Goal: Task Accomplishment & Management: Use online tool/utility

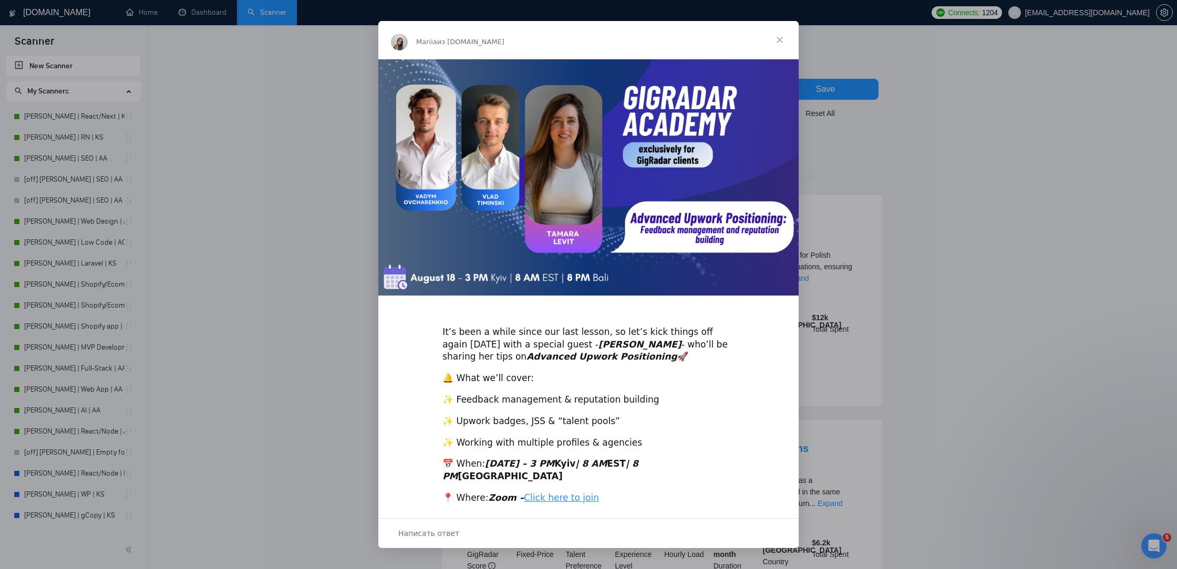
click at [776, 29] on span "Закрыть" at bounding box center [780, 40] width 38 height 38
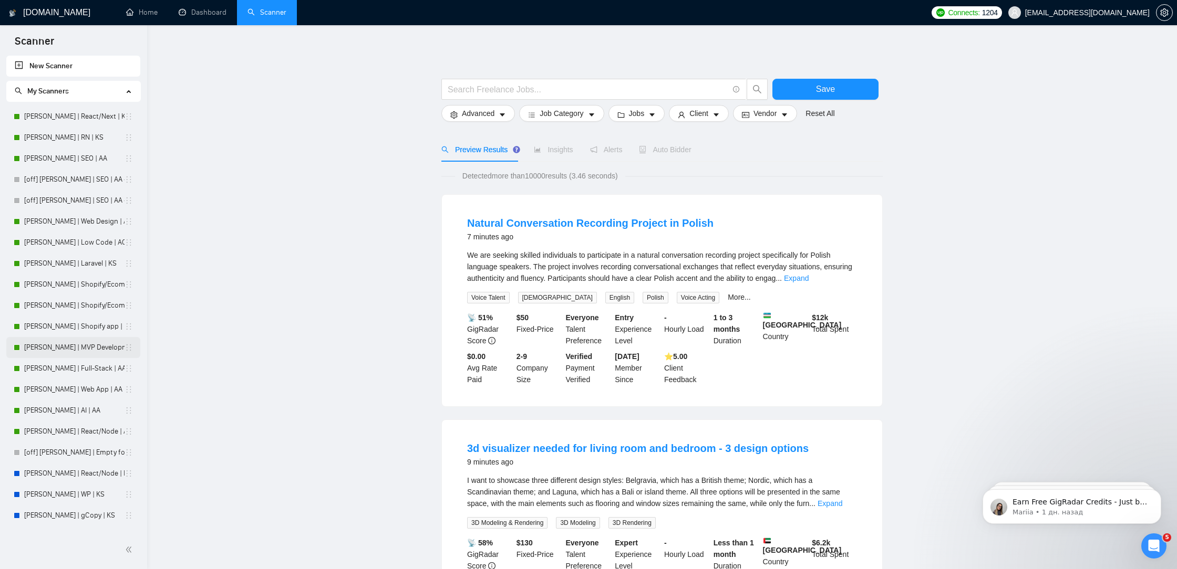
scroll to position [331, 0]
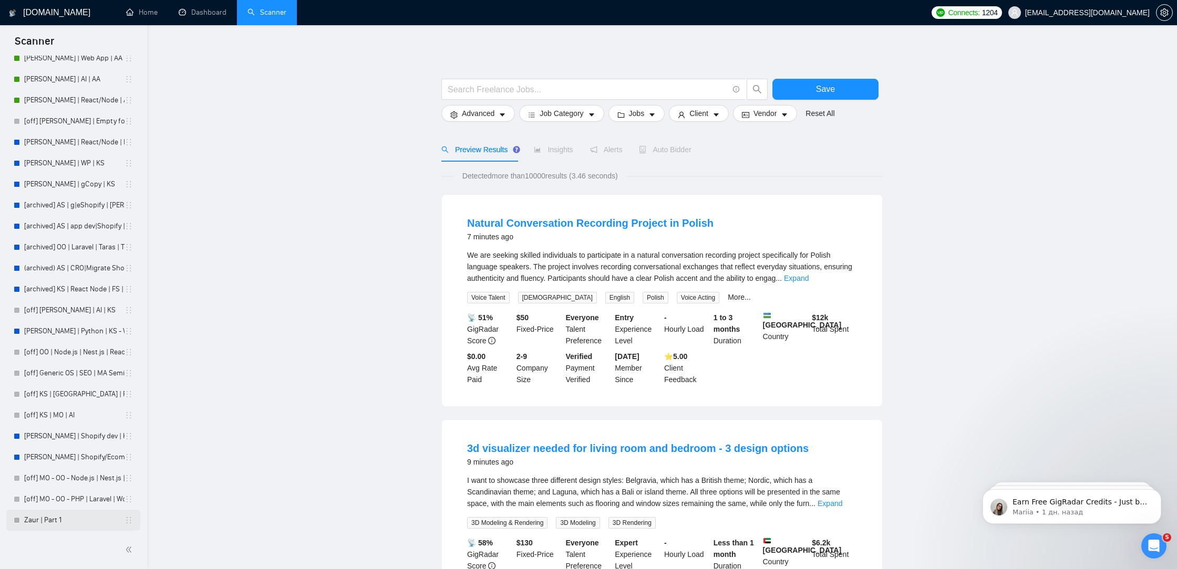
click at [83, 521] on link "Zaur | Part 1" at bounding box center [74, 520] width 100 height 21
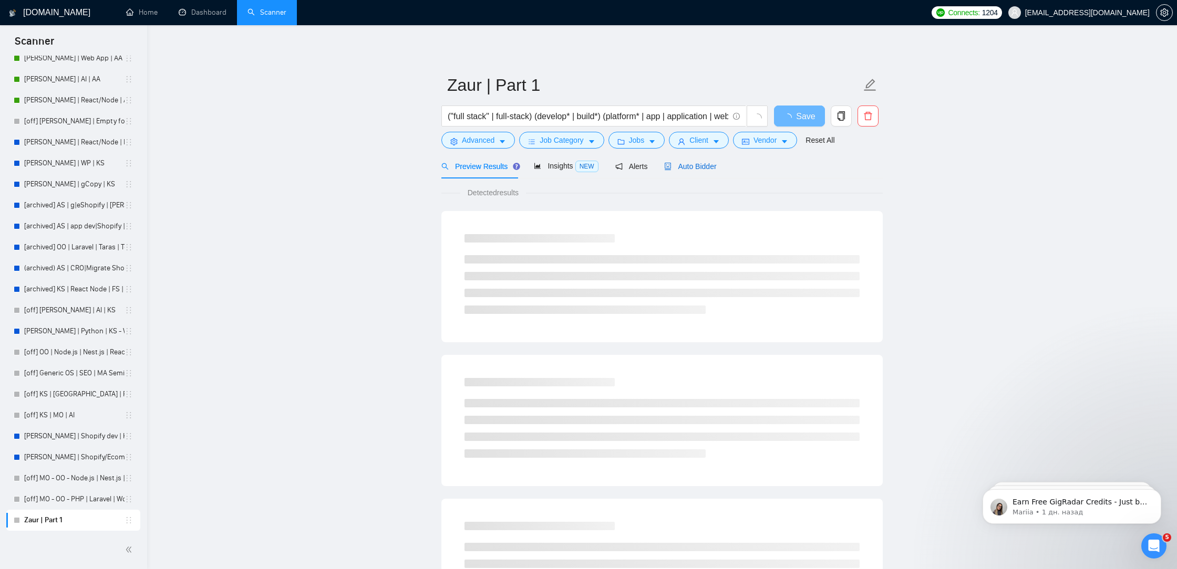
click at [708, 167] on span "Auto Bidder" at bounding box center [690, 166] width 52 height 8
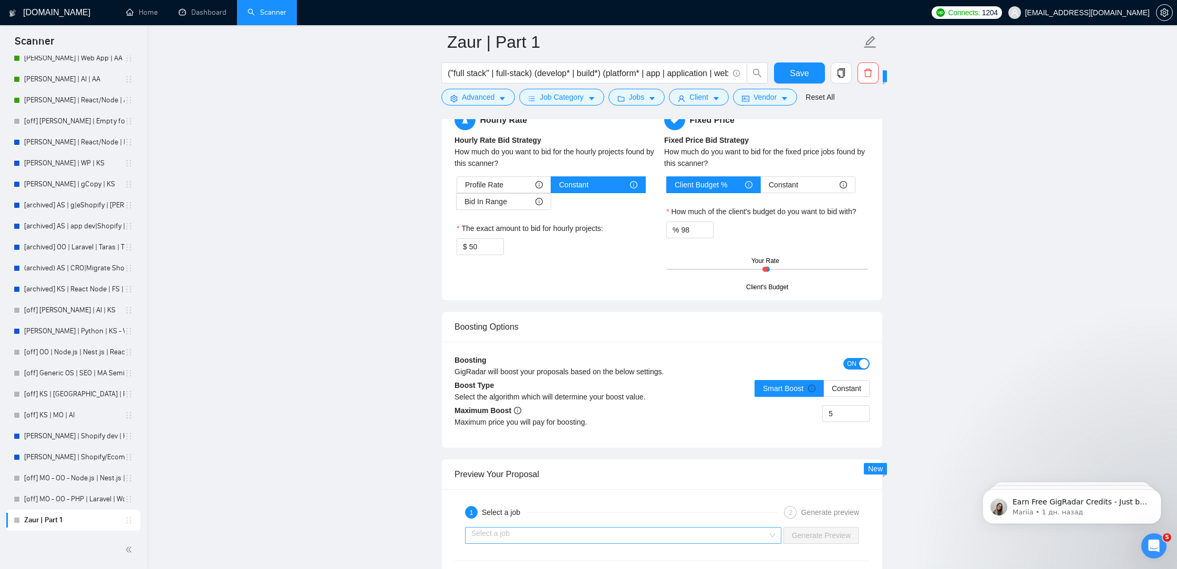
scroll to position [1782, 0]
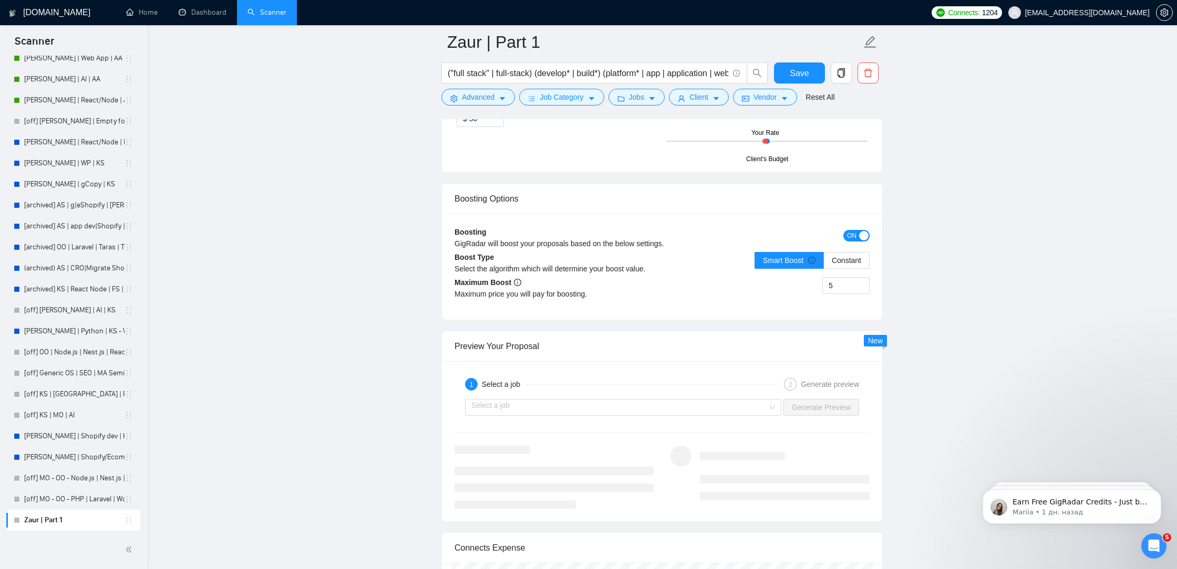
drag, startPoint x: 460, startPoint y: 302, endPoint x: 619, endPoint y: 329, distance: 161.0
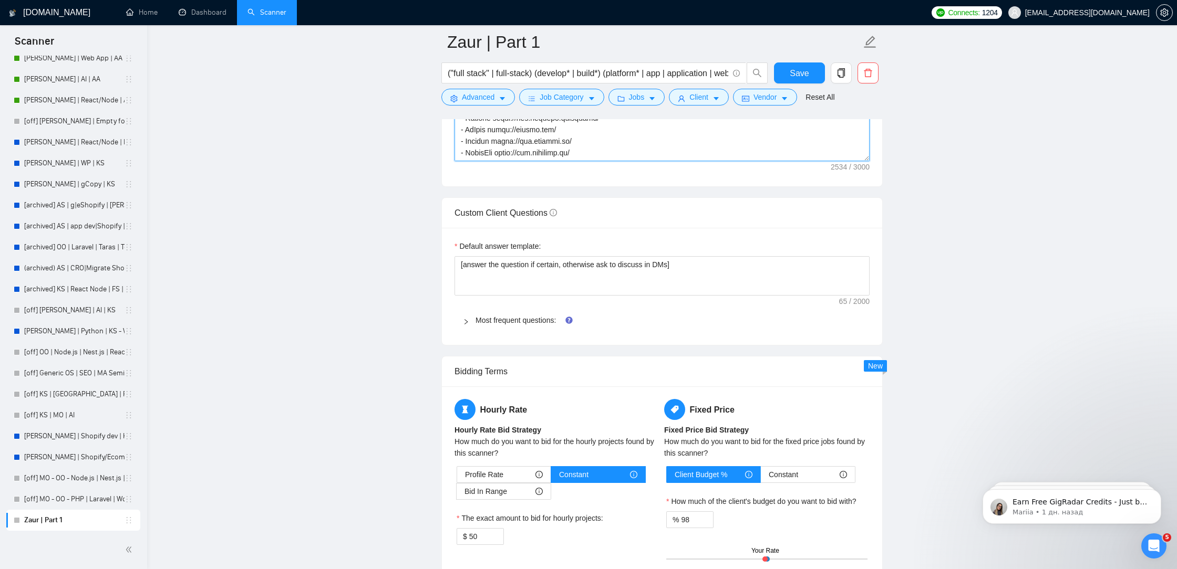
scroll to position [1211, 0]
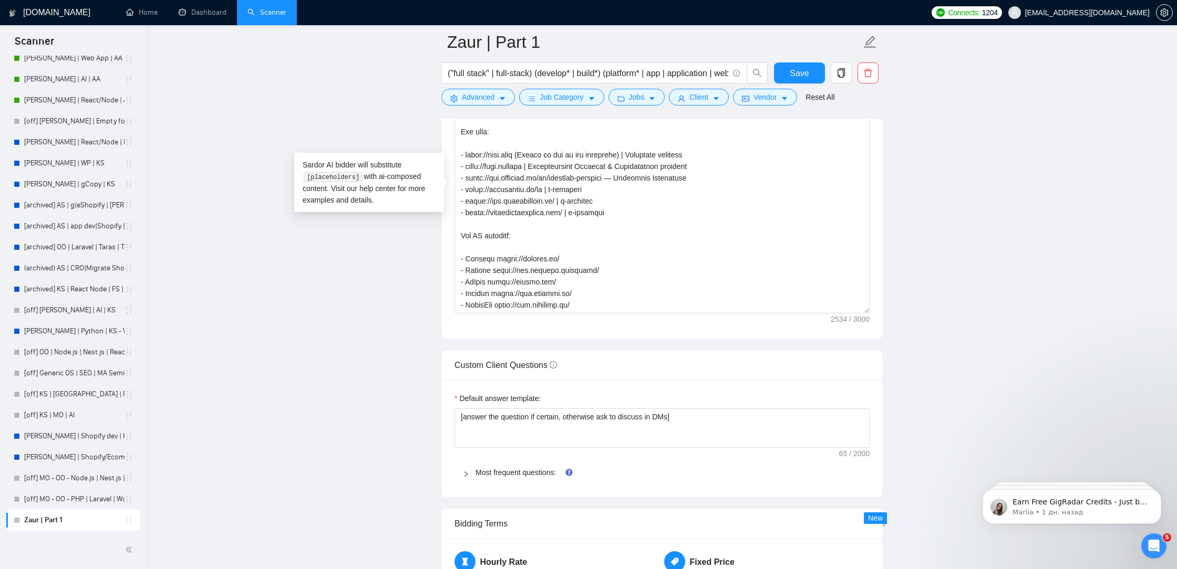
click at [977, 188] on main "Zaur | Part 1 ("full stack" | full-stack) (develop* | build*) (platform* | app …" at bounding box center [662, 255] width 996 height 2848
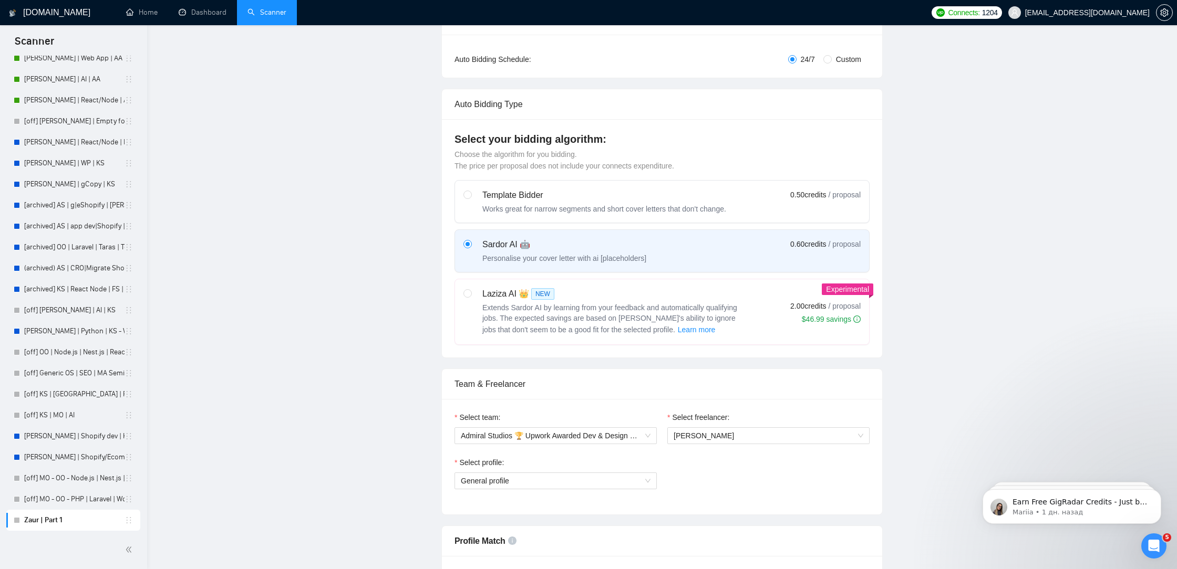
scroll to position [0, 0]
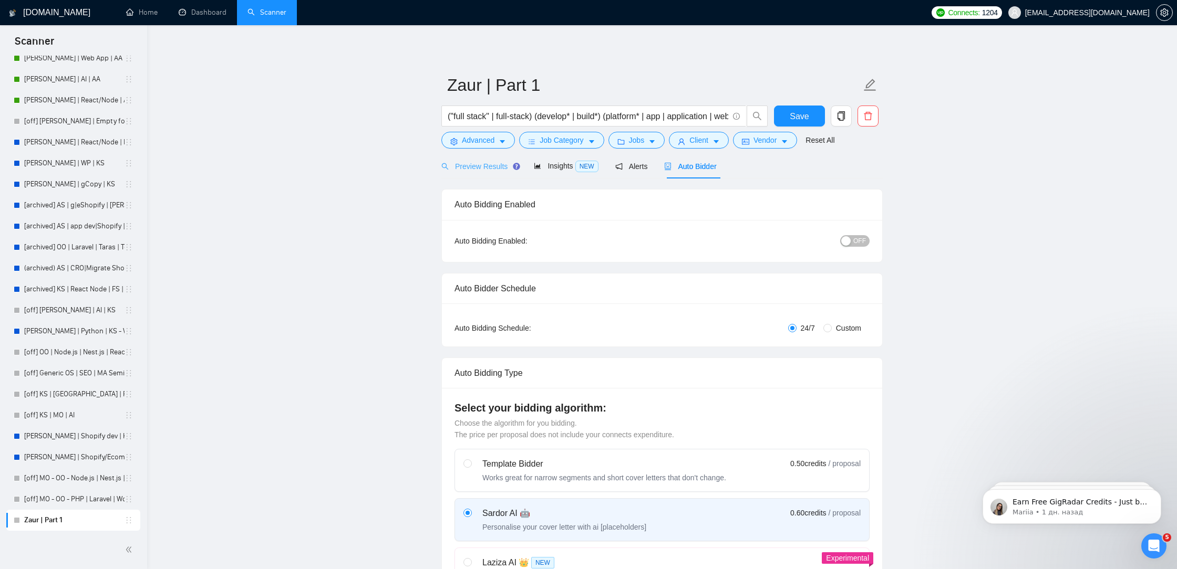
click at [485, 173] on div "Preview Results" at bounding box center [479, 166] width 76 height 25
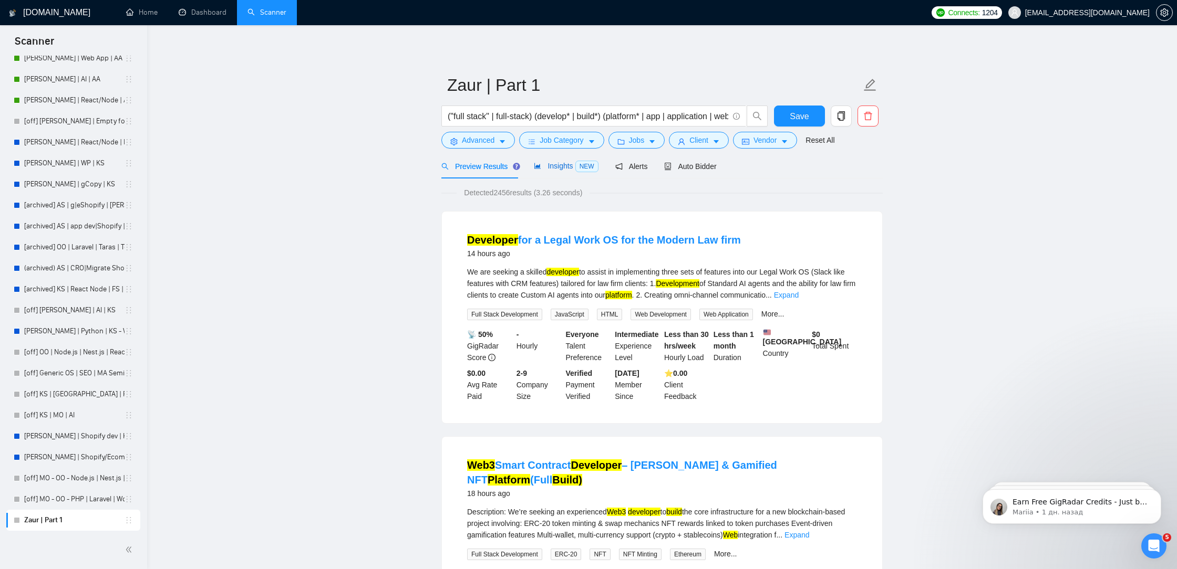
click at [566, 165] on span "Insights NEW" at bounding box center [566, 166] width 64 height 8
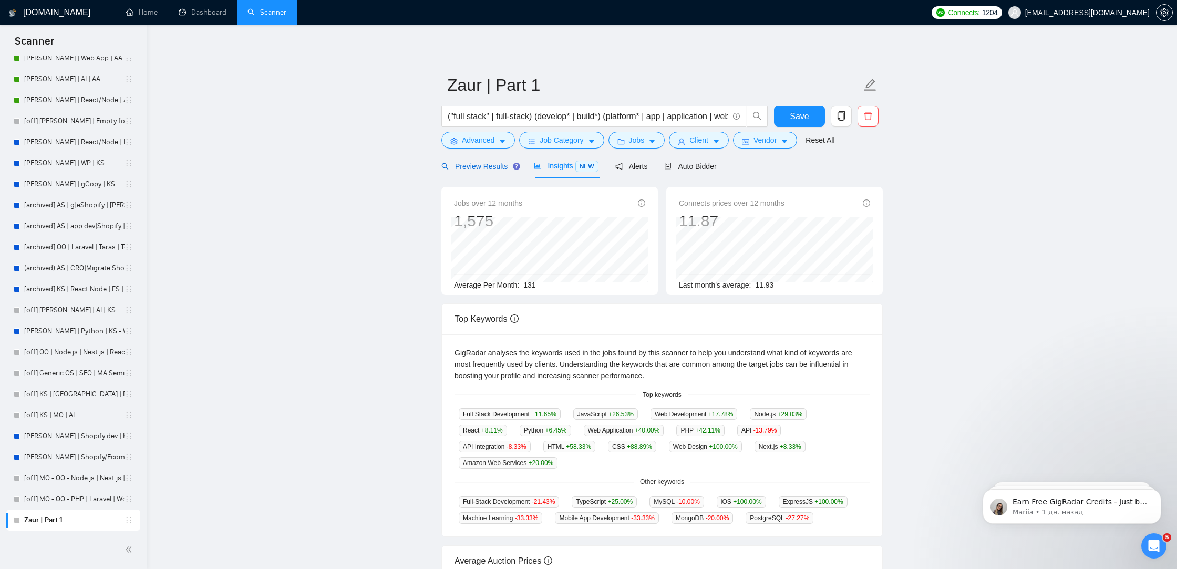
click at [488, 167] on span "Preview Results" at bounding box center [479, 166] width 76 height 8
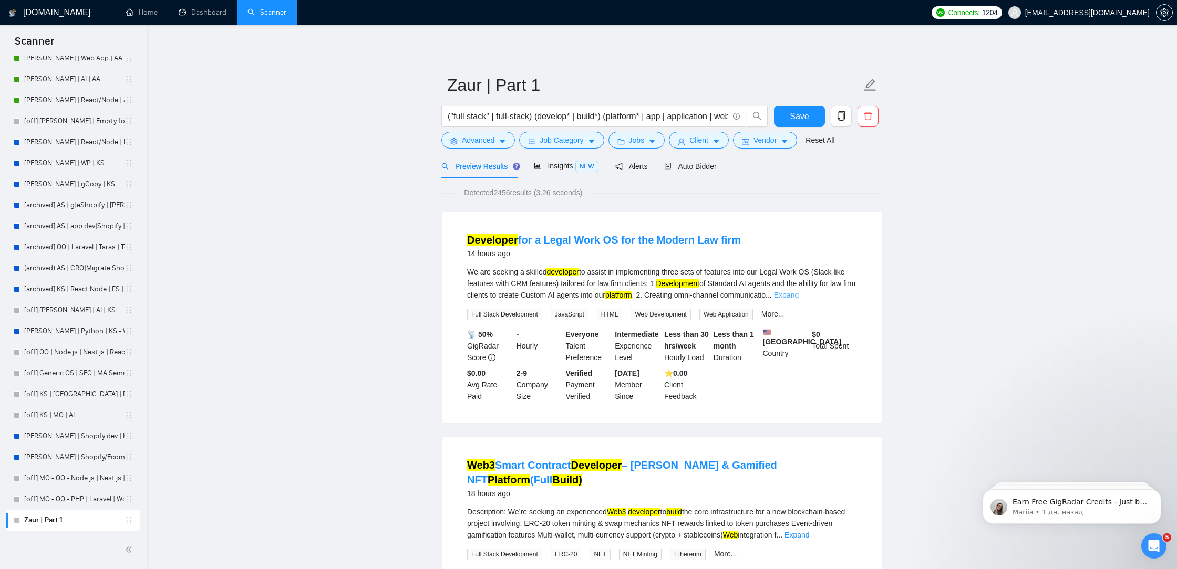
click at [798, 296] on link "Expand" at bounding box center [786, 295] width 25 height 8
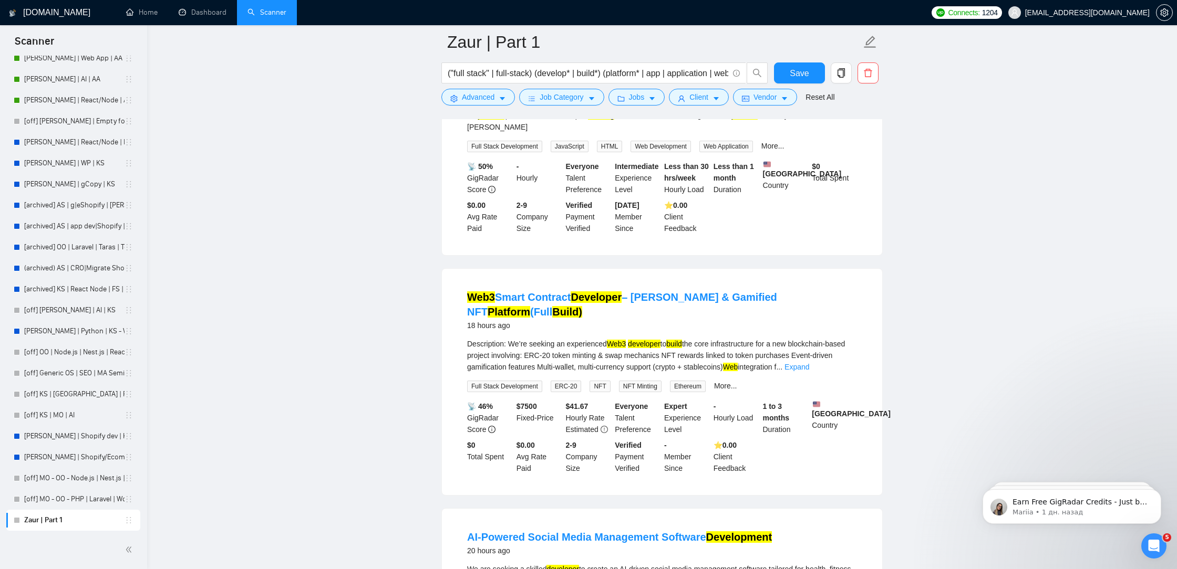
scroll to position [311, 0]
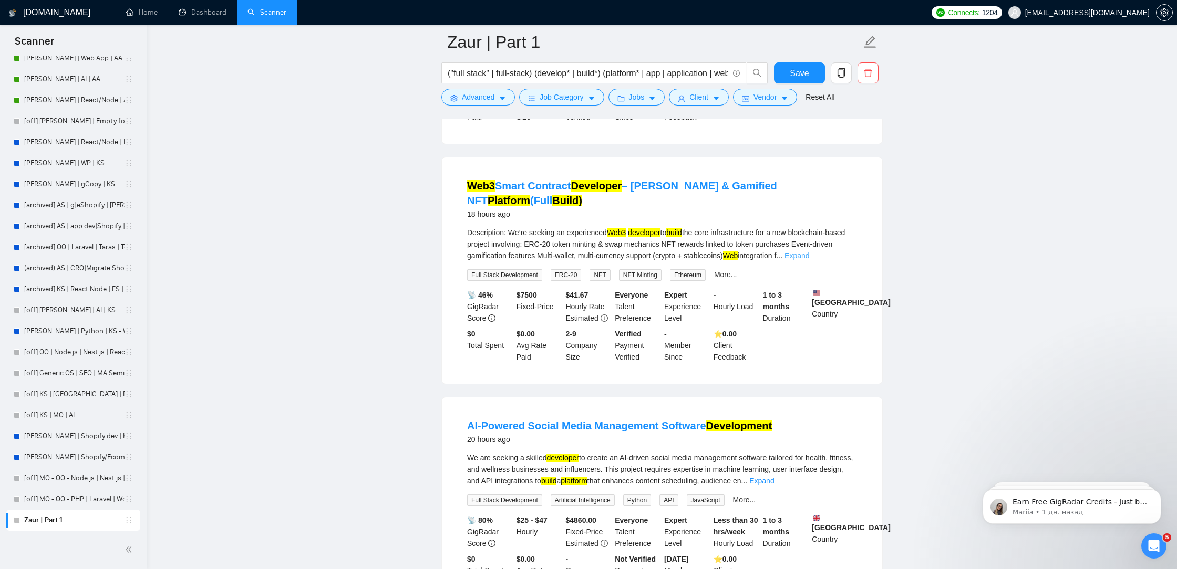
click at [809, 260] on link "Expand" at bounding box center [796, 256] width 25 height 8
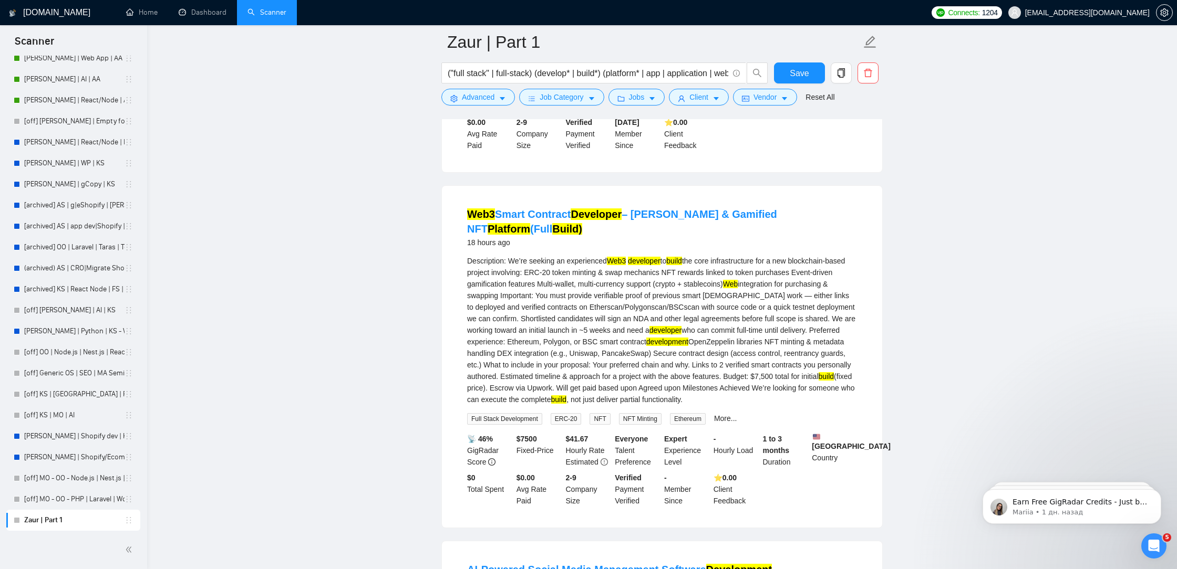
scroll to position [278, 0]
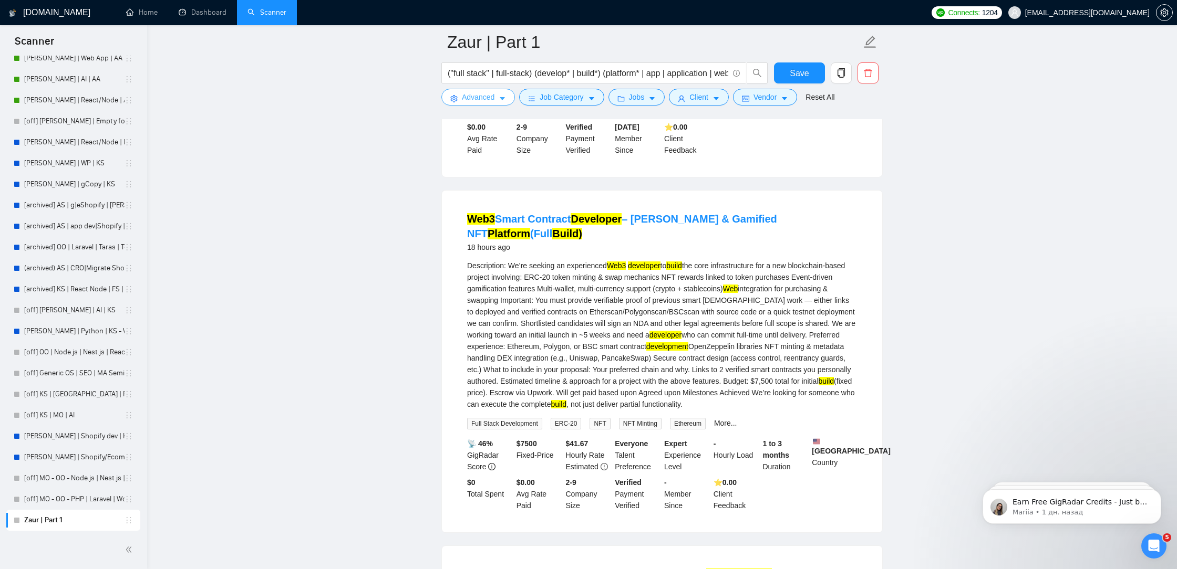
click at [481, 96] on span "Advanced" at bounding box center [478, 97] width 33 height 12
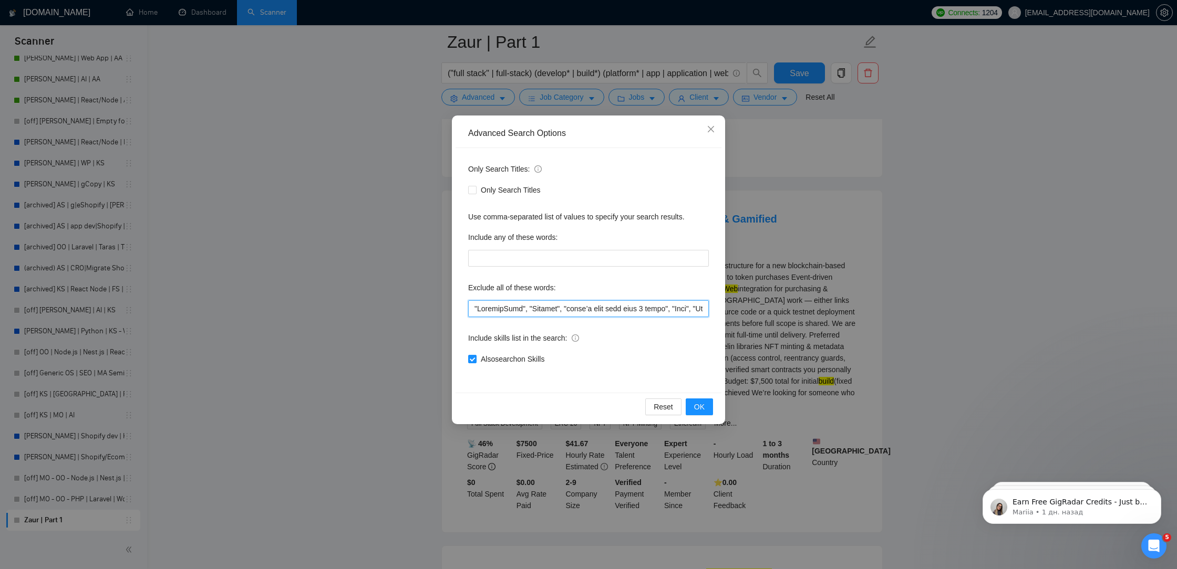
drag, startPoint x: 476, startPoint y: 307, endPoint x: 462, endPoint y: 304, distance: 14.5
click at [462, 304] on div "Only Search Titles: Only Search Titles Use comma-separated list of values to sp…" at bounding box center [588, 270] width 266 height 245
click at [472, 308] on input "text" at bounding box center [588, 308] width 241 height 17
paste input """
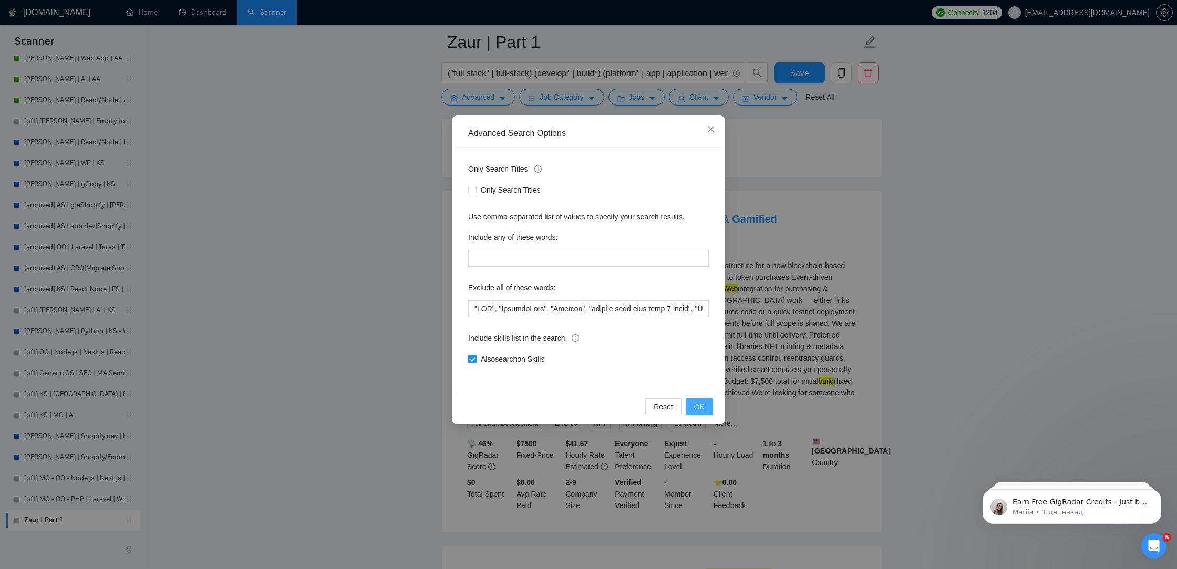
click at [709, 409] on button "OK" at bounding box center [698, 407] width 27 height 17
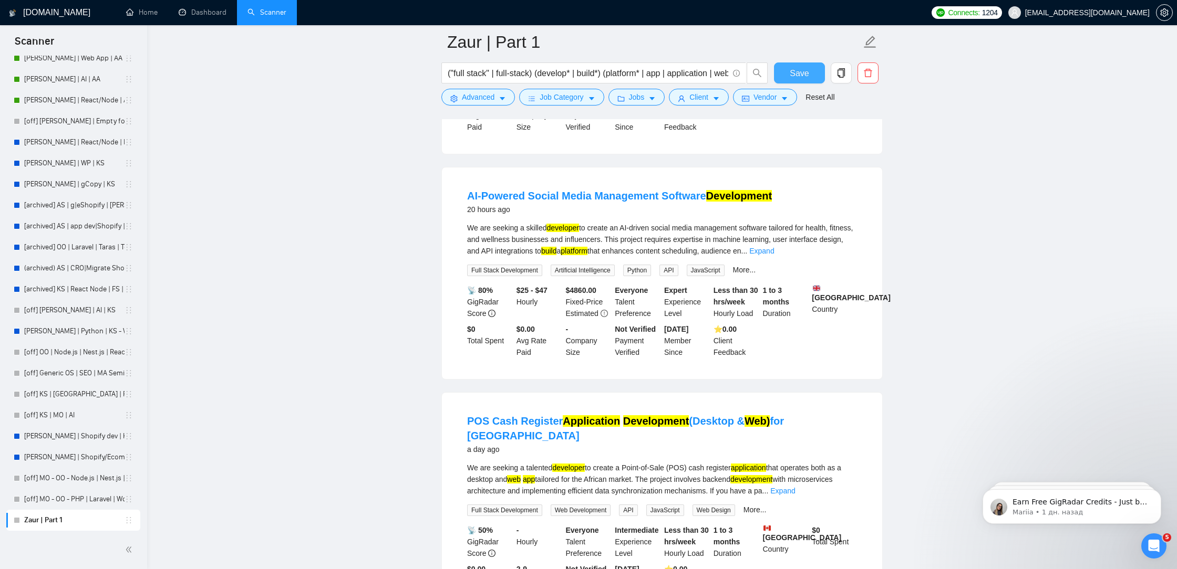
click at [793, 67] on span "Save" at bounding box center [798, 73] width 19 height 13
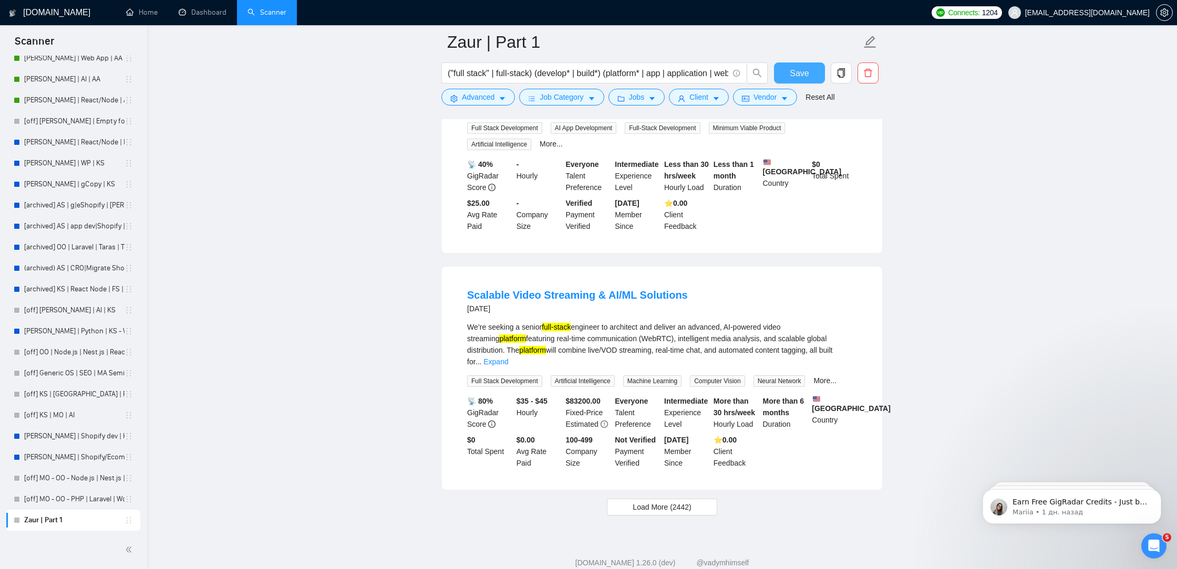
scroll to position [1925, 0]
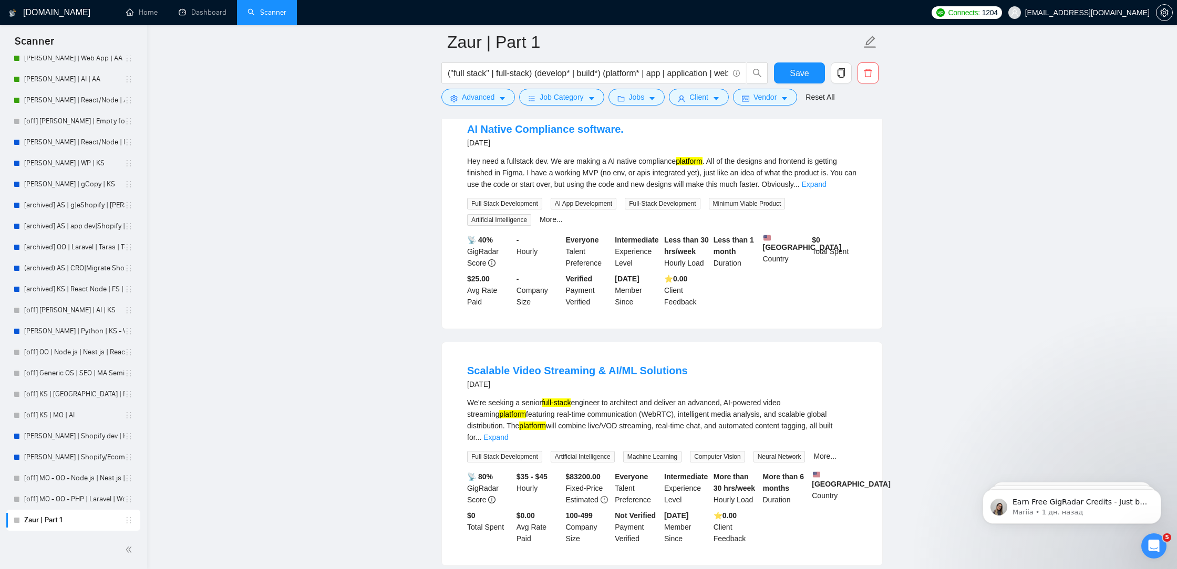
click at [851, 190] on div "Hey need a fullstack dev. We are making a AI native compliance platform . All o…" at bounding box center [662, 172] width 390 height 35
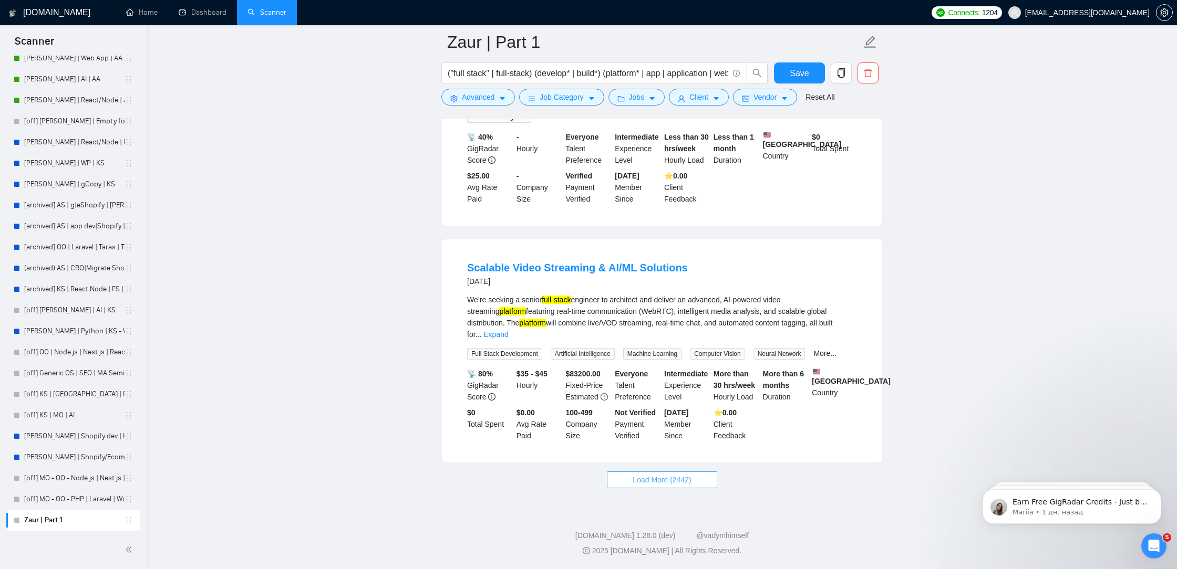
click at [674, 481] on span "Load More (2442)" at bounding box center [661, 480] width 58 height 12
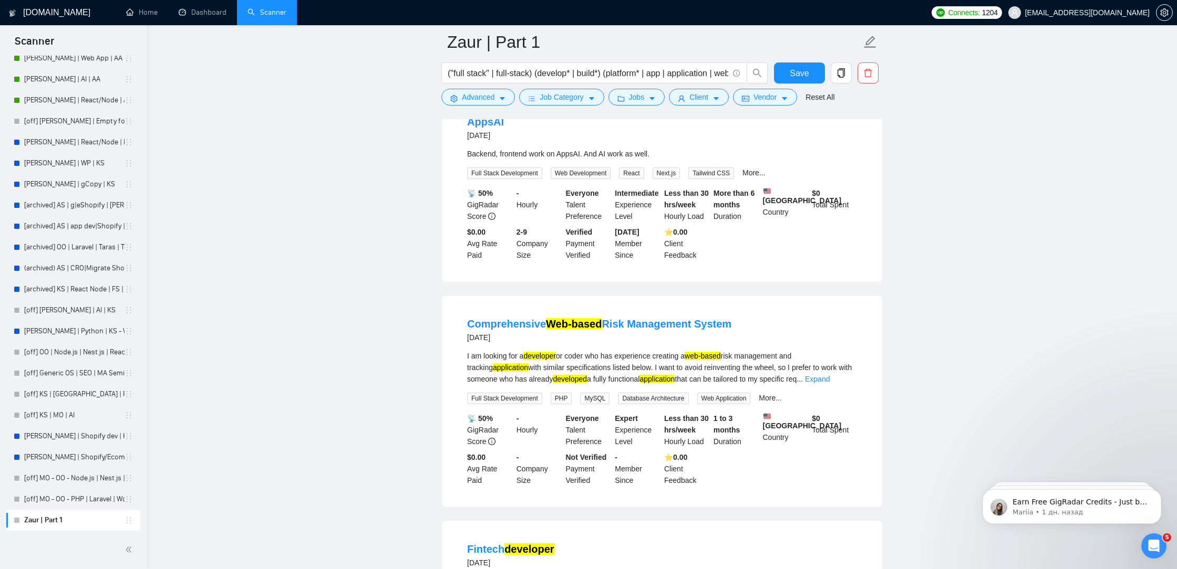
scroll to position [2324, 0]
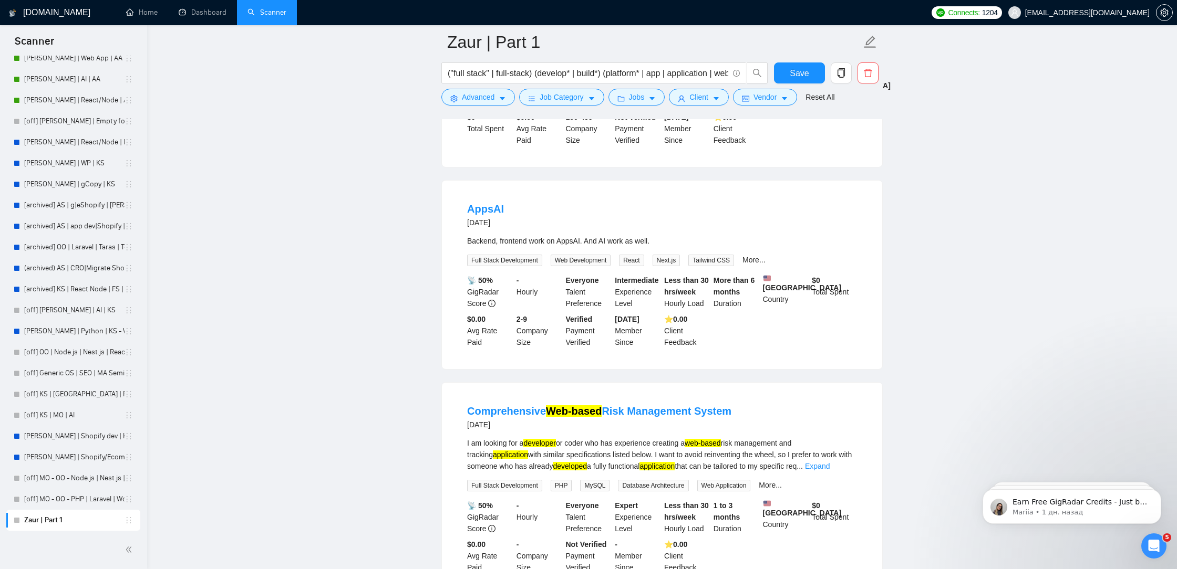
click at [483, 85] on div "("full stack" | full-stack) (develop* | build*) (platform* | app | application …" at bounding box center [604, 76] width 331 height 26
click at [483, 93] on span "Advanced" at bounding box center [478, 97] width 33 height 12
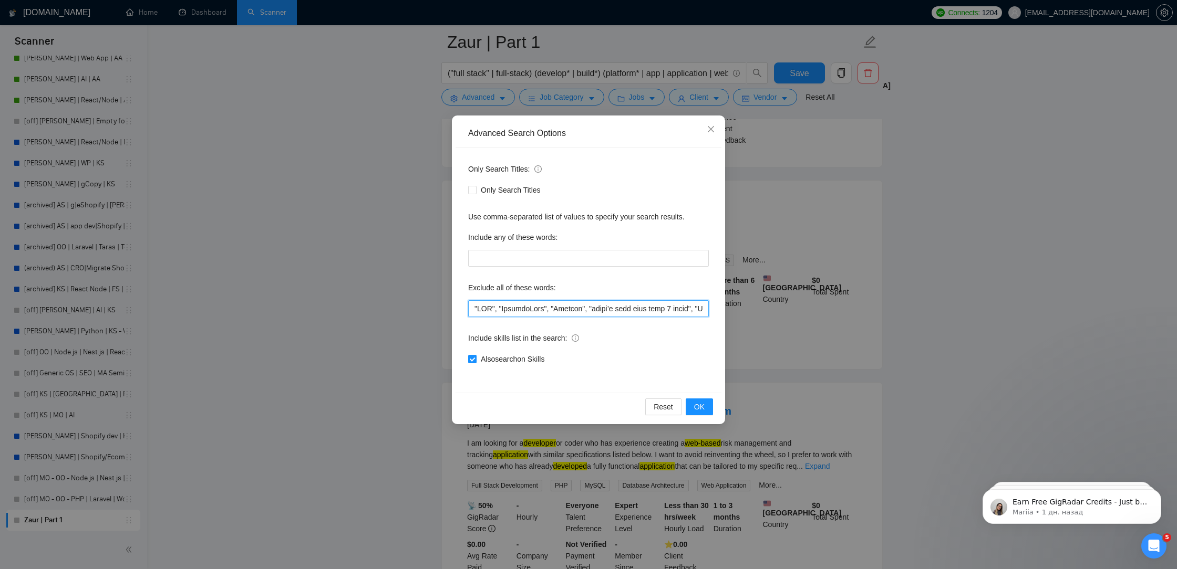
click at [474, 313] on input "text" at bounding box center [588, 308] width 241 height 17
paste input """
click at [705, 406] on button "OK" at bounding box center [698, 407] width 27 height 17
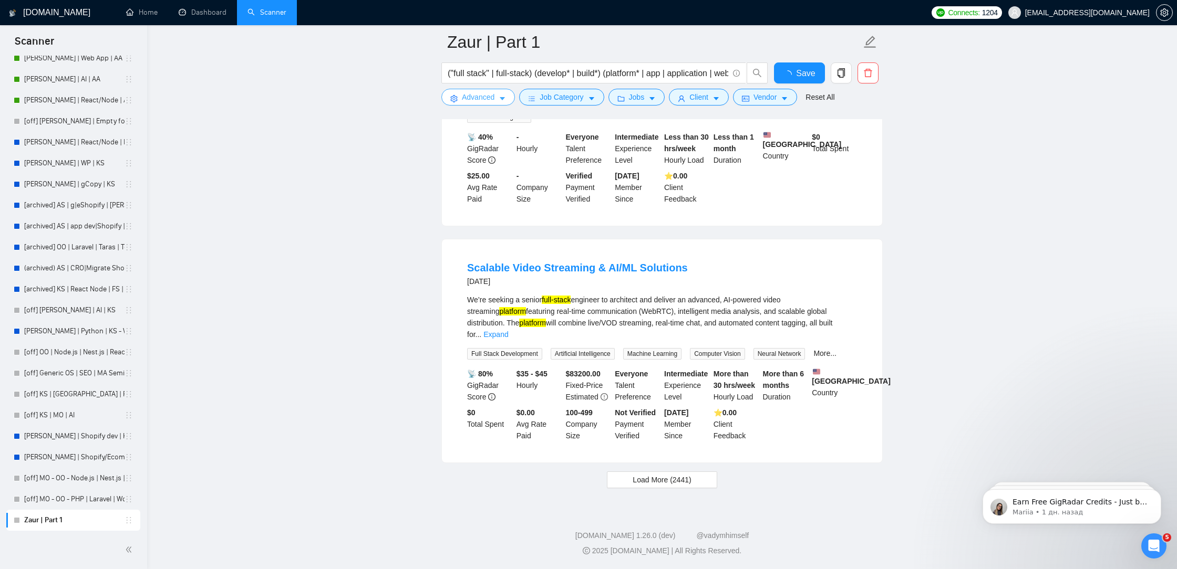
scroll to position [2052, 0]
click at [808, 74] on span "Save" at bounding box center [798, 73] width 19 height 13
click at [646, 481] on span "Load More (2441)" at bounding box center [661, 480] width 58 height 12
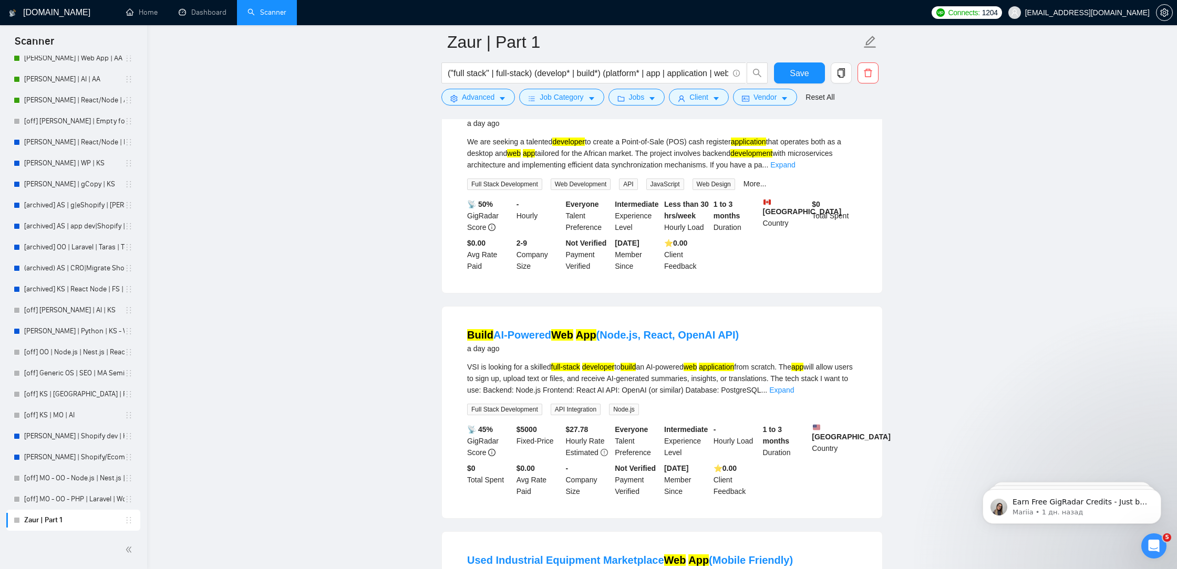
scroll to position [0, 0]
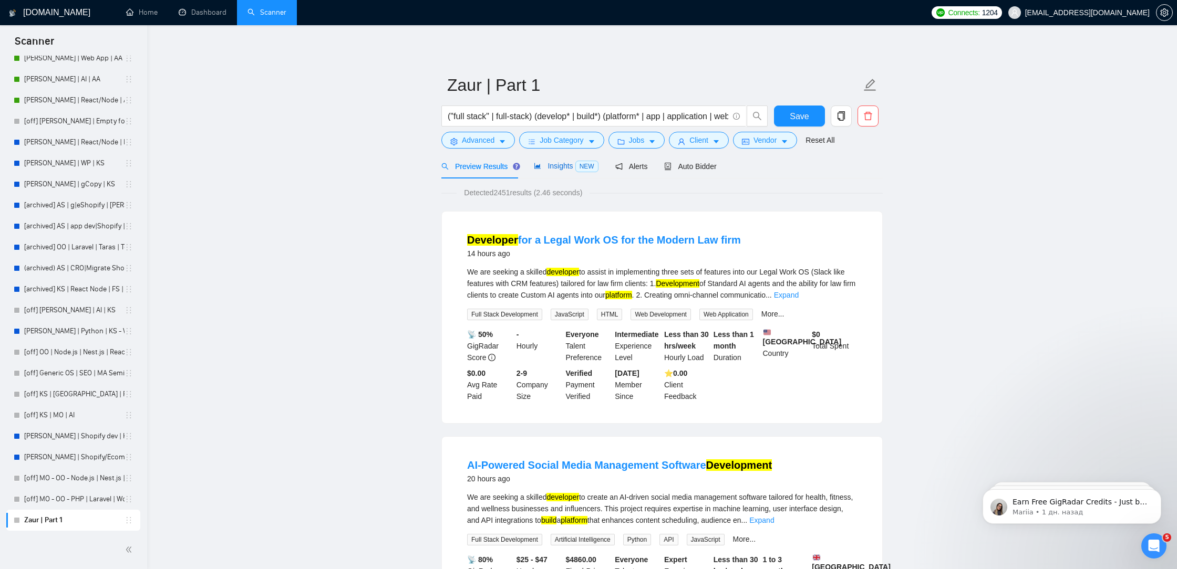
click at [548, 165] on span "Insights NEW" at bounding box center [566, 166] width 64 height 8
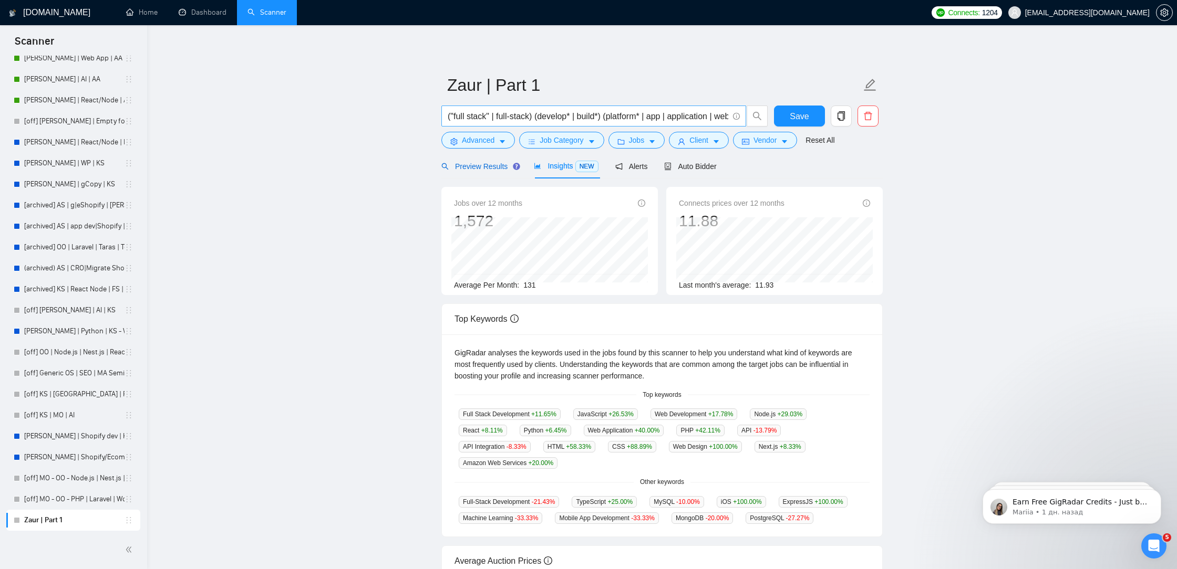
click at [486, 166] on span "Preview Results" at bounding box center [479, 166] width 76 height 8
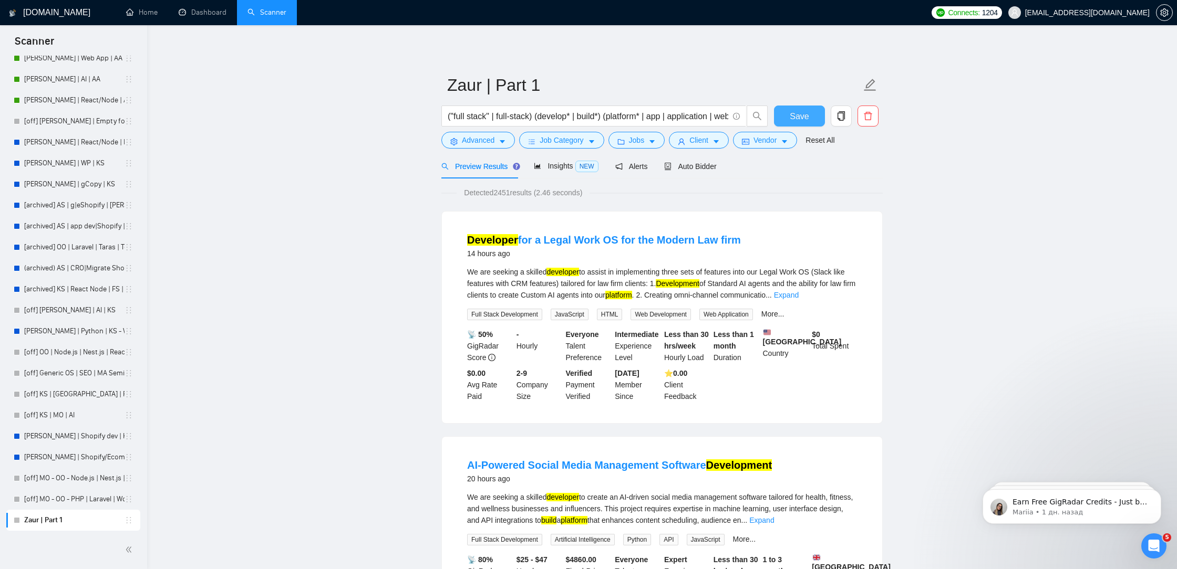
click at [796, 115] on span "Save" at bounding box center [798, 116] width 19 height 13
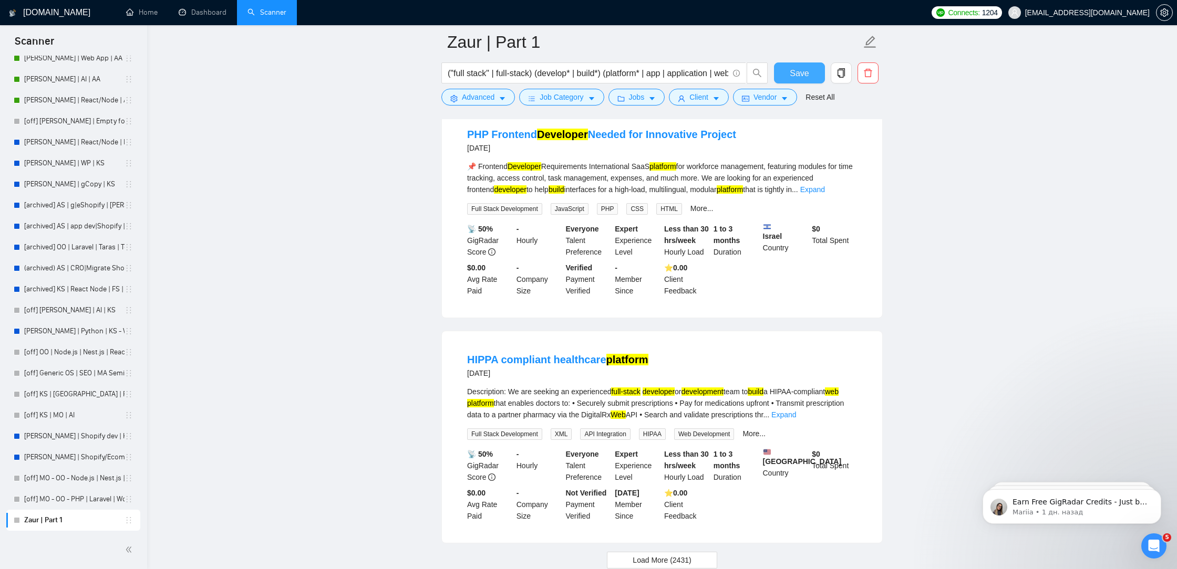
scroll to position [4302, 0]
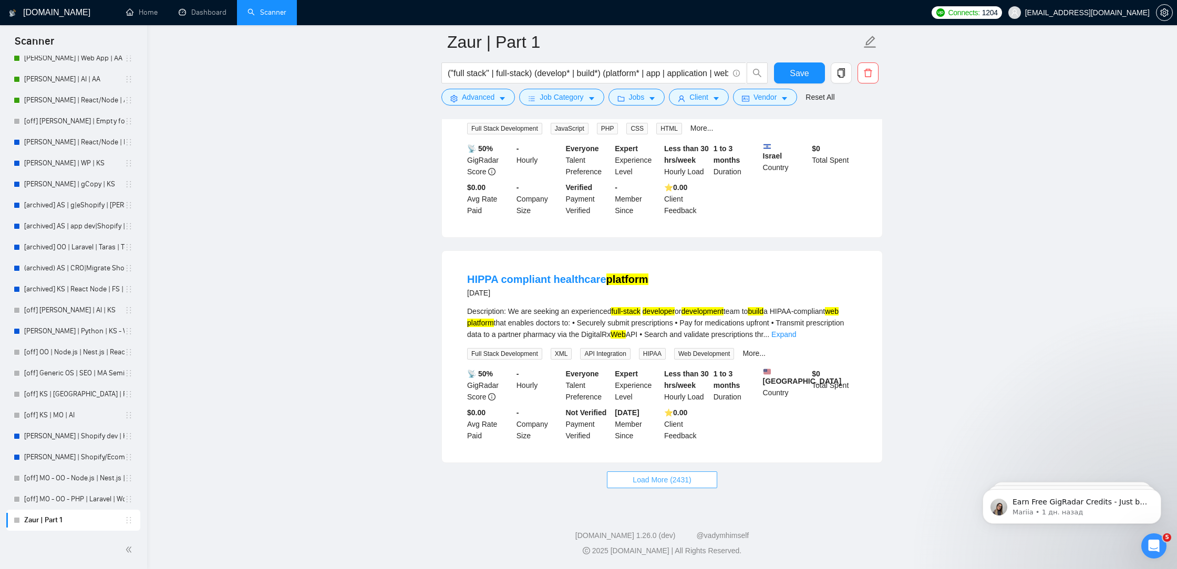
click at [660, 477] on span "Load More (2431)" at bounding box center [661, 480] width 58 height 12
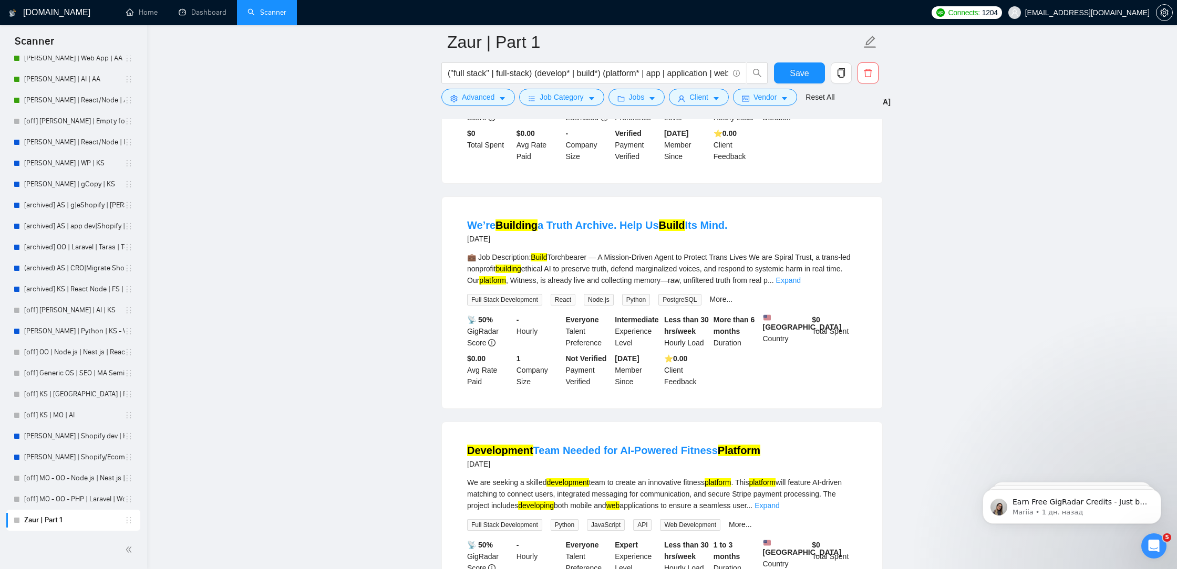
scroll to position [6609, 0]
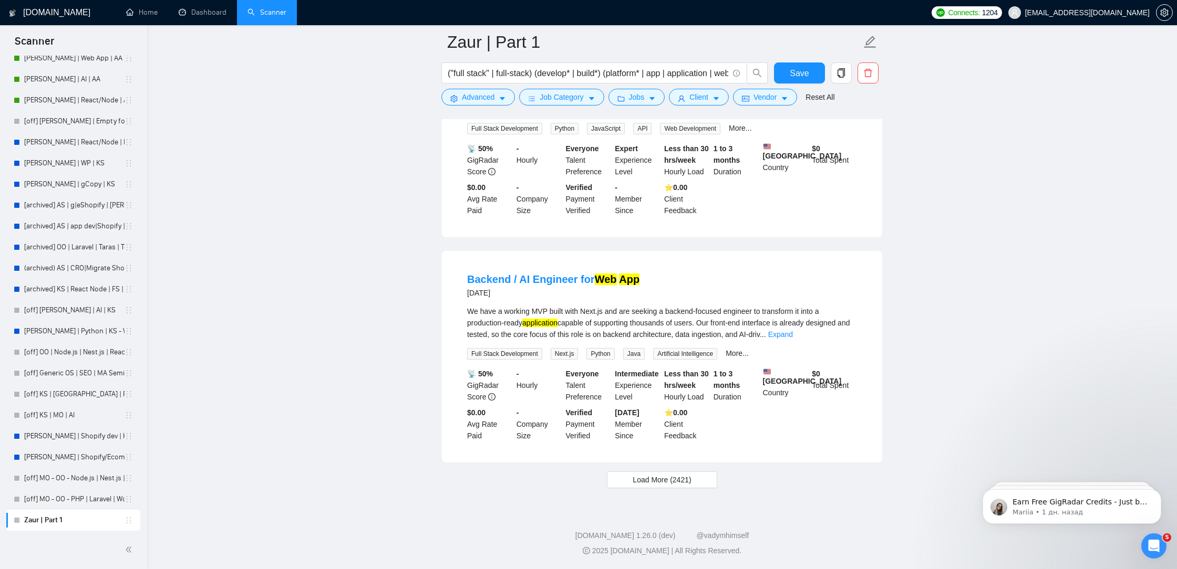
click at [639, 478] on span "Load More (2421)" at bounding box center [661, 480] width 58 height 12
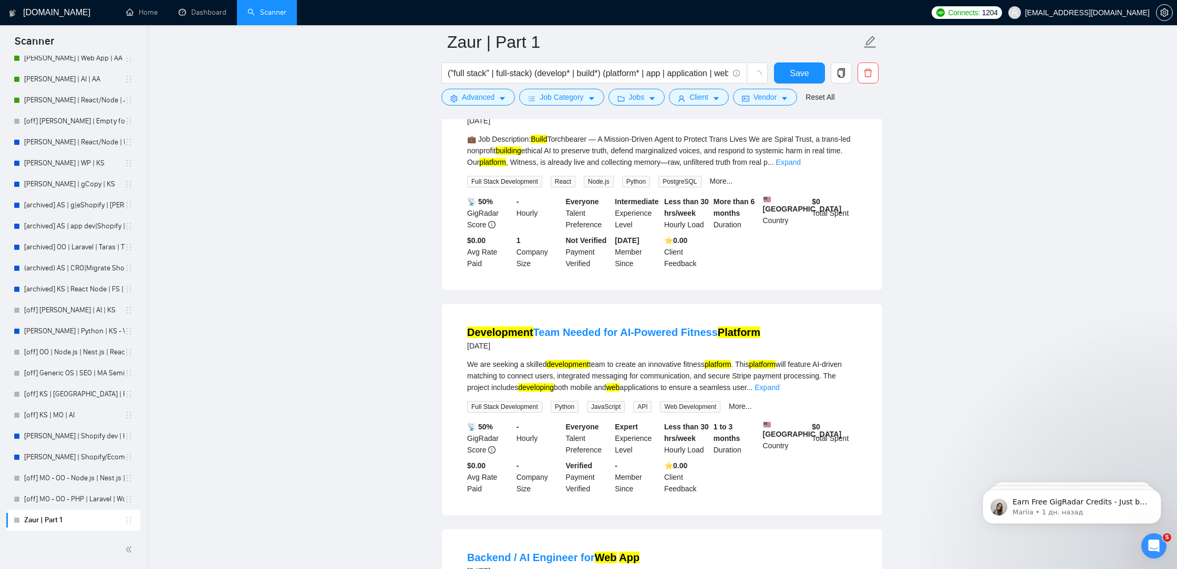
scroll to position [5961, 0]
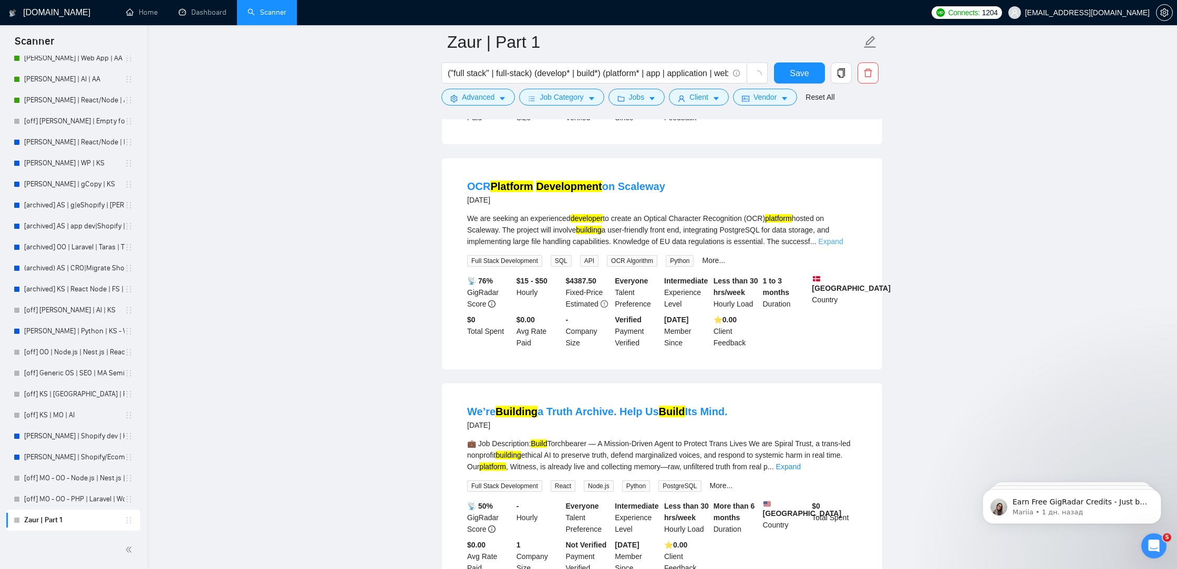
click at [837, 246] on link "Expand" at bounding box center [830, 241] width 25 height 8
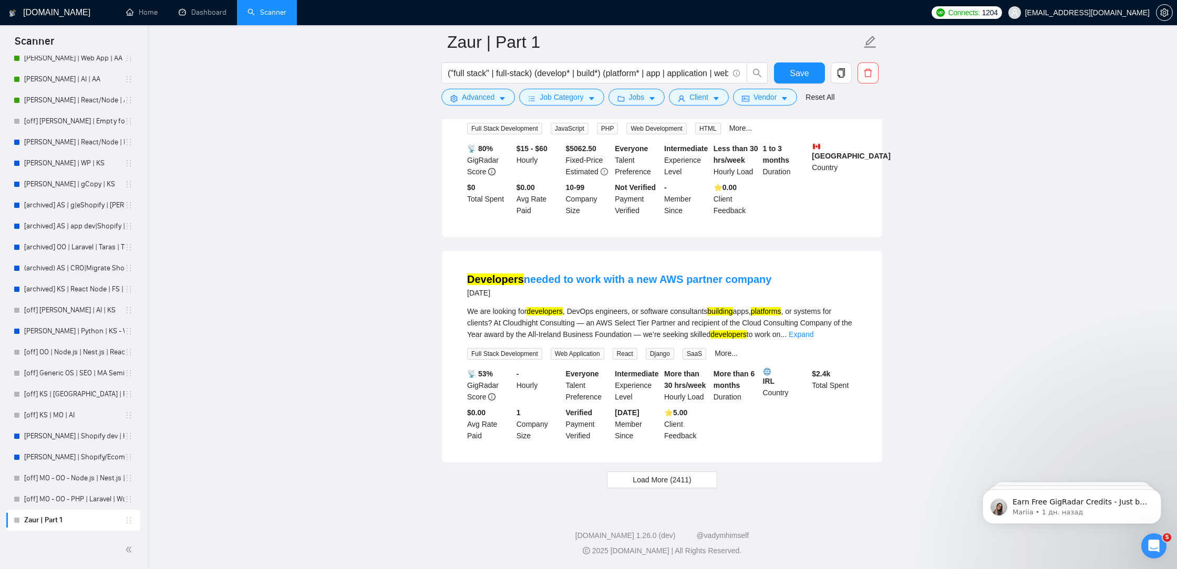
scroll to position [8909, 0]
click at [663, 475] on span "Load More (2411)" at bounding box center [661, 480] width 58 height 12
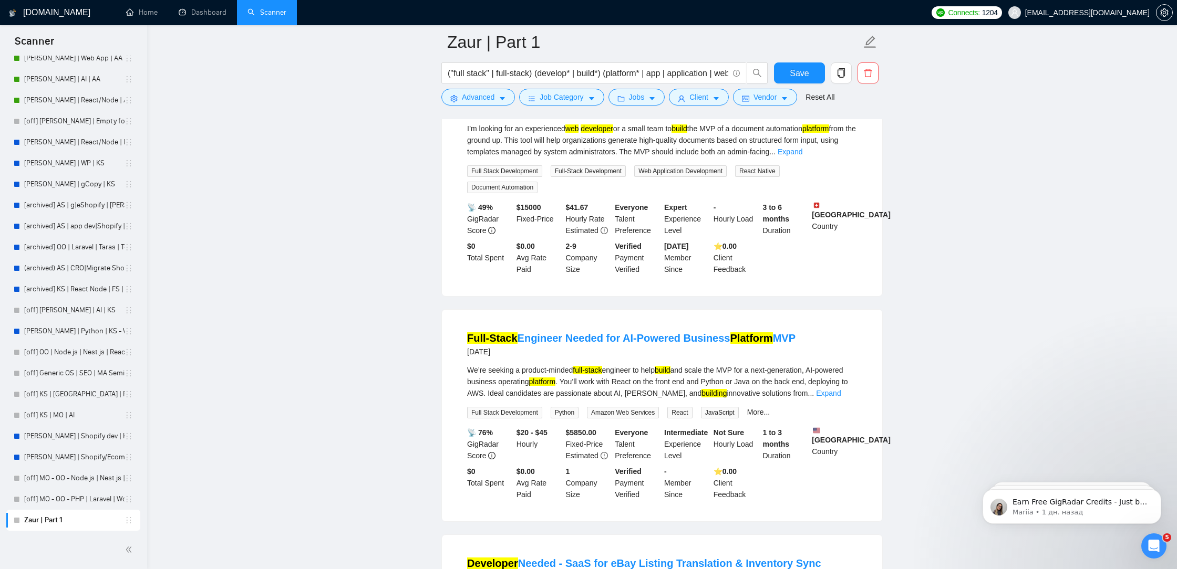
scroll to position [9241, 0]
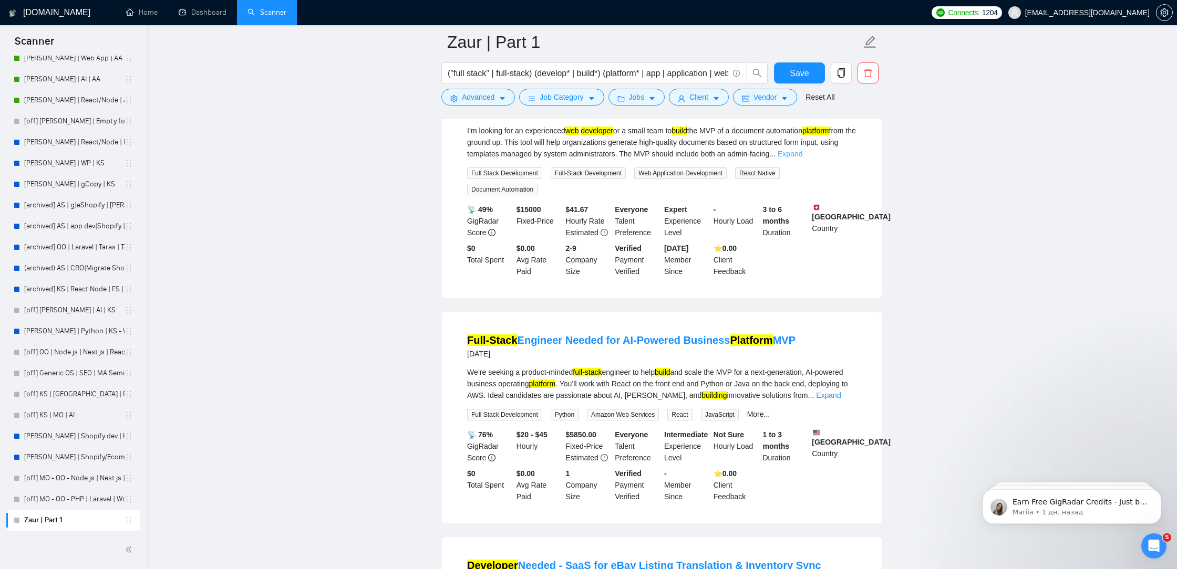
click at [802, 158] on link "Expand" at bounding box center [789, 154] width 25 height 8
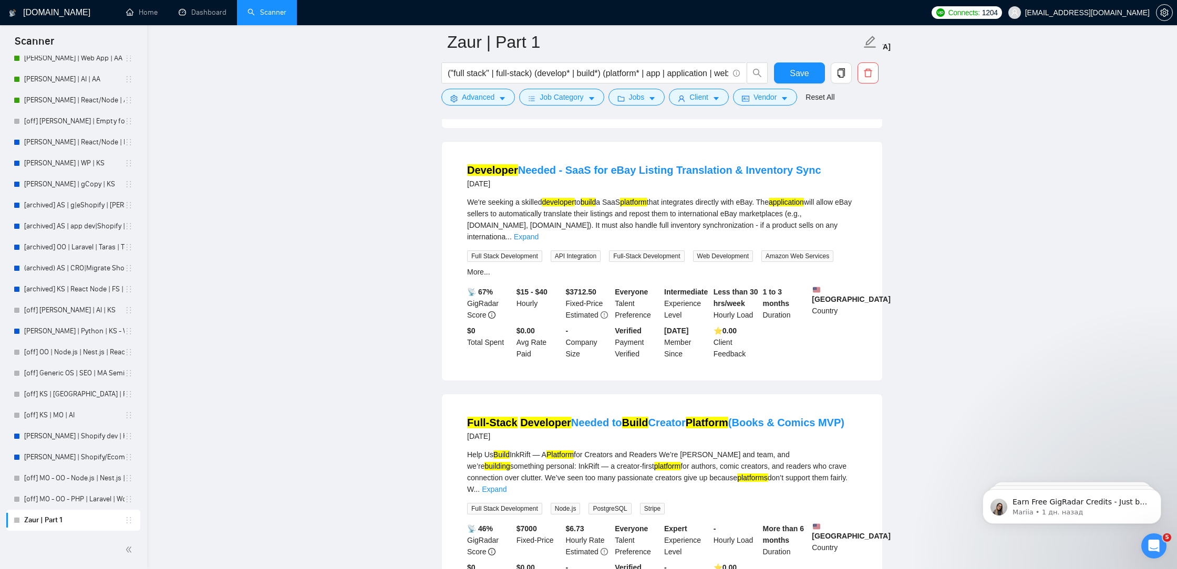
scroll to position [9735, 0]
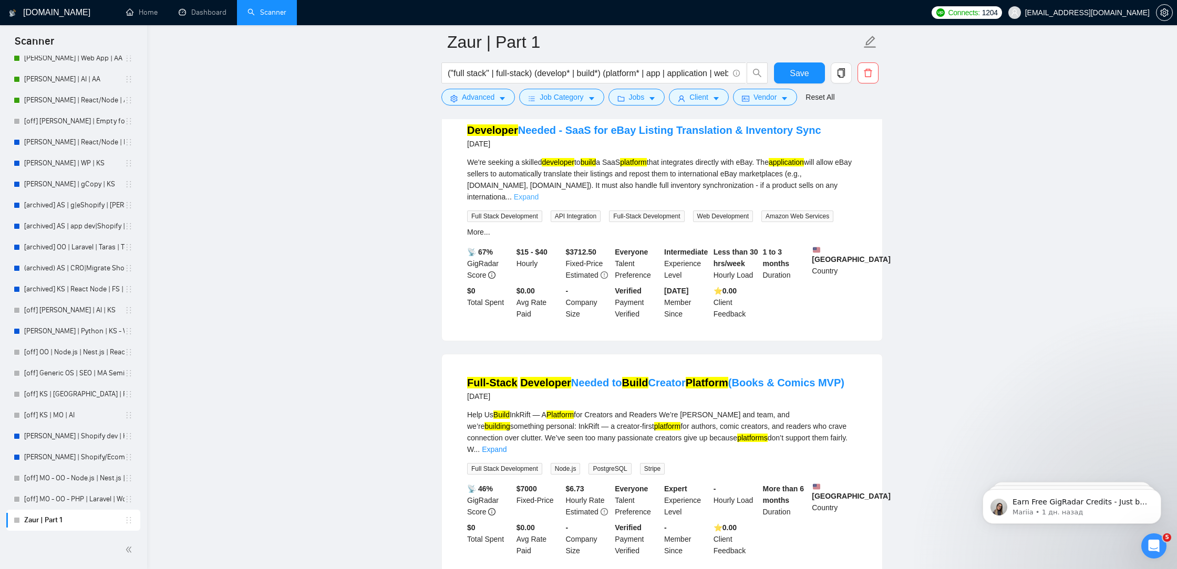
click at [538, 201] on link "Expand" at bounding box center [526, 197] width 25 height 8
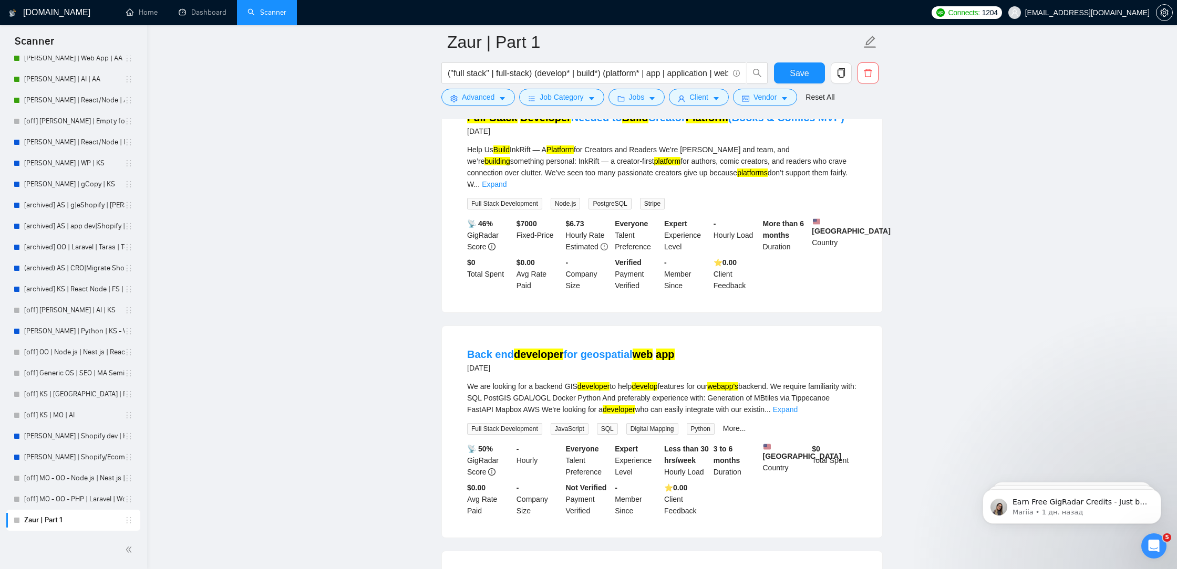
scroll to position [10070, 0]
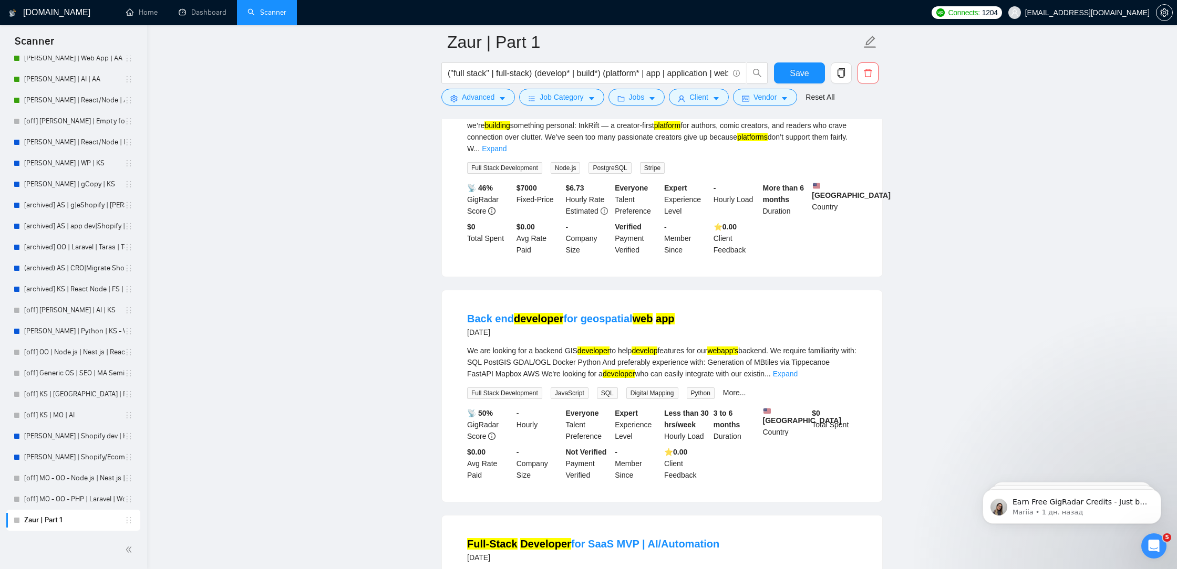
click at [829, 154] on div "Help Us Build InkRift — A Platform for Creators and Readers We’re [PERSON_NAME]…" at bounding box center [662, 131] width 390 height 46
click at [506, 153] on link "Expand" at bounding box center [494, 148] width 25 height 8
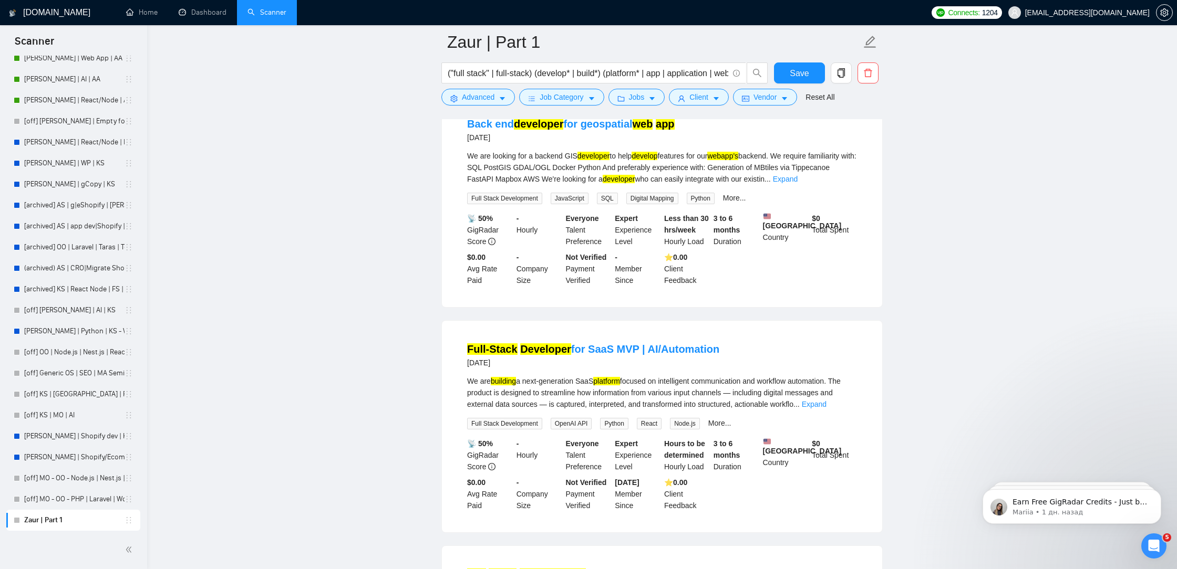
scroll to position [10487, 0]
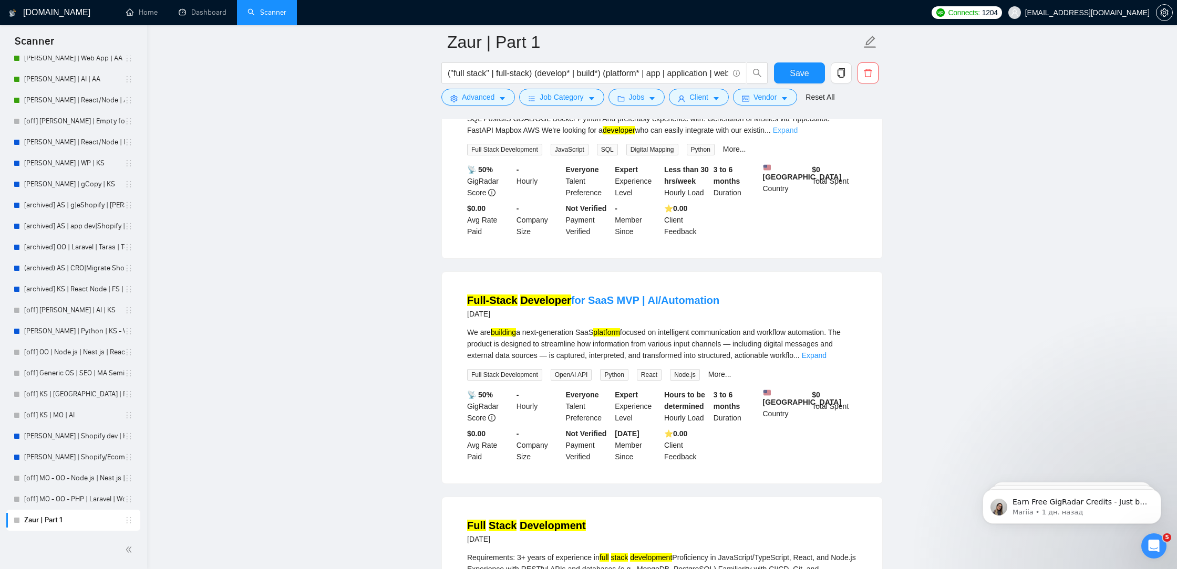
click at [797, 134] on link "Expand" at bounding box center [785, 130] width 25 height 8
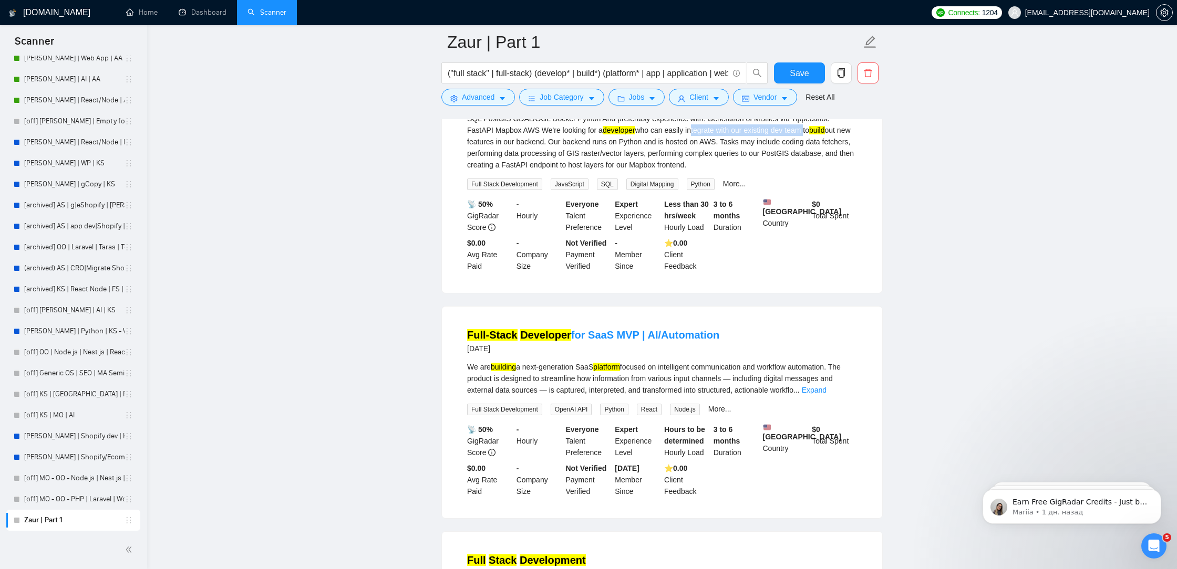
drag, startPoint x: 737, startPoint y: 263, endPoint x: 484, endPoint y: 269, distance: 253.3
click at [484, 171] on div "We are looking for a backend GIS developer to help develop features for our web…" at bounding box center [662, 135] width 390 height 69
copy div "ntegrate with our existing dev team"
click at [473, 93] on span "Advanced" at bounding box center [478, 97] width 33 height 12
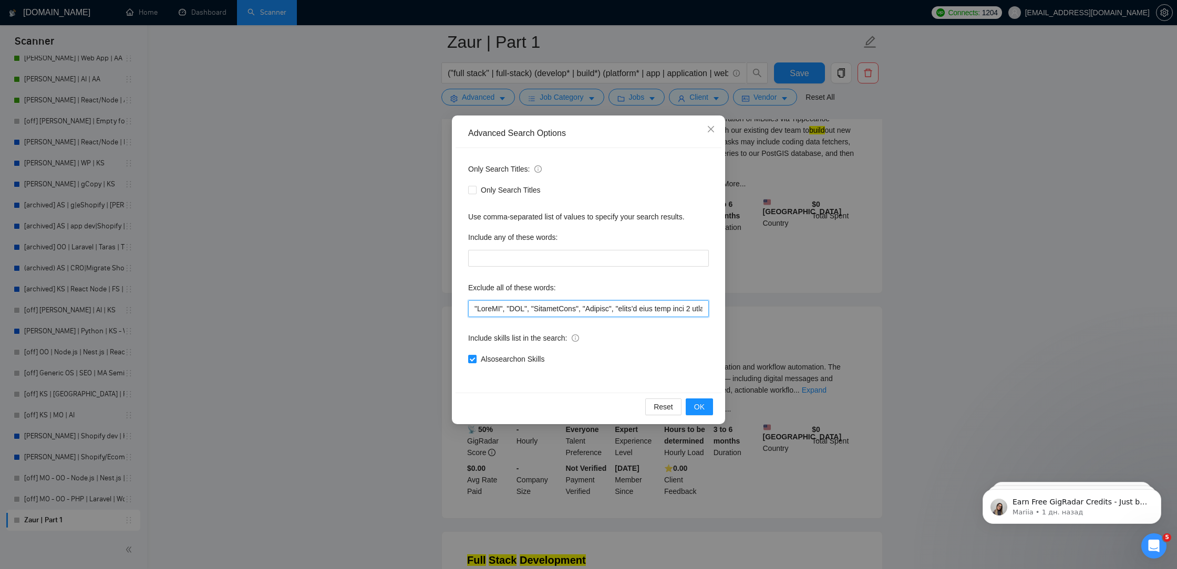
click at [471, 306] on input "text" at bounding box center [588, 308] width 241 height 17
paste input "ntegrate with our existing dev team"
drag, startPoint x: 604, startPoint y: 308, endPoint x: 595, endPoint y: 303, distance: 10.4
click at [595, 303] on input "text" at bounding box center [588, 308] width 241 height 17
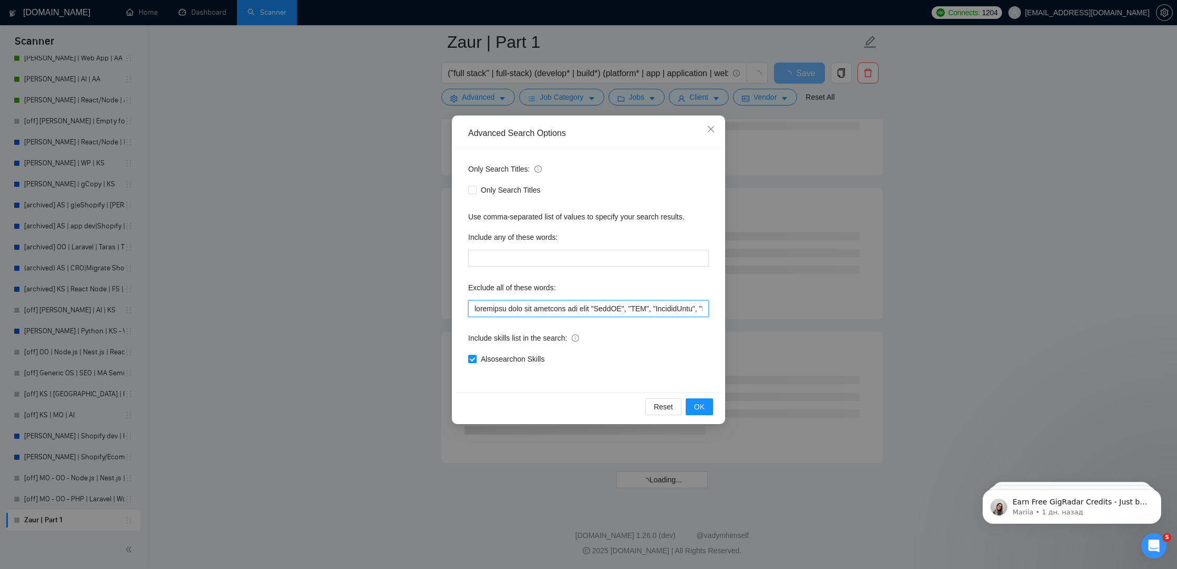
scroll to position [6940, 0]
click at [597, 305] on input "text" at bounding box center [588, 308] width 241 height 17
click at [471, 310] on input "text" at bounding box center [588, 308] width 241 height 17
paste input """
click at [596, 306] on input "text" at bounding box center [588, 308] width 241 height 17
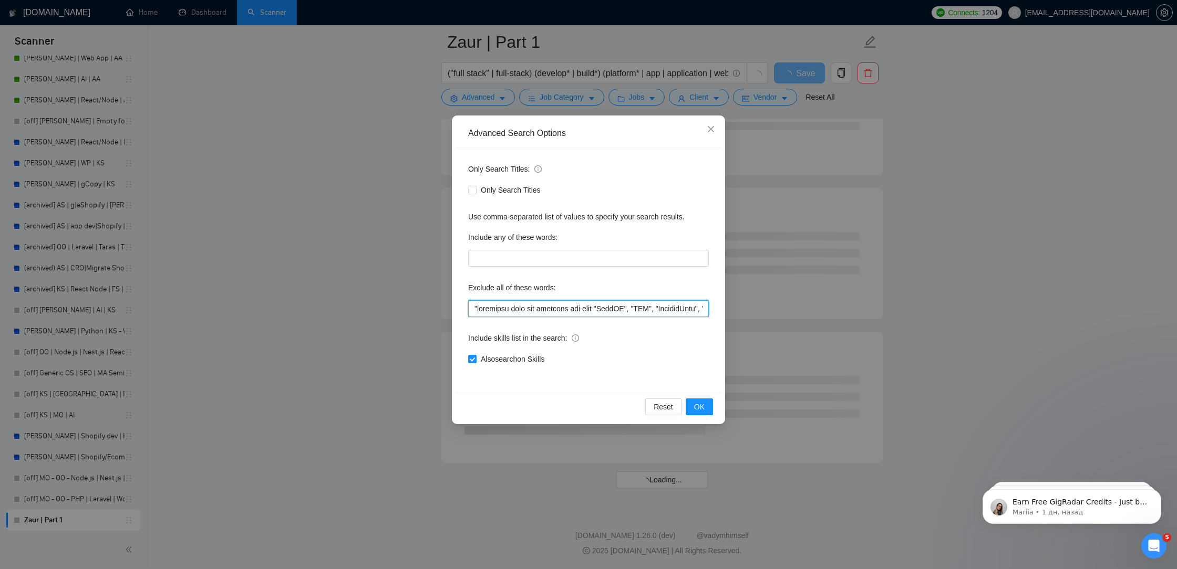
paste input """
click at [699, 407] on span "OK" at bounding box center [699, 407] width 11 height 12
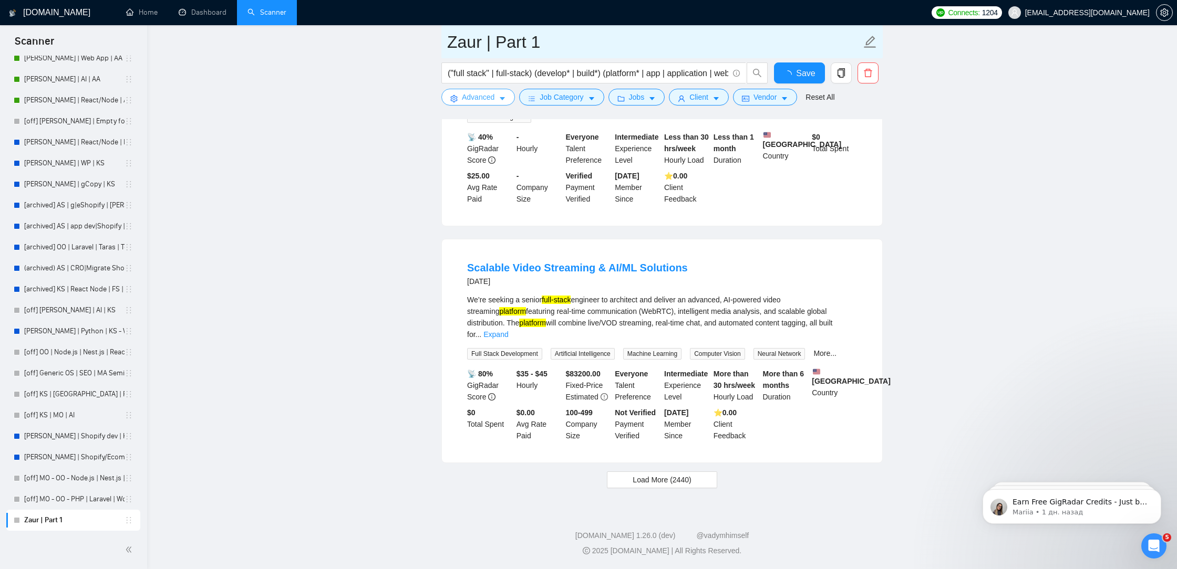
scroll to position [2052, 0]
click at [792, 67] on span "Save" at bounding box center [798, 73] width 19 height 13
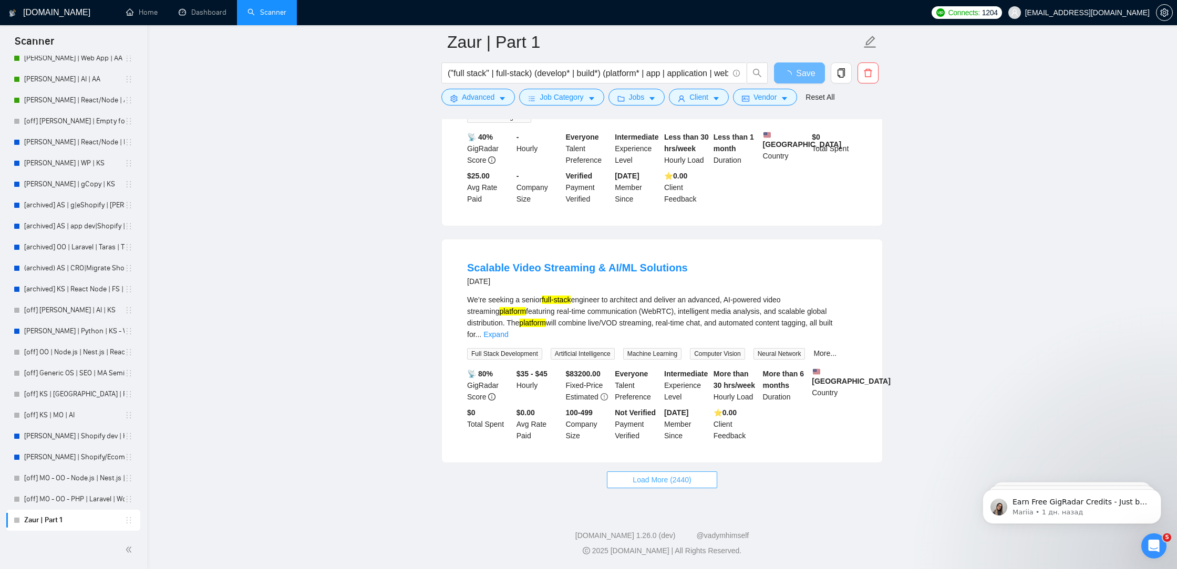
click at [688, 482] on span "Load More (2440)" at bounding box center [661, 480] width 58 height 12
click at [673, 473] on button "Loading..." at bounding box center [661, 480] width 91 height 17
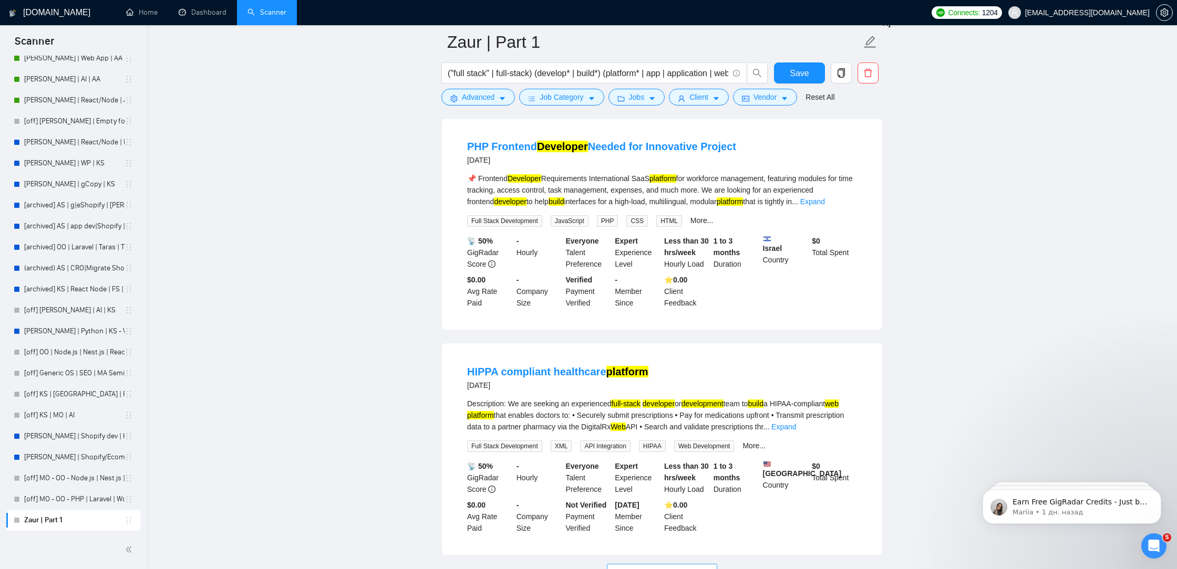
scroll to position [4302, 0]
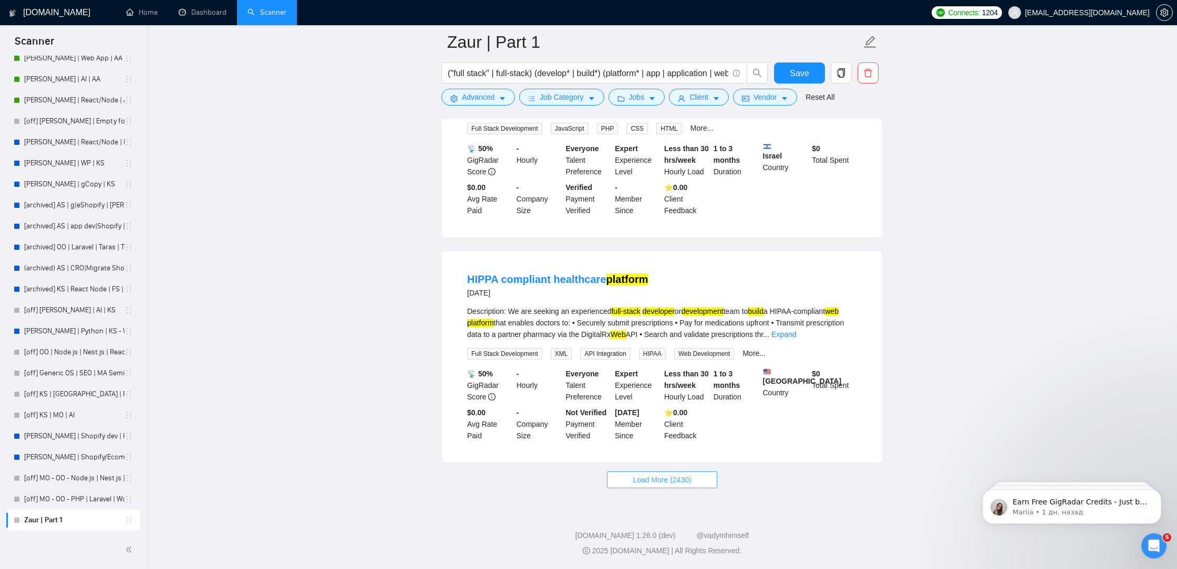
click at [663, 476] on span "Load More (2430)" at bounding box center [661, 480] width 58 height 12
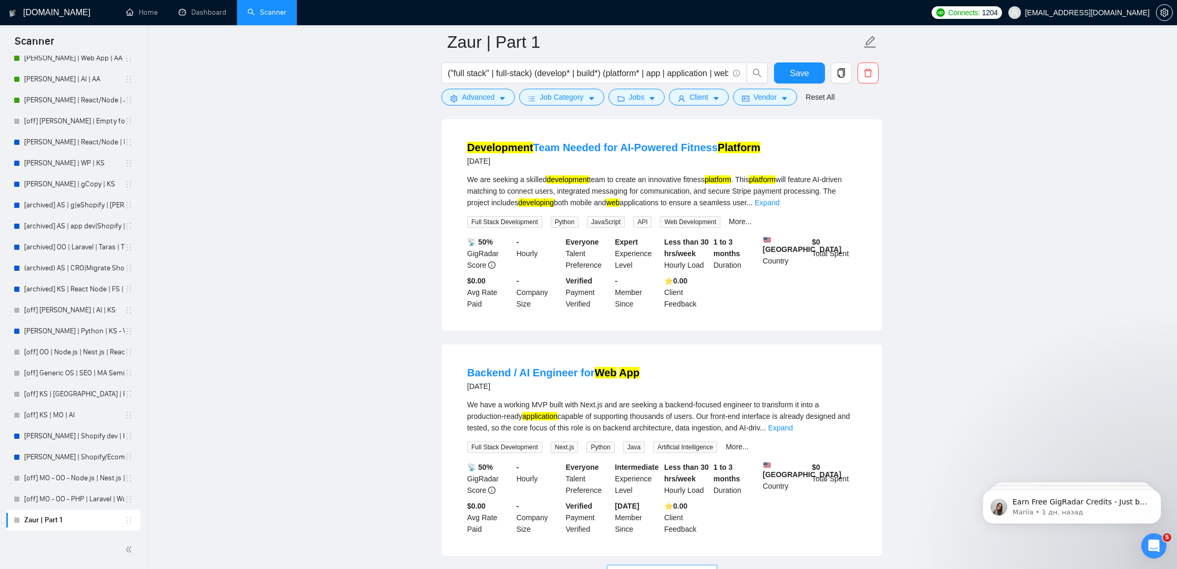
scroll to position [6609, 0]
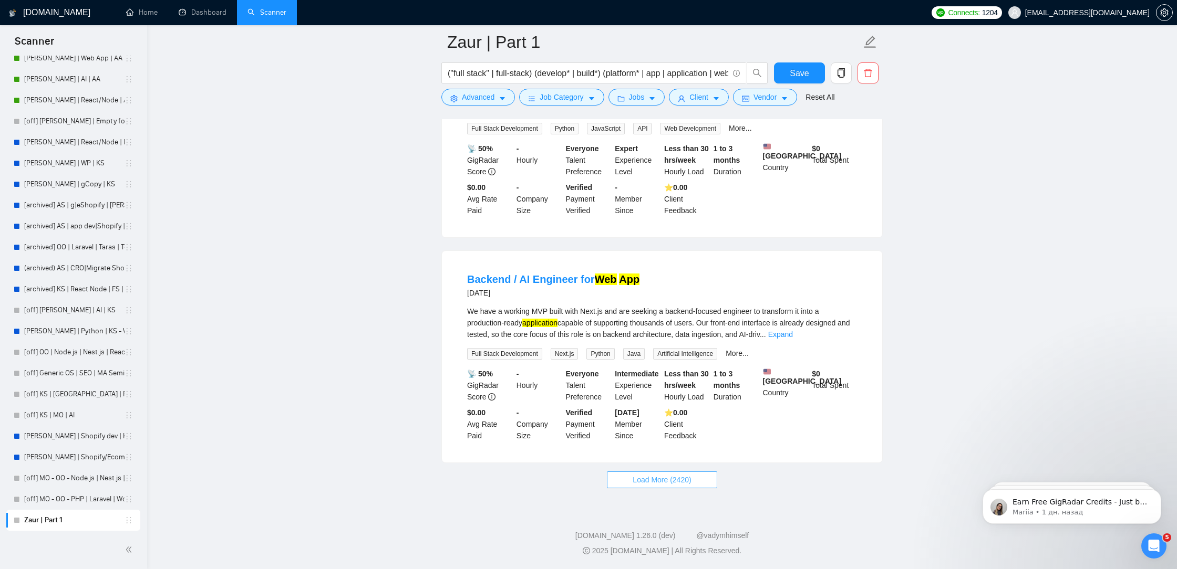
click at [659, 484] on span "Load More (2420)" at bounding box center [661, 480] width 58 height 12
click at [793, 335] on link "Expand" at bounding box center [780, 334] width 25 height 8
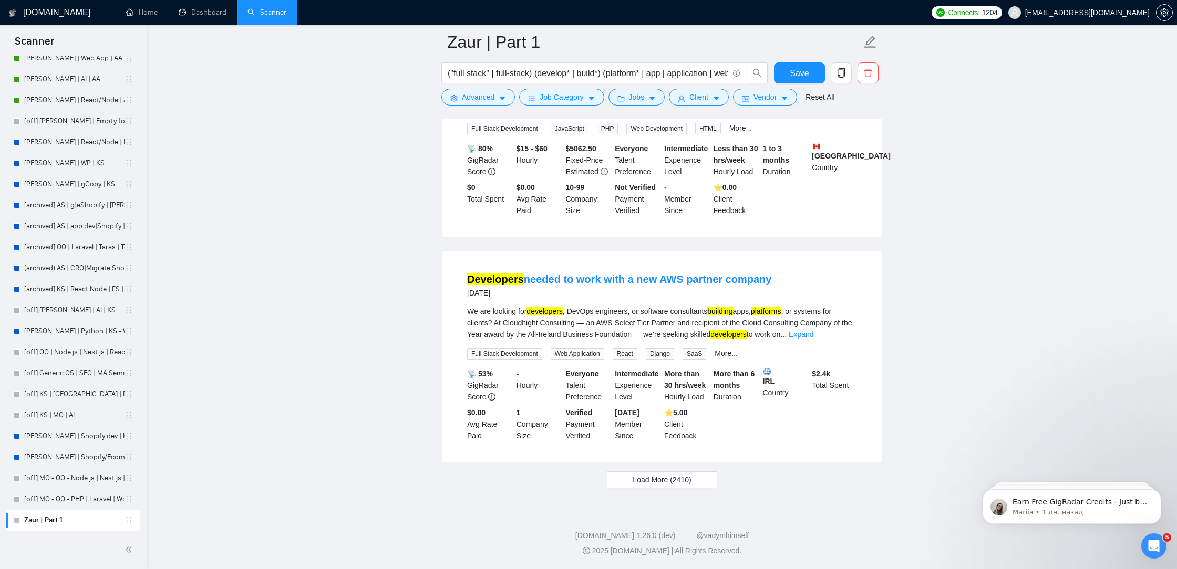
scroll to position [8990, 0]
click at [658, 479] on span "Load More (2410)" at bounding box center [661, 480] width 58 height 12
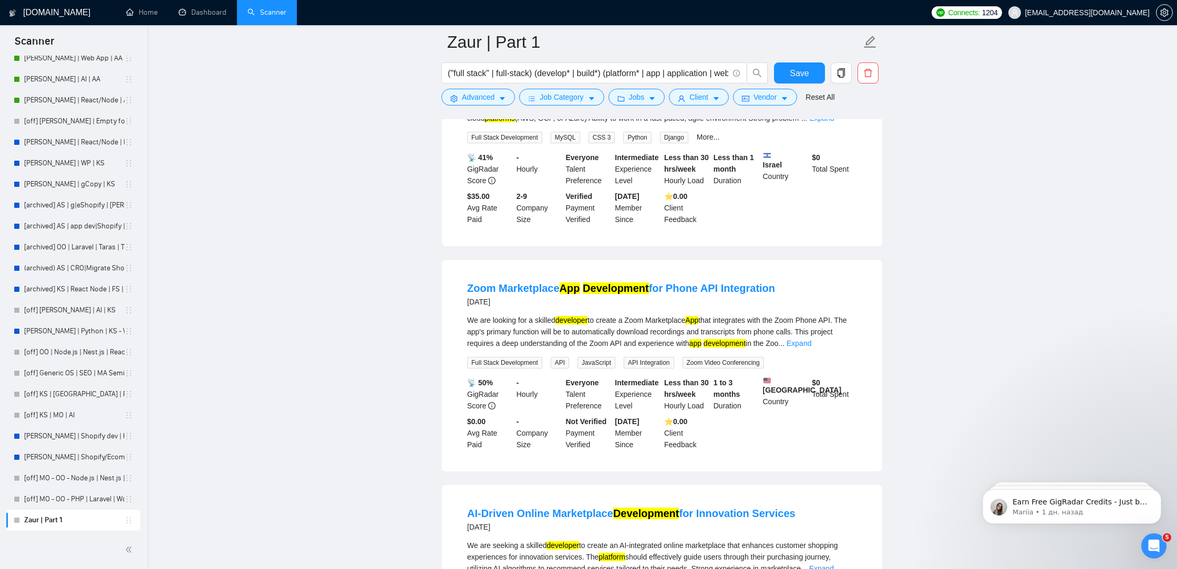
scroll to position [10554, 0]
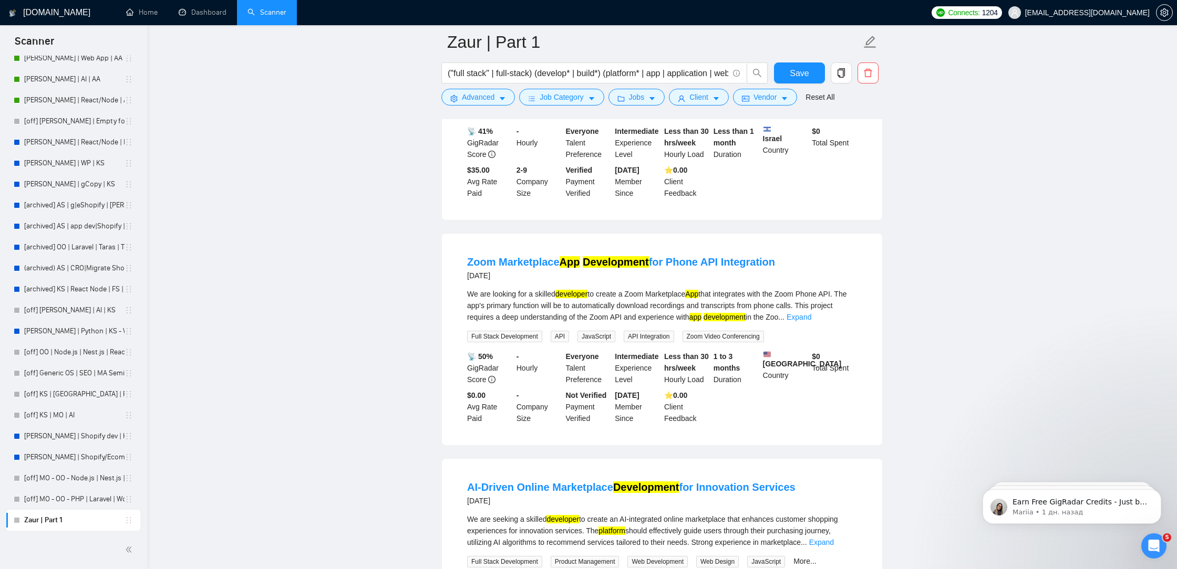
click at [834, 96] on link "Expand" at bounding box center [821, 92] width 25 height 8
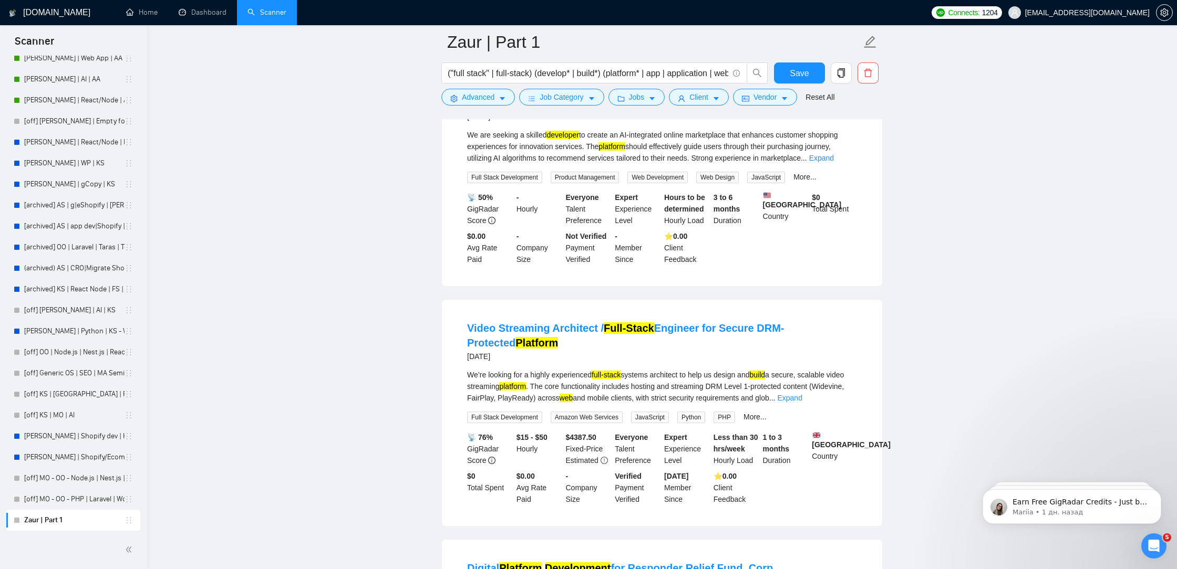
scroll to position [10955, 0]
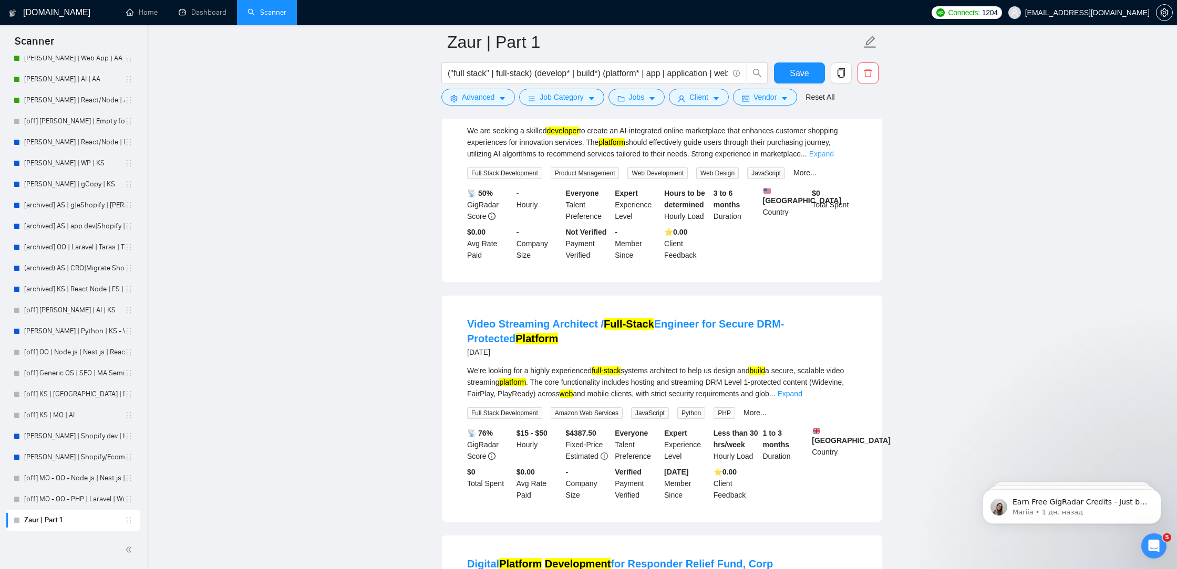
click at [834, 158] on link "Expand" at bounding box center [821, 154] width 25 height 8
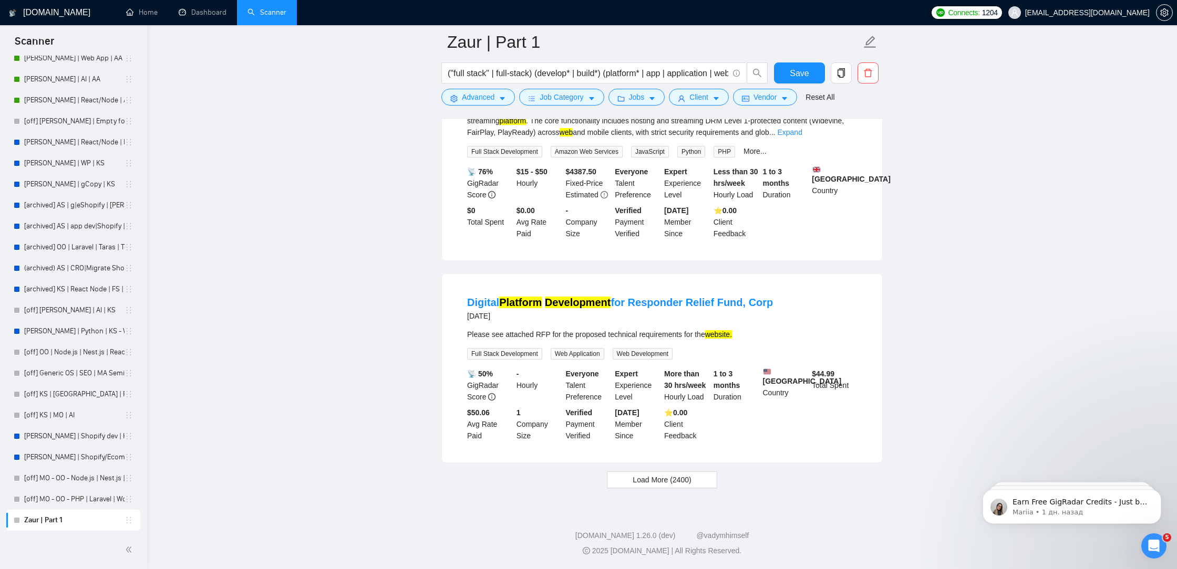
scroll to position [11267, 0]
click at [802, 137] on link "Expand" at bounding box center [789, 132] width 25 height 8
click at [699, 484] on button "Load More (2400)" at bounding box center [662, 480] width 110 height 17
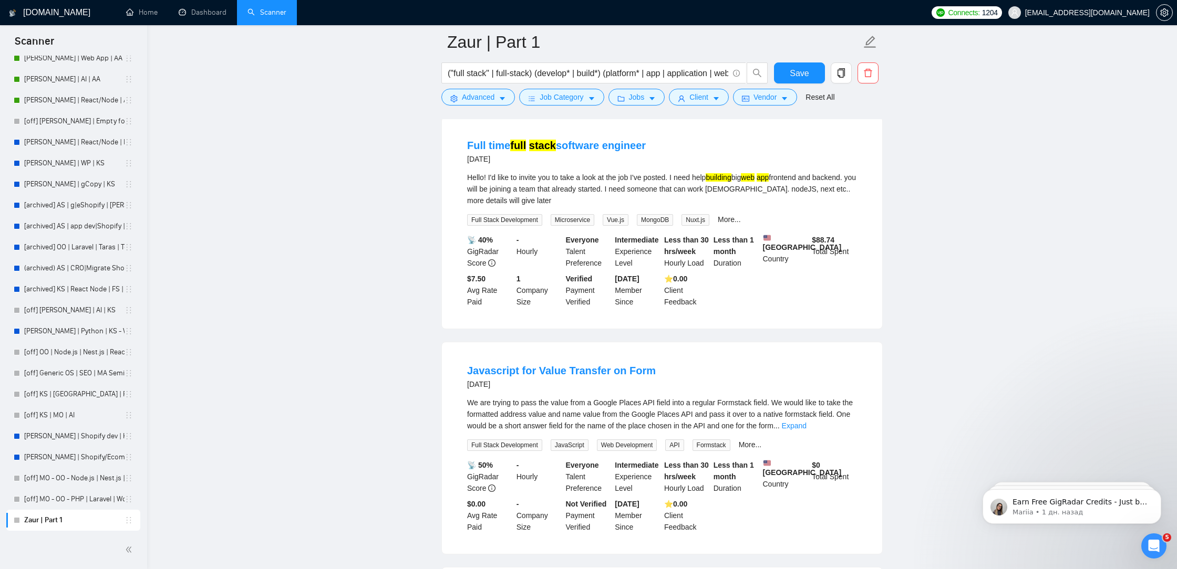
scroll to position [11859, 0]
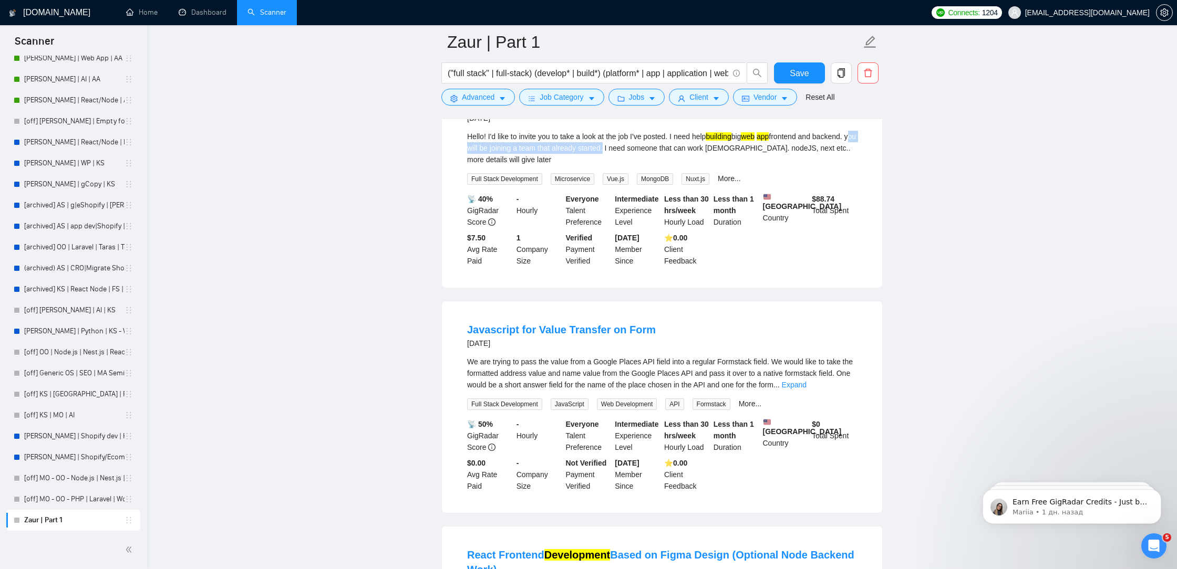
drag, startPoint x: 653, startPoint y: 281, endPoint x: 500, endPoint y: 282, distance: 153.4
click at [500, 165] on div "Hello! I'd like to invite you to take a look at the job I've posted. I need hel…" at bounding box center [662, 148] width 390 height 35
copy div "you will be joining a team that already started"
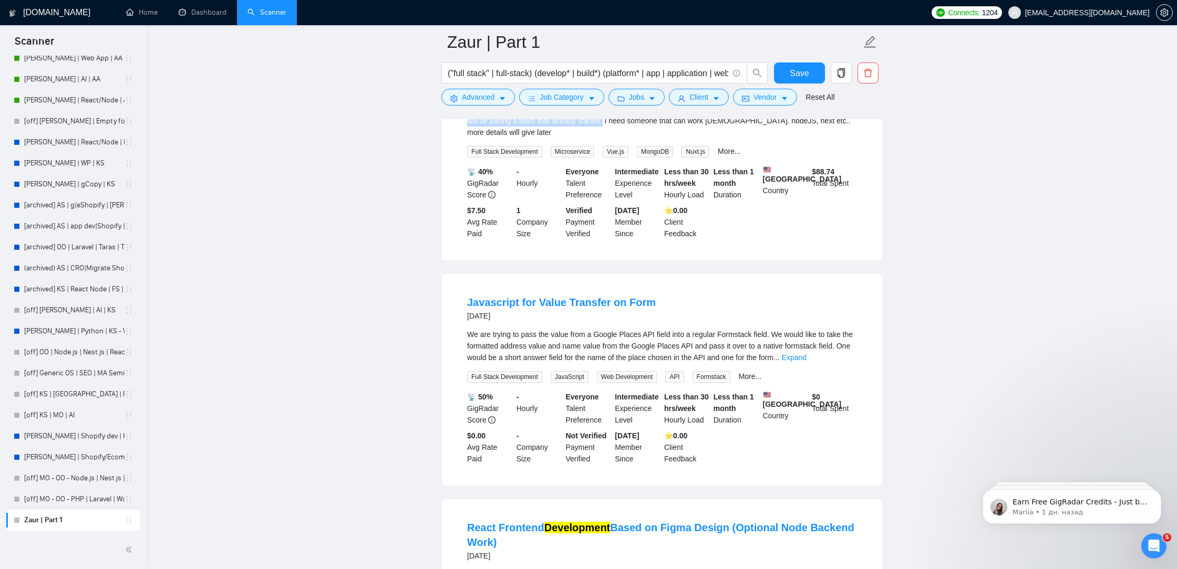
scroll to position [11916, 0]
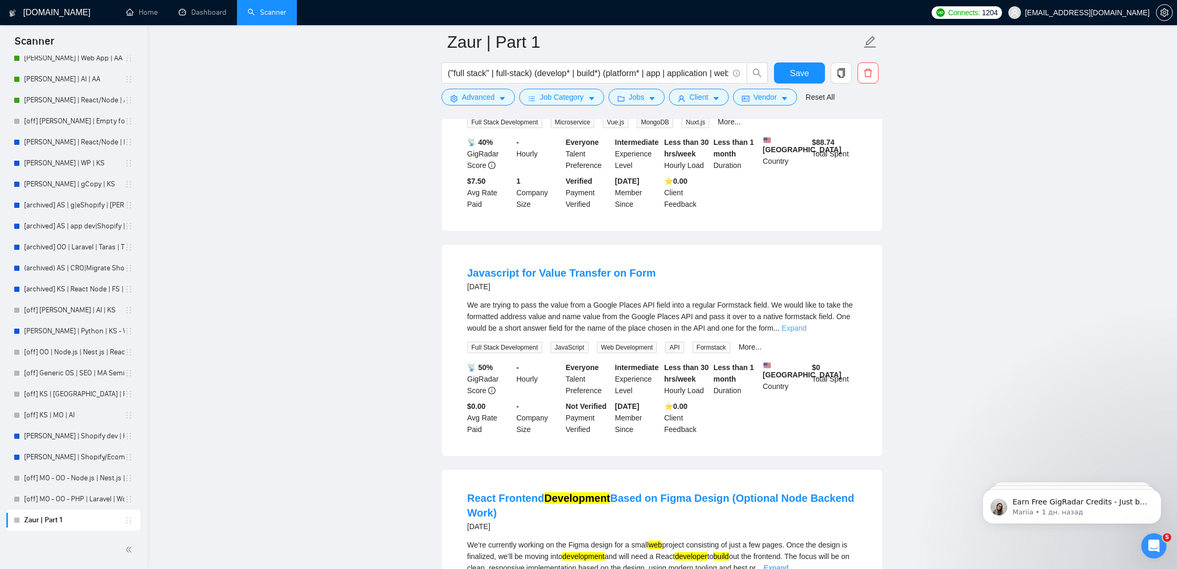
click at [806, 332] on link "Expand" at bounding box center [794, 328] width 25 height 8
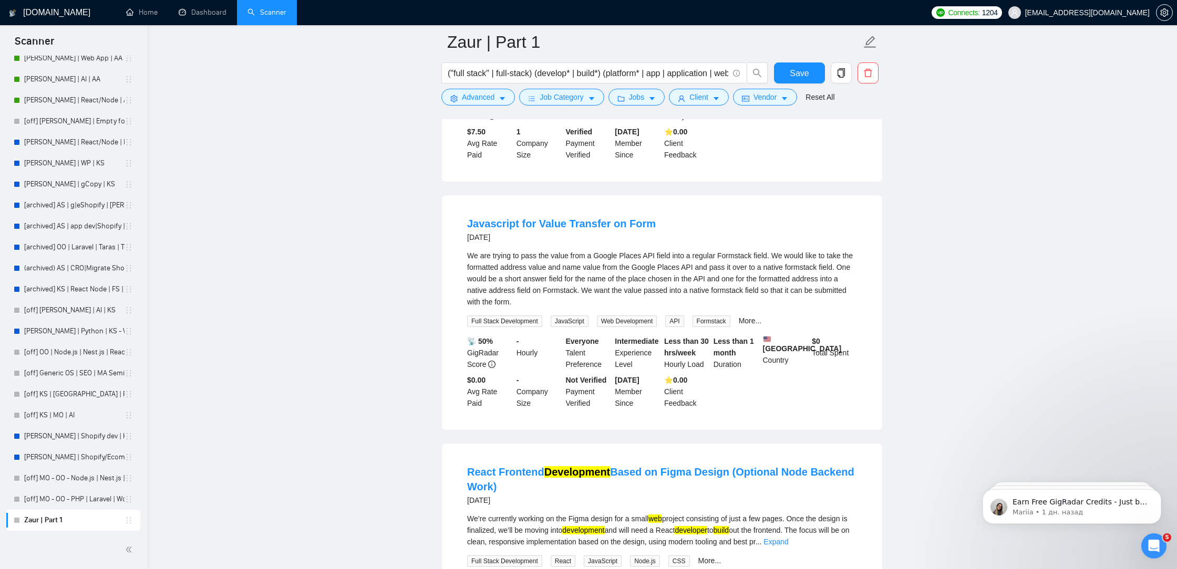
scroll to position [11962, 0]
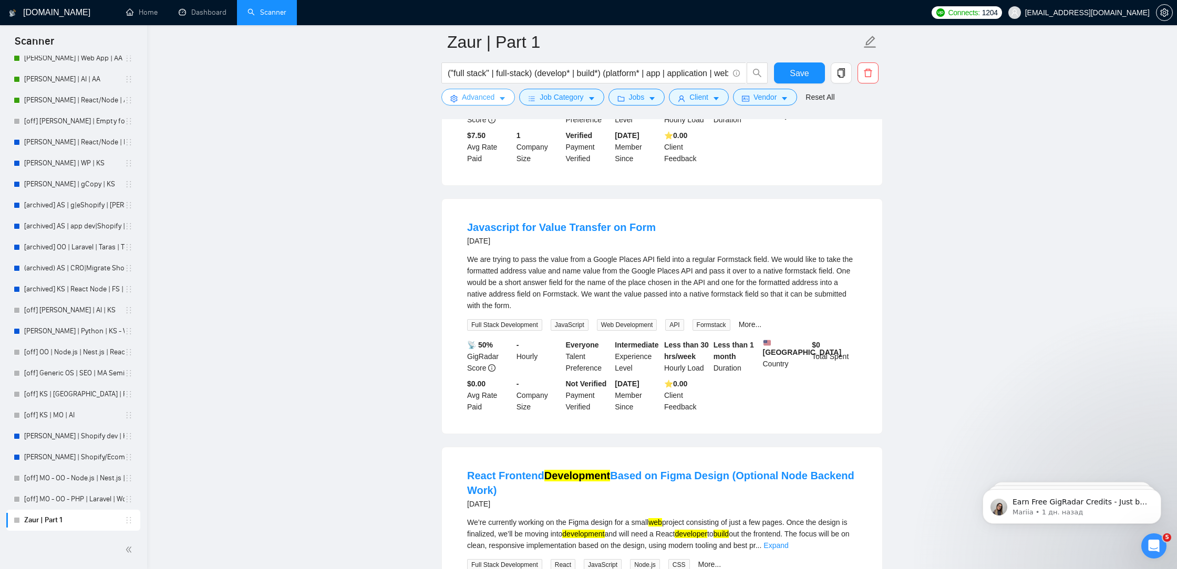
click at [487, 90] on button "Advanced" at bounding box center [478, 97] width 74 height 17
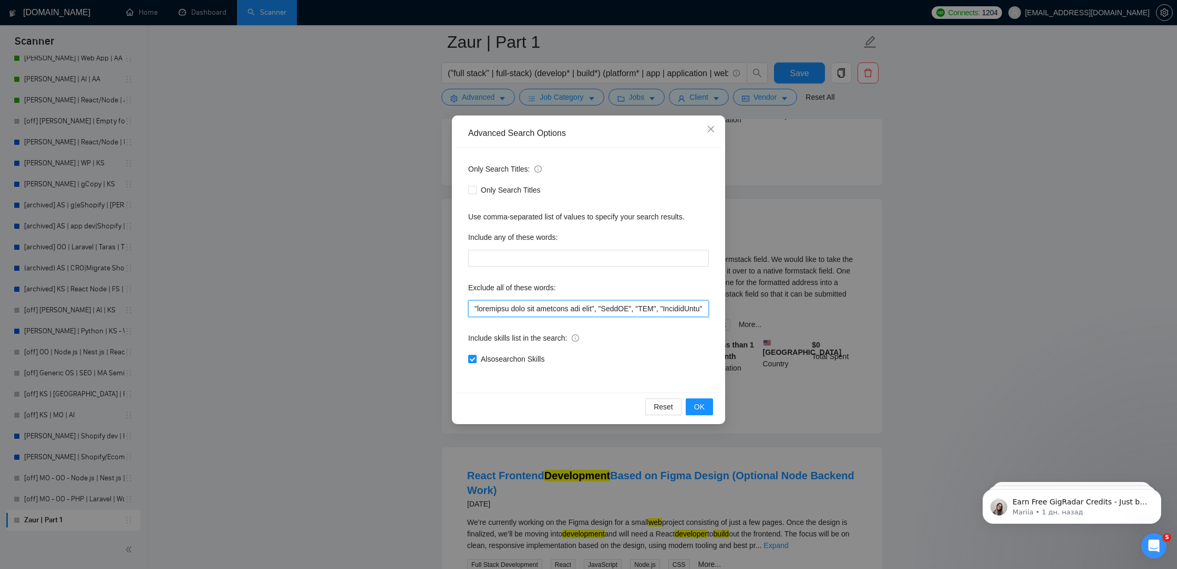
click at [472, 305] on input "text" at bounding box center [588, 308] width 241 height 17
paste input "you will be joining a team that already started"
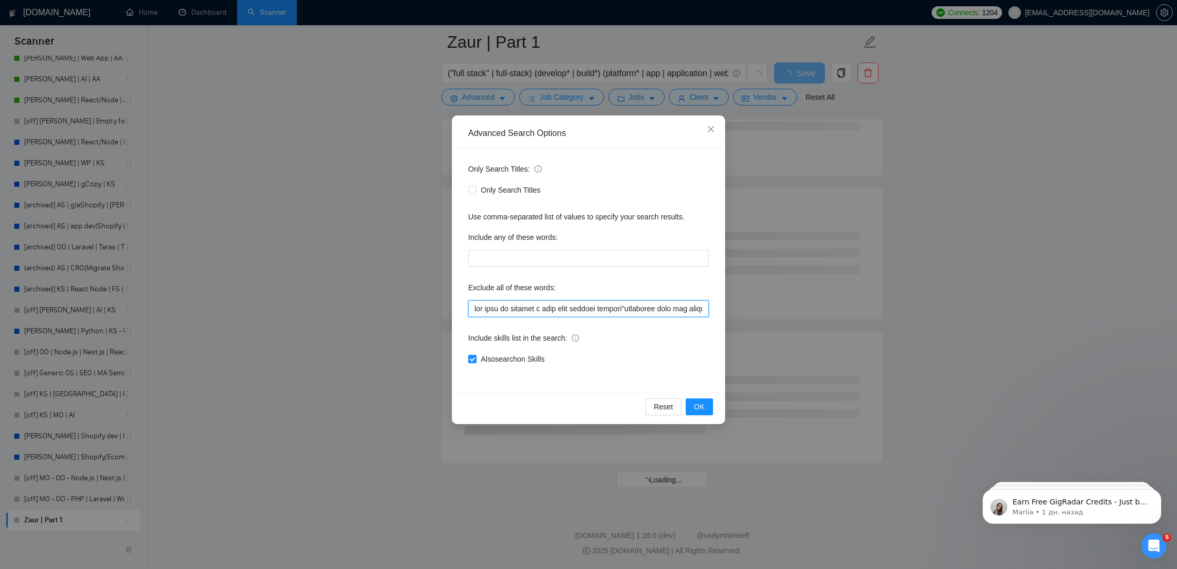
scroll to position [8379, 0]
click at [630, 311] on input "text" at bounding box center [588, 308] width 241 height 17
click at [475, 303] on input "text" at bounding box center [588, 308] width 241 height 17
paste input """
click at [632, 306] on input "text" at bounding box center [588, 308] width 241 height 17
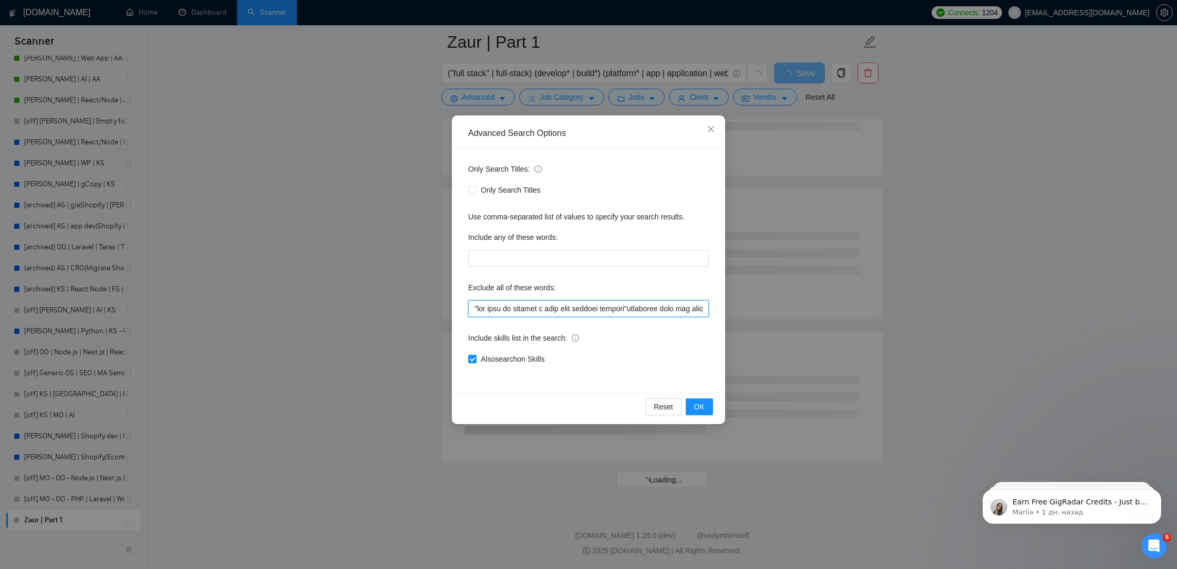
paste input """
click at [701, 409] on span "OK" at bounding box center [699, 407] width 11 height 12
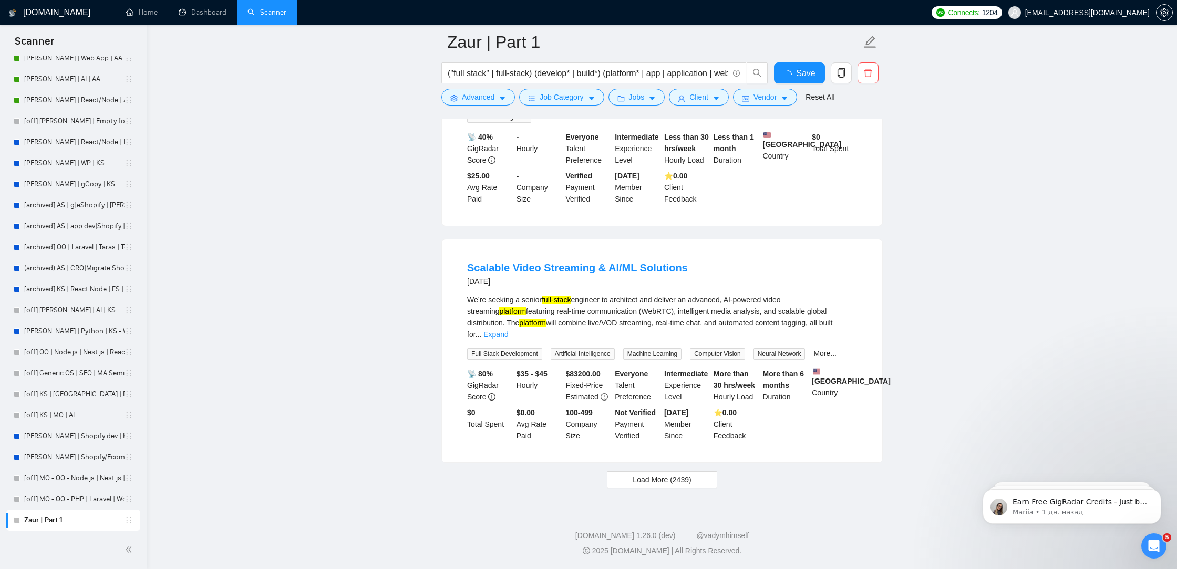
scroll to position [2052, 0]
click at [678, 479] on span "Load More (2439)" at bounding box center [661, 480] width 58 height 12
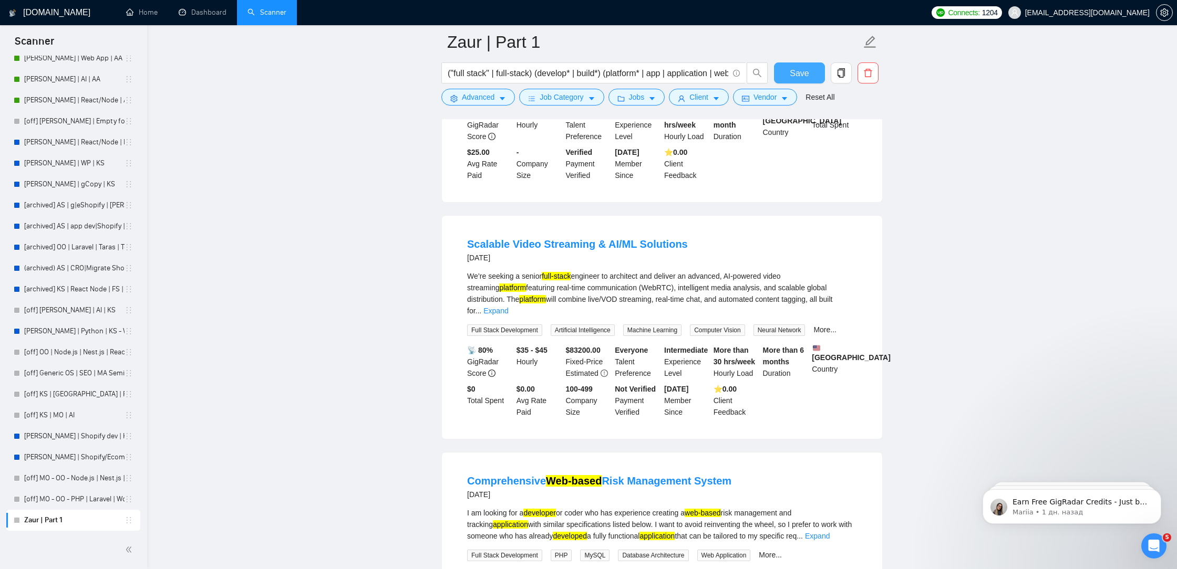
click at [783, 72] on button "Save" at bounding box center [799, 73] width 51 height 21
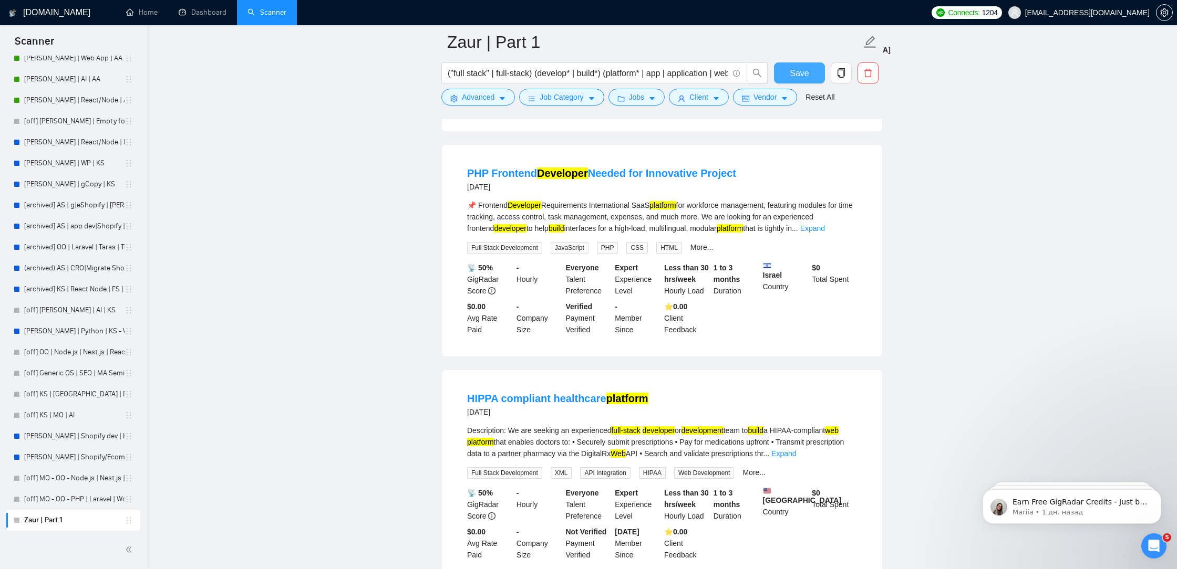
scroll to position [4302, 0]
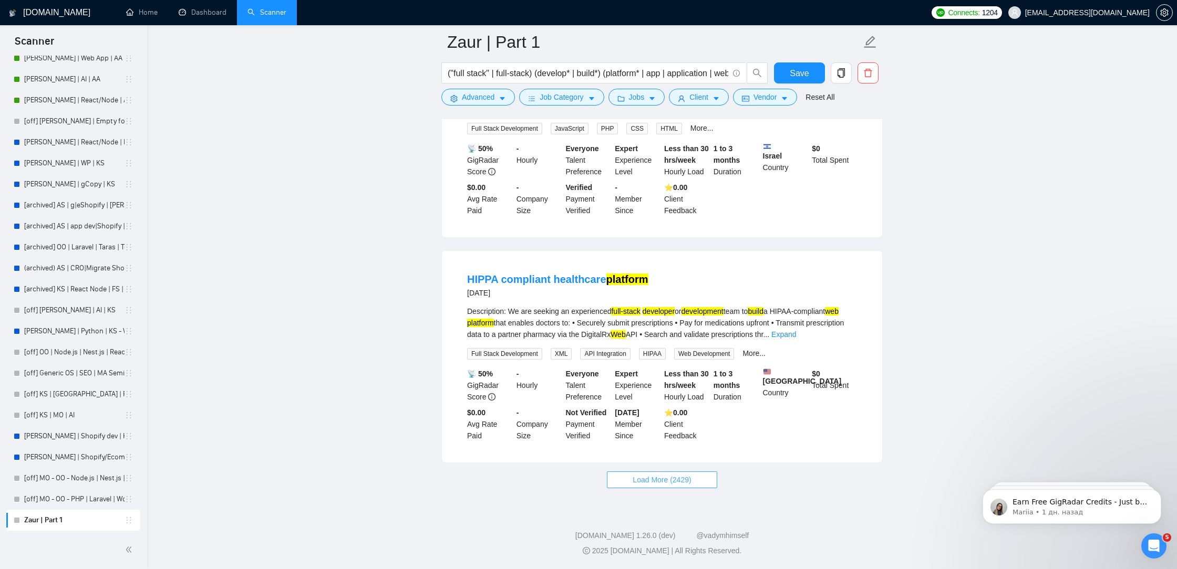
click at [620, 481] on button "Load More (2429)" at bounding box center [662, 480] width 110 height 17
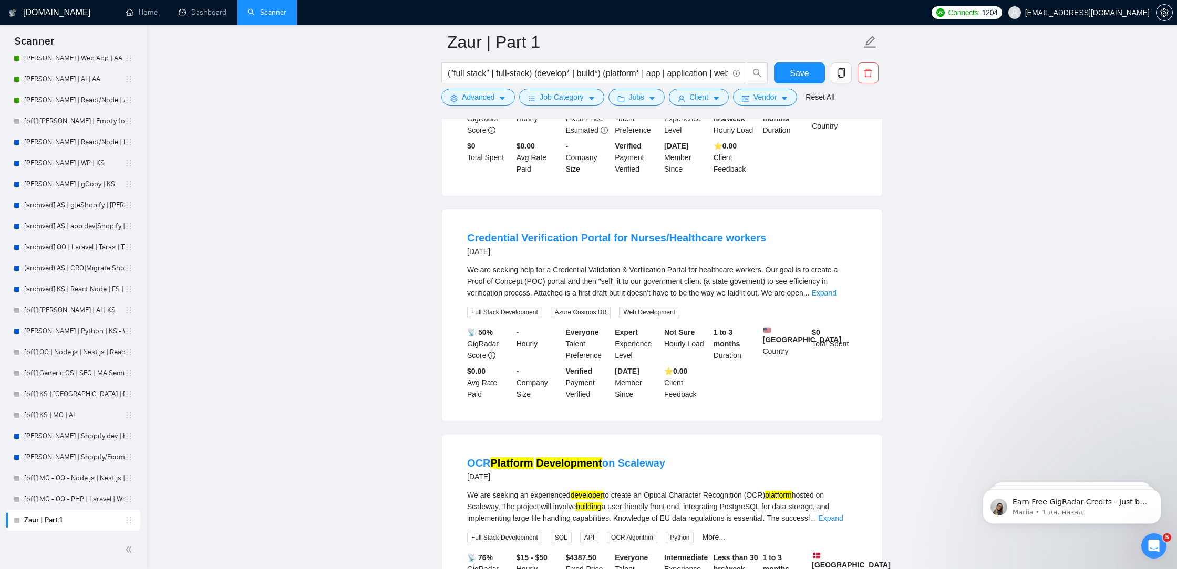
scroll to position [6609, 0]
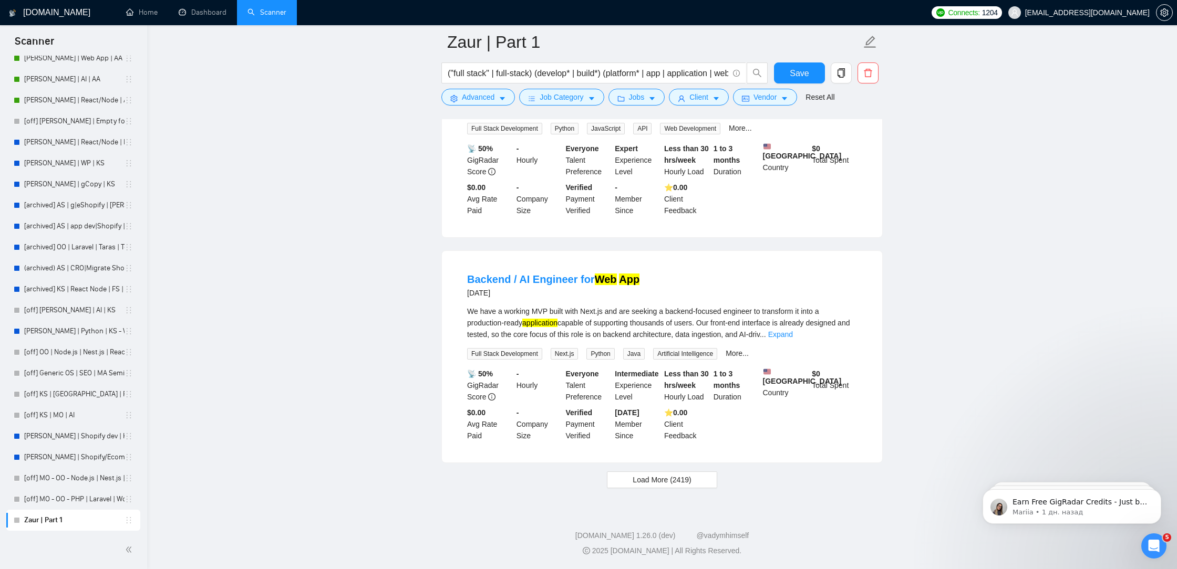
click at [672, 479] on span "Load More (2419)" at bounding box center [661, 480] width 58 height 12
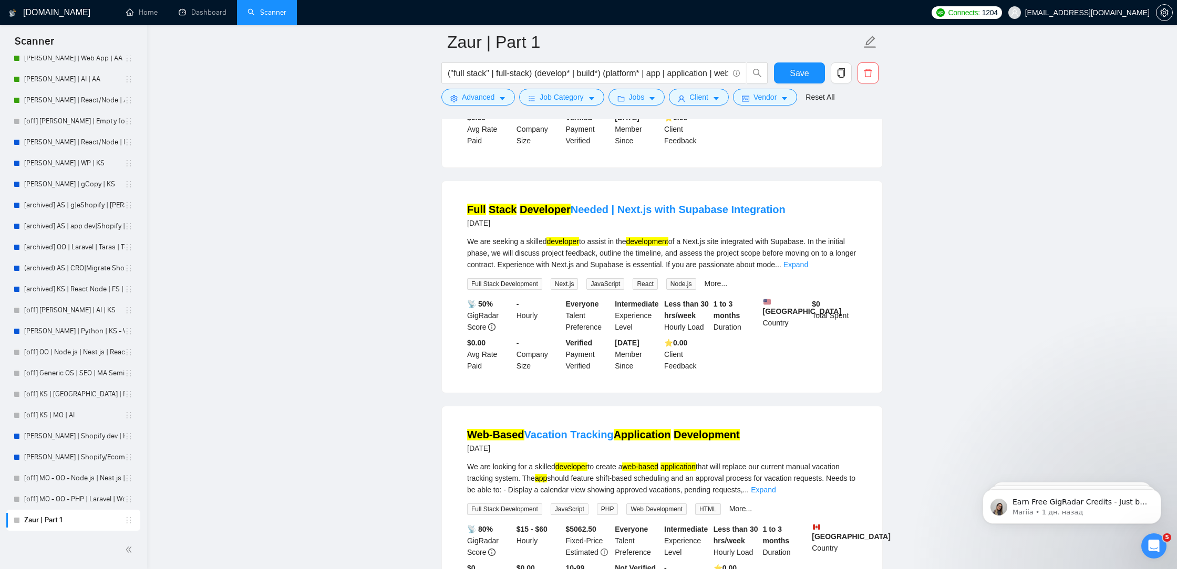
scroll to position [8886, 0]
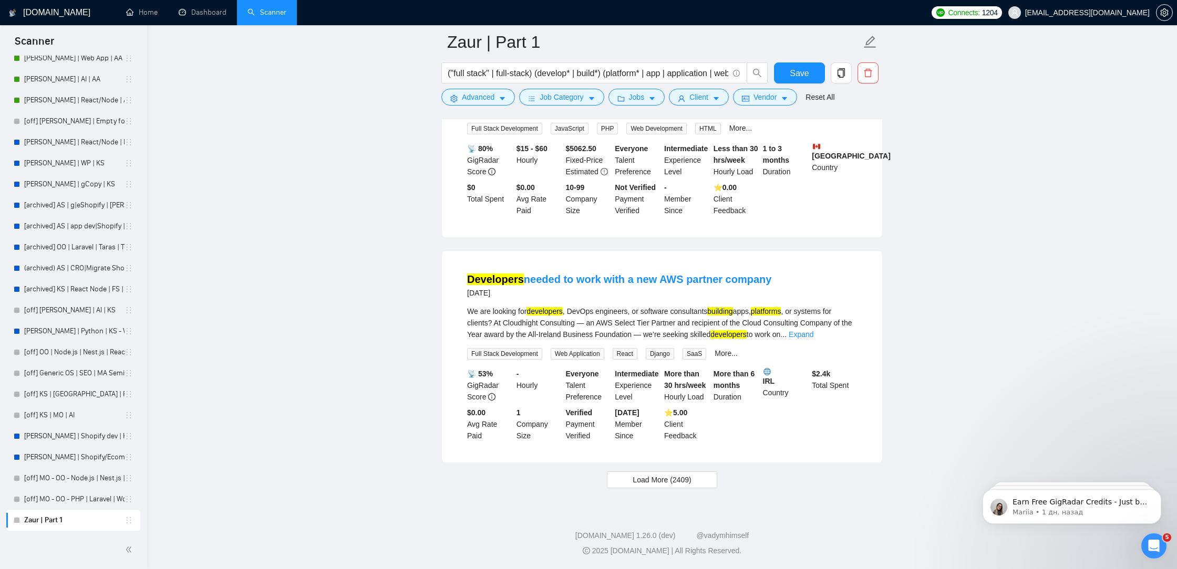
click at [630, 476] on button "Load More (2409)" at bounding box center [662, 480] width 110 height 17
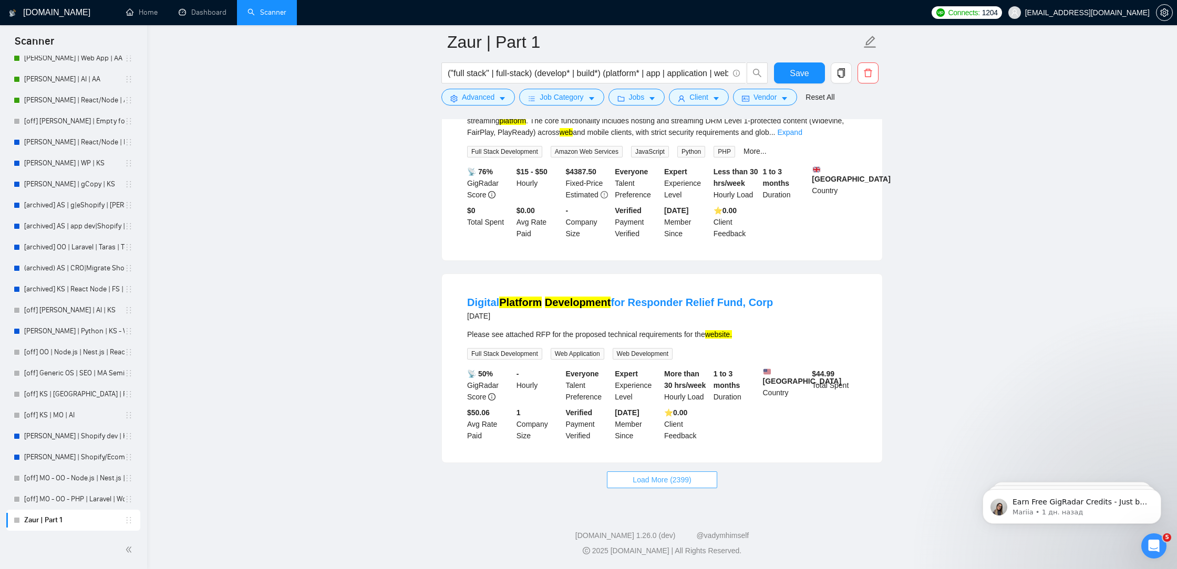
scroll to position [11224, 0]
click at [650, 472] on button "Load More (2399)" at bounding box center [662, 480] width 110 height 17
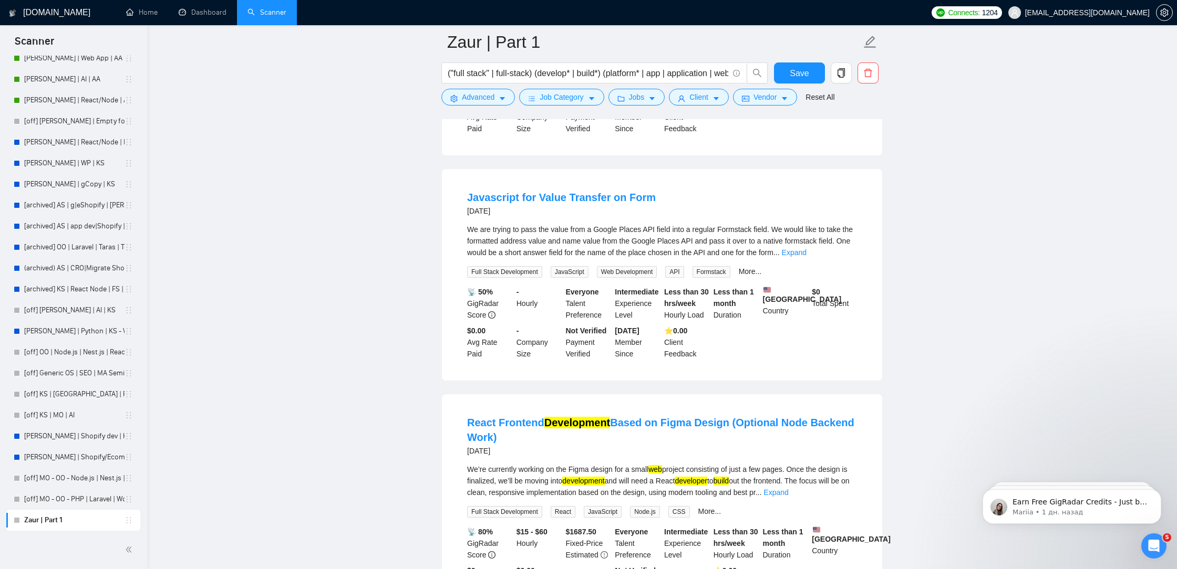
scroll to position [11348, 0]
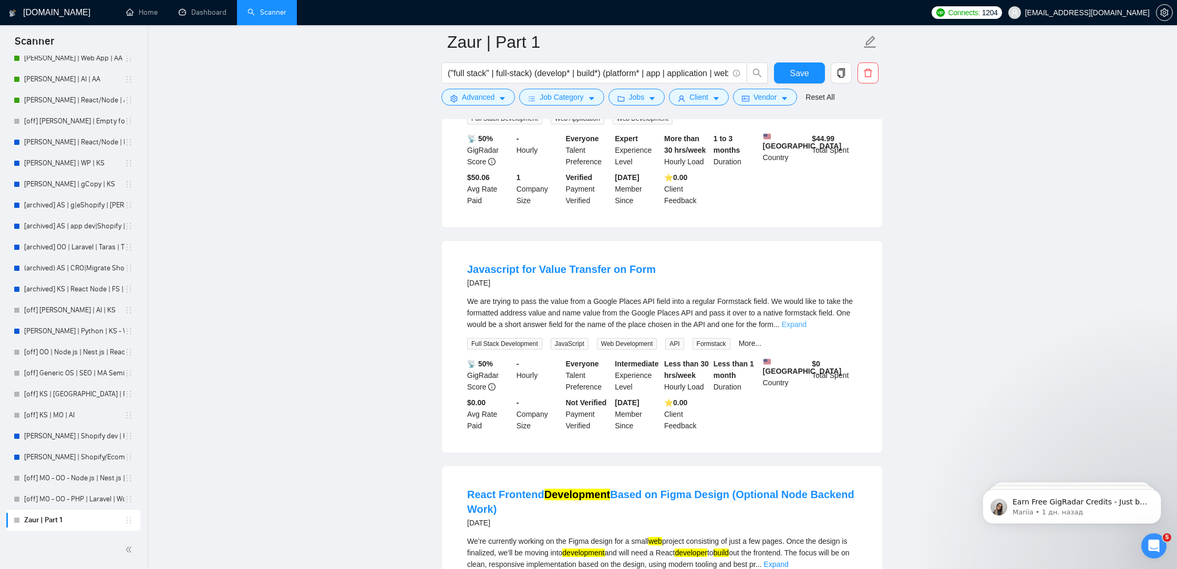
click at [806, 329] on link "Expand" at bounding box center [794, 324] width 25 height 8
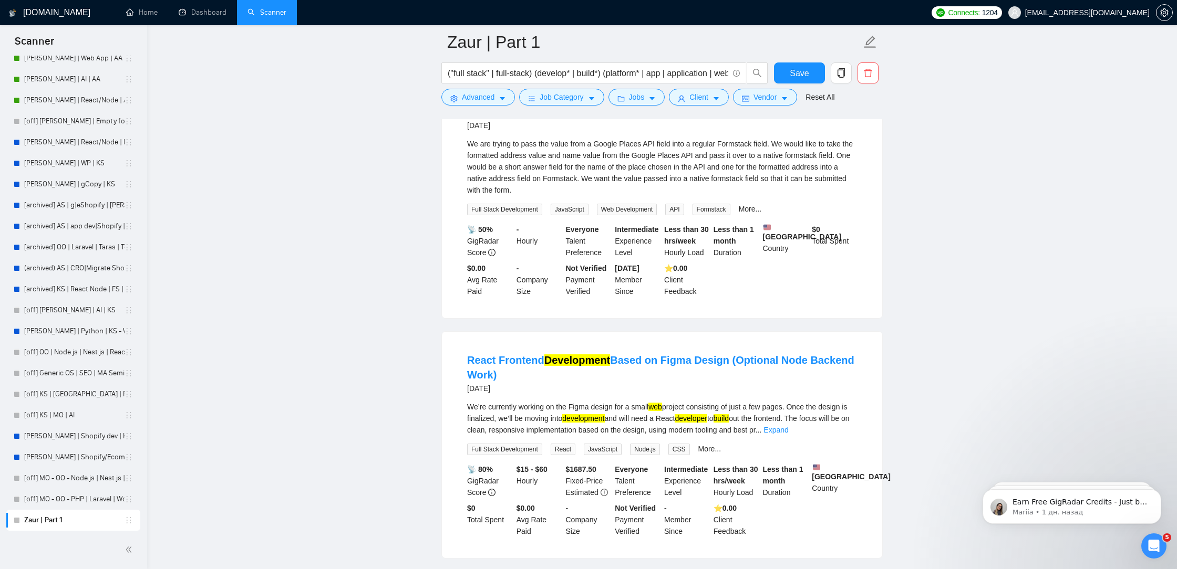
scroll to position [11550, 0]
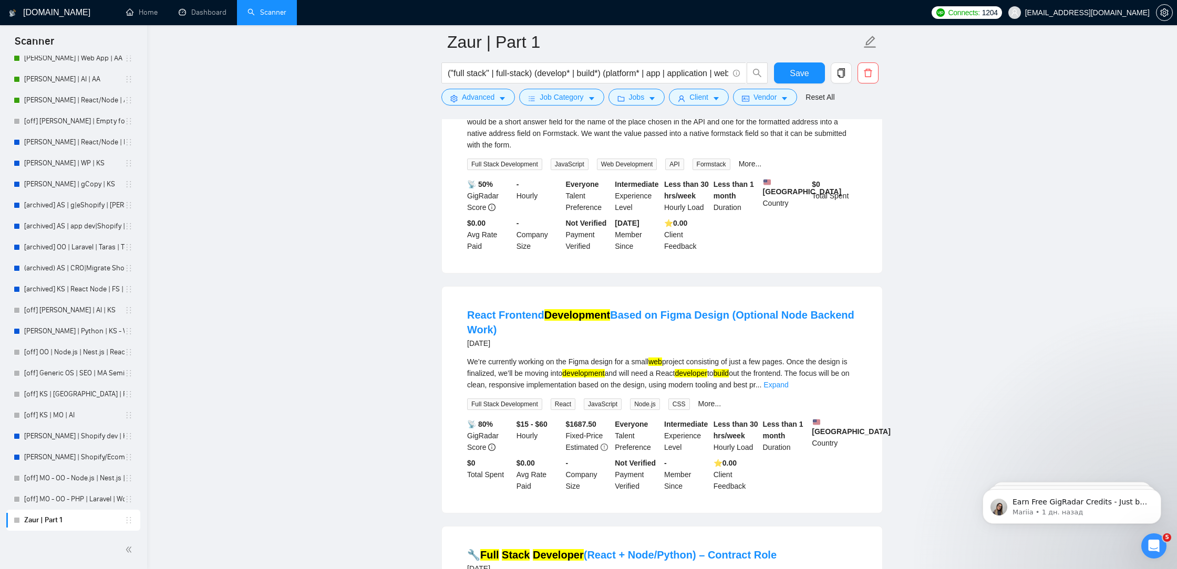
drag, startPoint x: 657, startPoint y: 209, endPoint x: 459, endPoint y: 202, distance: 198.6
click at [459, 202] on li "Javascript for Value Transfer on Form [DATE] We are trying to pass the value fr…" at bounding box center [661, 156] width 415 height 210
copy div "We are trying to pass the value from a Google Places AP"
click at [488, 100] on span "Advanced" at bounding box center [478, 97] width 33 height 12
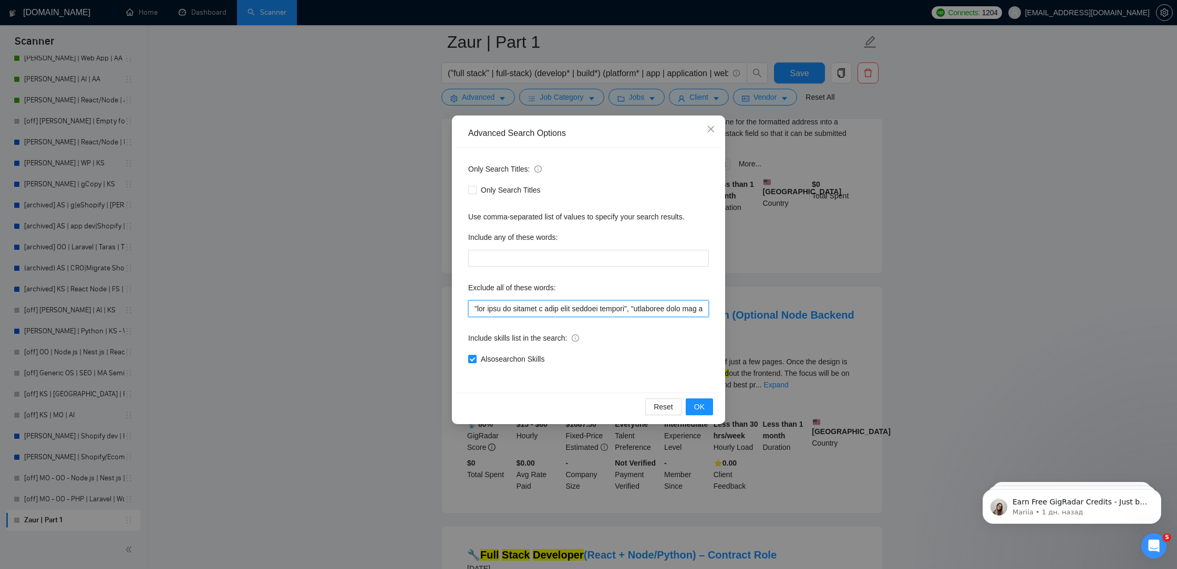
click at [469, 311] on input "text" at bounding box center [588, 308] width 241 height 17
paste input "We are trying to pass the value from a Google Places AP"
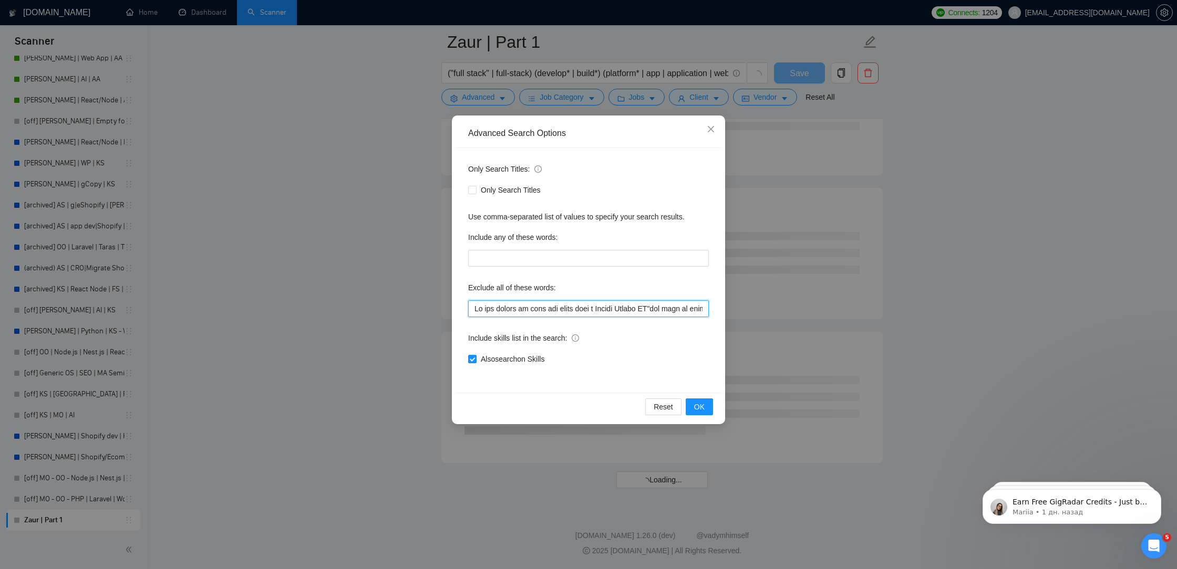
scroll to position [8379, 0]
click at [666, 308] on input "text" at bounding box center [588, 308] width 241 height 17
click at [667, 313] on input "text" at bounding box center [588, 308] width 241 height 17
click at [476, 305] on input "text" at bounding box center [588, 308] width 241 height 17
paste input """
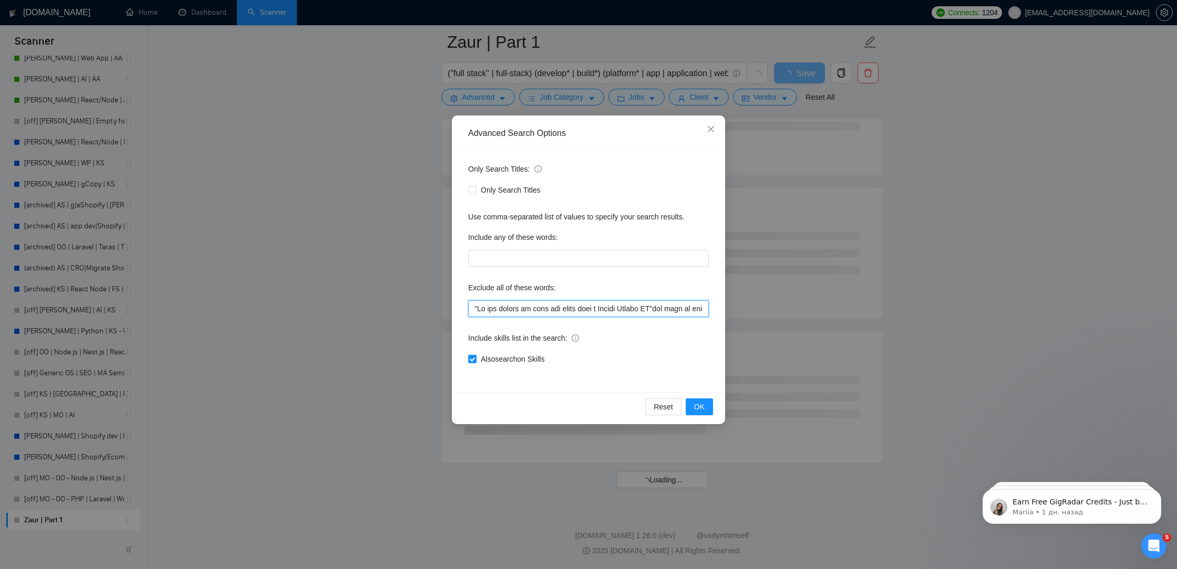
scroll to position [2052, 0]
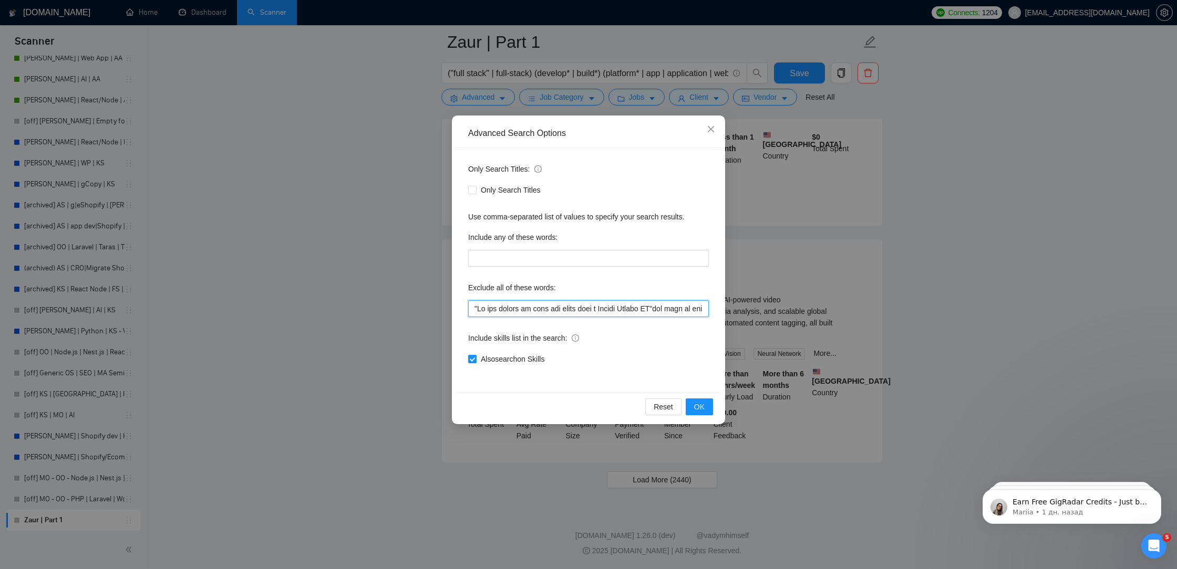
click at [666, 308] on input "text" at bounding box center [588, 308] width 241 height 17
paste input """
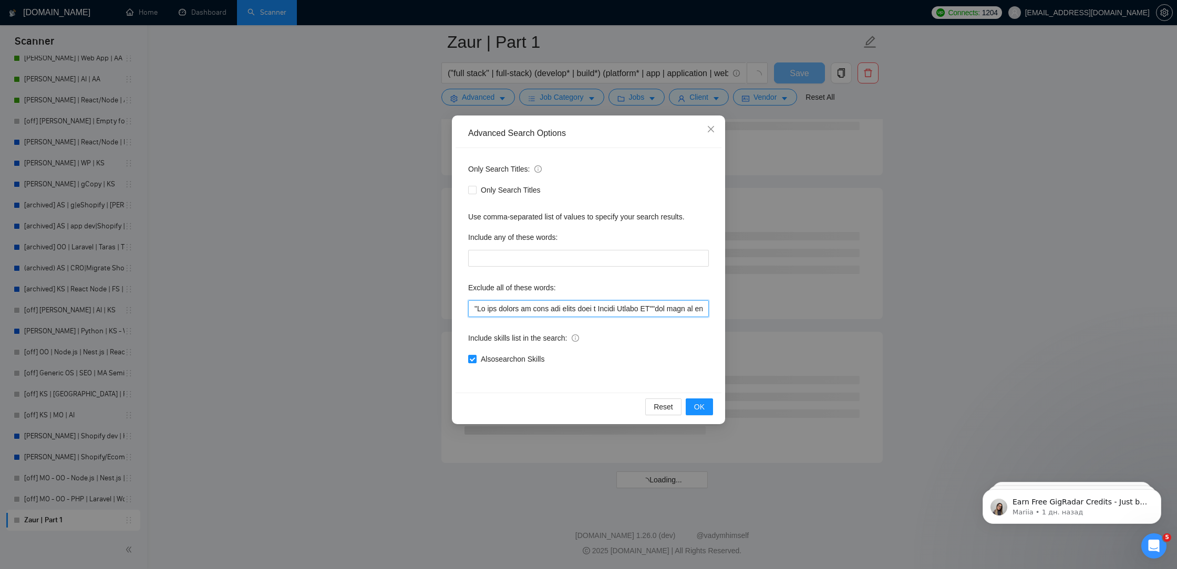
scroll to position [1183, 0]
click at [699, 408] on span "OK" at bounding box center [699, 407] width 11 height 12
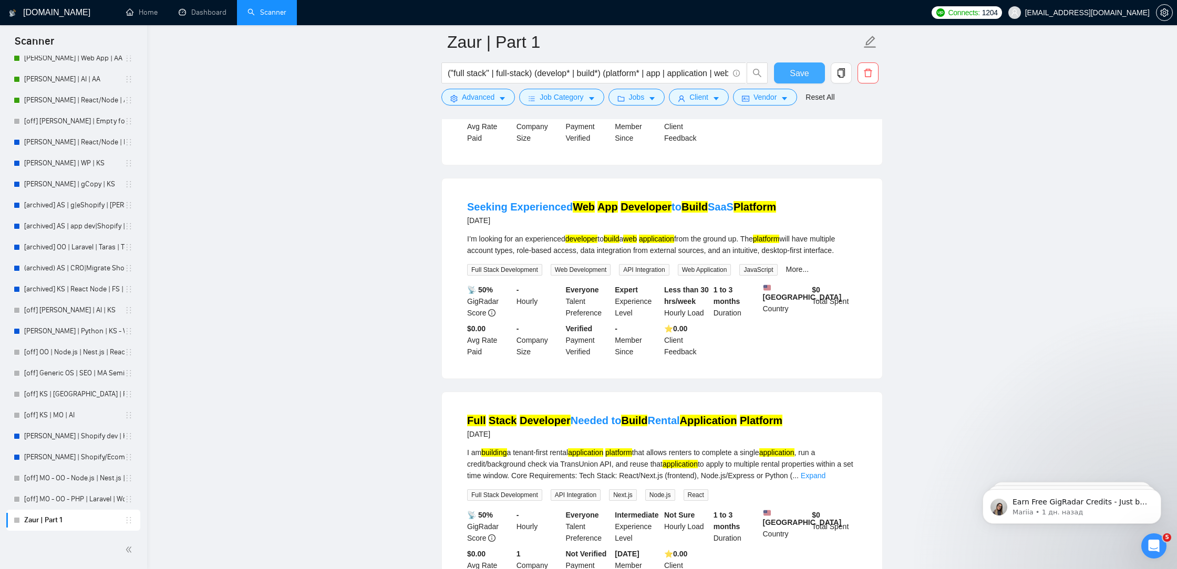
click at [797, 67] on span "Save" at bounding box center [798, 73] width 19 height 13
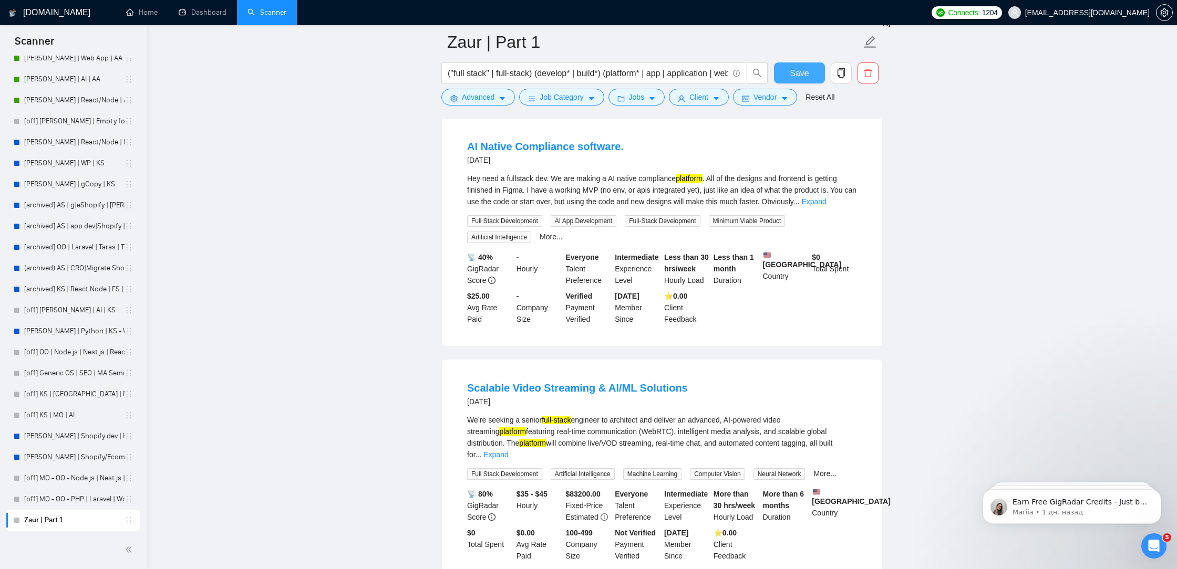
scroll to position [2052, 0]
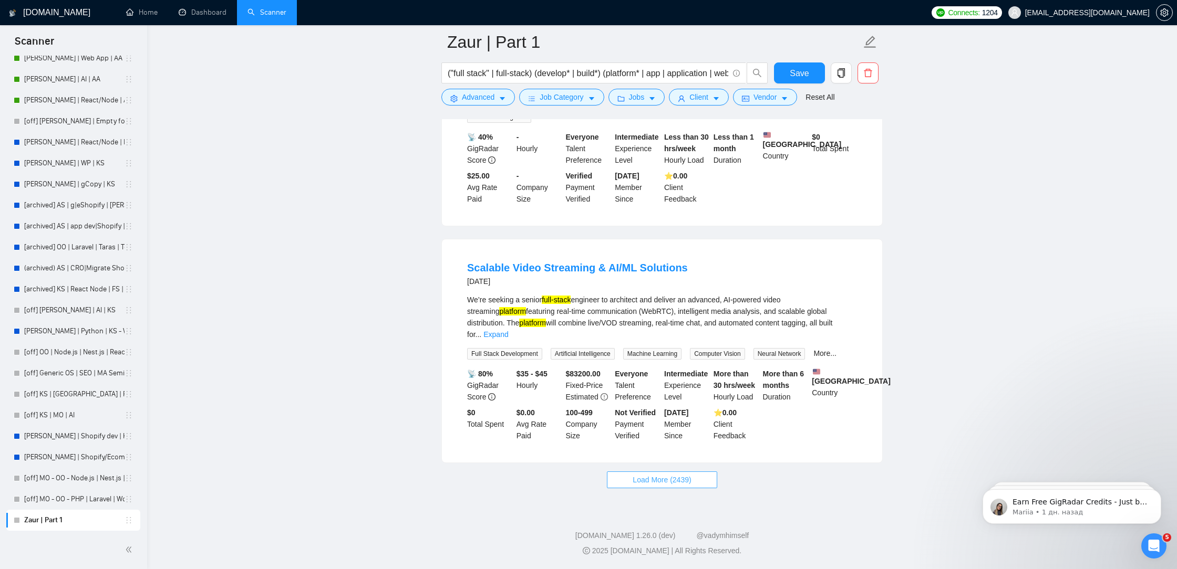
click at [634, 486] on button "Load More (2439)" at bounding box center [662, 480] width 110 height 17
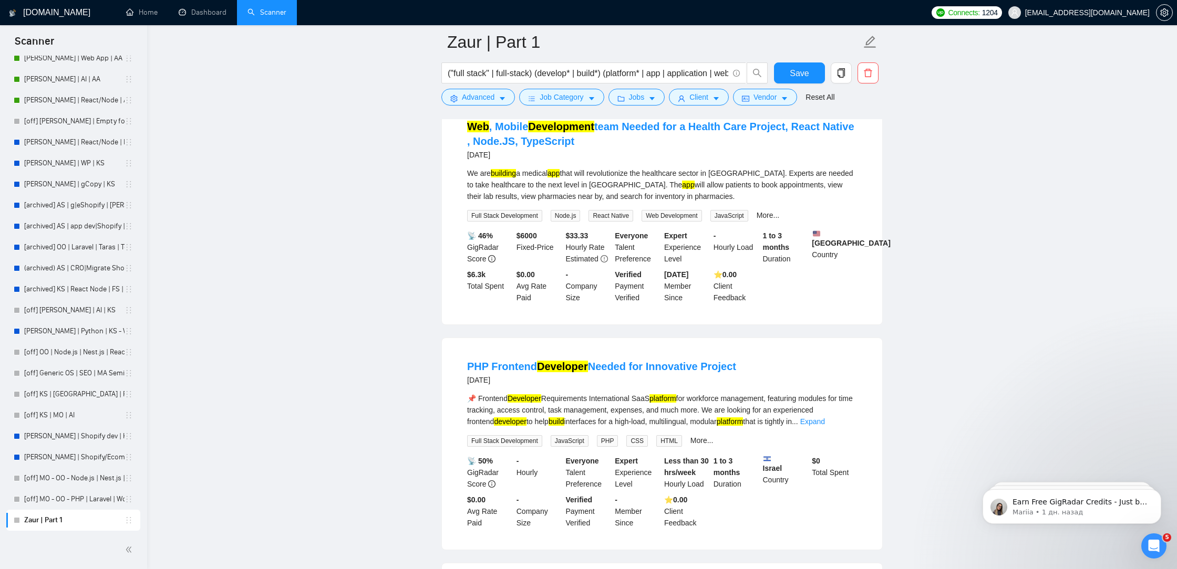
scroll to position [4302, 0]
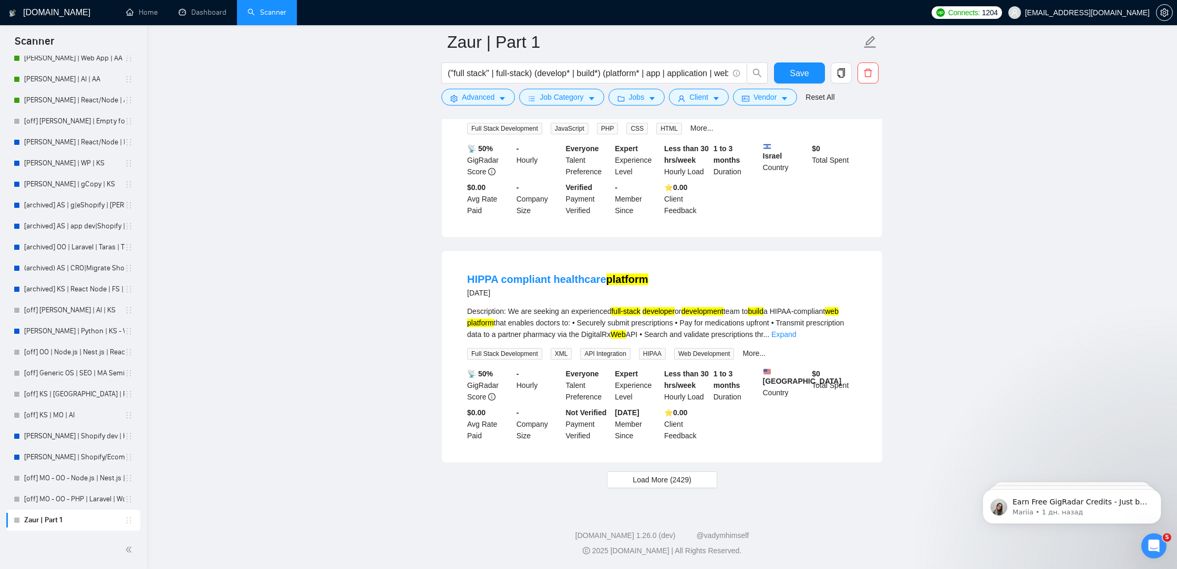
click at [642, 477] on span "Load More (2429)" at bounding box center [661, 480] width 58 height 12
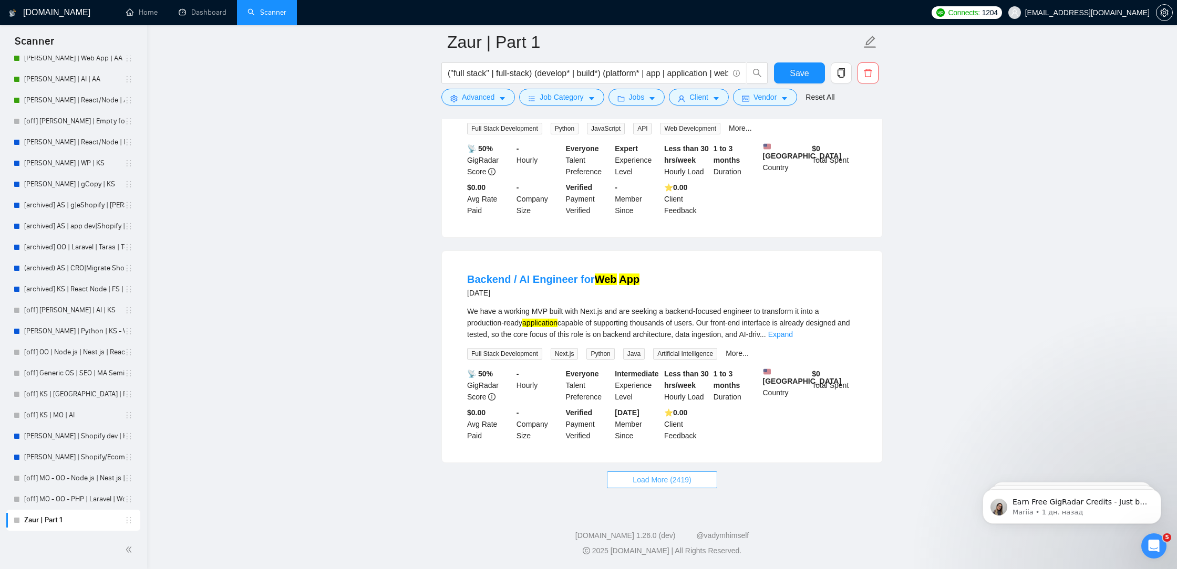
scroll to position [6609, 0]
click at [646, 479] on span "Load More (2419)" at bounding box center [661, 480] width 58 height 12
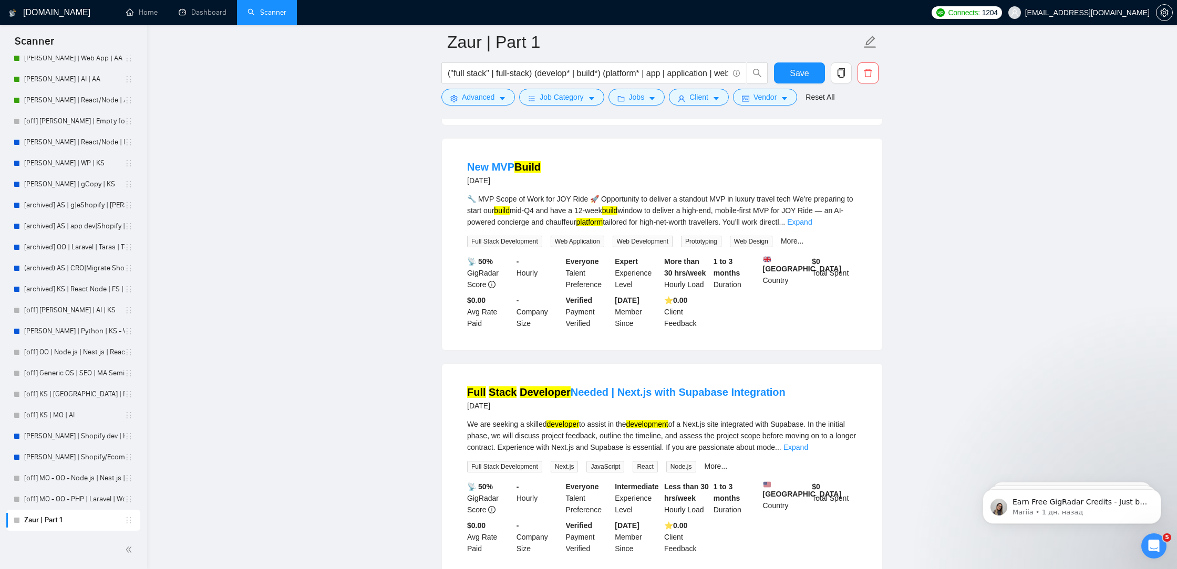
scroll to position [8153, 0]
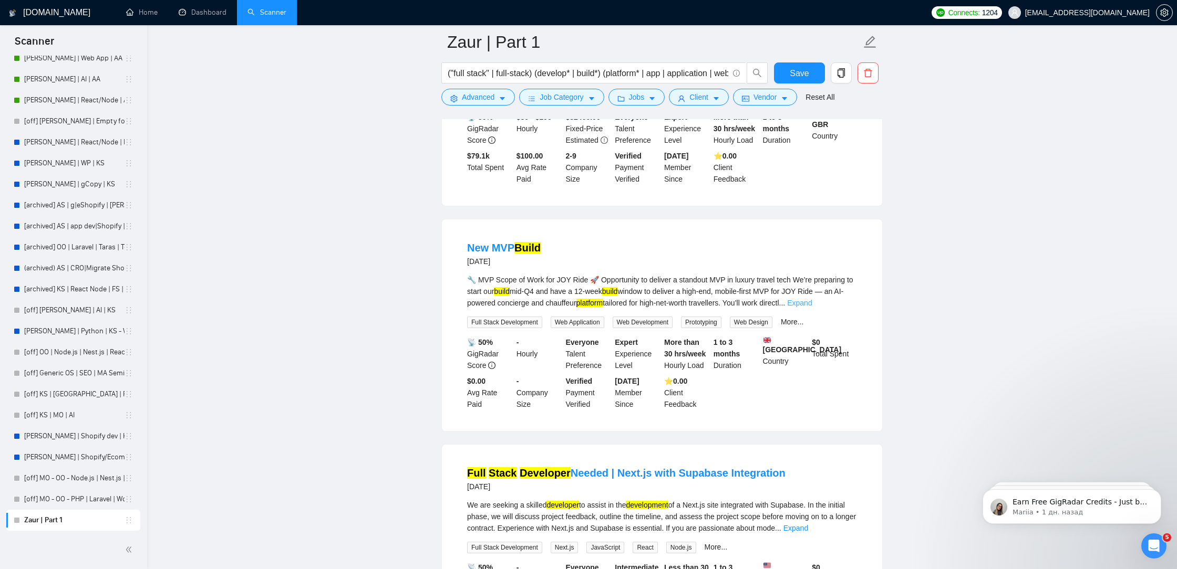
click at [812, 307] on link "Expand" at bounding box center [799, 303] width 25 height 8
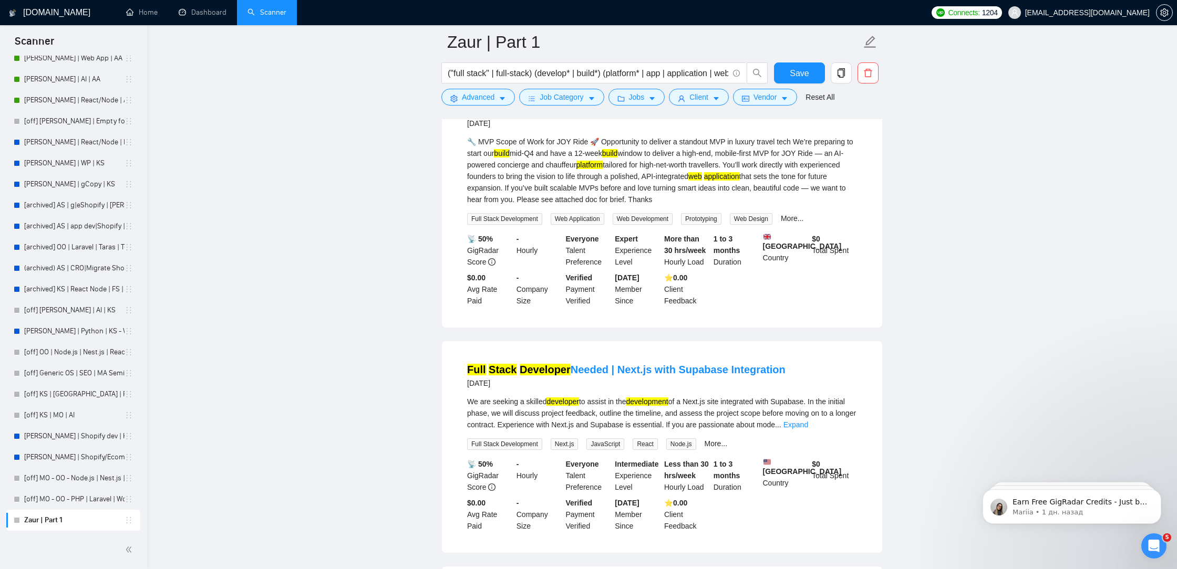
scroll to position [8529, 0]
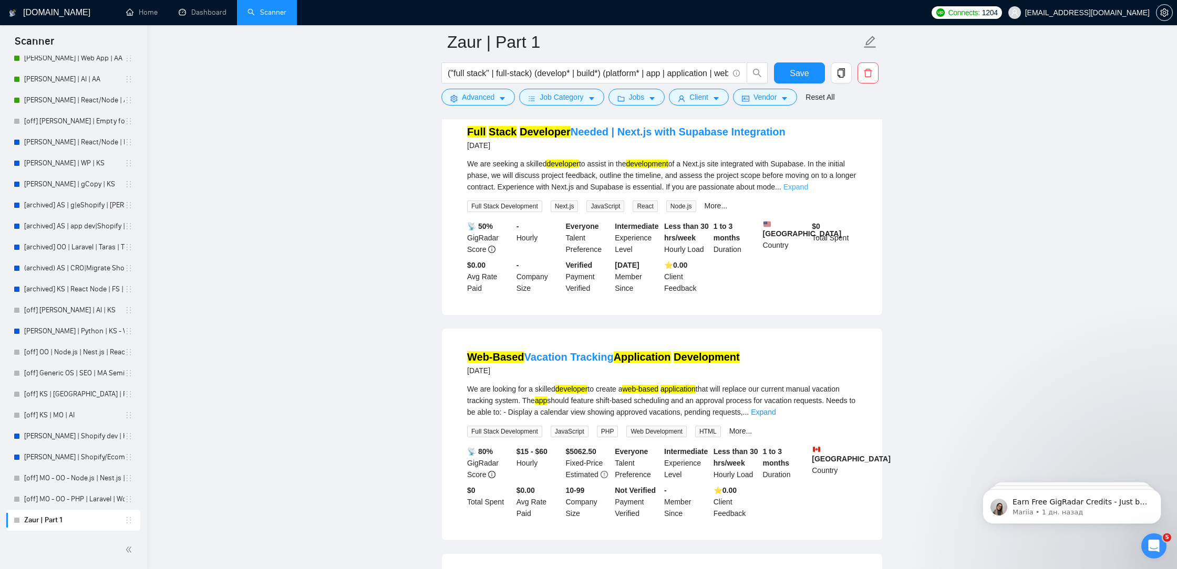
click at [808, 191] on link "Expand" at bounding box center [795, 187] width 25 height 8
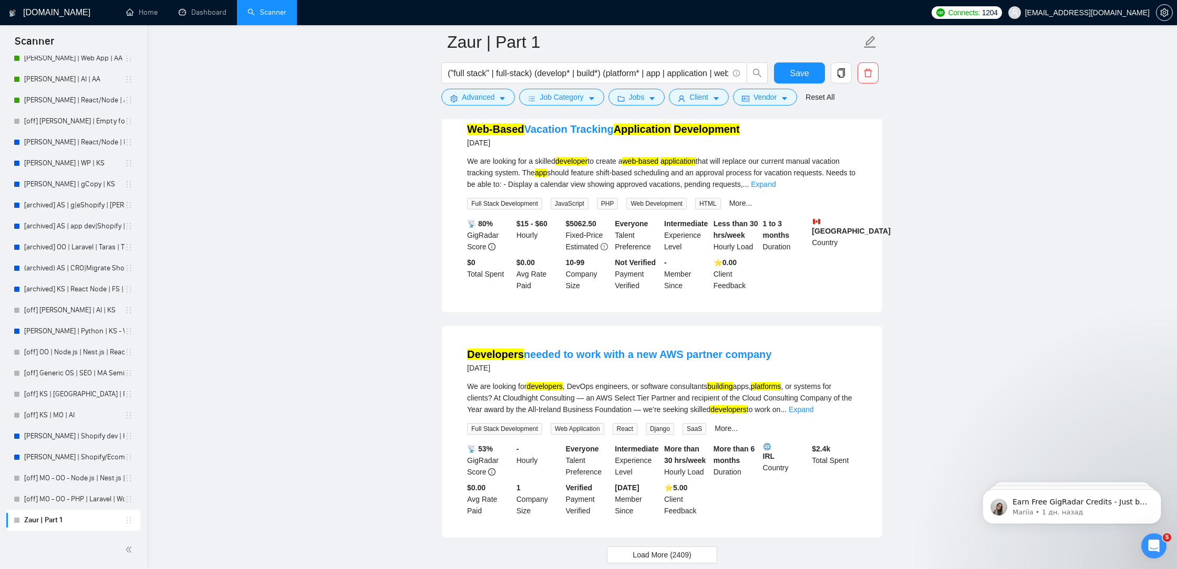
scroll to position [8798, 0]
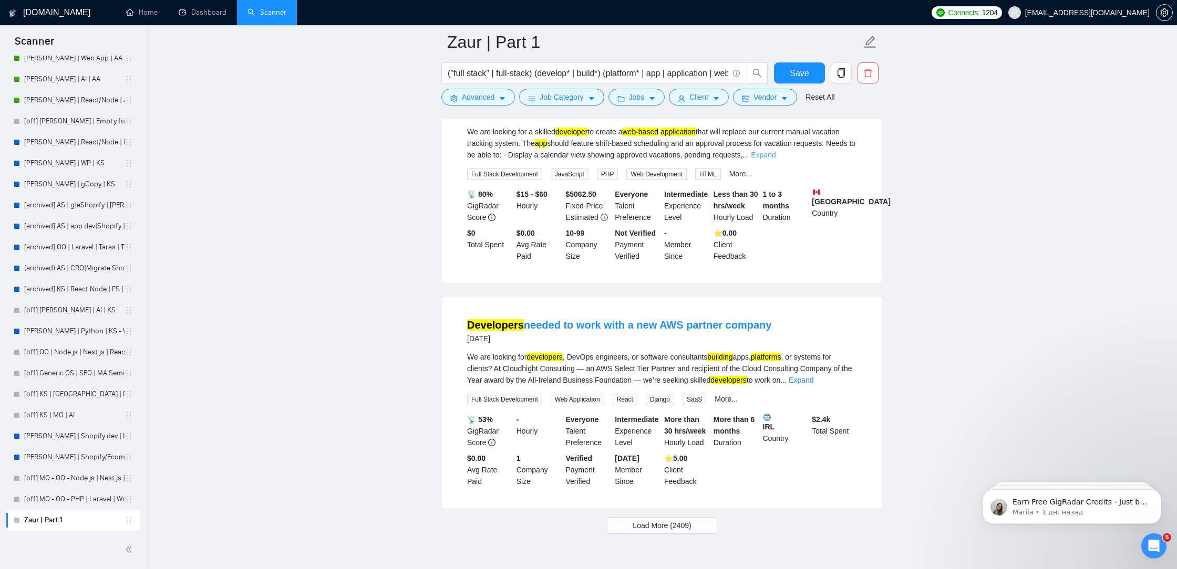
click at [775, 159] on link "Expand" at bounding box center [763, 155] width 25 height 8
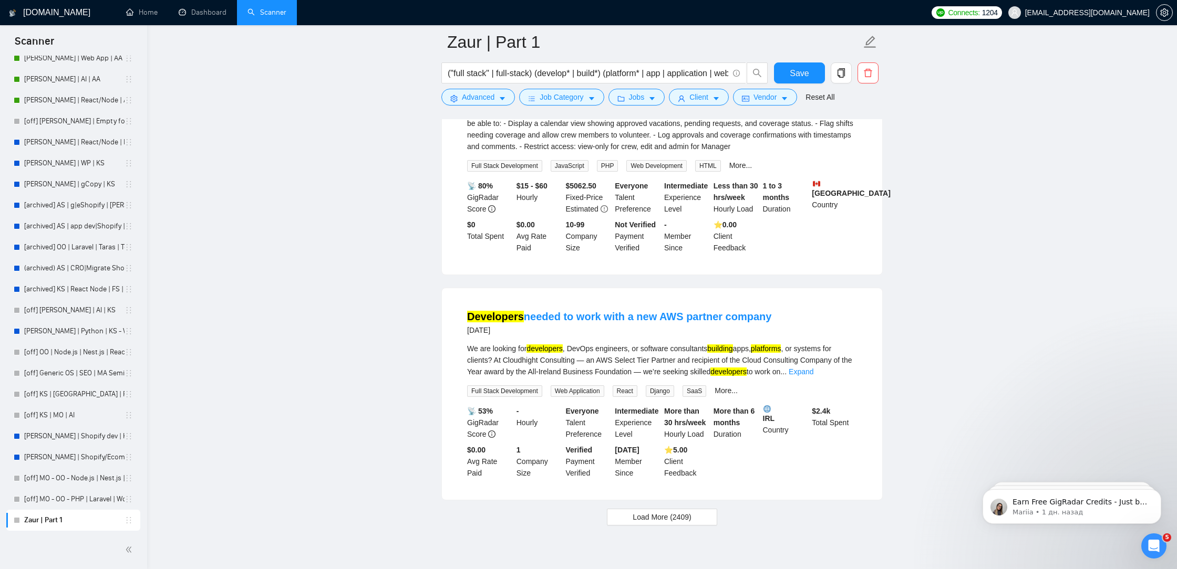
scroll to position [8967, 0]
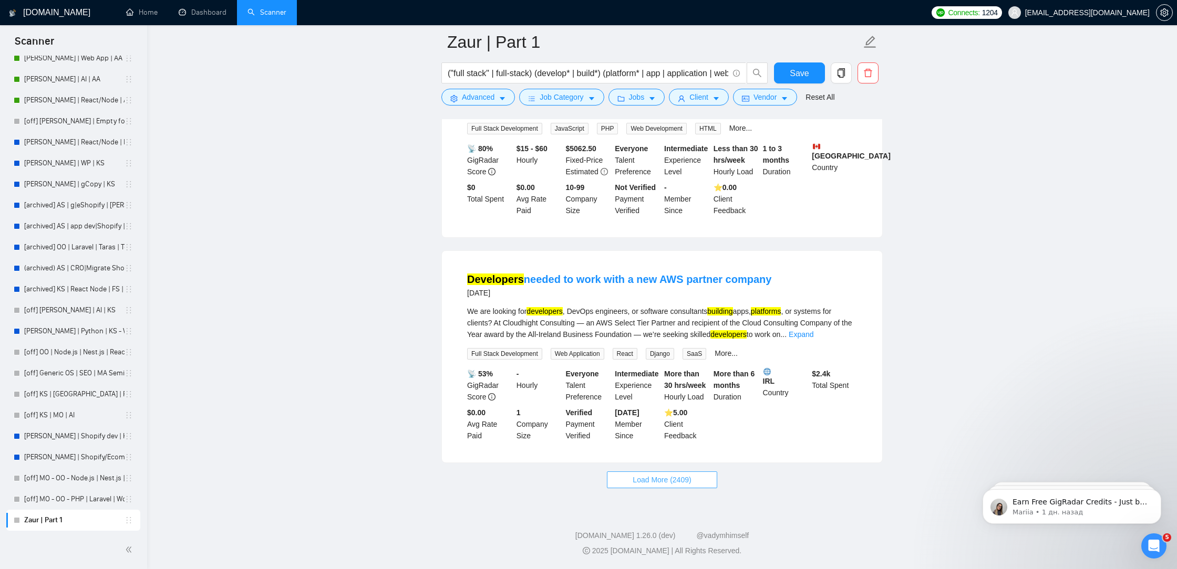
click at [659, 482] on span "Load More (2409)" at bounding box center [661, 480] width 58 height 12
click at [829, 339] on div "We are looking for developers , DevOps engineers, or software consultants build…" at bounding box center [662, 323] width 390 height 35
click at [813, 338] on link "Expand" at bounding box center [800, 334] width 25 height 8
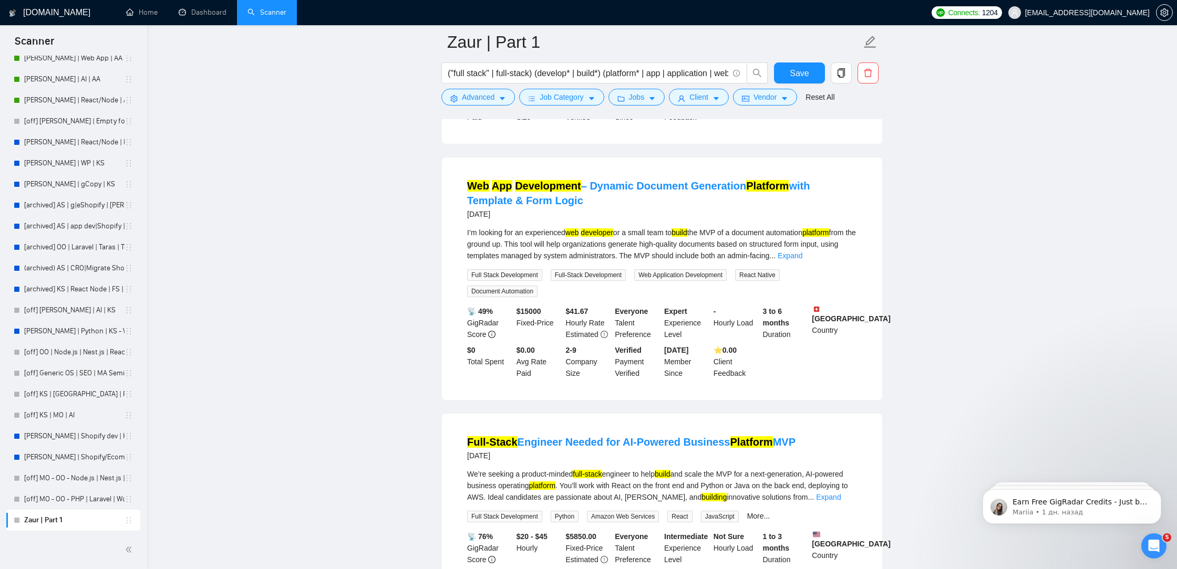
scroll to position [9321, 0]
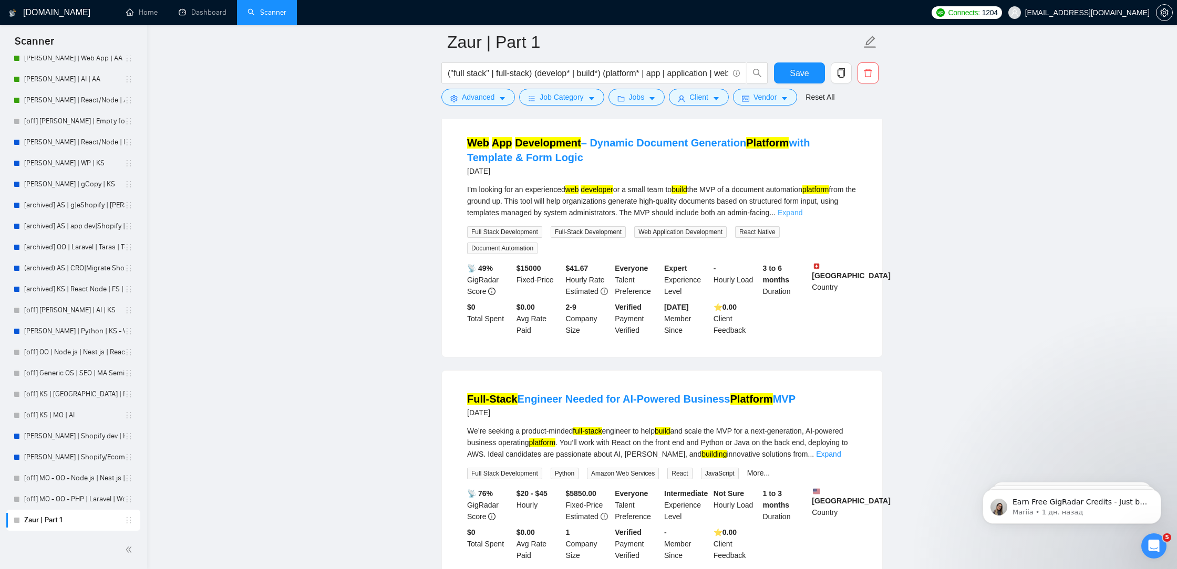
click at [802, 217] on link "Expand" at bounding box center [789, 213] width 25 height 8
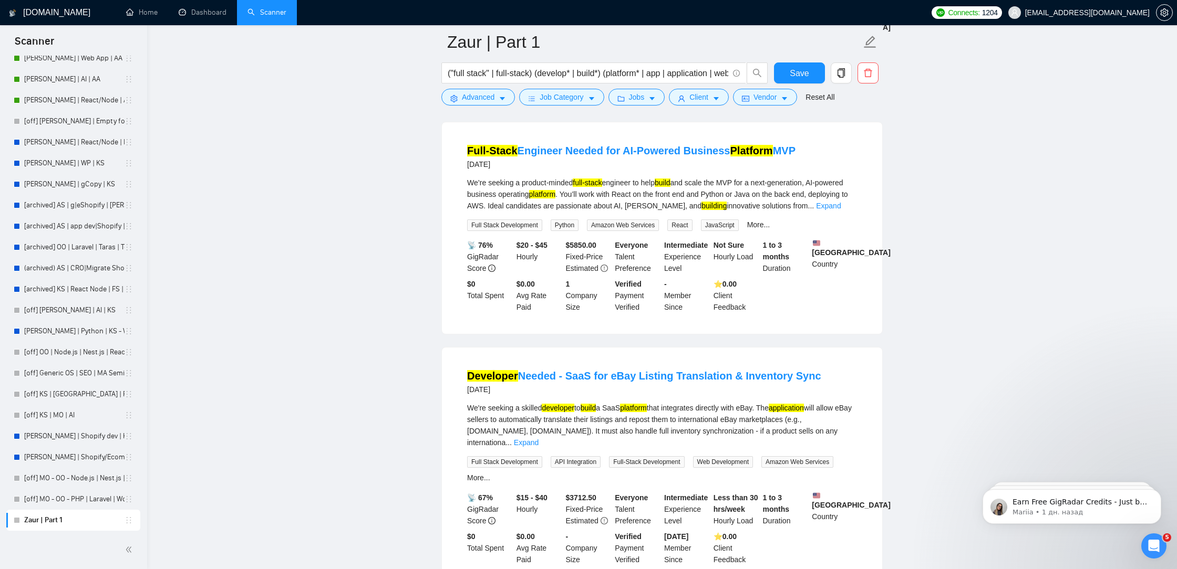
scroll to position [9739, 0]
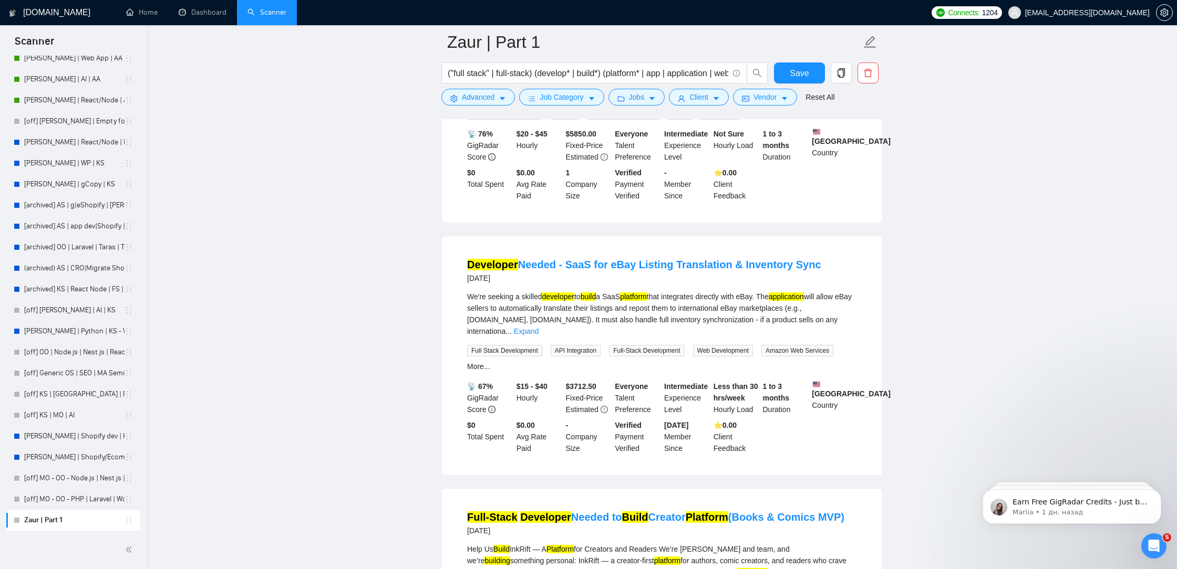
click at [840, 99] on link "Expand" at bounding box center [828, 94] width 25 height 8
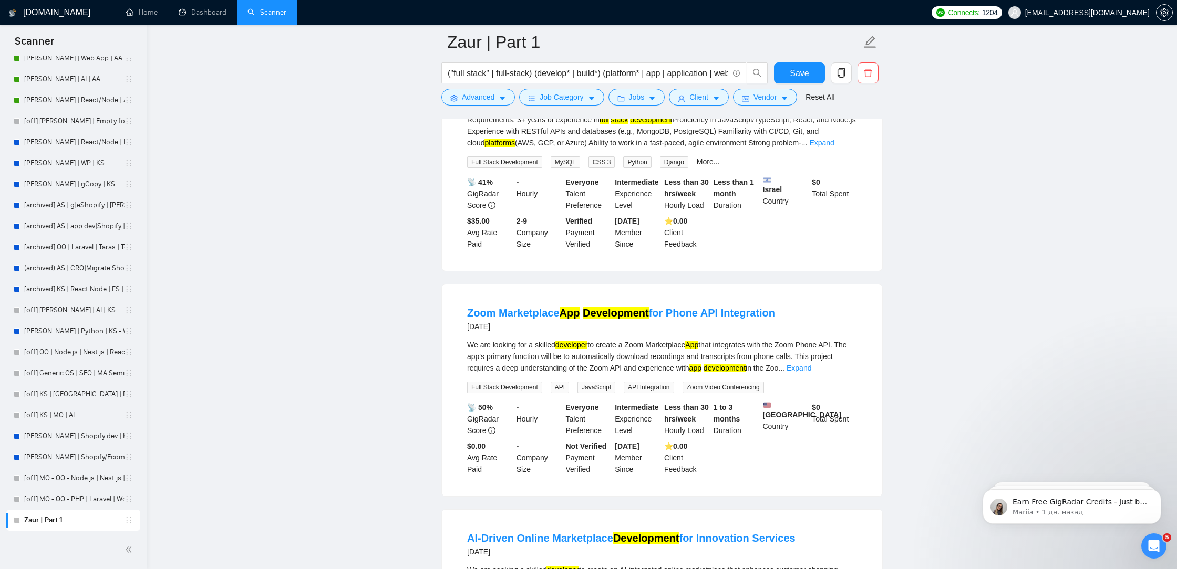
scroll to position [10716, 0]
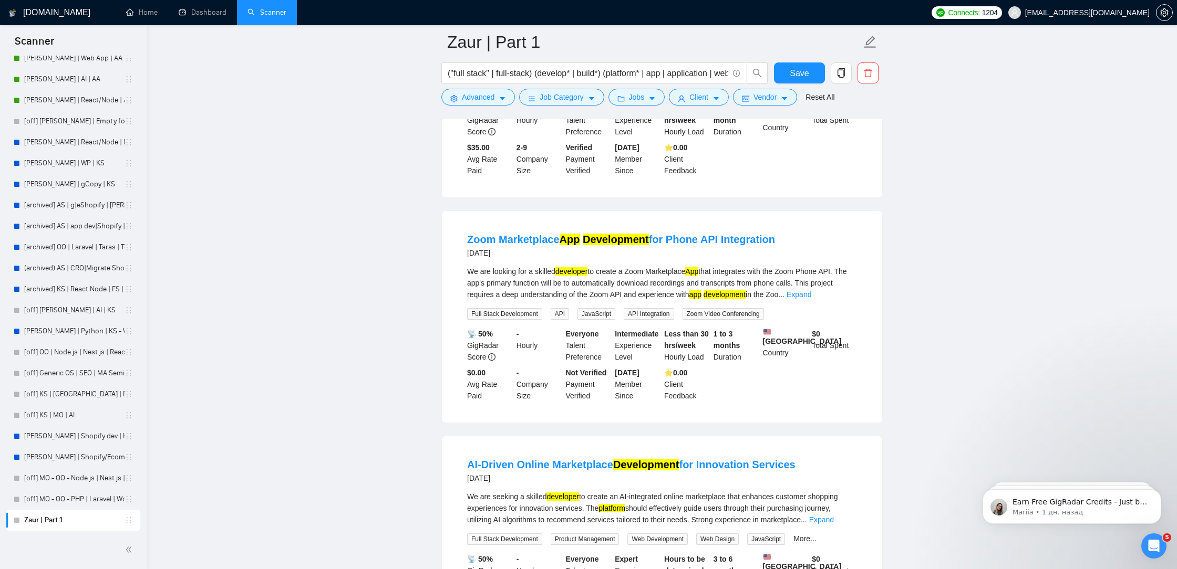
click at [834, 74] on link "Expand" at bounding box center [821, 69] width 25 height 8
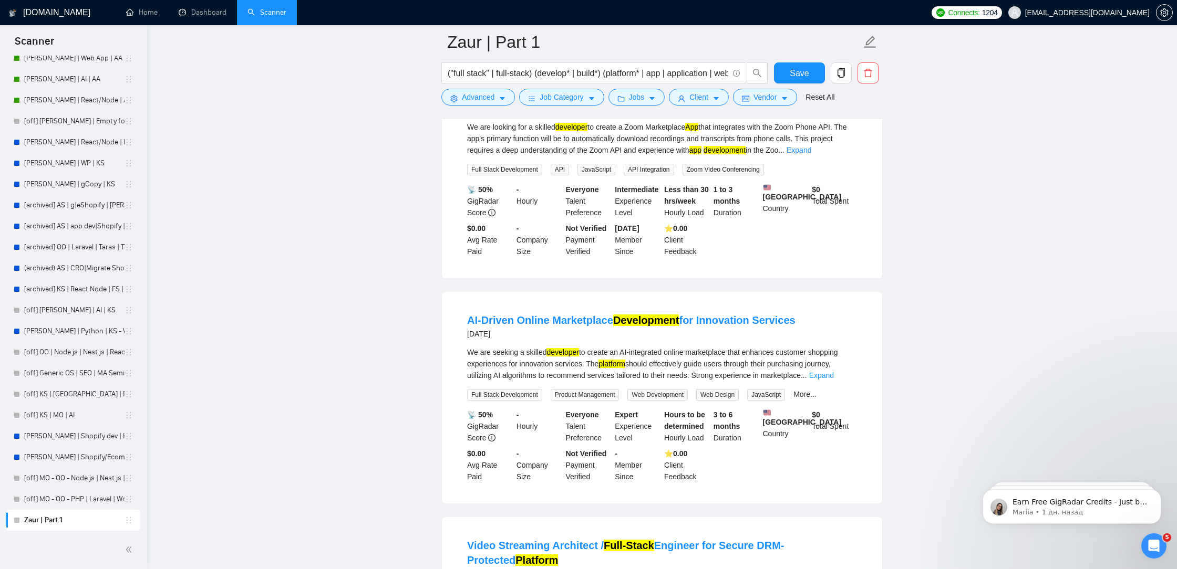
scroll to position [10892, 0]
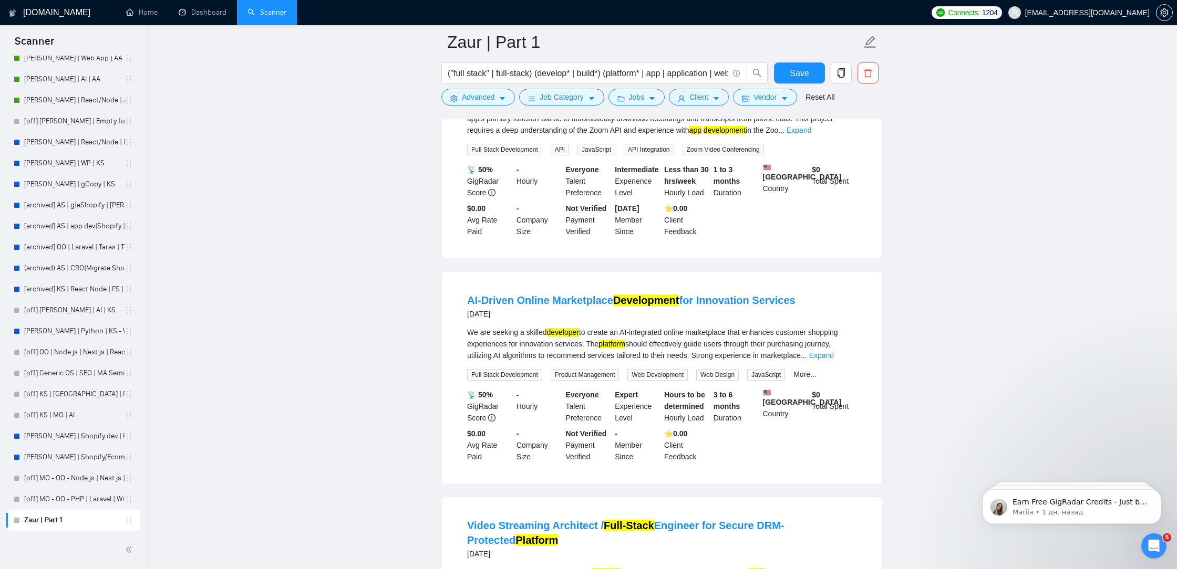
click at [846, 155] on div "We are looking for a skilled developer to create a Zoom Marketplace App that in…" at bounding box center [662, 128] width 390 height 54
click at [811, 134] on link "Expand" at bounding box center [798, 130] width 25 height 8
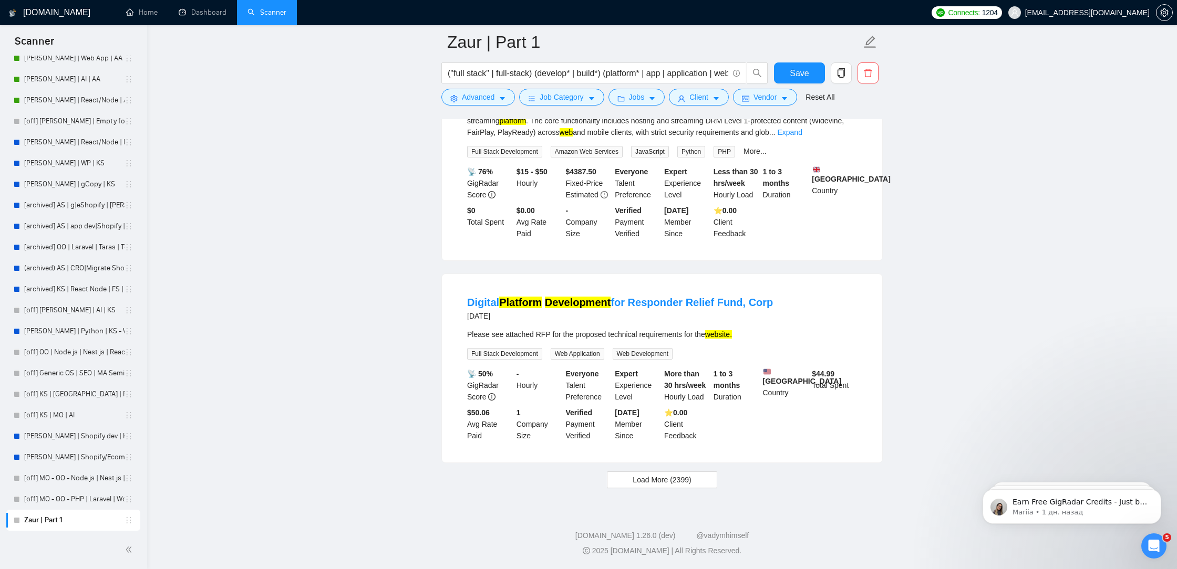
scroll to position [11536, 0]
click at [659, 479] on span "Load More (2399)" at bounding box center [661, 480] width 58 height 12
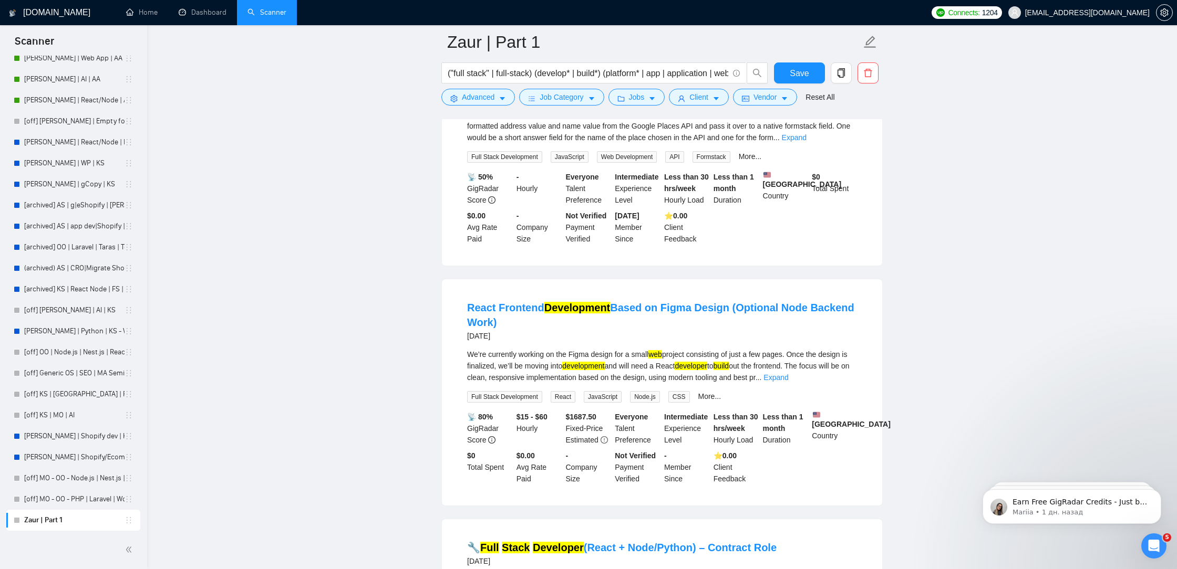
scroll to position [11825, 0]
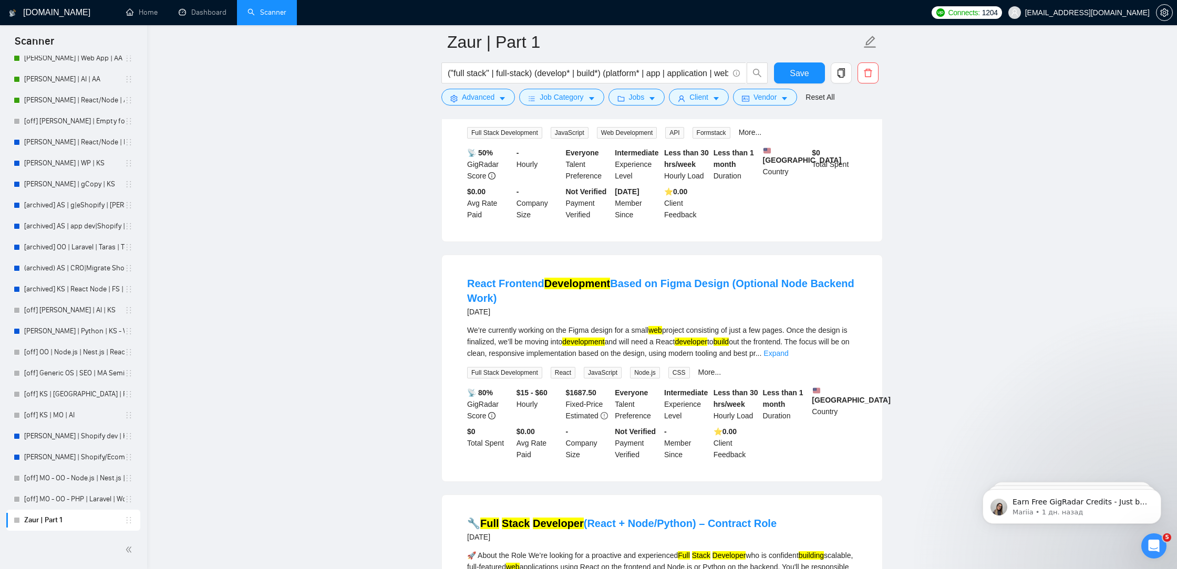
click at [806, 118] on link "Expand" at bounding box center [794, 113] width 25 height 8
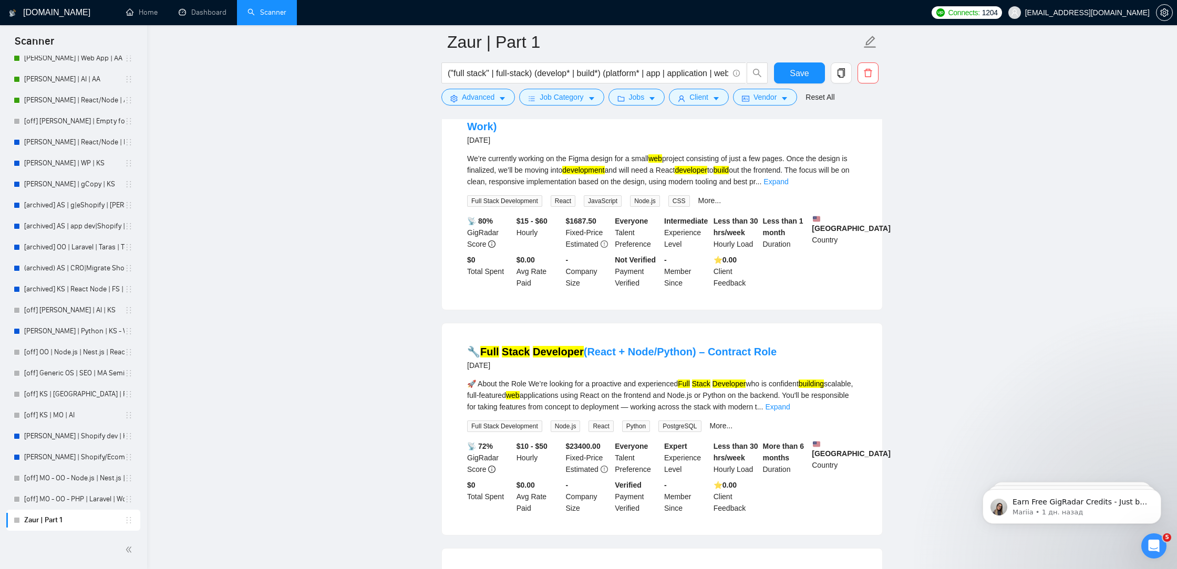
scroll to position [12132, 0]
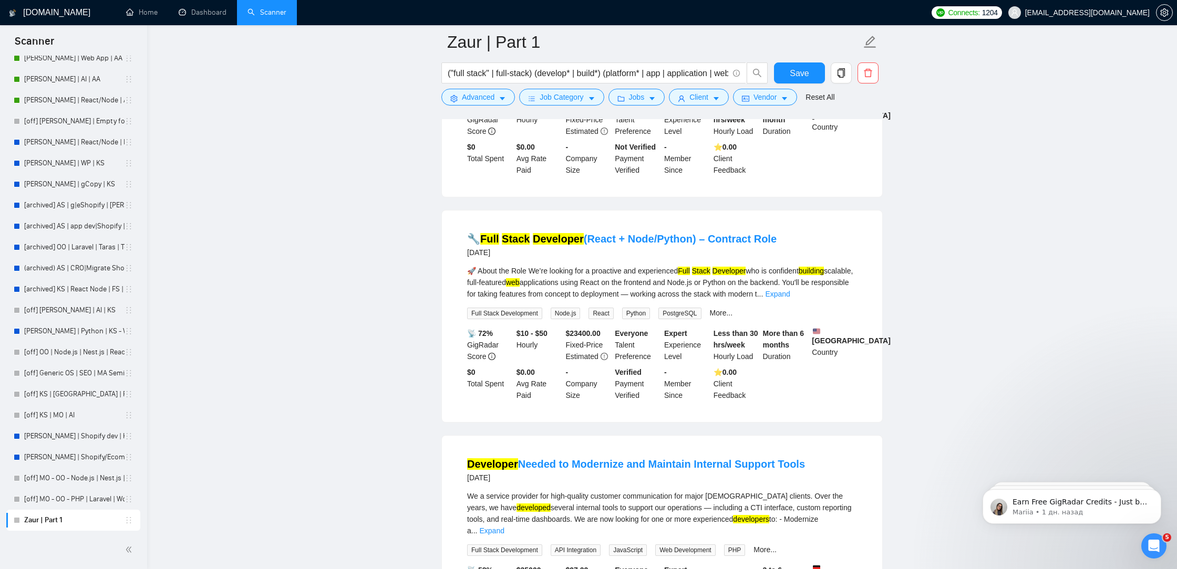
click at [788, 73] on link "Expand" at bounding box center [775, 69] width 25 height 8
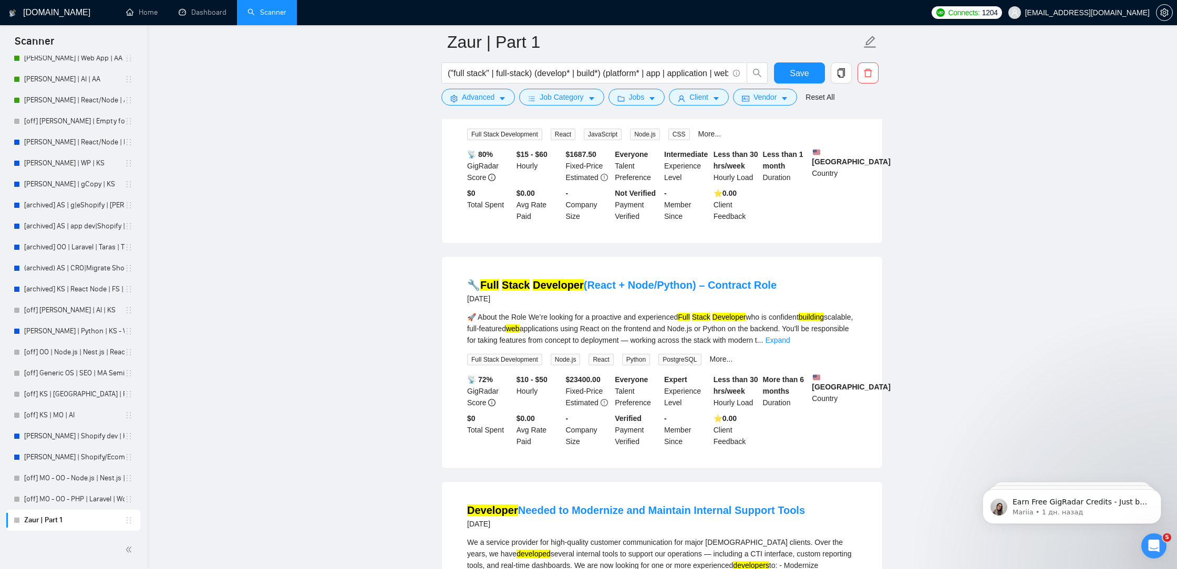
drag, startPoint x: 791, startPoint y: 255, endPoint x: 715, endPoint y: 254, distance: 75.6
click at [715, 121] on div "We’re currently working on the Figma design for a small web project consisting …" at bounding box center [662, 80] width 390 height 81
click at [736, 121] on div "We’re currently working on the Figma design for a small web project consisting …" at bounding box center [662, 80] width 390 height 81
drag, startPoint x: 717, startPoint y: 256, endPoint x: 792, endPoint y: 259, distance: 74.6
click at [792, 121] on div "We’re currently working on the Figma design for a small web project consisting …" at bounding box center [662, 80] width 390 height 81
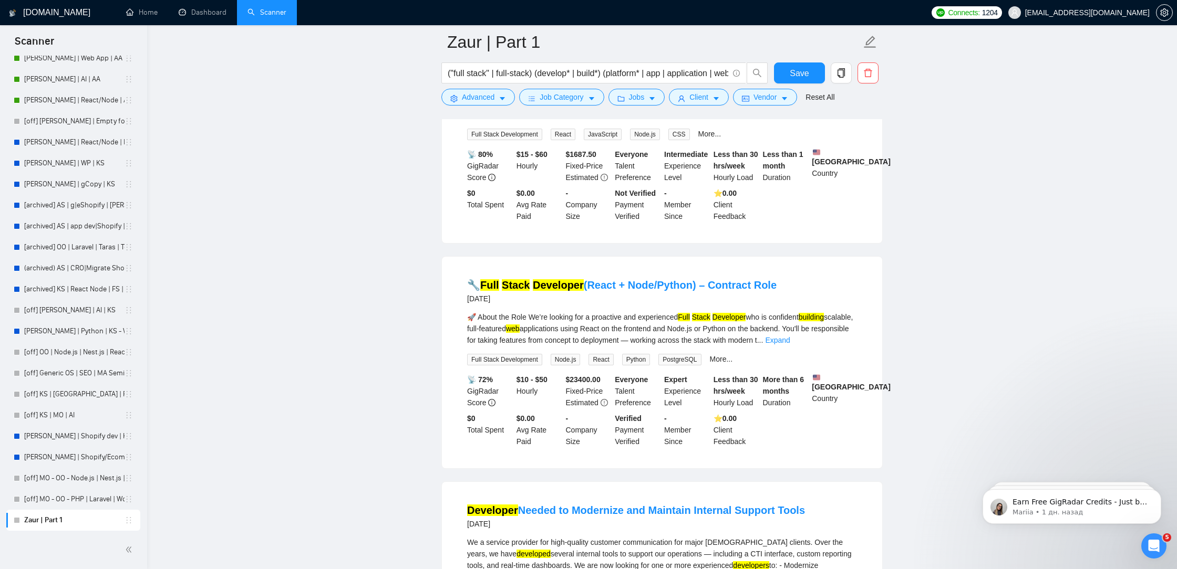
copy div "Project scope is small"
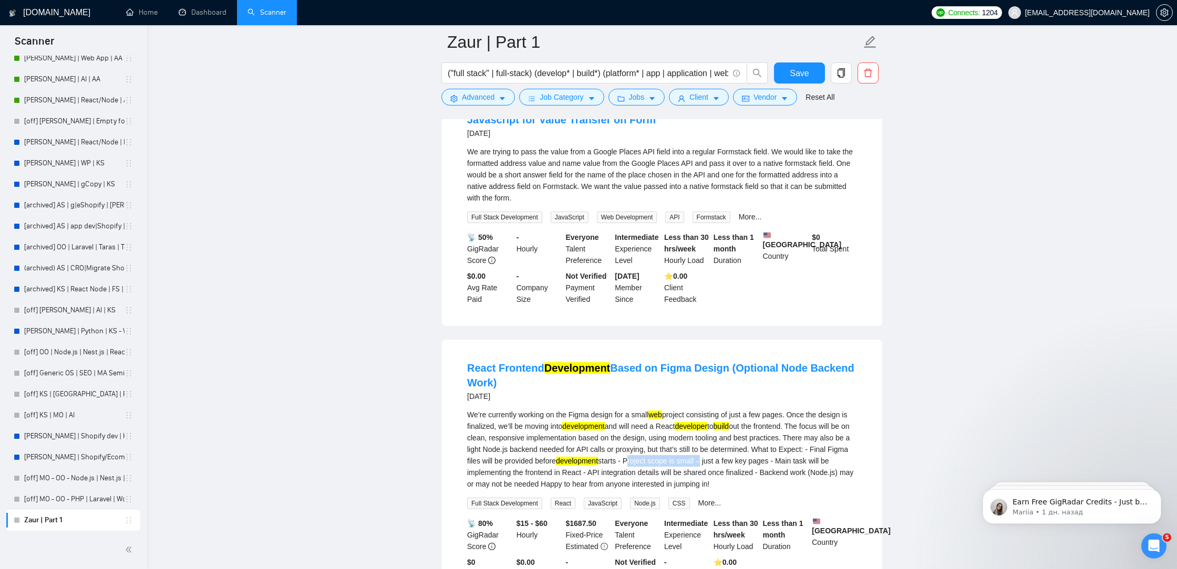
scroll to position [11758, 0]
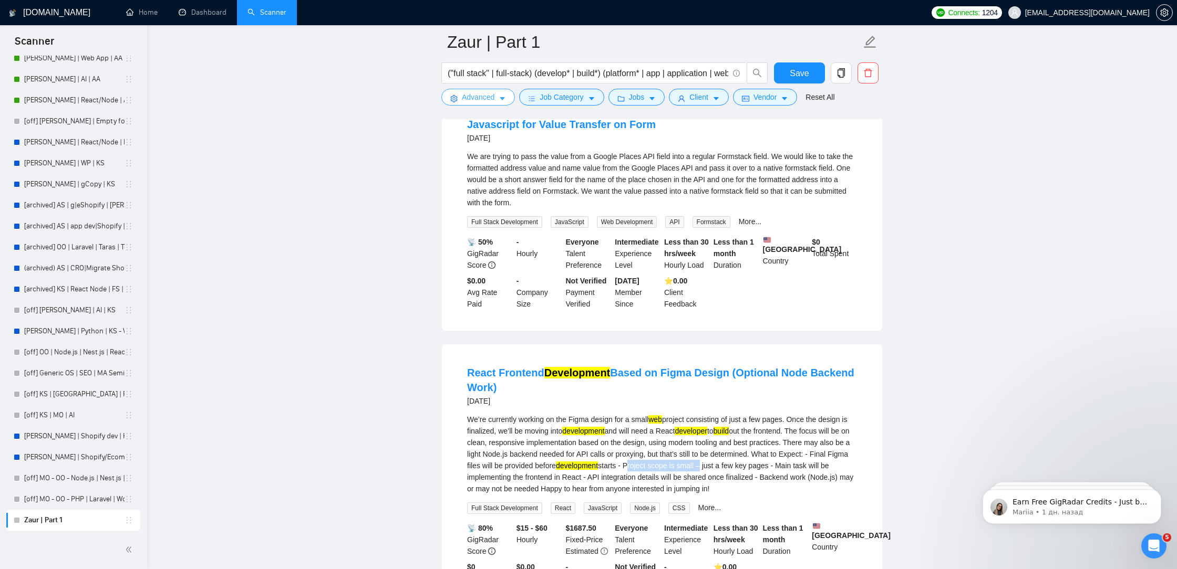
click at [458, 95] on button "Advanced" at bounding box center [478, 97] width 74 height 17
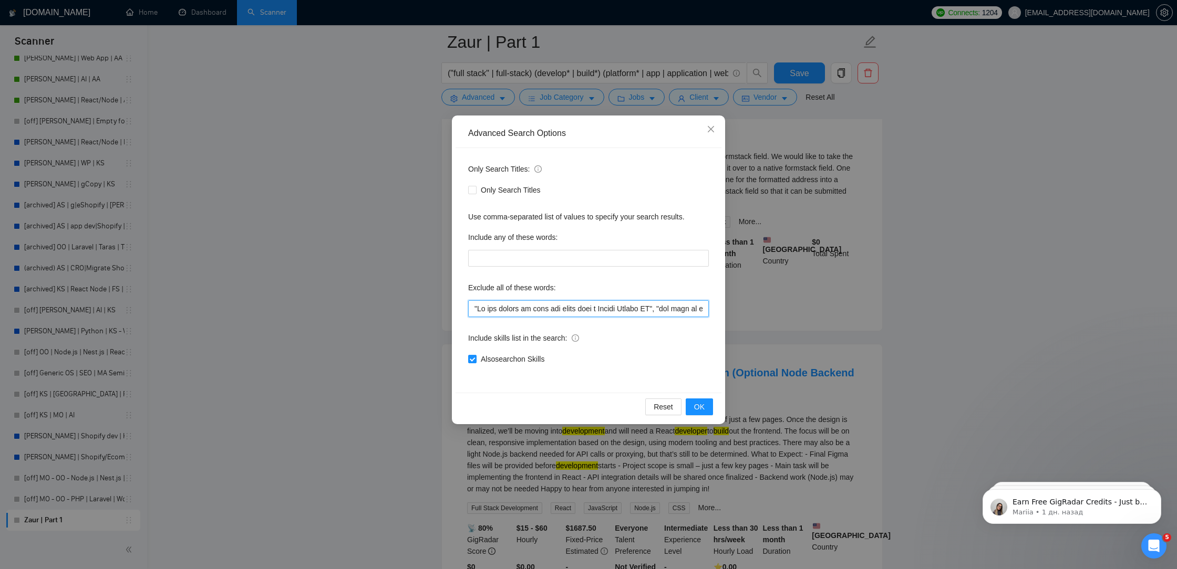
click at [469, 306] on input "text" at bounding box center [588, 308] width 241 height 17
click at [472, 313] on input "text" at bounding box center [588, 308] width 241 height 17
paste input "Project scope is small"
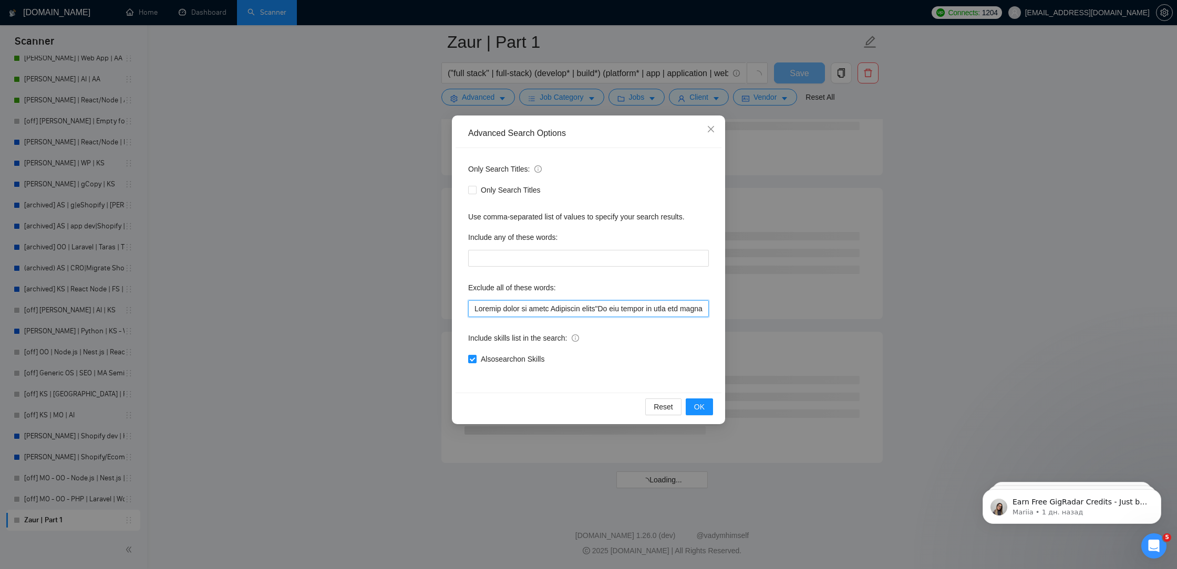
click at [608, 309] on input "text" at bounding box center [588, 308] width 241 height 17
drag, startPoint x: 608, startPoint y: 309, endPoint x: 601, endPoint y: 306, distance: 7.3
click at [602, 306] on input "text" at bounding box center [588, 308] width 241 height 17
click at [470, 307] on input "text" at bounding box center [588, 308] width 241 height 17
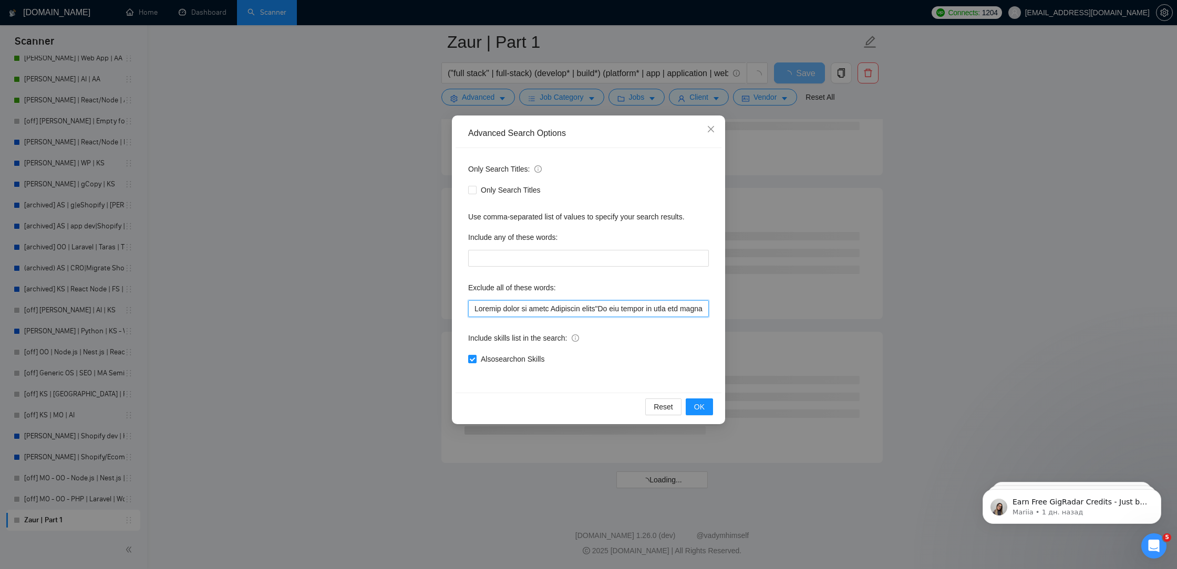
paste input """
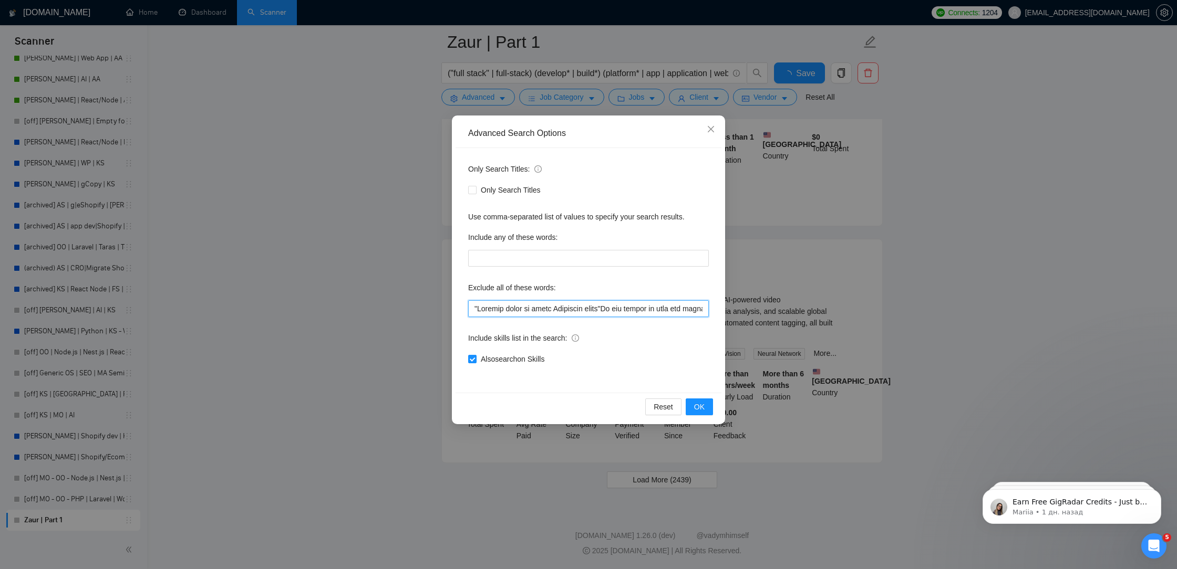
click at [553, 309] on input "text" at bounding box center [588, 308] width 241 height 17
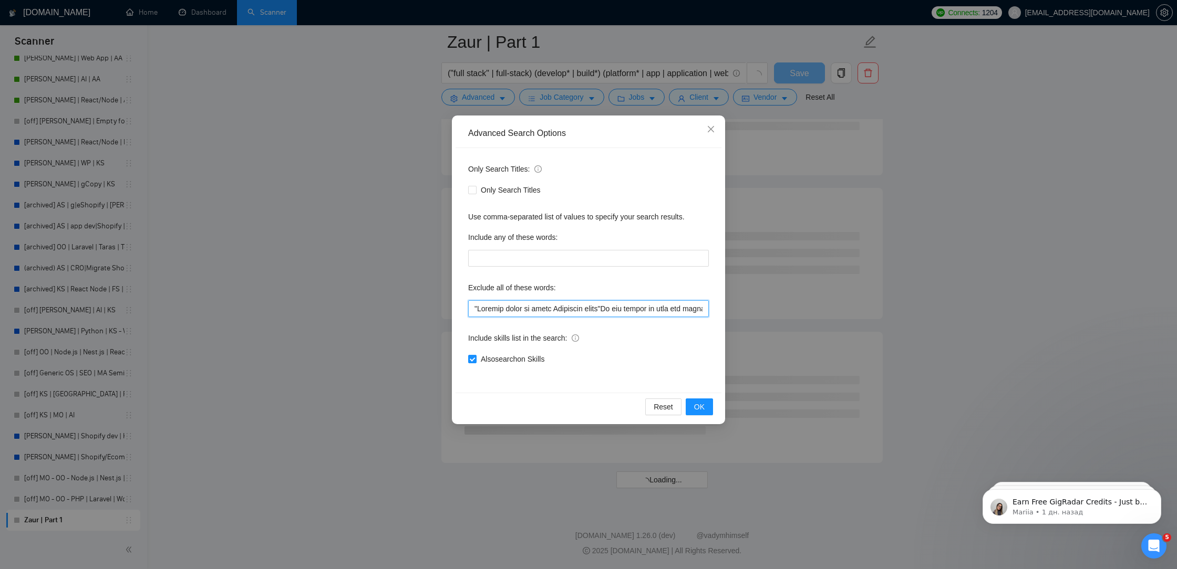
scroll to position [1183, 0]
paste input """
click at [612, 308] on input "text" at bounding box center [588, 308] width 241 height 17
paste input """
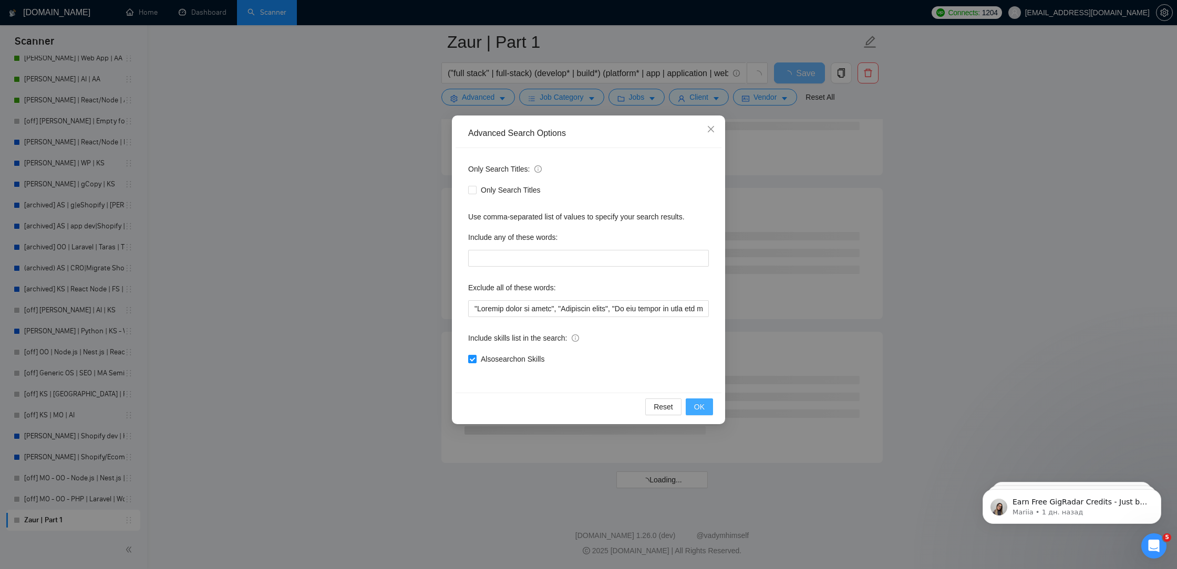
click at [703, 401] on span "OK" at bounding box center [699, 407] width 11 height 12
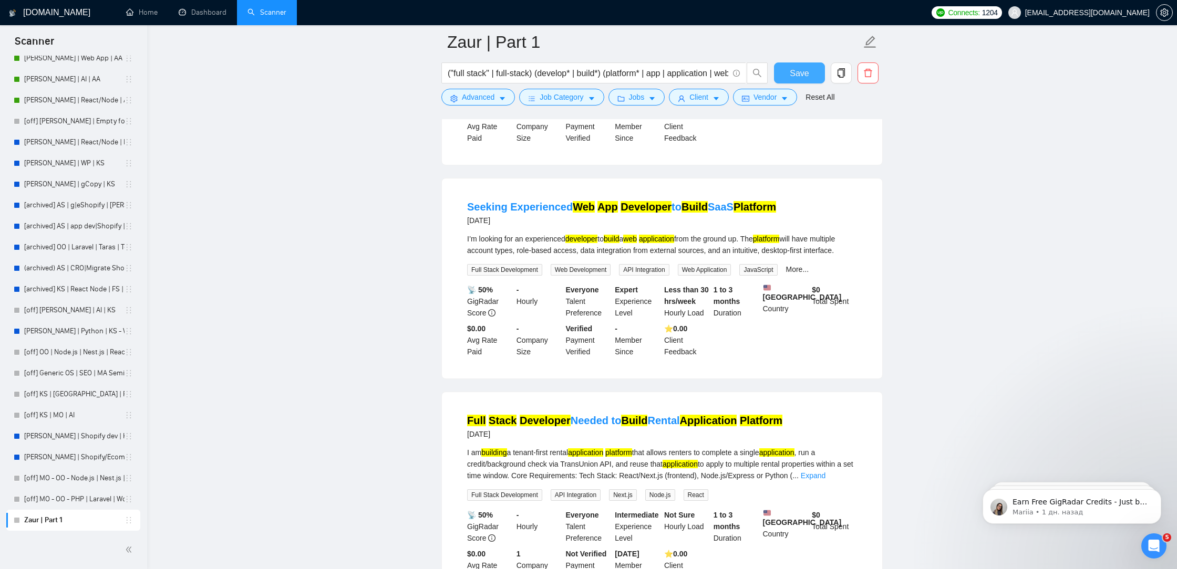
click at [795, 71] on span "Save" at bounding box center [798, 73] width 19 height 13
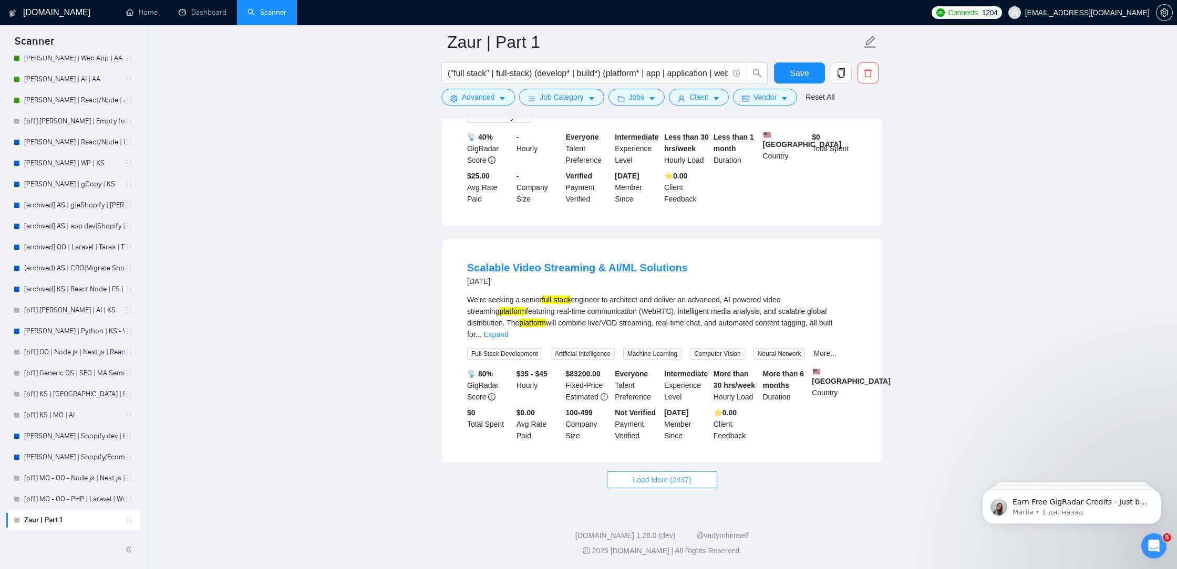
click at [662, 481] on span "Load More (2437)" at bounding box center [661, 480] width 58 height 12
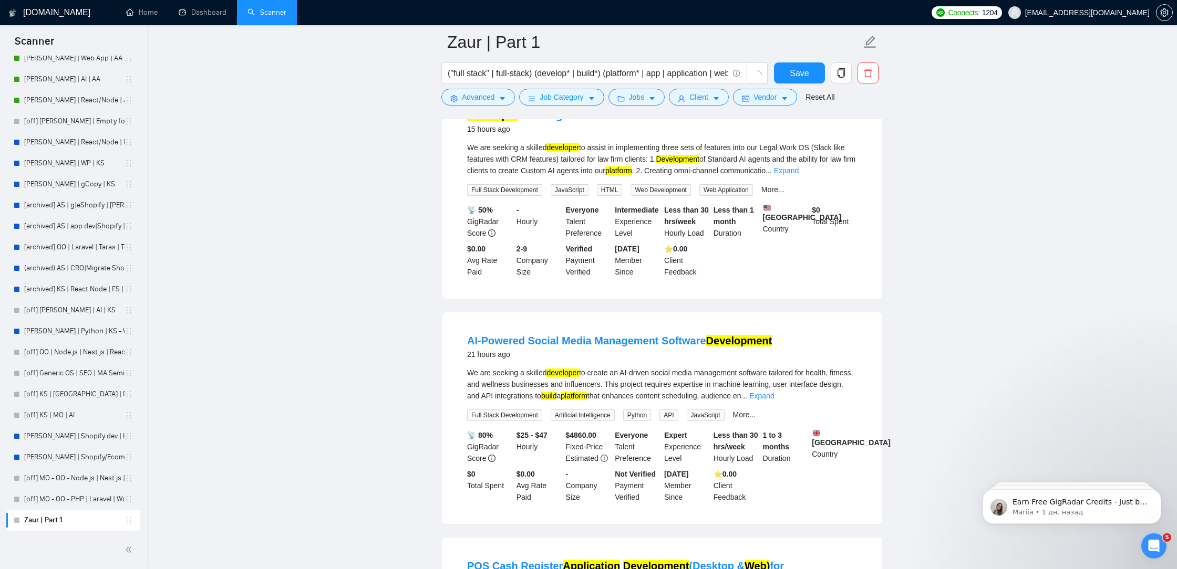
scroll to position [0, 0]
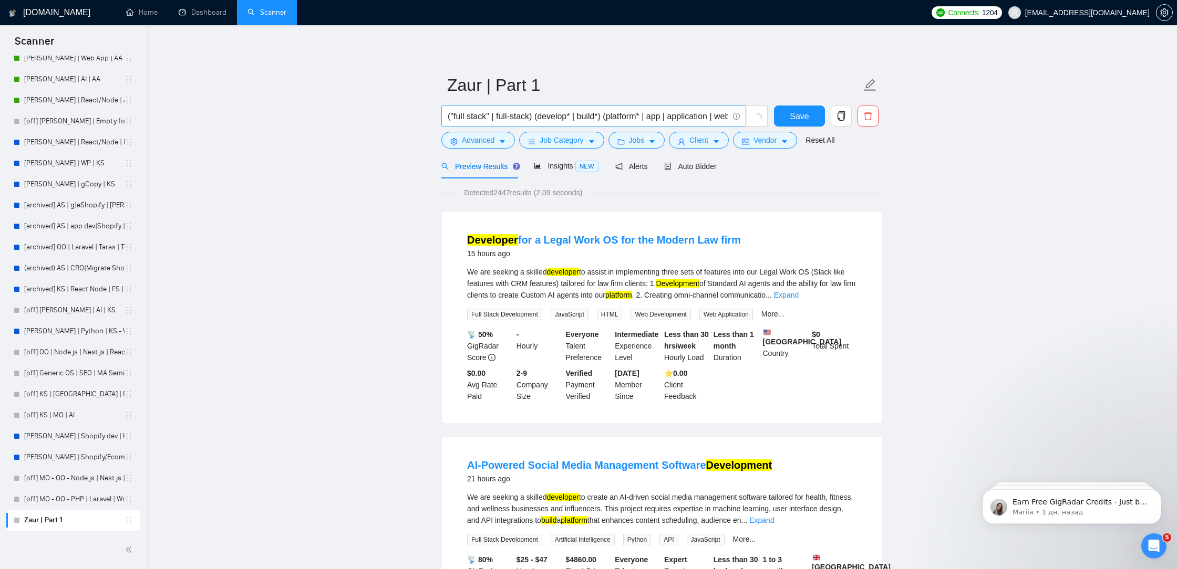
click at [697, 122] on input "("full stack" | full-stack) (develop* | build*) (platform* | app | application …" at bounding box center [588, 116] width 280 height 13
drag, startPoint x: 670, startPoint y: 118, endPoint x: 1083, endPoint y: 145, distance: 413.8
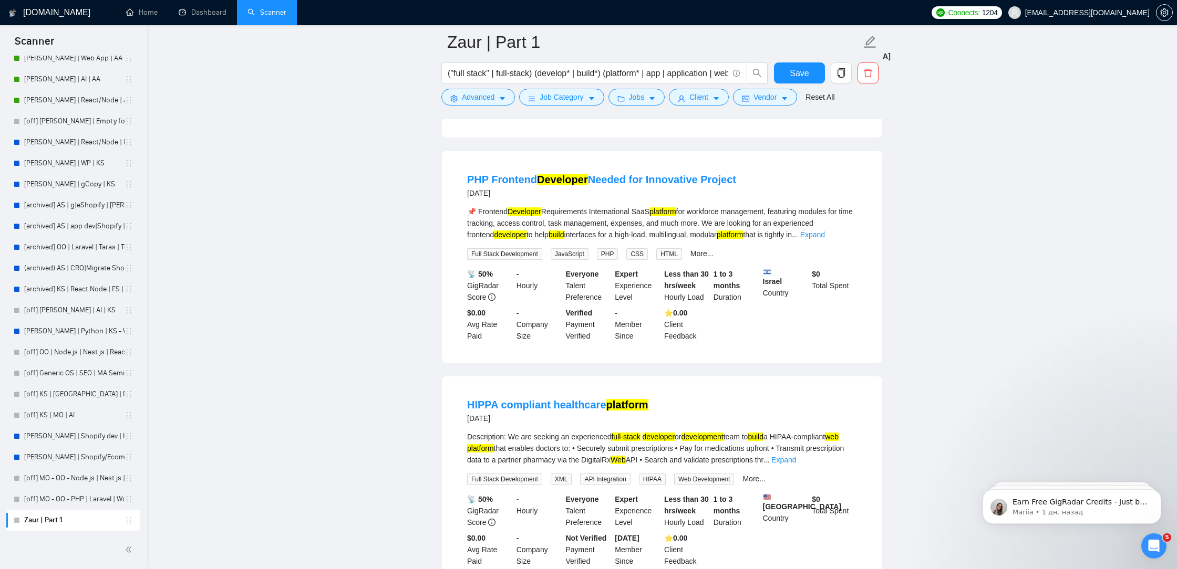
scroll to position [4302, 0]
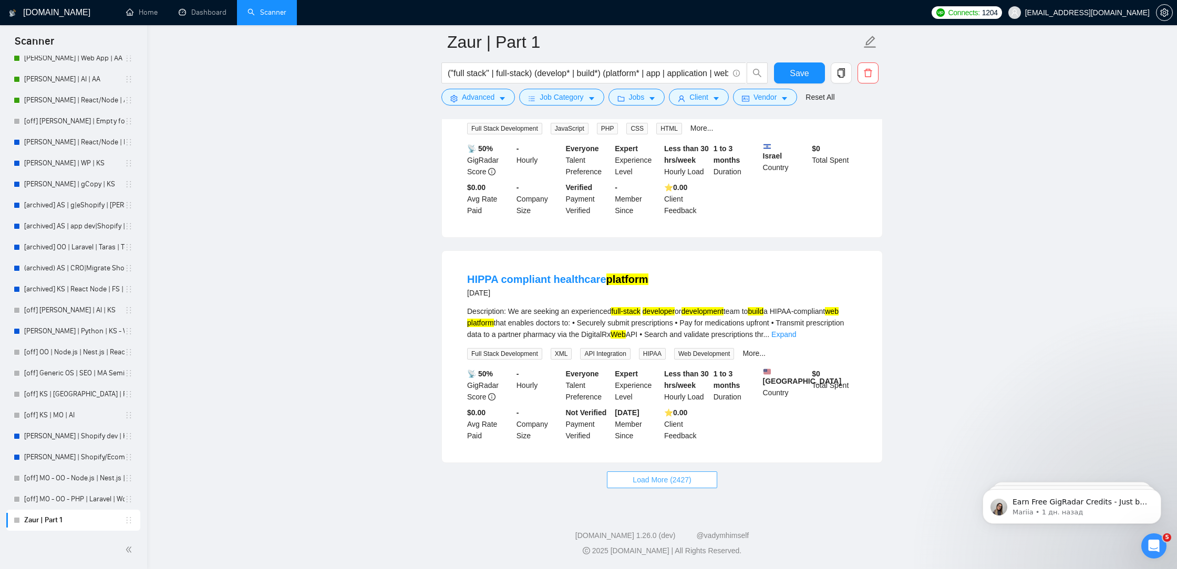
click at [636, 479] on span "Load More (2427)" at bounding box center [661, 480] width 58 height 12
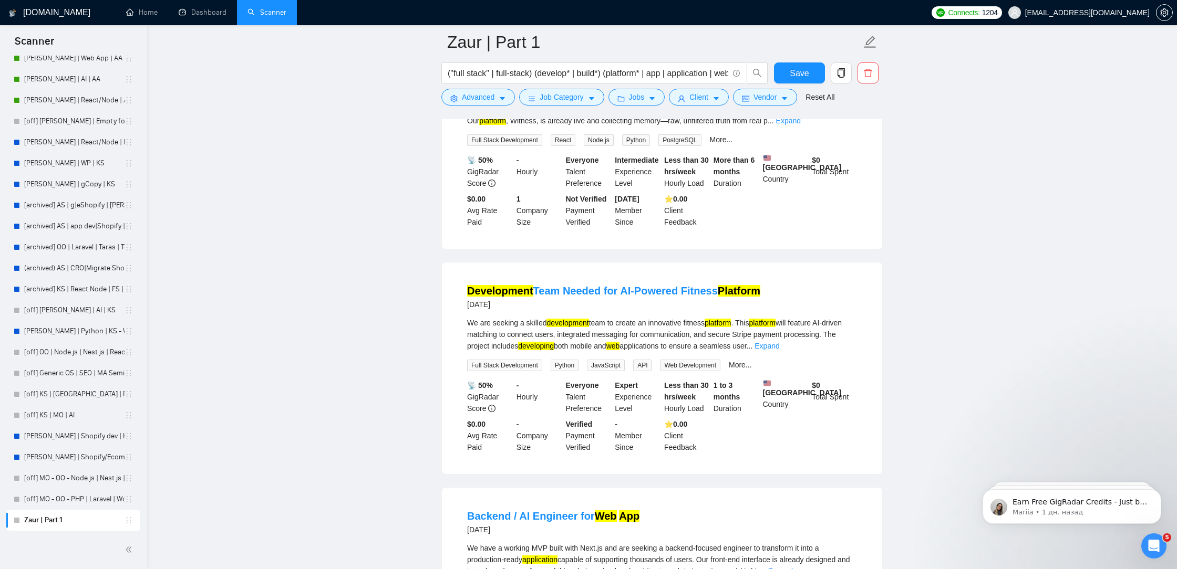
scroll to position [6609, 0]
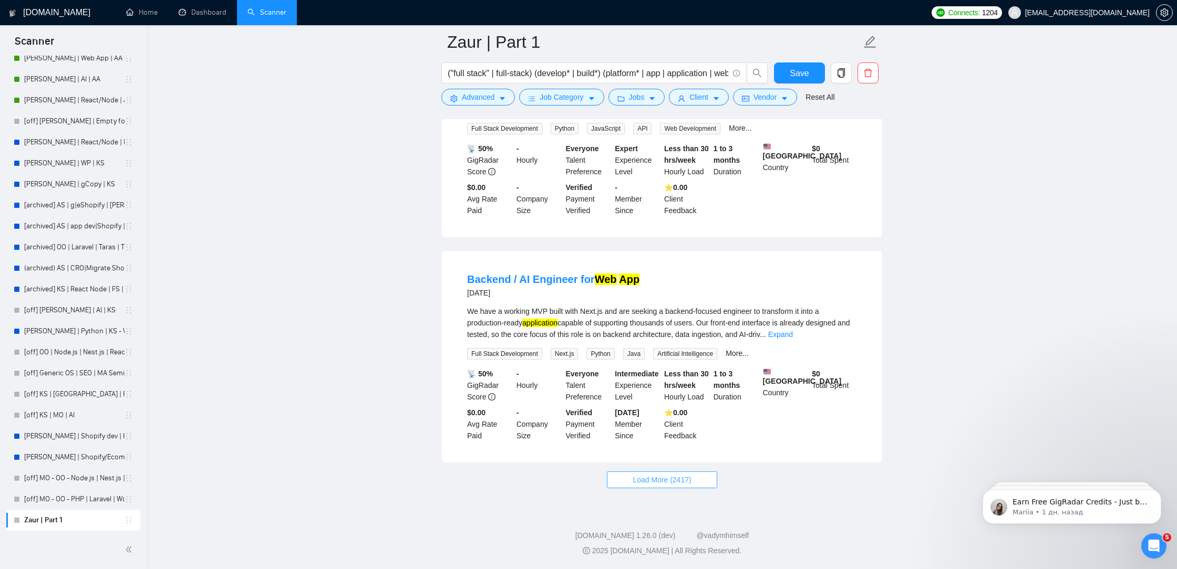
click at [658, 474] on span "Load More (2417)" at bounding box center [661, 480] width 58 height 12
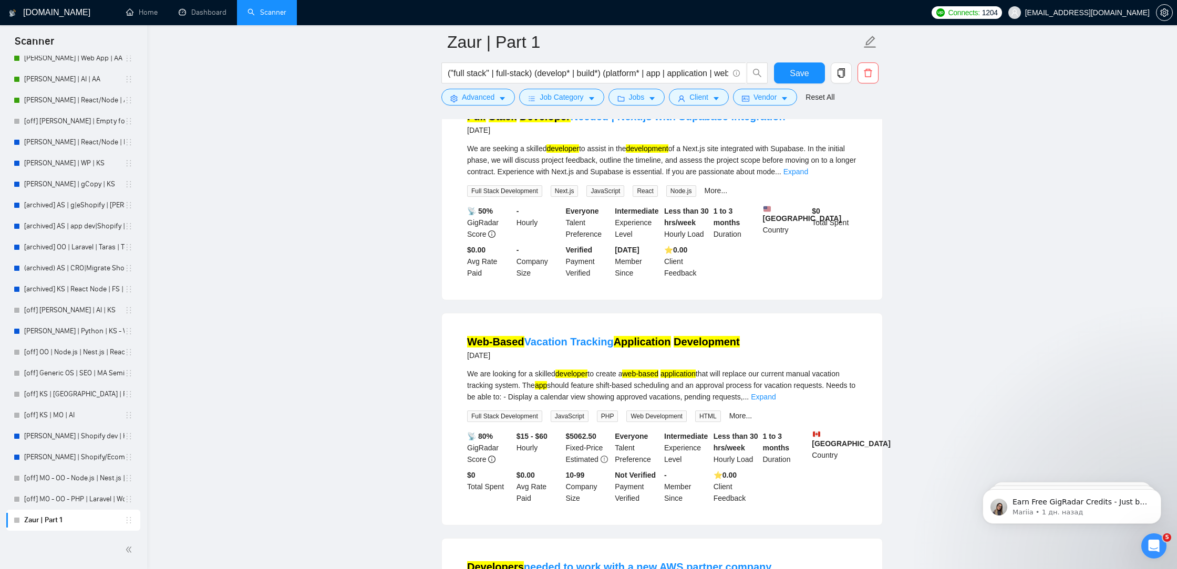
scroll to position [8886, 0]
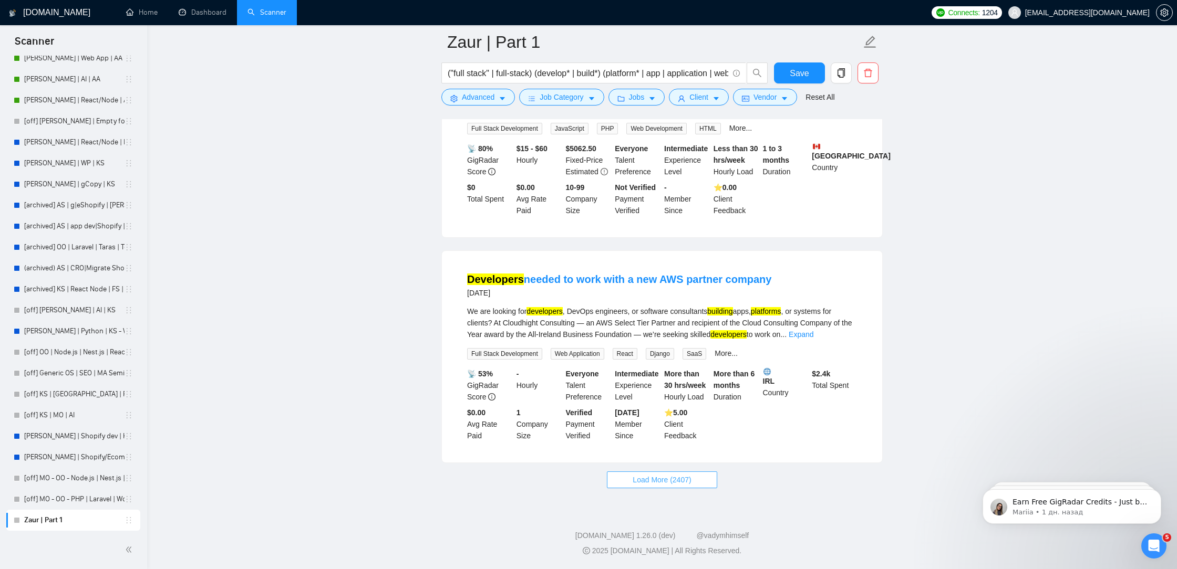
click at [627, 479] on button "Load More (2407)" at bounding box center [662, 480] width 110 height 17
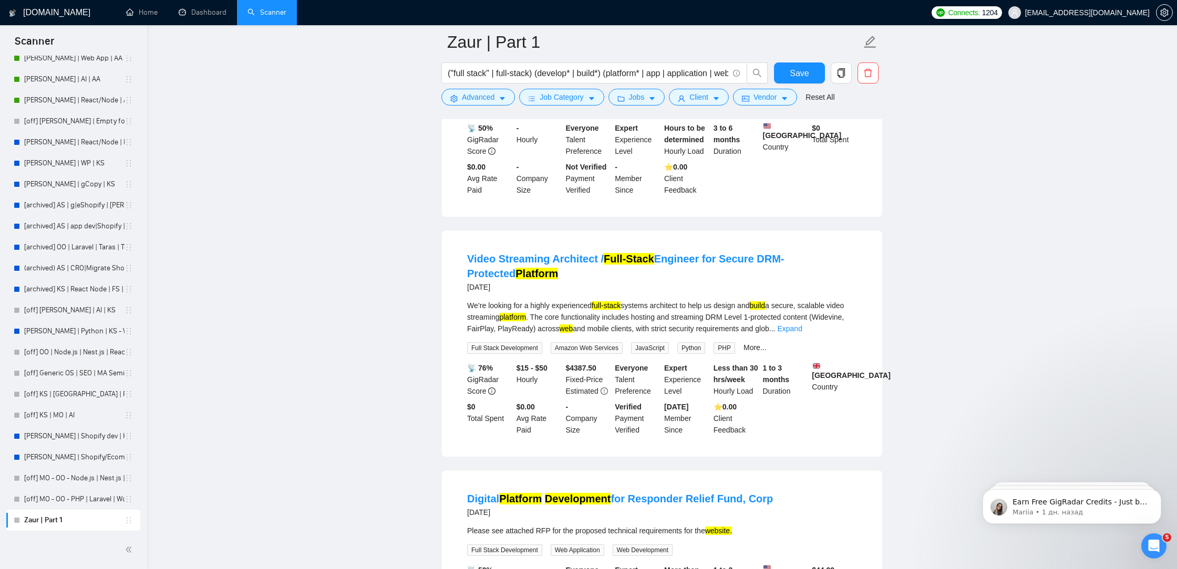
scroll to position [11224, 0]
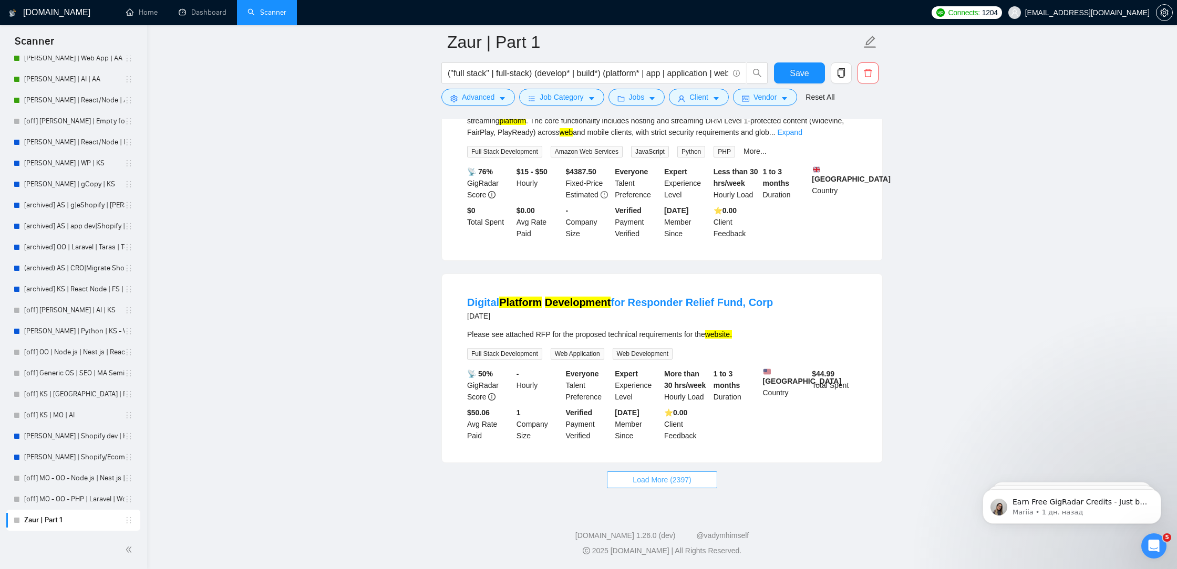
click at [630, 487] on button "Load More (2397)" at bounding box center [662, 480] width 110 height 17
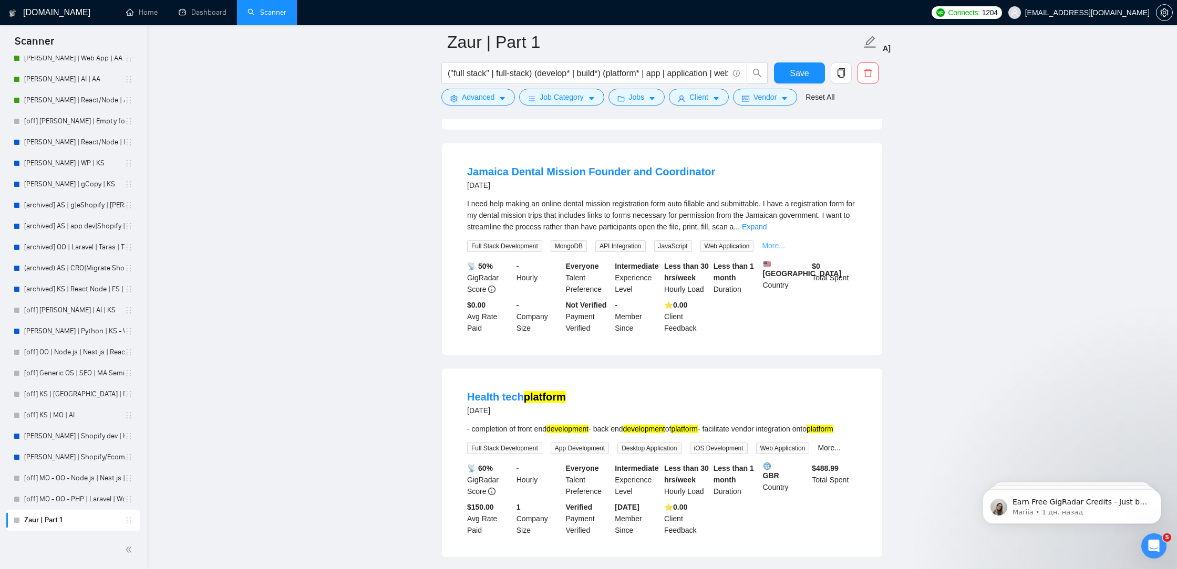
scroll to position [12537, 0]
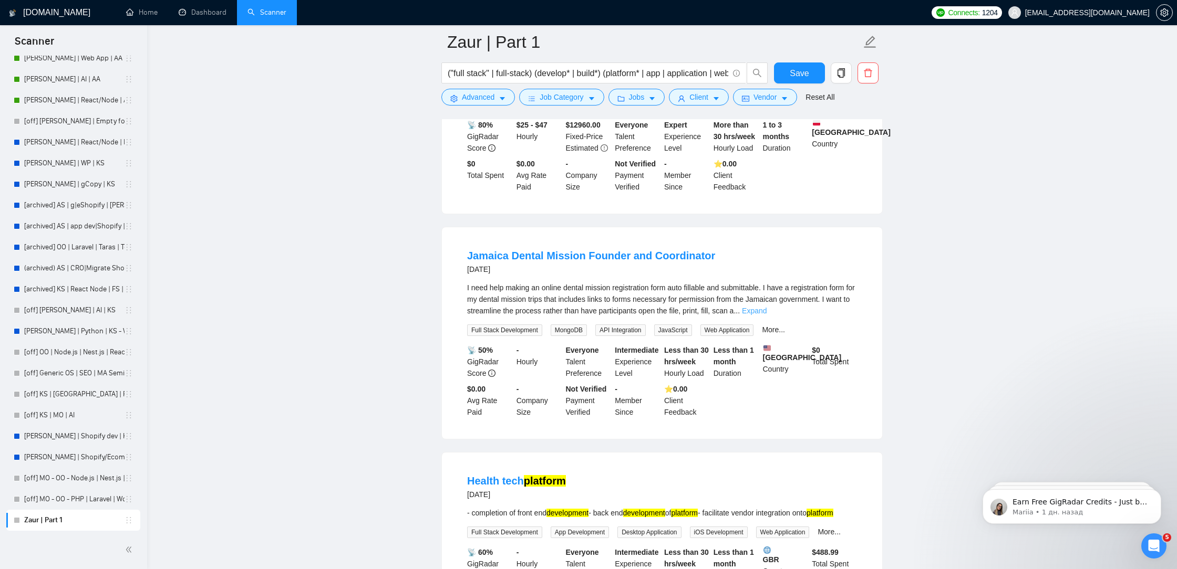
click at [766, 315] on link "Expand" at bounding box center [754, 311] width 25 height 8
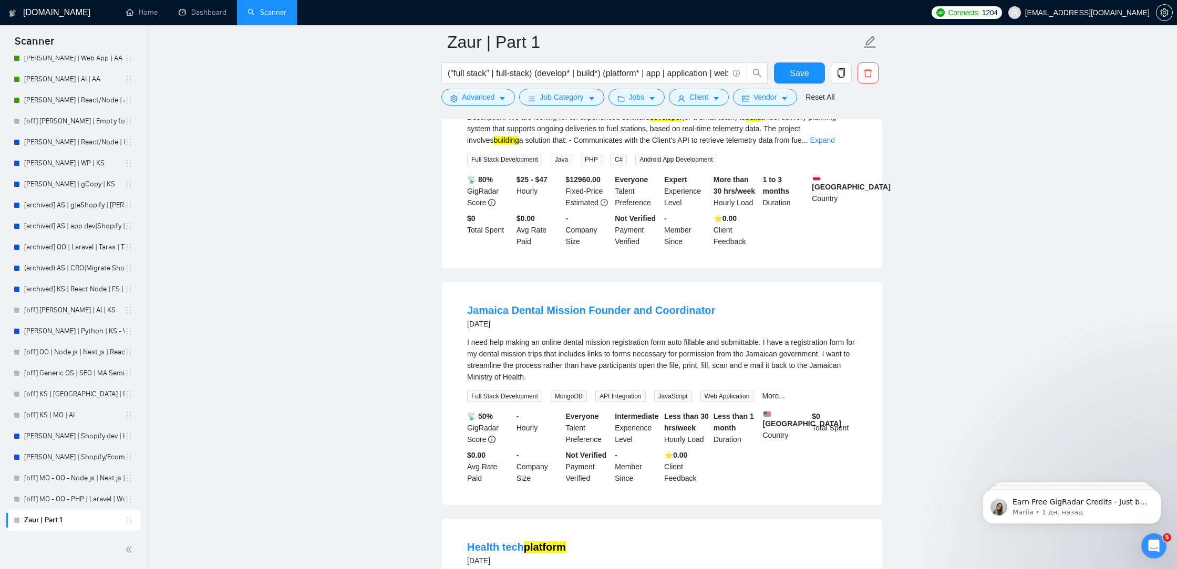
scroll to position [12363, 0]
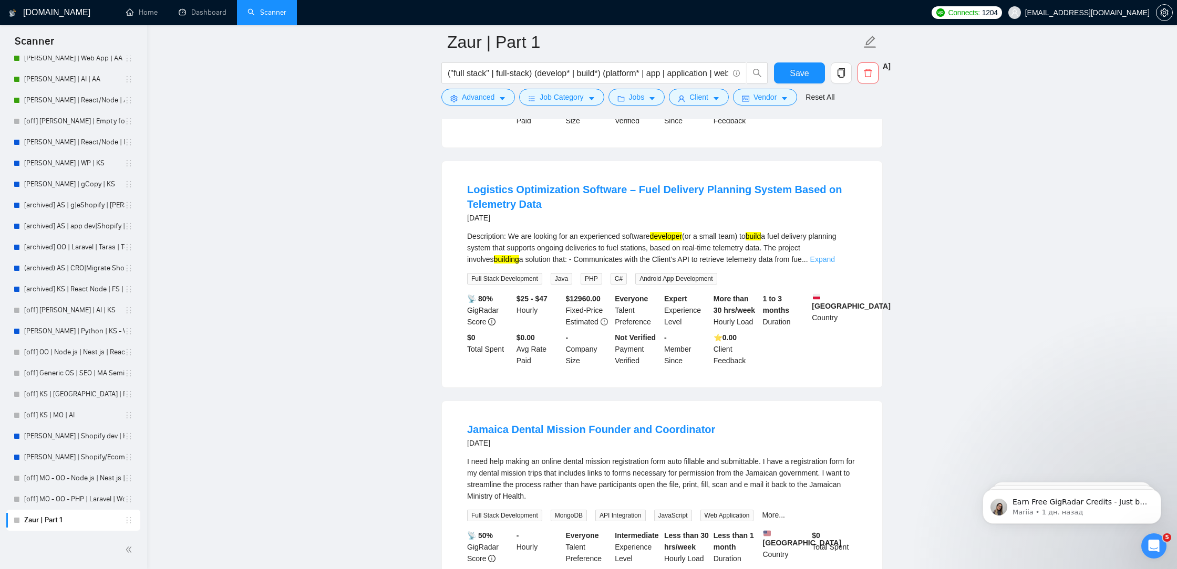
click at [835, 264] on link "Expand" at bounding box center [822, 259] width 25 height 8
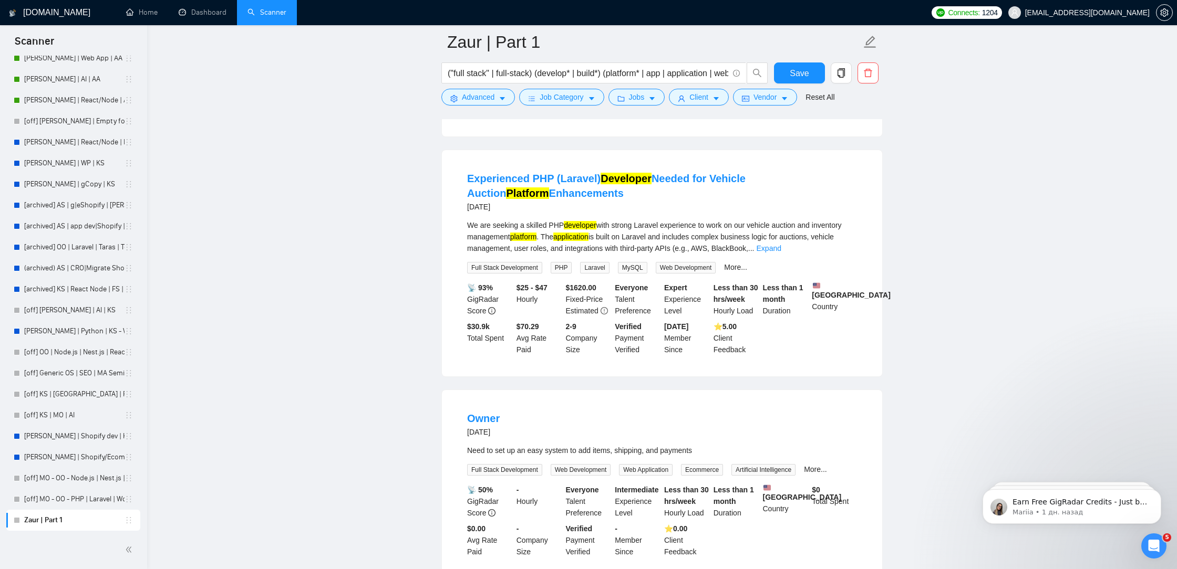
scroll to position [13455, 0]
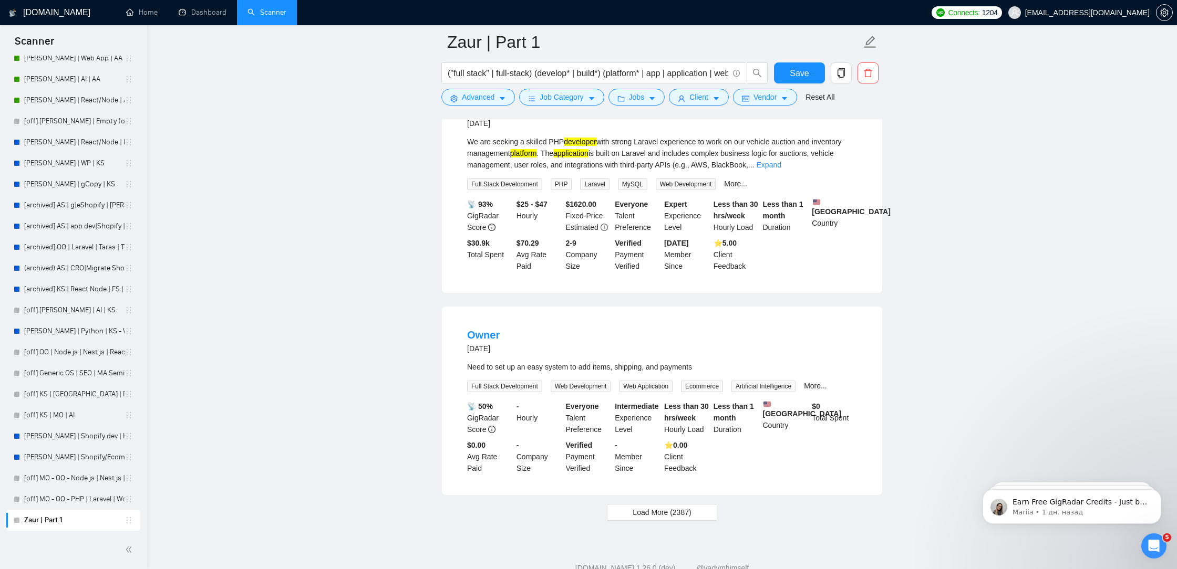
click at [838, 171] on div "We are seeking a skilled PHP developer with strong Laravel experience to work o…" at bounding box center [662, 153] width 390 height 35
click at [781, 169] on link "Expand" at bounding box center [768, 165] width 25 height 8
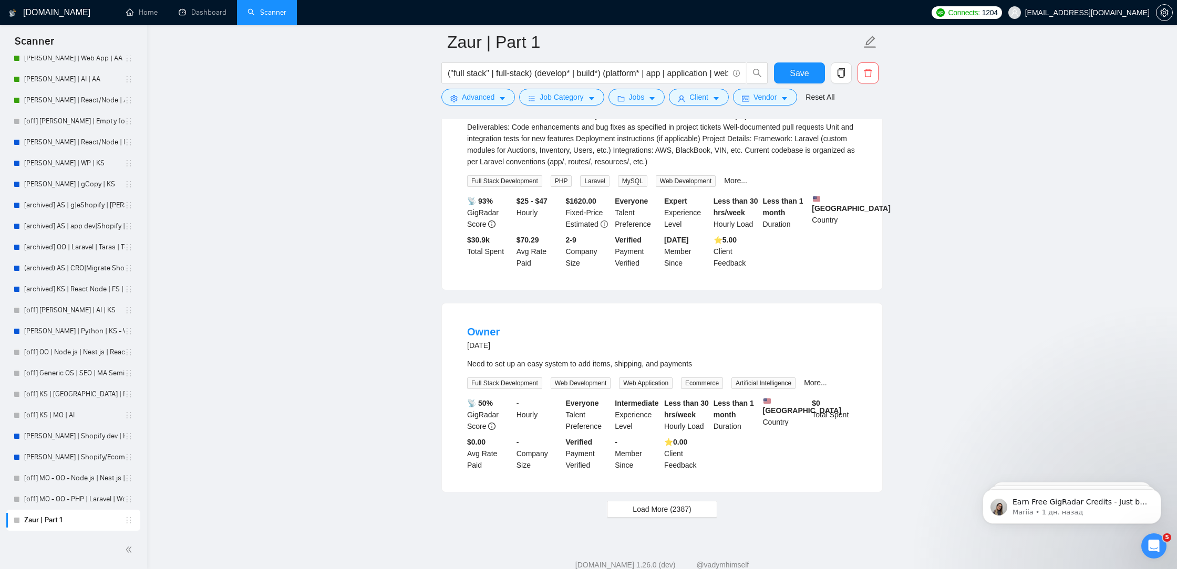
scroll to position [13739, 0]
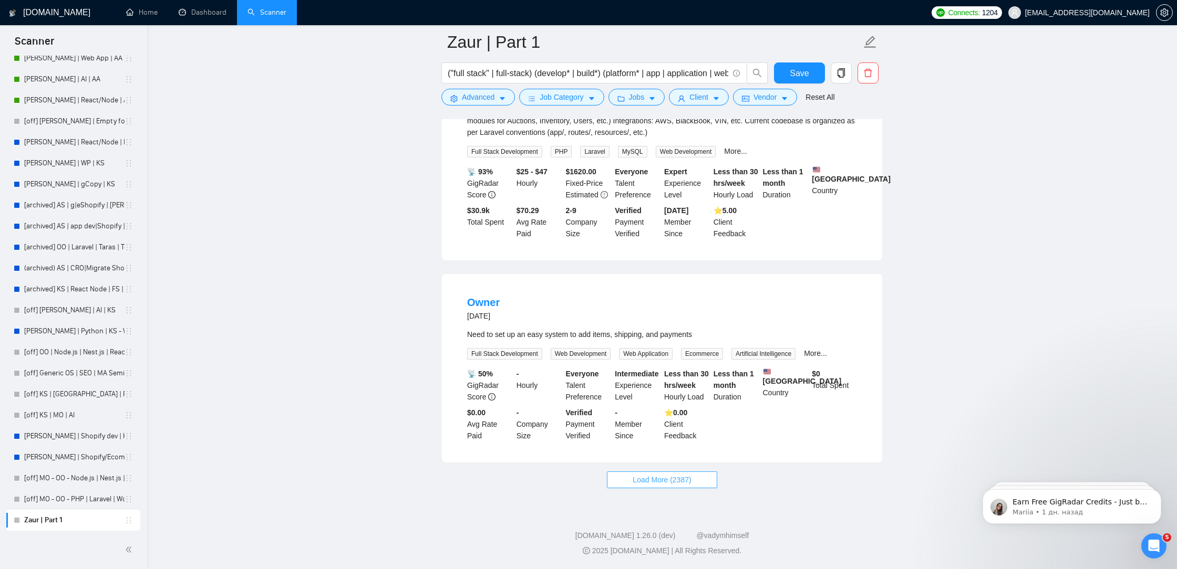
click at [675, 476] on span "Load More (2387)" at bounding box center [661, 480] width 58 height 12
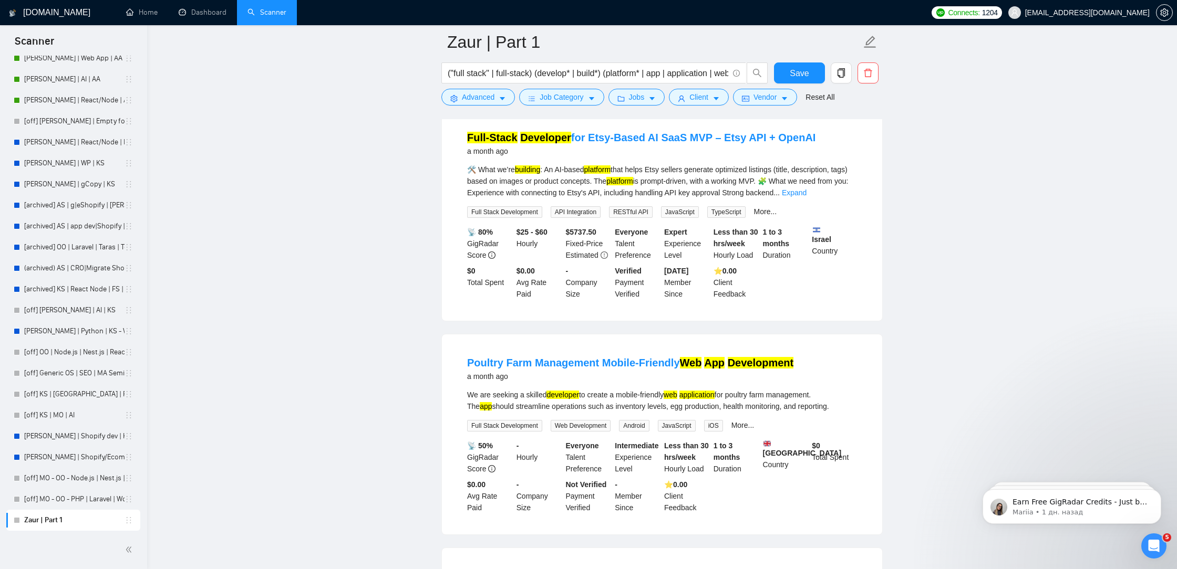
scroll to position [14991, 0]
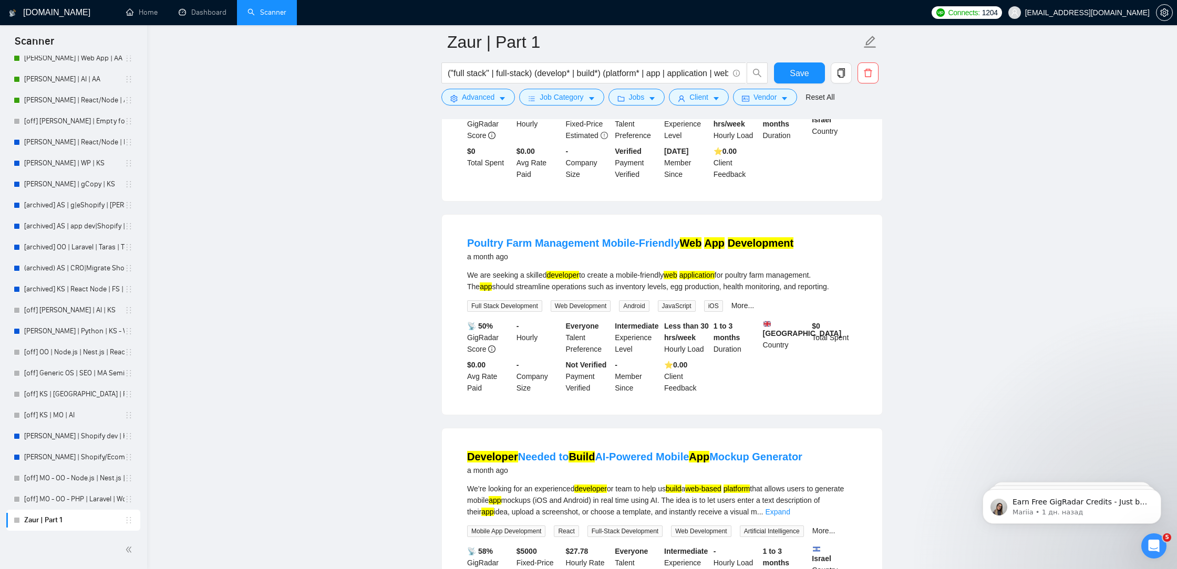
click at [806, 77] on link "Expand" at bounding box center [794, 73] width 25 height 8
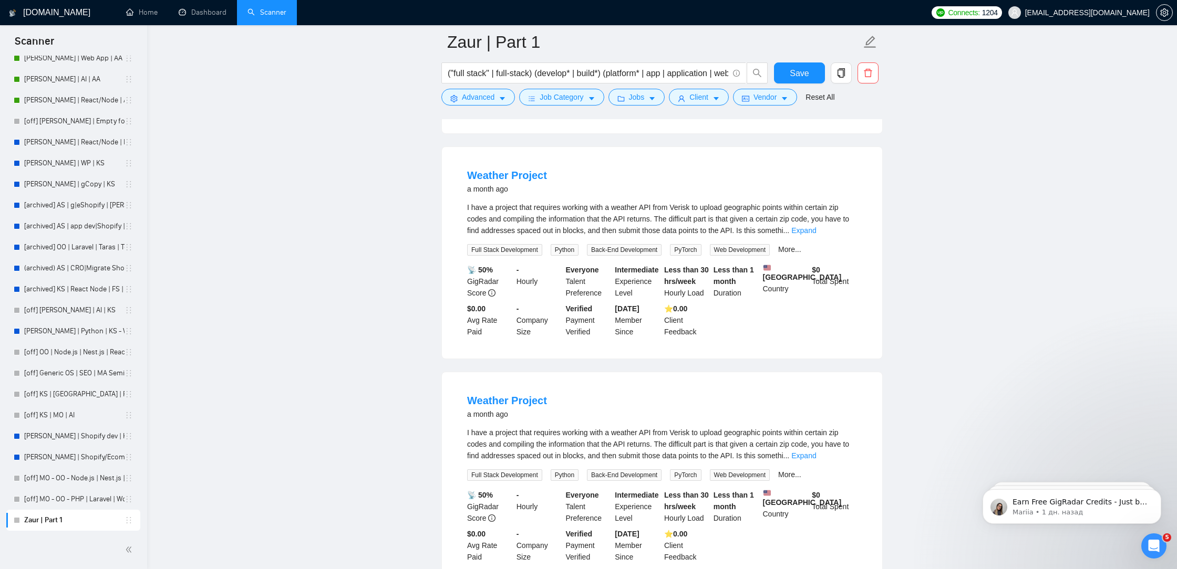
scroll to position [15729, 0]
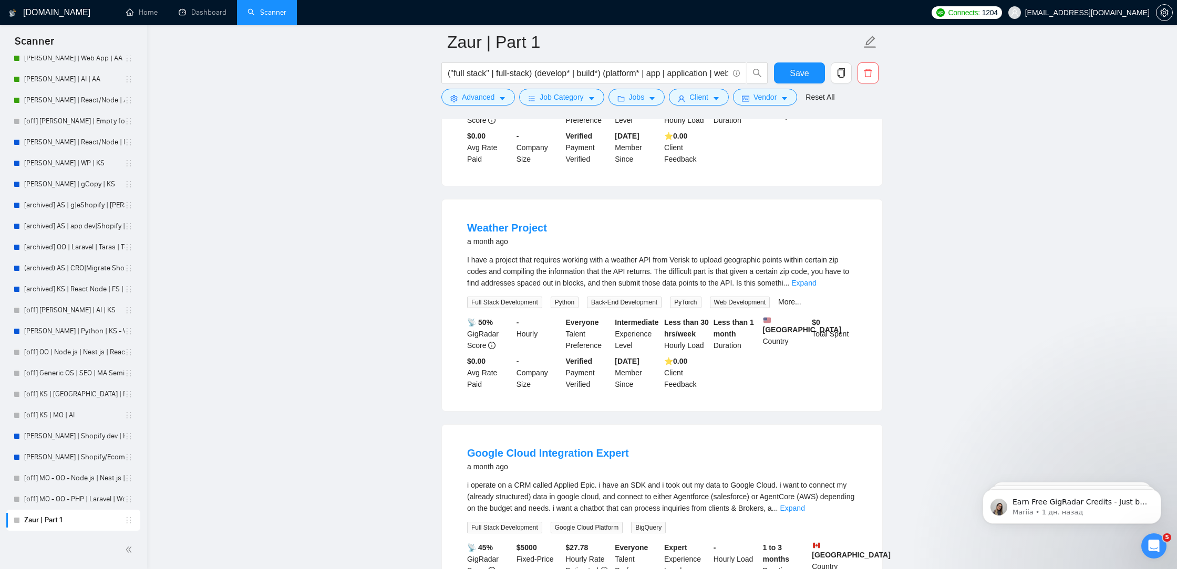
click at [816, 62] on link "Expand" at bounding box center [803, 58] width 25 height 8
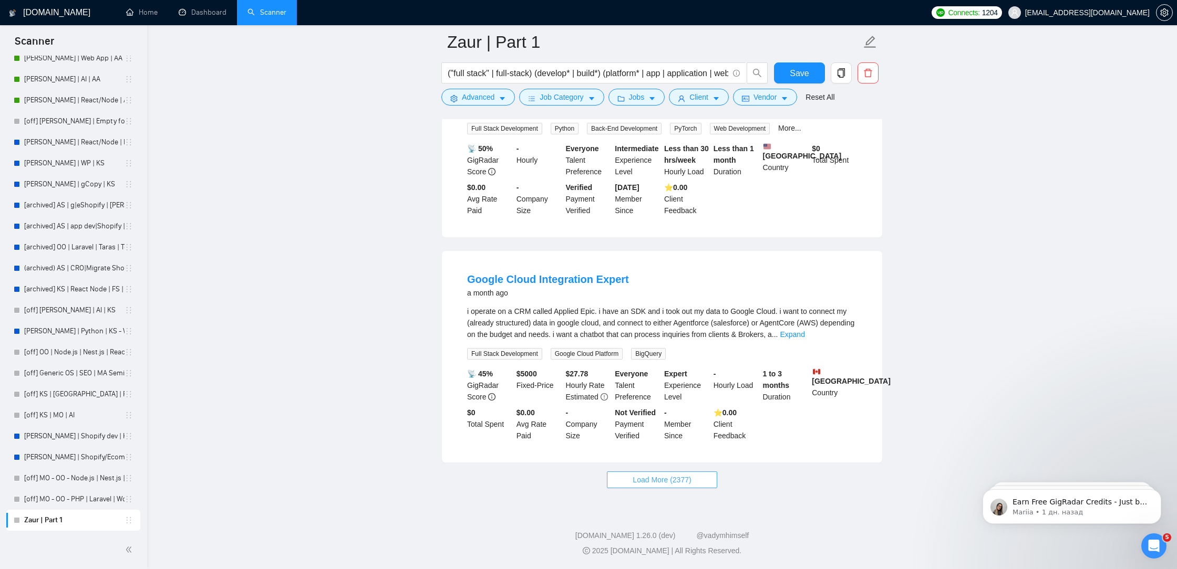
scroll to position [16054, 0]
click at [663, 488] on button "Load More (2377)" at bounding box center [662, 480] width 110 height 17
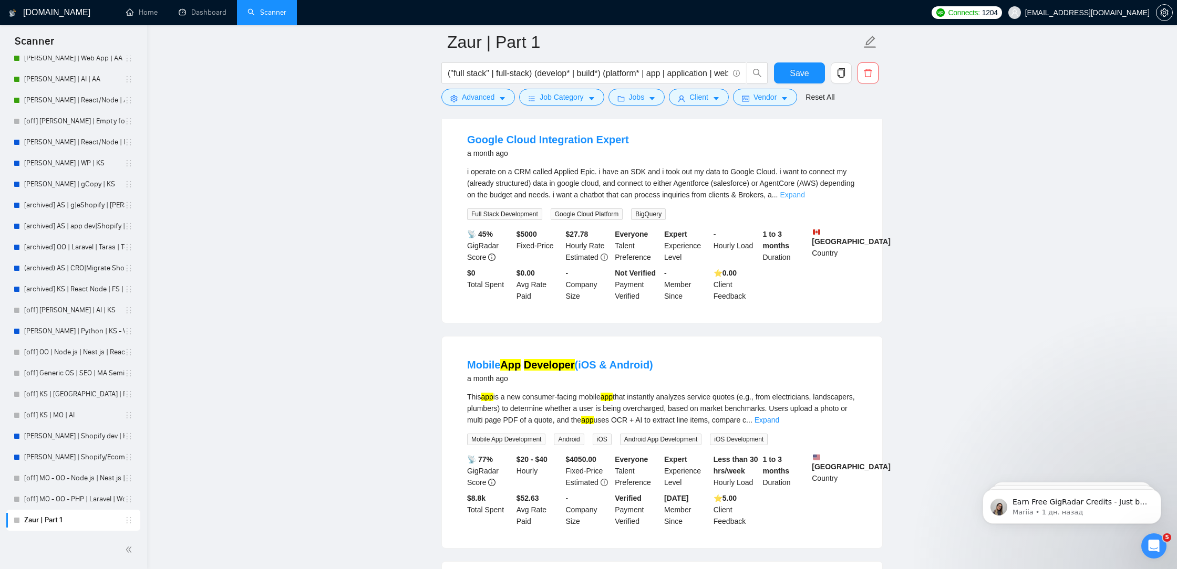
click at [804, 199] on link "Expand" at bounding box center [791, 195] width 25 height 8
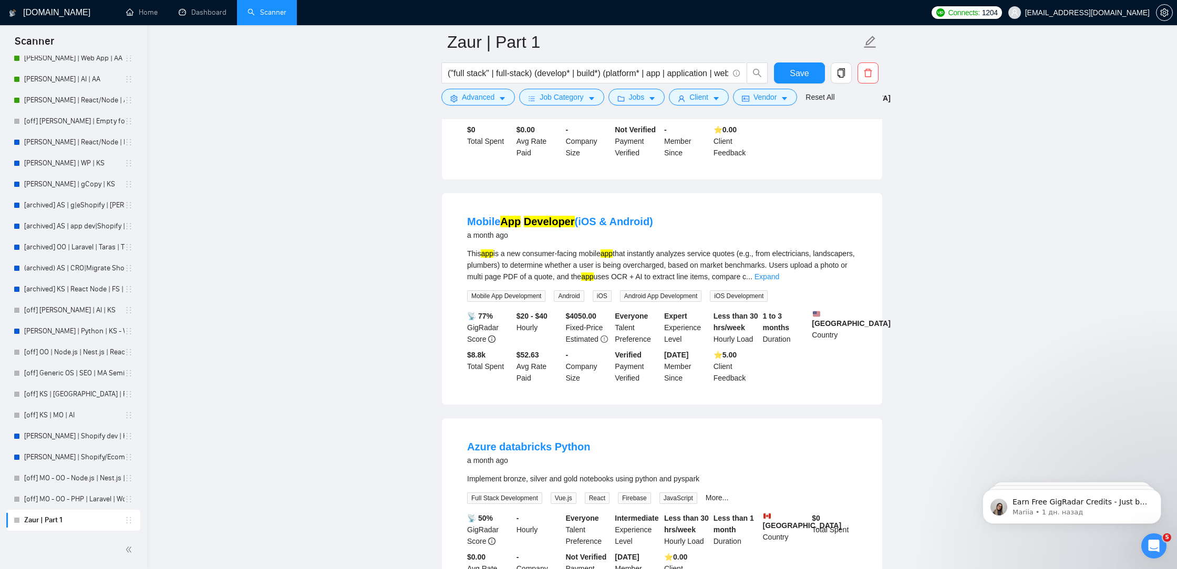
scroll to position [16203, 0]
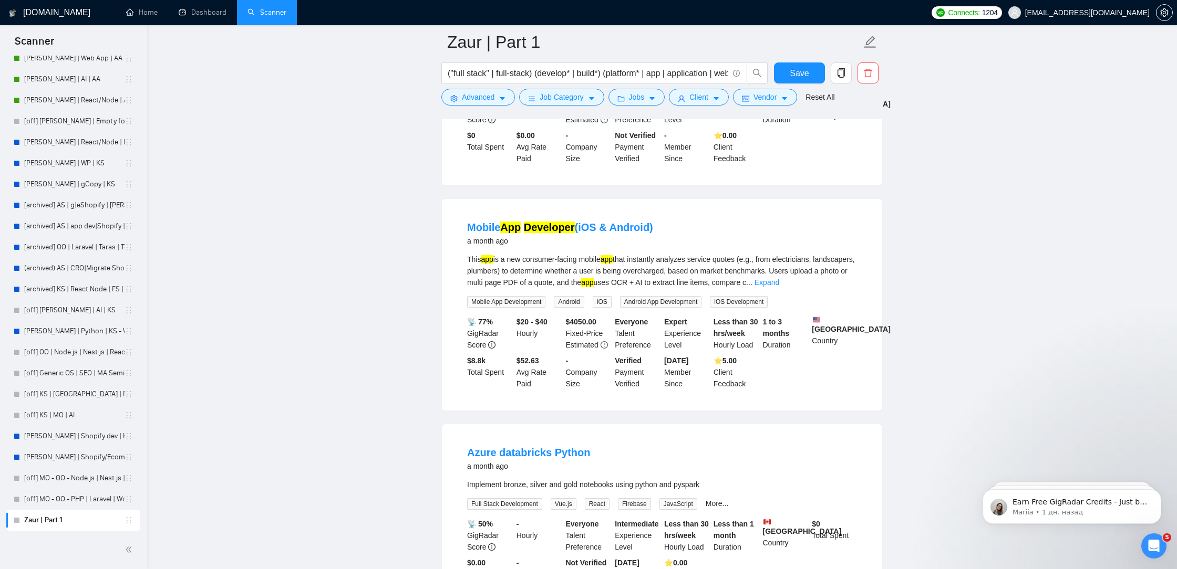
drag, startPoint x: 597, startPoint y: 193, endPoint x: 555, endPoint y: 191, distance: 41.5
click at [555, 63] on div "i operate on a CRM called Applied Epic. i have an SDK and i took out my data to…" at bounding box center [662, 40] width 390 height 46
copy div "Applied Epic"
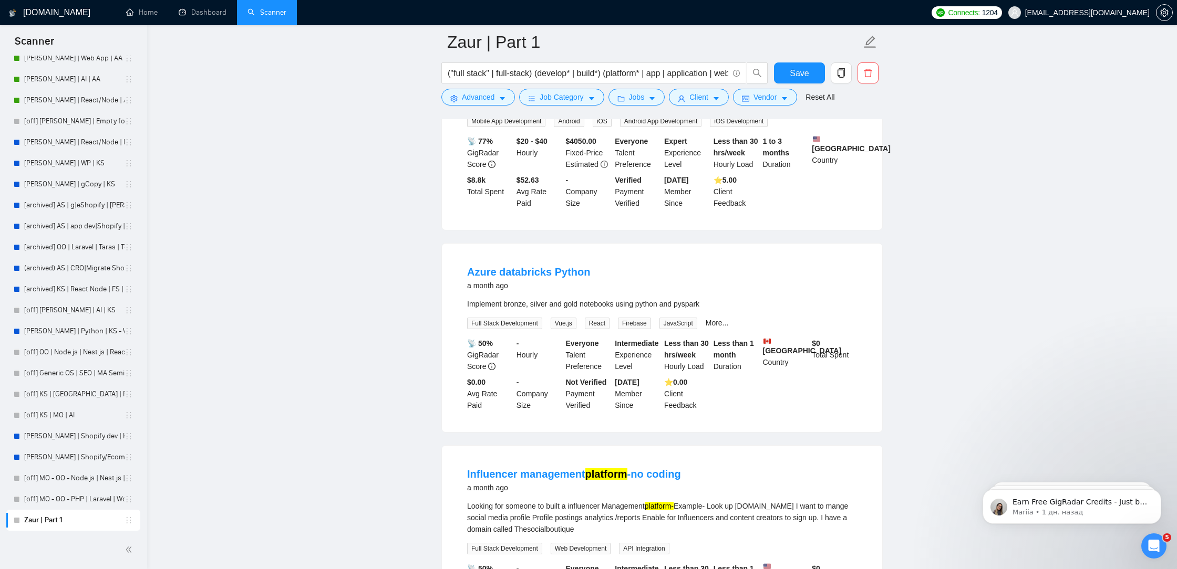
click at [842, 108] on div "This app is a new consumer-facing mobile app that instantly analyzes service qu…" at bounding box center [662, 90] width 390 height 35
click at [779, 106] on link "Expand" at bounding box center [766, 102] width 25 height 8
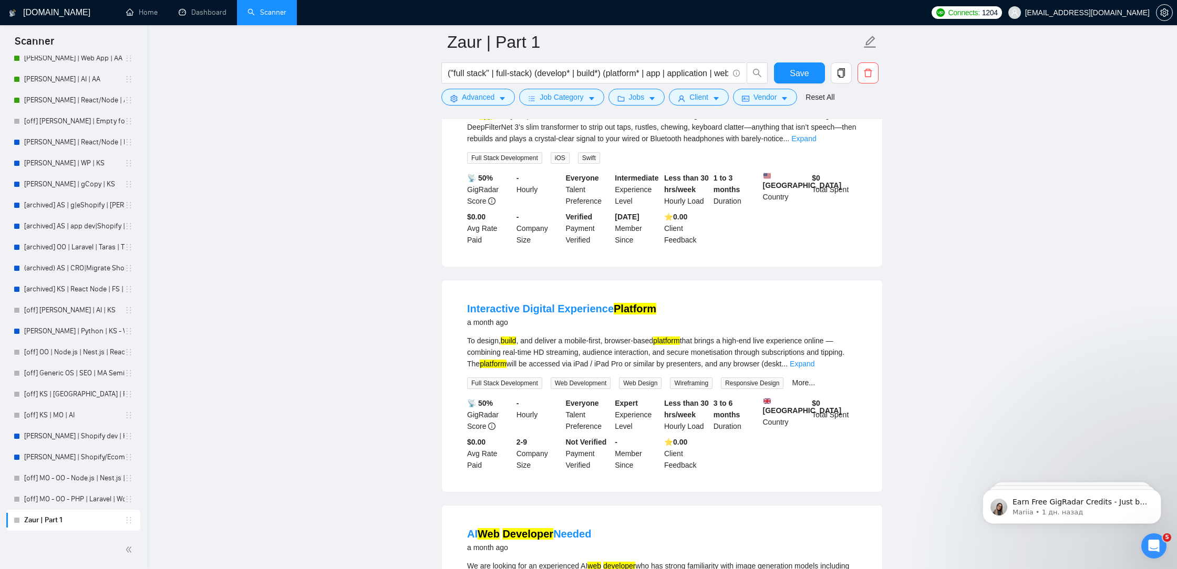
scroll to position [17789, 0]
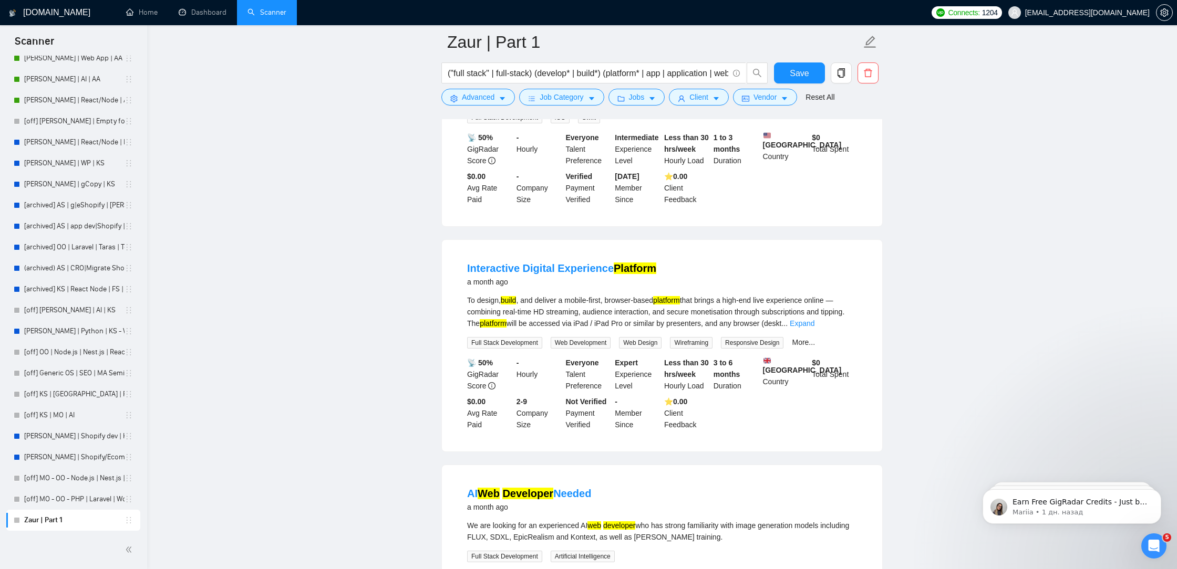
click at [816, 102] on link "Expand" at bounding box center [803, 98] width 25 height 8
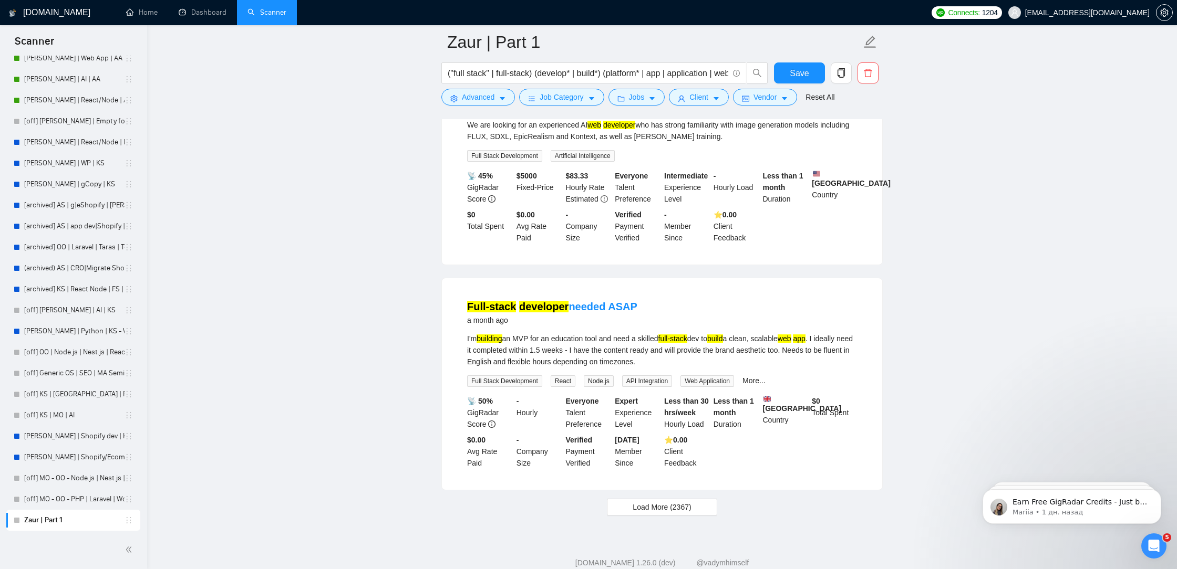
scroll to position [18461, 0]
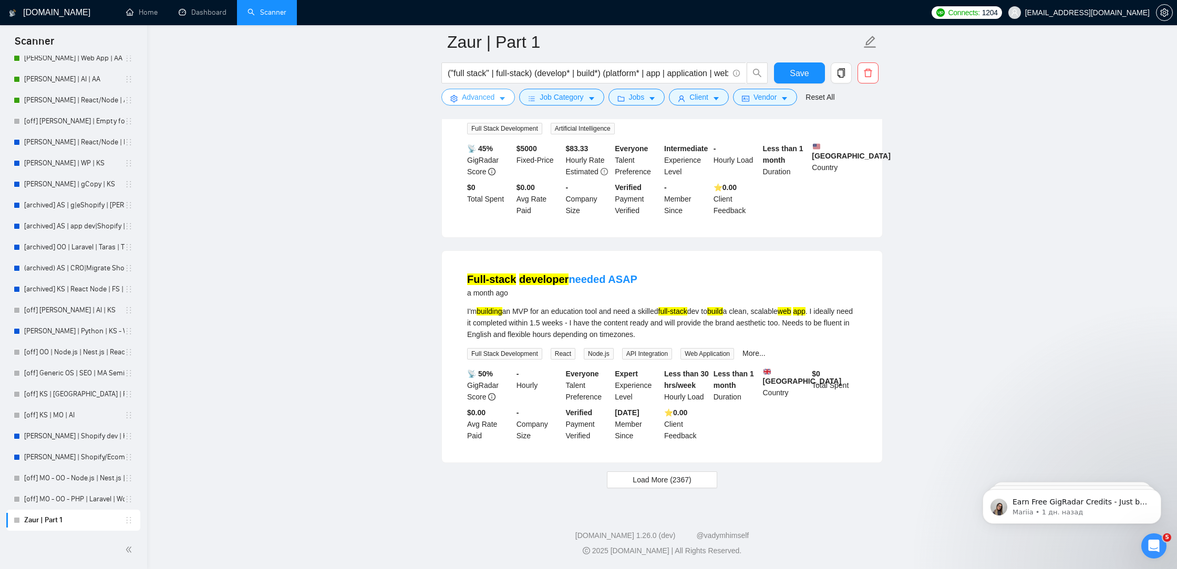
click at [485, 99] on span "Advanced" at bounding box center [478, 97] width 33 height 12
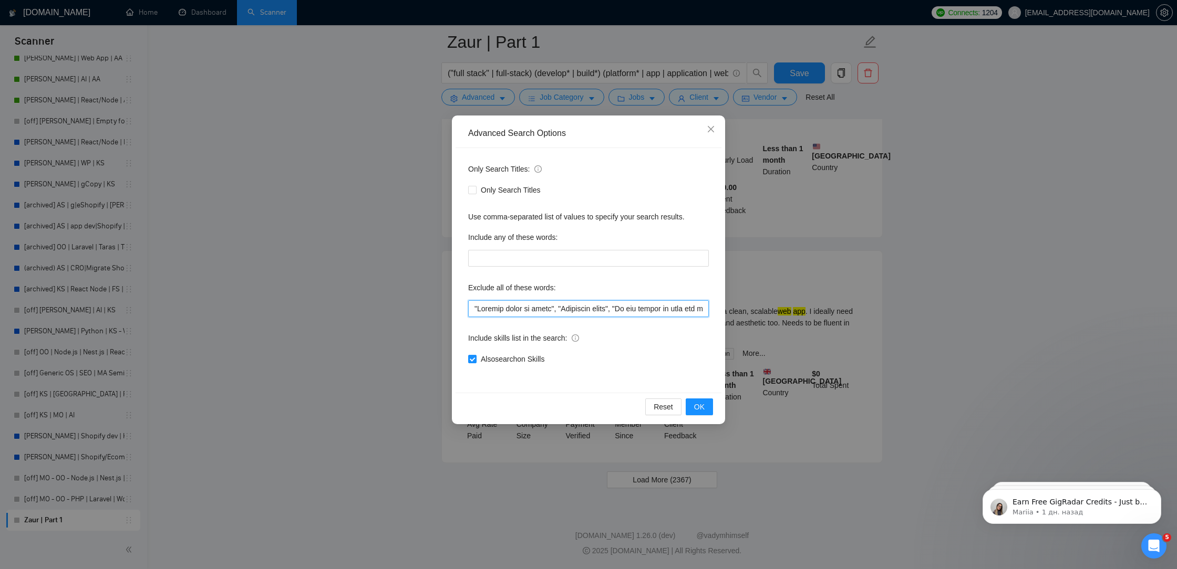
click at [471, 306] on input "text" at bounding box center [588, 308] width 241 height 17
paste input "Applied Epic"
click at [516, 313] on input "text" at bounding box center [588, 308] width 241 height 17
click at [472, 304] on input "text" at bounding box center [588, 308] width 241 height 17
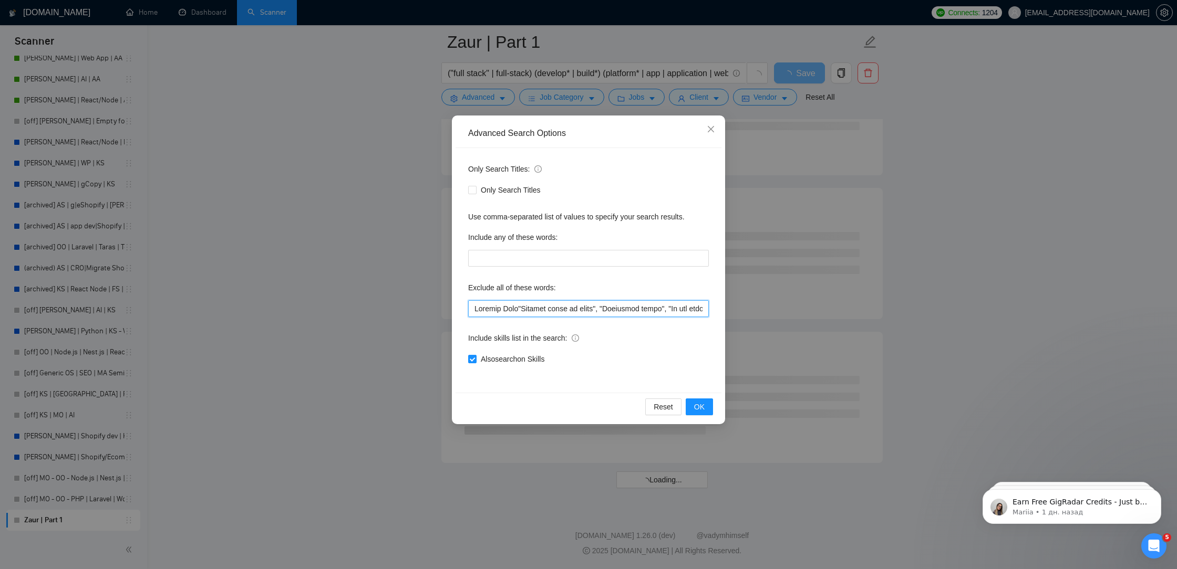
paste input """
click at [517, 310] on input "text" at bounding box center [588, 308] width 241 height 17
paste input """
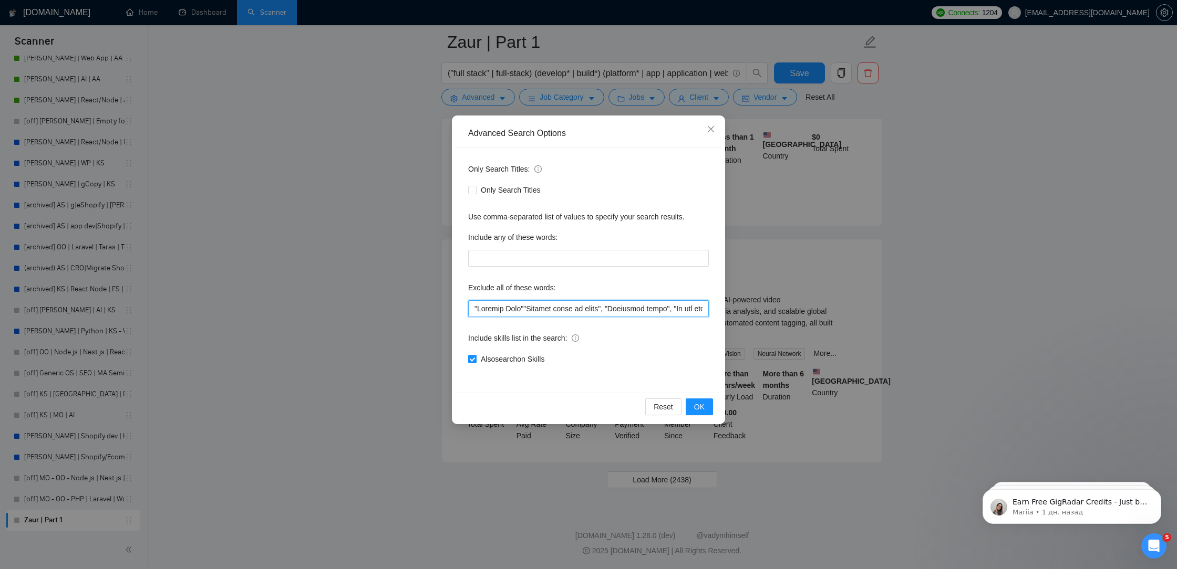
scroll to position [2052, 0]
click at [470, 306] on input "text" at bounding box center [588, 308] width 241 height 17
paste input """
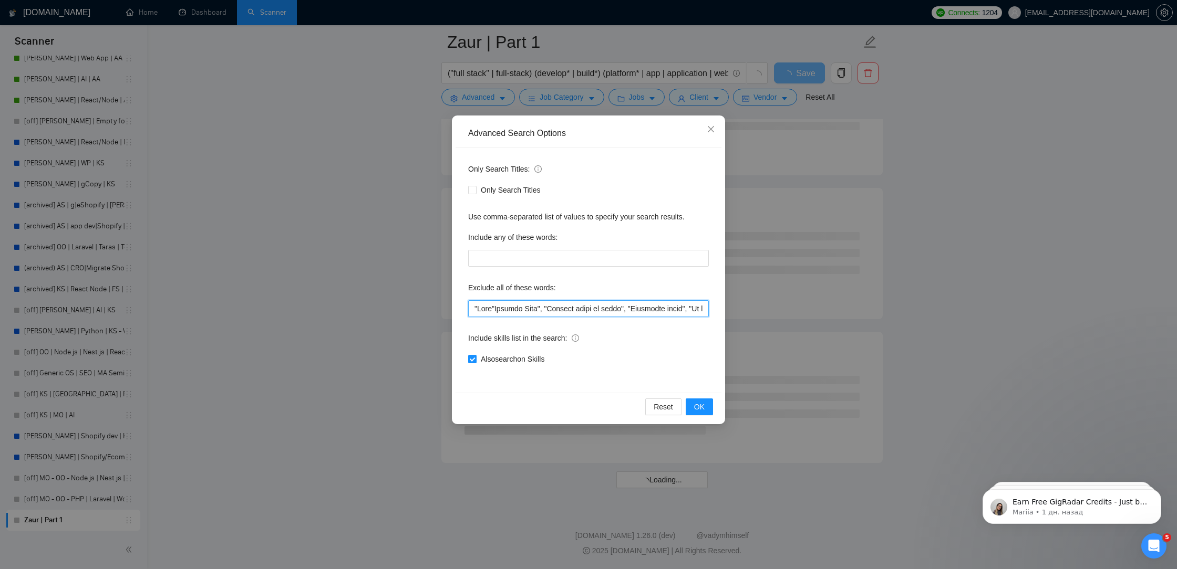
paste input """
click at [472, 308] on input "text" at bounding box center [588, 308] width 241 height 17
paste input """
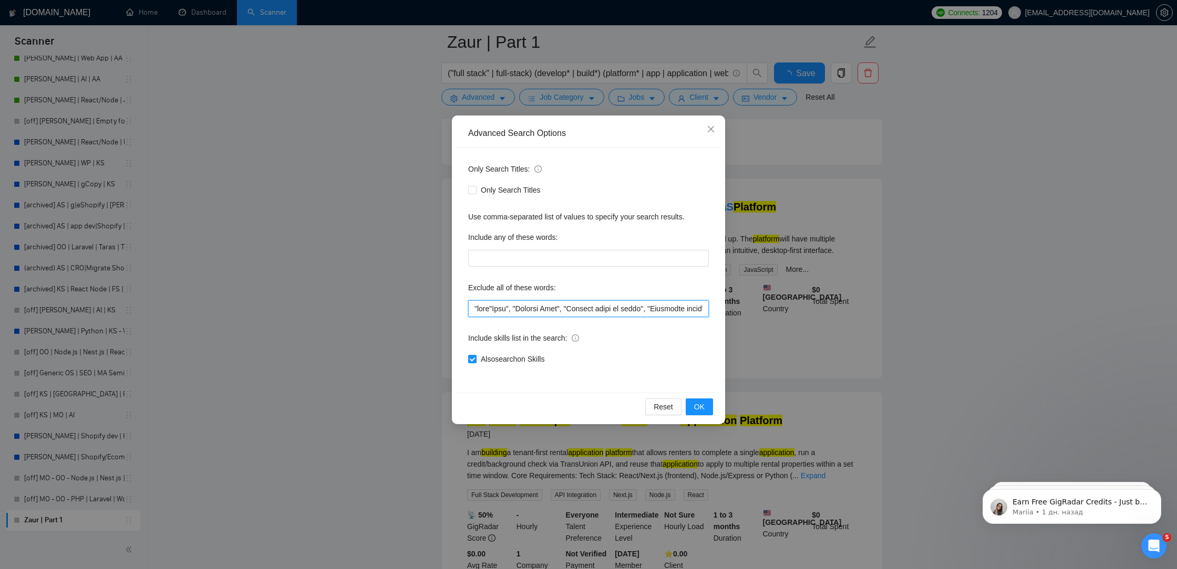
scroll to position [2052, 0]
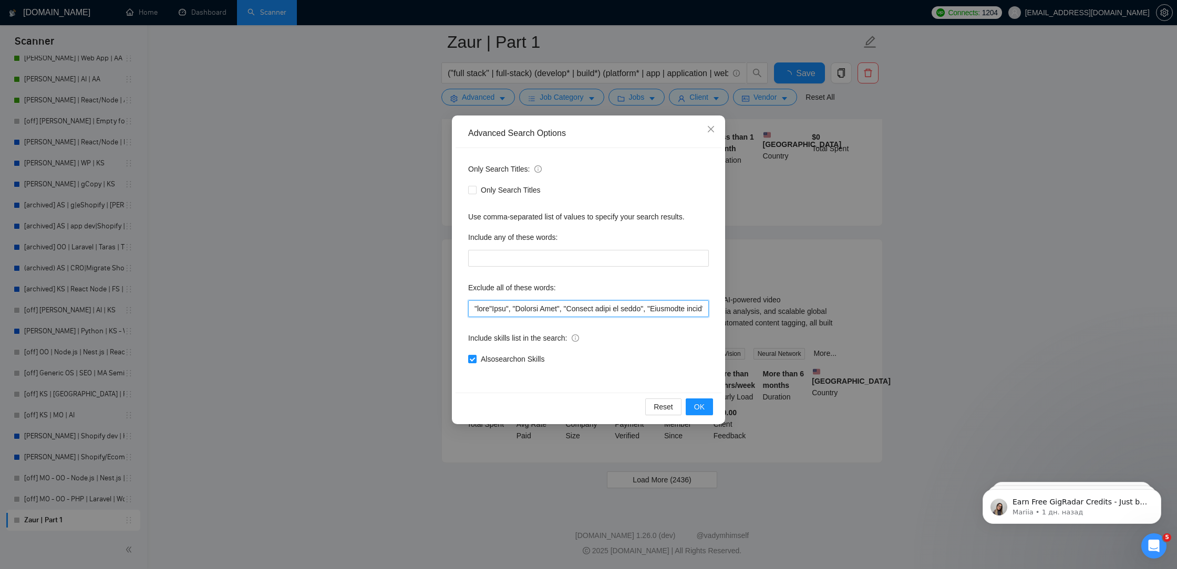
paste input """
click at [472, 308] on input "text" at bounding box center [588, 308] width 241 height 17
paste input """
type input ""lore ipsumd", "sita", "Cons", "Adipisc Elit", "Seddoei tempo in utlab", "Etdol…"
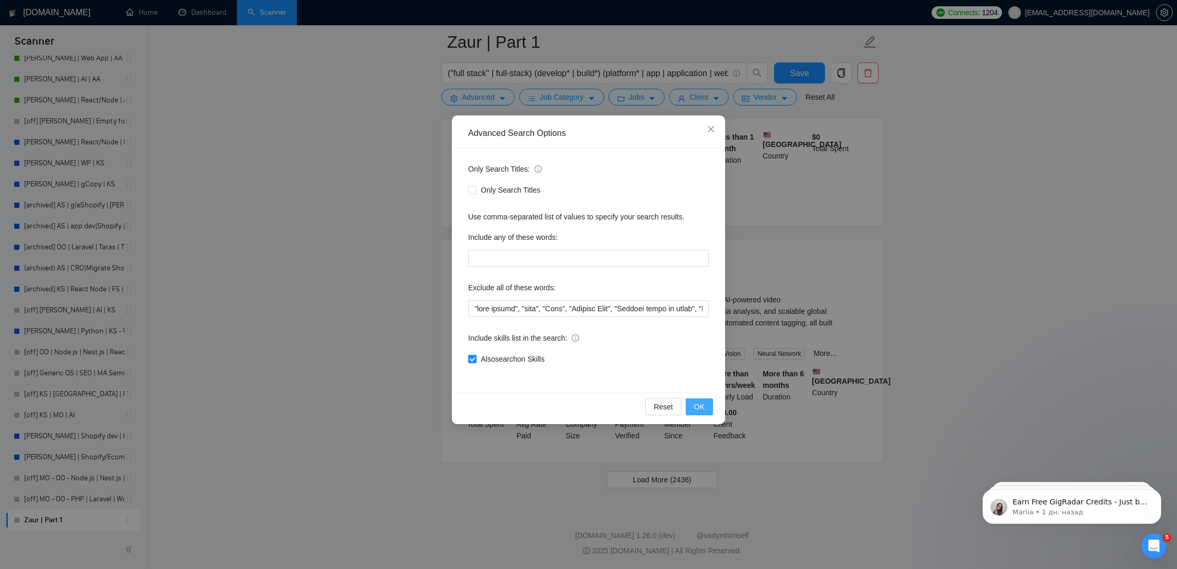
click at [700, 406] on span "OK" at bounding box center [699, 407] width 11 height 12
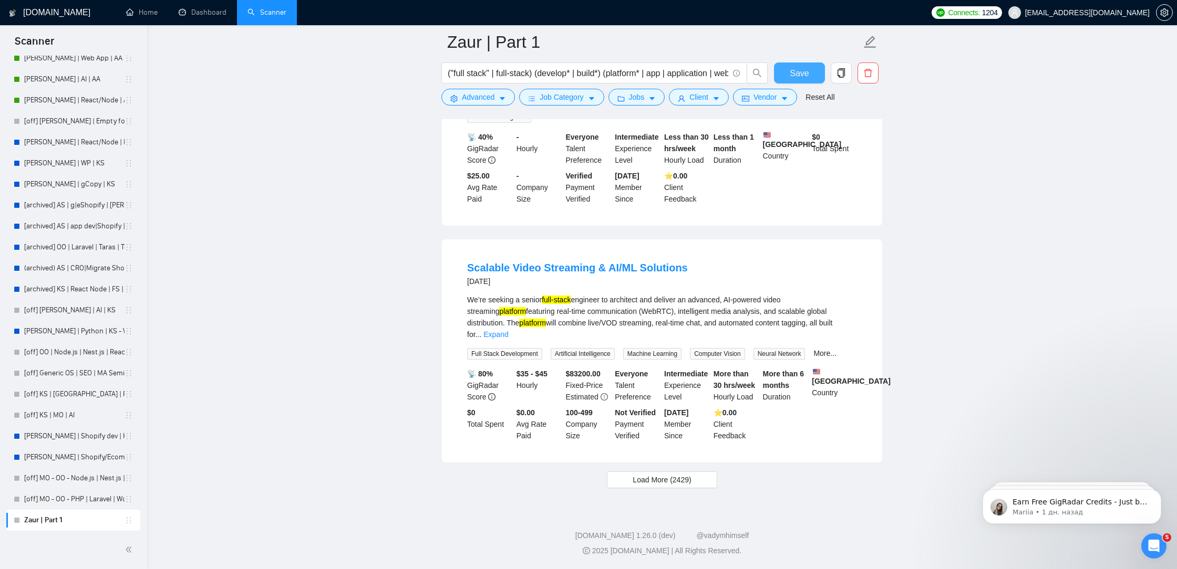
click at [798, 75] on span "Save" at bounding box center [798, 73] width 19 height 13
click at [614, 487] on button "Load More (2429)" at bounding box center [662, 480] width 110 height 17
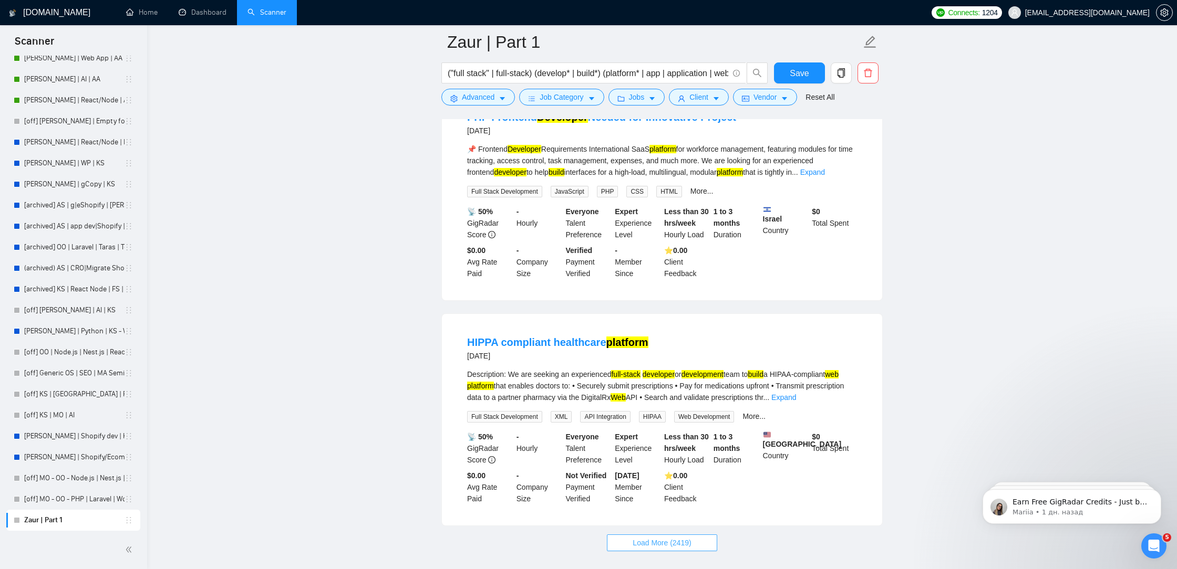
scroll to position [4302, 0]
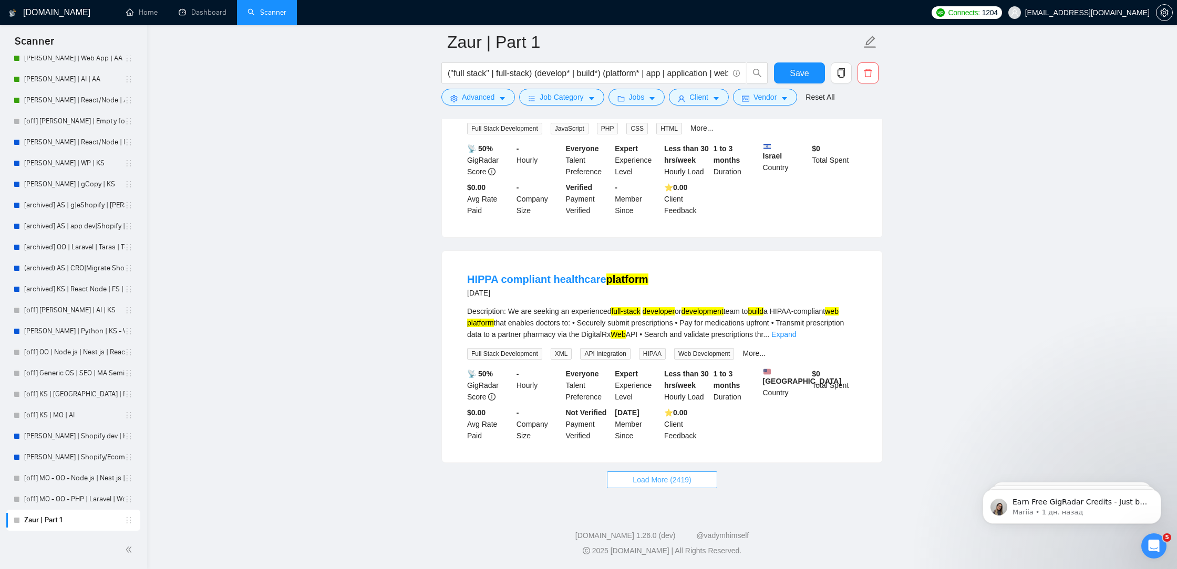
click at [619, 480] on button "Load More (2419)" at bounding box center [662, 480] width 110 height 17
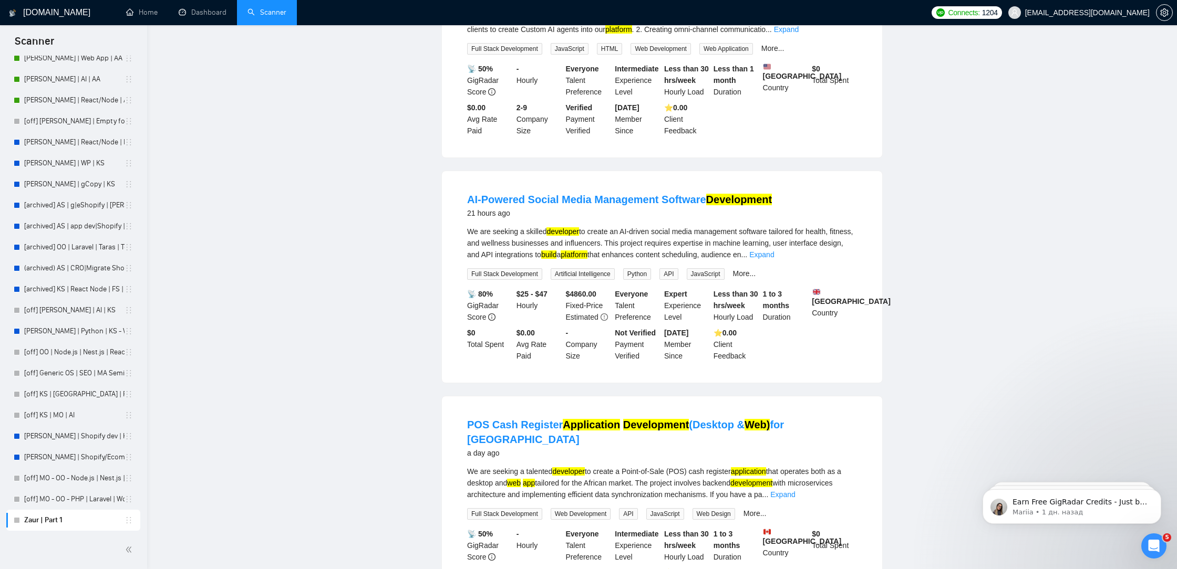
scroll to position [0, 0]
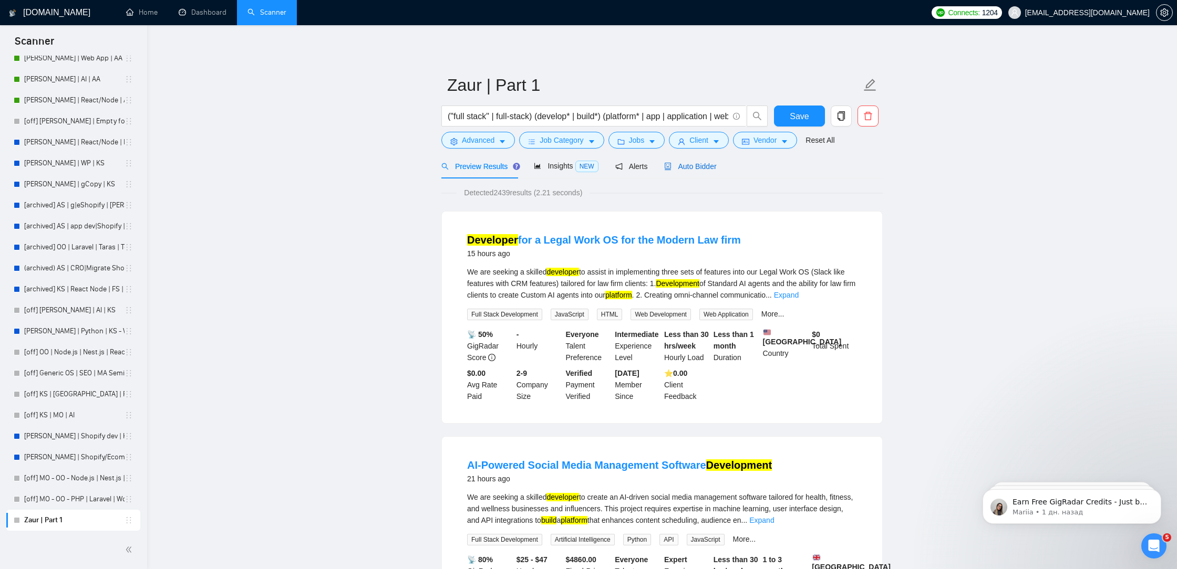
click at [706, 164] on span "Auto Bidder" at bounding box center [690, 166] width 52 height 8
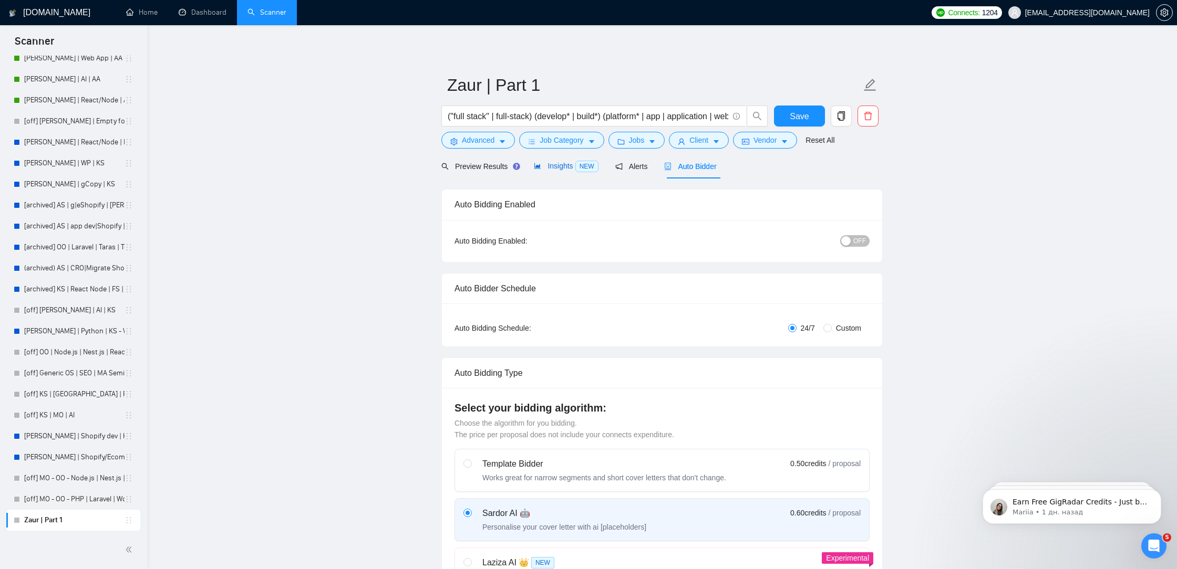
click at [575, 168] on span "Insights NEW" at bounding box center [566, 166] width 64 height 8
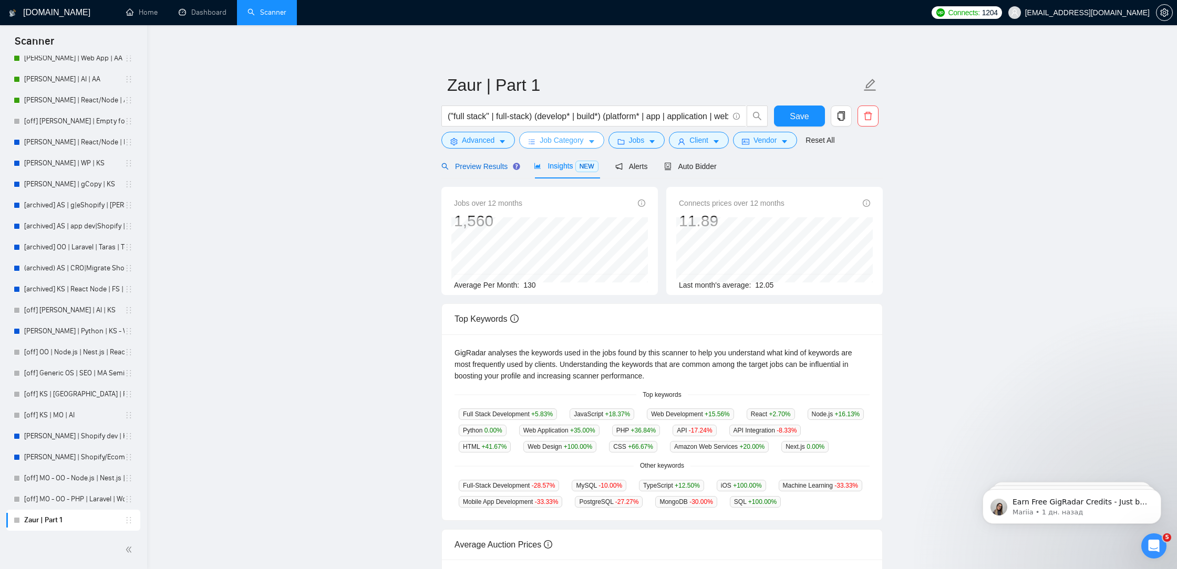
drag, startPoint x: 481, startPoint y: 164, endPoint x: 563, endPoint y: 143, distance: 84.6
click at [481, 164] on span "Preview Results" at bounding box center [479, 166] width 76 height 8
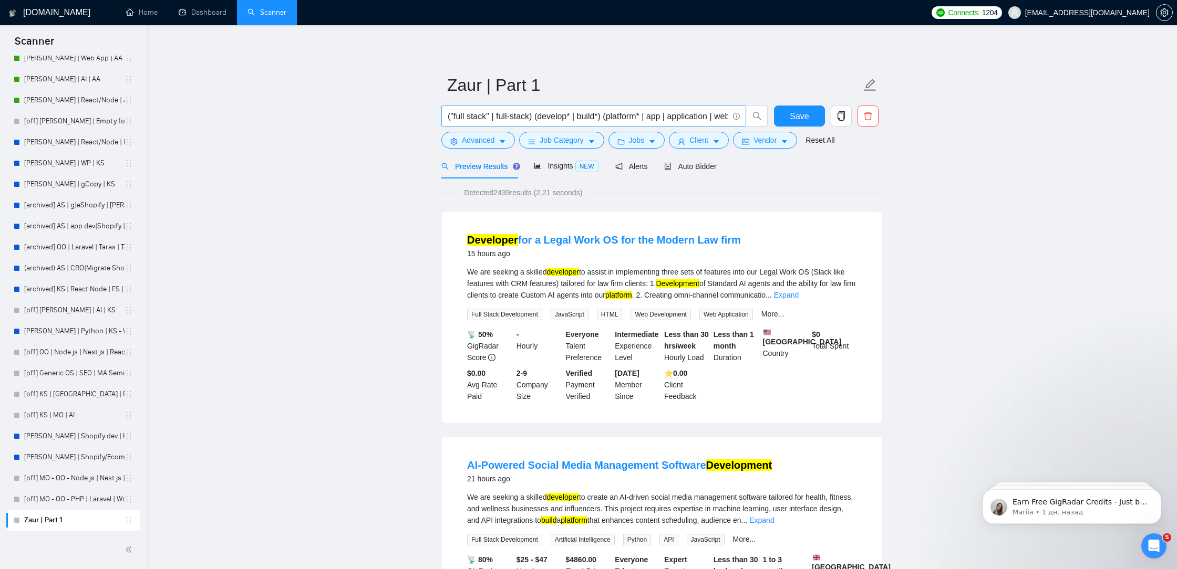
click at [611, 115] on input "("full stack" | full-stack) (develop* | build*) (platform* | app | application …" at bounding box center [588, 116] width 280 height 13
drag, startPoint x: 589, startPoint y: 113, endPoint x: 881, endPoint y: 130, distance: 292.6
click at [881, 130] on form "Zaur | Part 1 ("full stack" | full-stack) (develop* | build*) (platform* | app …" at bounding box center [661, 111] width 441 height 86
click at [699, 117] on input "("full stack" | full-stack) (develop* | build*) (platform* | app | application …" at bounding box center [588, 116] width 280 height 13
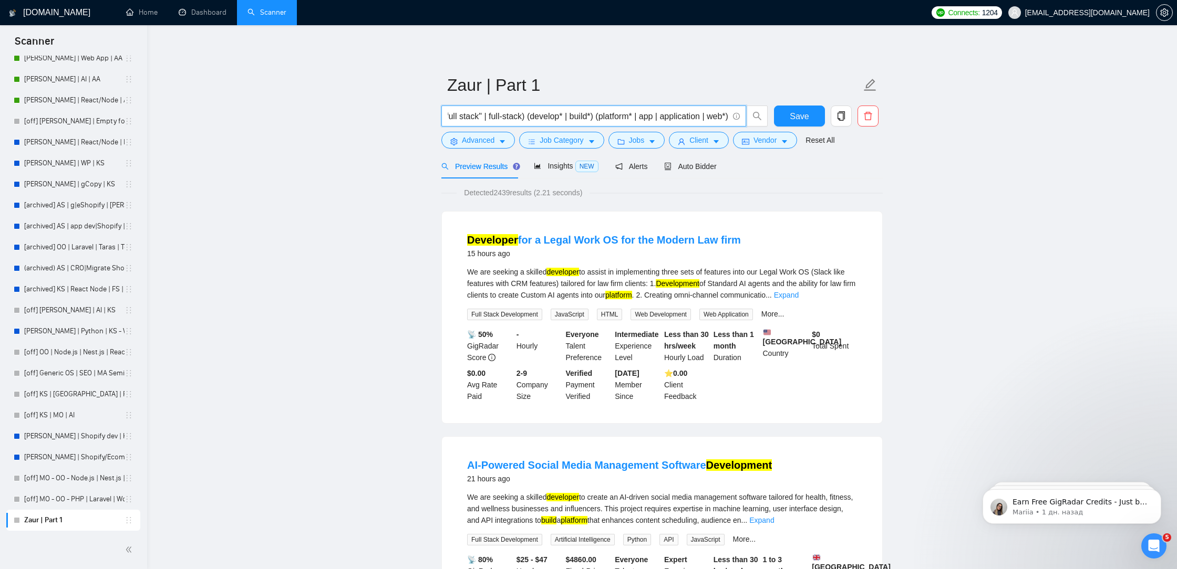
drag, startPoint x: 705, startPoint y: 119, endPoint x: 658, endPoint y: 117, distance: 47.3
click at [658, 117] on input "("full stack" | full-stack) (develop* | build*) (platform* | app | application …" at bounding box center [588, 116] width 280 height 13
click at [687, 118] on input "("full stack" | full-stack) (develop* | build*) (platform* | app | application …" at bounding box center [588, 116] width 280 height 13
click at [698, 118] on input "("full stack" | full-stack) (develop* | build*) (platform* | app | application …" at bounding box center [588, 116] width 280 height 13
paste input "application |"
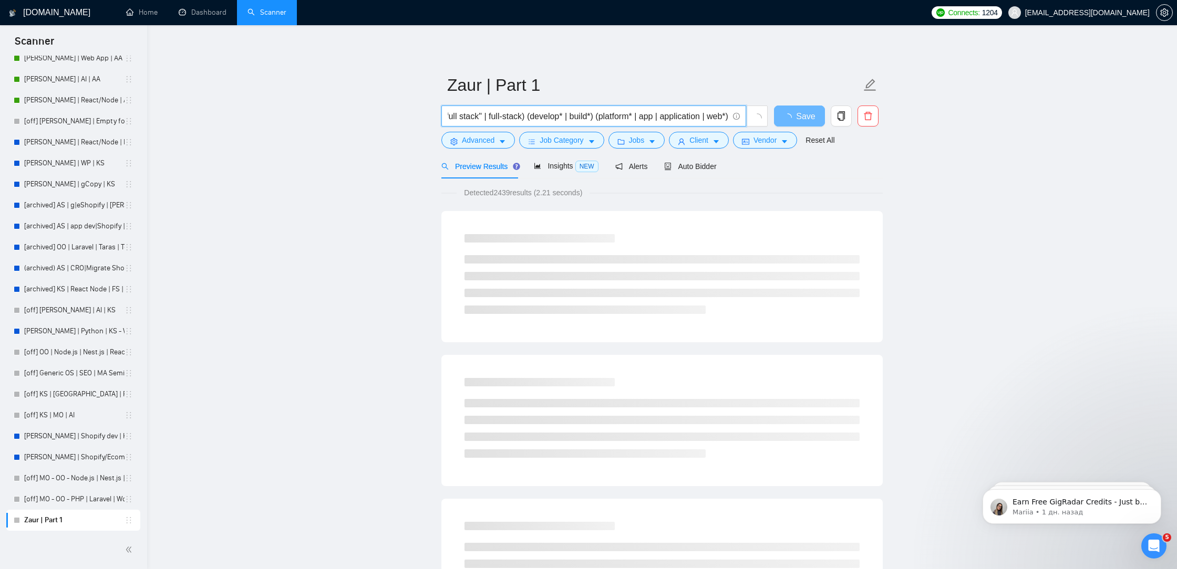
click at [700, 116] on input "("full stack" | full-stack) (develop* | build*) (platform* | app | application …" at bounding box center [588, 116] width 280 height 13
paste input "|"
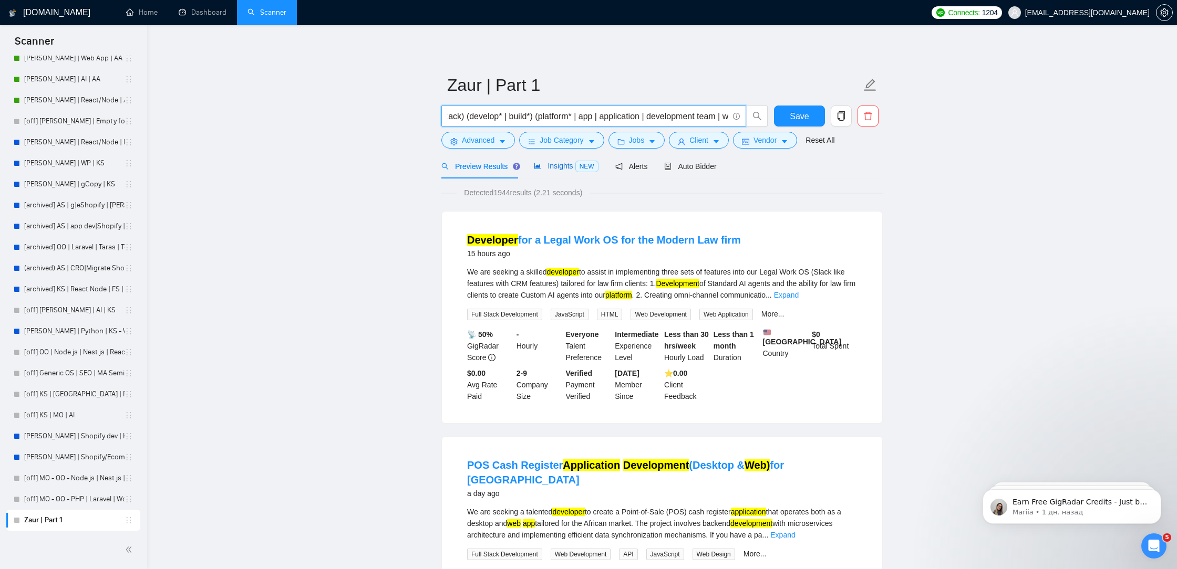
scroll to position [0, 0]
click at [572, 162] on span "Insights NEW" at bounding box center [566, 166] width 64 height 8
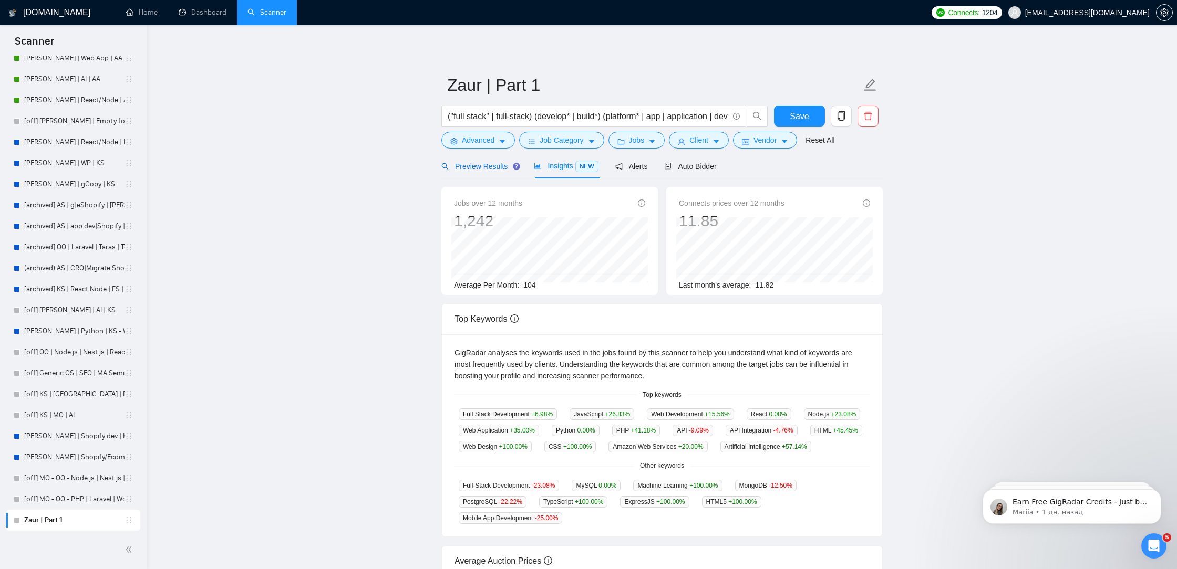
click at [491, 169] on span "Preview Results" at bounding box center [479, 166] width 76 height 8
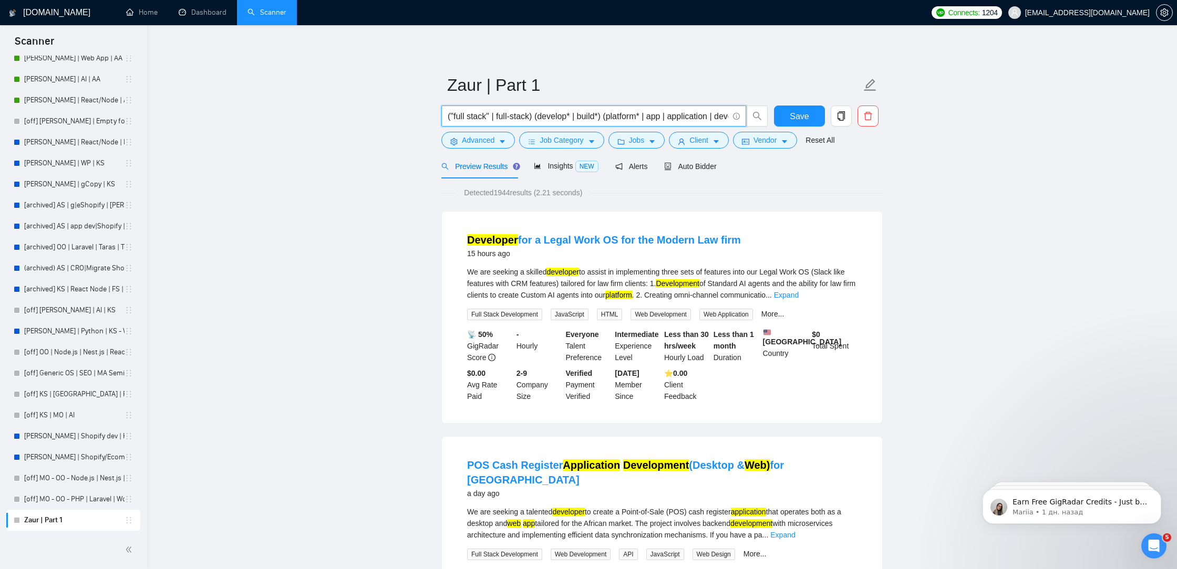
scroll to position [0, 97]
drag, startPoint x: 652, startPoint y: 113, endPoint x: 952, endPoint y: 140, distance: 301.1
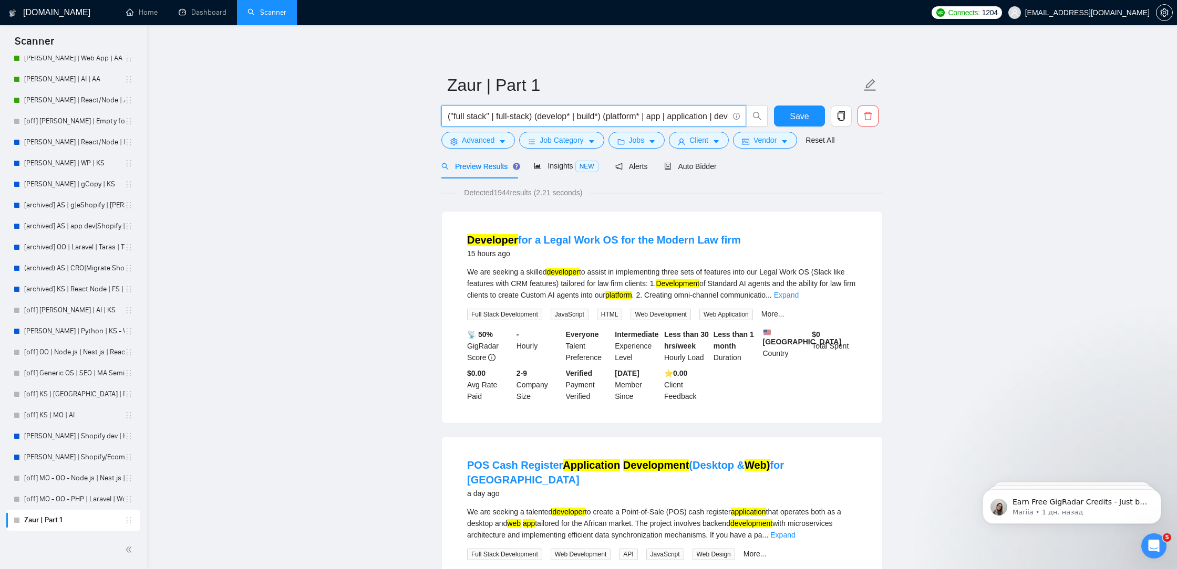
click at [704, 115] on input "("full stack" | full-stack) (develop* | build*) (platform* | app | application …" at bounding box center [588, 116] width 280 height 13
drag, startPoint x: 683, startPoint y: 115, endPoint x: 1010, endPoint y: 123, distance: 326.3
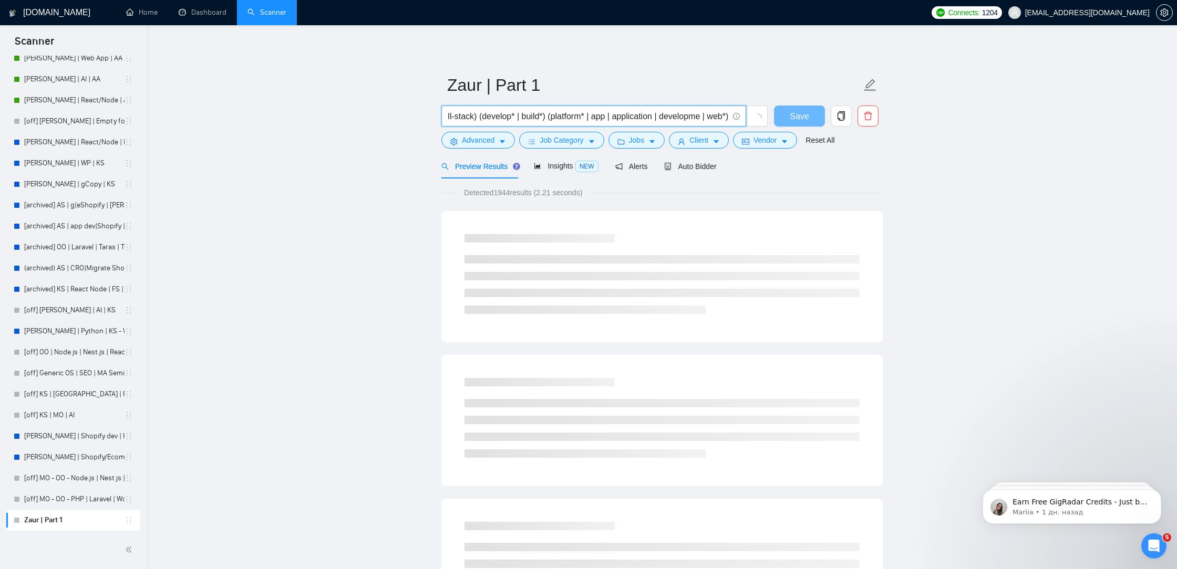
click at [696, 113] on input "("full stack" | full-stack) (develop* | build*) (platform* | app | application …" at bounding box center [588, 116] width 280 height 13
drag, startPoint x: 699, startPoint y: 118, endPoint x: 660, endPoint y: 113, distance: 39.1
click at [660, 116] on input "("full stack" | full-stack) (develop* | build*) (platform* | app | application …" at bounding box center [588, 116] width 280 height 13
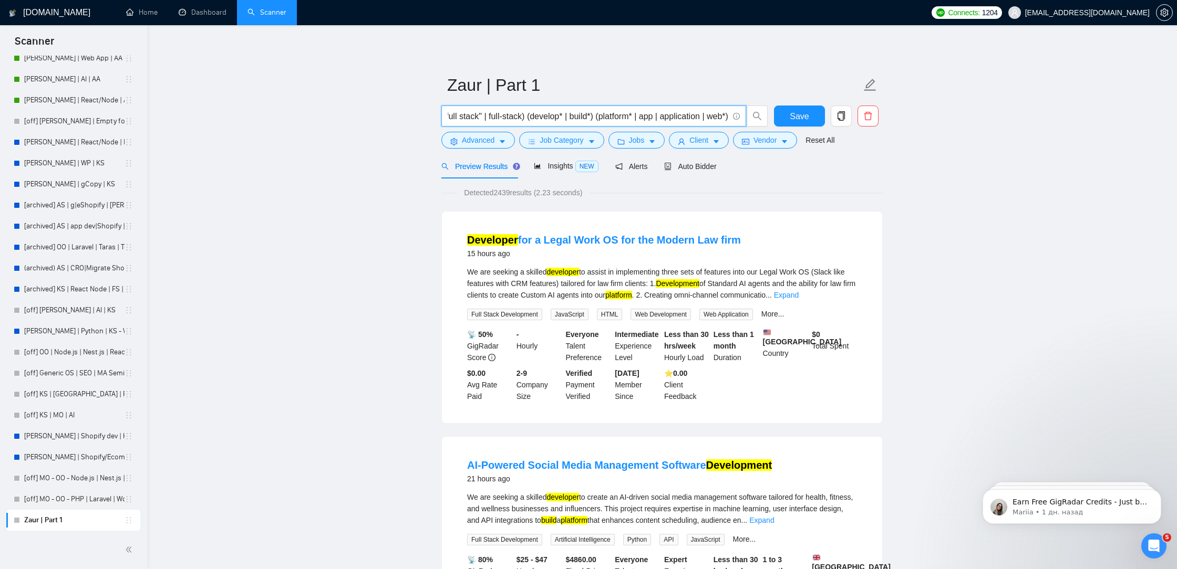
scroll to position [0, 19]
type input "("full stack" | full-stack) (develop* | build*) (platform* | app | application …"
click at [793, 108] on button "Save" at bounding box center [799, 116] width 51 height 21
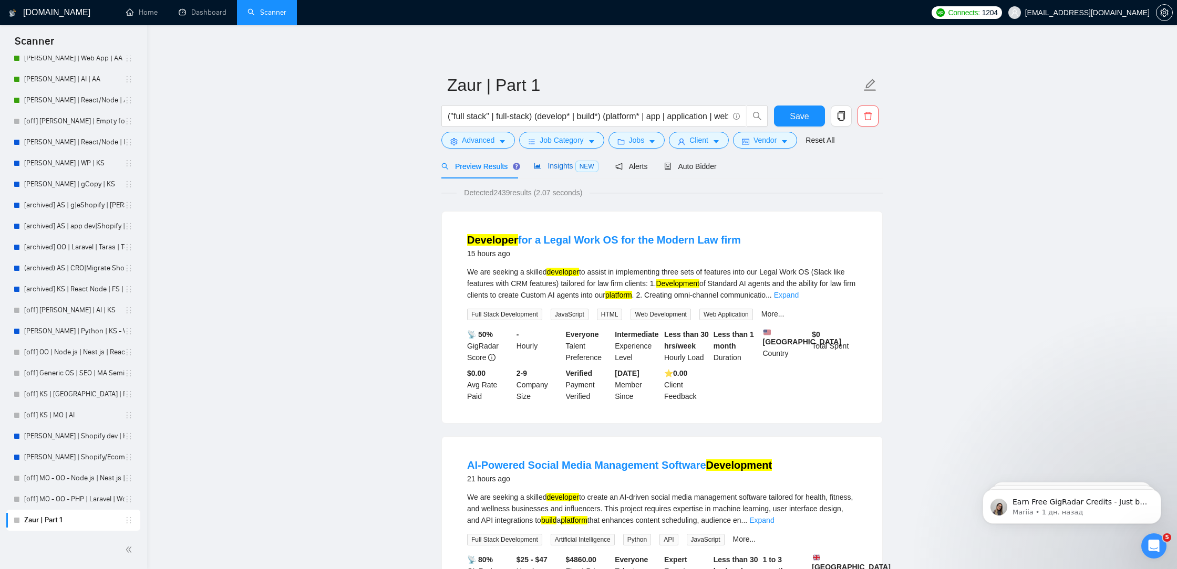
click at [572, 163] on span "Insights NEW" at bounding box center [566, 166] width 64 height 8
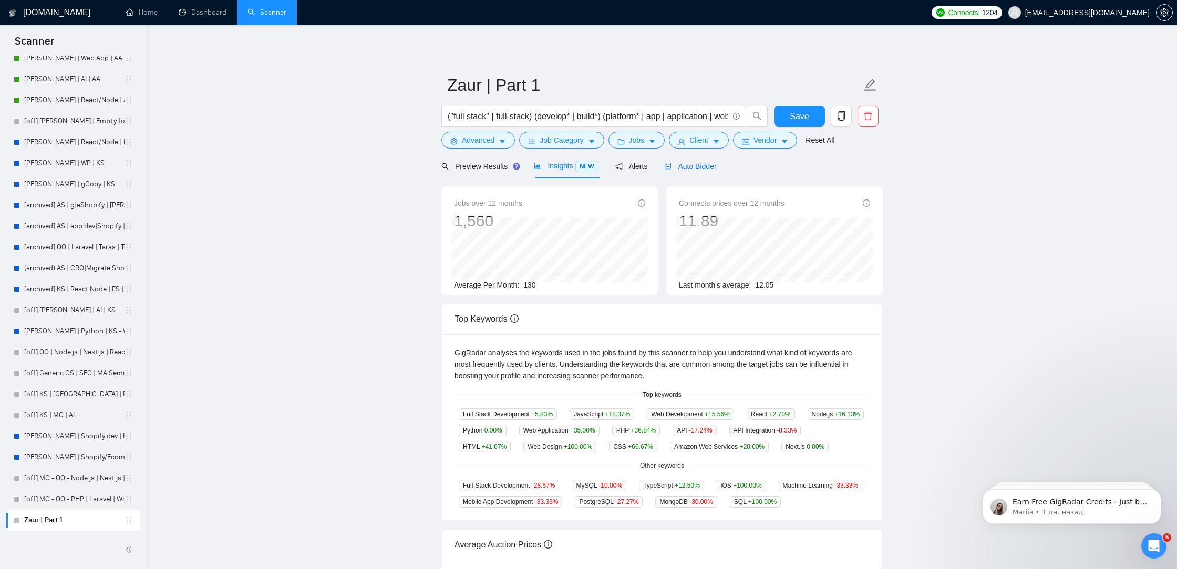
click at [701, 166] on span "Auto Bidder" at bounding box center [690, 166] width 52 height 8
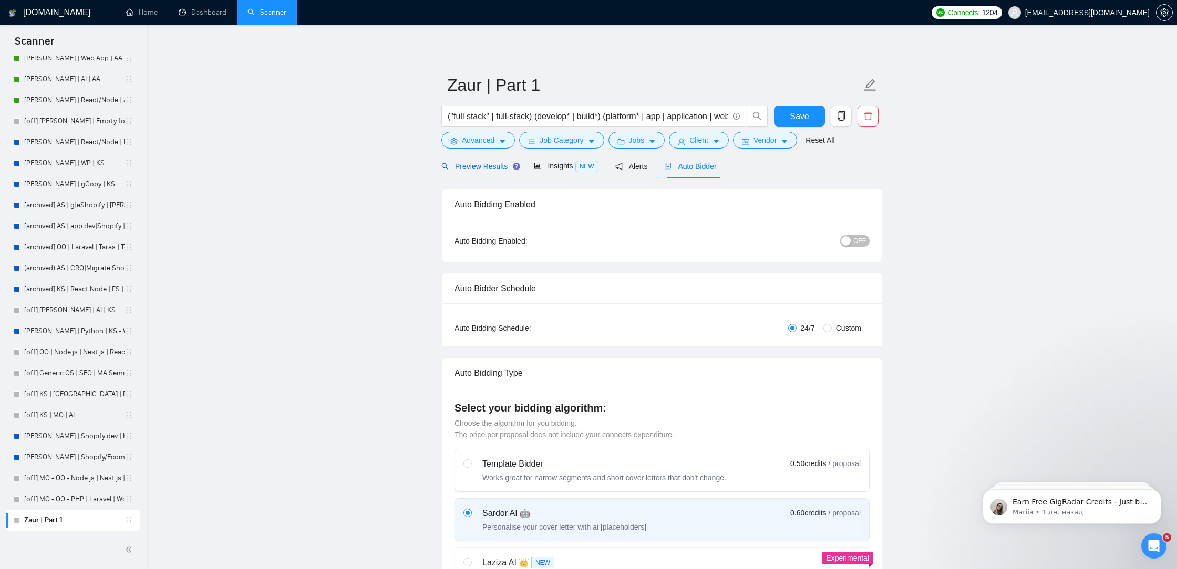
click at [492, 166] on span "Preview Results" at bounding box center [479, 166] width 76 height 8
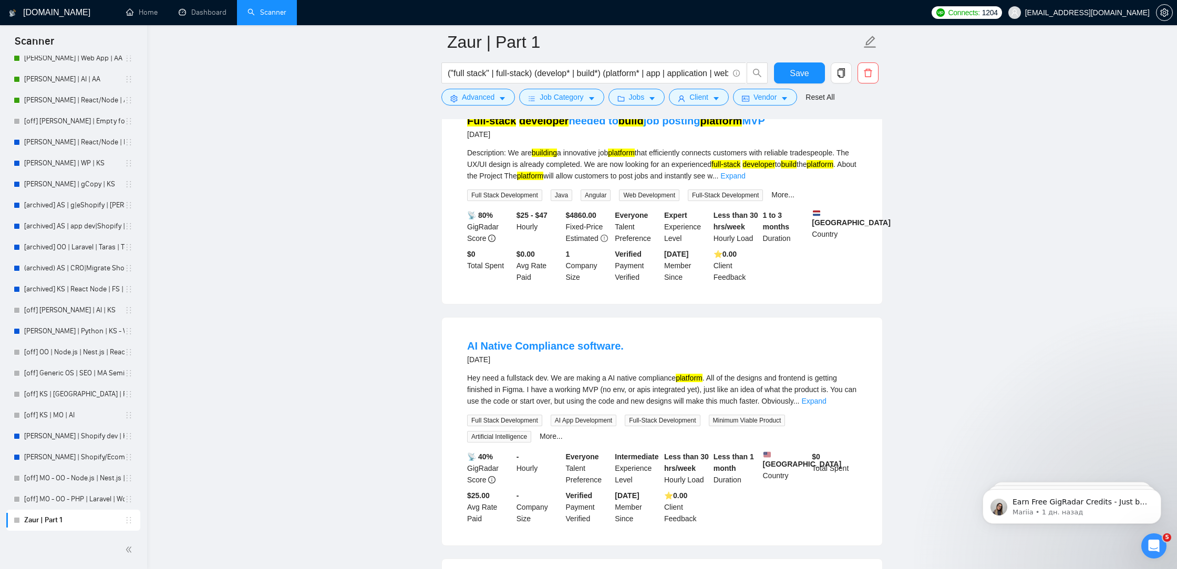
scroll to position [2052, 0]
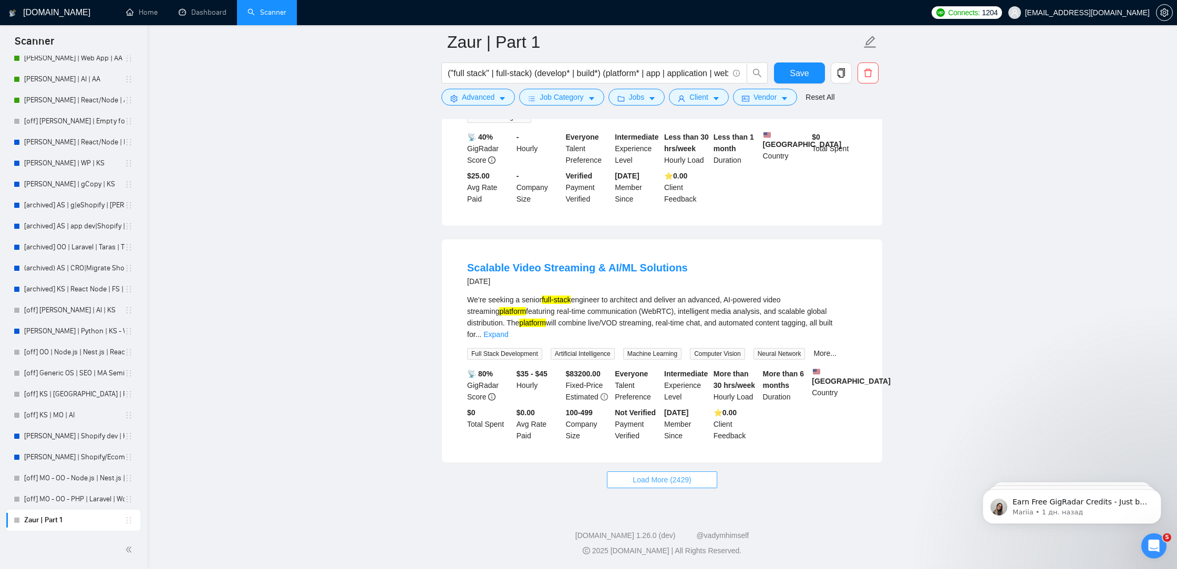
click at [637, 480] on span "Load More (2429)" at bounding box center [661, 480] width 58 height 12
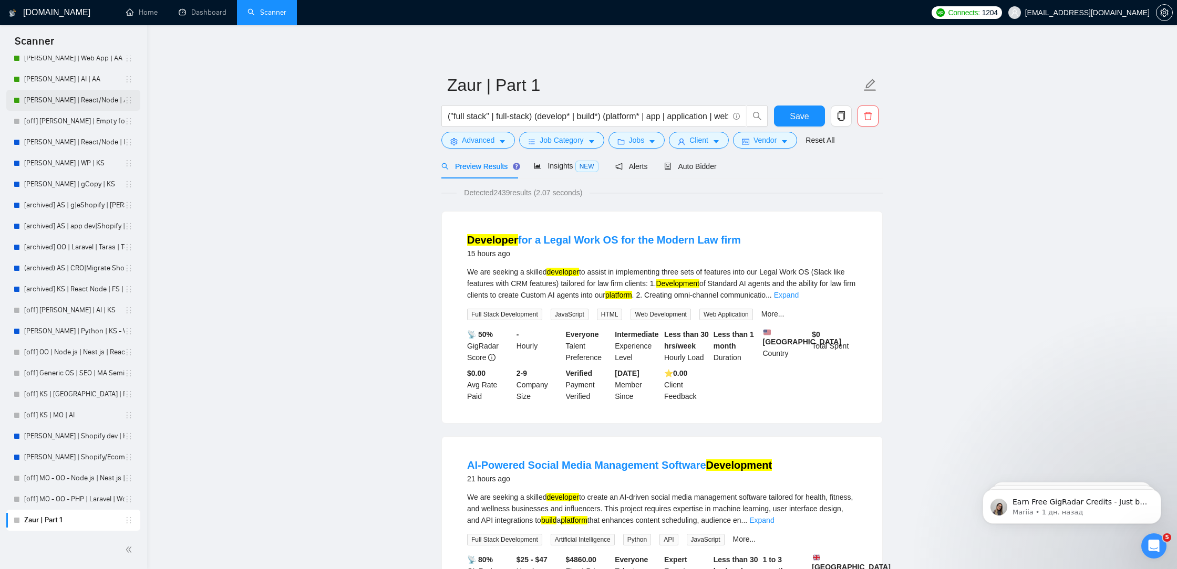
scroll to position [111, 0]
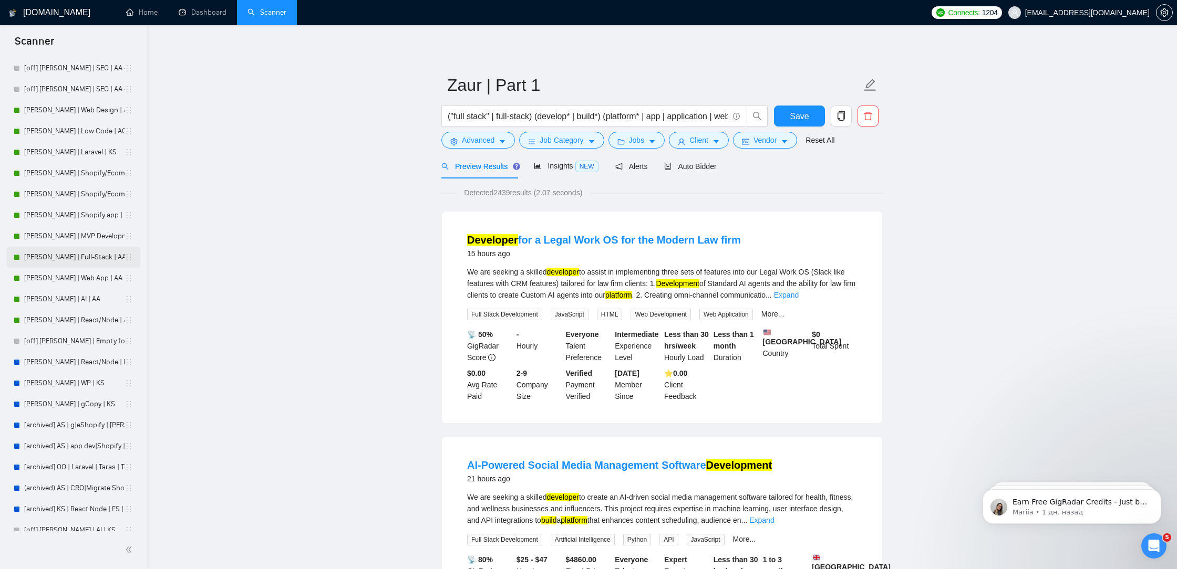
click at [77, 256] on link "[PERSON_NAME] | Full-Stack | AA" at bounding box center [74, 257] width 100 height 21
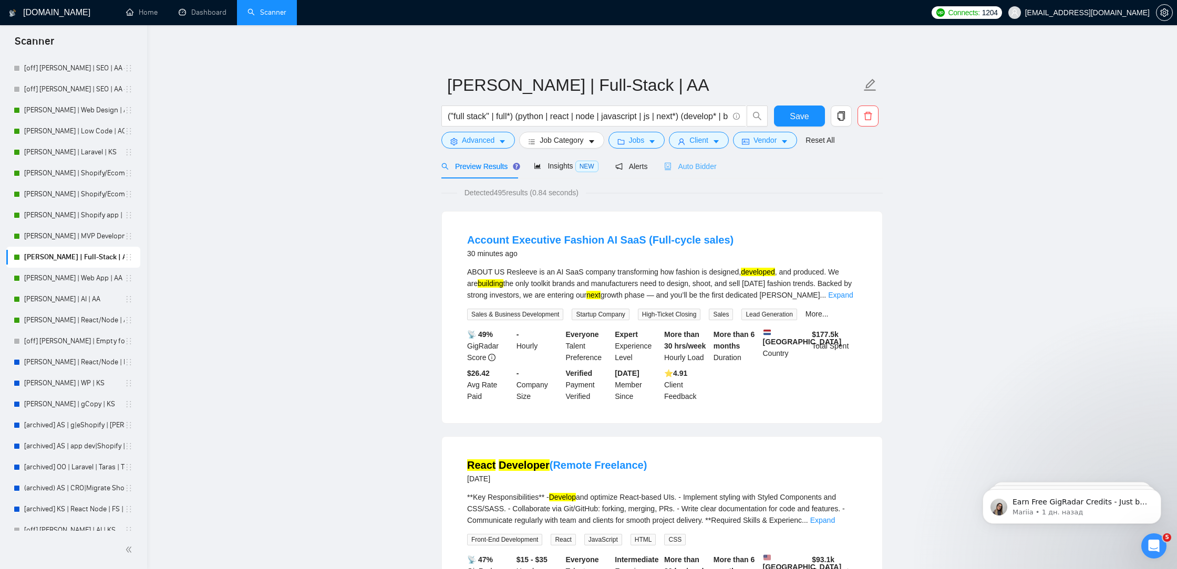
scroll to position [40, 0]
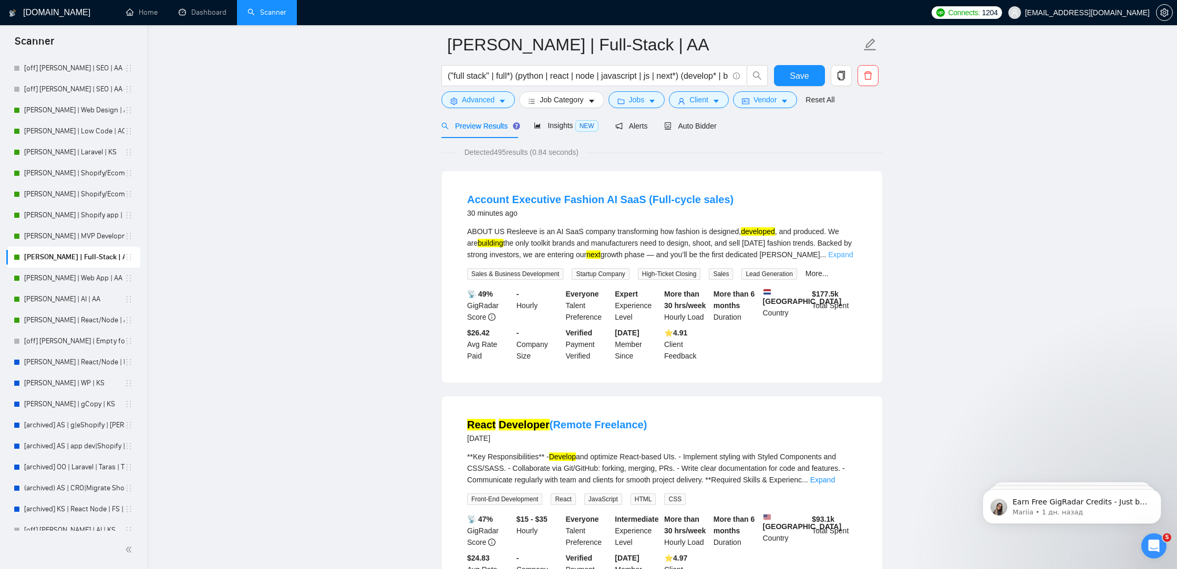
click at [837, 255] on link "Expand" at bounding box center [840, 255] width 25 height 8
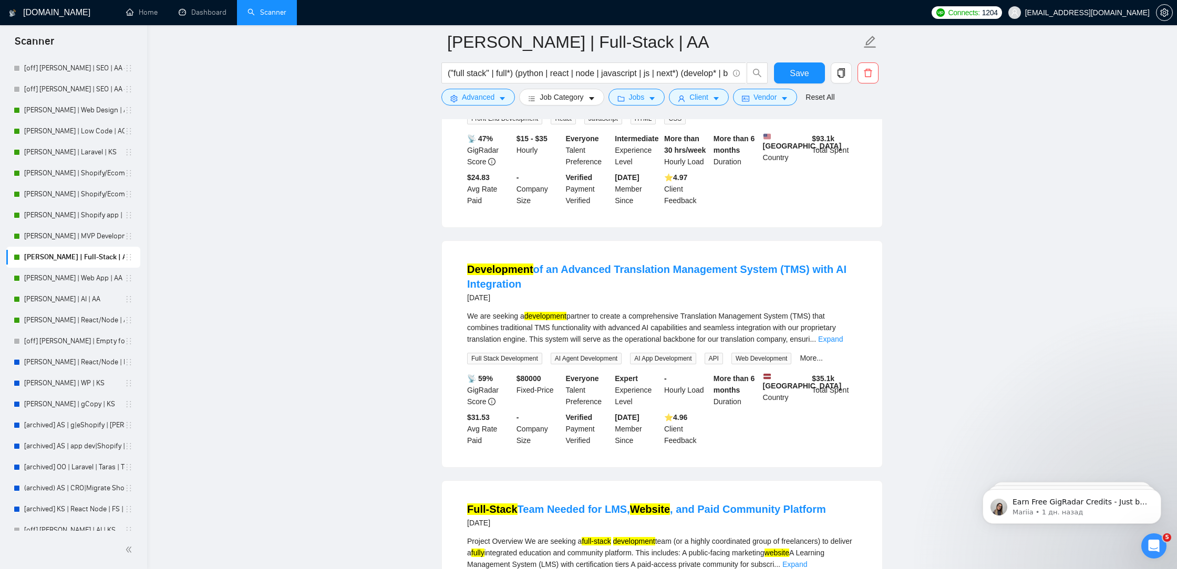
scroll to position [645, 0]
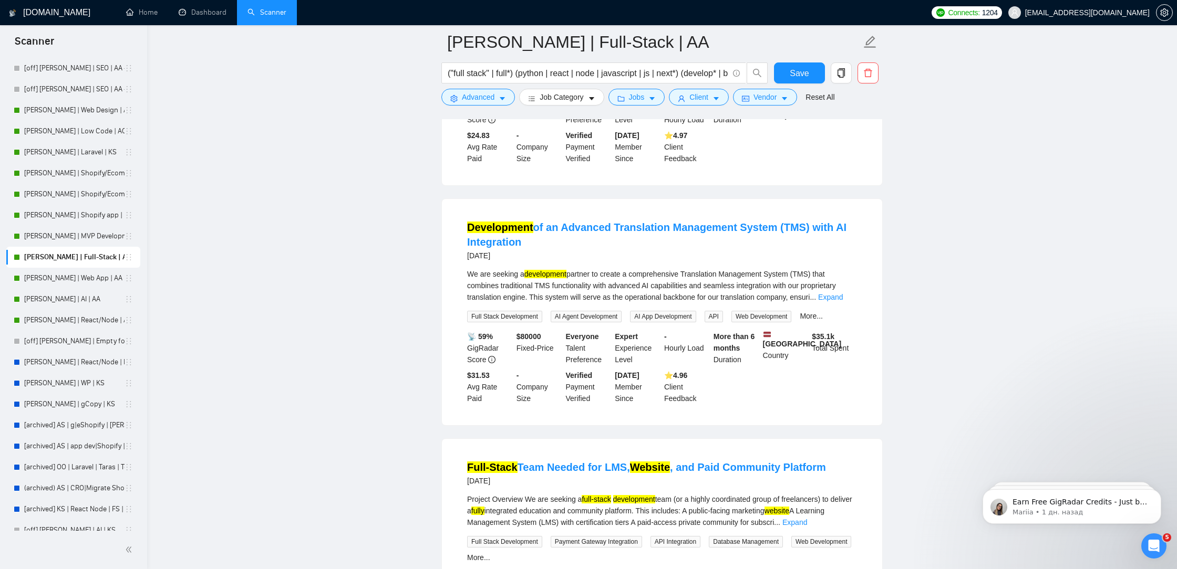
click at [838, 301] on link "Expand" at bounding box center [830, 297] width 25 height 8
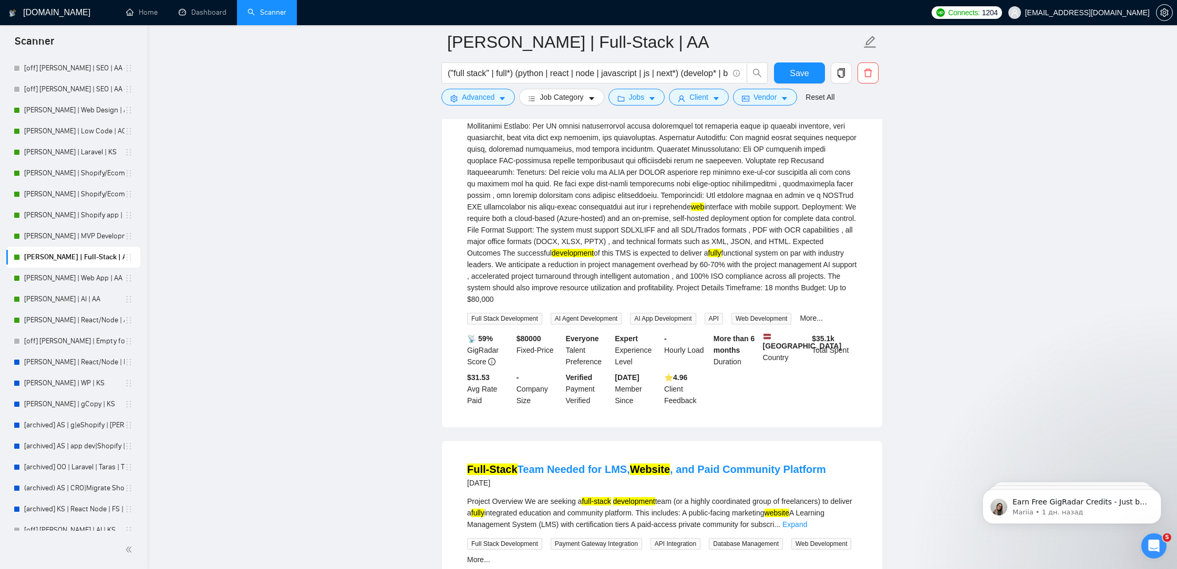
scroll to position [1312, 0]
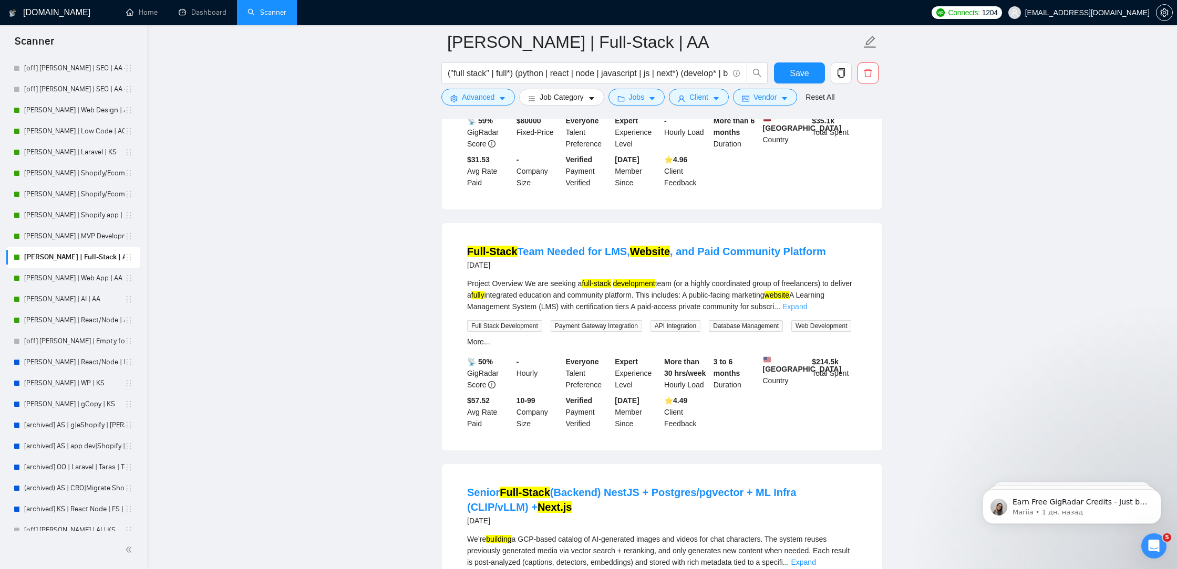
click at [844, 313] on div "Project Overview We are seeking a full-stack development team (or a highly coor…" at bounding box center [662, 295] width 390 height 35
click at [807, 311] on link "Expand" at bounding box center [794, 307] width 25 height 8
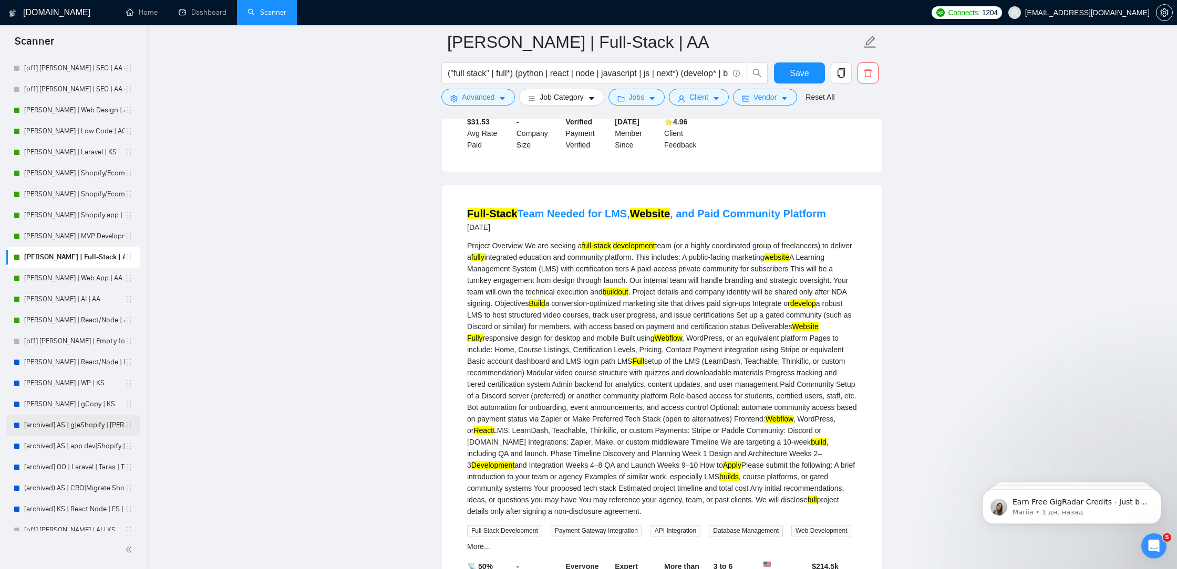
scroll to position [331, 0]
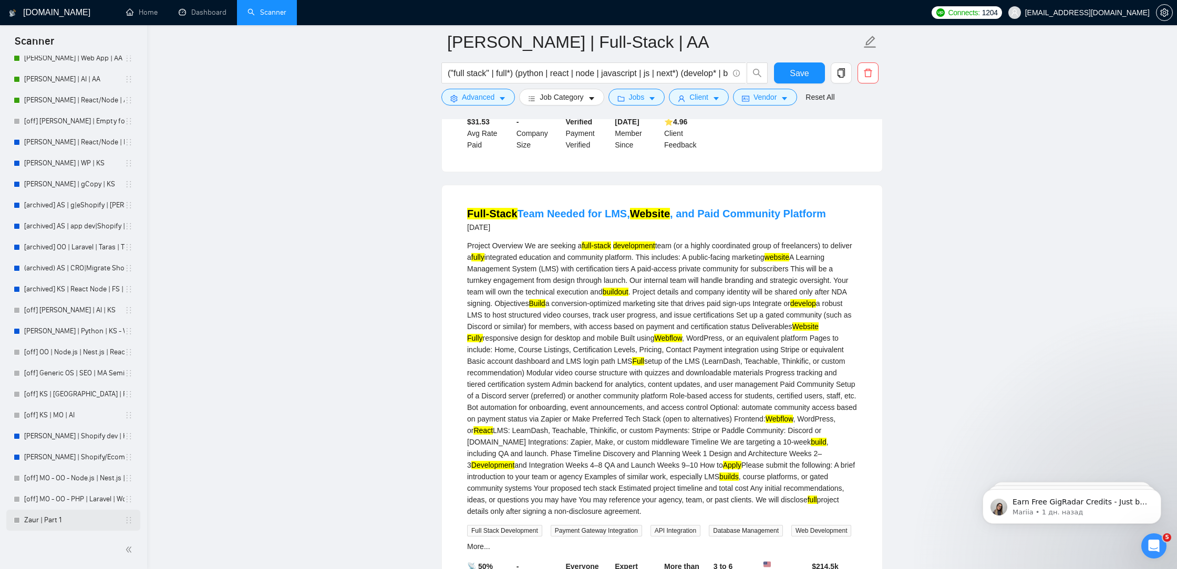
click at [67, 523] on link "Zaur | Part 1" at bounding box center [74, 520] width 100 height 21
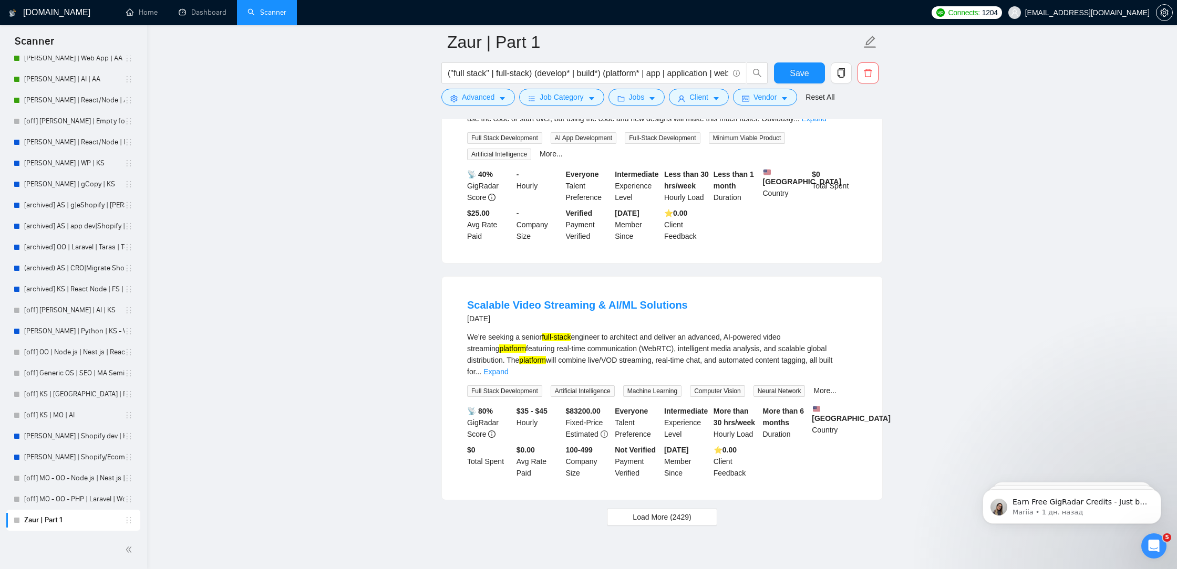
scroll to position [2052, 0]
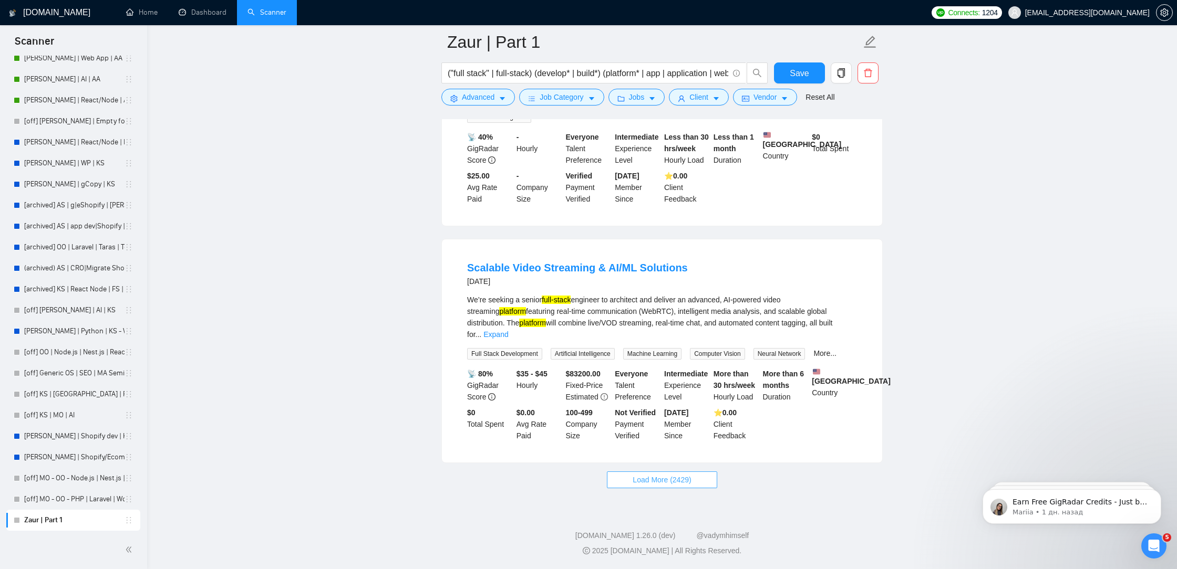
click at [685, 484] on span "Load More (2429)" at bounding box center [661, 480] width 58 height 12
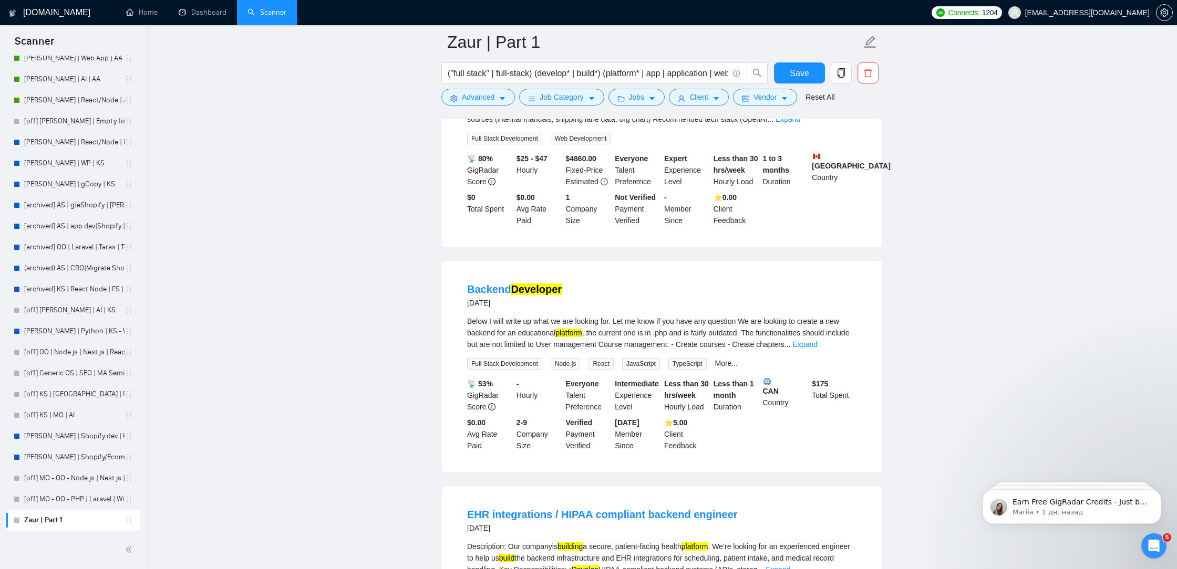
scroll to position [2982, 0]
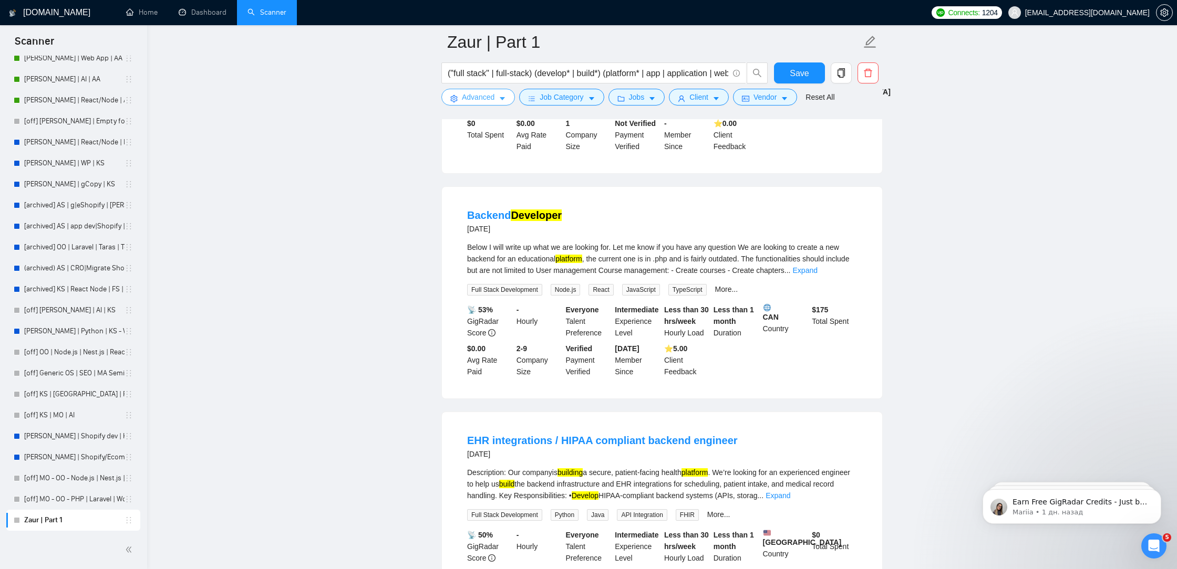
click at [474, 101] on span "Advanced" at bounding box center [478, 97] width 33 height 12
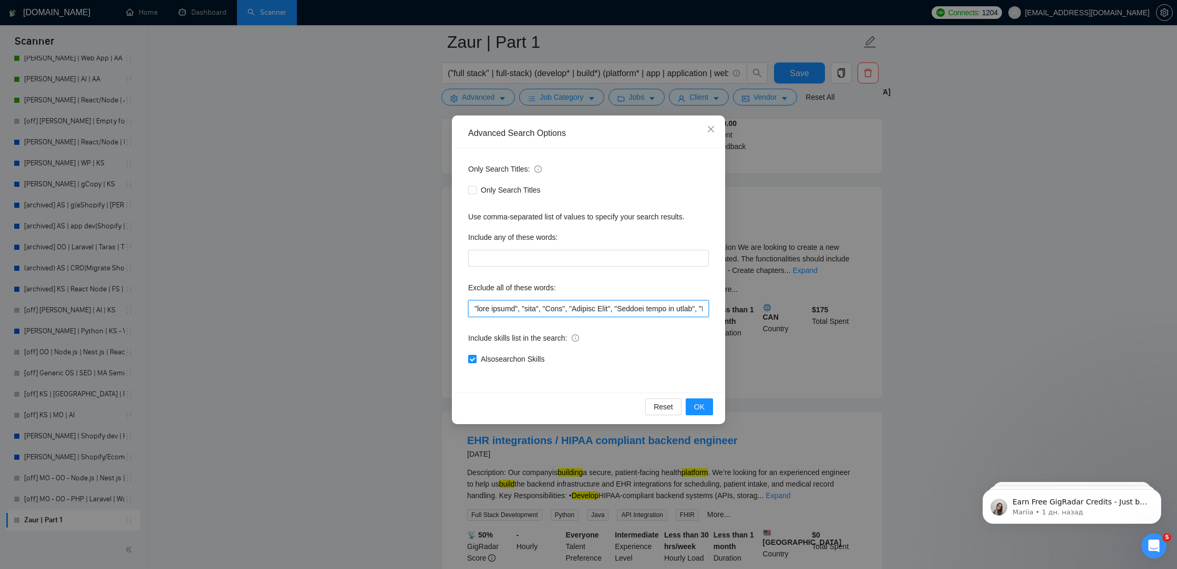
click at [522, 307] on input "text" at bounding box center [588, 308] width 241 height 17
click at [609, 307] on input "text" at bounding box center [588, 308] width 241 height 17
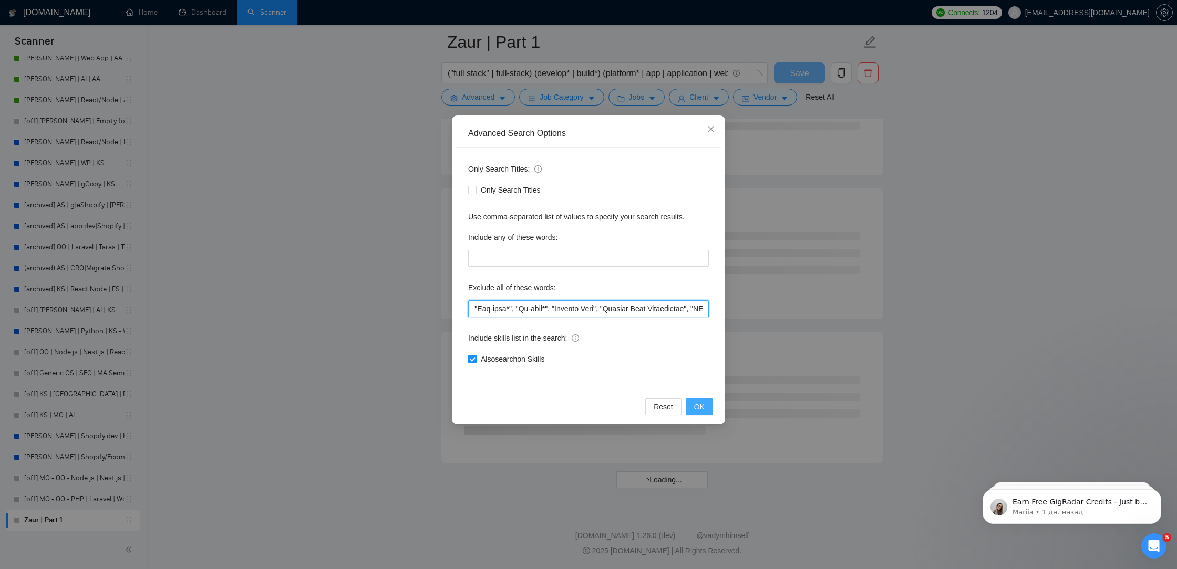
scroll to position [2622, 0]
type input ""lore ipsumd", "sita", "Cons", "Adipisc Elit", "Seddoei tempo in utlab", "Etdol…"
click at [699, 399] on button "OK" at bounding box center [698, 407] width 27 height 17
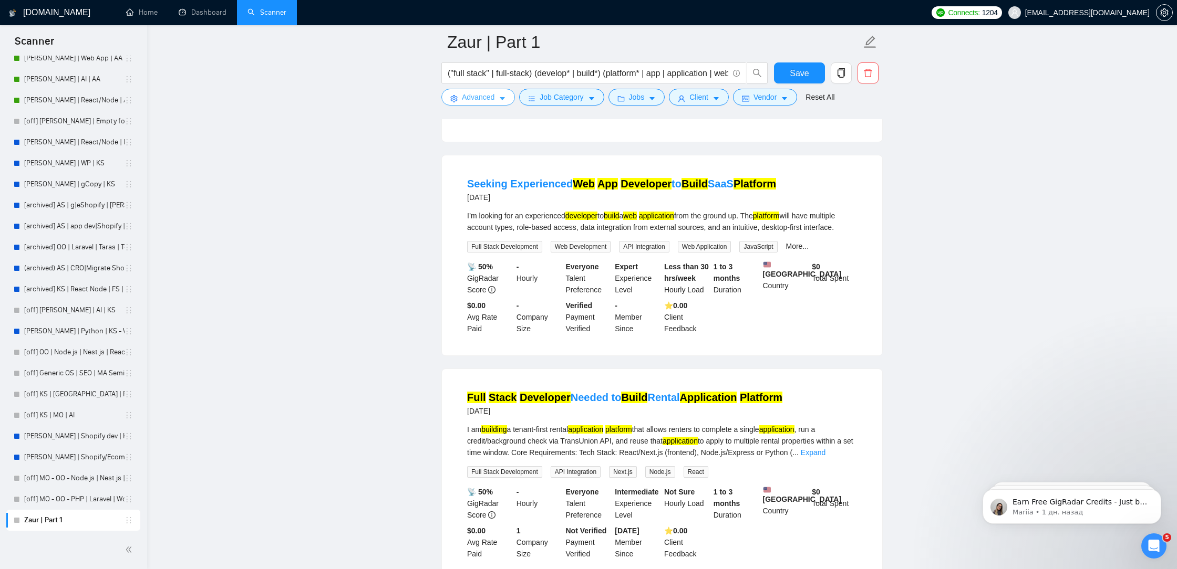
scroll to position [2043, 0]
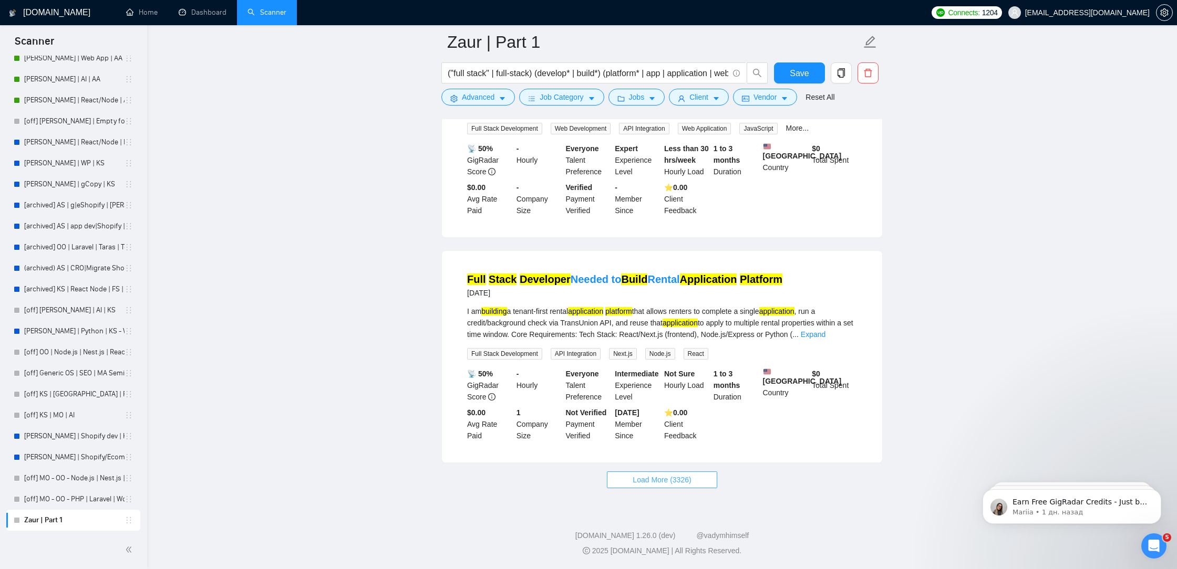
click at [643, 479] on span "Load More (3326)" at bounding box center [661, 480] width 58 height 12
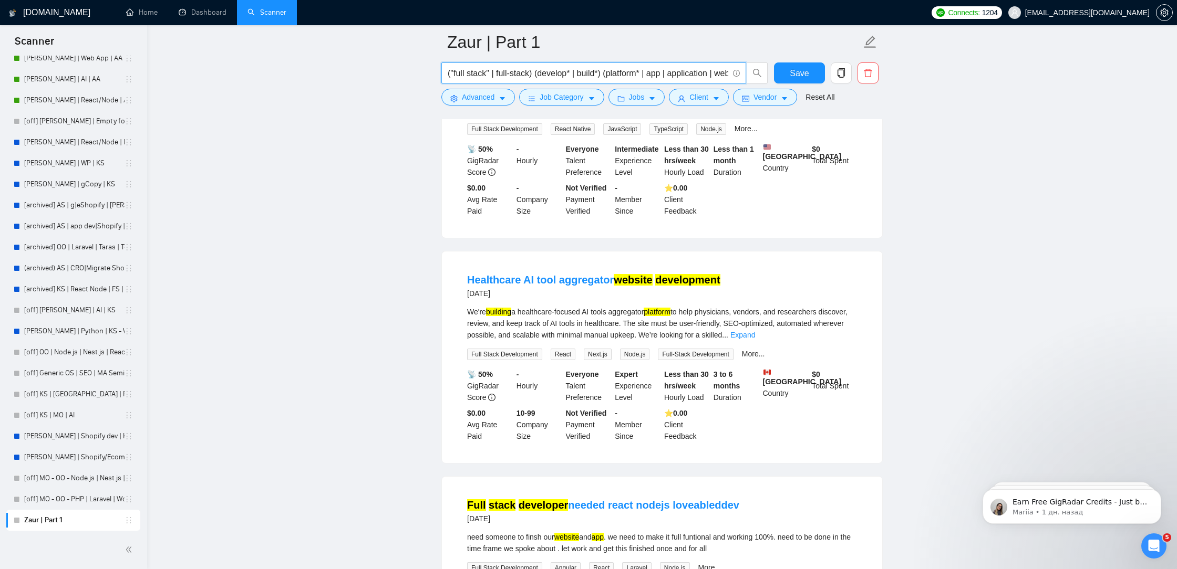
scroll to position [0, 19]
drag, startPoint x: 674, startPoint y: 70, endPoint x: 975, endPoint y: 99, distance: 302.4
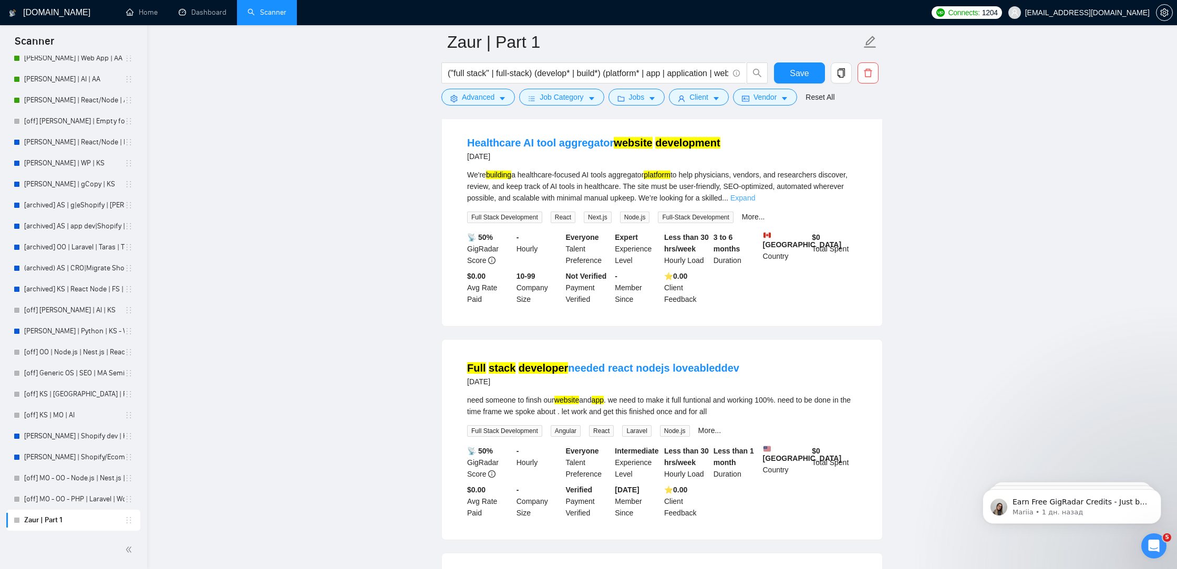
click at [755, 202] on link "Expand" at bounding box center [742, 198] width 25 height 8
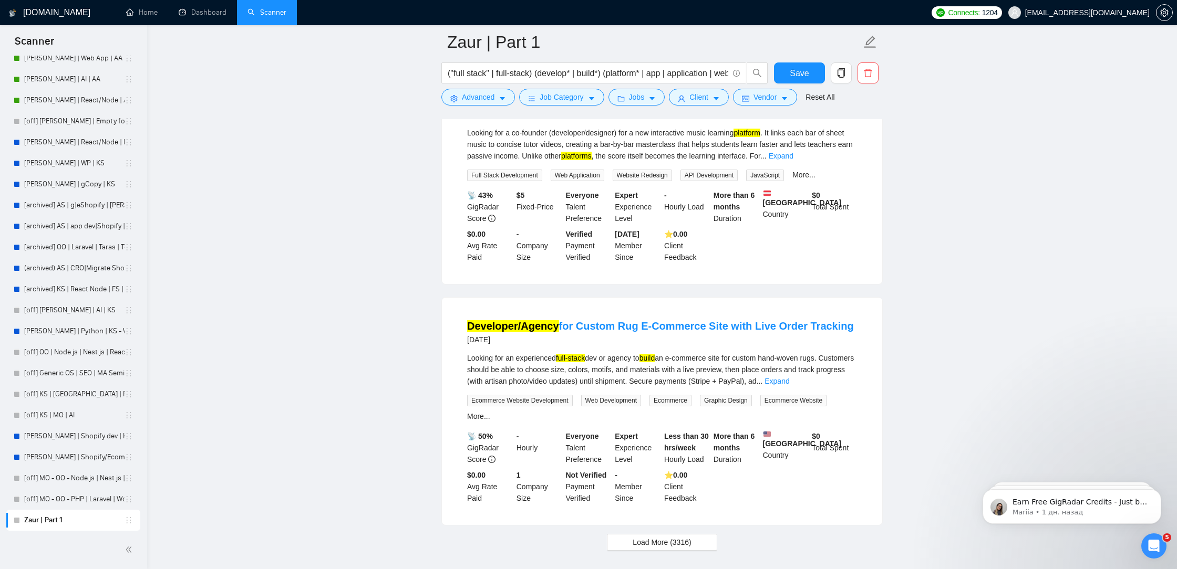
scroll to position [4339, 0]
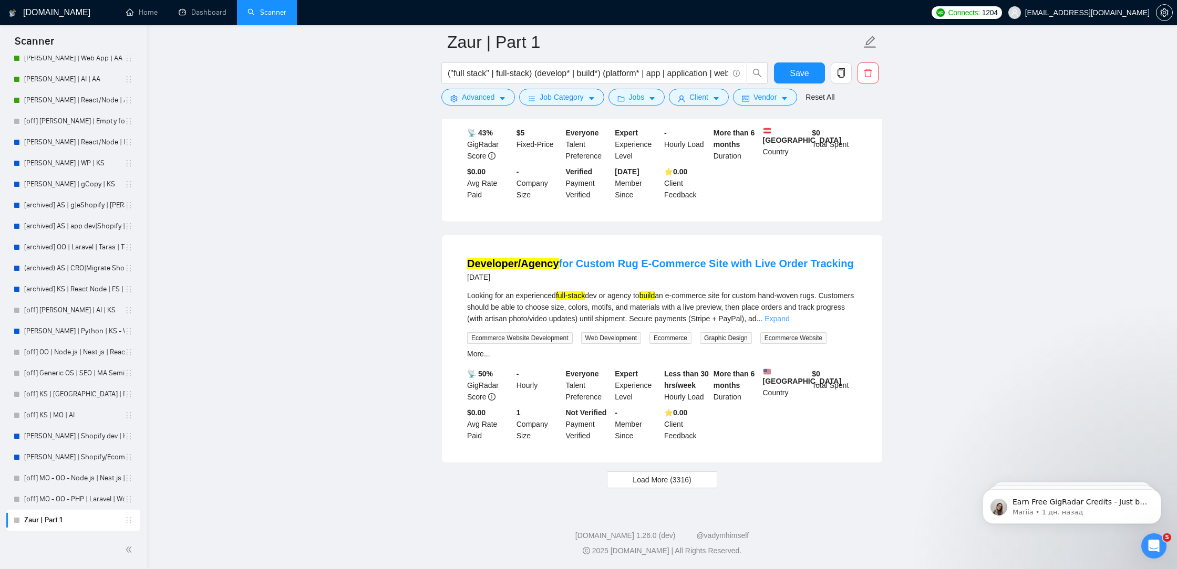
click at [789, 323] on link "Expand" at bounding box center [776, 319] width 25 height 8
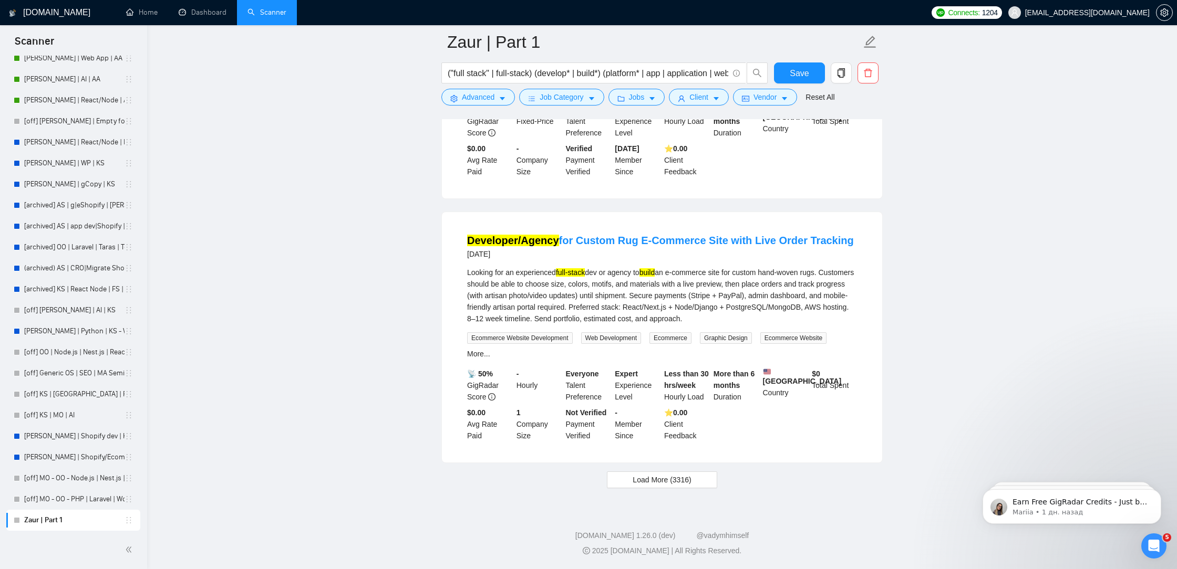
scroll to position [4392, 0]
click at [643, 486] on span "Load More (3316)" at bounding box center [661, 480] width 58 height 12
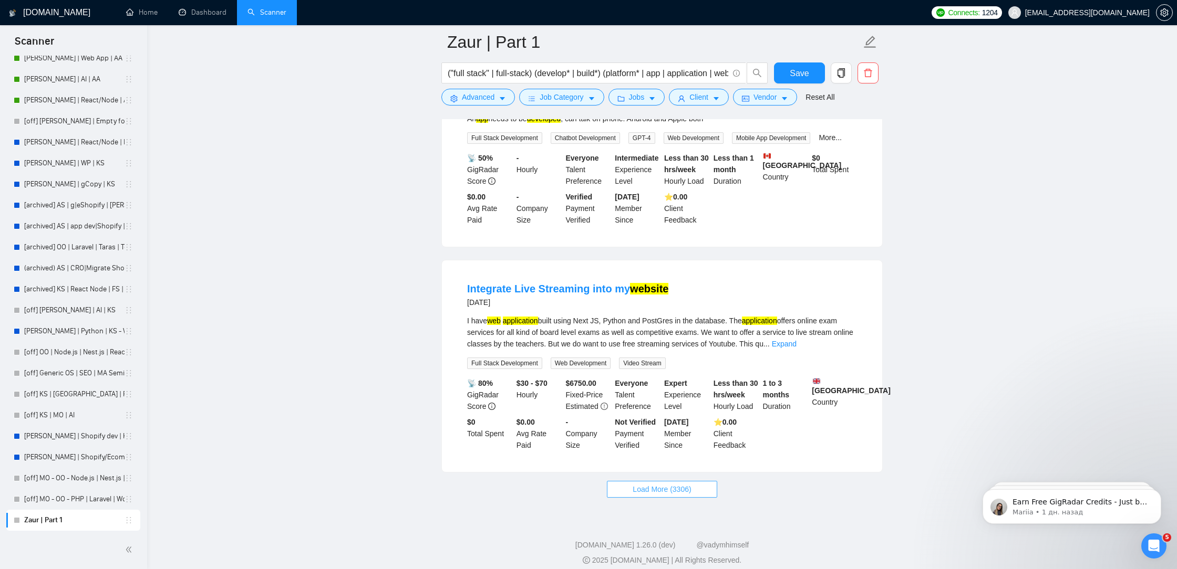
scroll to position [6625, 0]
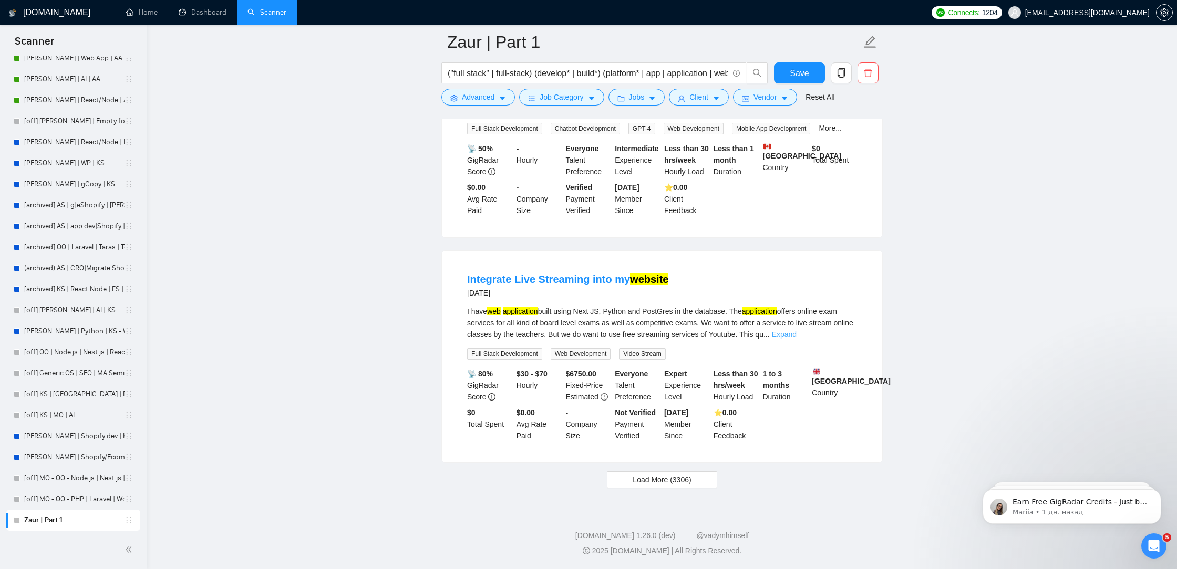
click at [796, 330] on link "Expand" at bounding box center [784, 334] width 25 height 8
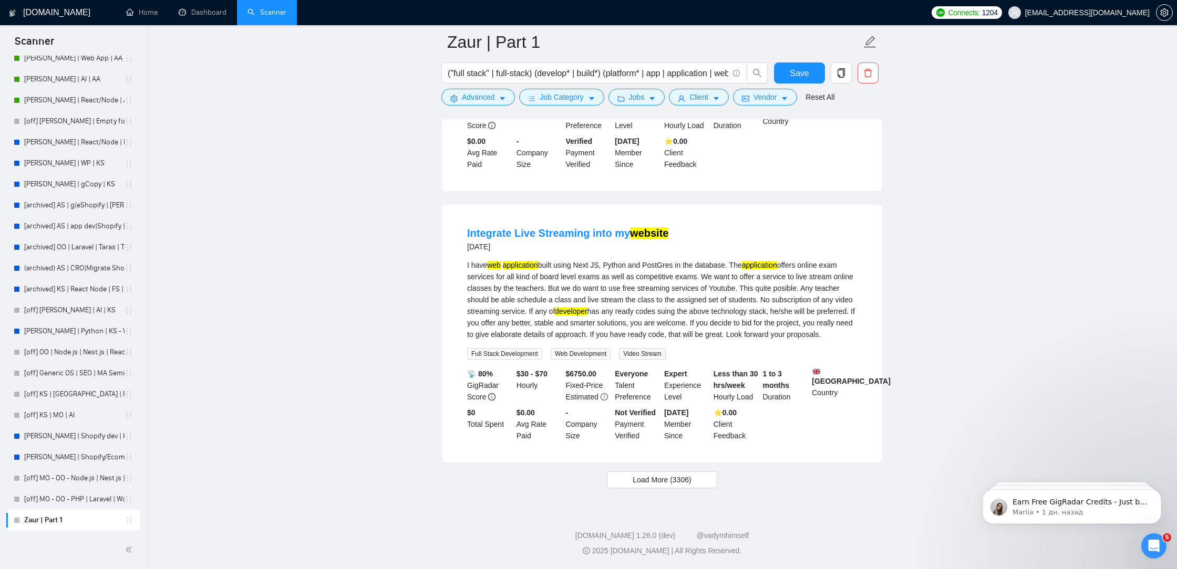
scroll to position [6683, 0]
click at [674, 484] on span "Load More (3306)" at bounding box center [661, 480] width 58 height 12
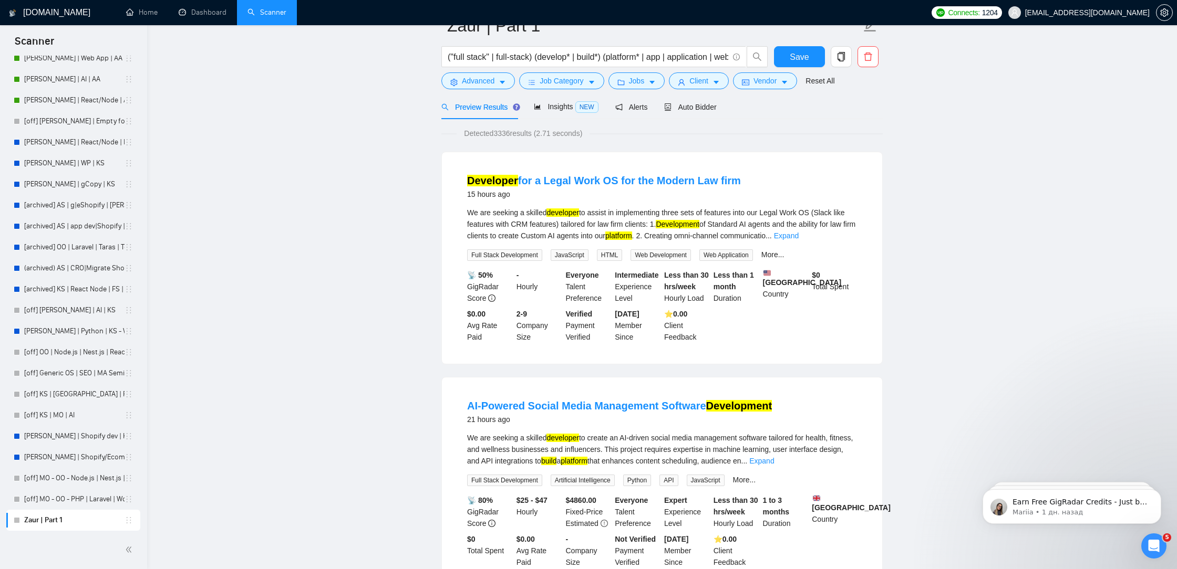
scroll to position [0, 0]
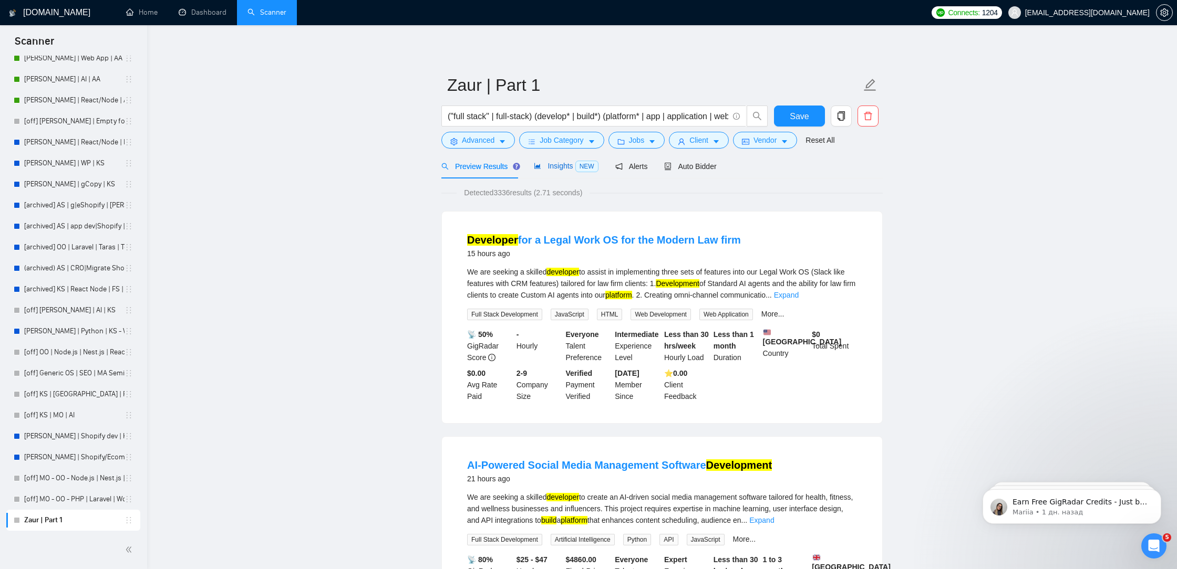
click at [555, 163] on span "Insights NEW" at bounding box center [566, 166] width 64 height 8
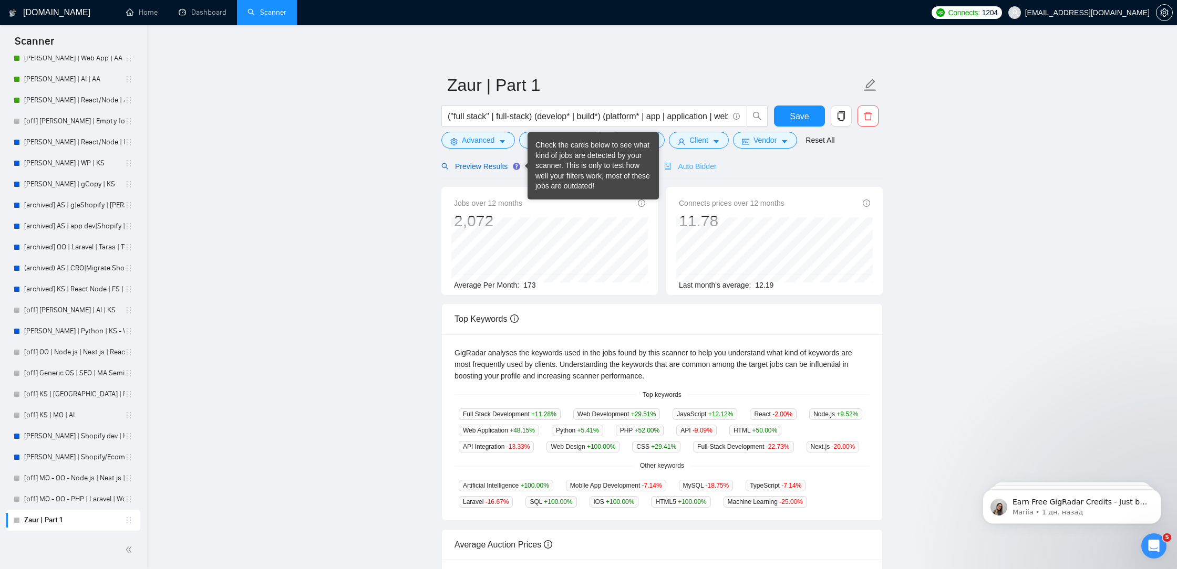
drag, startPoint x: 488, startPoint y: 171, endPoint x: 670, endPoint y: 164, distance: 181.9
click at [488, 171] on div "Preview Results" at bounding box center [479, 167] width 76 height 12
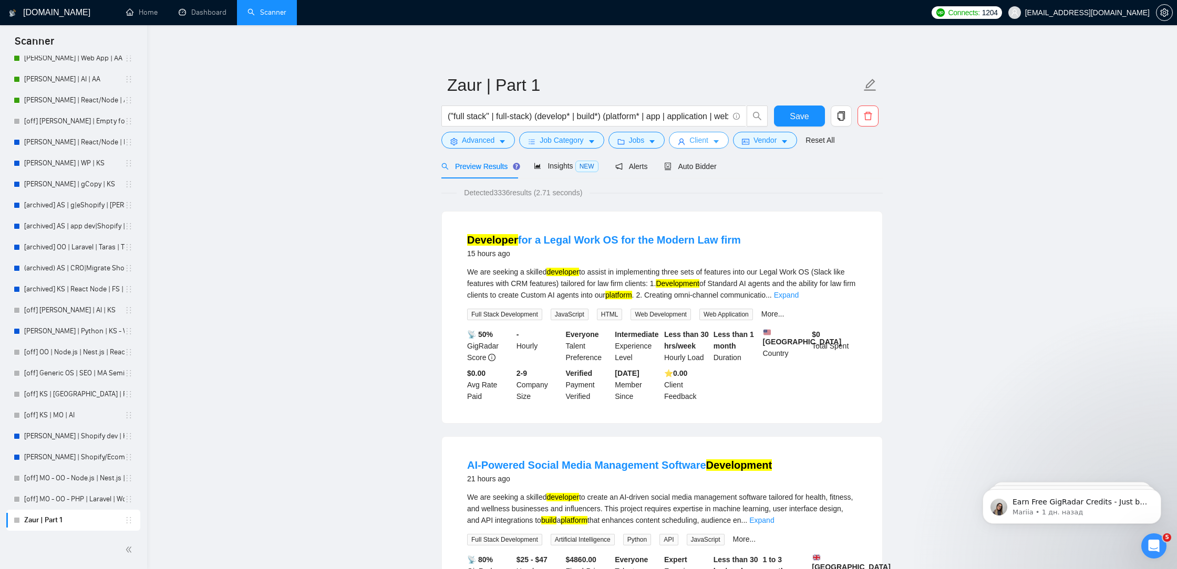
click at [706, 145] on span "Client" at bounding box center [698, 140] width 19 height 12
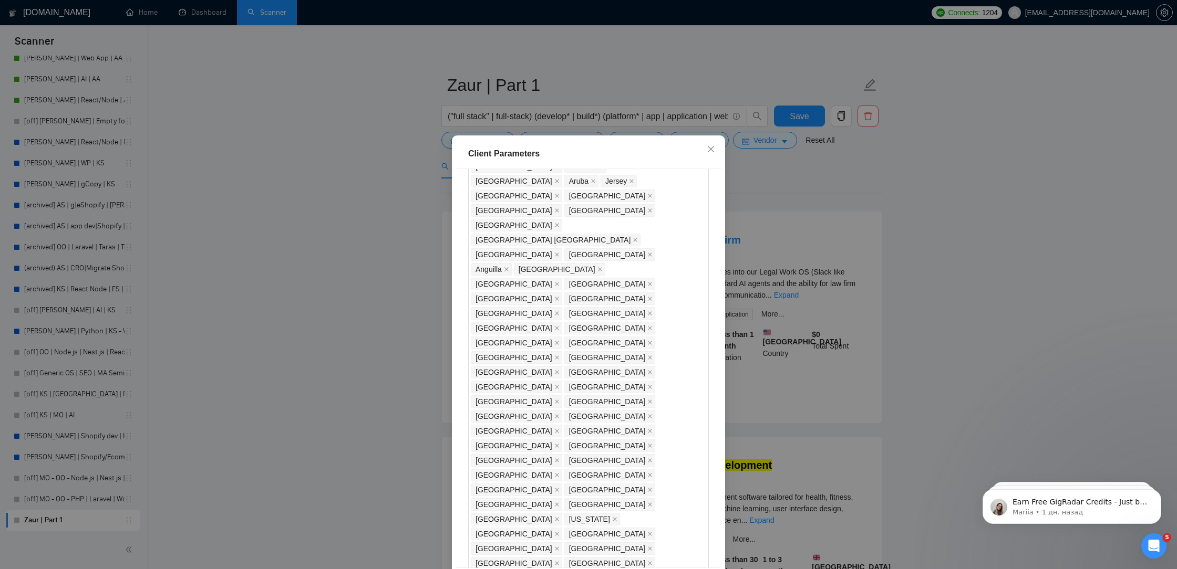
scroll to position [488, 0]
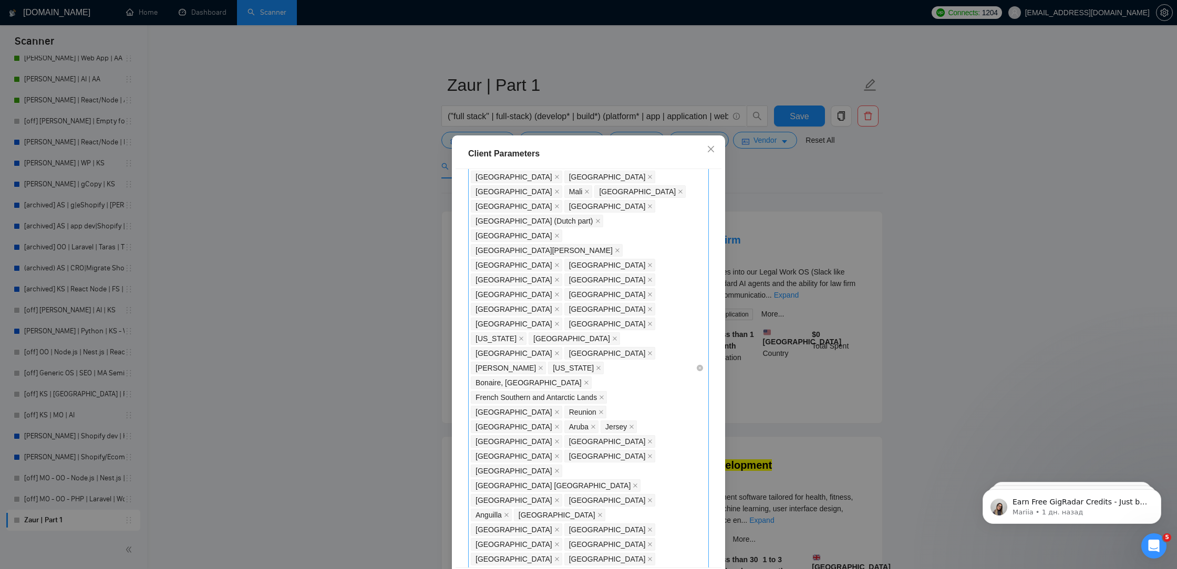
click at [614, 421] on div "[GEOGRAPHIC_DATA] [GEOGRAPHIC_DATA] [GEOGRAPHIC_DATA] [GEOGRAPHIC_DATA] [GEOGRA…" at bounding box center [583, 368] width 225 height 1191
type input "Latv"
click at [554, 461] on div "[GEOGRAPHIC_DATA]" at bounding box center [592, 464] width 222 height 12
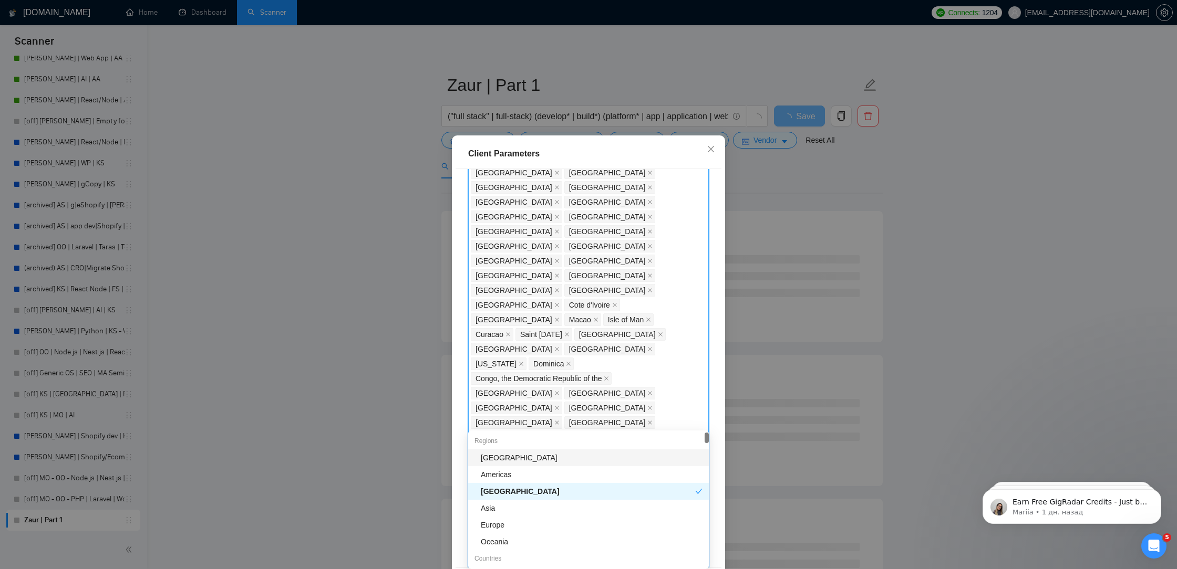
scroll to position [0, 0]
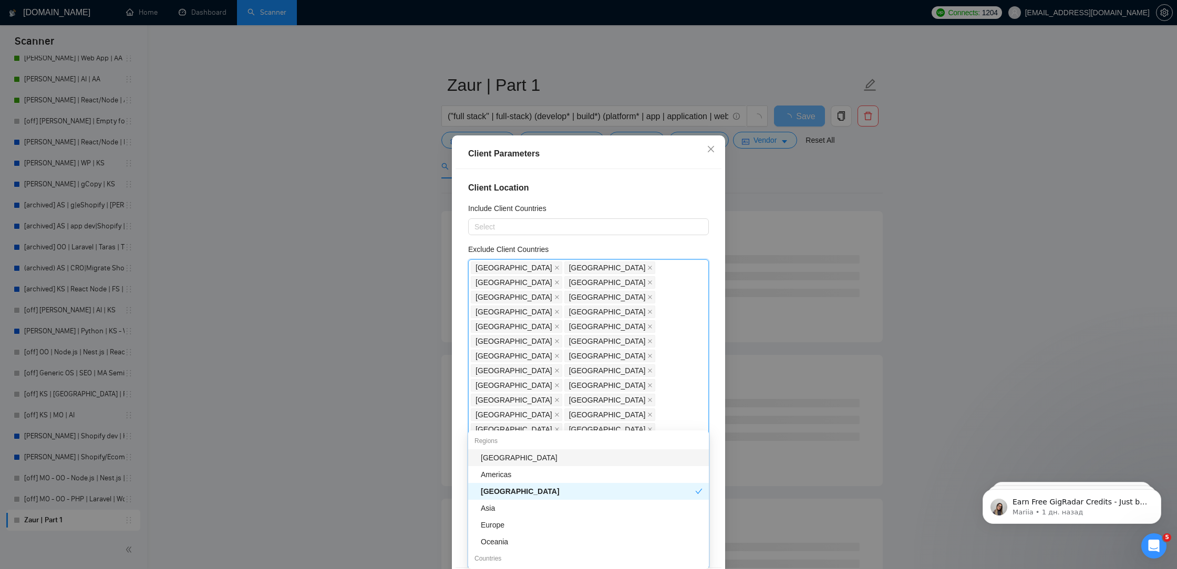
click at [628, 161] on div "Client Parameters" at bounding box center [588, 154] width 266 height 30
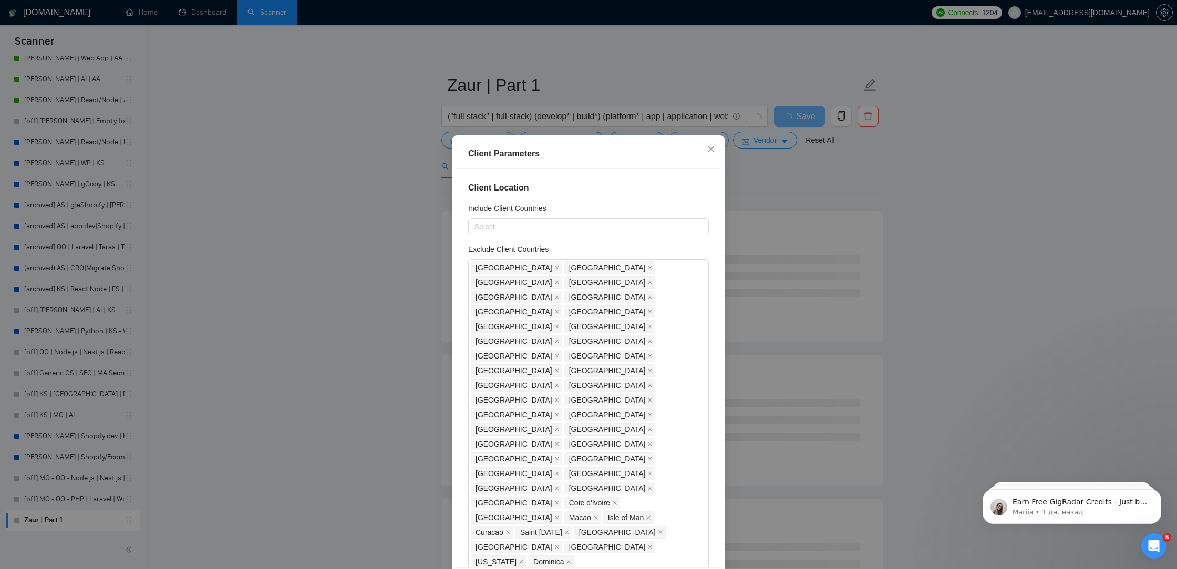
scroll to position [902, 0]
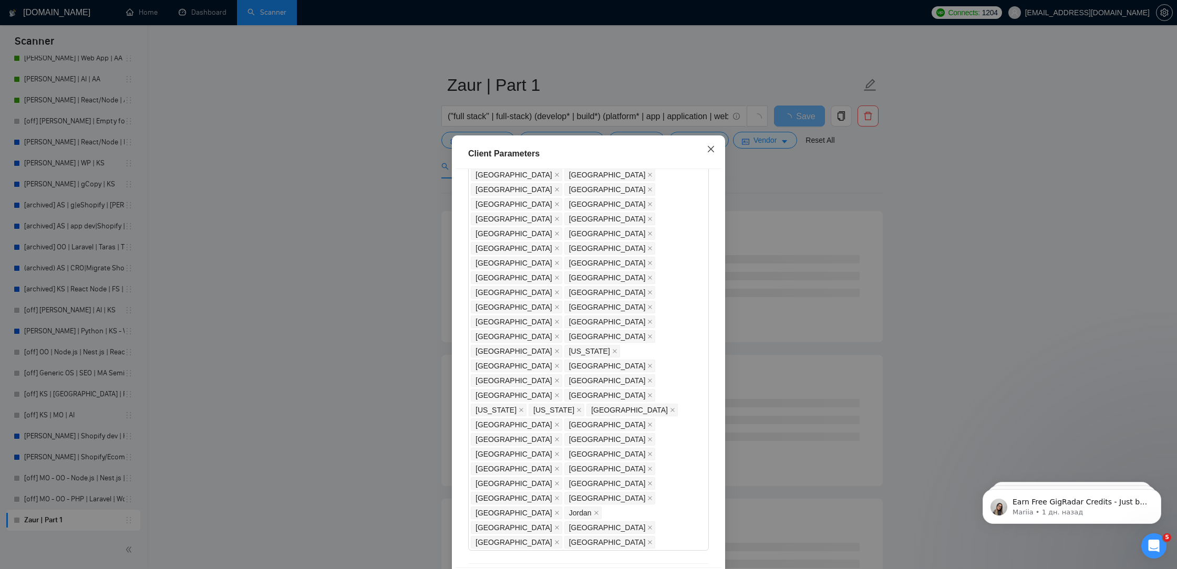
click at [710, 148] on icon "close" at bounding box center [710, 149] width 8 height 8
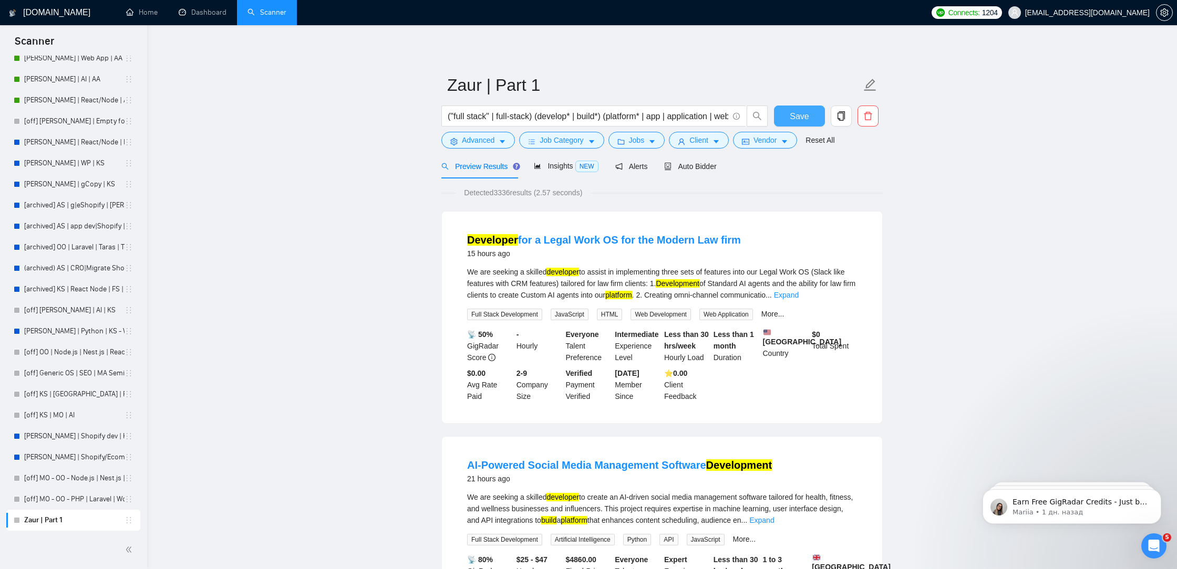
click at [795, 110] on span "Save" at bounding box center [798, 116] width 19 height 13
click at [788, 110] on button "Save" at bounding box center [799, 116] width 51 height 21
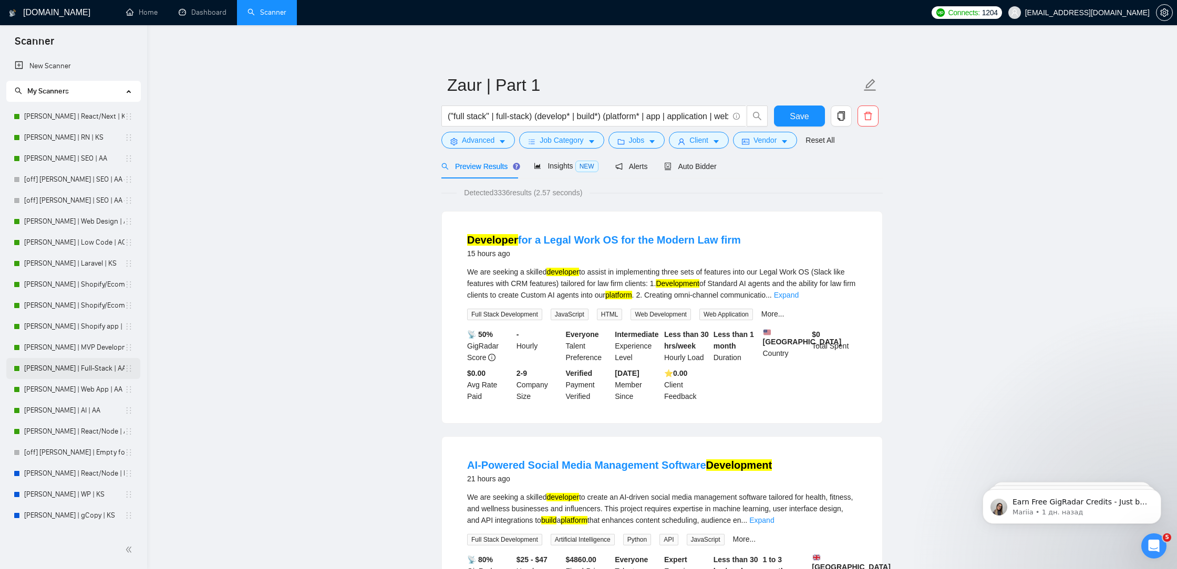
click at [65, 376] on link "[PERSON_NAME] | Full-Stack | AA" at bounding box center [74, 368] width 100 height 21
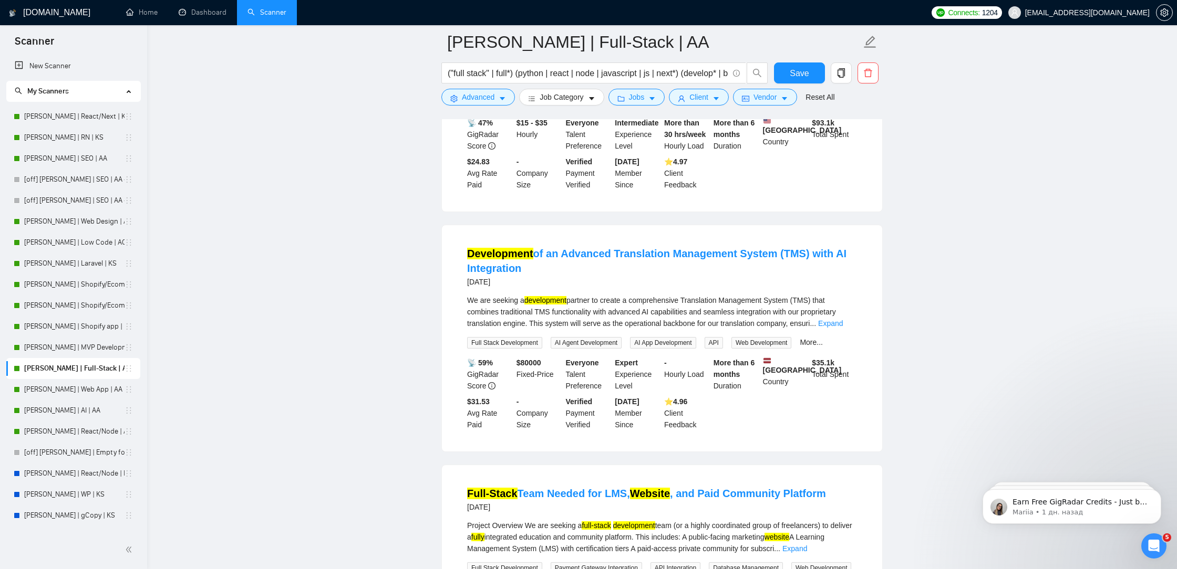
scroll to position [452, 0]
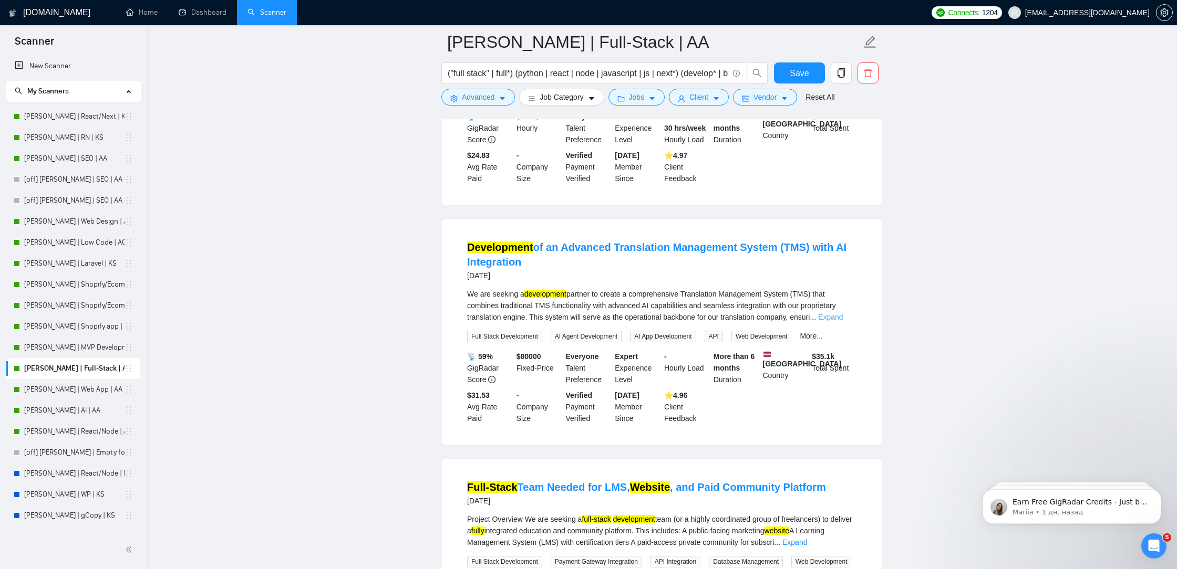
click at [843, 321] on link "Expand" at bounding box center [830, 317] width 25 height 8
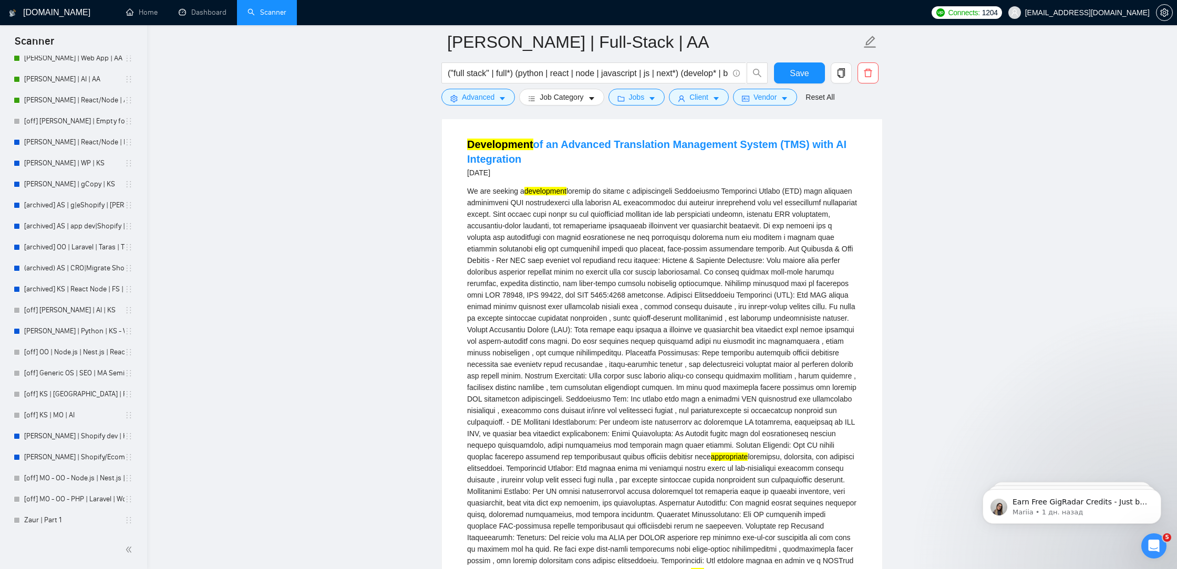
scroll to position [528, 0]
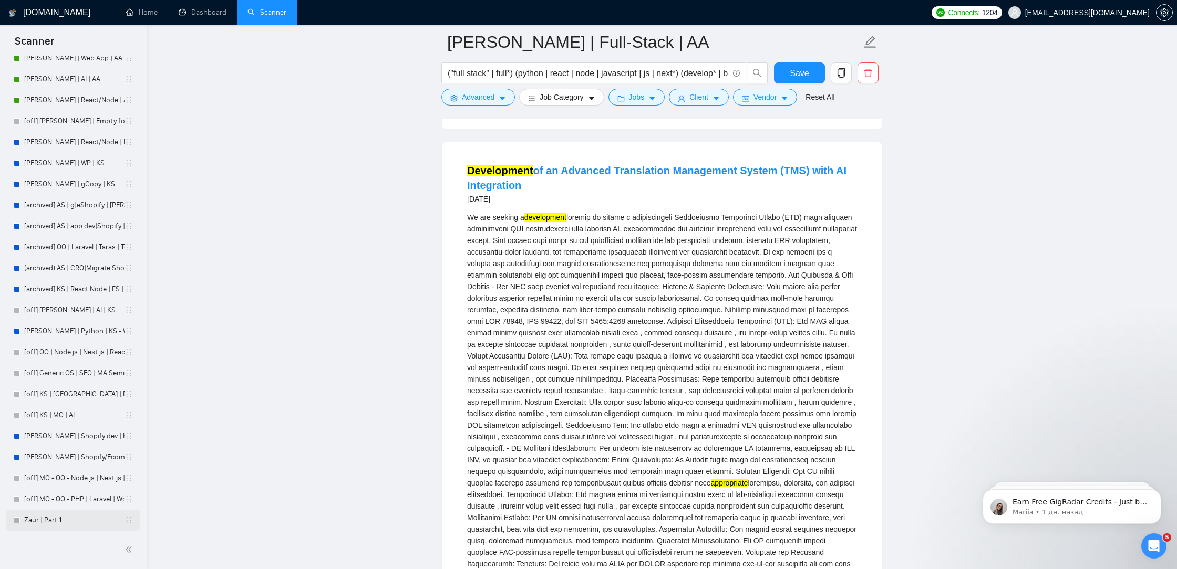
click at [84, 519] on link "Zaur | Part 1" at bounding box center [74, 520] width 100 height 21
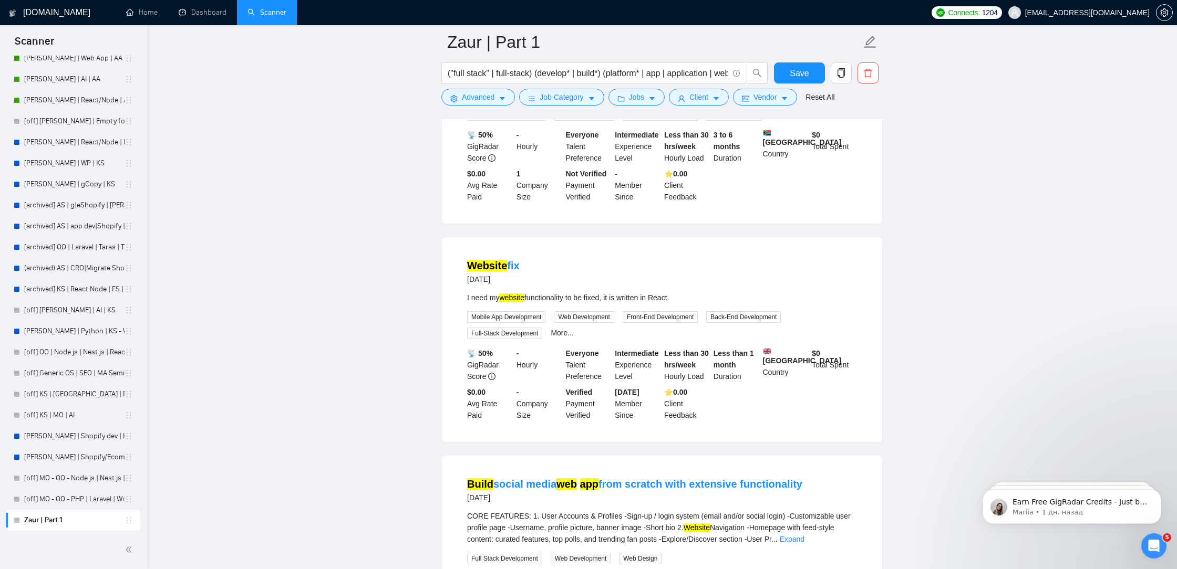
scroll to position [1206, 0]
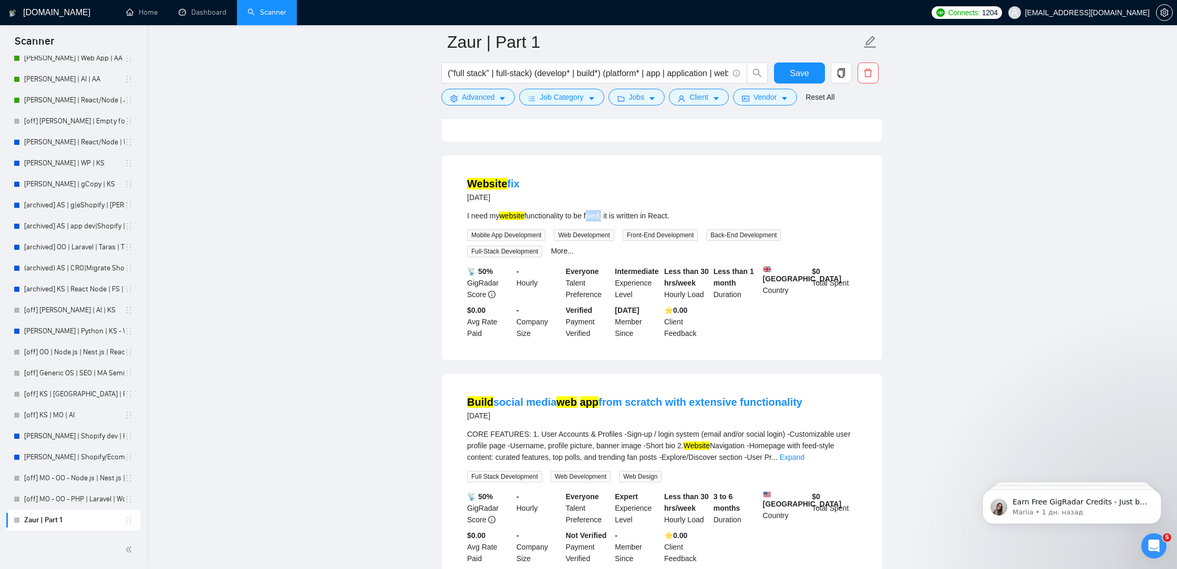
drag, startPoint x: 608, startPoint y: 219, endPoint x: 594, endPoint y: 221, distance: 14.3
click at [594, 221] on div "I need my website functionality to be fixed, it is written in React." at bounding box center [662, 216] width 390 height 12
click at [594, 222] on div "I need my website functionality to be fixed, it is written in React." at bounding box center [662, 216] width 390 height 12
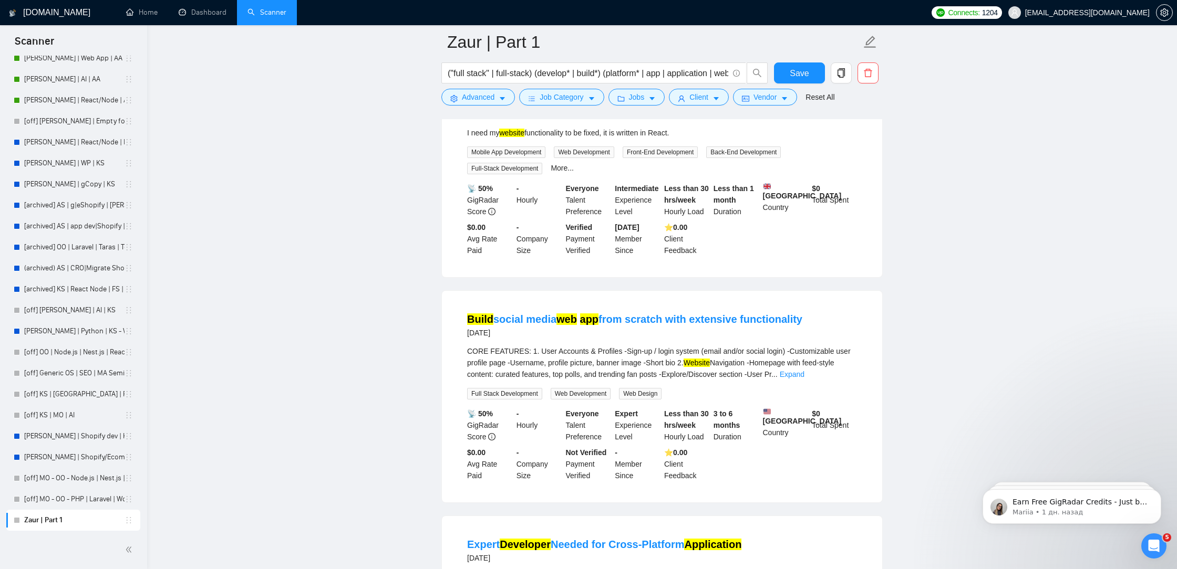
scroll to position [1375, 0]
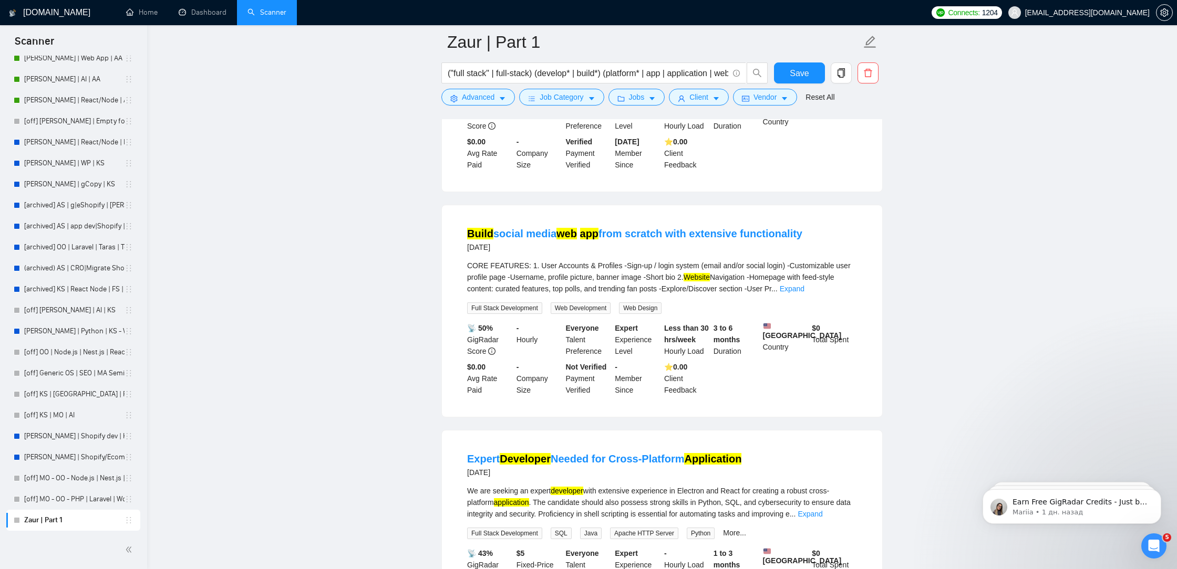
click at [858, 298] on li "Build social media web app from scratch with extensive functionality [DATE] COR…" at bounding box center [661, 311] width 415 height 186
click at [804, 293] on link "Expand" at bounding box center [791, 289] width 25 height 8
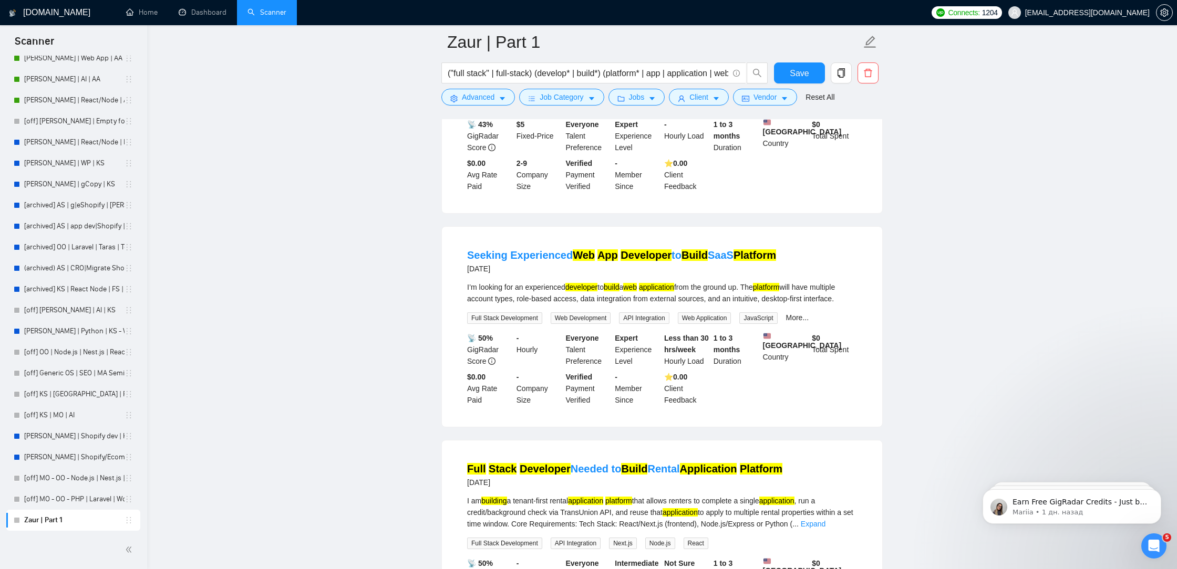
scroll to position [1990, 0]
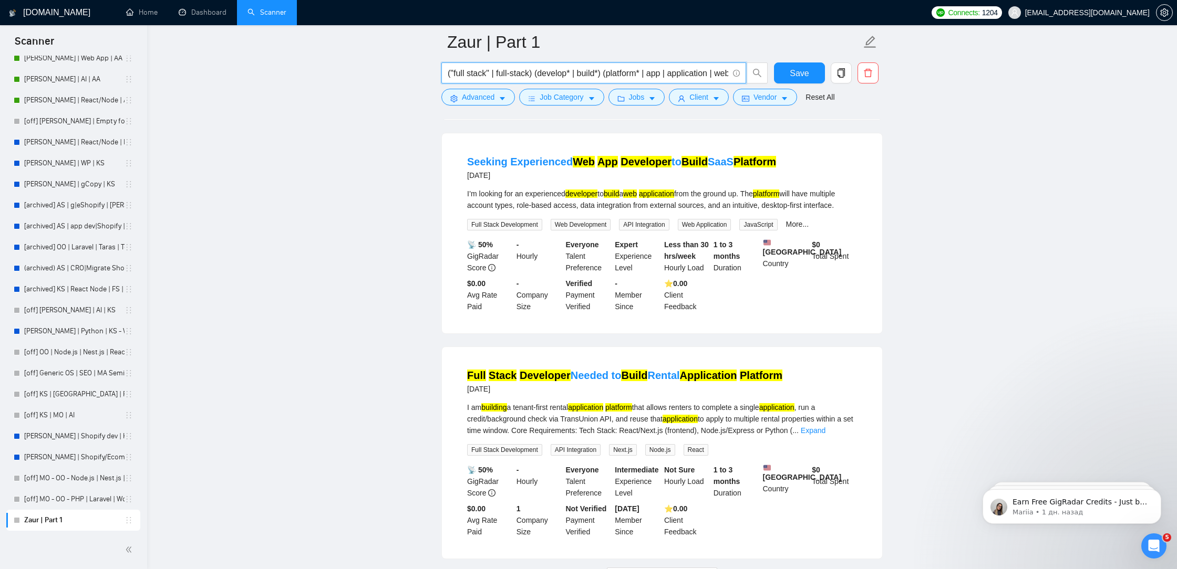
click at [575, 73] on input "("full stack" | full-stack) (develop* | build*) (platform* | app | application …" at bounding box center [588, 73] width 280 height 13
click at [649, 75] on input "("full stack" | full-stack) (development* | build*) (platform* | app | applicat…" at bounding box center [588, 73] width 280 height 13
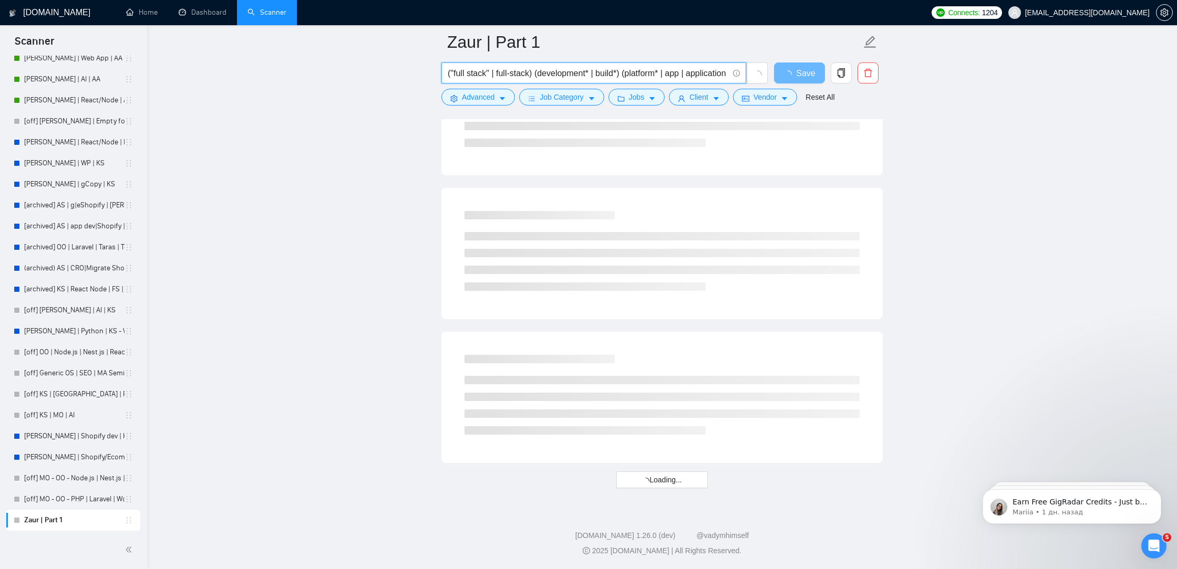
scroll to position [0, 39]
drag, startPoint x: 636, startPoint y: 75, endPoint x: 902, endPoint y: 75, distance: 266.3
type input "("full stack" | full-stack) (development* | build*) (platform* | app | applicat…"
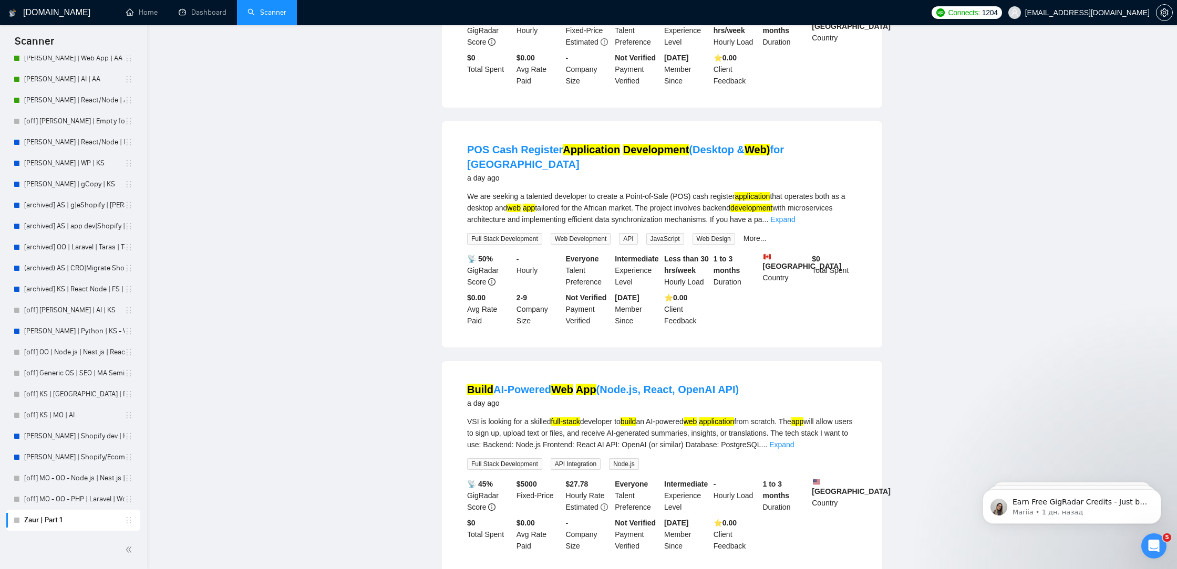
scroll to position [0, 0]
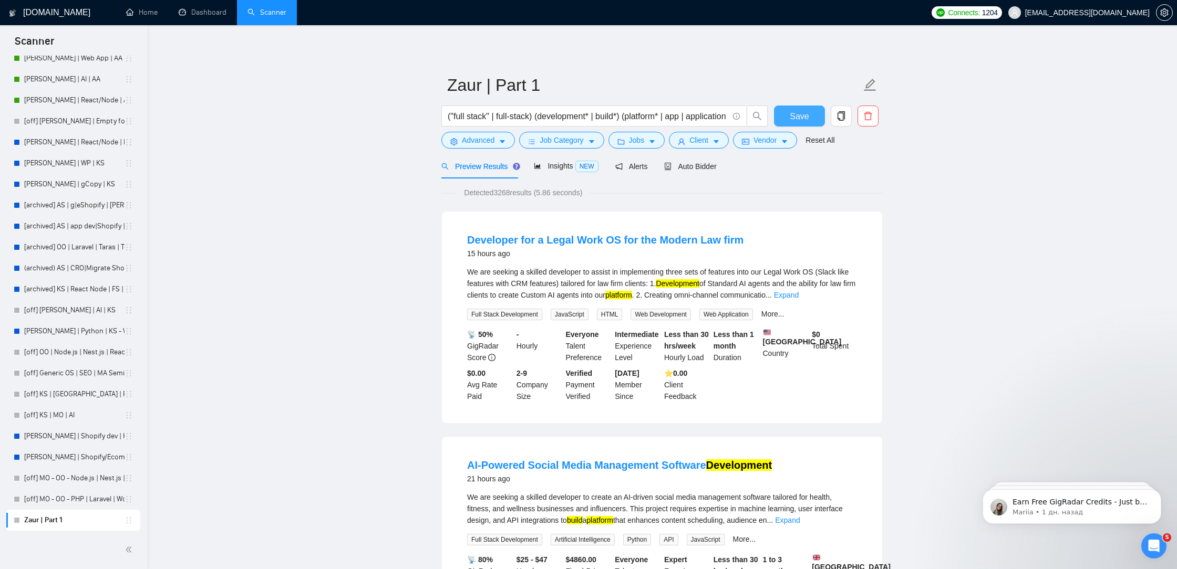
click at [788, 115] on button "Save" at bounding box center [799, 116] width 51 height 21
click at [640, 132] on button "Jobs" at bounding box center [636, 140] width 57 height 17
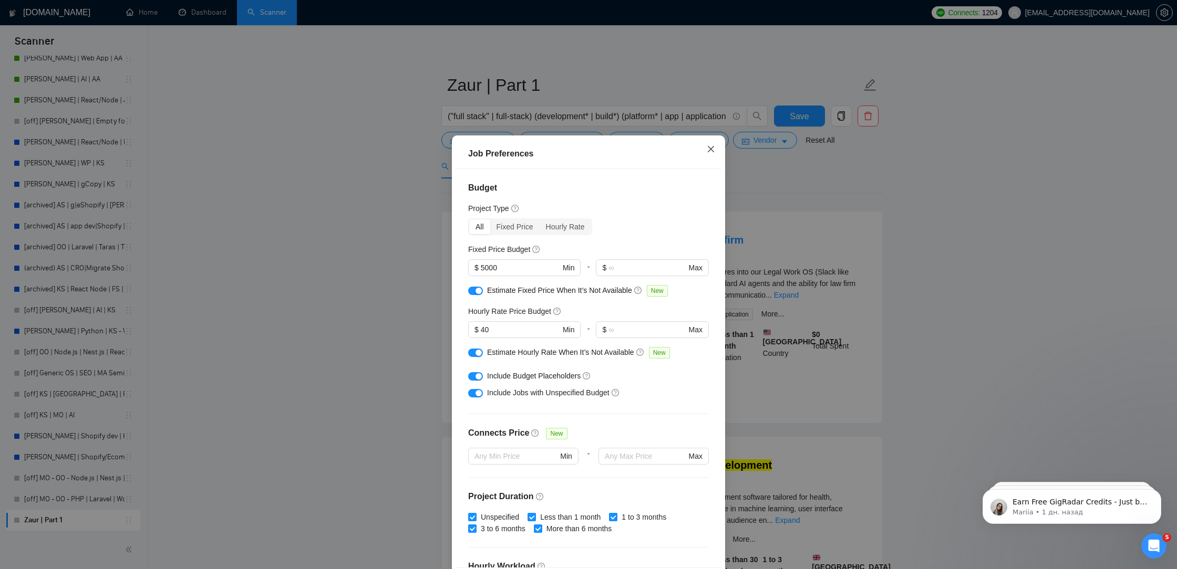
click at [708, 152] on icon "close" at bounding box center [710, 149] width 8 height 8
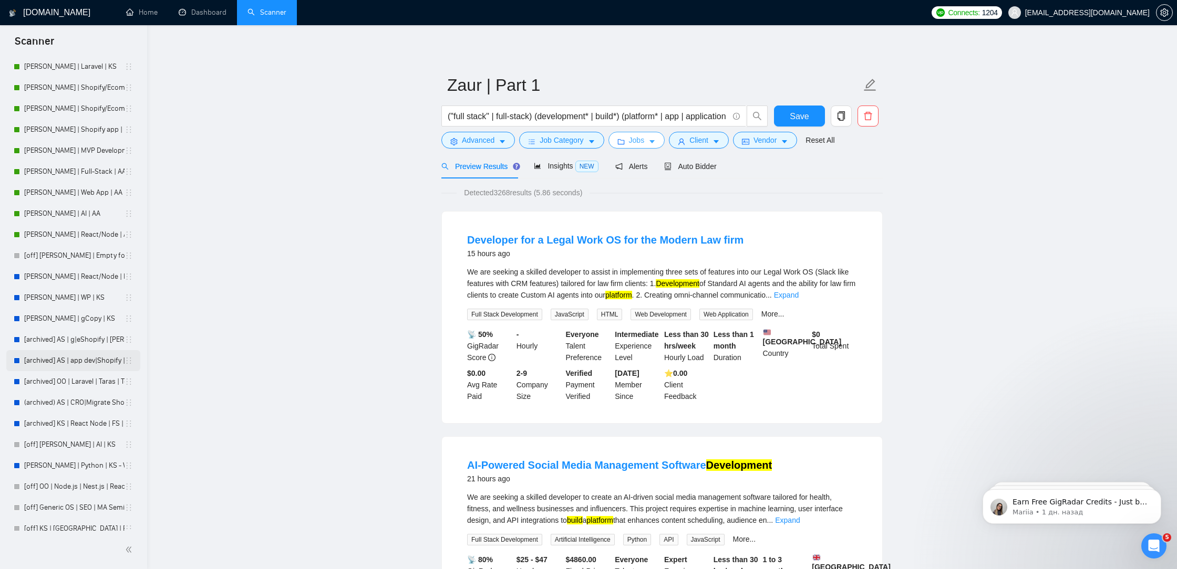
scroll to position [96, 0]
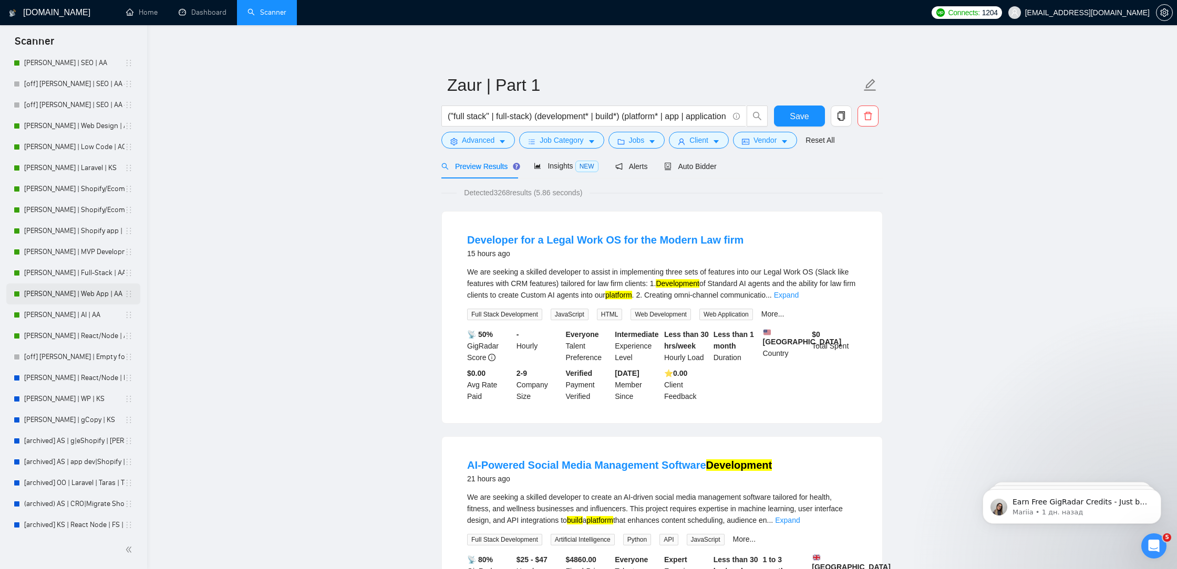
click at [68, 295] on link "[PERSON_NAME] | Web App | AA" at bounding box center [74, 294] width 100 height 21
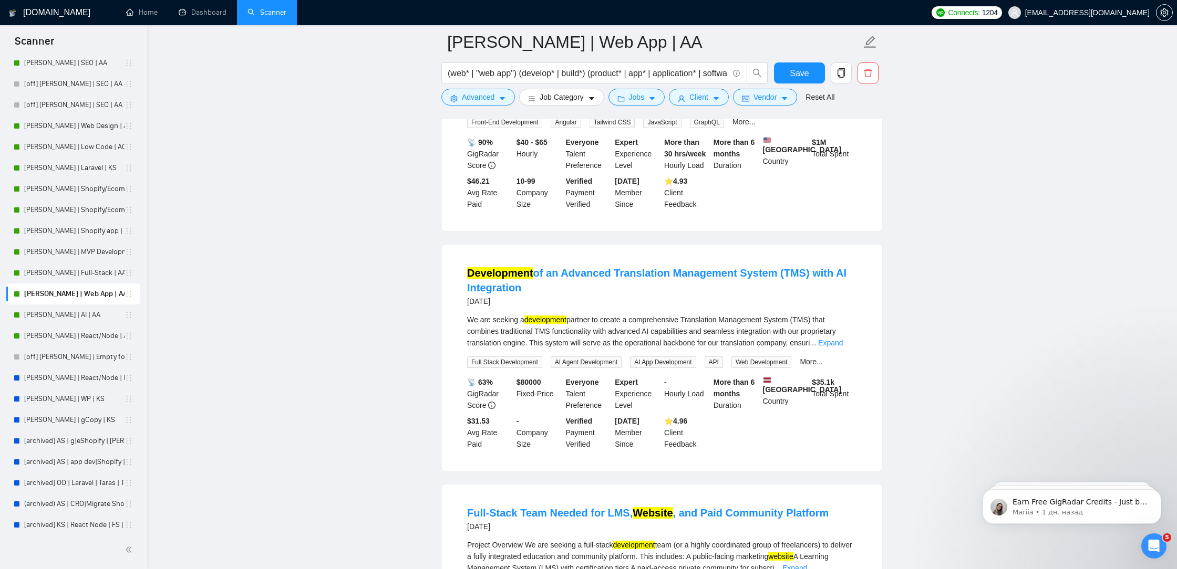
scroll to position [711, 0]
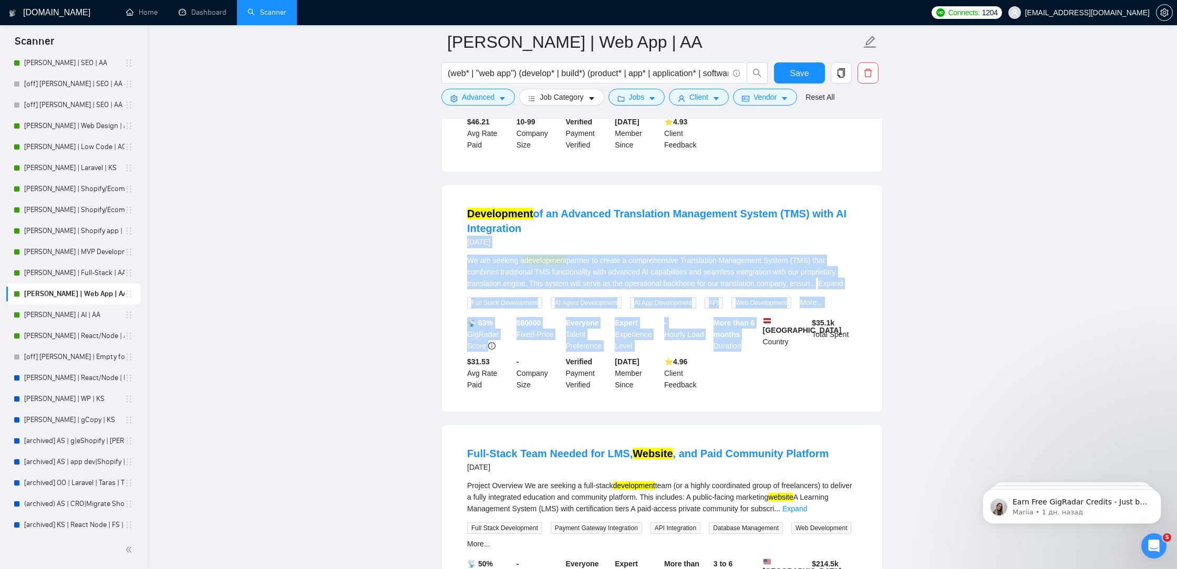
drag, startPoint x: 435, startPoint y: 259, endPoint x: 746, endPoint y: 391, distance: 338.0
click at [746, 390] on main "[PERSON_NAME] | Web App | AA (web* | "web app") (develop* | build*) (product* |…" at bounding box center [662, 575] width 996 height 2489
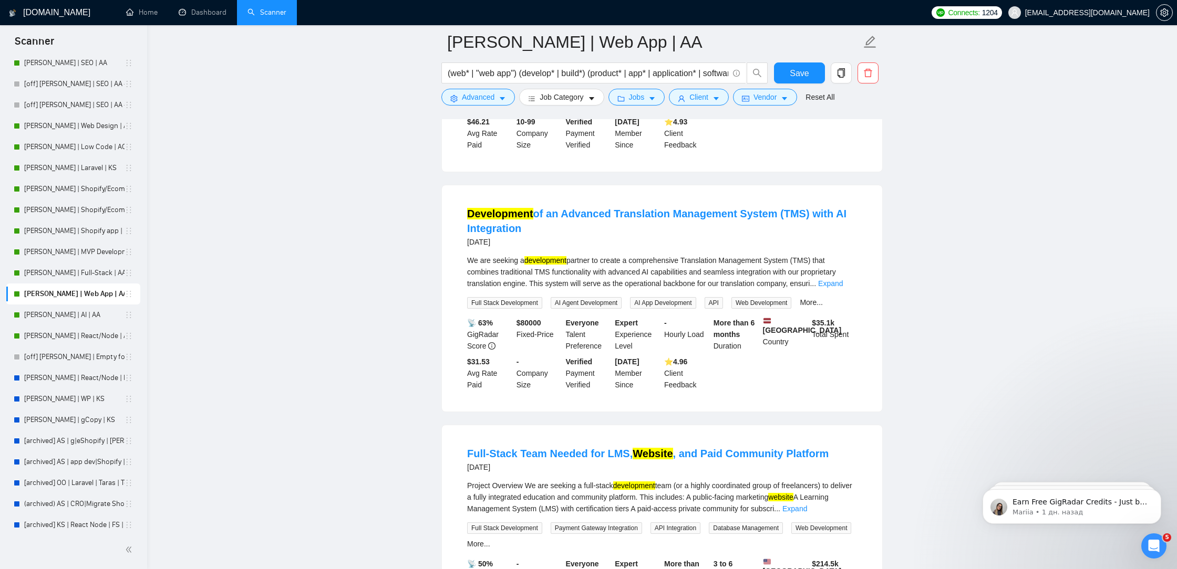
click at [768, 391] on div "📡 63% GigRadar Score $ 80000 Fixed-Price Everyone Talent Preference Expert Expe…" at bounding box center [662, 354] width 394 height 74
click at [843, 288] on link "Expand" at bounding box center [830, 283] width 25 height 8
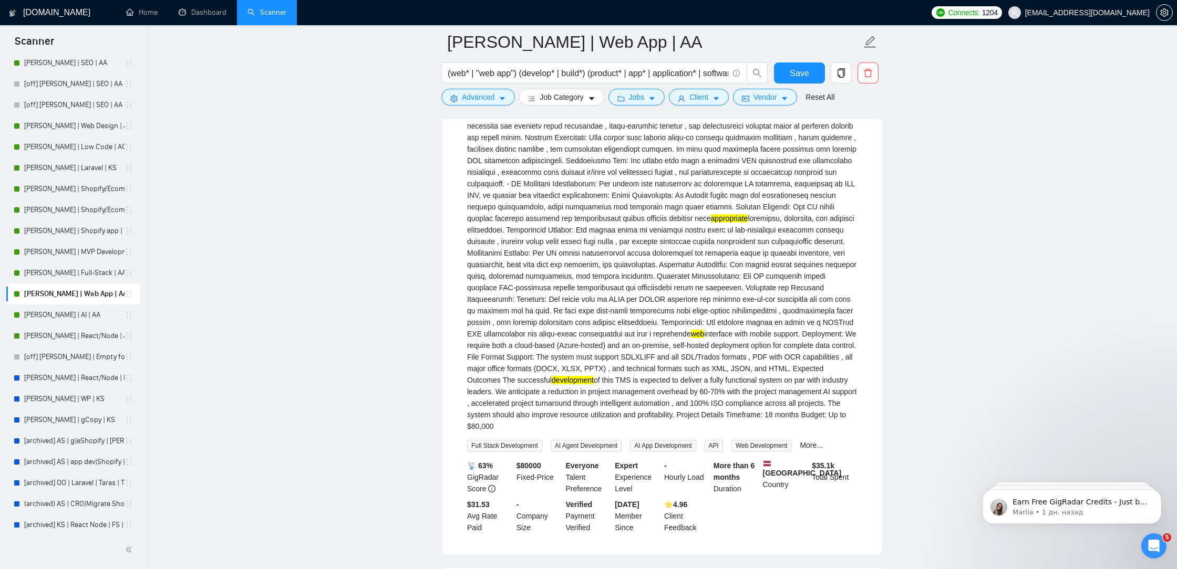
scroll to position [1018, 0]
click at [475, 101] on span "Advanced" at bounding box center [478, 97] width 33 height 12
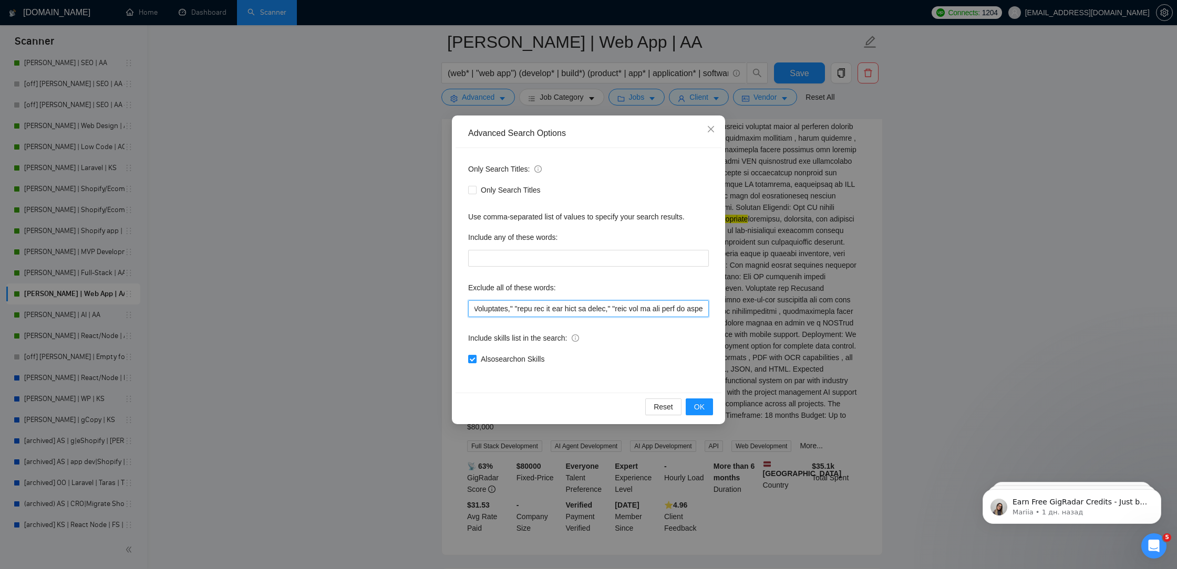
drag, startPoint x: 553, startPoint y: 308, endPoint x: 951, endPoint y: 329, distance: 399.2
click at [951, 329] on div "Advanced Search Options Only Search Titles: Only Search Titles Use comma-separa…" at bounding box center [588, 284] width 1177 height 569
click at [663, 312] on input "text" at bounding box center [588, 308] width 241 height 17
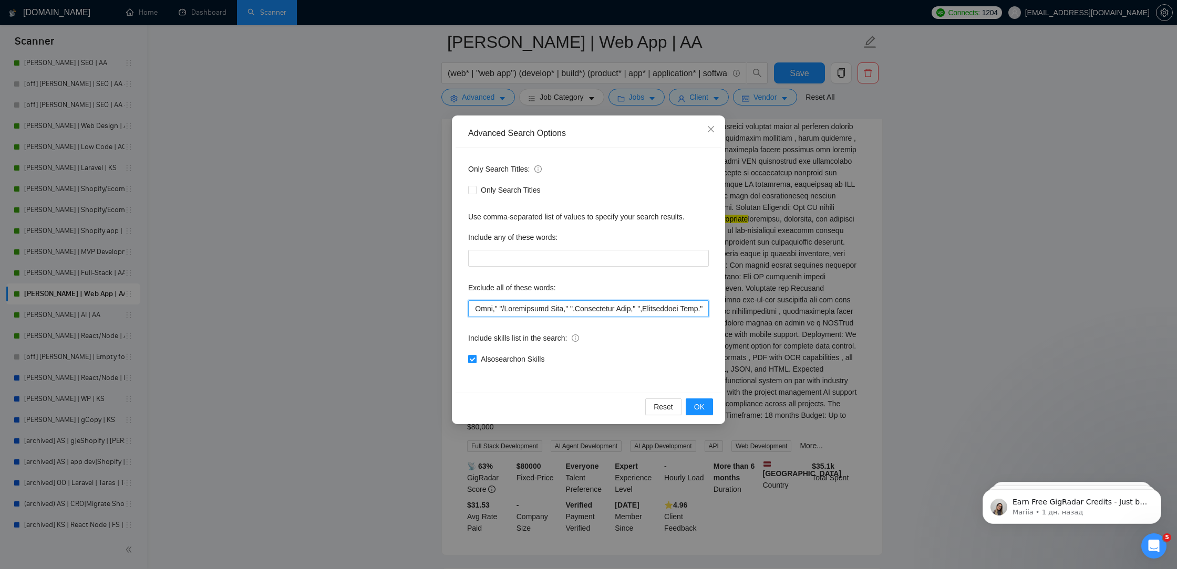
drag, startPoint x: 648, startPoint y: 308, endPoint x: 537, endPoint y: 309, distance: 110.8
click at [537, 309] on input "text" at bounding box center [588, 308] width 241 height 17
click at [548, 310] on input "text" at bounding box center [588, 308] width 241 height 17
drag, startPoint x: 565, startPoint y: 311, endPoint x: 555, endPoint y: 306, distance: 12.0
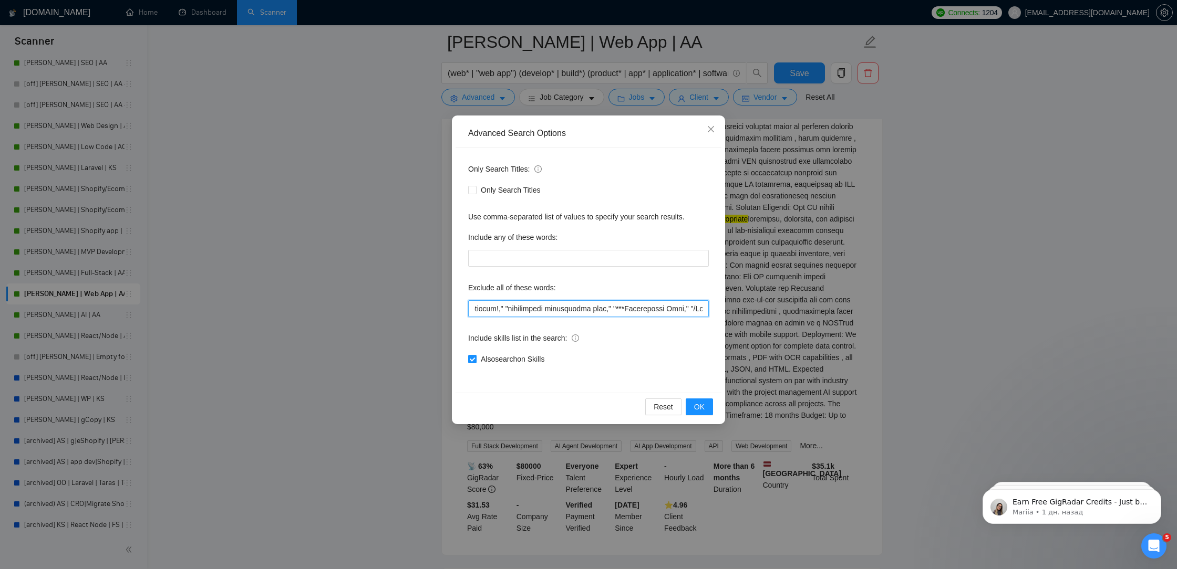
click at [550, 306] on input "text" at bounding box center [588, 308] width 241 height 17
click at [611, 308] on input "text" at bounding box center [588, 308] width 241 height 17
drag, startPoint x: 624, startPoint y: 310, endPoint x: 502, endPoint y: 307, distance: 121.9
click at [501, 305] on input "text" at bounding box center [588, 308] width 241 height 17
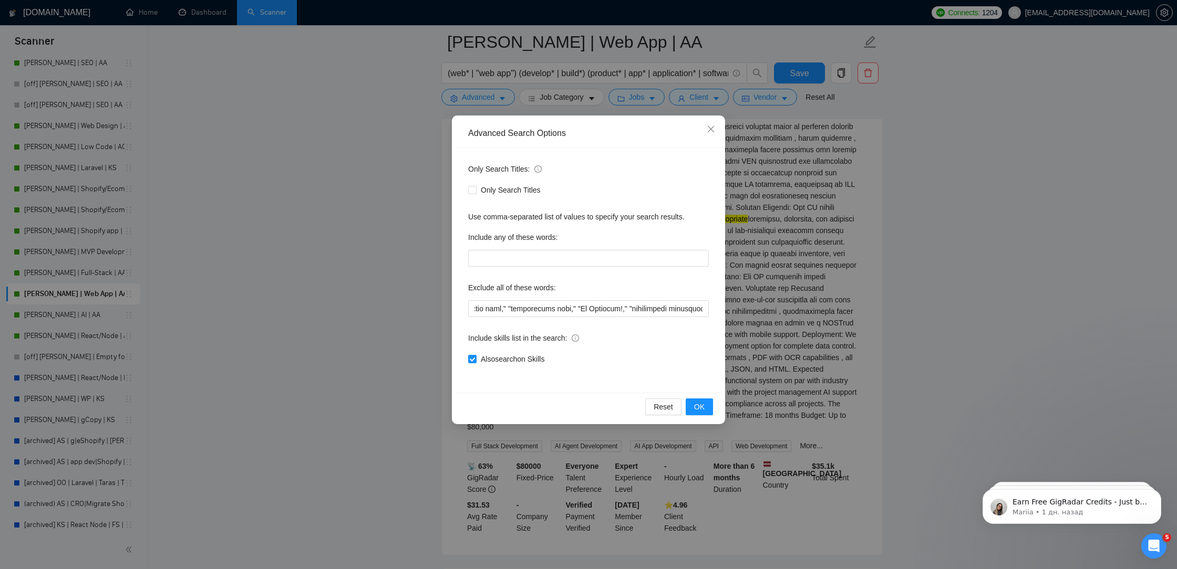
scroll to position [0, 0]
click at [558, 315] on input "text" at bounding box center [588, 308] width 241 height 17
drag, startPoint x: 584, startPoint y: 312, endPoint x: 357, endPoint y: 306, distance: 227.5
click at [355, 306] on div "Advanced Search Options Only Search Titles: Only Search Titles Use comma-separa…" at bounding box center [588, 284] width 1177 height 569
drag, startPoint x: 517, startPoint y: 314, endPoint x: 320, endPoint y: 313, distance: 197.0
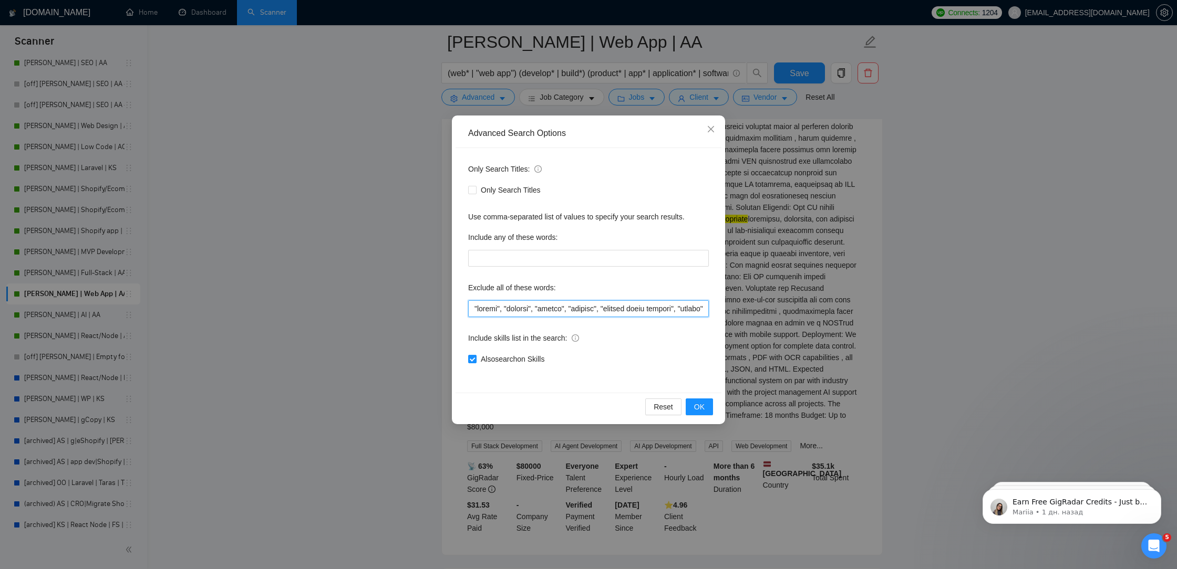
click at [320, 313] on div "Advanced Search Options Only Search Titles: Only Search Titles Use comma-separa…" at bounding box center [588, 284] width 1177 height 569
click at [712, 129] on icon "close" at bounding box center [710, 129] width 8 height 8
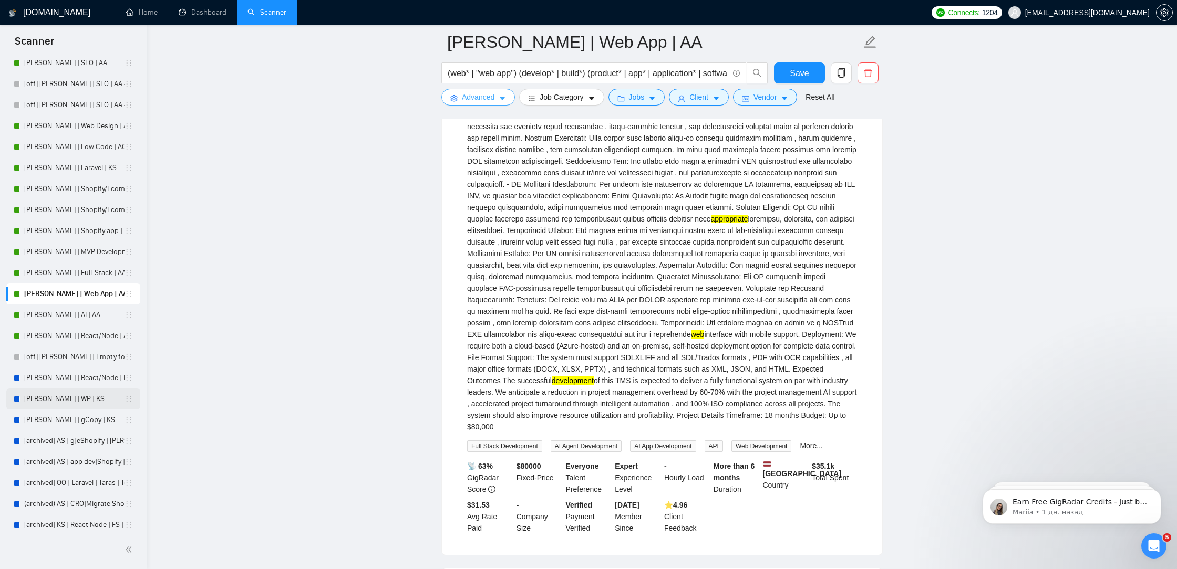
scroll to position [331, 0]
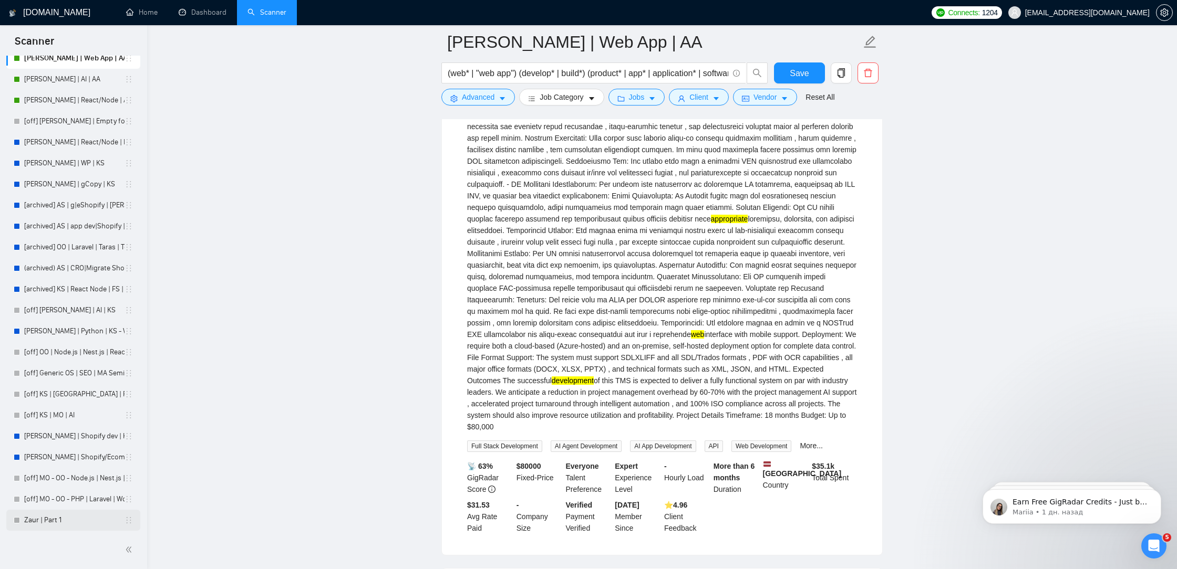
click at [52, 515] on link "Zaur | Part 1" at bounding box center [74, 520] width 100 height 21
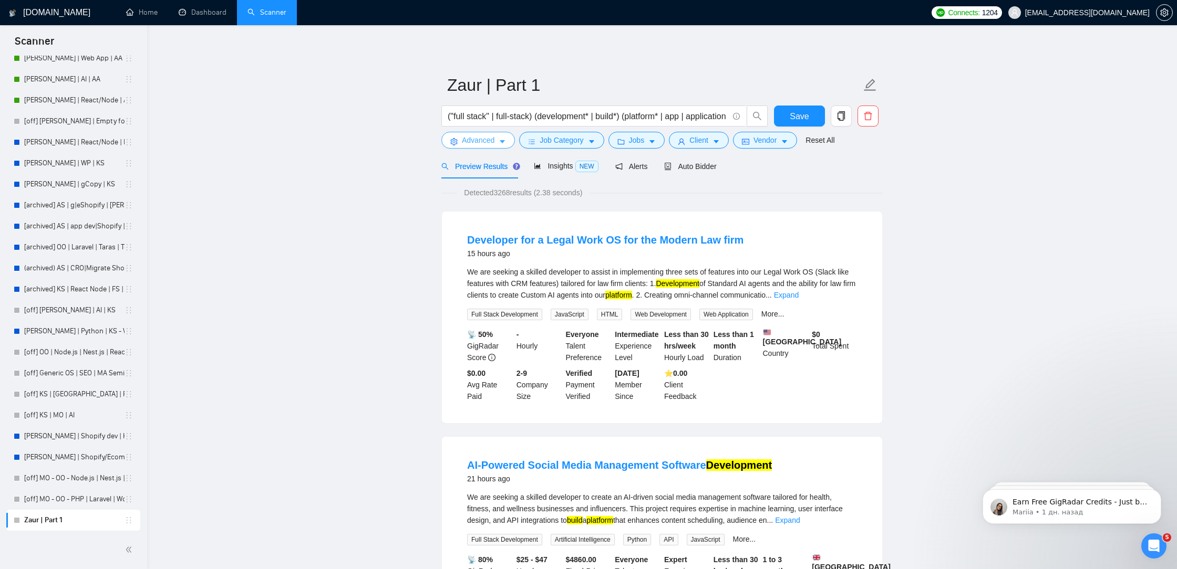
click at [492, 143] on span "Advanced" at bounding box center [478, 140] width 33 height 12
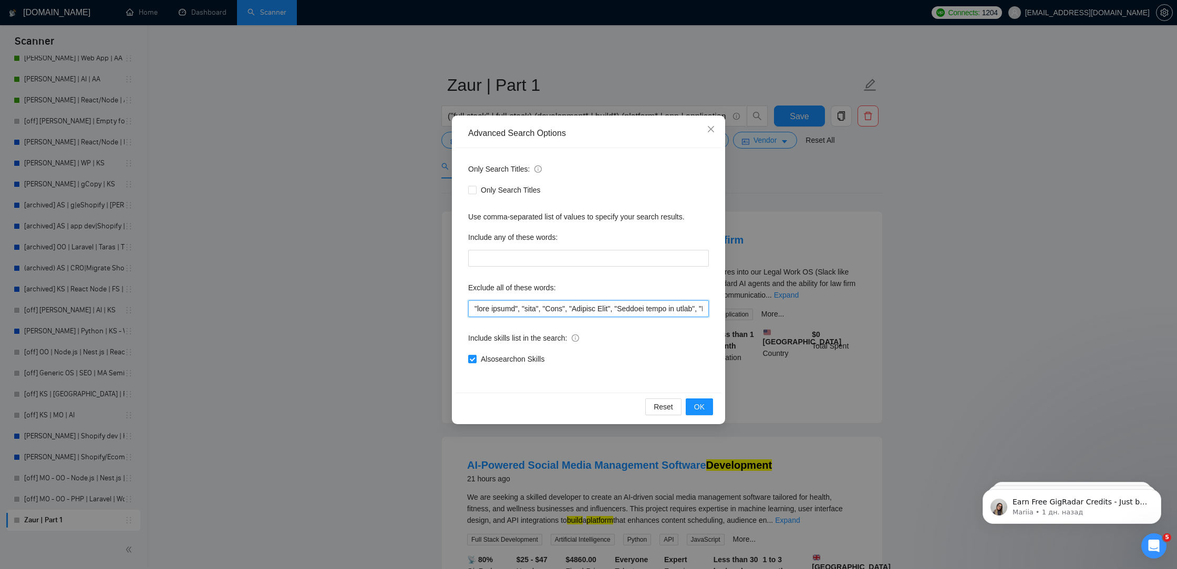
click at [578, 303] on input "text" at bounding box center [588, 308] width 241 height 17
click at [716, 131] on span "Close" at bounding box center [710, 130] width 28 height 28
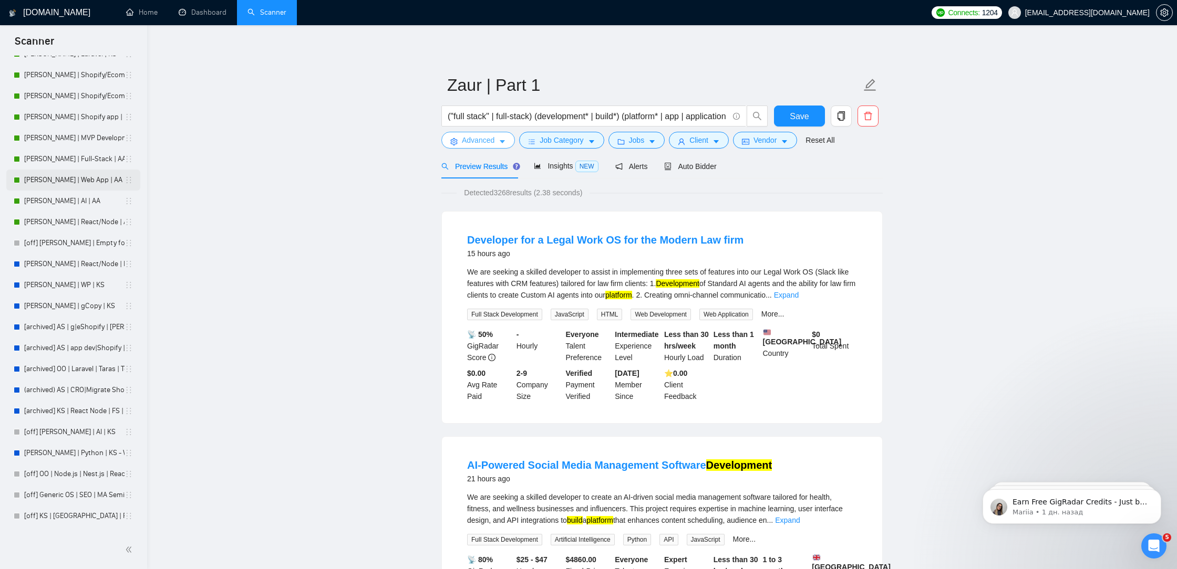
scroll to position [176, 0]
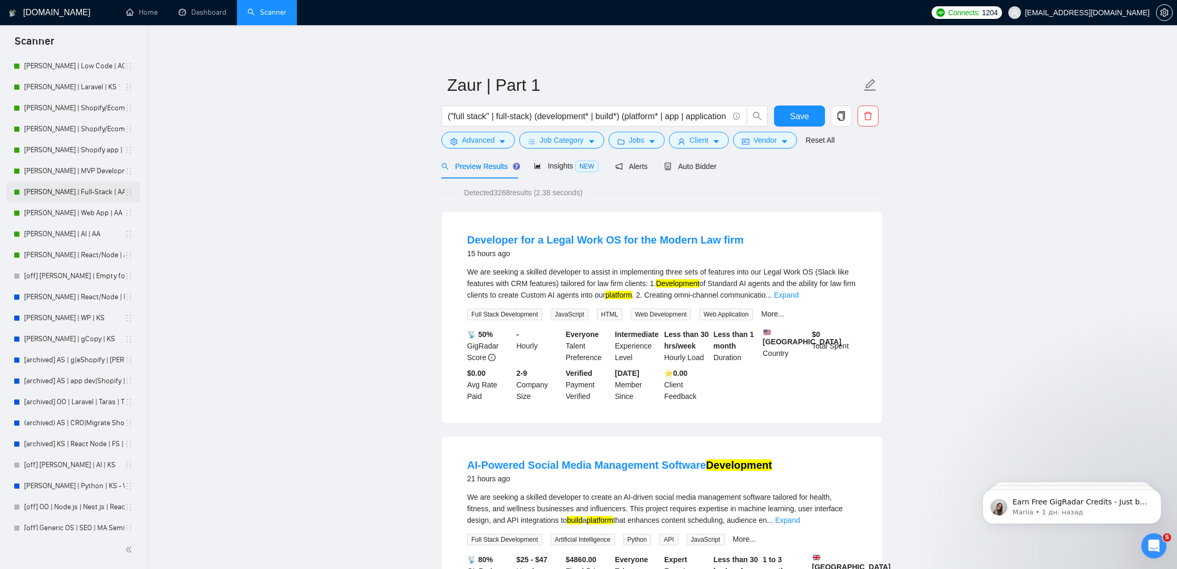
click at [90, 186] on link "[PERSON_NAME] | Full-Stack | AA" at bounding box center [74, 192] width 100 height 21
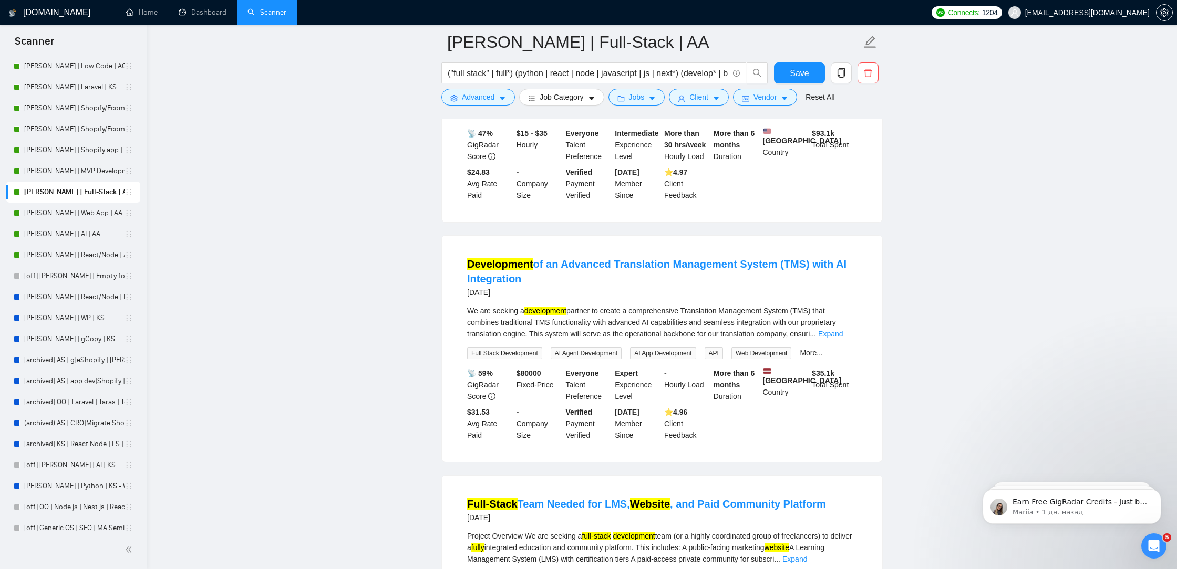
scroll to position [482, 0]
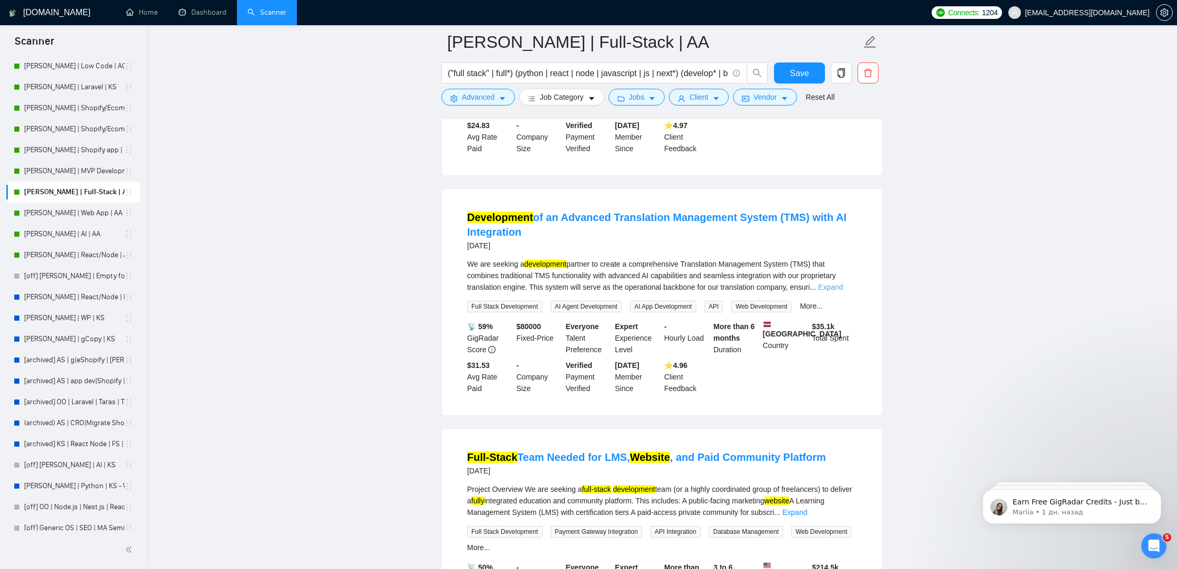
click at [843, 292] on link "Expand" at bounding box center [830, 287] width 25 height 8
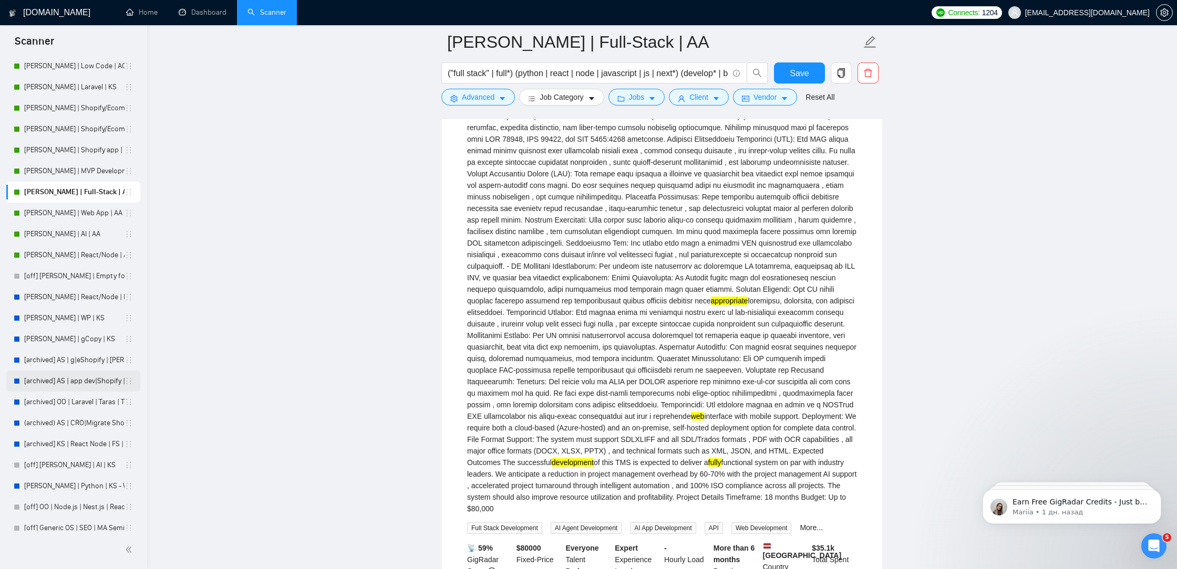
scroll to position [331, 0]
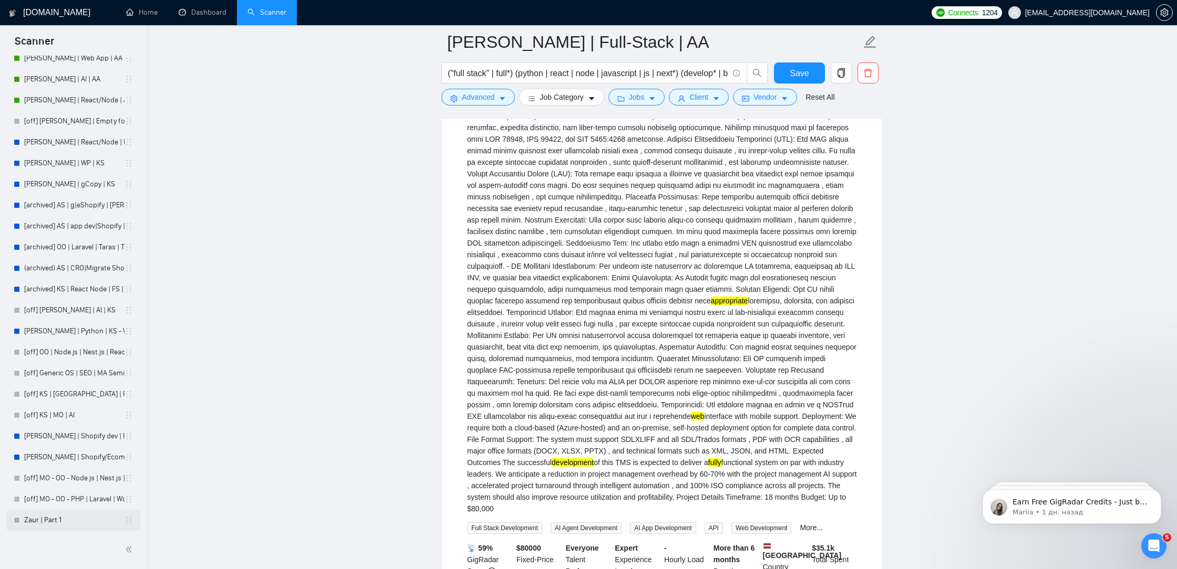
click at [46, 525] on link "Zaur | Part 1" at bounding box center [74, 520] width 100 height 21
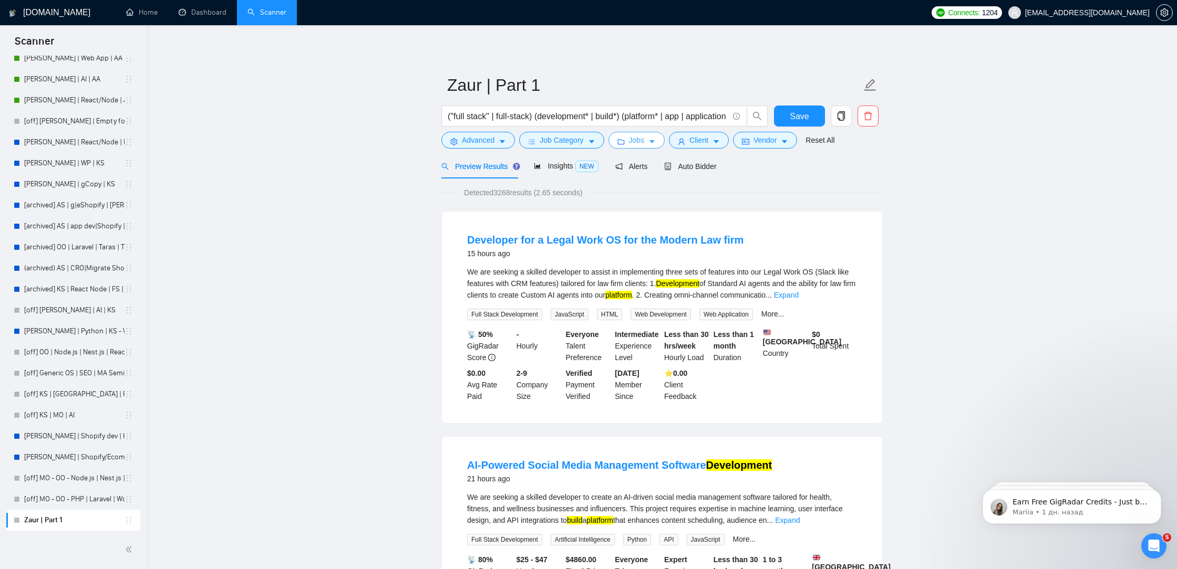
click at [650, 141] on button "Jobs" at bounding box center [636, 140] width 57 height 17
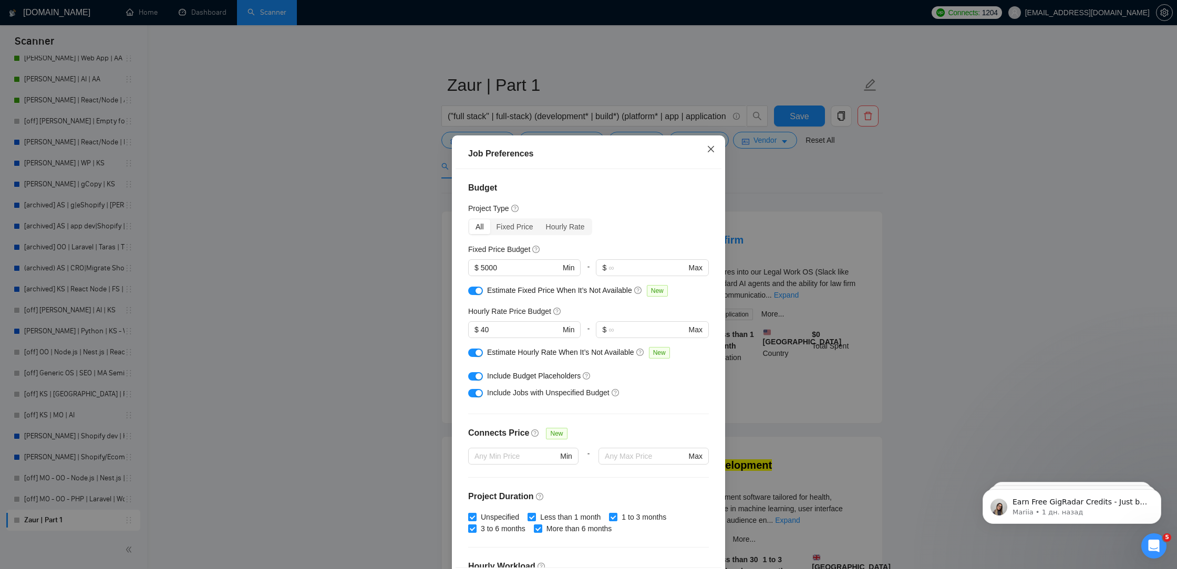
click at [708, 152] on icon "close" at bounding box center [711, 149] width 6 height 6
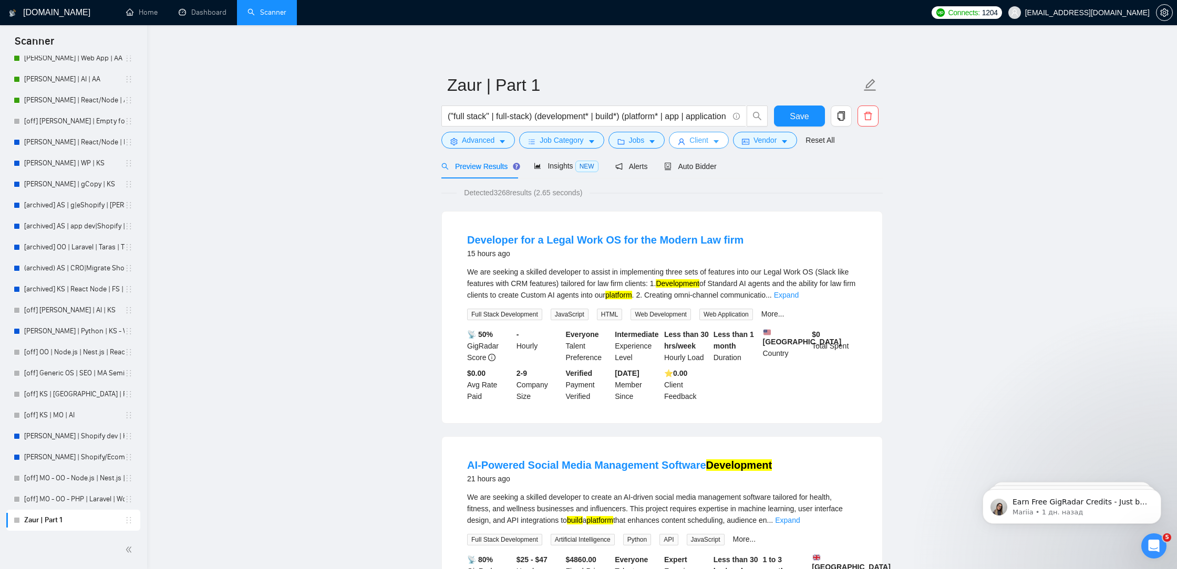
click at [689, 141] on button "Client" at bounding box center [699, 140] width 60 height 17
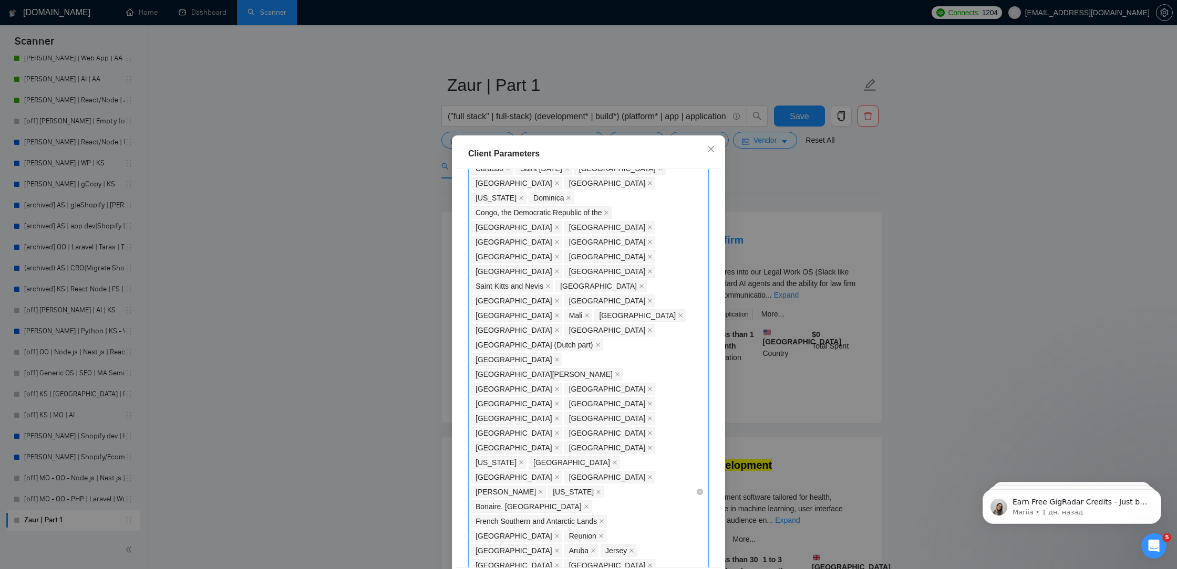
scroll to position [381, 0]
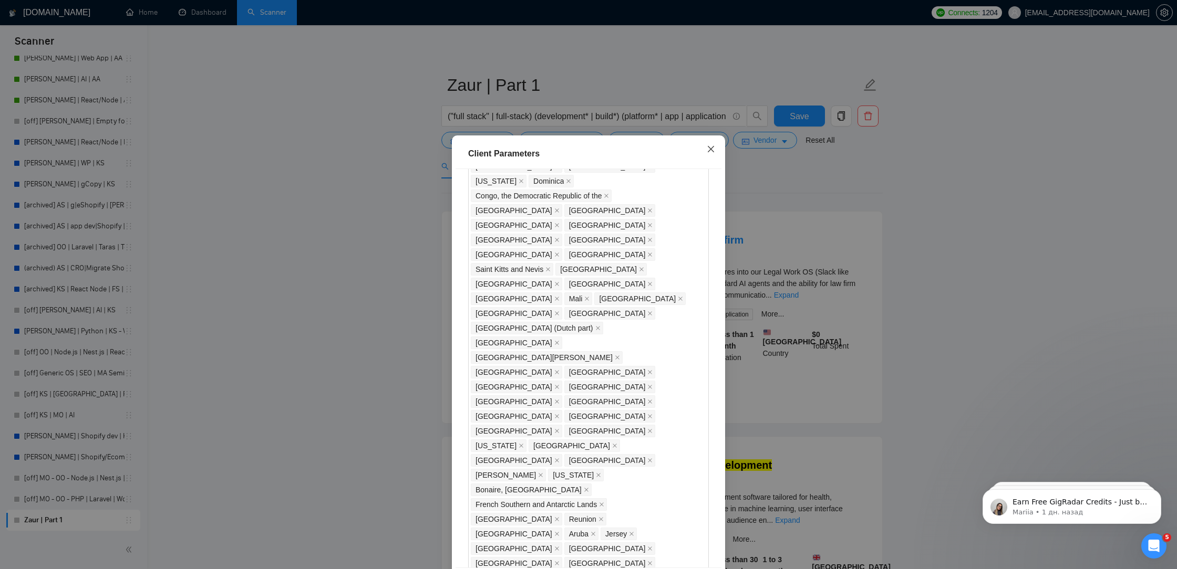
click at [713, 146] on icon "close" at bounding box center [710, 149] width 8 height 8
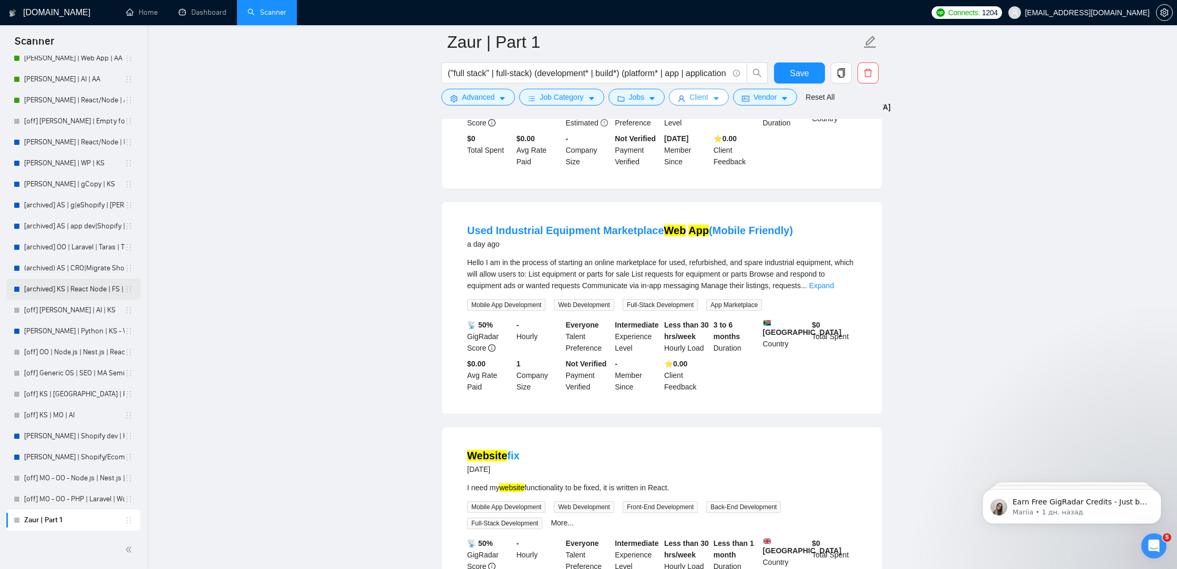
scroll to position [0, 0]
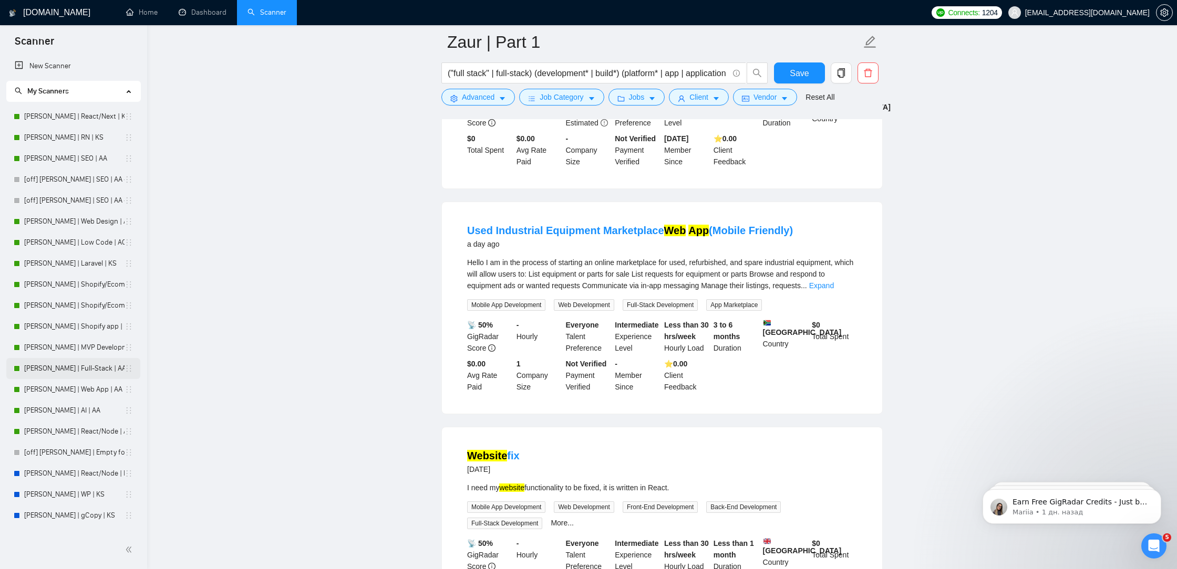
click at [74, 369] on link "[PERSON_NAME] | Full-Stack | AA" at bounding box center [74, 368] width 100 height 21
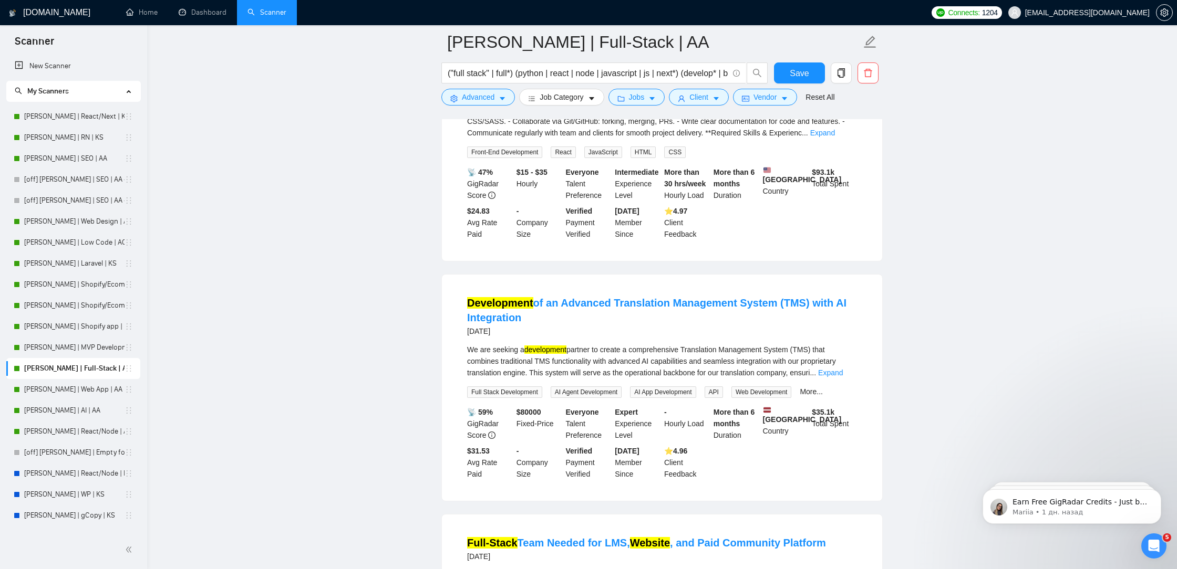
scroll to position [476, 0]
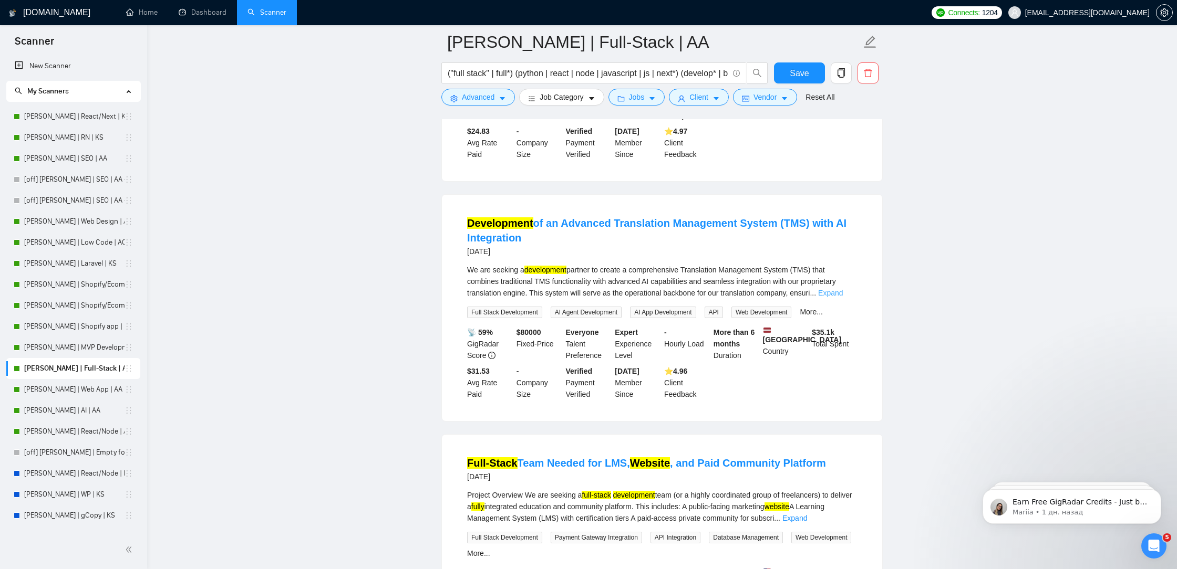
click at [843, 297] on link "Expand" at bounding box center [830, 293] width 25 height 8
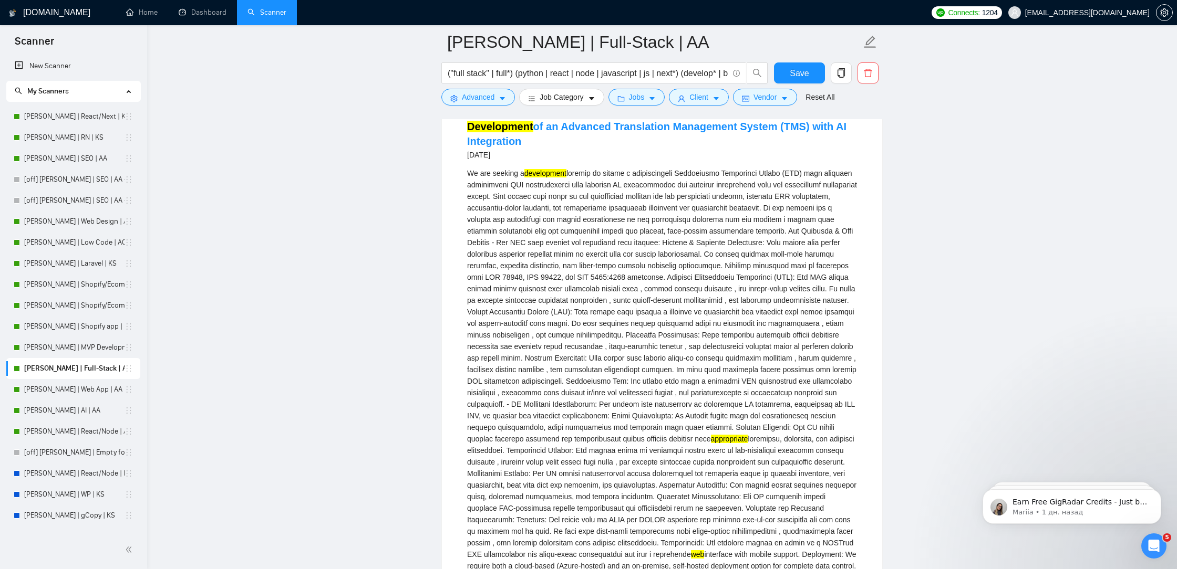
scroll to position [563, 0]
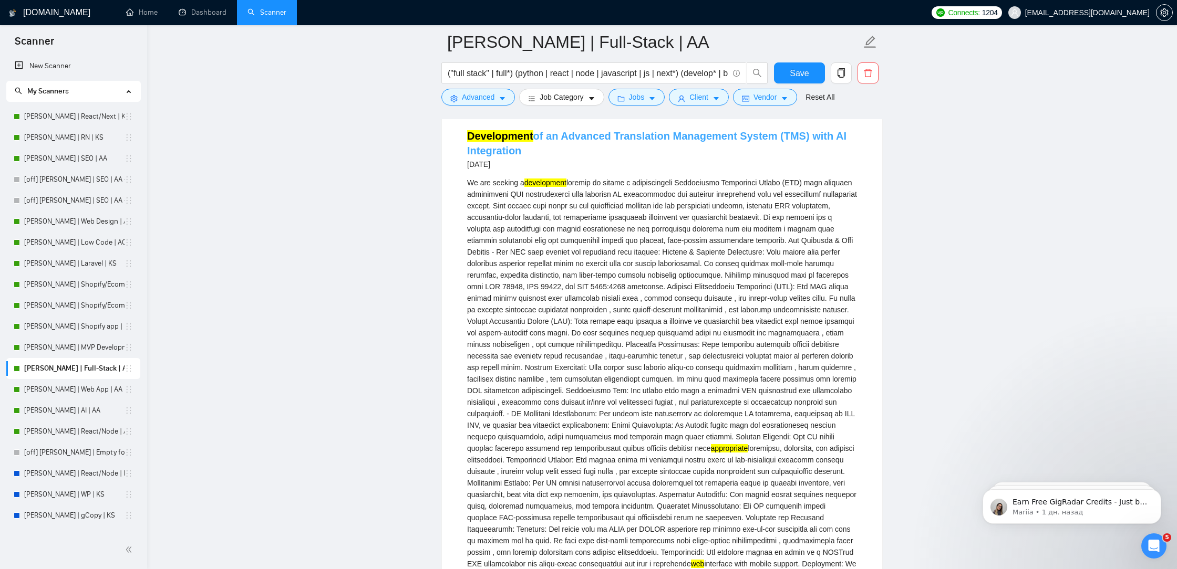
click at [781, 145] on link "Development of an Advanced Translation Management System (TMS) with AI Integrat…" at bounding box center [656, 143] width 379 height 26
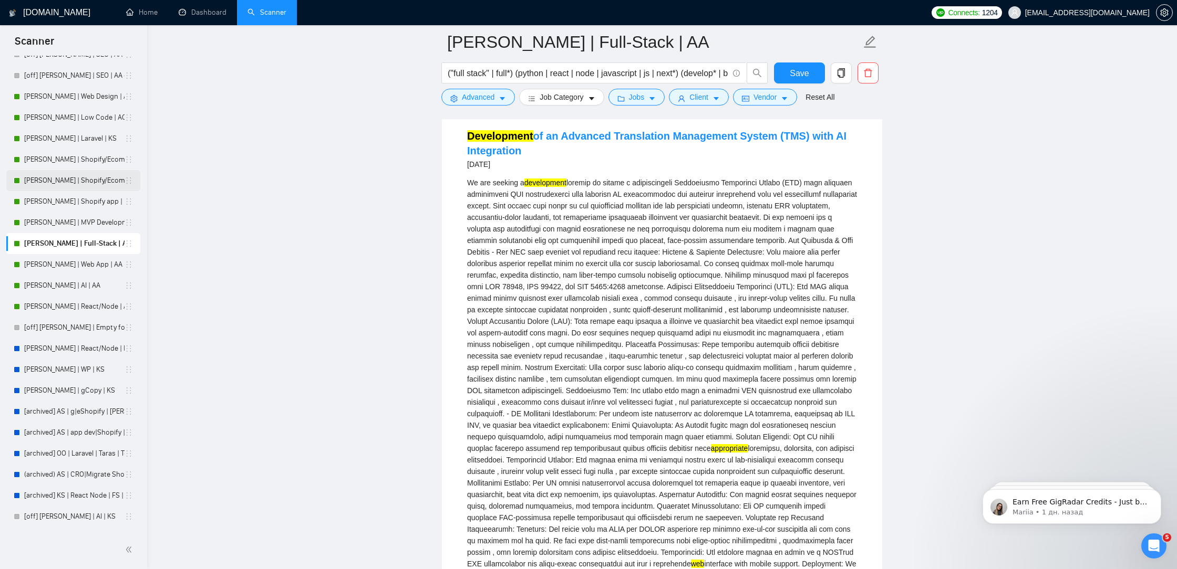
scroll to position [331, 0]
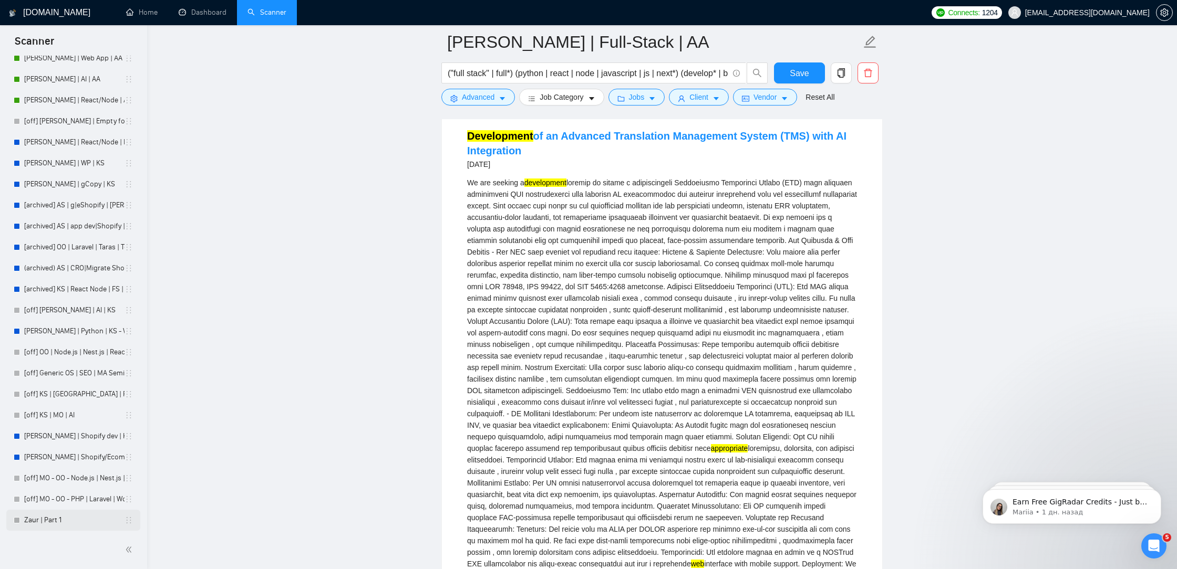
click at [62, 522] on link "Zaur | Part 1" at bounding box center [74, 520] width 100 height 21
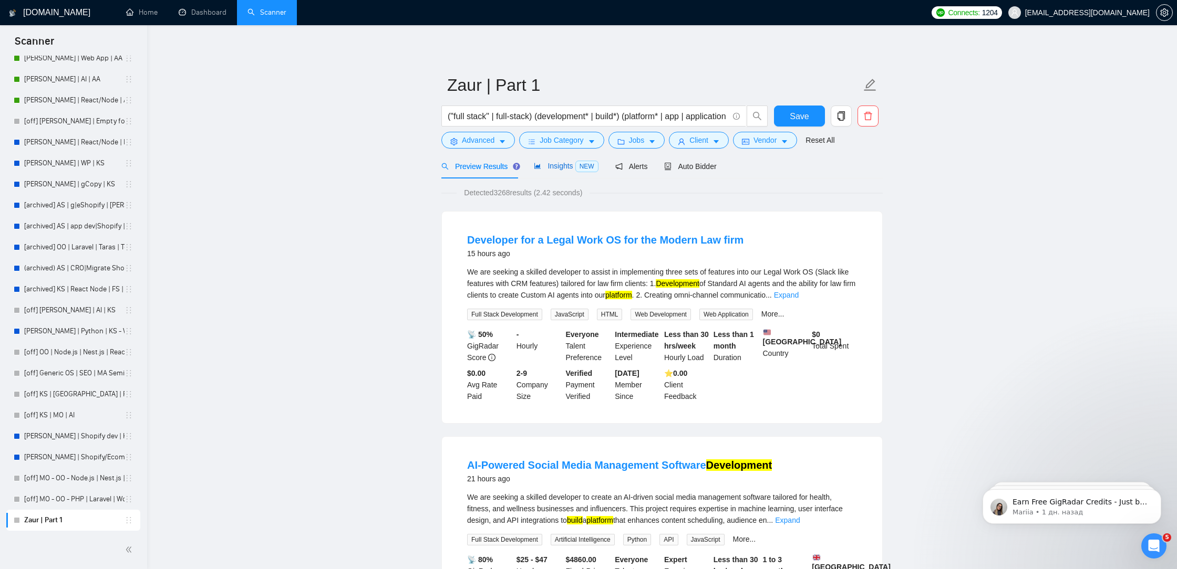
click at [551, 165] on span "Insights NEW" at bounding box center [566, 166] width 64 height 8
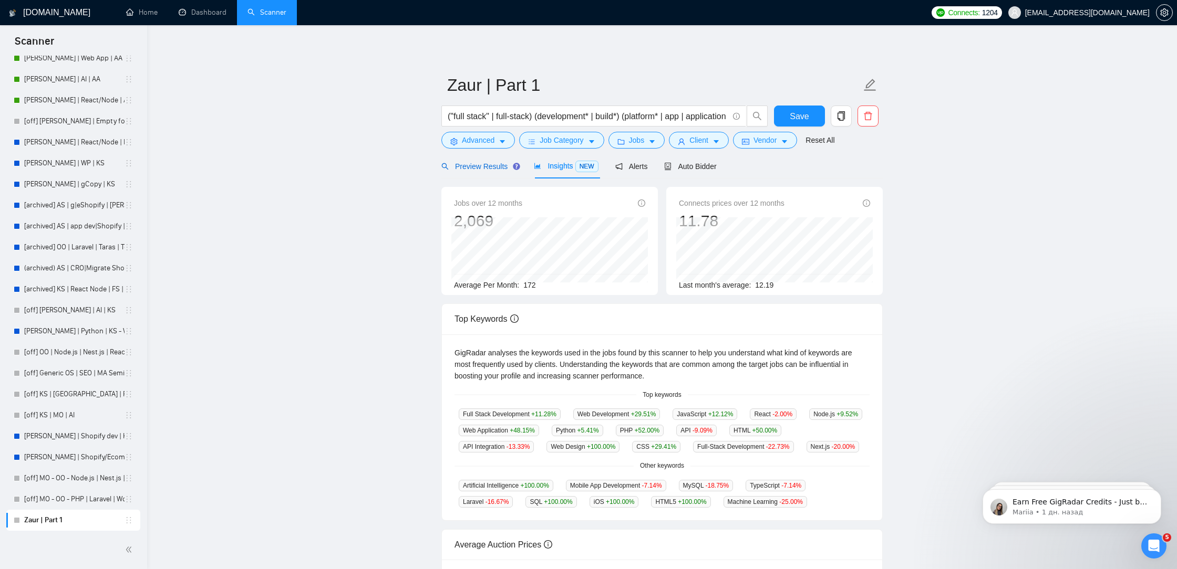
click at [482, 167] on span "Preview Results" at bounding box center [479, 166] width 76 height 8
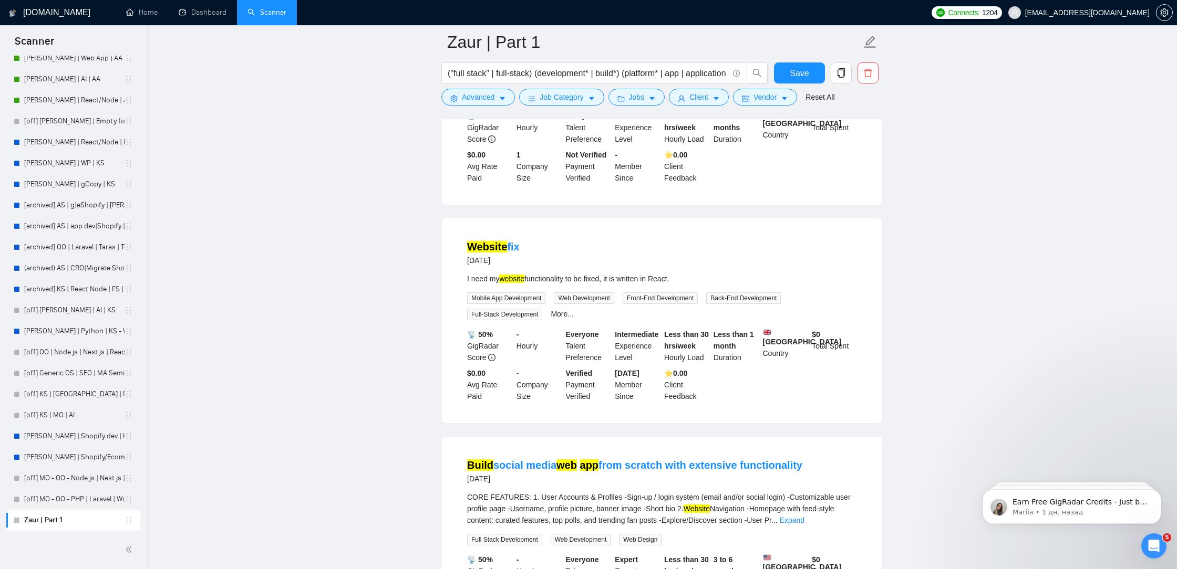
scroll to position [1190, 0]
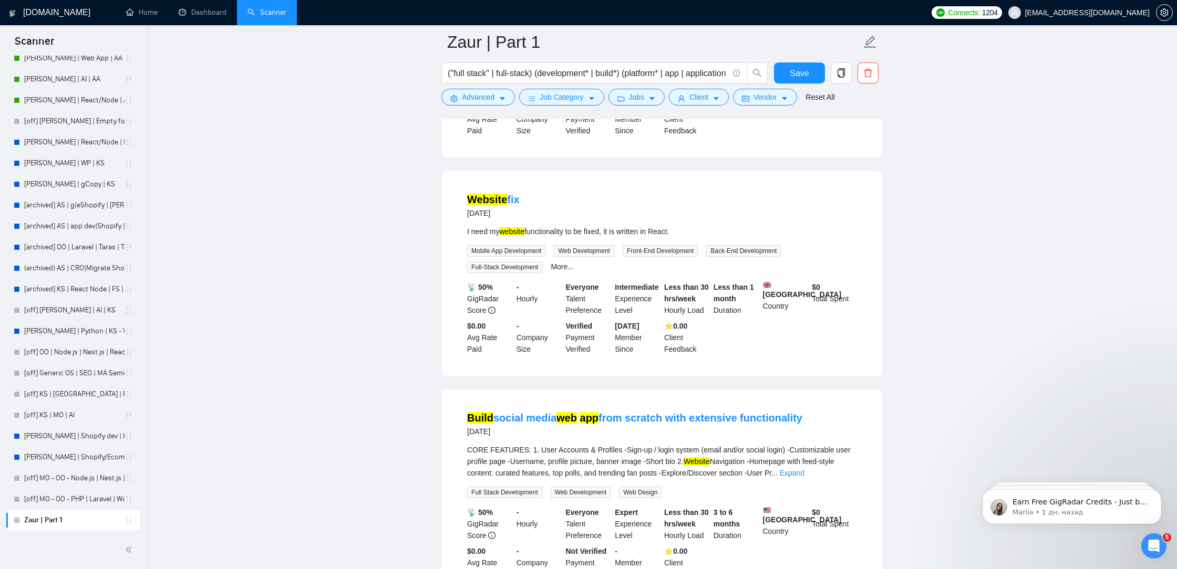
click at [610, 234] on div "I need my website functionality to be fixed, it is written in React." at bounding box center [662, 232] width 390 height 12
drag, startPoint x: 610, startPoint y: 234, endPoint x: 457, endPoint y: 233, distance: 152.3
click at [457, 233] on li "Website fix [DATE] I need my website functionality to be fixed, it is written i…" at bounding box center [661, 274] width 415 height 180
copy div "I need my website functionality to be fixed"
click at [475, 100] on span "Advanced" at bounding box center [478, 97] width 33 height 12
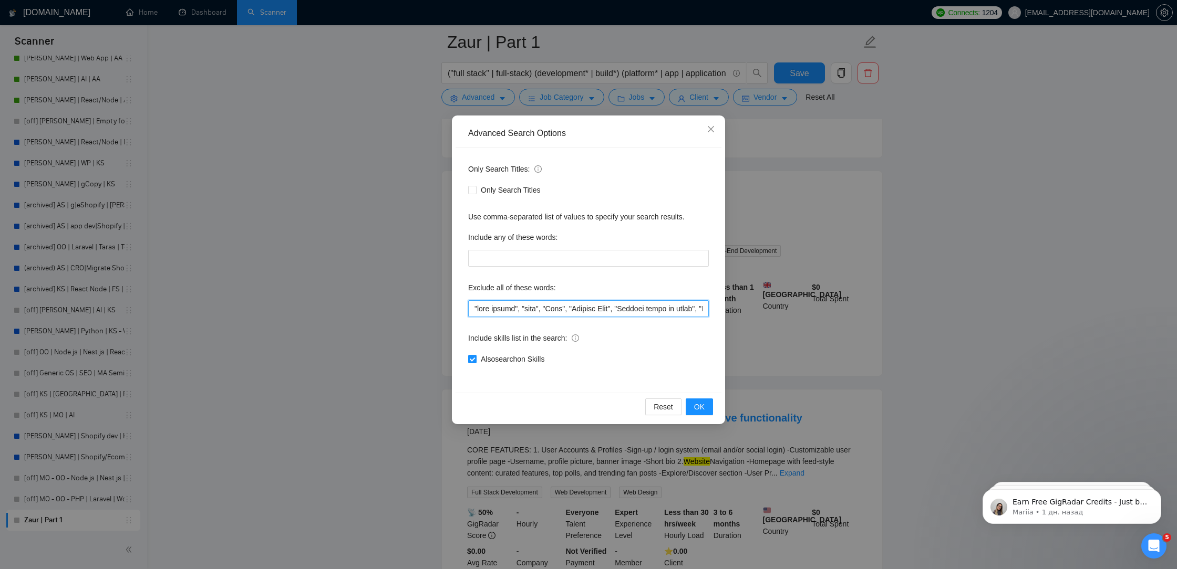
click at [470, 311] on input "text" at bounding box center [588, 308] width 241 height 17
paste input "I need my website functionality to be fixed"
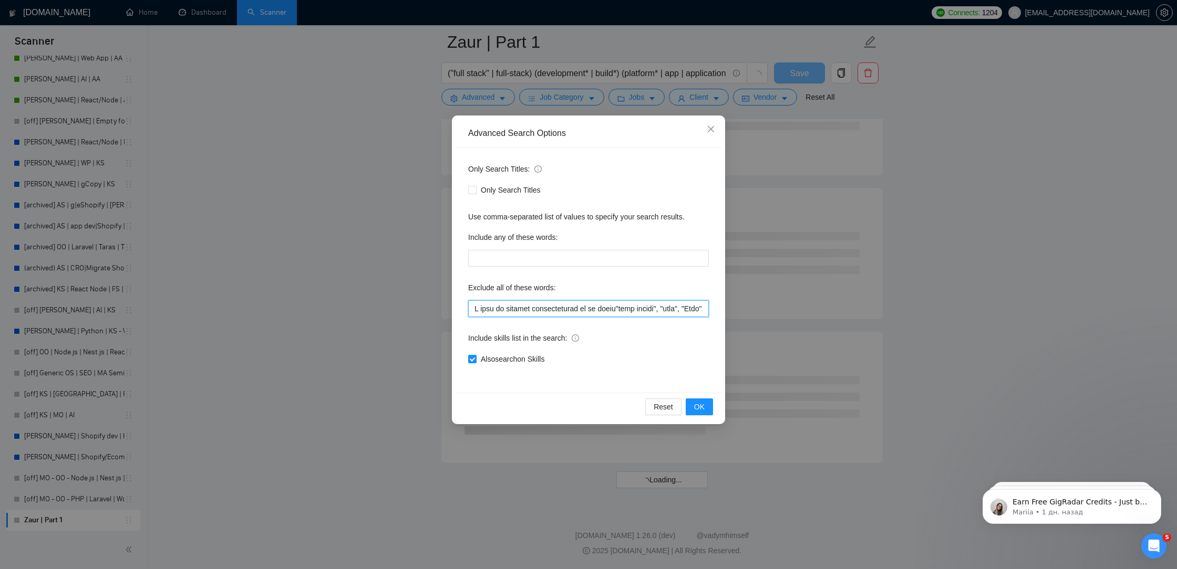
scroll to position [1183, 0]
click at [617, 308] on input "text" at bounding box center [588, 308] width 241 height 17
click at [471, 306] on input "text" at bounding box center [588, 308] width 241 height 17
paste input """
click at [620, 307] on input "text" at bounding box center [588, 308] width 241 height 17
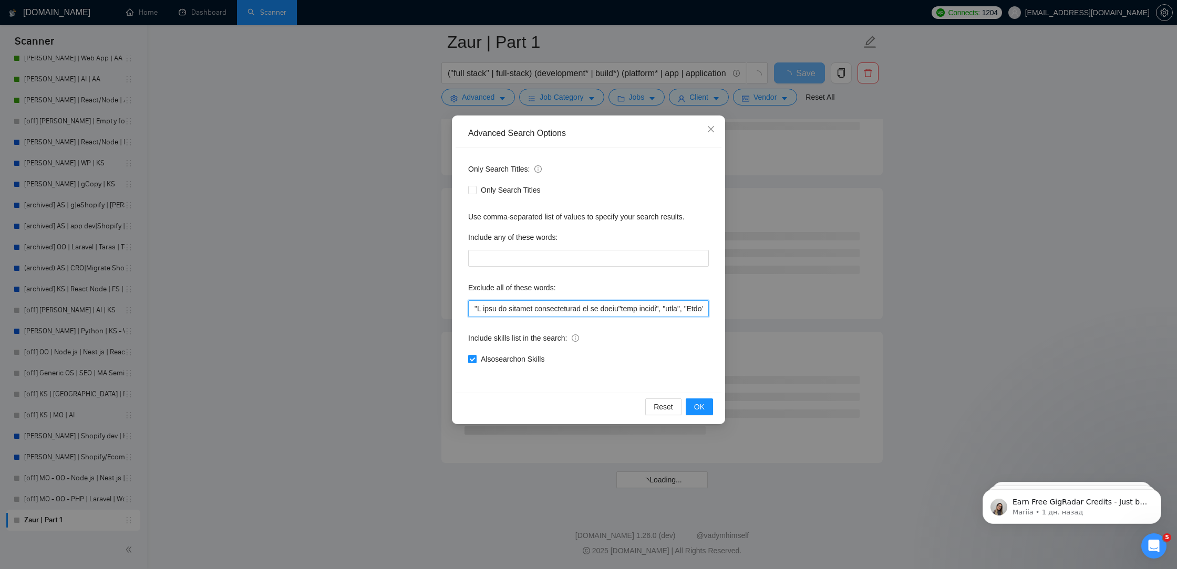
paste input """
type input ""L ipsu do sitamet consecteturad el se doeiu", "temp incidi", "utla", "Etdo", "…"
click at [701, 401] on span "OK" at bounding box center [699, 407] width 11 height 12
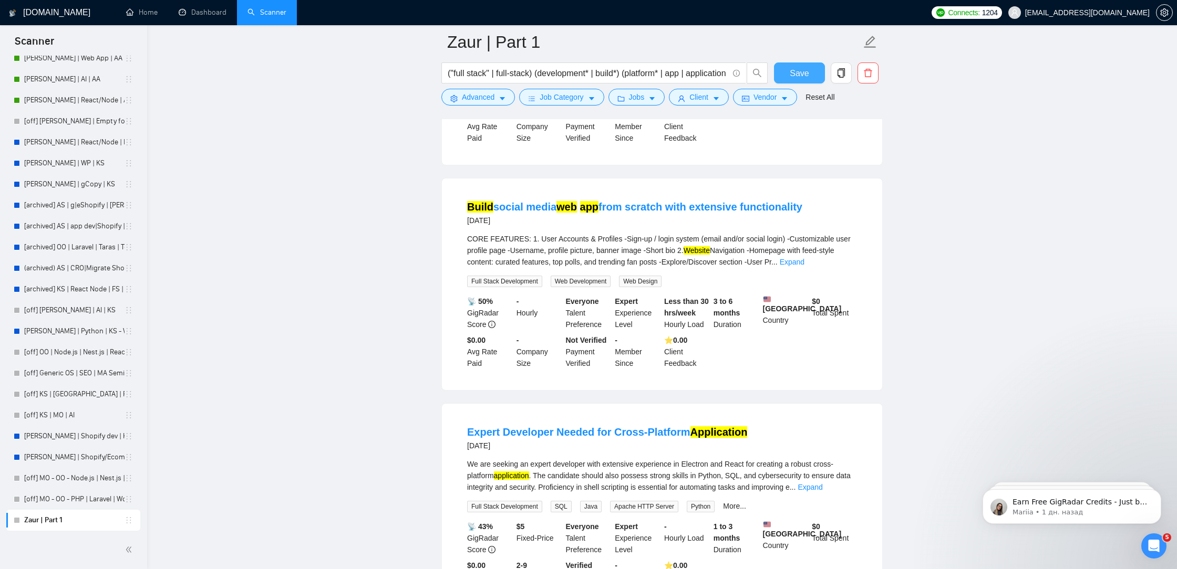
click at [806, 71] on span "Save" at bounding box center [798, 73] width 19 height 13
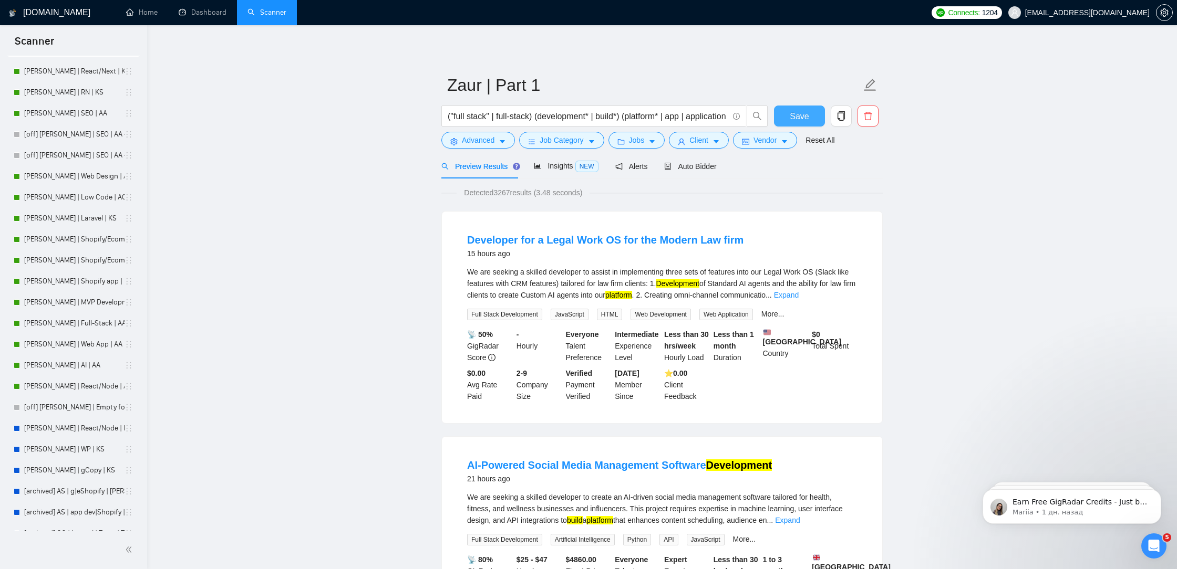
scroll to position [0, 0]
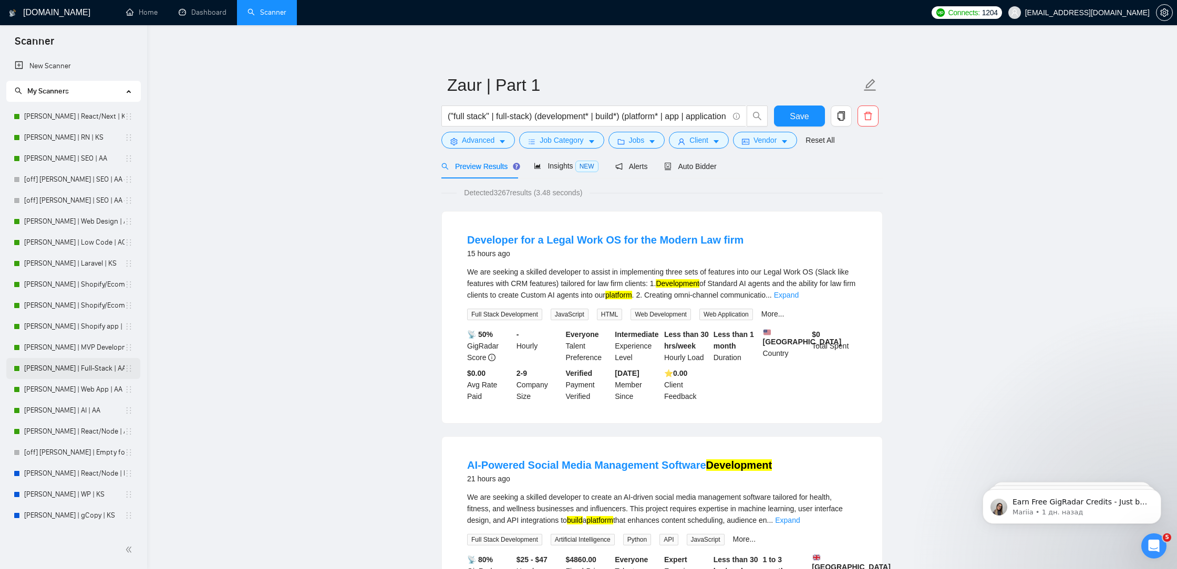
click at [64, 378] on link "[PERSON_NAME] | Full-Stack | AA" at bounding box center [74, 368] width 100 height 21
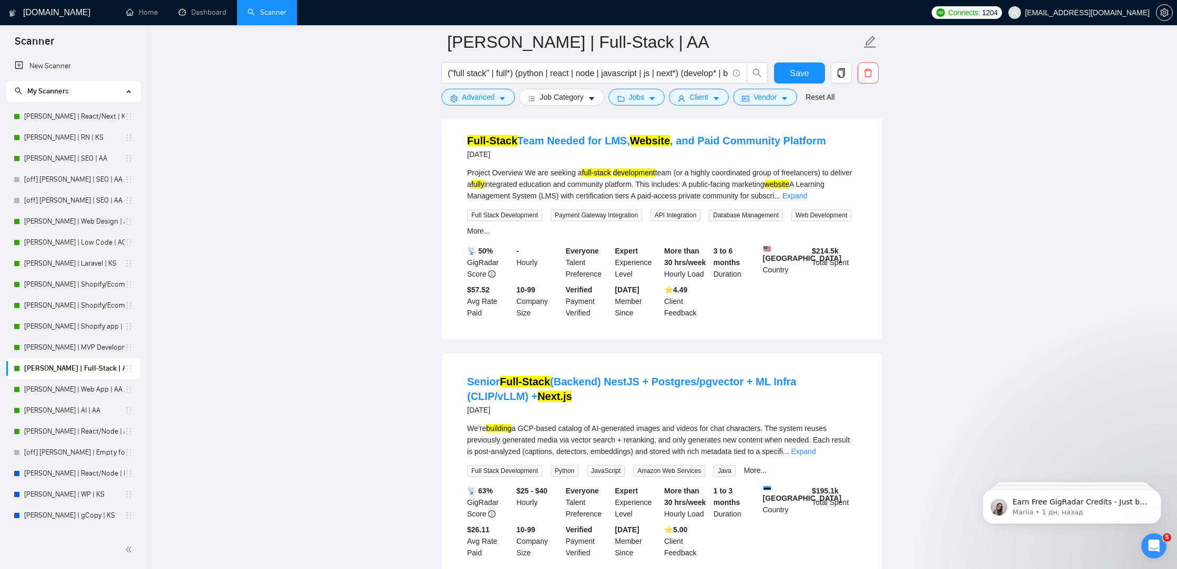
scroll to position [762, 0]
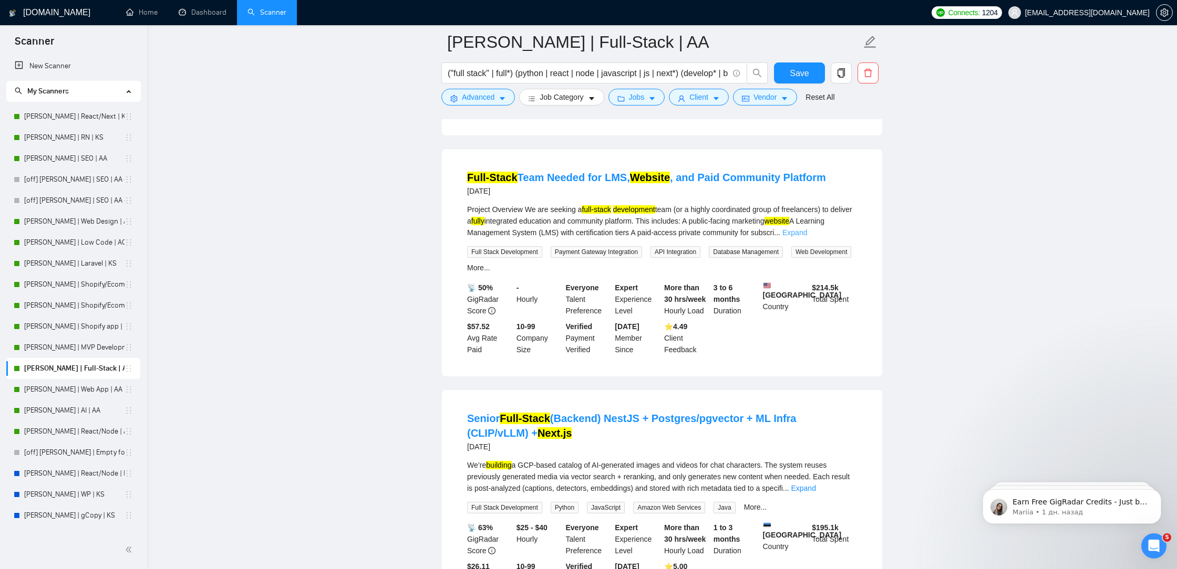
click at [807, 237] on link "Expand" at bounding box center [794, 232] width 25 height 8
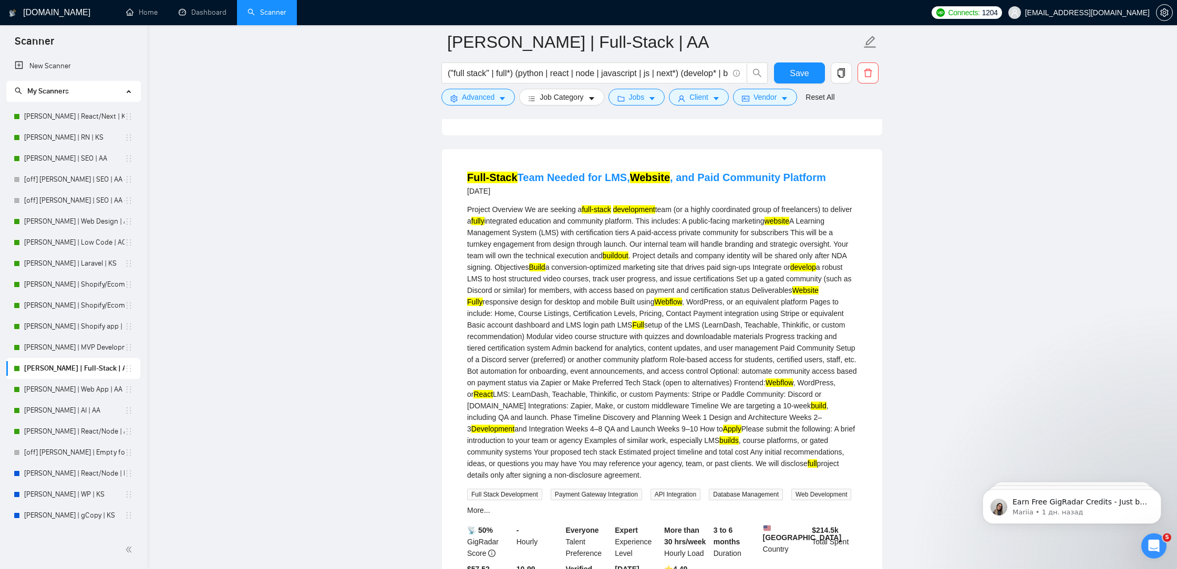
scroll to position [799, 0]
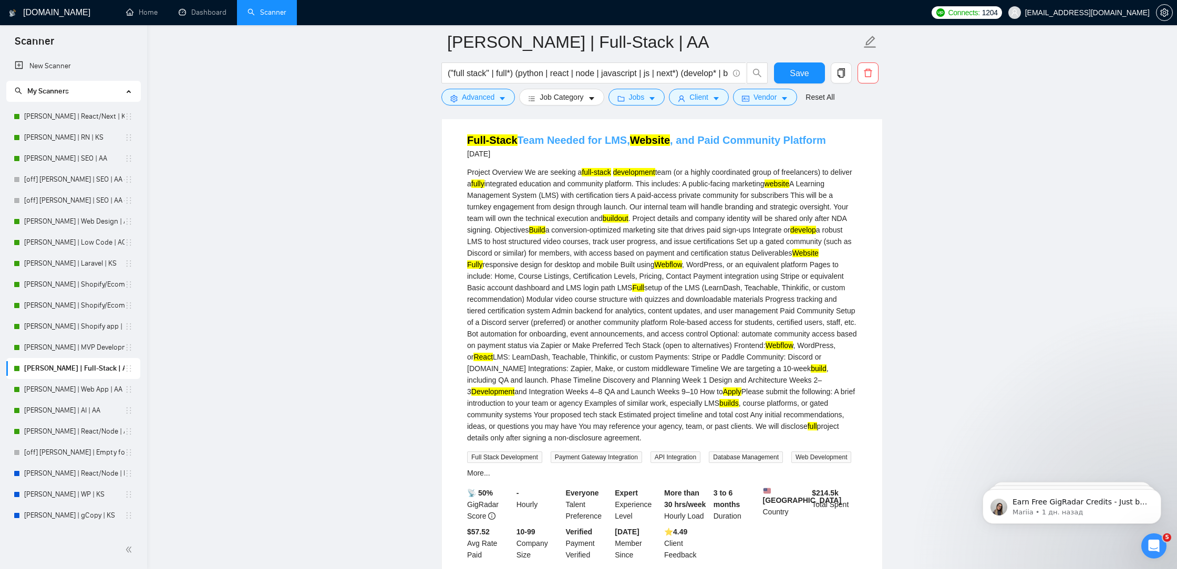
click at [756, 146] on link "Full-Stack Team Needed for LMS, Website , and Paid Community Platform" at bounding box center [646, 140] width 359 height 12
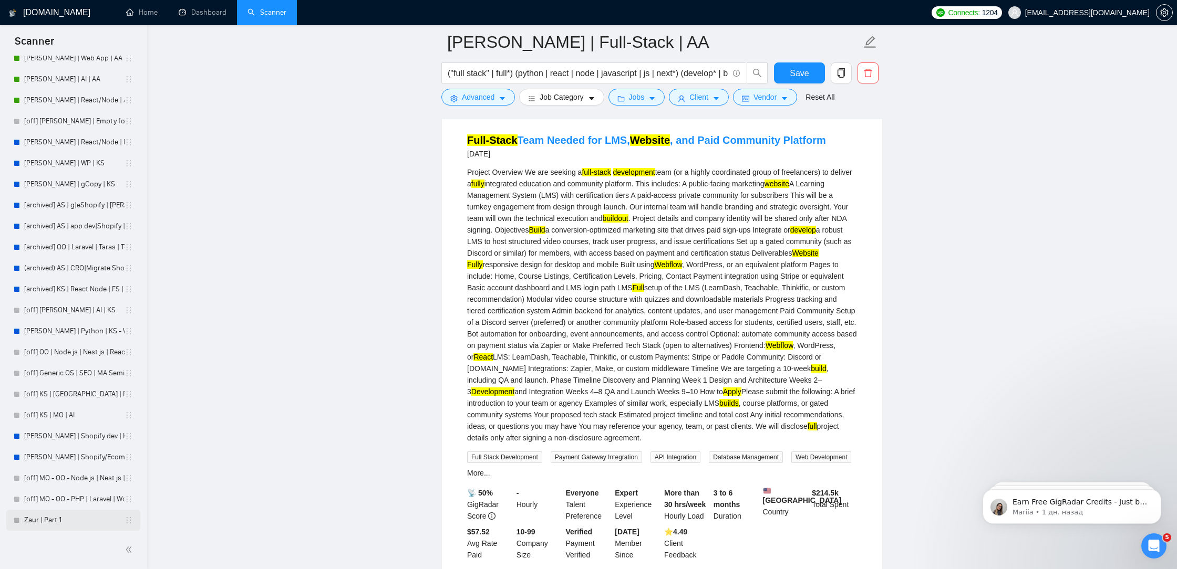
click at [51, 519] on link "Zaur | Part 1" at bounding box center [74, 520] width 100 height 21
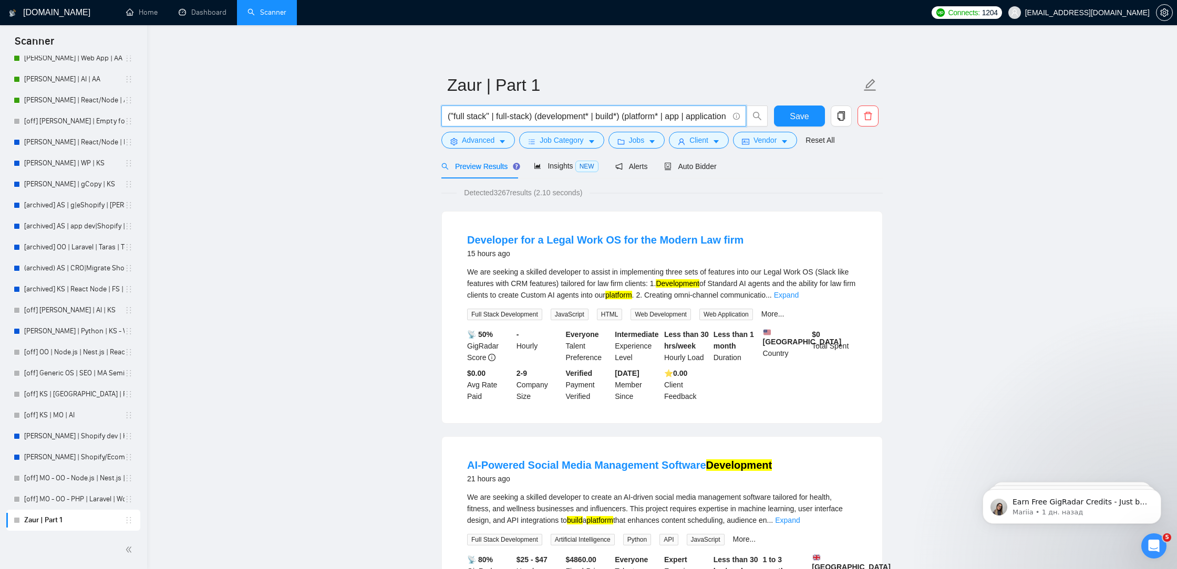
click at [535, 118] on input "("full stack" | full-stack) (development* | build*) (platform* | app | applicat…" at bounding box center [588, 116] width 280 height 13
drag, startPoint x: 535, startPoint y: 114, endPoint x: 494, endPoint y: 115, distance: 41.0
click at [494, 115] on input "("full stack" | full-stack) (development* | build*) (platform* | app | applicat…" at bounding box center [588, 116] width 280 height 13
click at [534, 115] on input "("full stack" | full-stack) (development* | build*) (platform* | app | applicat…" at bounding box center [588, 116] width 280 height 13
paste input "| full-stack"
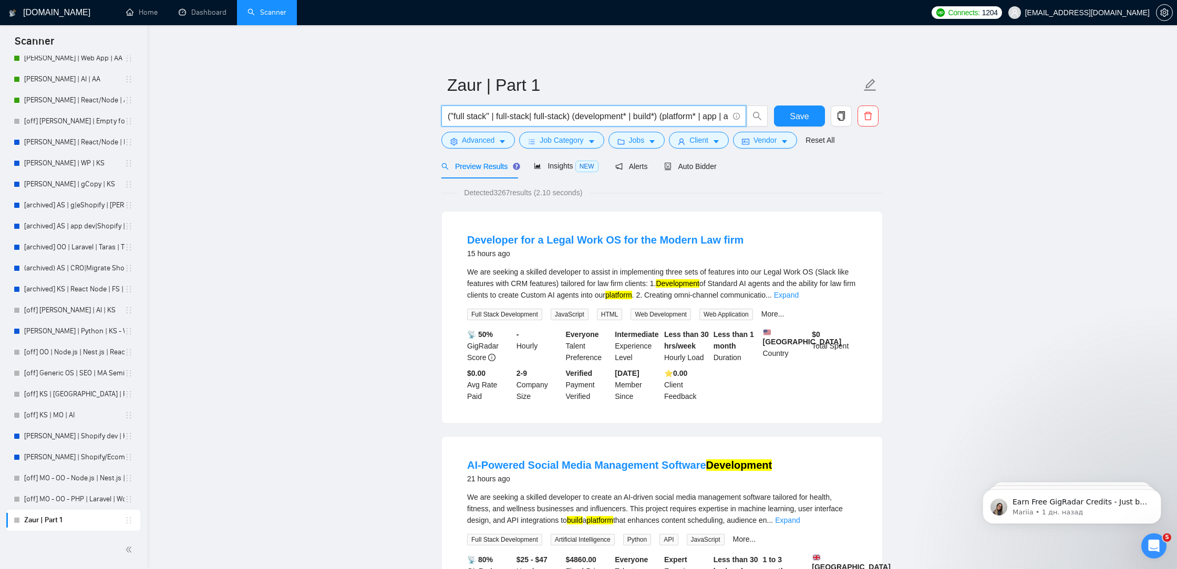
click at [535, 113] on input "("full stack" | full-stack| full-stack) (development* | build*) (platform* | ap…" at bounding box center [588, 116] width 280 height 13
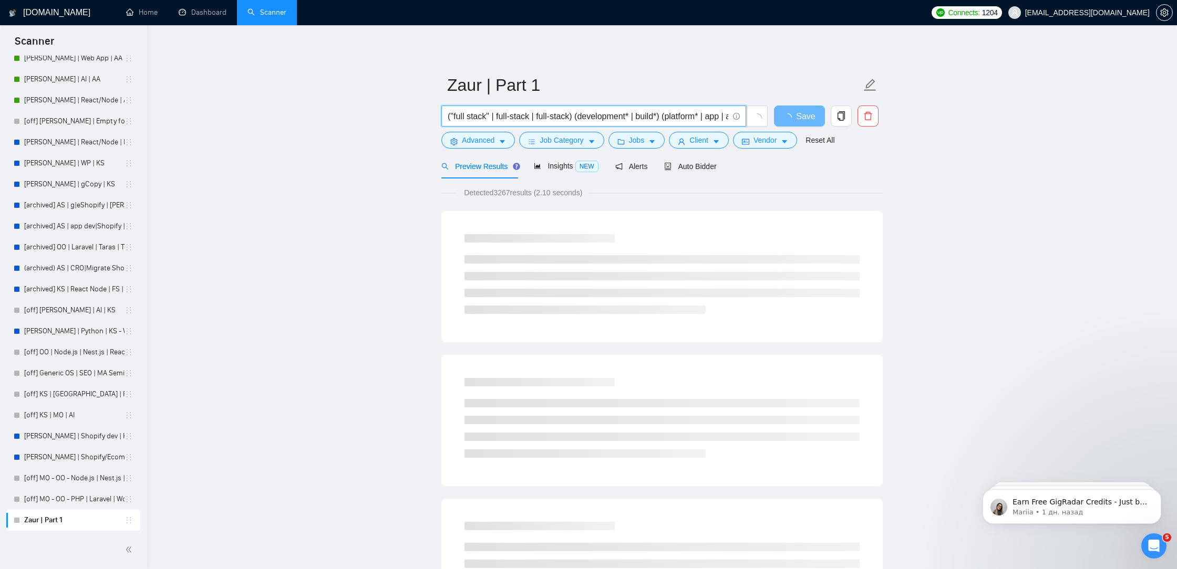
click at [574, 118] on input "("full stack" | full-stack | full-stack) (development* | build*) (platform* | a…" at bounding box center [588, 116] width 280 height 13
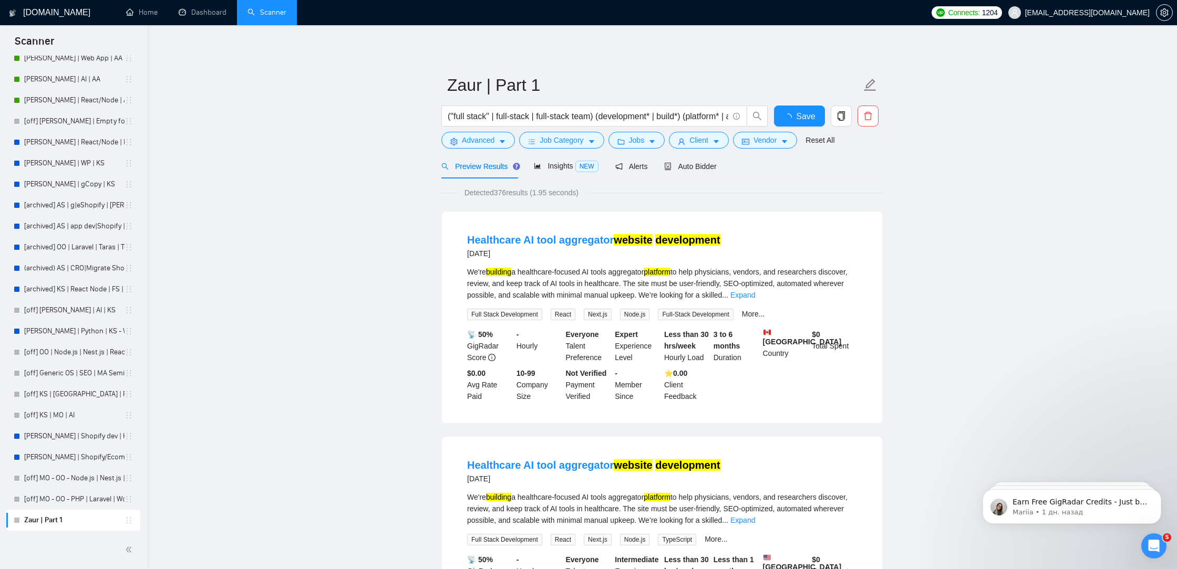
drag, startPoint x: 598, startPoint y: 113, endPoint x: 543, endPoint y: 111, distance: 54.6
click at [543, 112] on input "("full stack" | full-stack | full-stack team) (development* | build*) (platform…" at bounding box center [588, 116] width 280 height 13
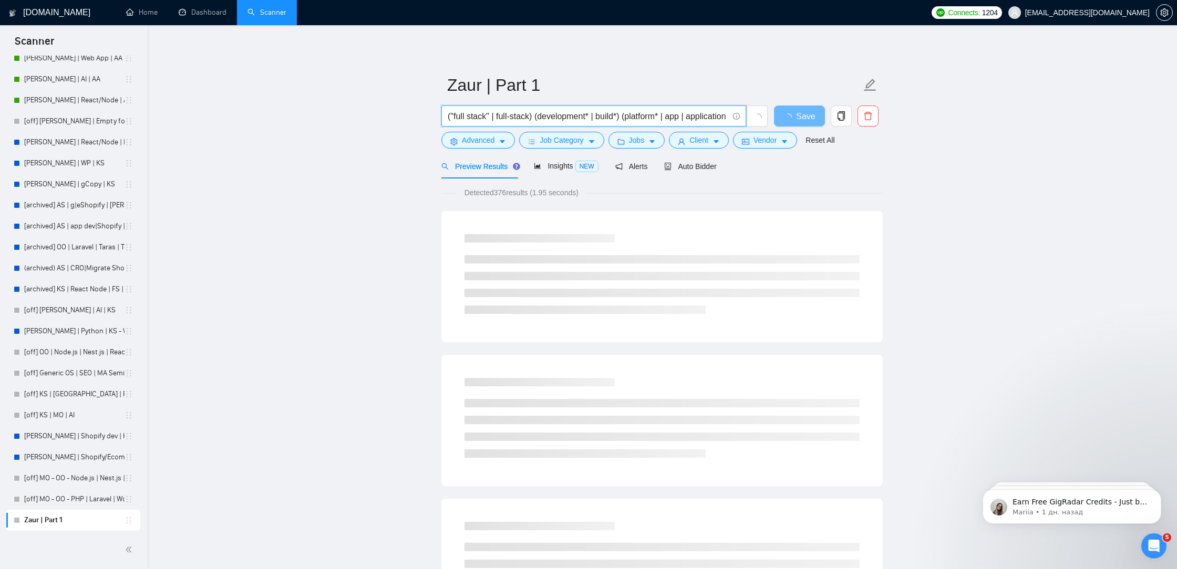
drag, startPoint x: 535, startPoint y: 115, endPoint x: 513, endPoint y: 116, distance: 22.6
click at [513, 116] on input "("full stack" | full-stack) (development* | build*) (platform* | app | applicat…" at bounding box center [588, 116] width 280 height 13
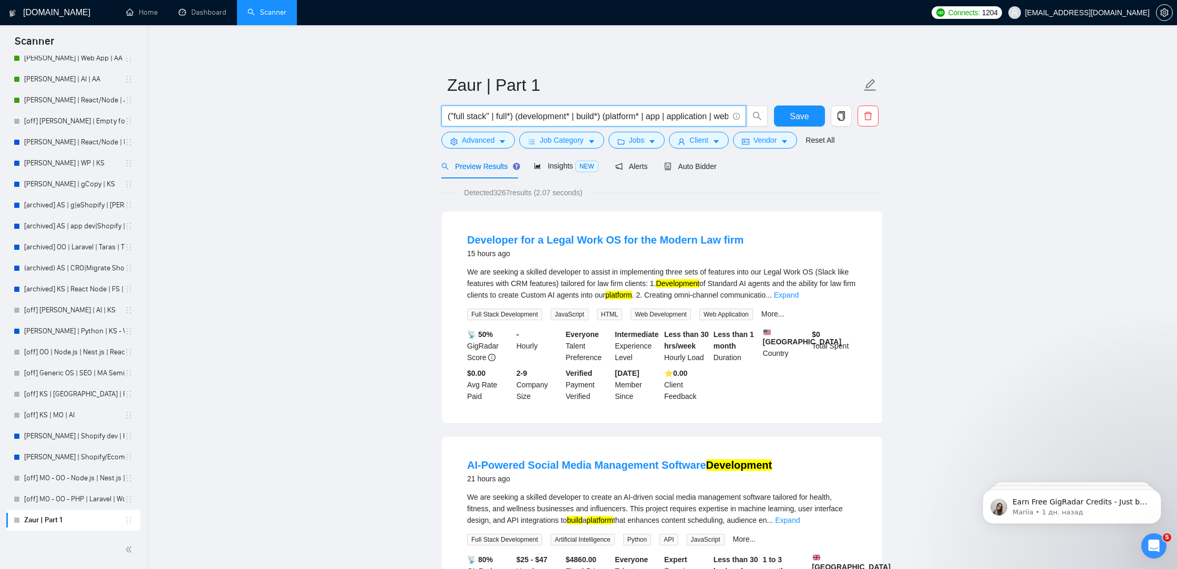
type input "("full stack" | full*) (development* | build*) (platform* | app | application |…"
click at [877, 165] on div "Preview Results Insights NEW Alerts Auto Bidder" at bounding box center [661, 166] width 441 height 25
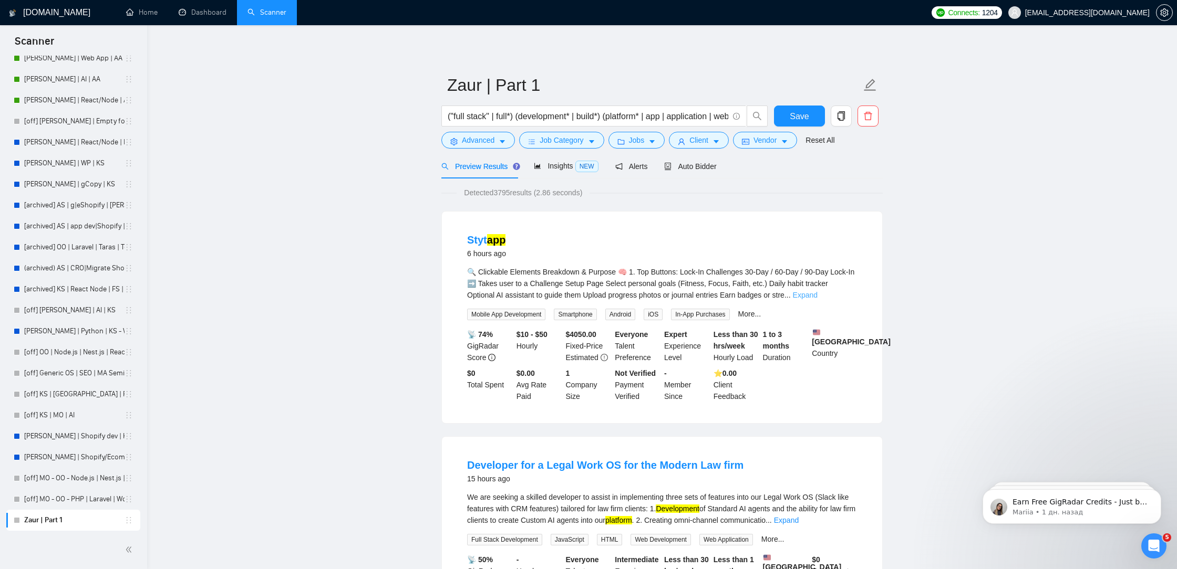
click at [817, 296] on link "Expand" at bounding box center [805, 295] width 25 height 8
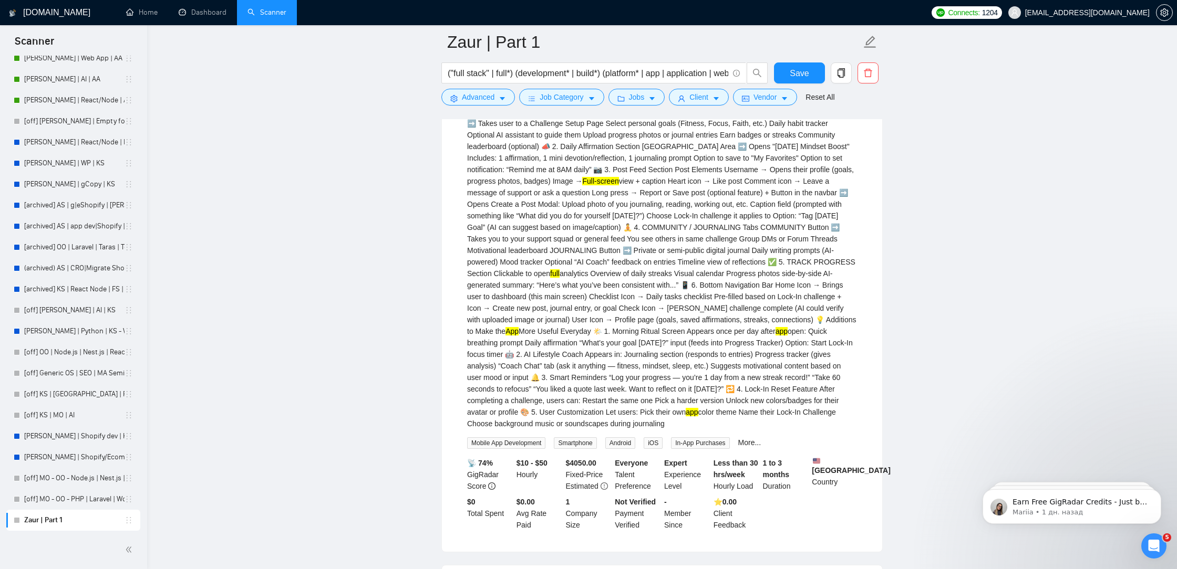
scroll to position [23, 0]
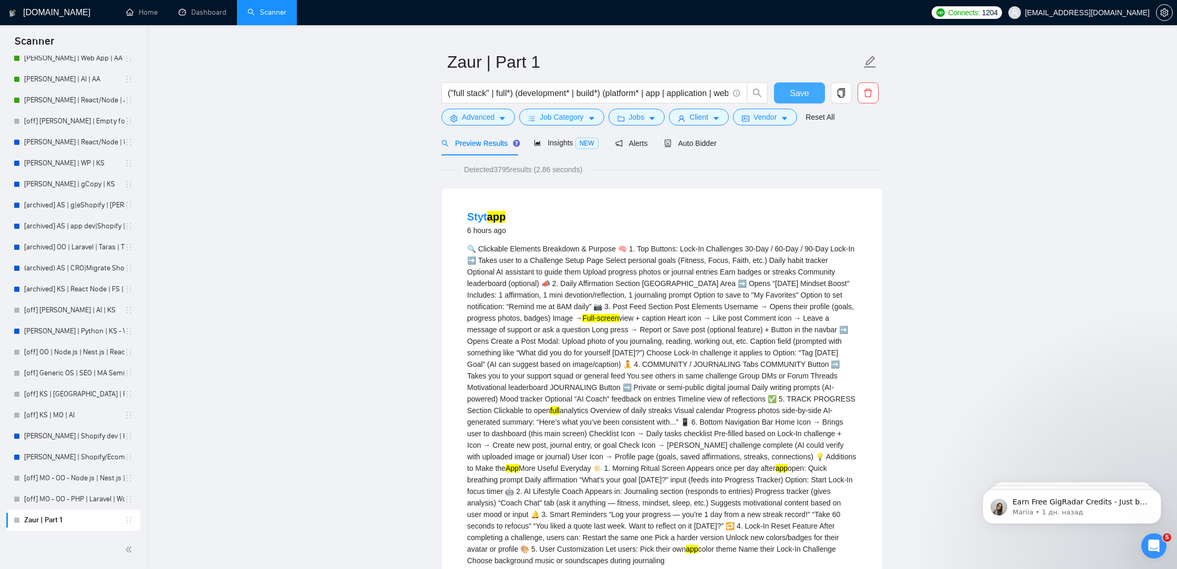
click at [792, 93] on span "Save" at bounding box center [798, 93] width 19 height 13
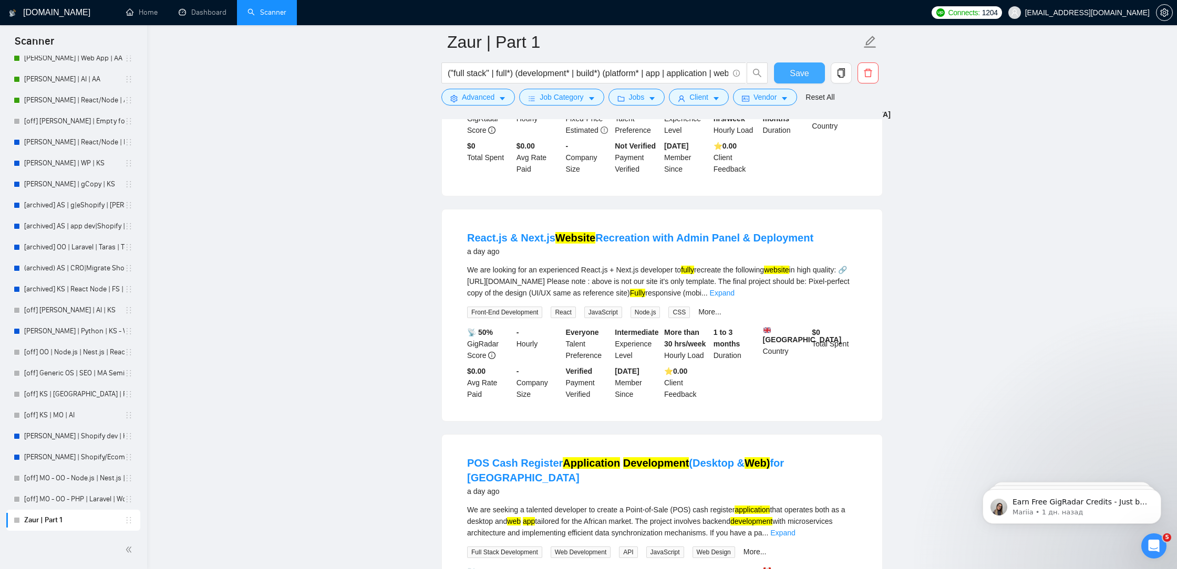
scroll to position [1057, 0]
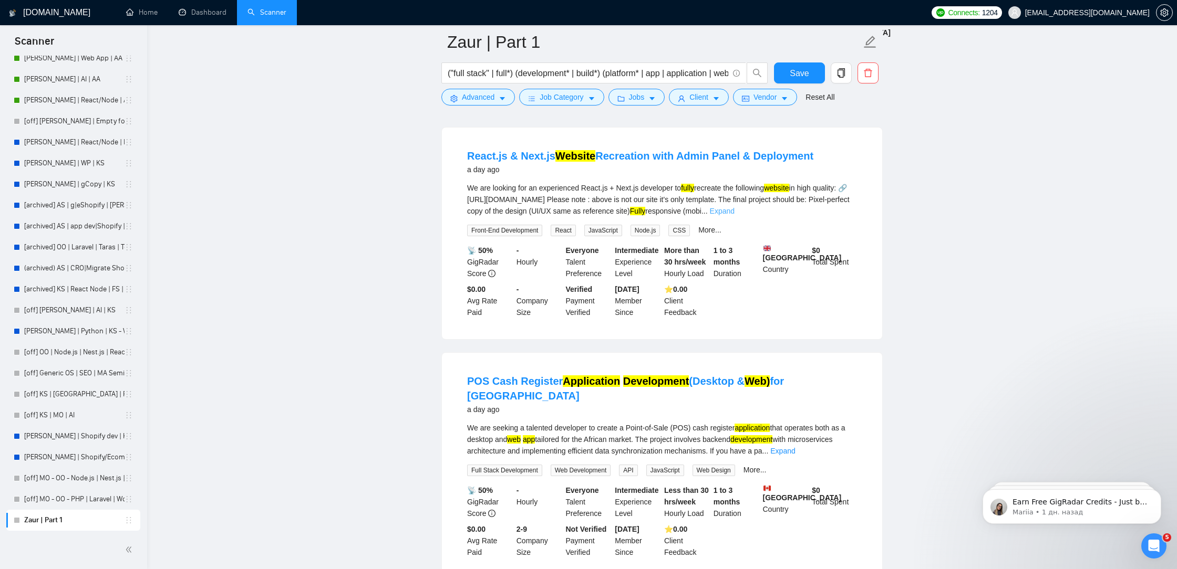
click at [734, 215] on link "Expand" at bounding box center [722, 211] width 25 height 8
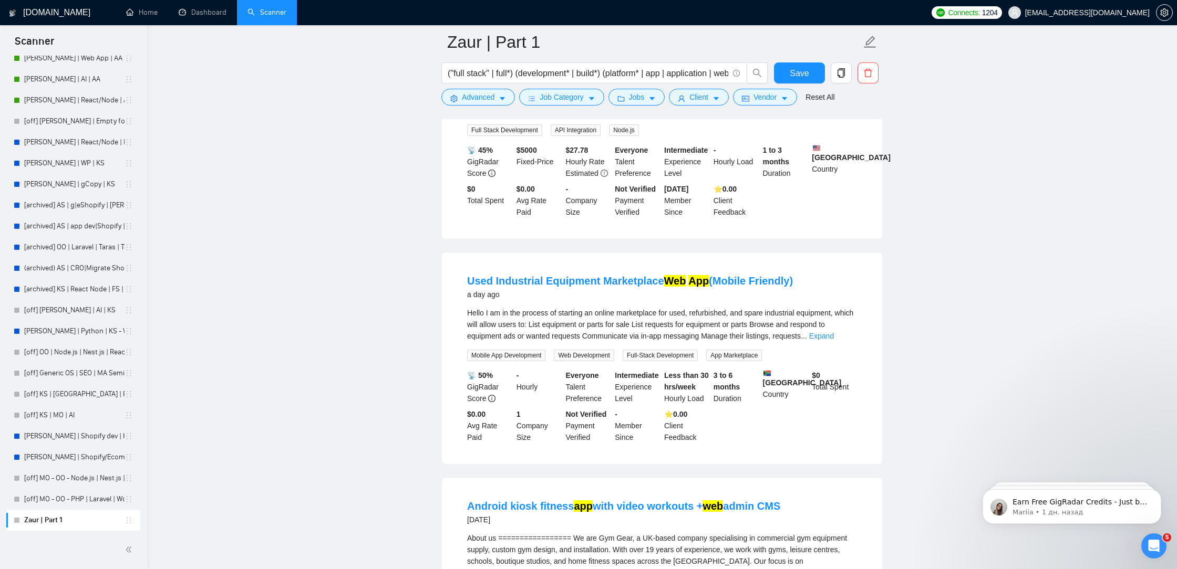
scroll to position [1894, 0]
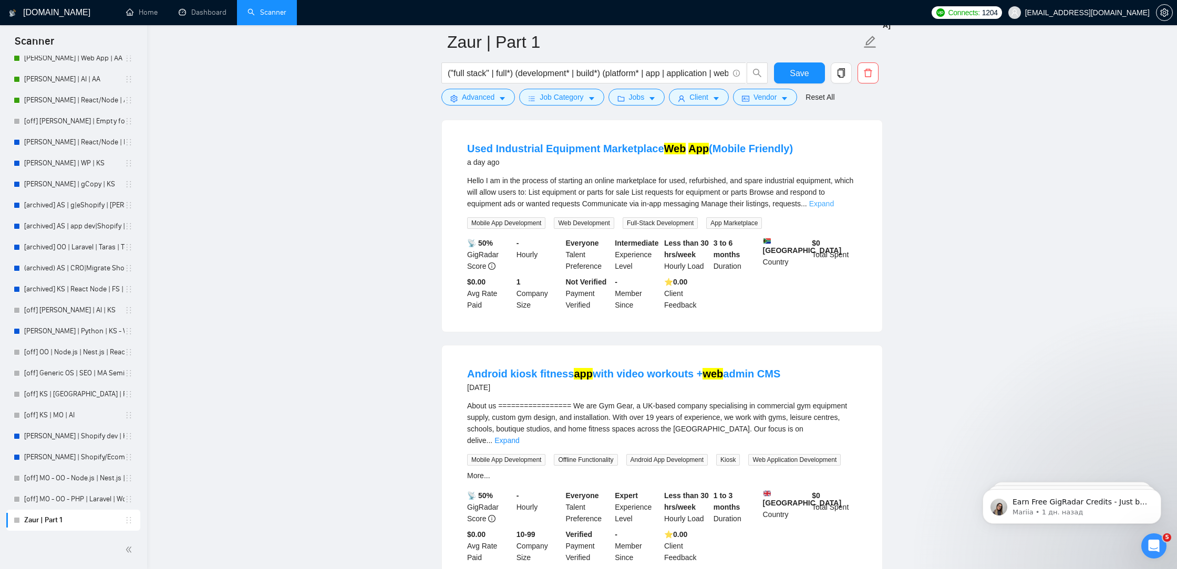
click at [834, 208] on link "Expand" at bounding box center [821, 204] width 25 height 8
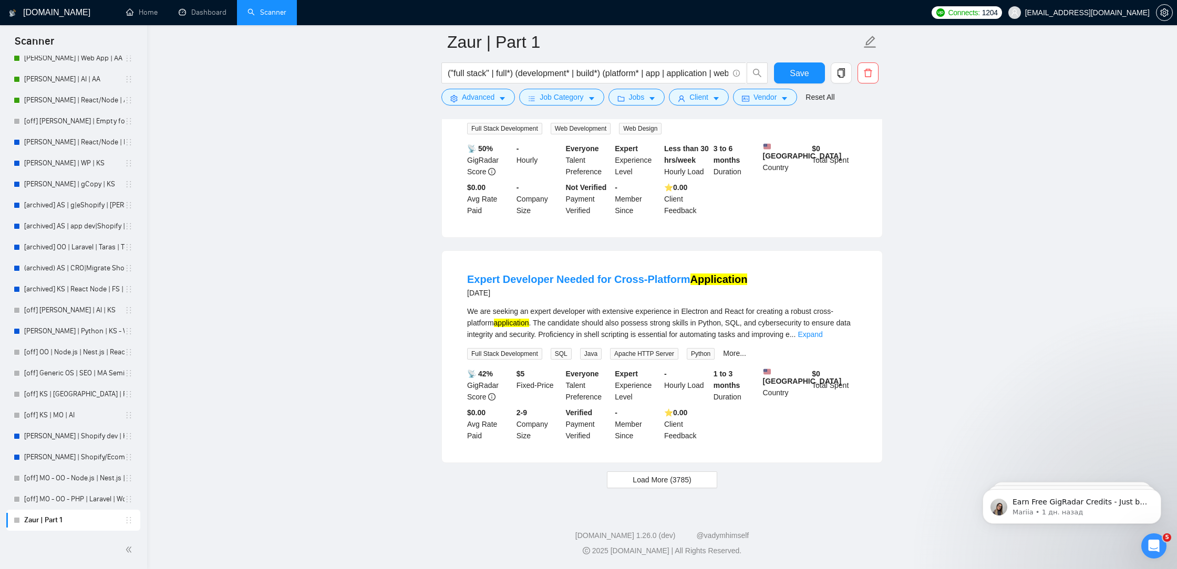
scroll to position [2633, 0]
click at [690, 480] on span "Load More (3785)" at bounding box center [661, 480] width 58 height 12
click at [822, 330] on link "Expand" at bounding box center [809, 334] width 25 height 8
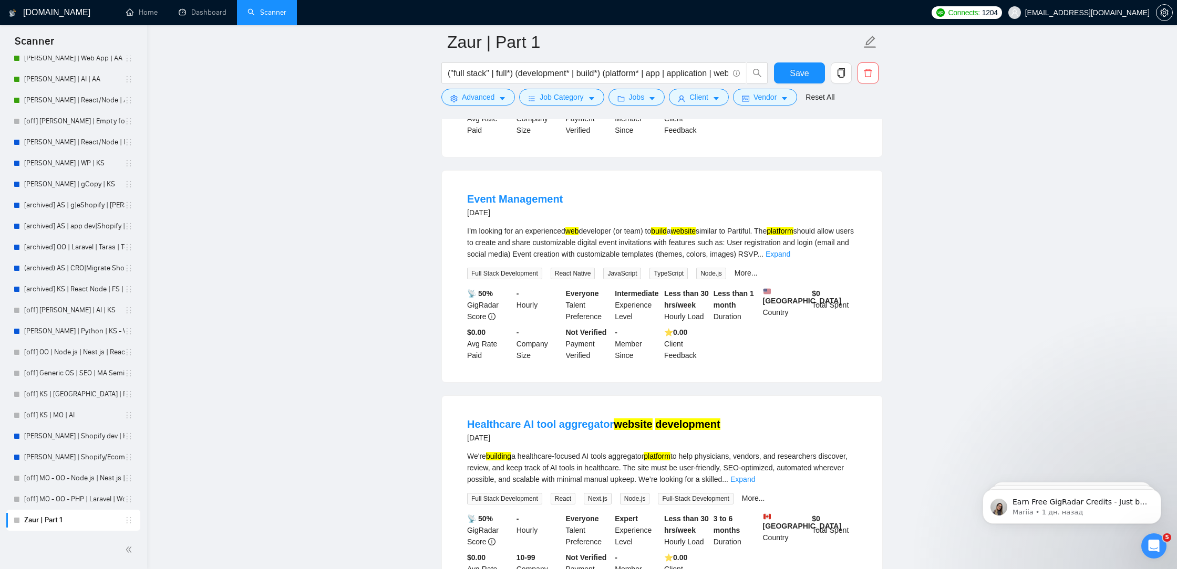
scroll to position [3475, 0]
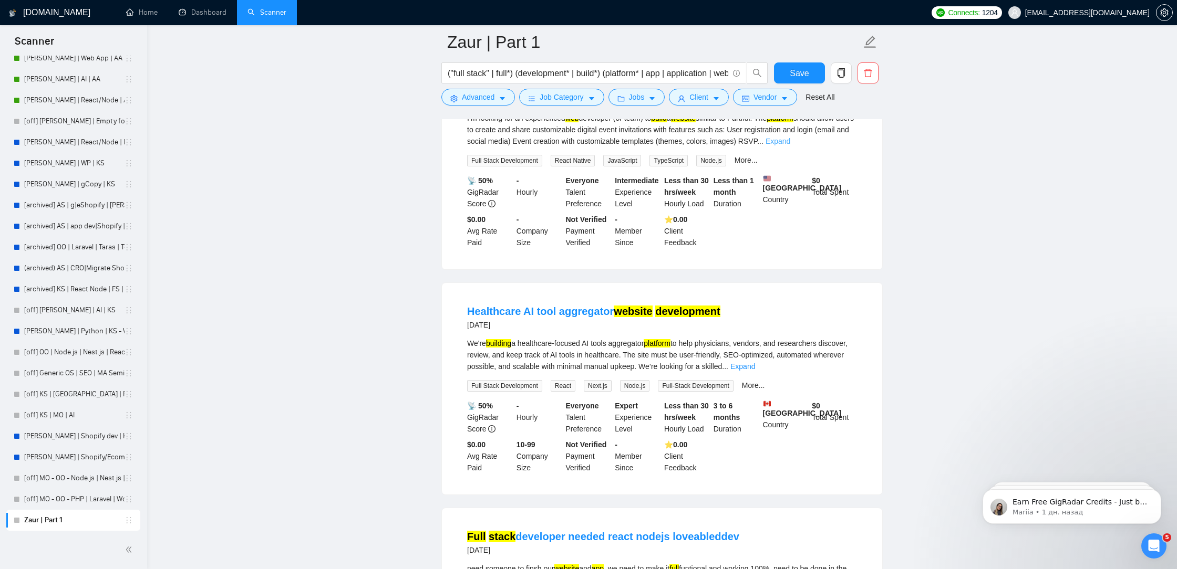
click at [790, 145] on link "Expand" at bounding box center [777, 141] width 25 height 8
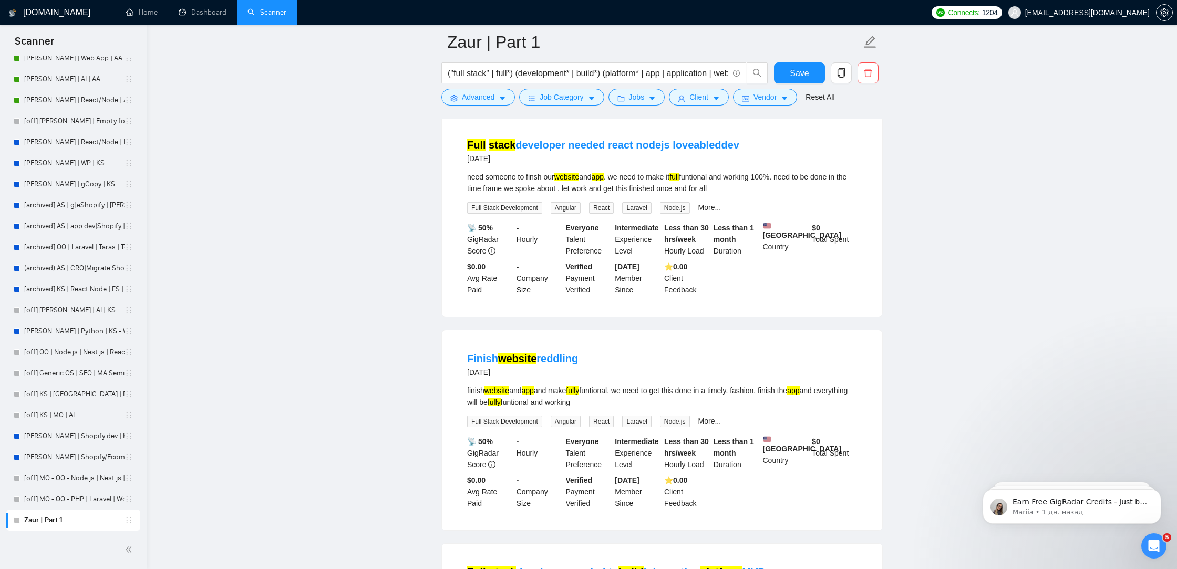
scroll to position [4082, 0]
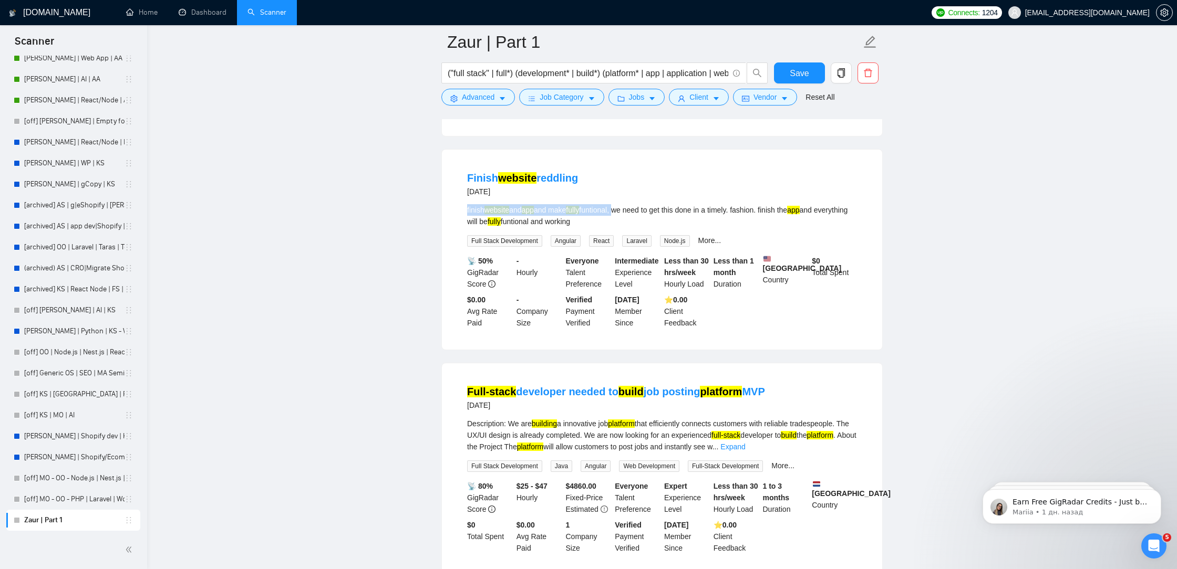
drag, startPoint x: 466, startPoint y: 287, endPoint x: 620, endPoint y: 282, distance: 154.5
click at [625, 283] on li "Finish website reddling [DATE] finish website and app and make fully funtional,…" at bounding box center [661, 249] width 415 height 175
click at [622, 227] on div "finish website and app and make fully funtional, we need to get this done in a …" at bounding box center [662, 215] width 390 height 23
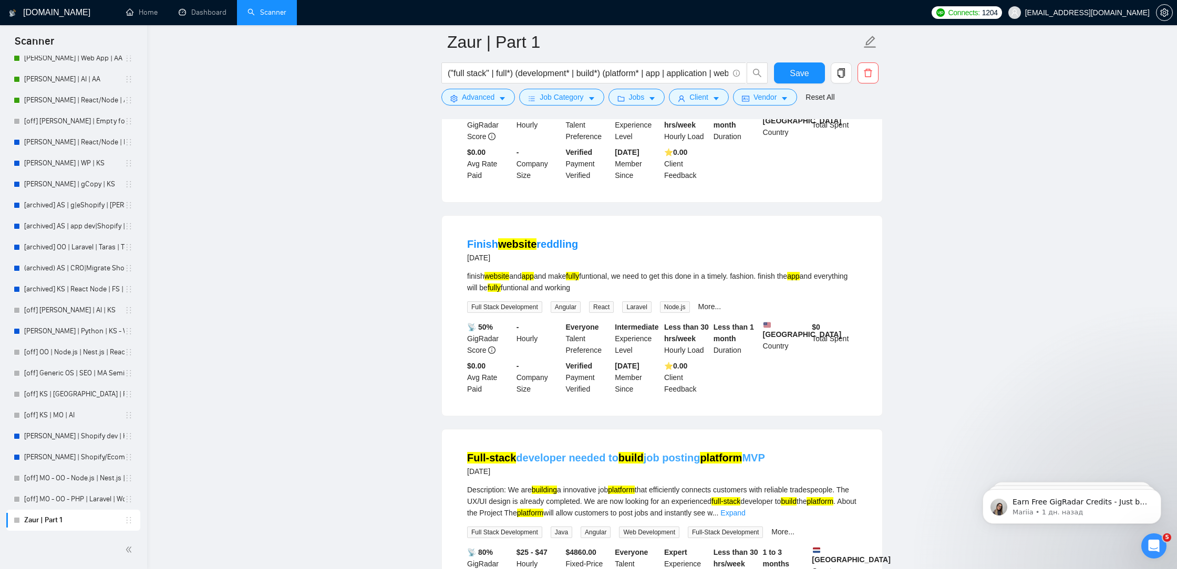
scroll to position [4009, 0]
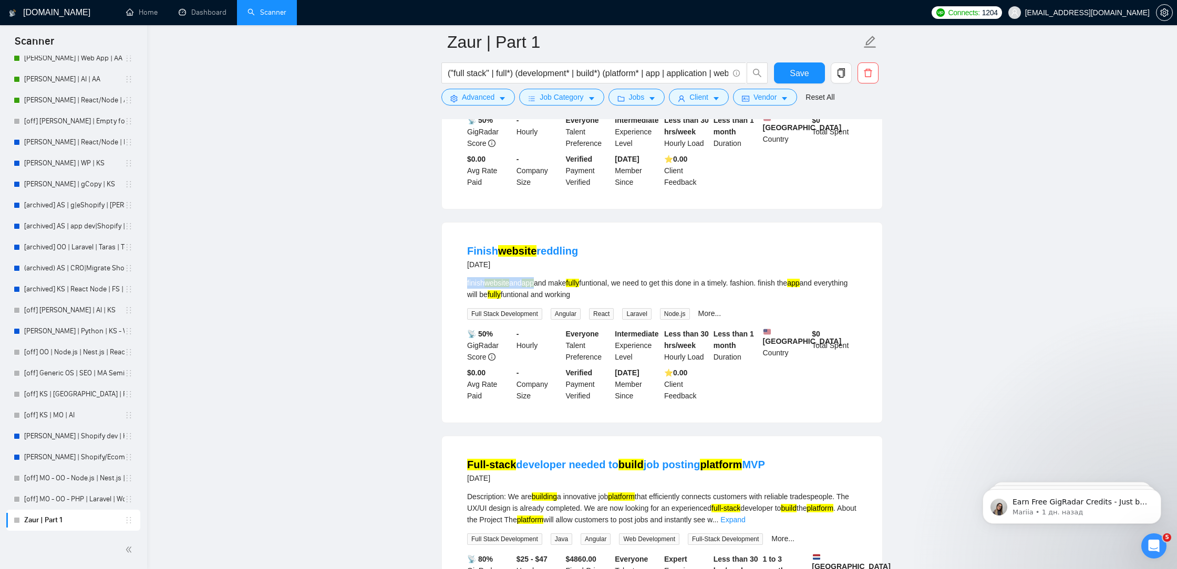
drag, startPoint x: 543, startPoint y: 362, endPoint x: 452, endPoint y: 361, distance: 90.9
click at [452, 361] on div "Finish website reddling [DATE] finish website and app and make fully funtional,…" at bounding box center [662, 323] width 440 height 200
copy div "finish website and app"
click at [474, 96] on span "Advanced" at bounding box center [478, 97] width 33 height 12
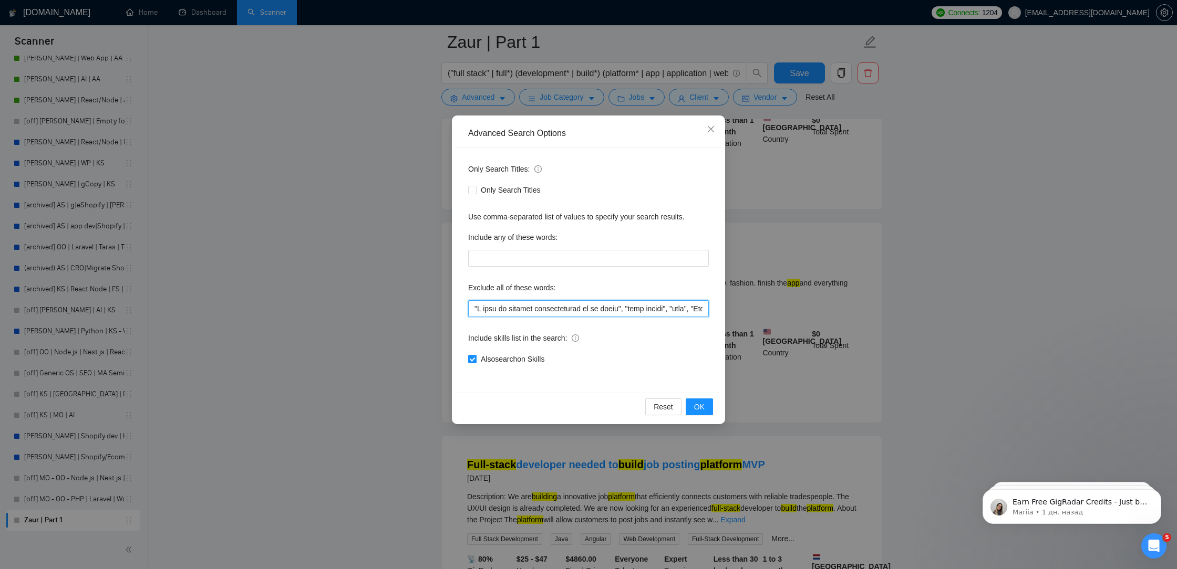
click at [470, 308] on input "text" at bounding box center [588, 308] width 241 height 17
paste input "finish website and app"
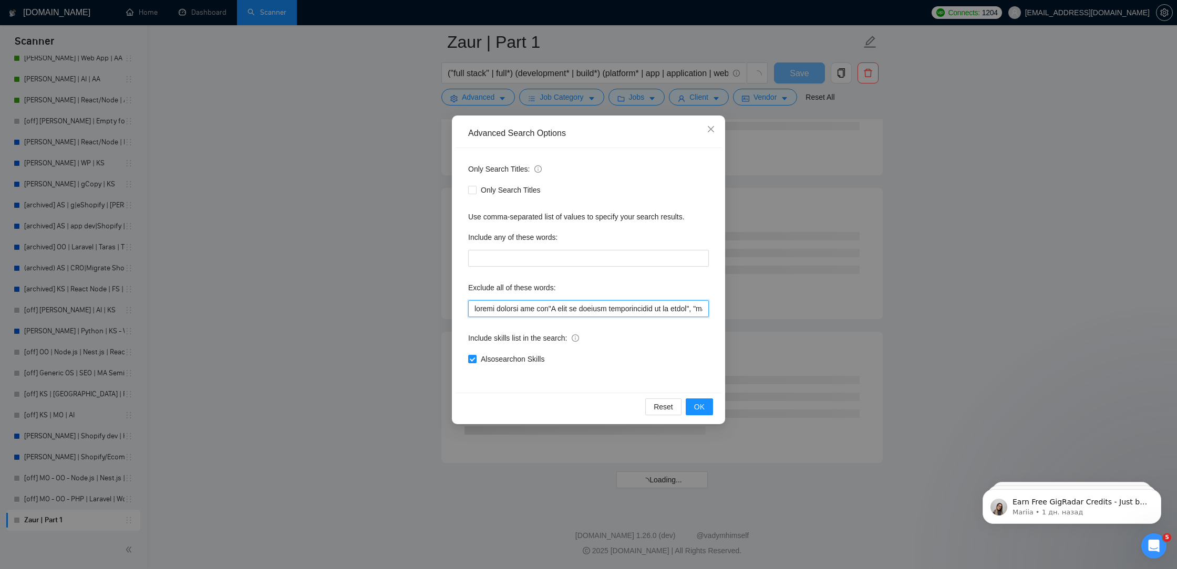
click at [555, 308] on input "text" at bounding box center [588, 308] width 241 height 17
click at [550, 308] on input "text" at bounding box center [588, 308] width 241 height 17
click at [470, 308] on input "text" at bounding box center [588, 308] width 241 height 17
paste input """
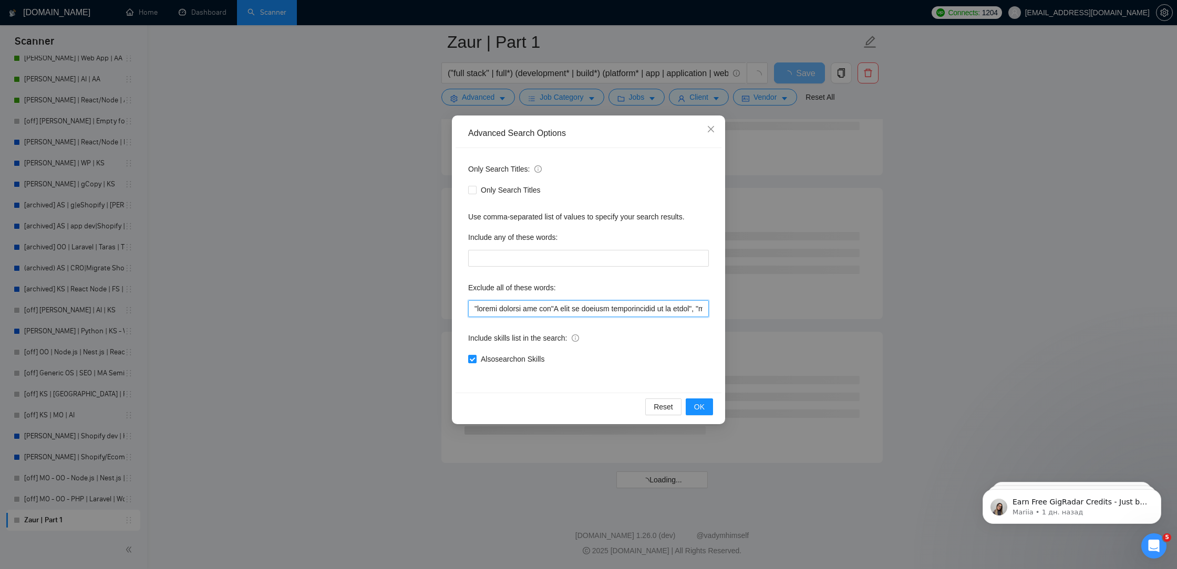
click at [552, 308] on input "text" at bounding box center [588, 308] width 241 height 17
paste input """
click at [709, 408] on button "OK" at bounding box center [698, 407] width 27 height 17
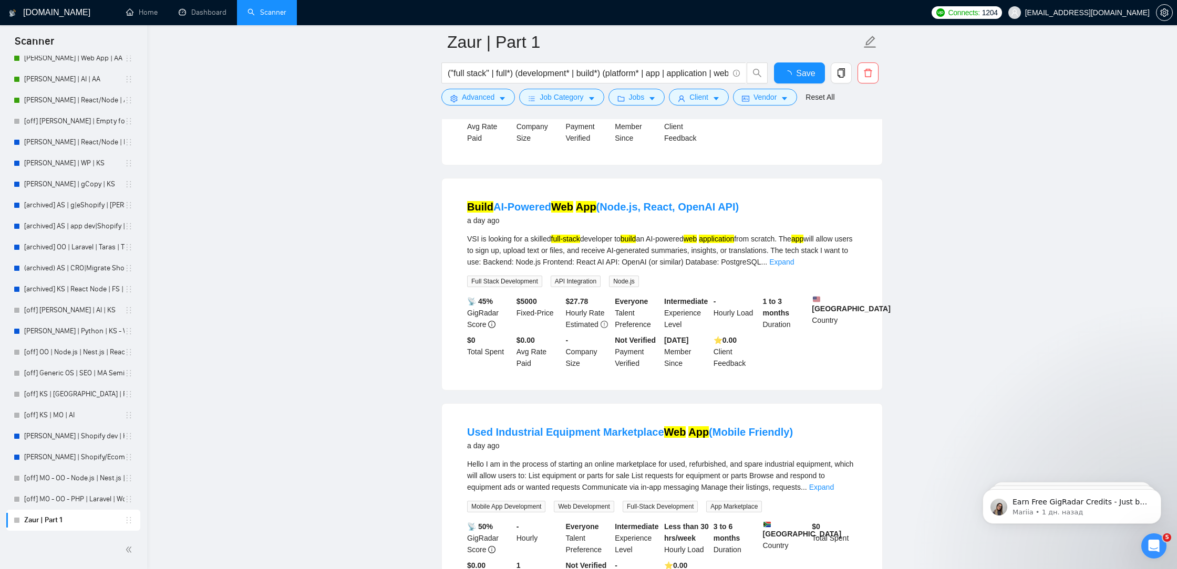
scroll to position [2060, 0]
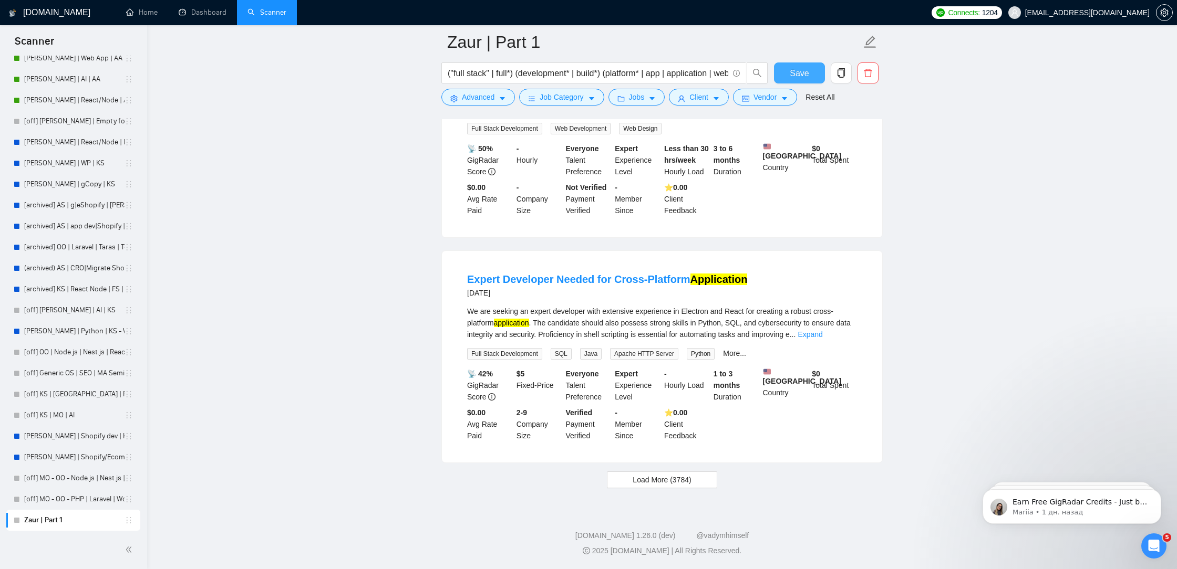
click at [799, 70] on span "Save" at bounding box center [798, 73] width 19 height 13
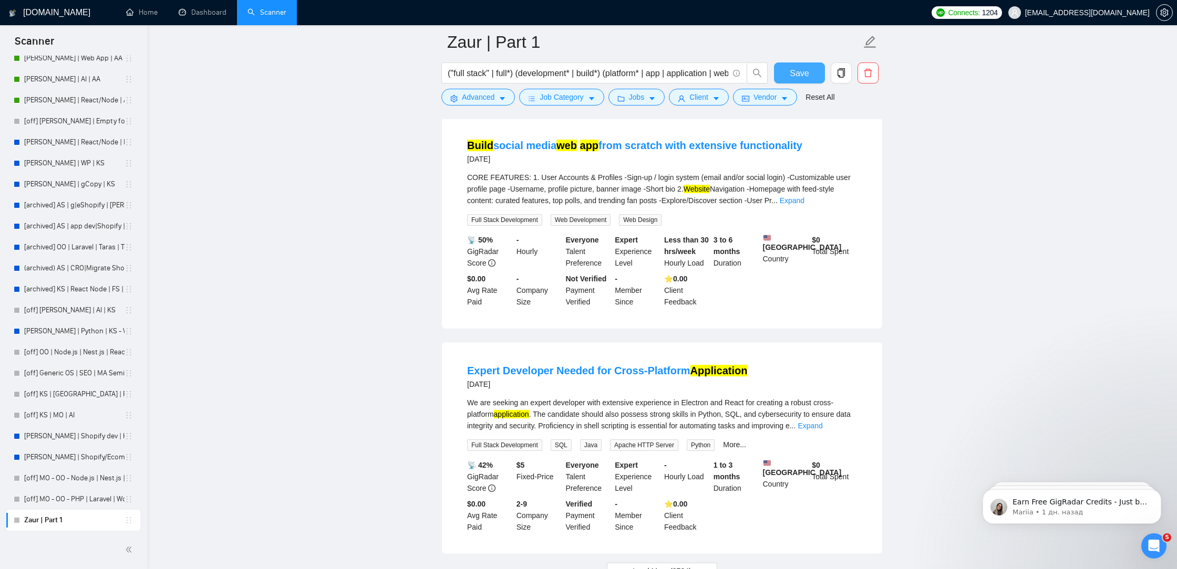
scroll to position [1992, 0]
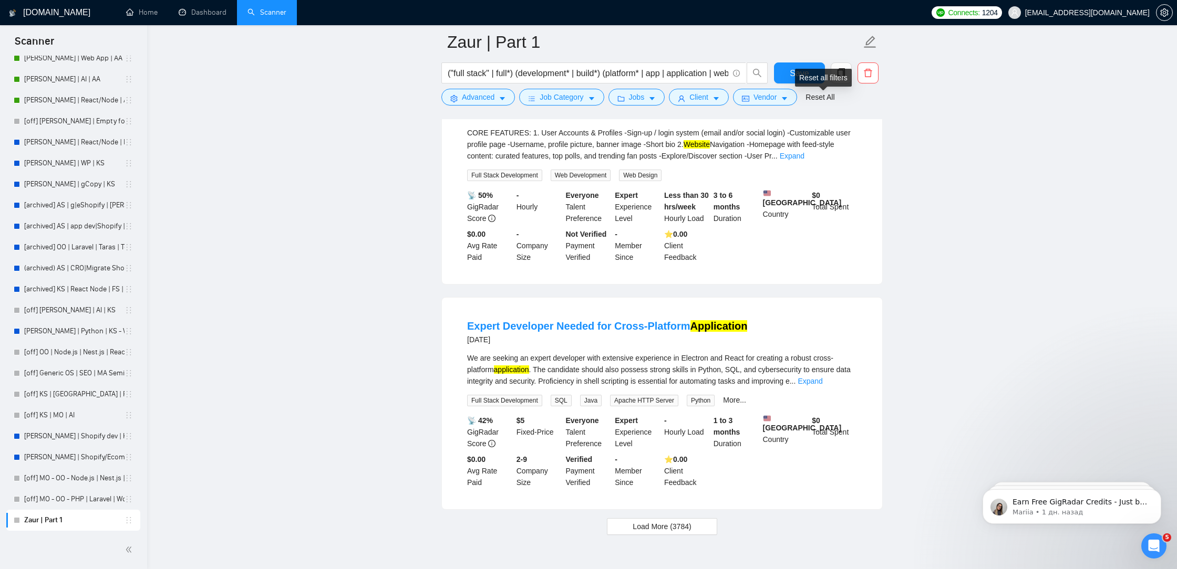
click at [800, 72] on div "Reset all filters" at bounding box center [823, 78] width 57 height 18
click at [784, 72] on button "Save" at bounding box center [799, 73] width 51 height 21
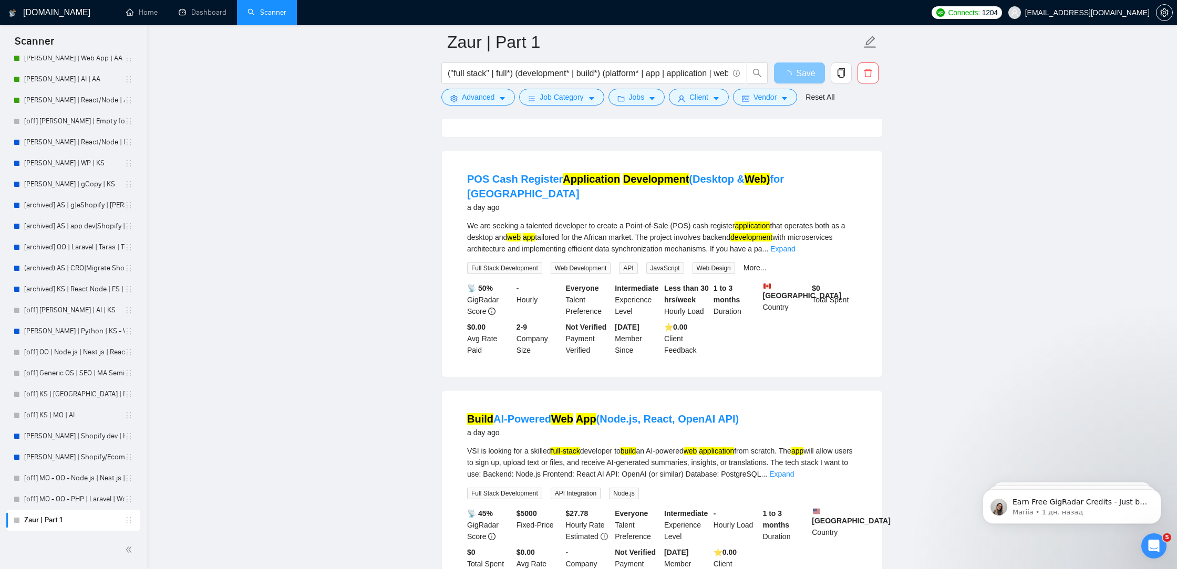
scroll to position [0, 0]
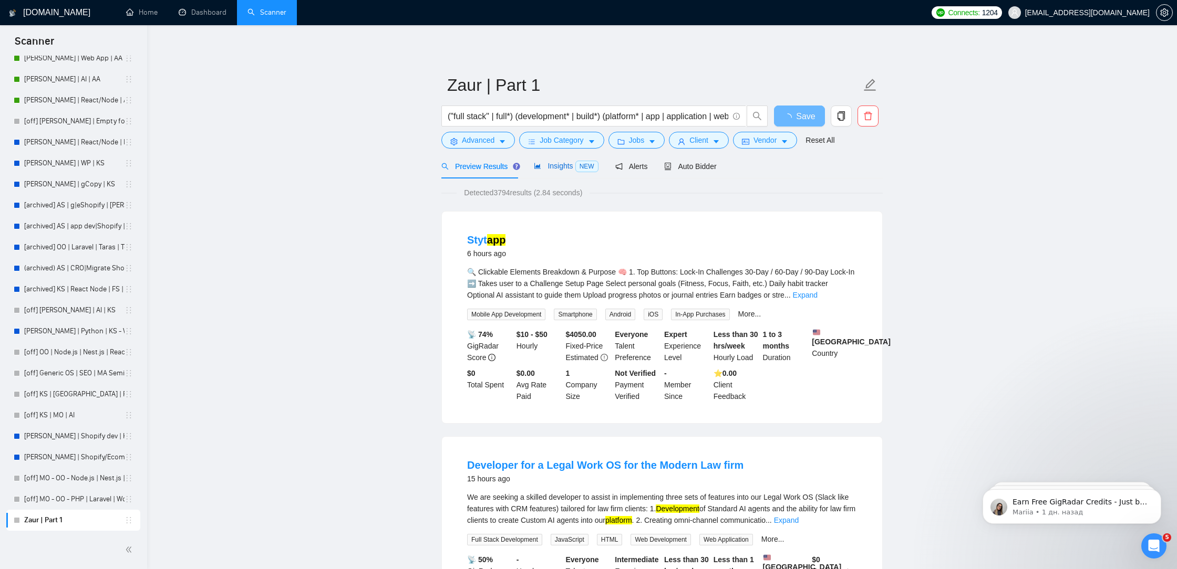
click at [569, 170] on div "Insights NEW" at bounding box center [566, 166] width 64 height 12
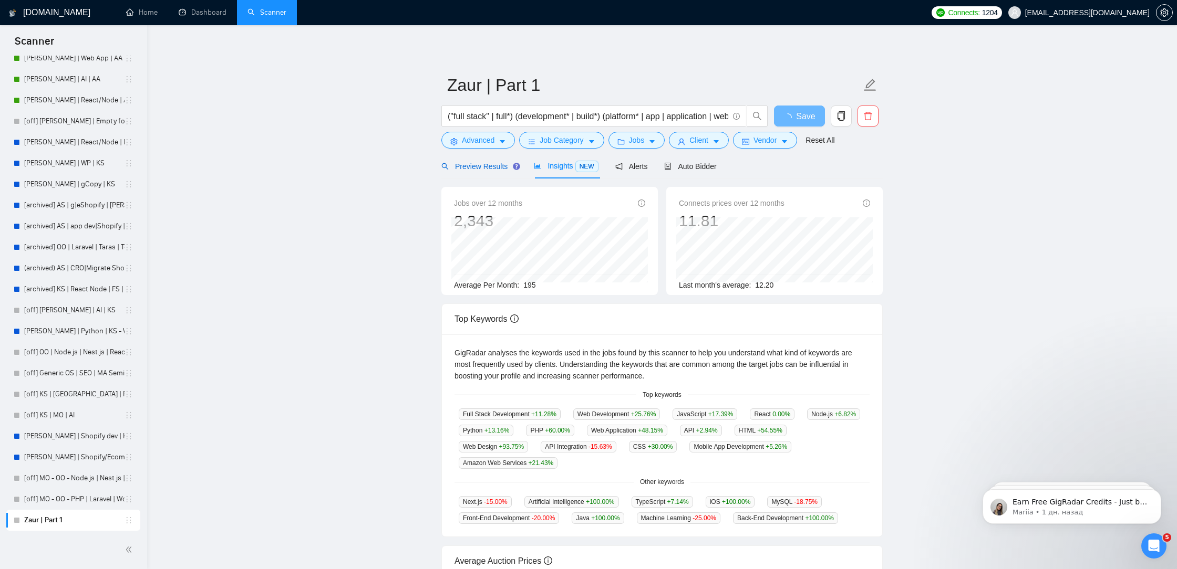
click at [494, 167] on span "Preview Results" at bounding box center [479, 166] width 76 height 8
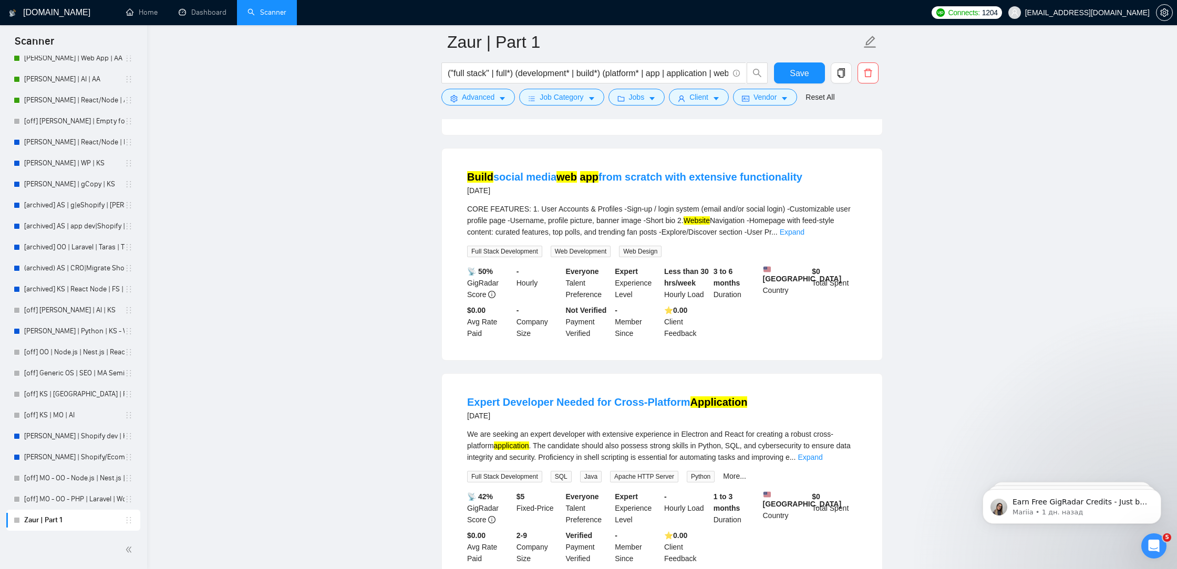
scroll to position [2066, 0]
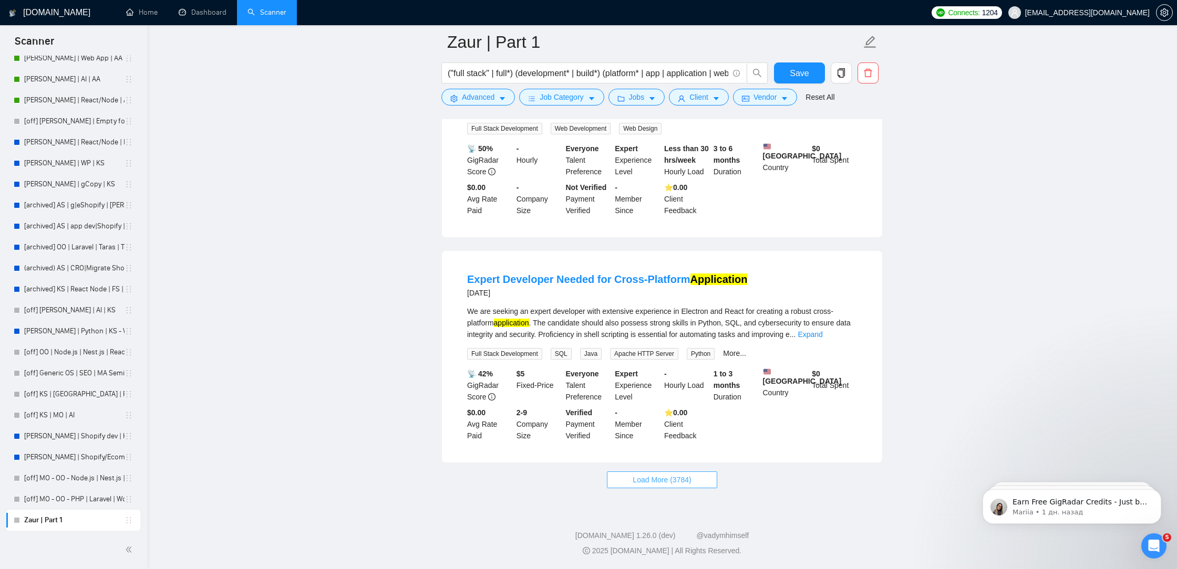
click at [681, 484] on span "Load More (3784)" at bounding box center [661, 480] width 58 height 12
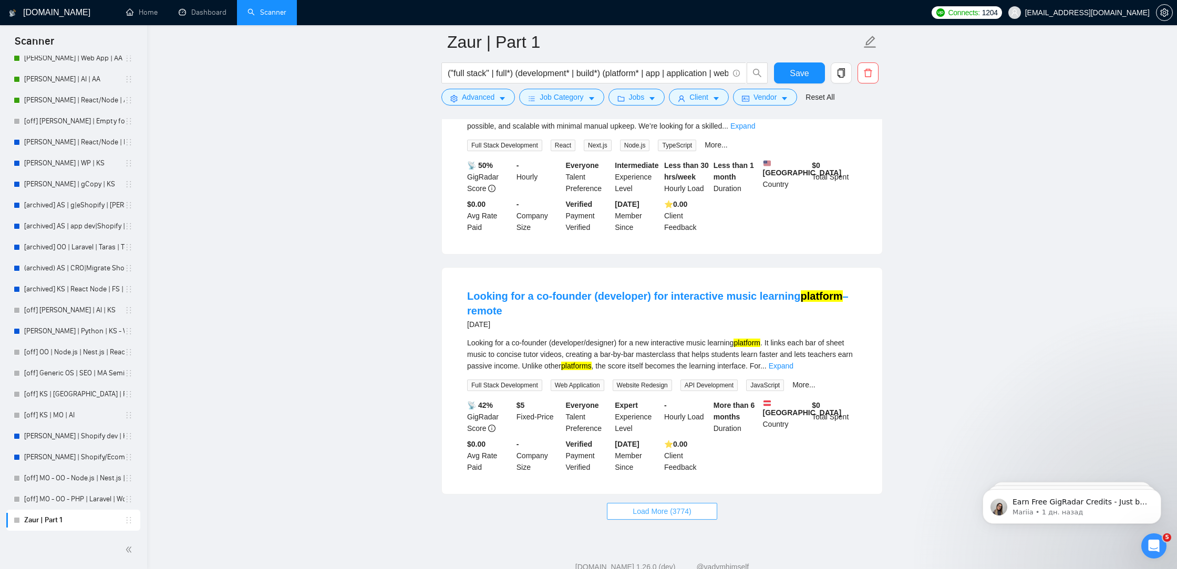
scroll to position [4371, 0]
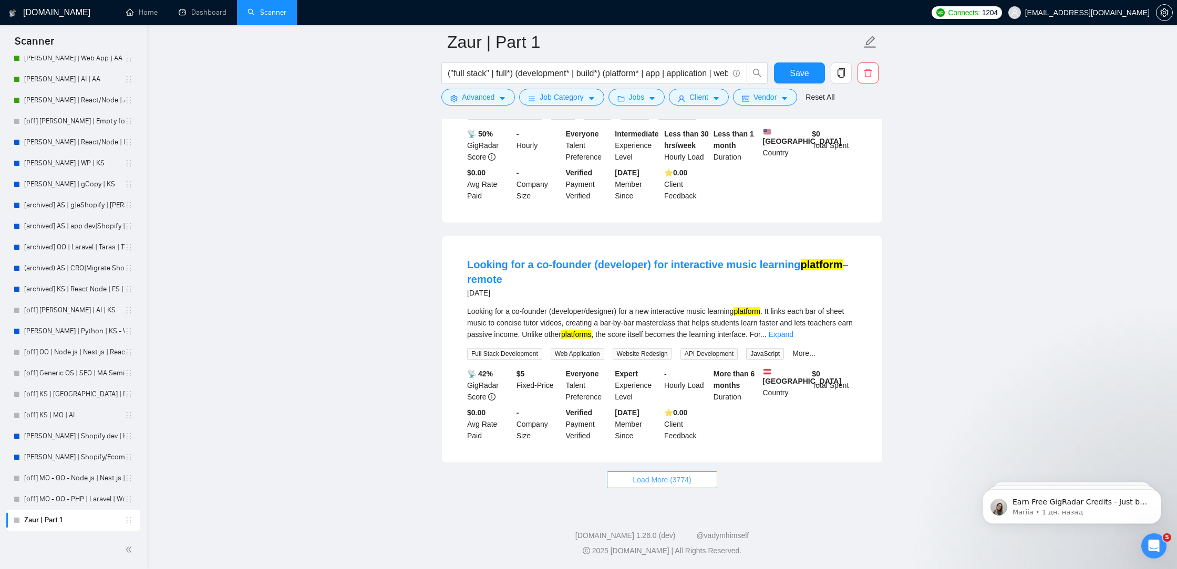
click at [689, 475] on span "Load More (3774)" at bounding box center [661, 480] width 58 height 12
click at [793, 331] on link "Expand" at bounding box center [780, 334] width 25 height 8
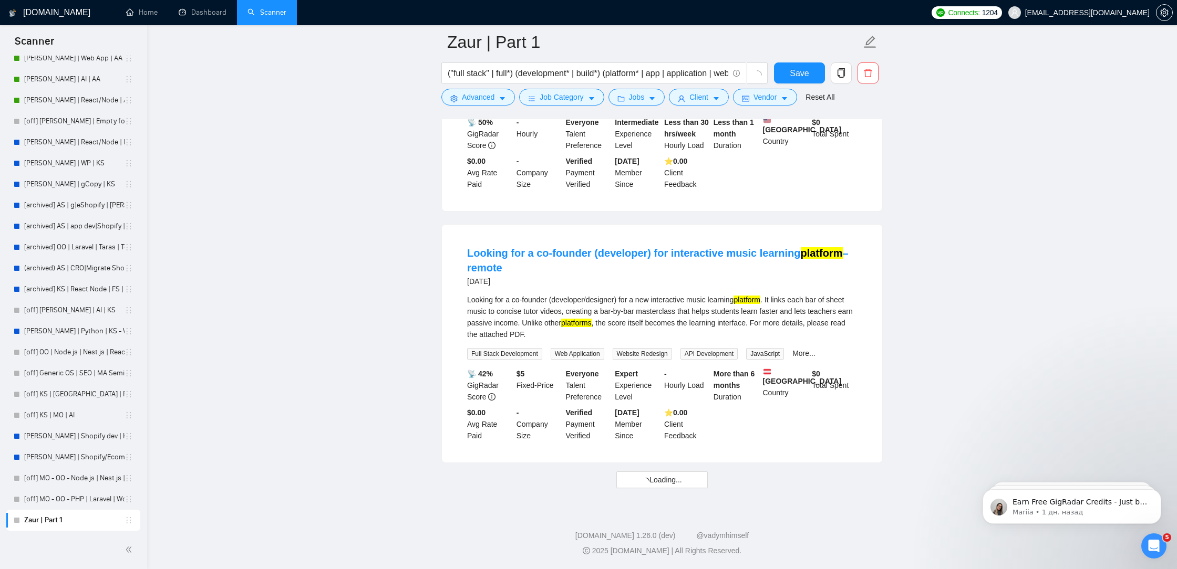
scroll to position [4382, 0]
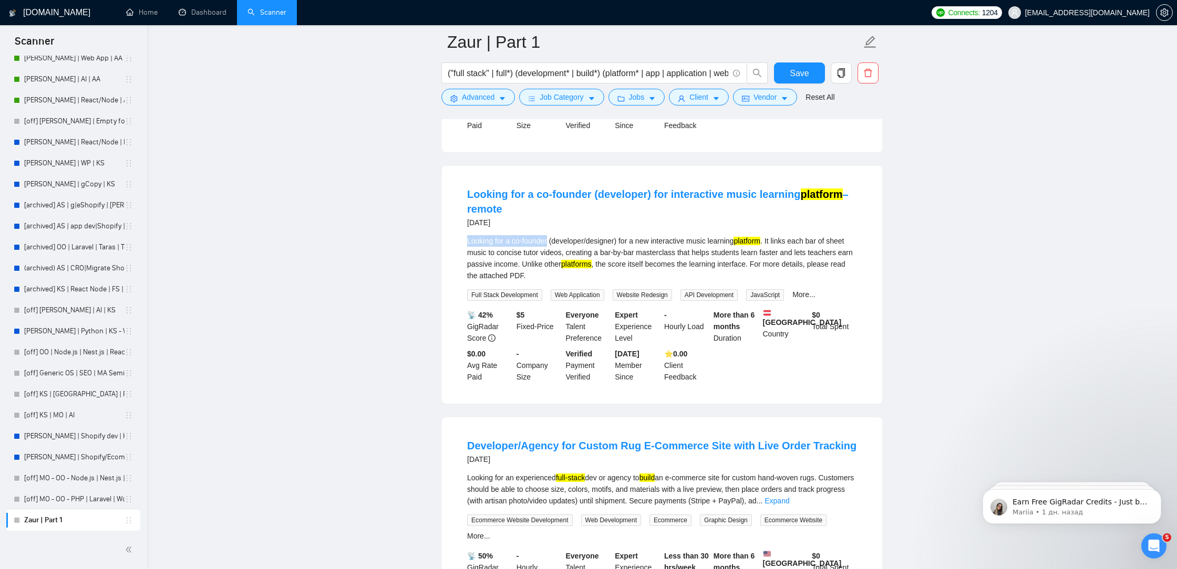
drag, startPoint x: 462, startPoint y: 302, endPoint x: 548, endPoint y: 303, distance: 86.1
click at [548, 303] on li "Looking for a co-founder (developer) for interactive music learning platform – …" at bounding box center [661, 285] width 415 height 213
drag, startPoint x: 550, startPoint y: 299, endPoint x: 443, endPoint y: 297, distance: 107.2
click at [443, 297] on div "Looking for a co-founder (developer) for interactive music learning platform – …" at bounding box center [662, 285] width 440 height 238
copy div "Looking for a co-founder"
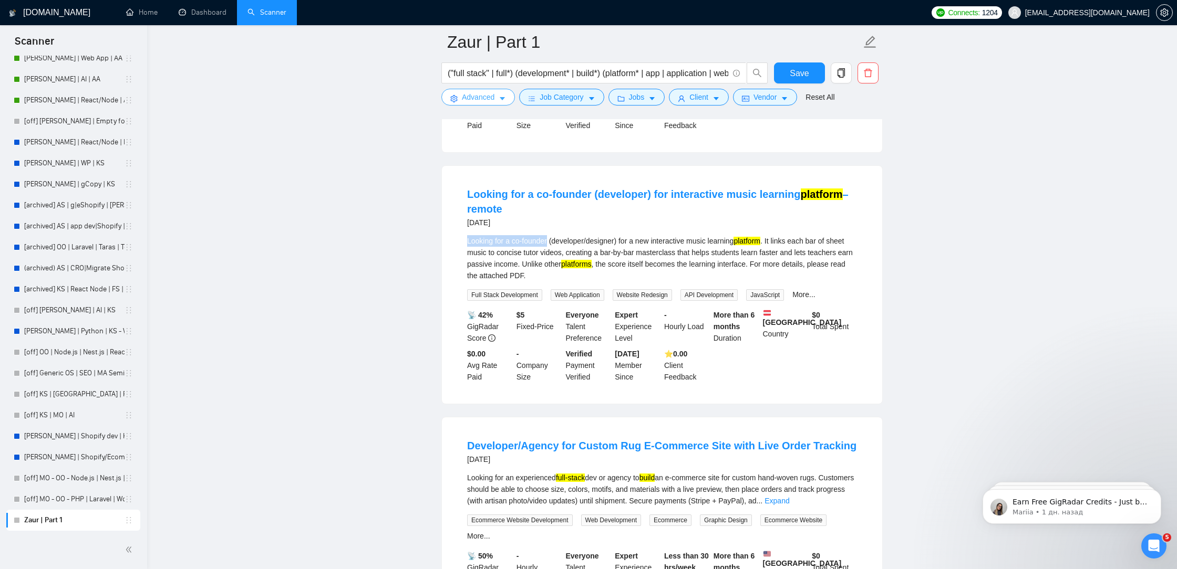
click at [486, 98] on span "Advanced" at bounding box center [478, 97] width 33 height 12
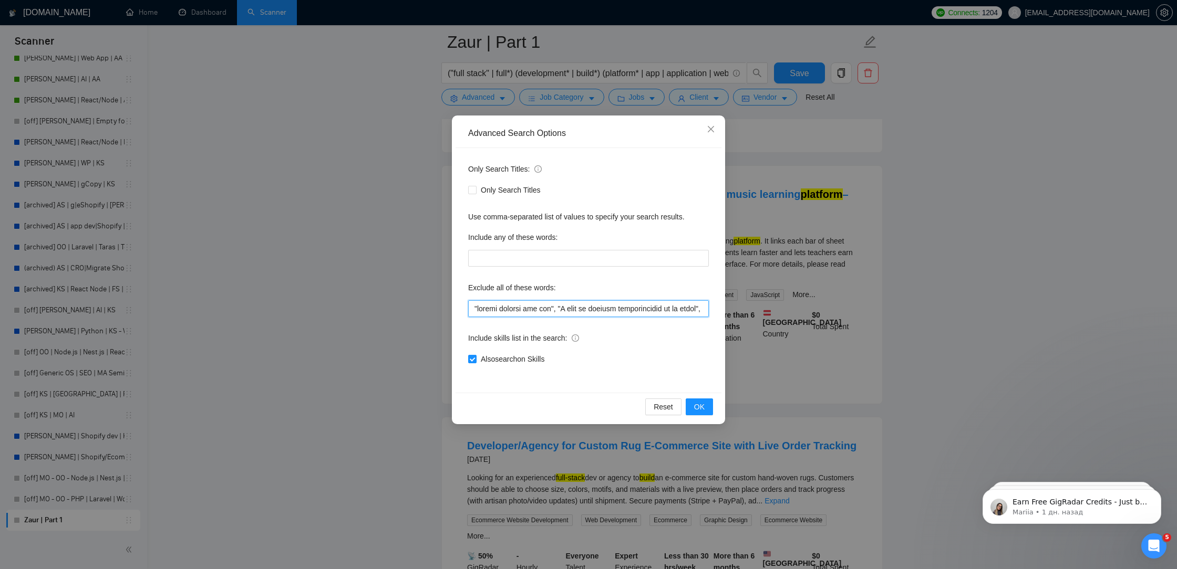
drag, startPoint x: 470, startPoint y: 310, endPoint x: 566, endPoint y: 328, distance: 97.7
click at [470, 310] on input "text" at bounding box center [588, 308] width 241 height 17
paste input "Looking for a co-founder"
click at [566, 312] on input "text" at bounding box center [588, 308] width 241 height 17
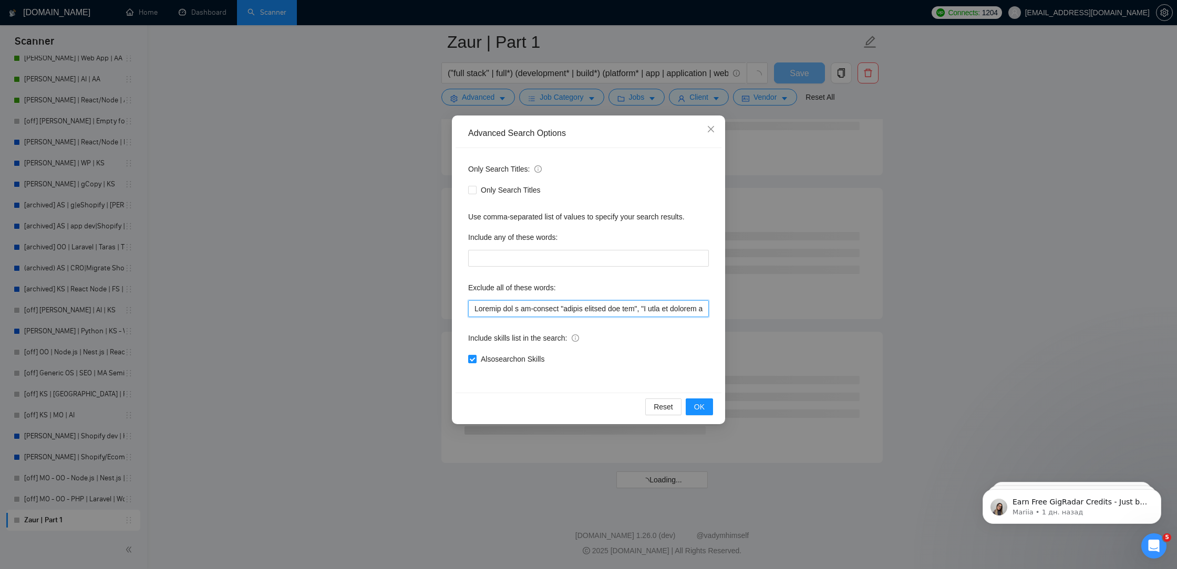
scroll to position [4061, 0]
click at [562, 310] on input "text" at bounding box center [588, 308] width 241 height 17
click at [560, 309] on input "text" at bounding box center [588, 308] width 241 height 17
click at [471, 308] on input "text" at bounding box center [588, 308] width 241 height 17
paste input """
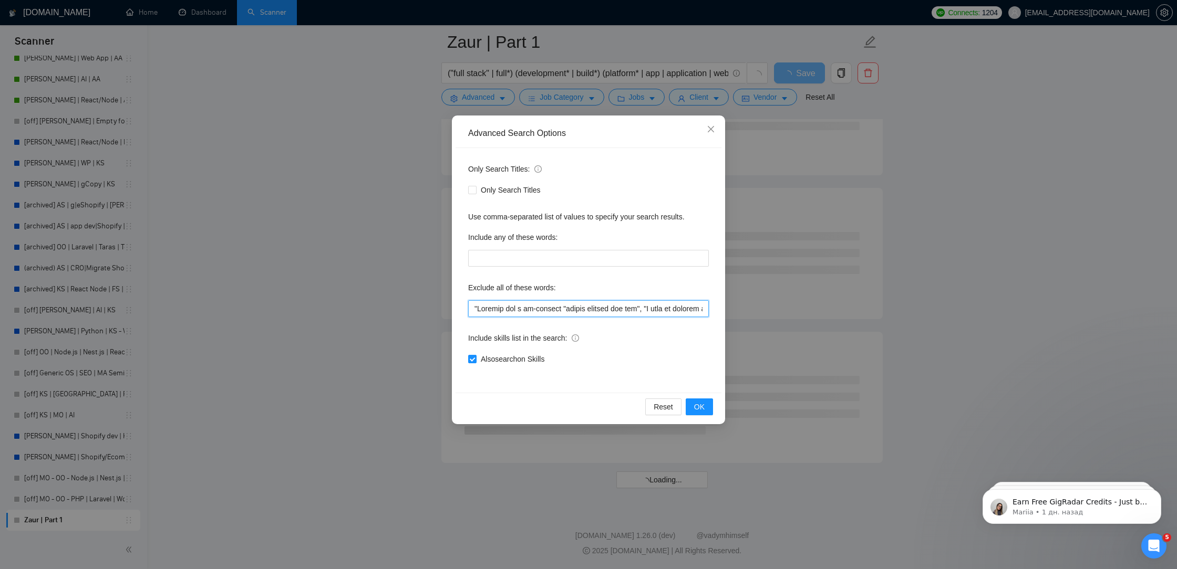
click at [561, 310] on input "text" at bounding box center [588, 308] width 241 height 17
paste input """
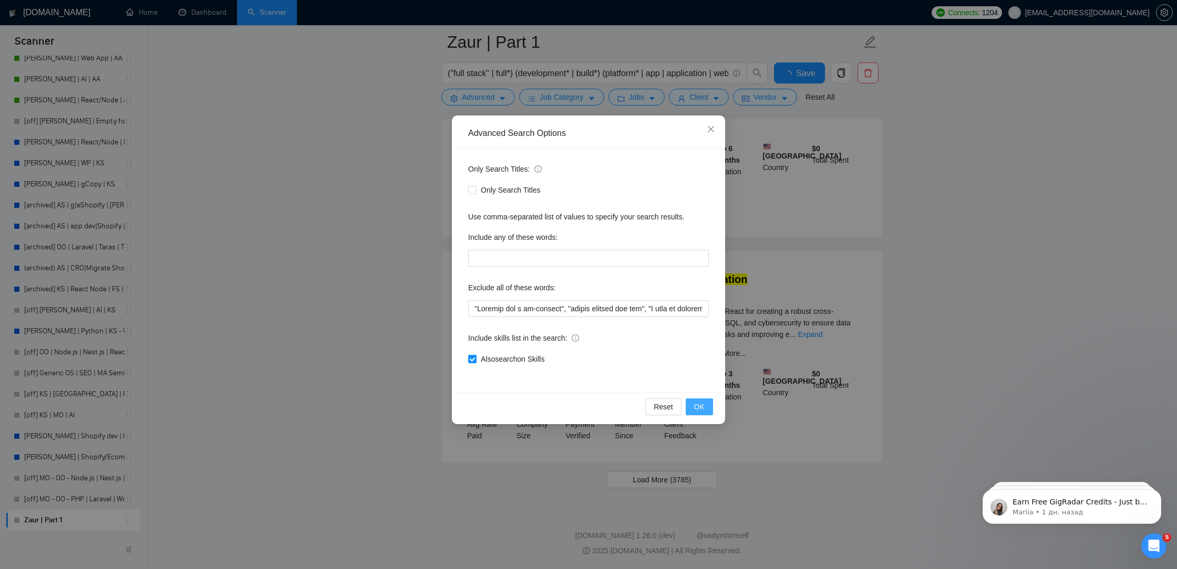
click at [701, 405] on span "OK" at bounding box center [699, 407] width 11 height 12
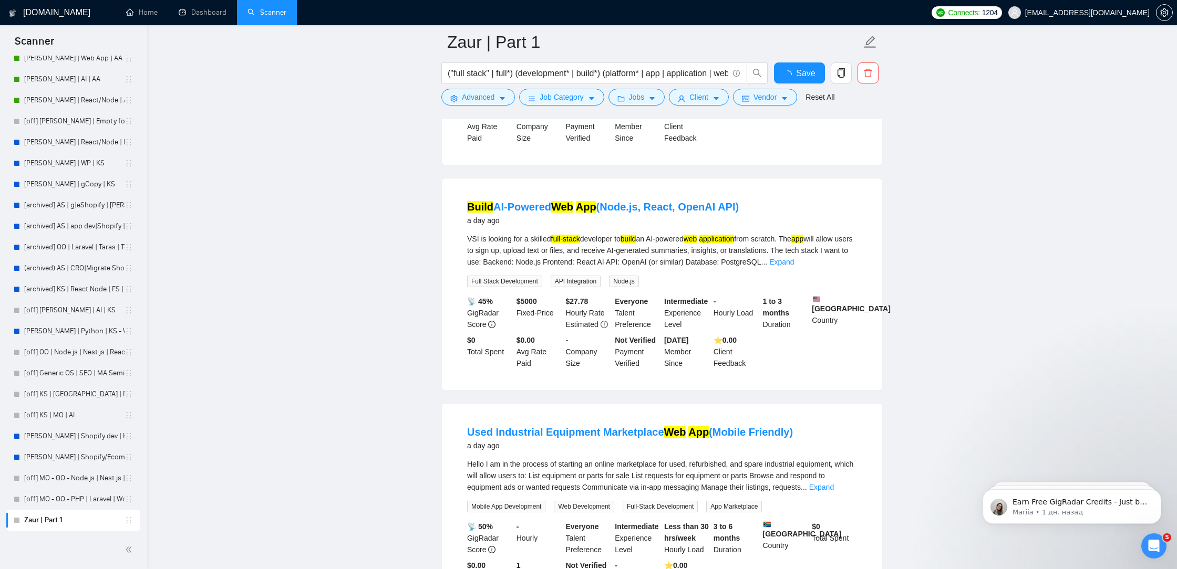
scroll to position [2066, 0]
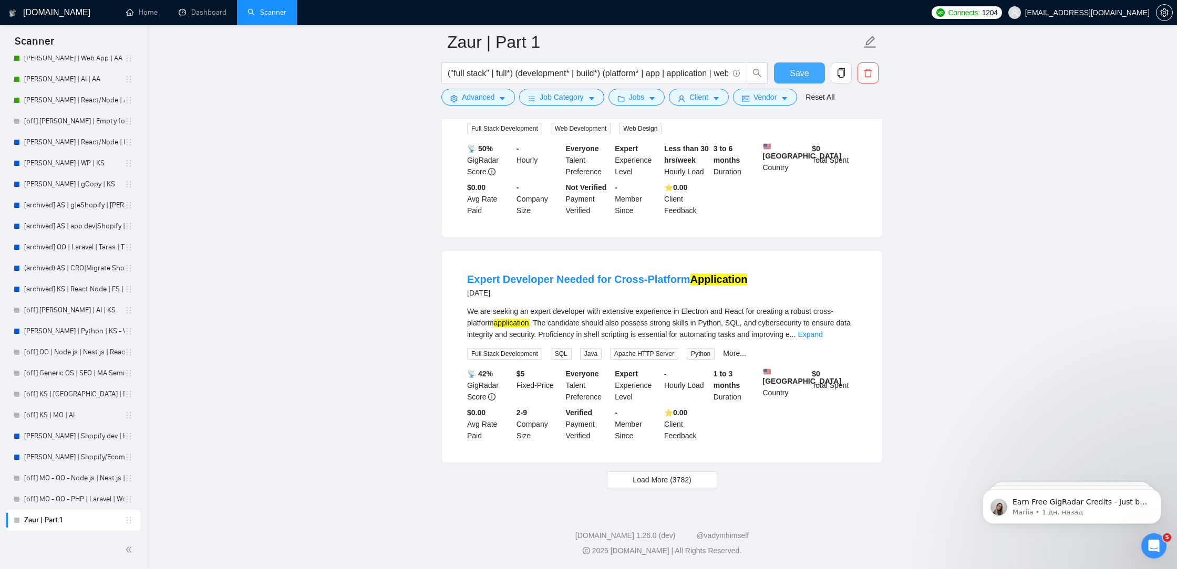
click at [778, 75] on button "Save" at bounding box center [799, 73] width 51 height 21
click at [650, 480] on span "Load More (3782)" at bounding box center [661, 480] width 58 height 12
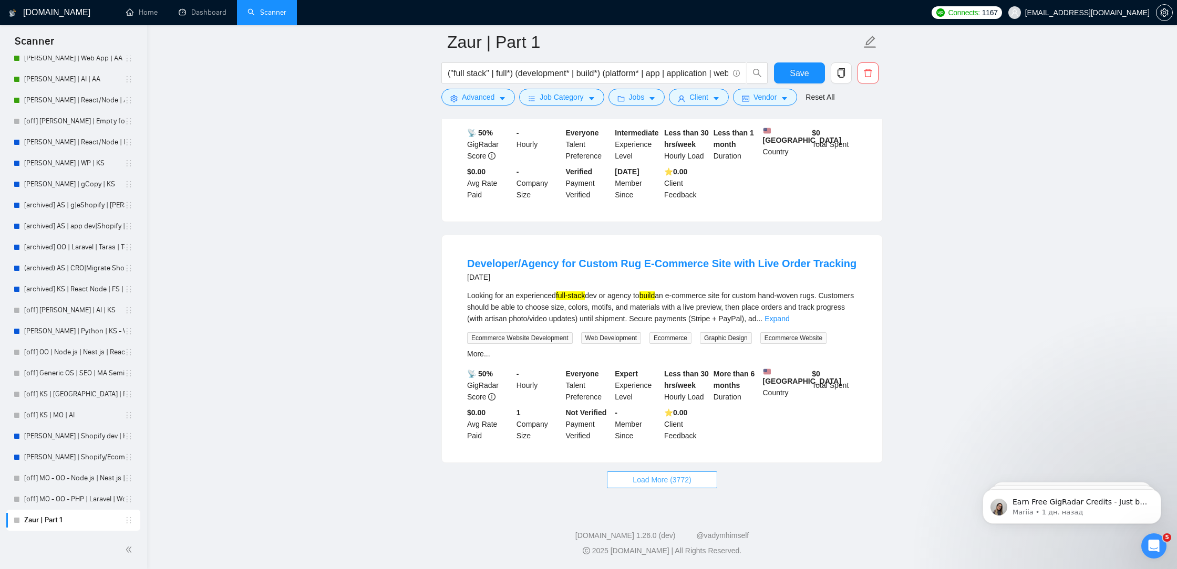
scroll to position [4379, 0]
click at [643, 477] on span "Load More (3772)" at bounding box center [661, 480] width 58 height 12
click at [789, 315] on link "Expand" at bounding box center [776, 319] width 25 height 8
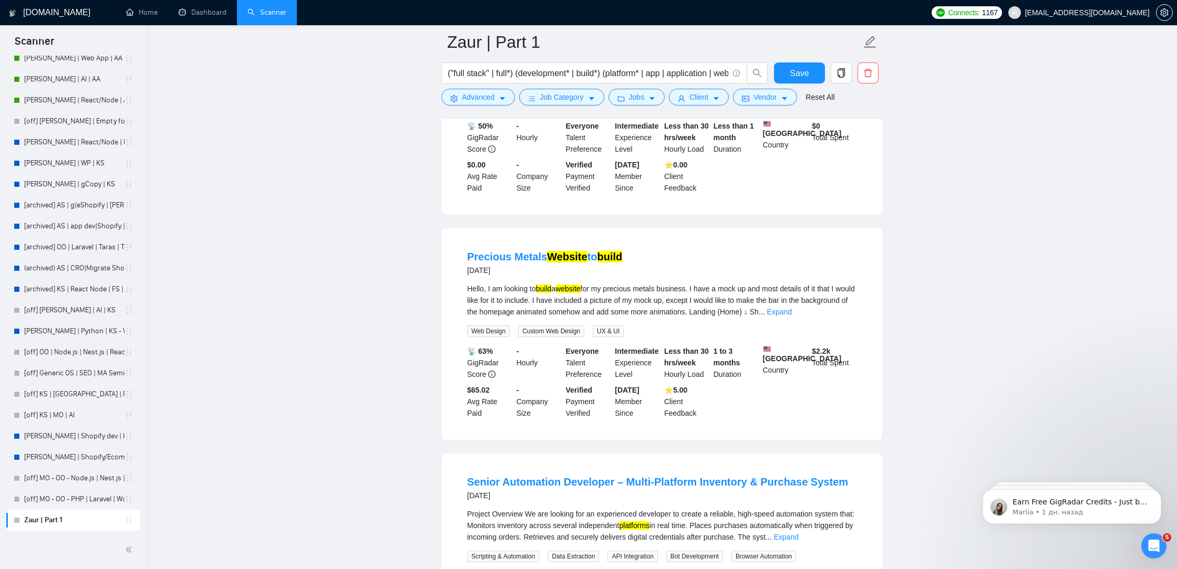
scroll to position [5264, 0]
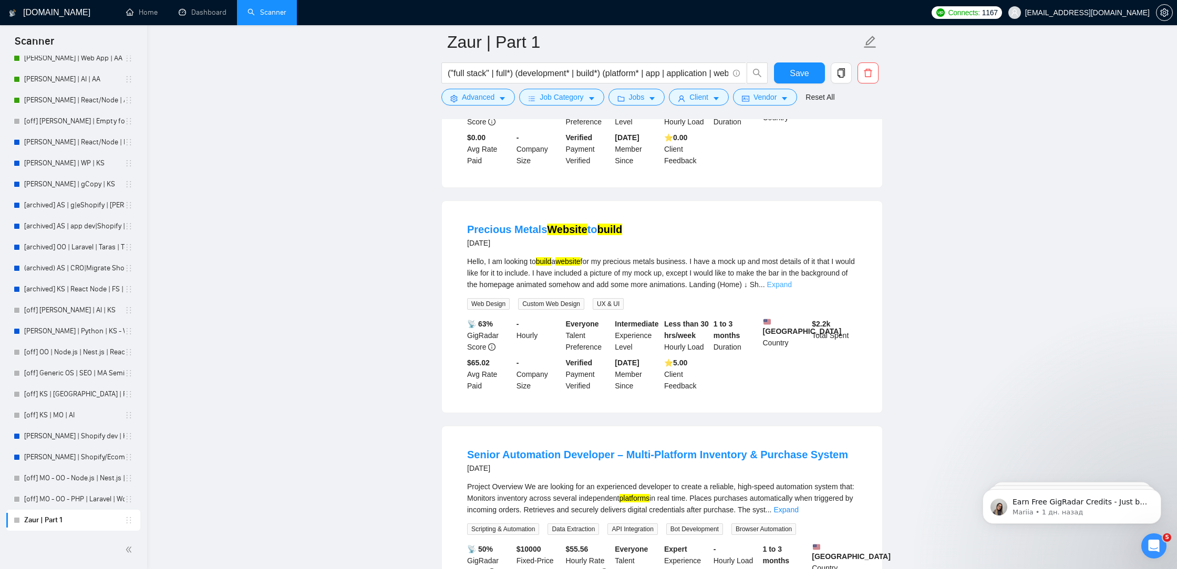
click at [792, 289] on link "Expand" at bounding box center [779, 284] width 25 height 8
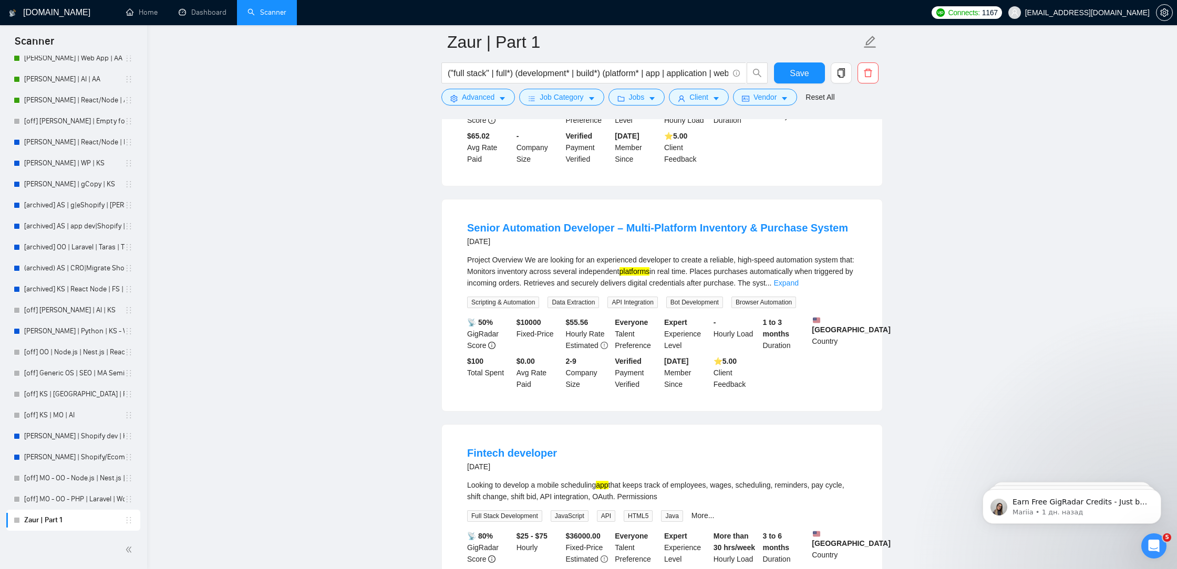
scroll to position [5905, 0]
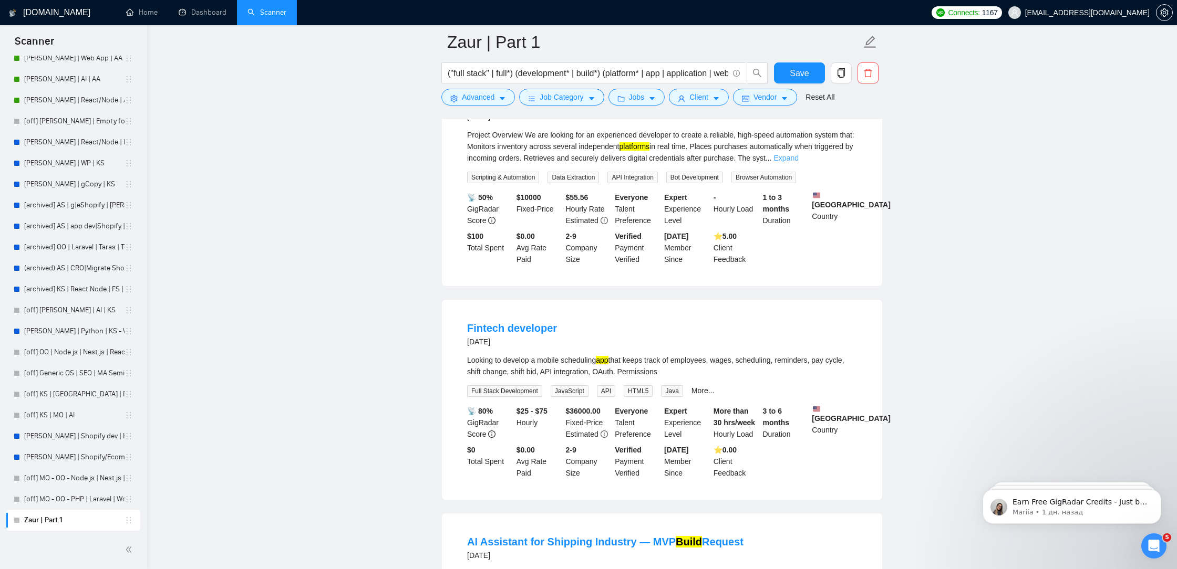
click at [798, 162] on link "Expand" at bounding box center [785, 158] width 25 height 8
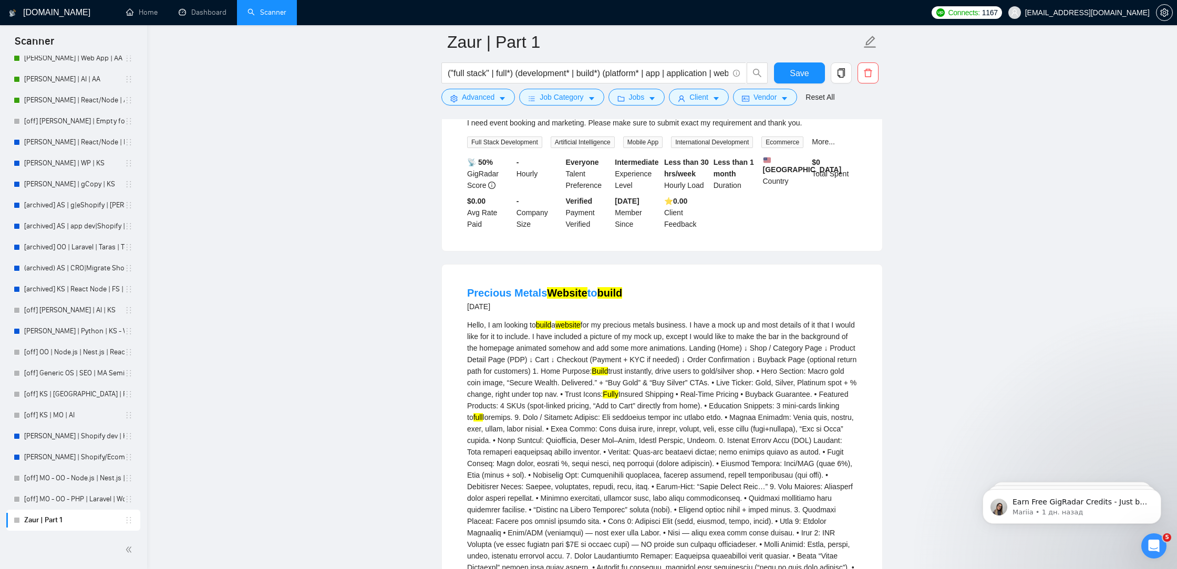
scroll to position [5101, 0]
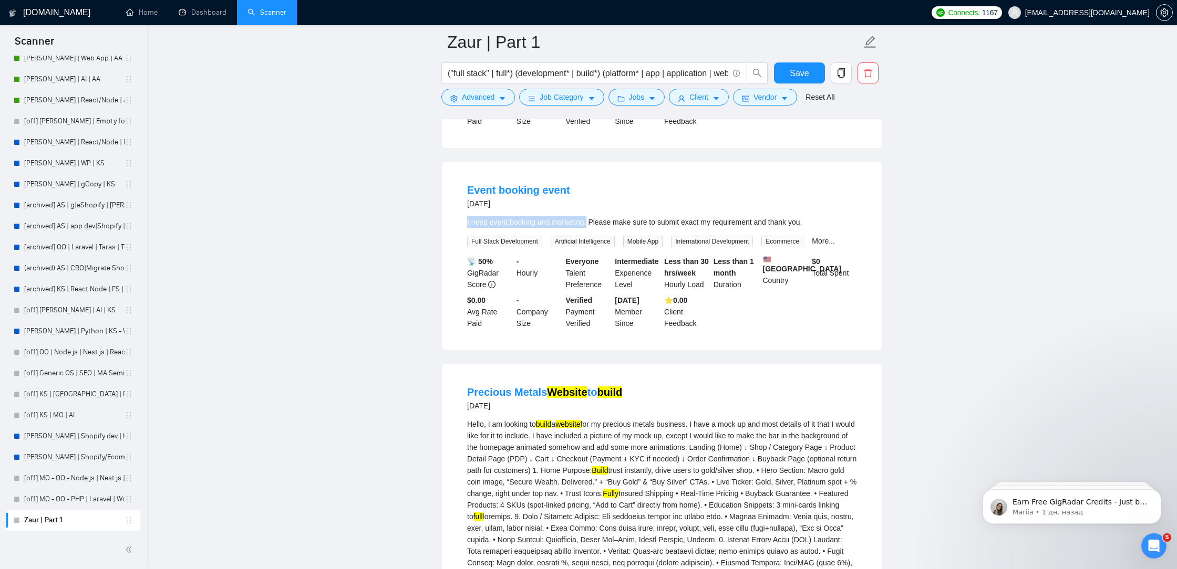
drag, startPoint x: 464, startPoint y: 300, endPoint x: 588, endPoint y: 303, distance: 124.5
click at [588, 303] on li "Event booking event [DATE] I need event booking and marketing. Please make sure…" at bounding box center [661, 255] width 415 height 163
copy div "I need event booking and marketing"
click at [474, 99] on span "Advanced" at bounding box center [478, 97] width 33 height 12
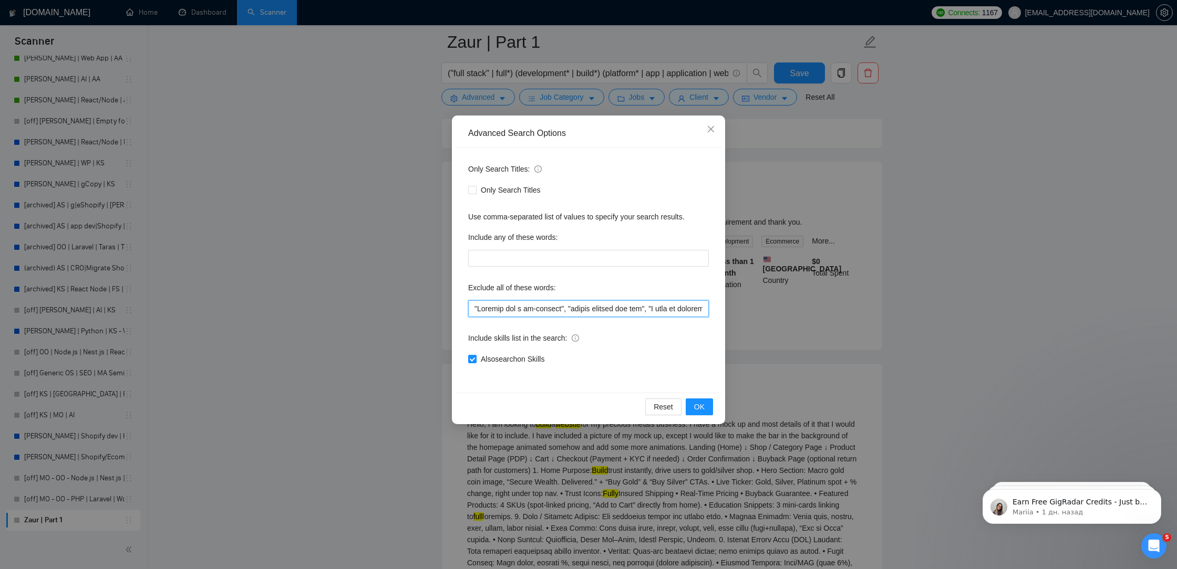
click at [472, 306] on input "text" at bounding box center [588, 308] width 241 height 17
paste input "I need event booking and marketing"
click at [600, 308] on input "text" at bounding box center [588, 308] width 241 height 17
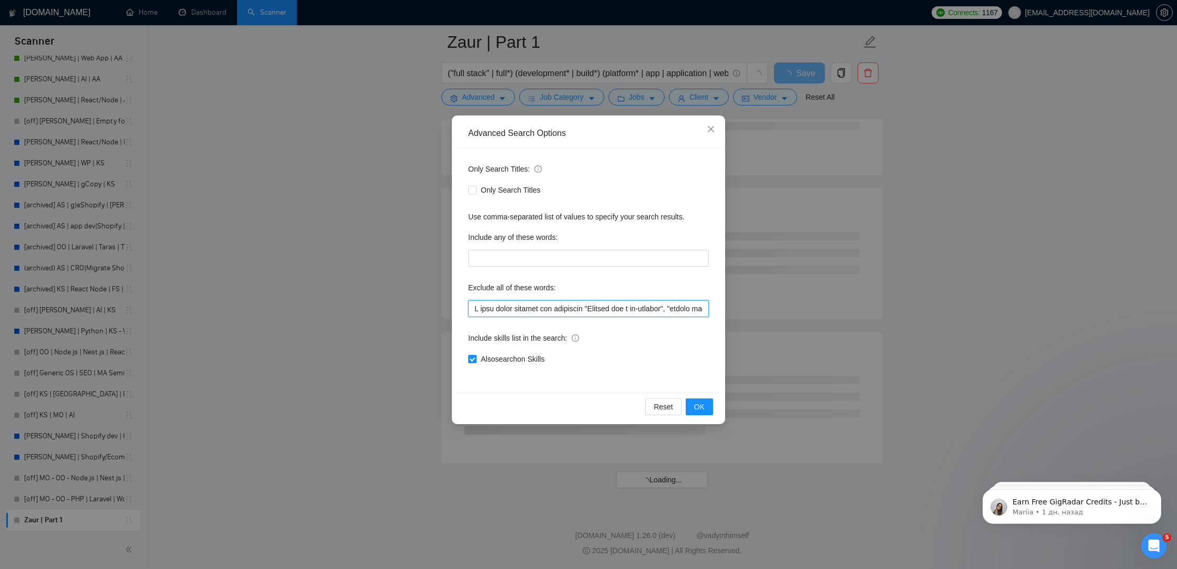
scroll to position [4061, 0]
click at [471, 309] on input "text" at bounding box center [588, 308] width 241 height 17
paste input """
click at [596, 305] on input "text" at bounding box center [588, 308] width 241 height 17
paste input """
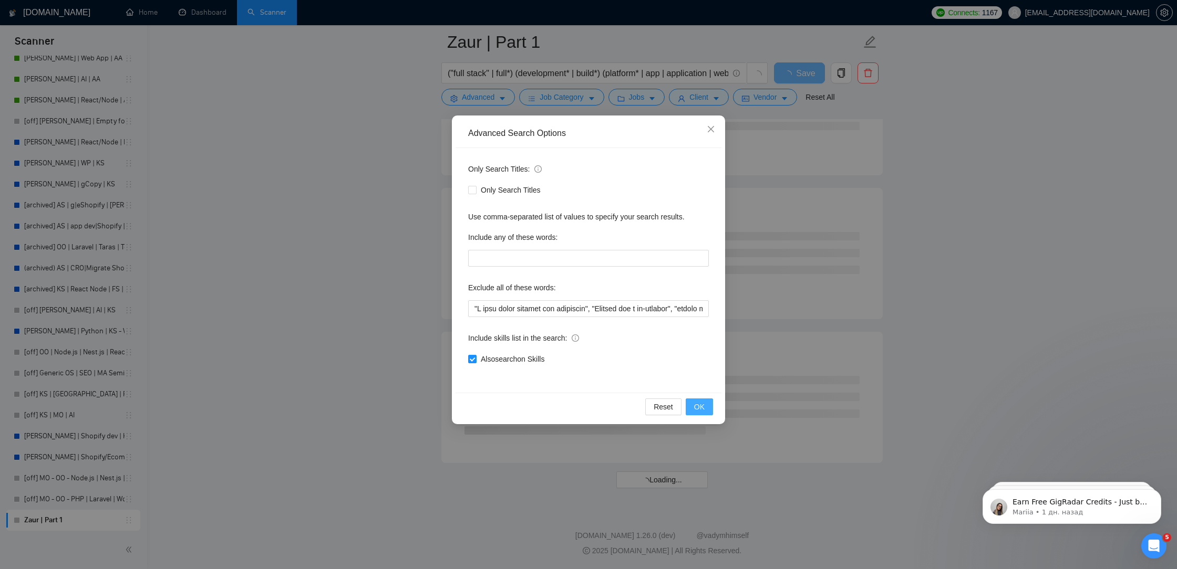
click at [693, 411] on button "OK" at bounding box center [698, 407] width 27 height 17
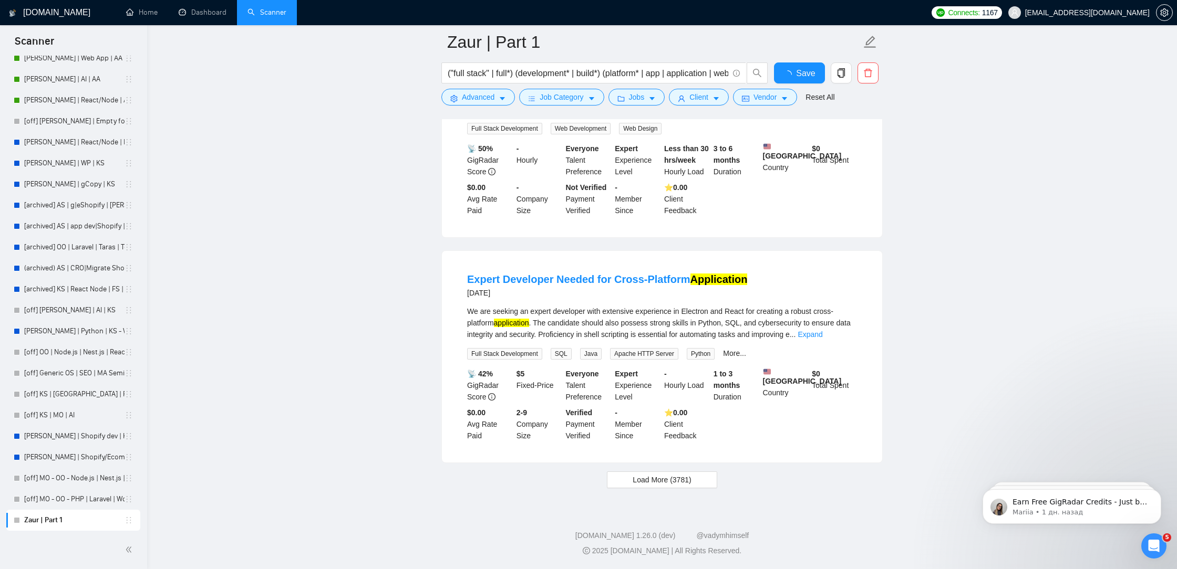
scroll to position [2066, 0]
click at [804, 71] on span "Save" at bounding box center [798, 73] width 19 height 13
click at [800, 79] on span "Save" at bounding box center [798, 73] width 19 height 13
click at [637, 480] on span "Load More (3781)" at bounding box center [661, 480] width 58 height 12
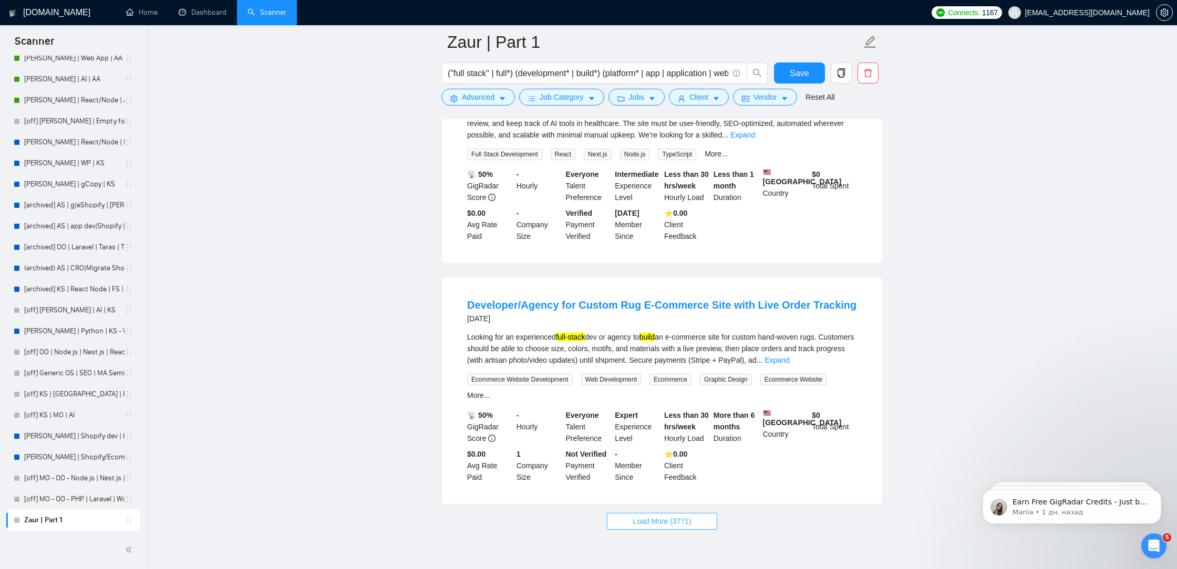
scroll to position [4379, 0]
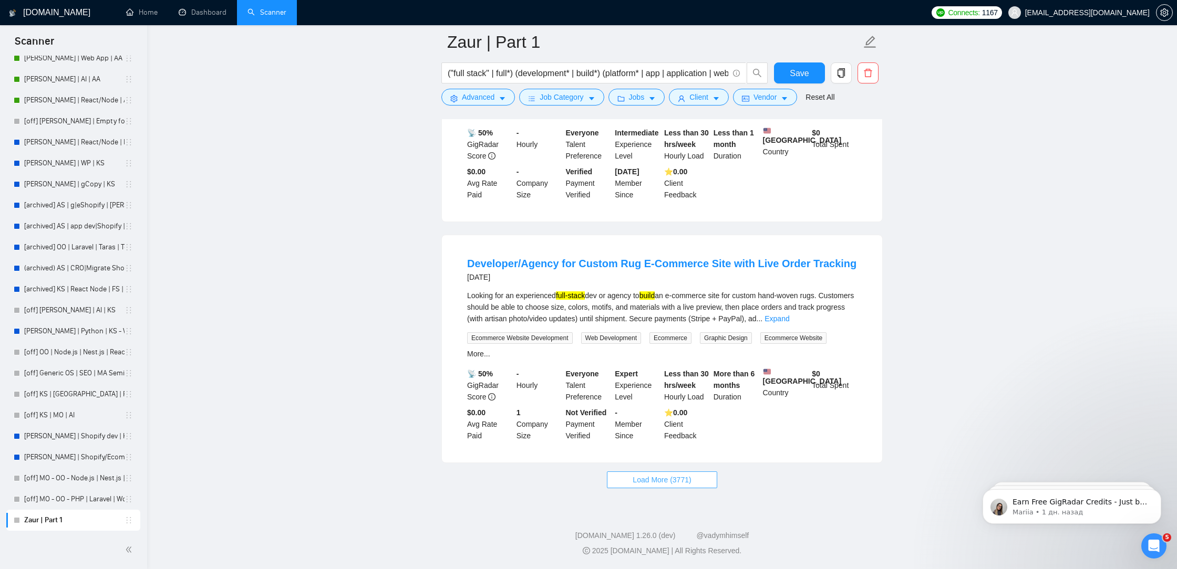
click at [659, 485] on span "Load More (3771)" at bounding box center [661, 480] width 58 height 12
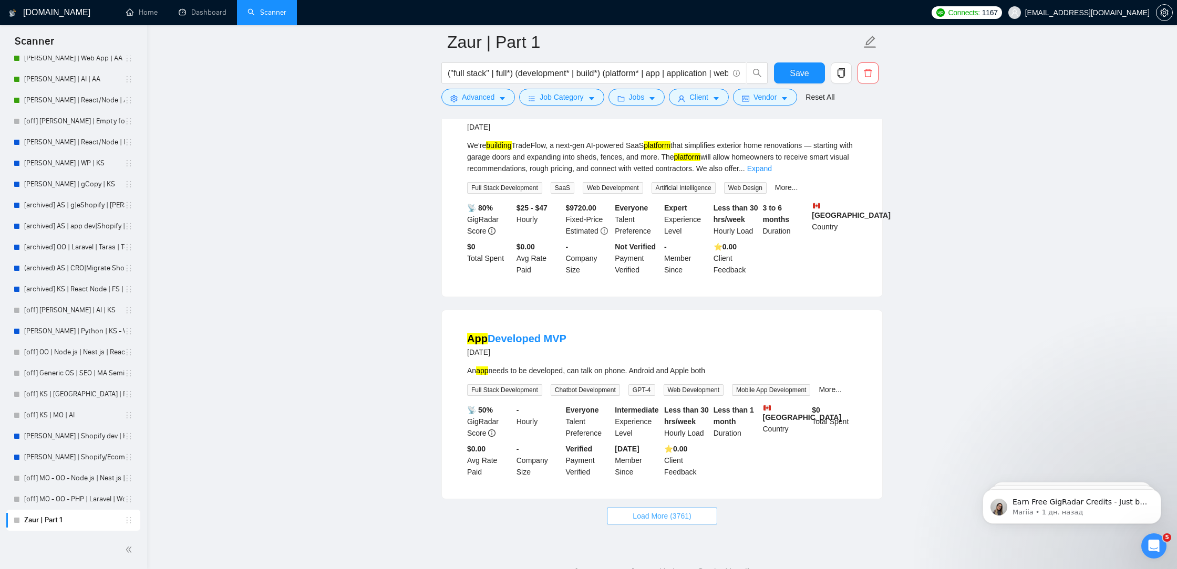
scroll to position [6622, 0]
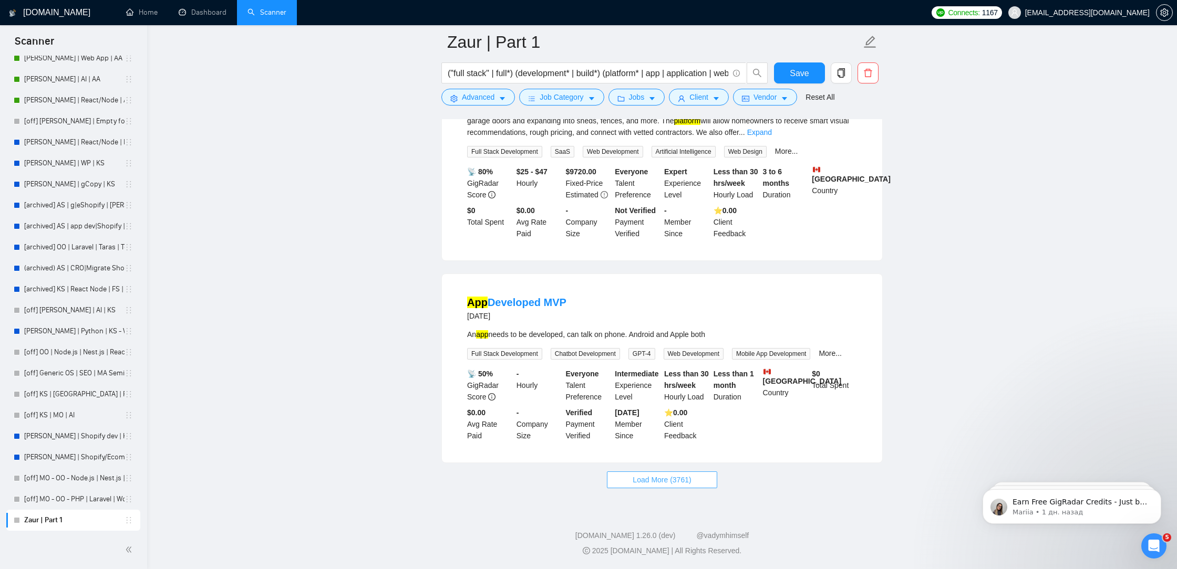
click at [647, 476] on span "Load More (3761)" at bounding box center [661, 480] width 58 height 12
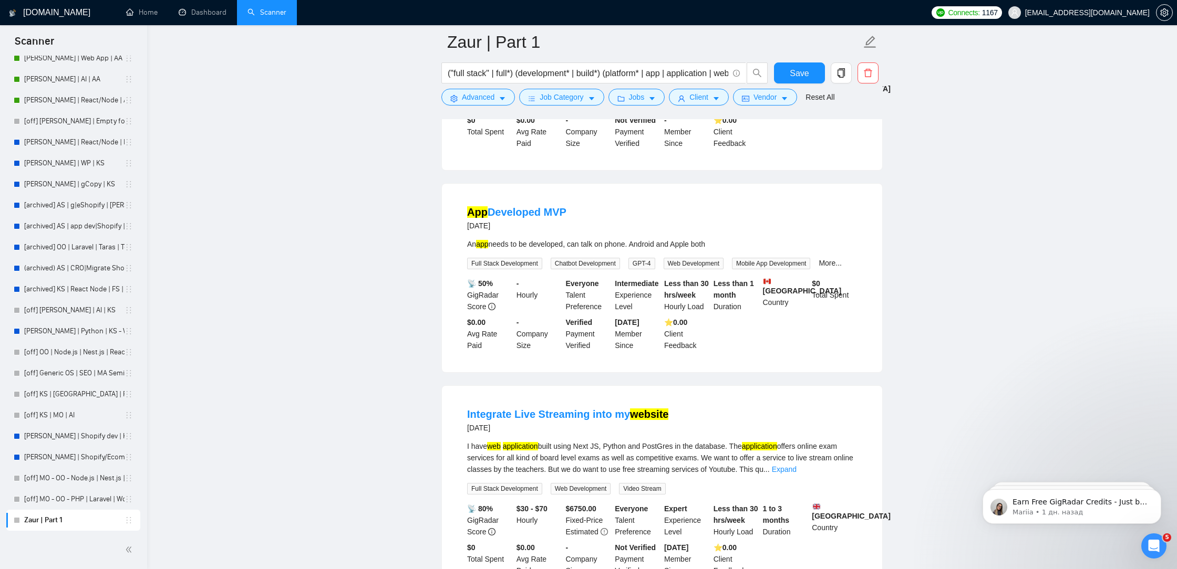
scroll to position [6977, 0]
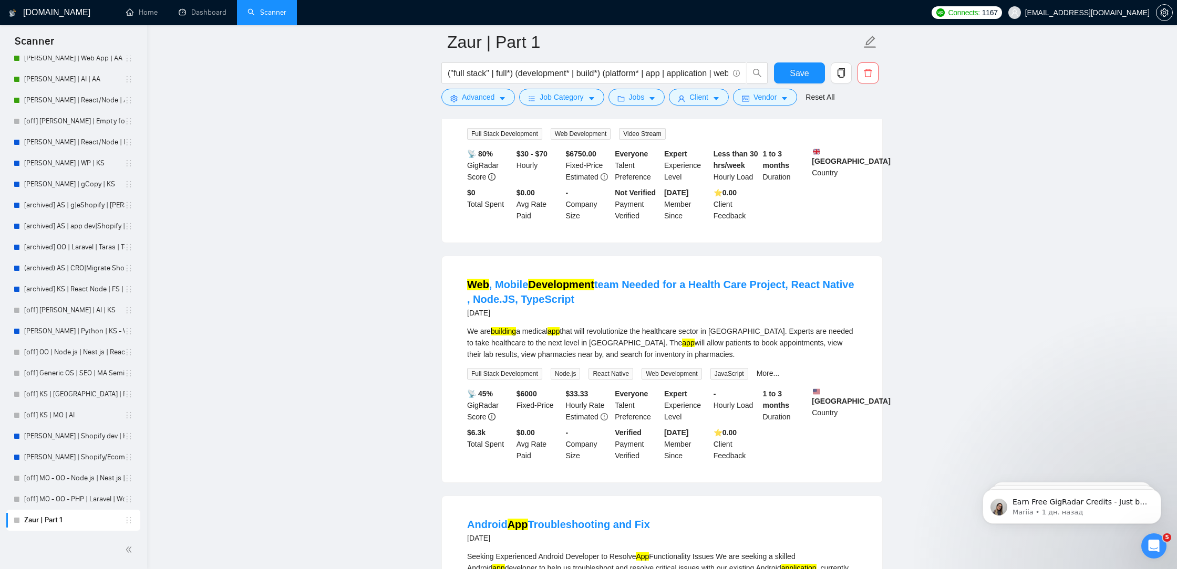
click at [796, 119] on link "Expand" at bounding box center [784, 114] width 25 height 8
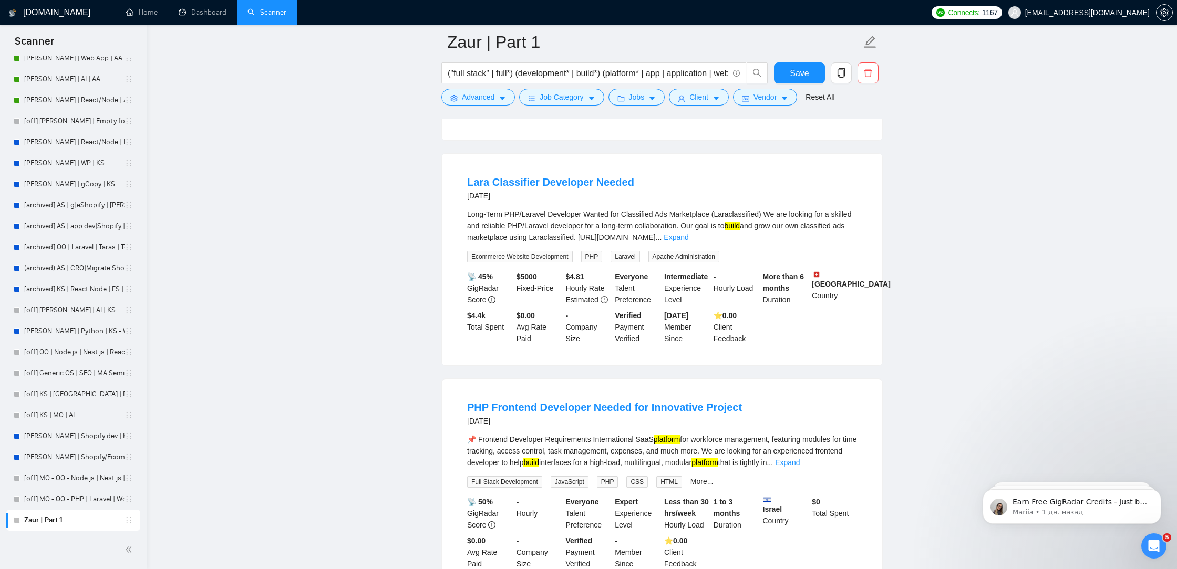
scroll to position [7452, 0]
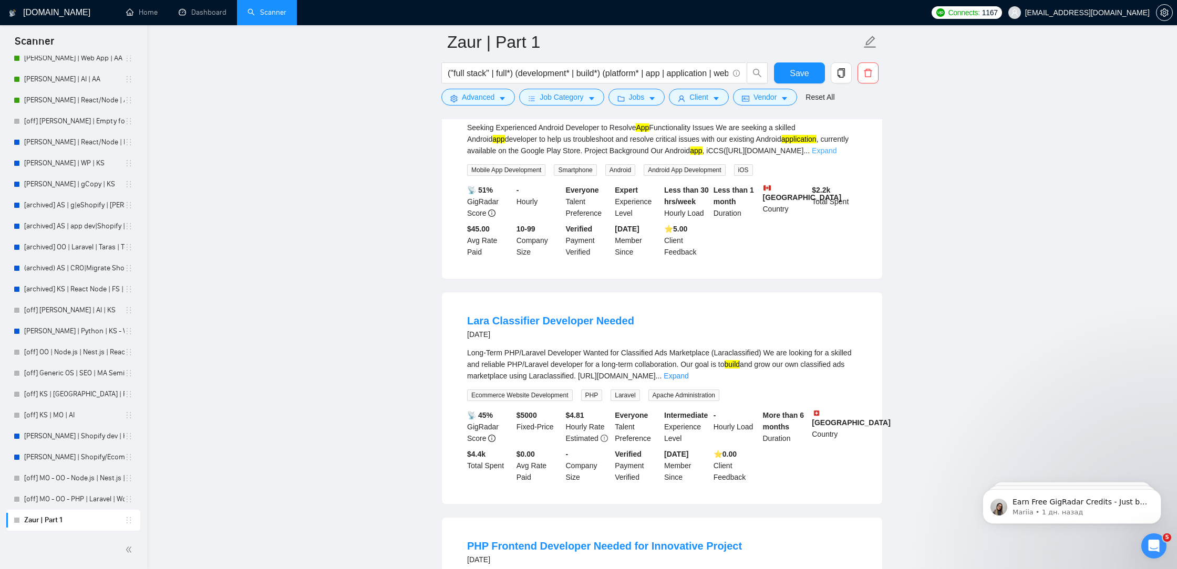
click at [836, 155] on link "Expand" at bounding box center [824, 151] width 25 height 8
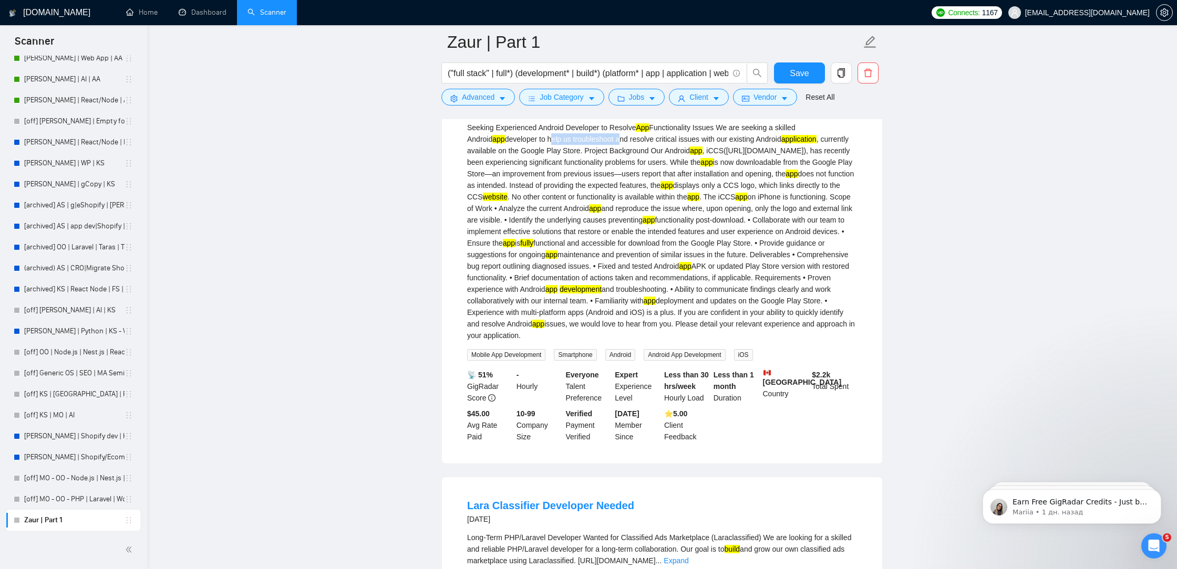
drag, startPoint x: 582, startPoint y: 249, endPoint x: 513, endPoint y: 246, distance: 68.9
click at [513, 246] on div "Seeking Experienced Android Developer to Resolve App Functionality Issues We ar…" at bounding box center [662, 232] width 390 height 220
copy div "help us troubleshoot"
click at [471, 97] on span "Advanced" at bounding box center [478, 97] width 33 height 12
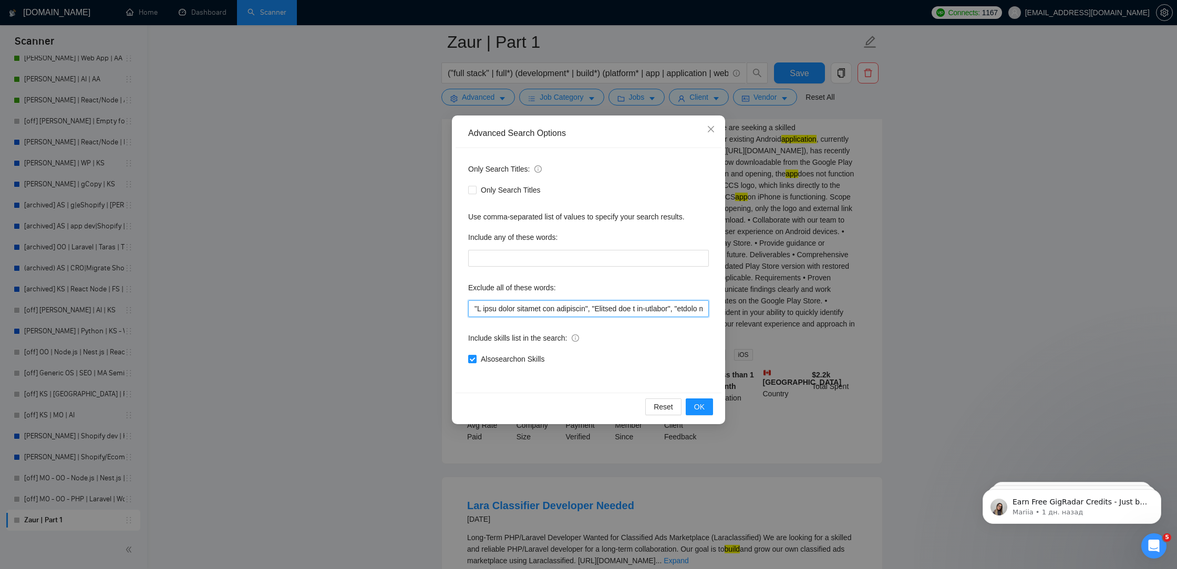
click at [473, 310] on input "text" at bounding box center [588, 308] width 241 height 17
paste input "help us troubleshoot"
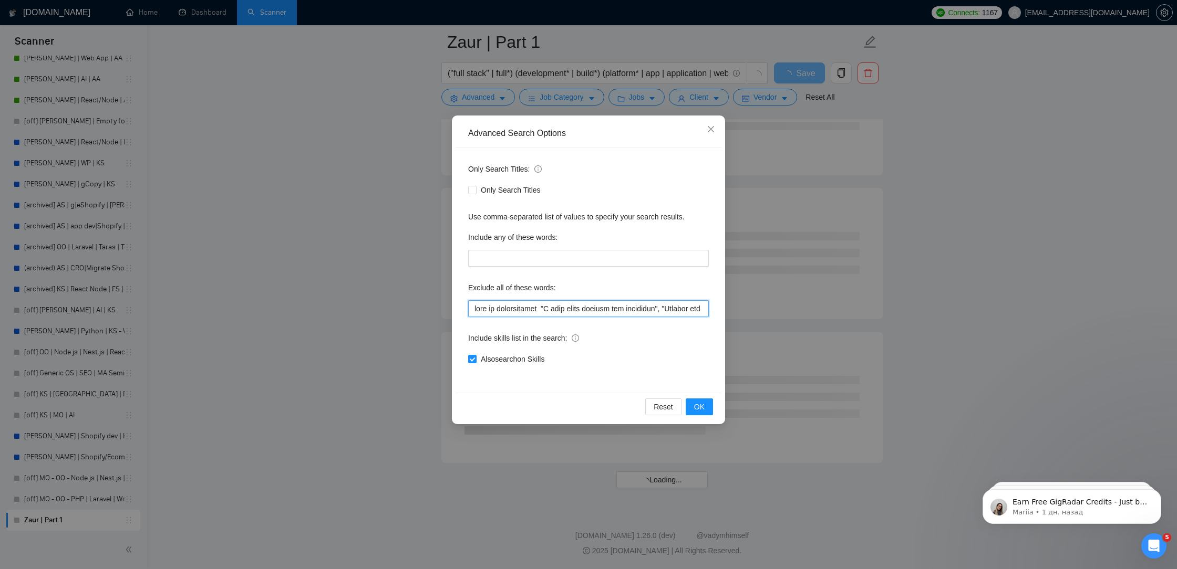
scroll to position [5500, 0]
click at [550, 309] on input "text" at bounding box center [588, 308] width 241 height 17
click at [473, 310] on input "text" at bounding box center [588, 308] width 241 height 17
paste input """
click at [545, 307] on input "text" at bounding box center [588, 308] width 241 height 17
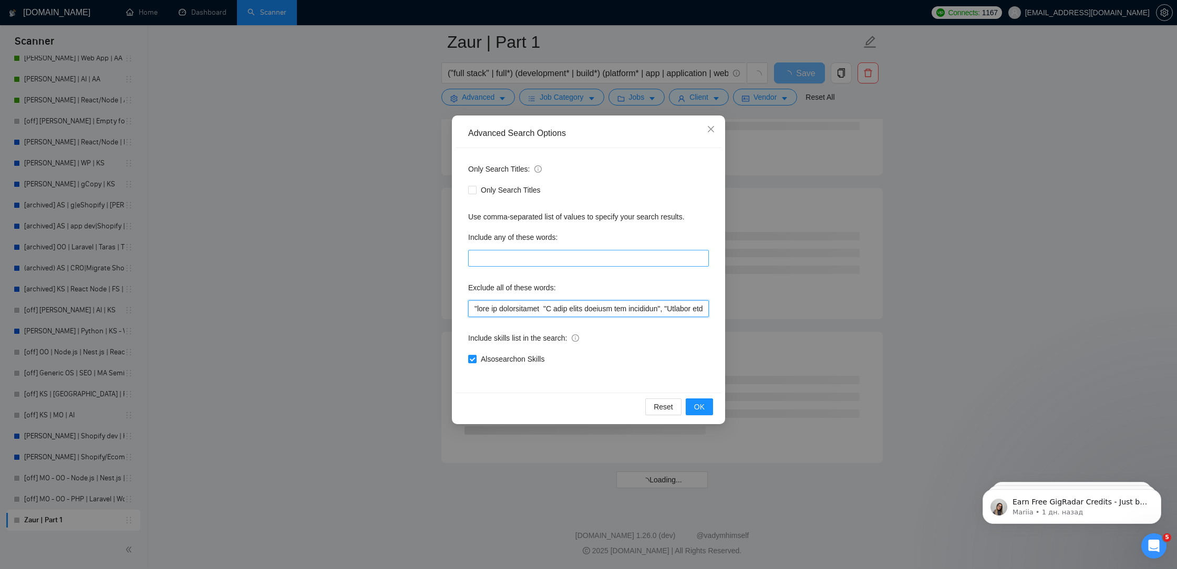
paste input """
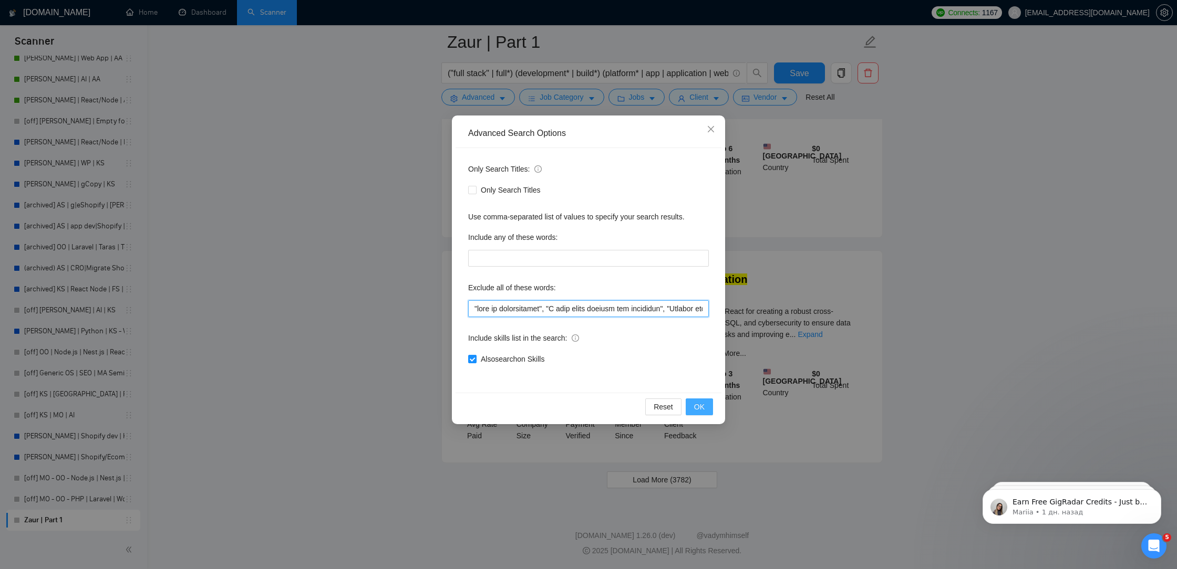
type input ""lore ip dolorsitamet", "C adip elits doeiusm tem incididun", "Utlabor etd m al…"
click at [695, 407] on span "OK" at bounding box center [699, 407] width 11 height 12
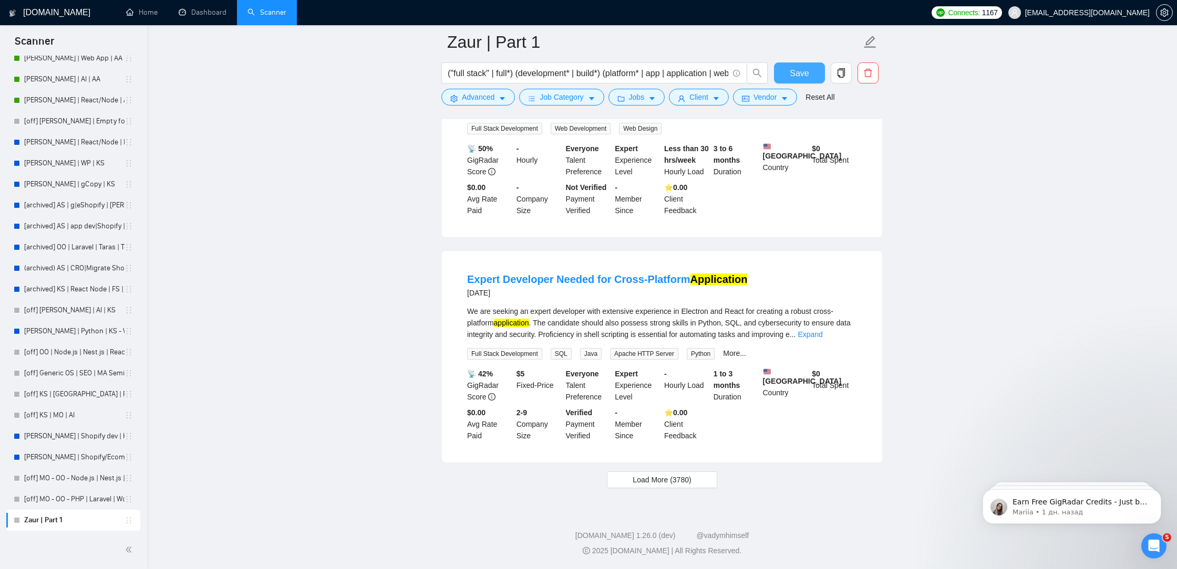
click at [795, 73] on span "Save" at bounding box center [798, 73] width 19 height 13
click at [655, 479] on span "Load More (3780)" at bounding box center [661, 480] width 58 height 12
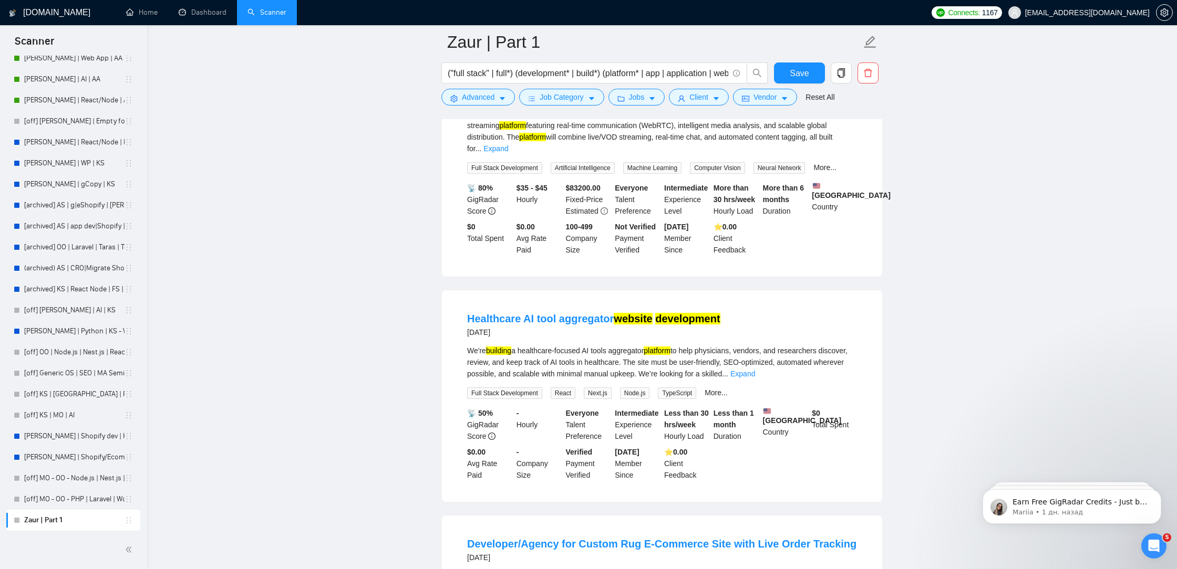
scroll to position [4379, 0]
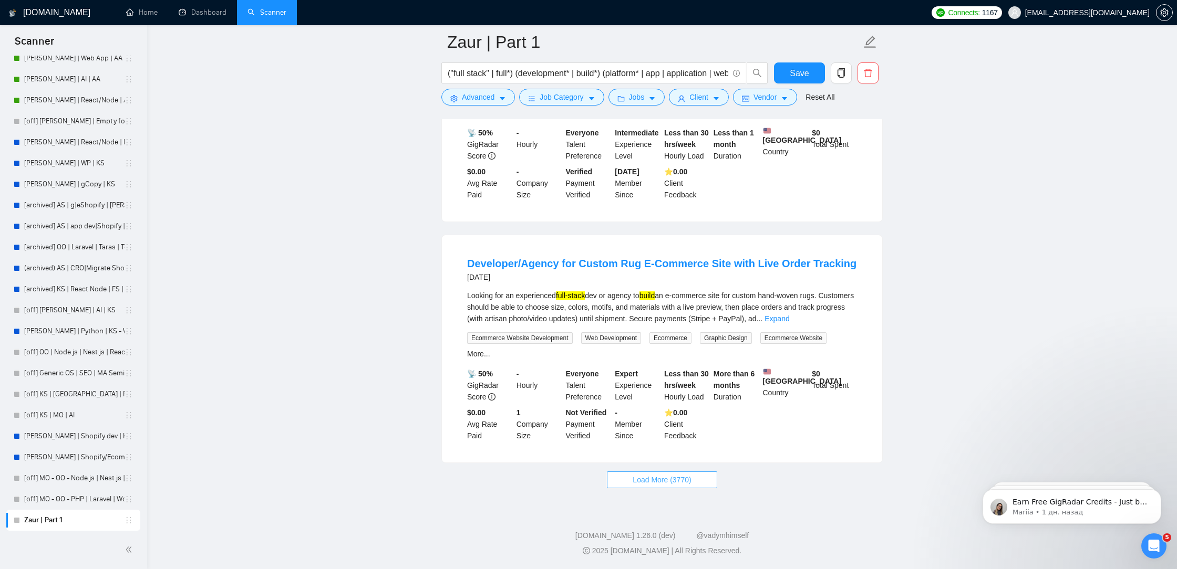
click at [658, 481] on span "Load More (3770)" at bounding box center [661, 480] width 58 height 12
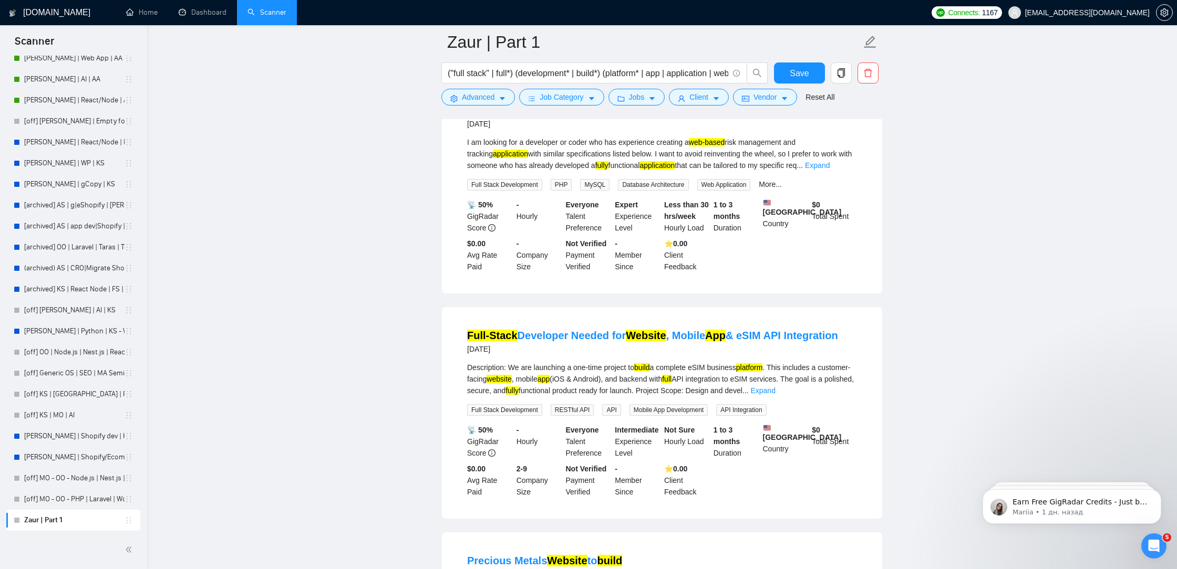
scroll to position [4740, 0]
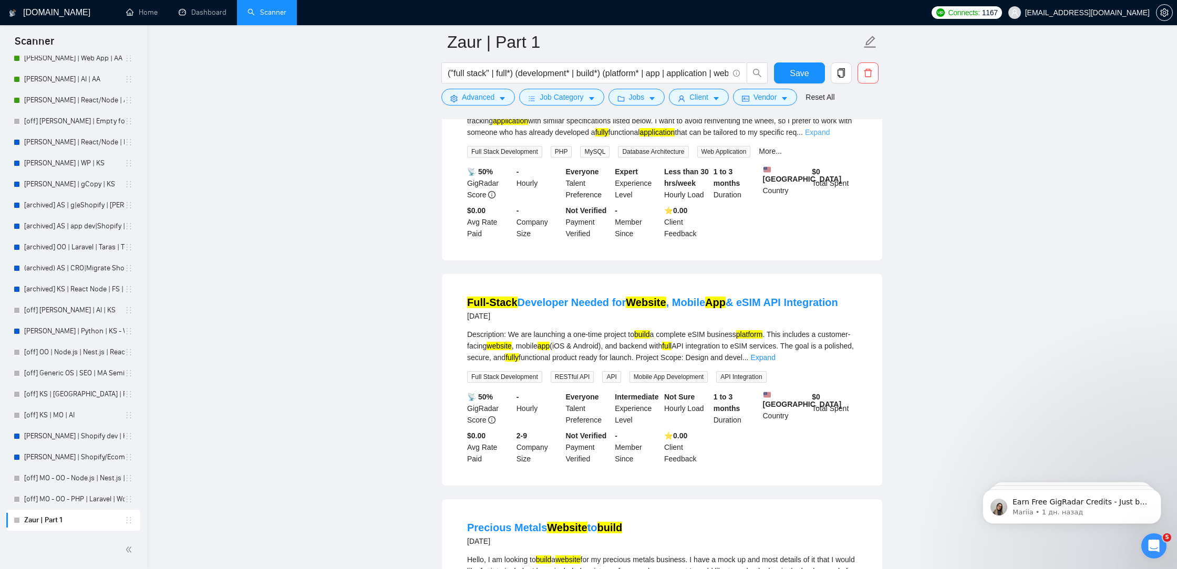
click at [829, 137] on link "Expand" at bounding box center [817, 132] width 25 height 8
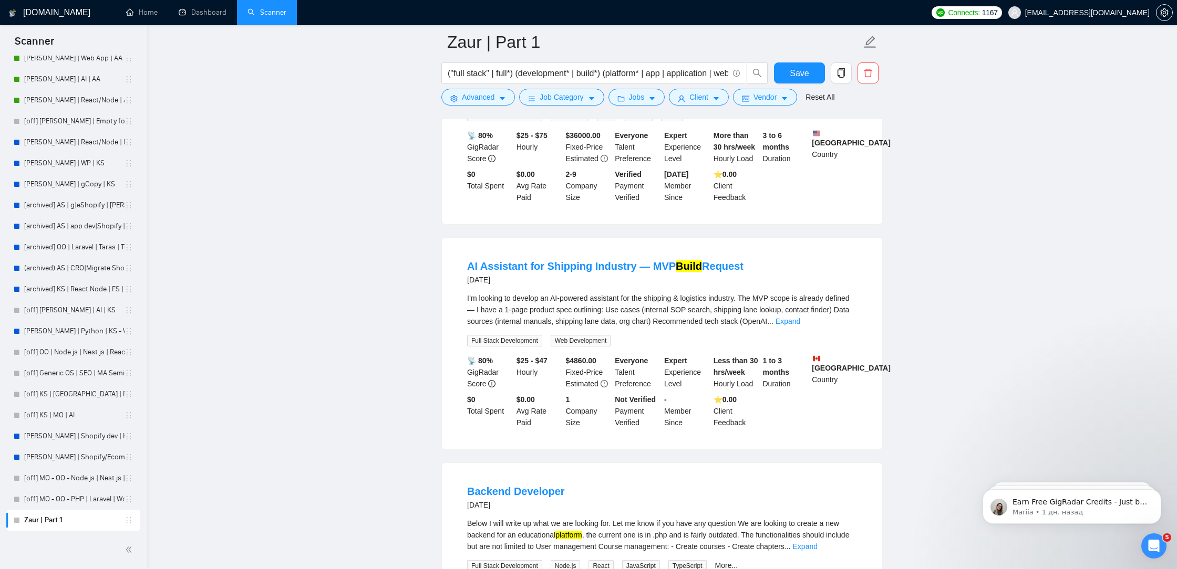
scroll to position [5931, 0]
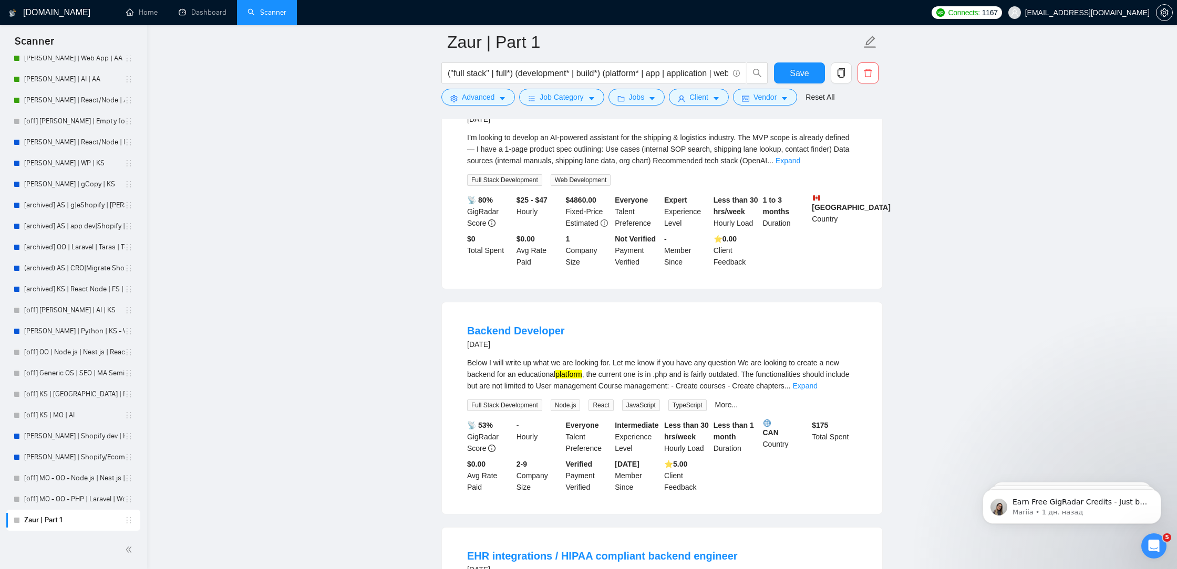
click at [829, 167] on div "I’m looking to develop an AI-powered assistant for the shipping & logistics ind…" at bounding box center [662, 149] width 390 height 35
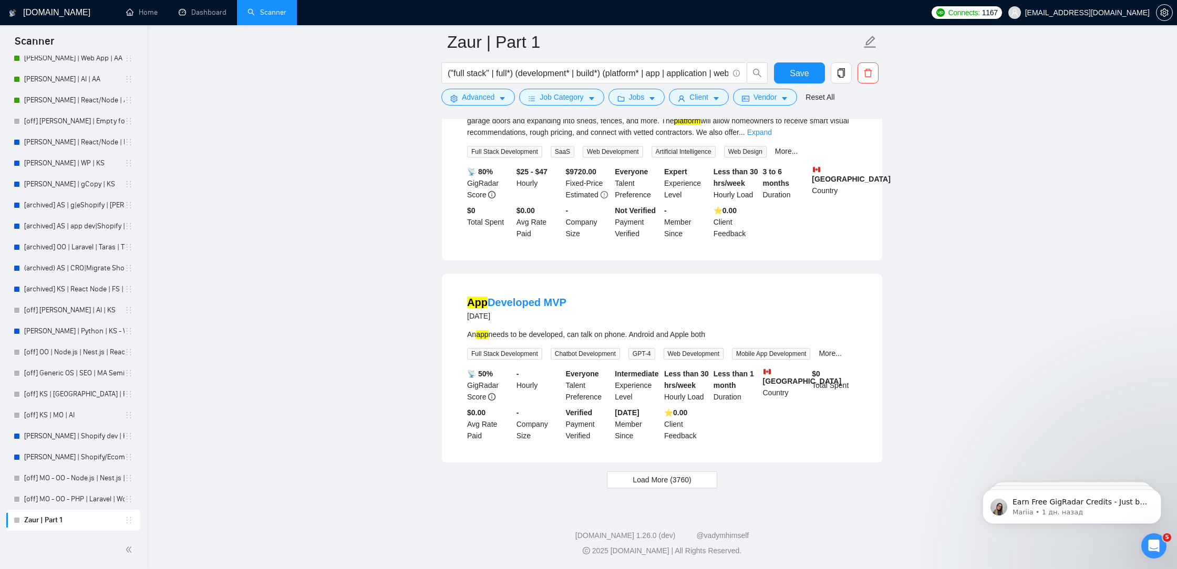
scroll to position [6726, 0]
click at [685, 472] on button "Load More (3760)" at bounding box center [662, 480] width 110 height 17
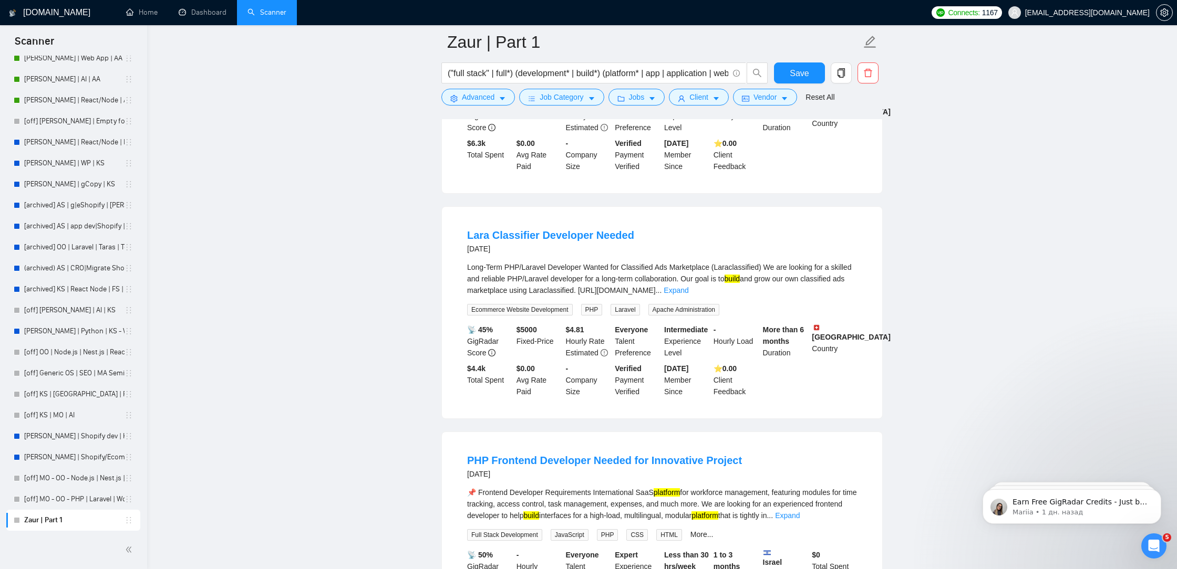
scroll to position [7472, 0]
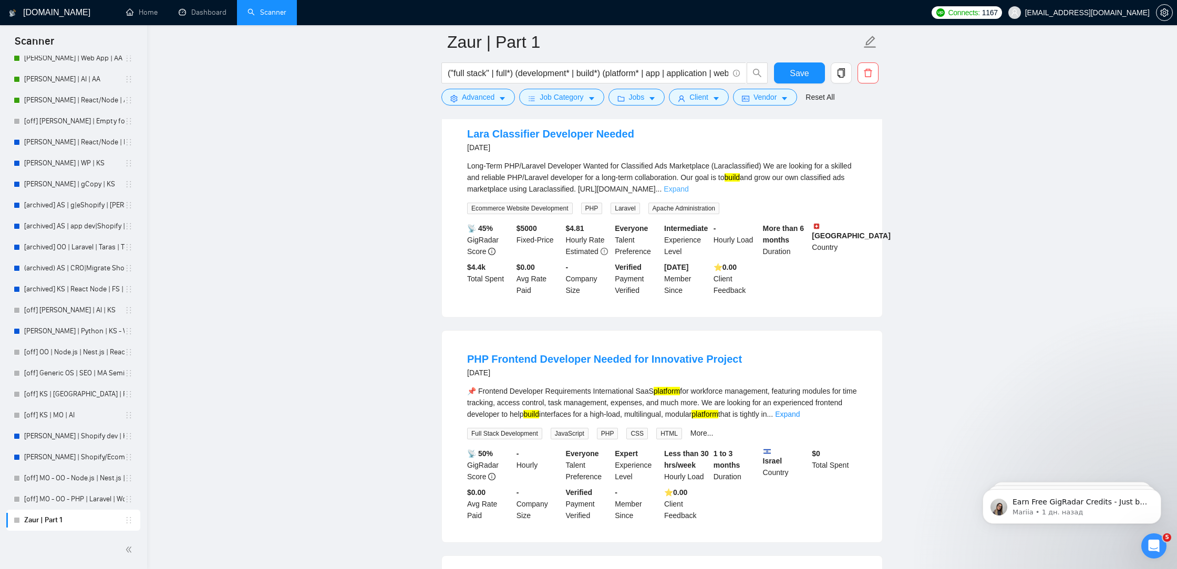
click at [688, 193] on link "Expand" at bounding box center [675, 189] width 25 height 8
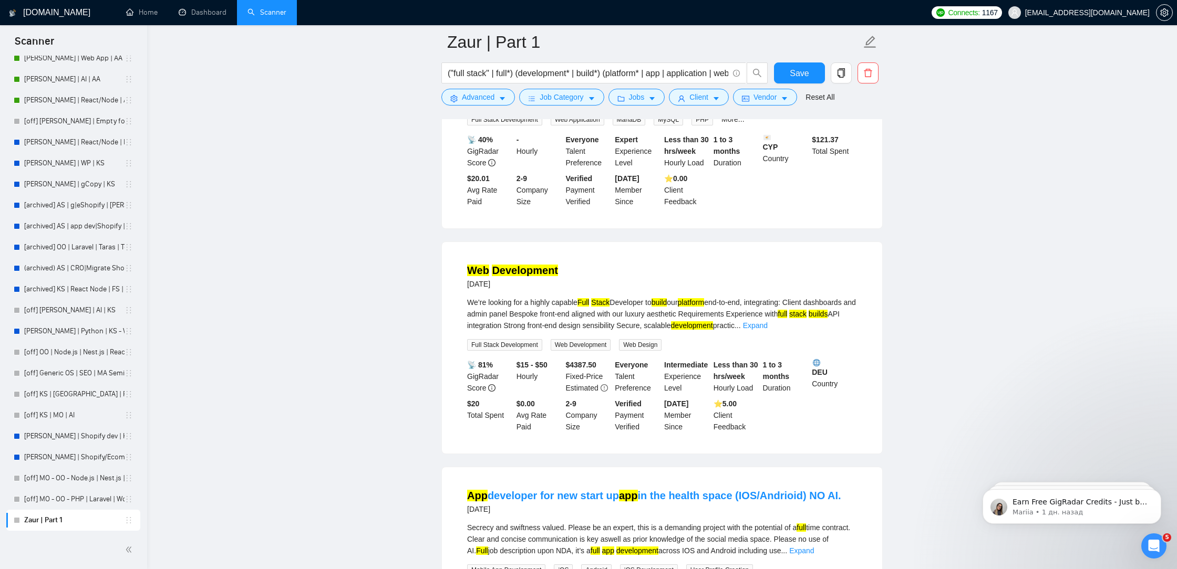
scroll to position [8619, 0]
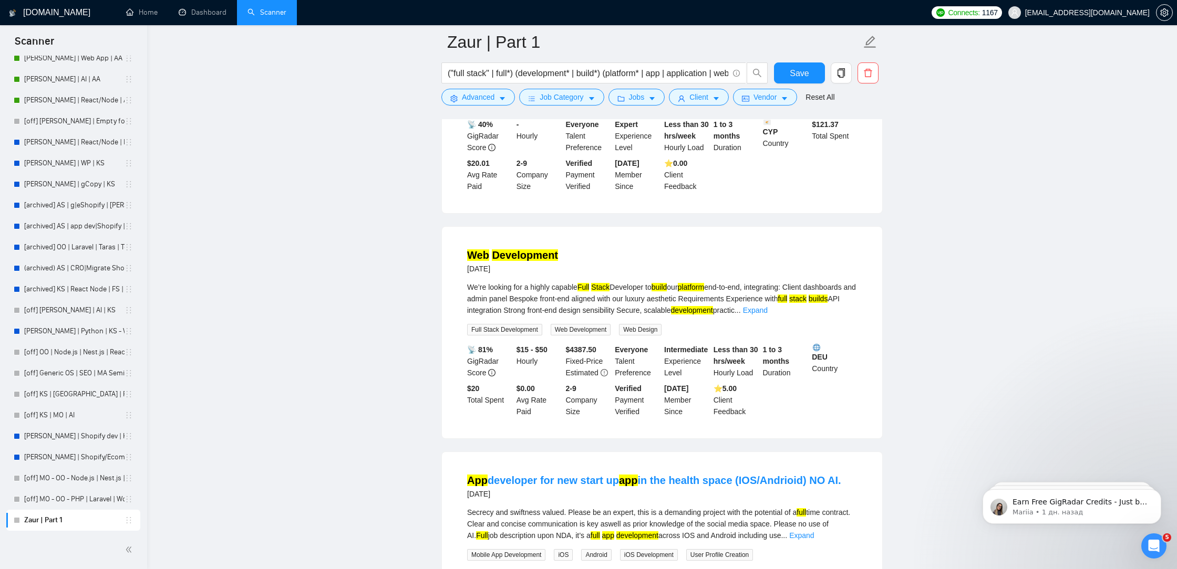
click at [800, 89] on link "Expand" at bounding box center [787, 85] width 25 height 8
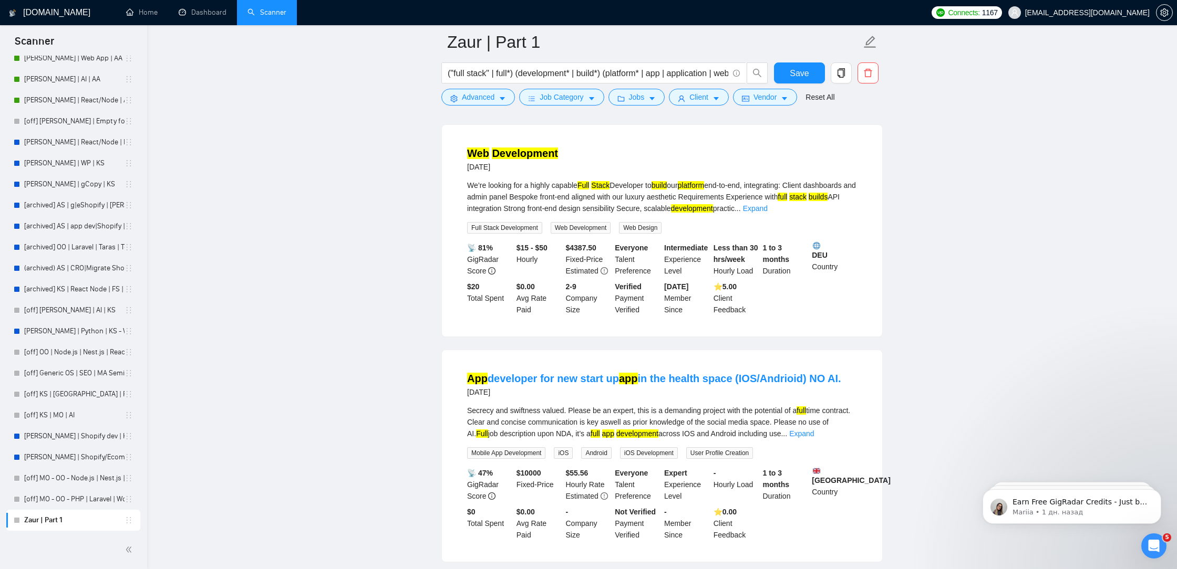
scroll to position [8844, 0]
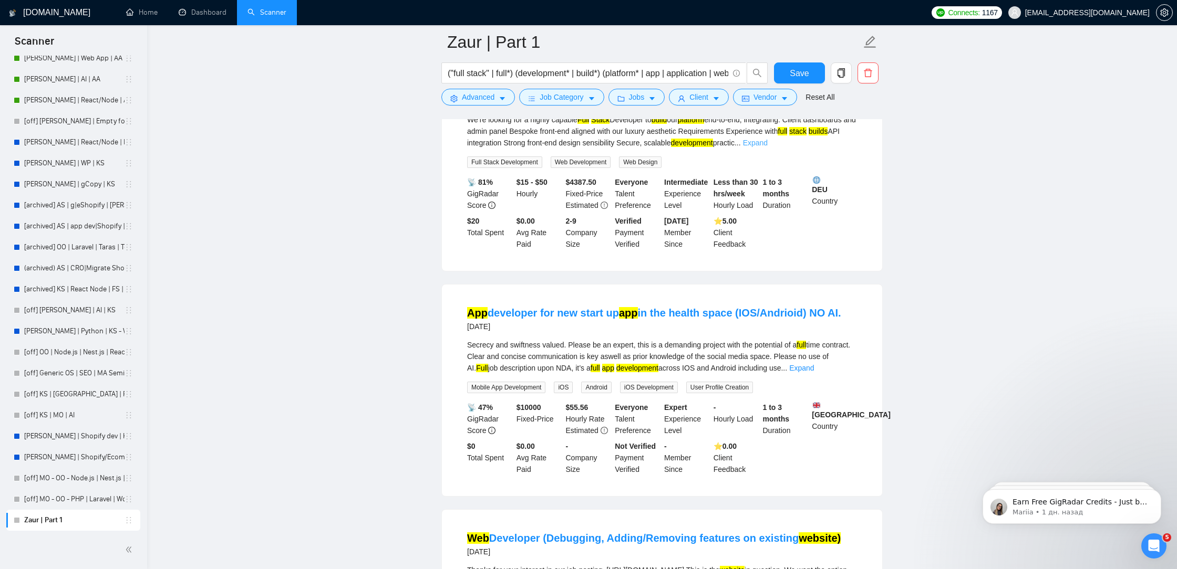
click at [767, 147] on link "Expand" at bounding box center [755, 143] width 25 height 8
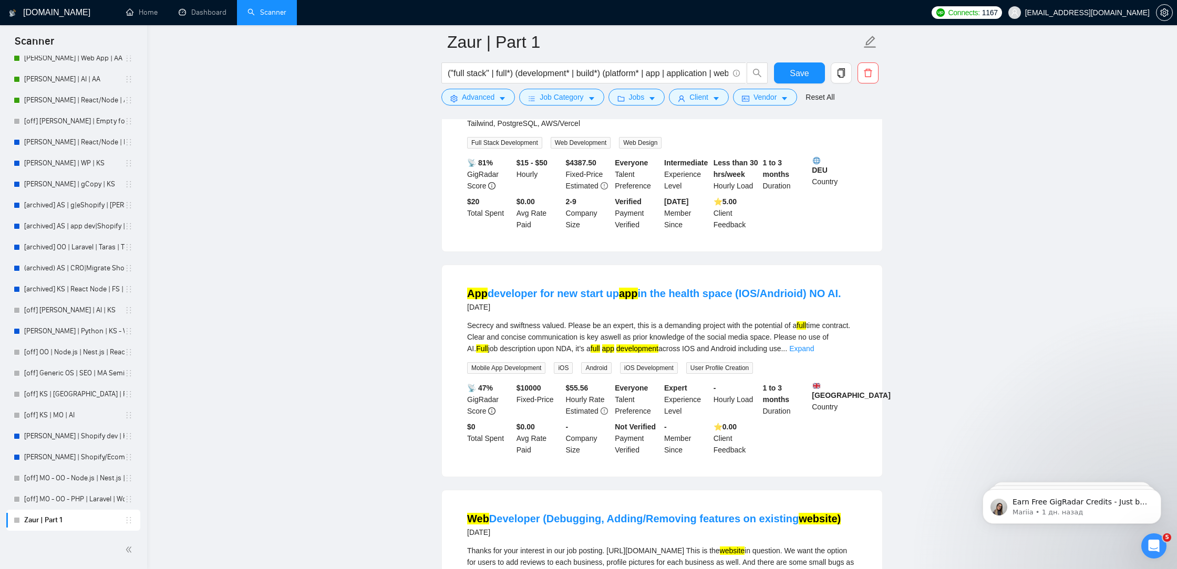
scroll to position [9059, 0]
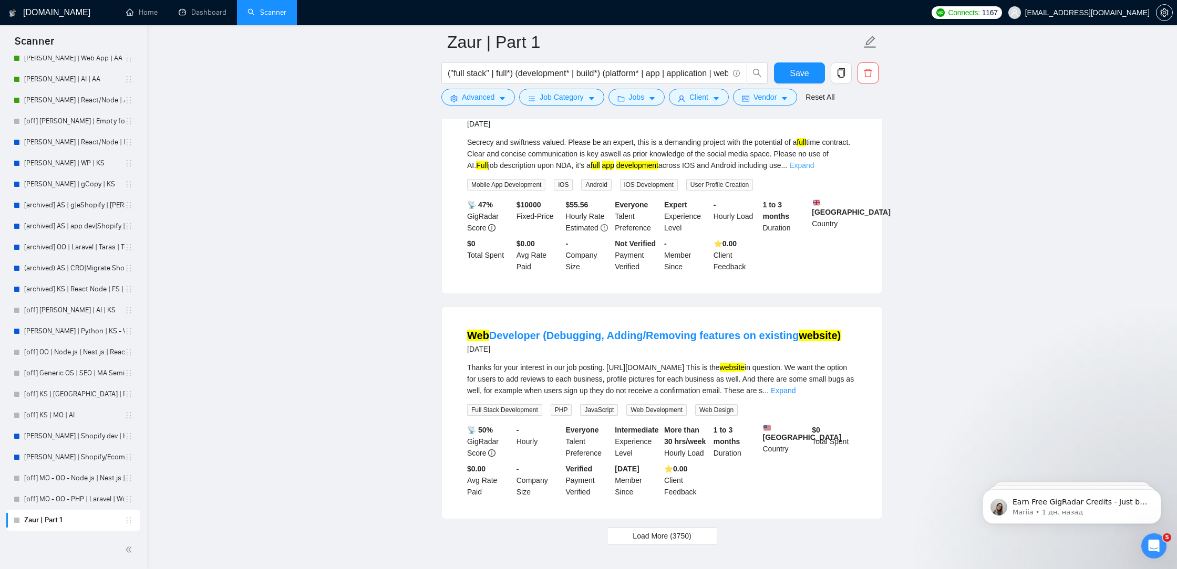
click at [814, 170] on link "Expand" at bounding box center [801, 165] width 25 height 8
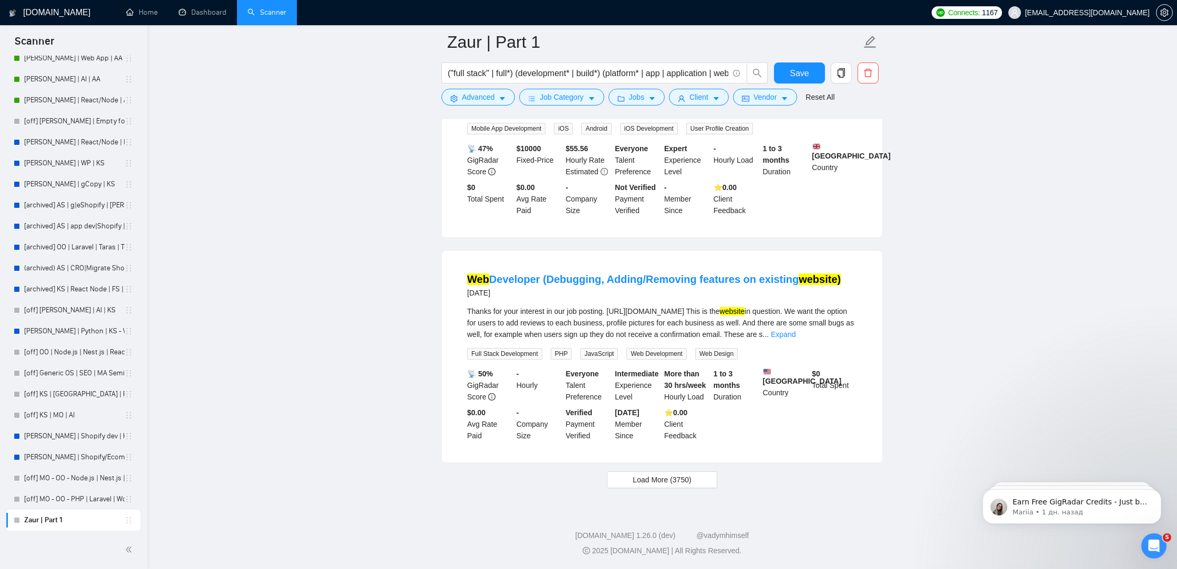
scroll to position [9283, 0]
click at [795, 330] on link "Expand" at bounding box center [783, 334] width 25 height 8
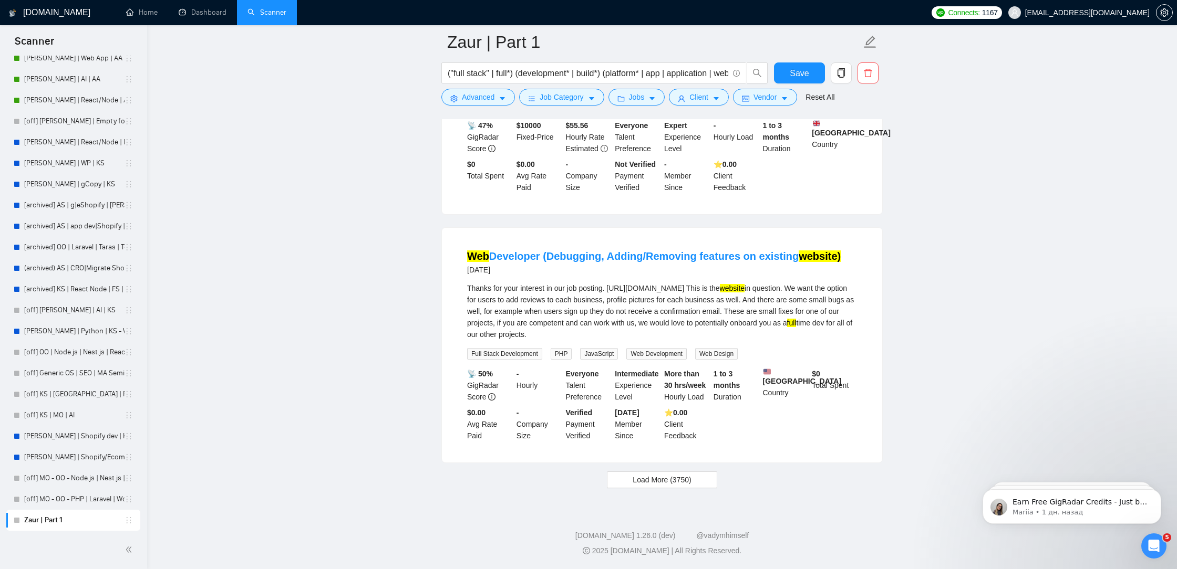
scroll to position [9306, 0]
click at [683, 483] on span "Load More (3750)" at bounding box center [661, 480] width 58 height 12
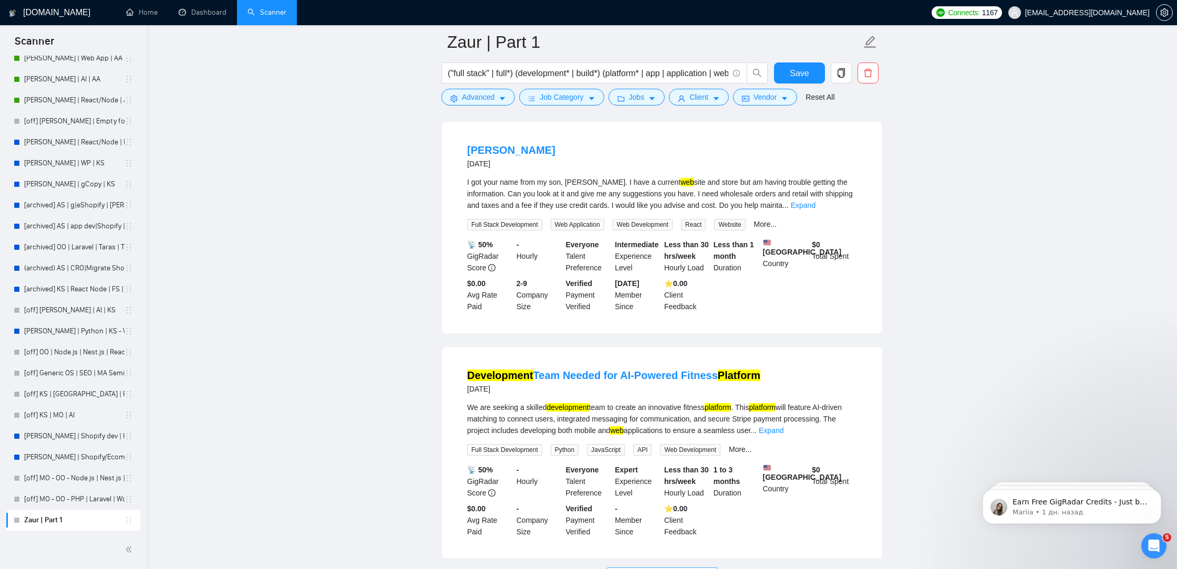
scroll to position [11436, 0]
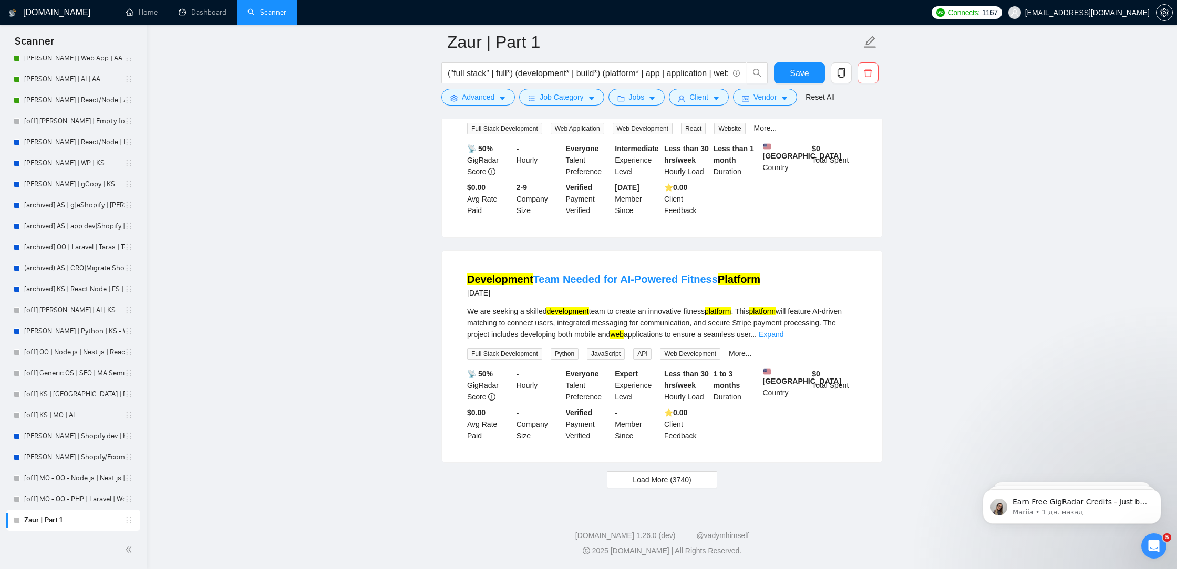
click at [815, 113] on link "Expand" at bounding box center [803, 109] width 25 height 8
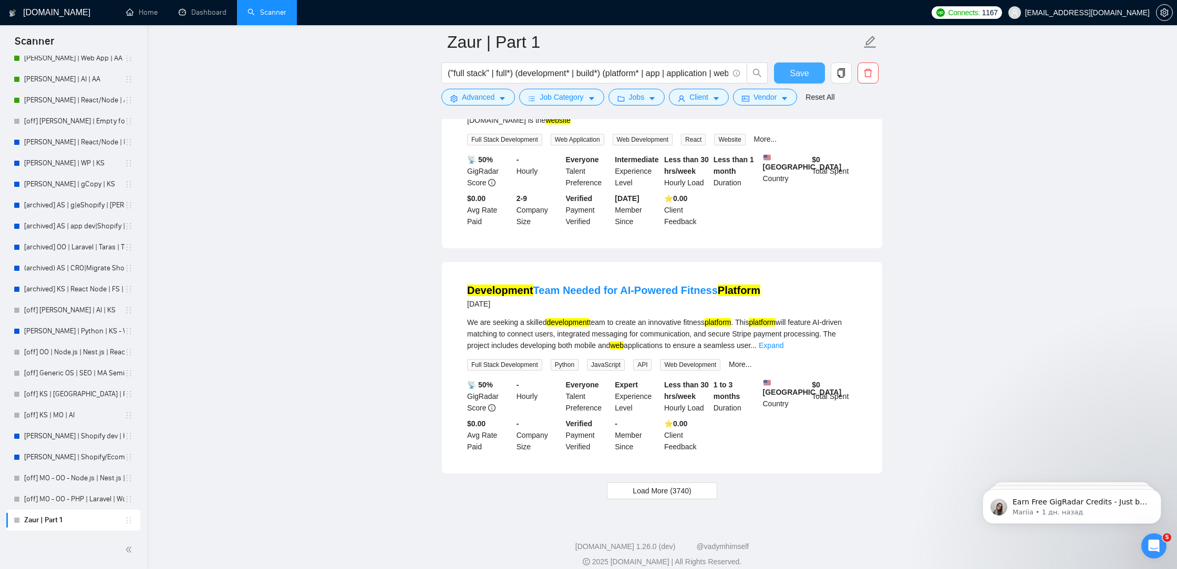
click at [792, 74] on span "Save" at bounding box center [798, 73] width 19 height 13
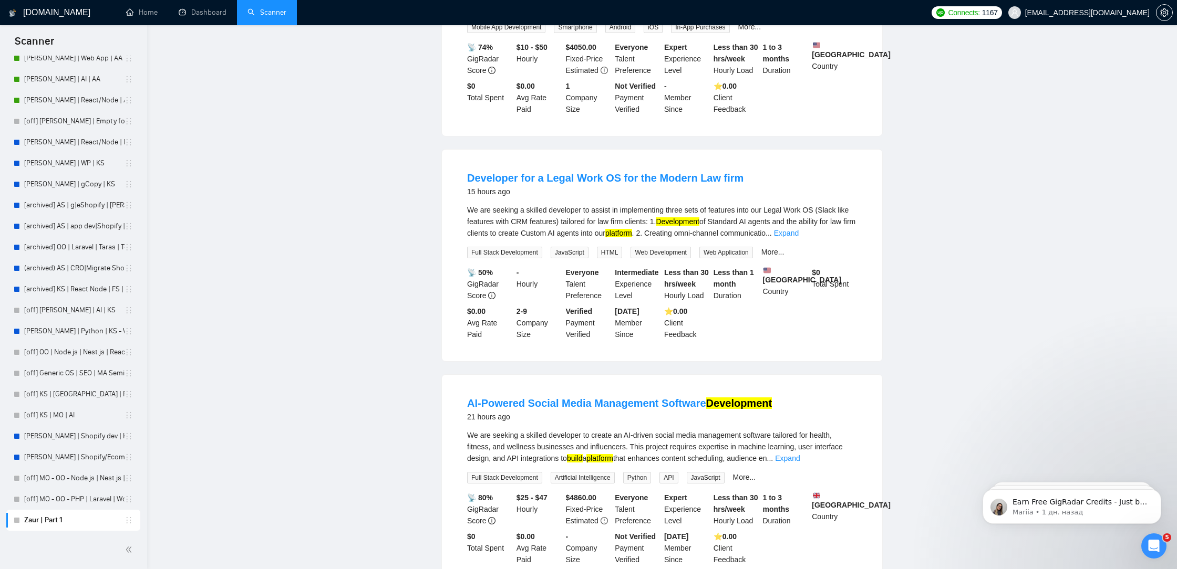
scroll to position [0, 0]
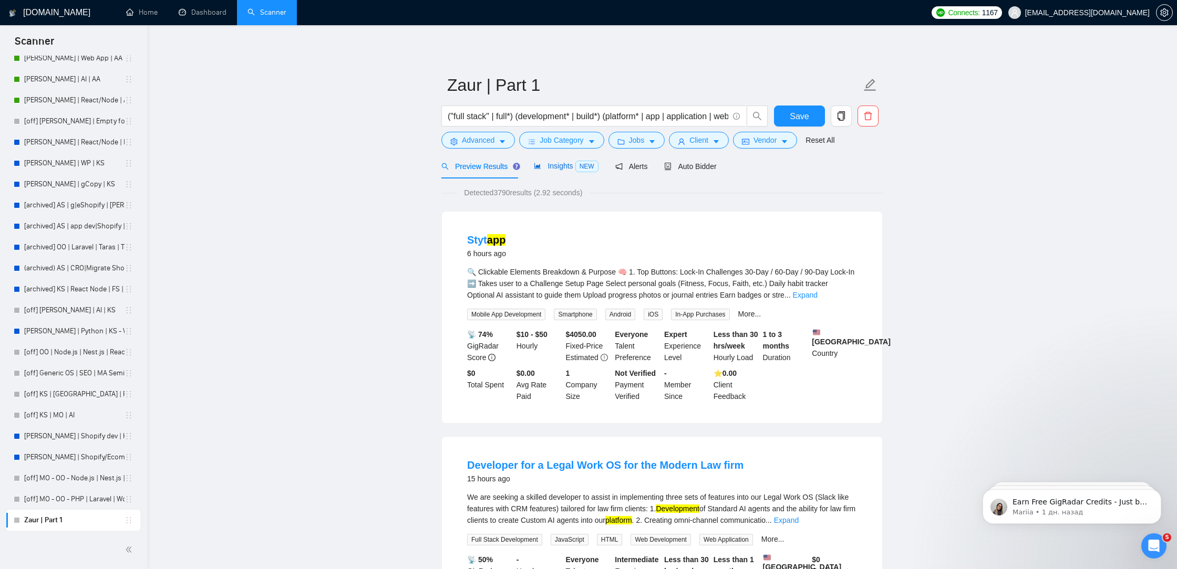
click at [573, 165] on span "Insights NEW" at bounding box center [566, 166] width 64 height 8
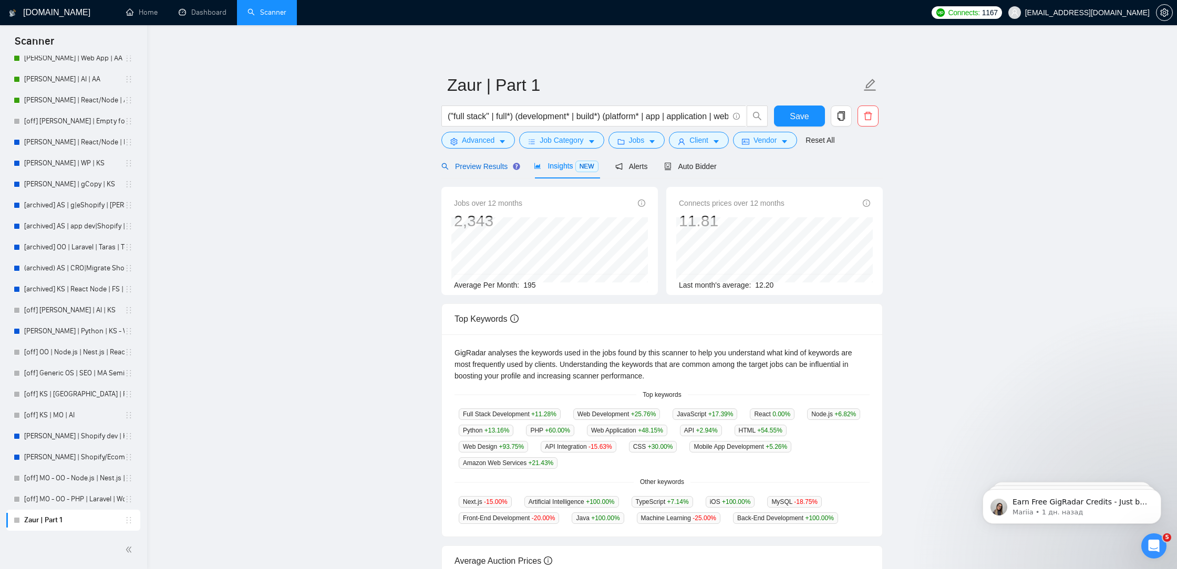
click at [484, 171] on div "Preview Results" at bounding box center [479, 167] width 76 height 12
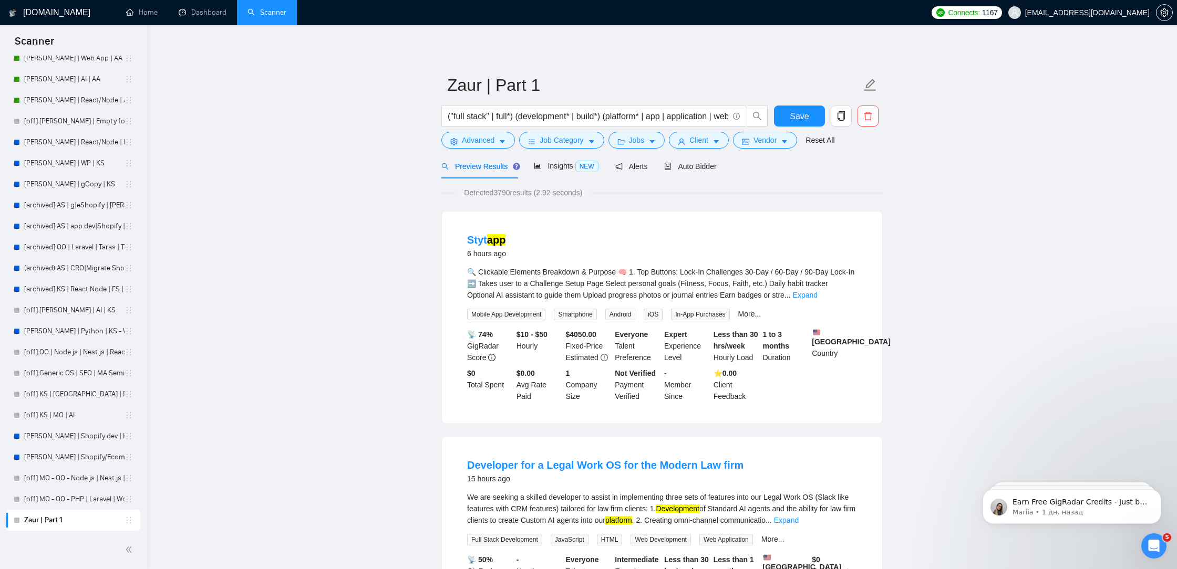
click at [838, 289] on div "🔍 Clickable Elements Breakdown & Purpose 🧠 1. Top Buttons: Lock-In Challenges 3…" at bounding box center [662, 283] width 390 height 35
click at [817, 292] on link "Expand" at bounding box center [805, 295] width 25 height 8
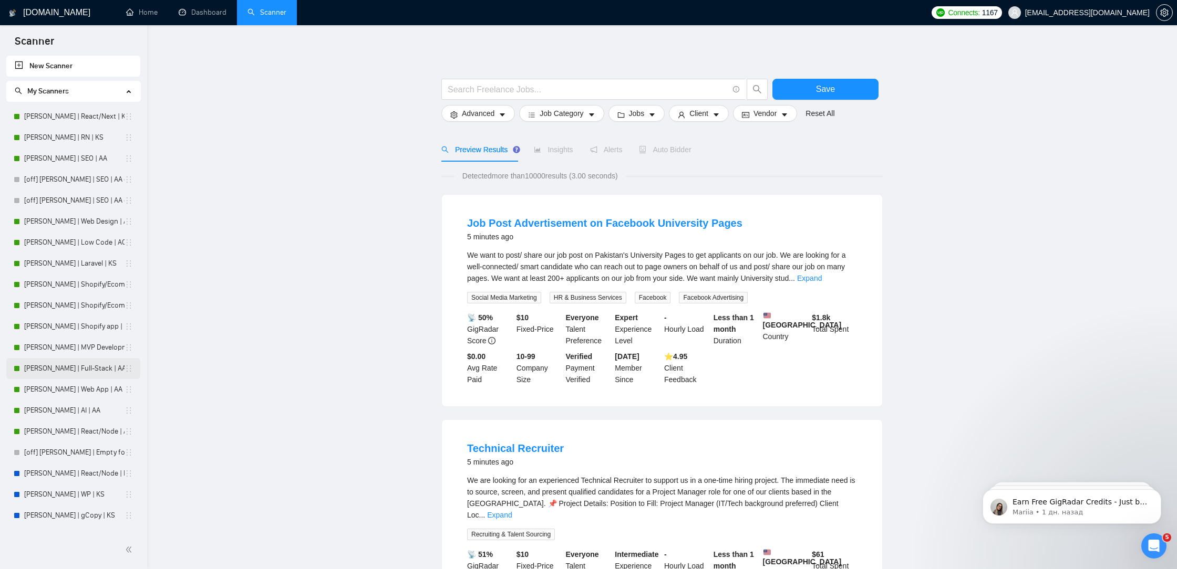
scroll to position [331, 0]
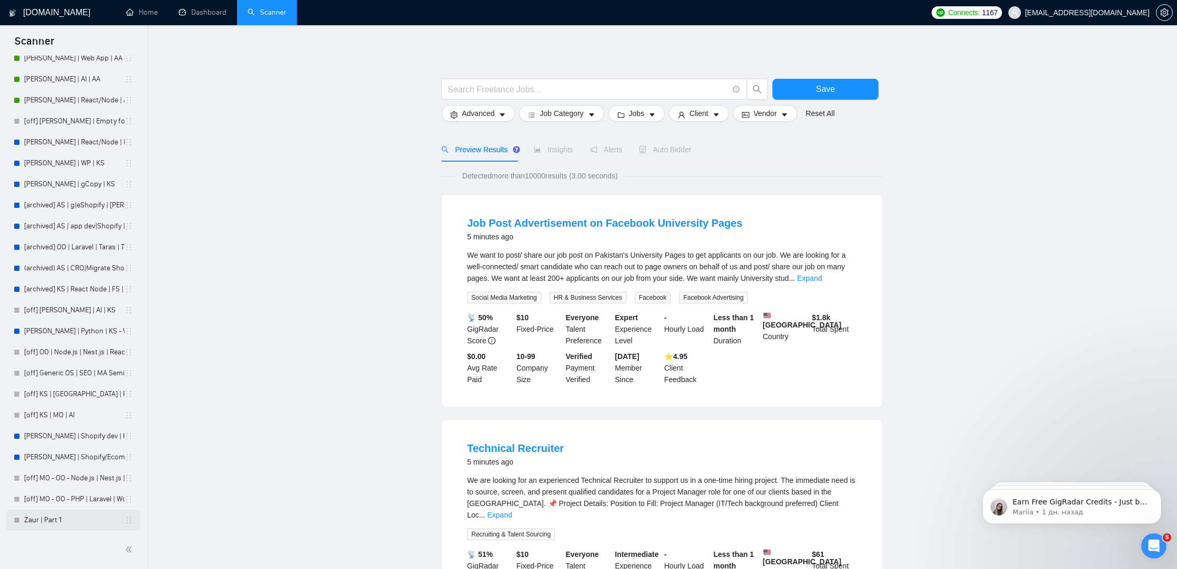
click at [34, 529] on link "Zaur | Part 1" at bounding box center [74, 520] width 100 height 21
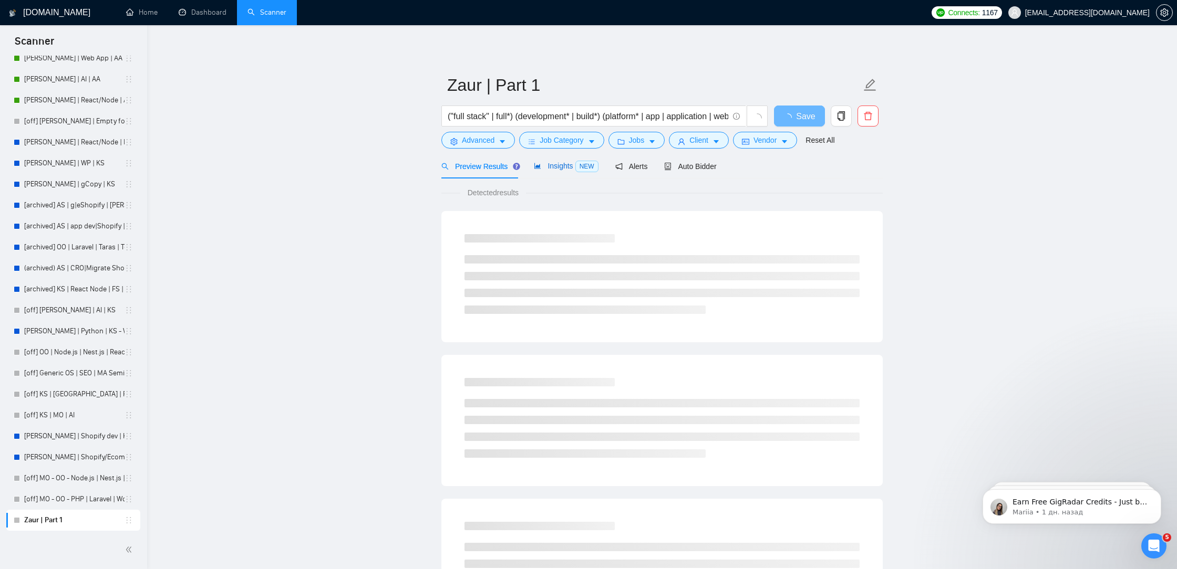
click at [566, 167] on span "Insights NEW" at bounding box center [566, 166] width 64 height 8
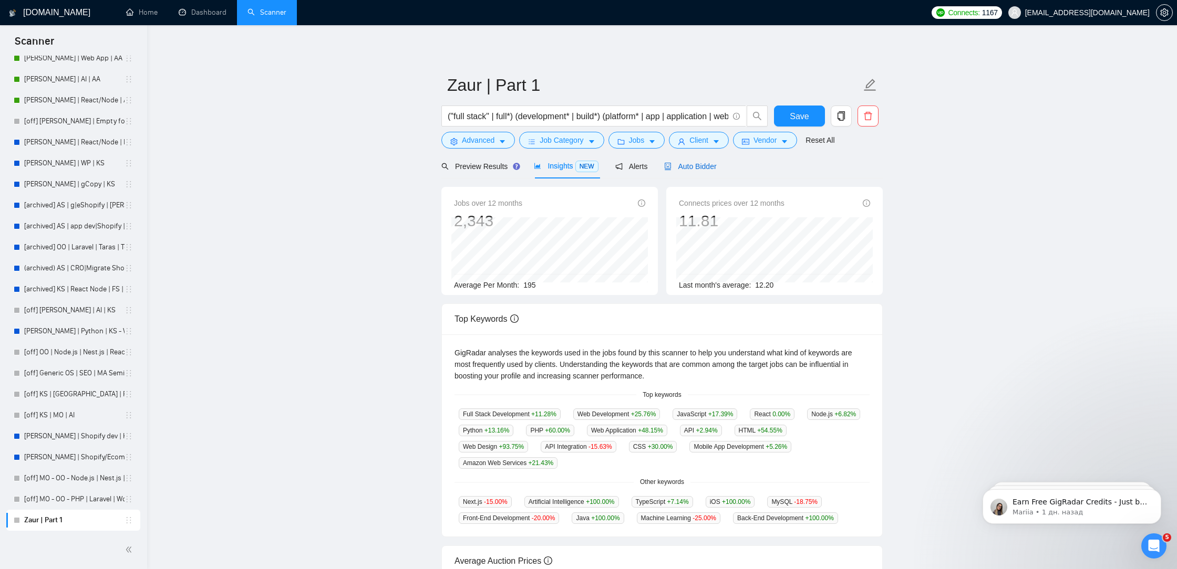
click at [703, 168] on span "Auto Bidder" at bounding box center [690, 166] width 52 height 8
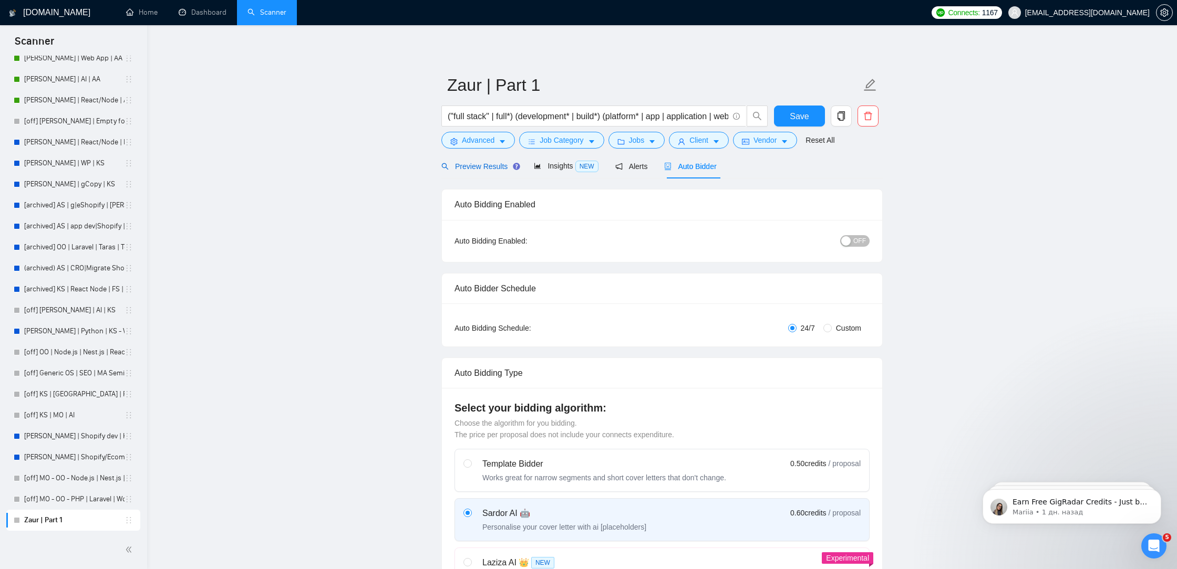
click at [447, 164] on icon "search" at bounding box center [444, 166] width 7 height 7
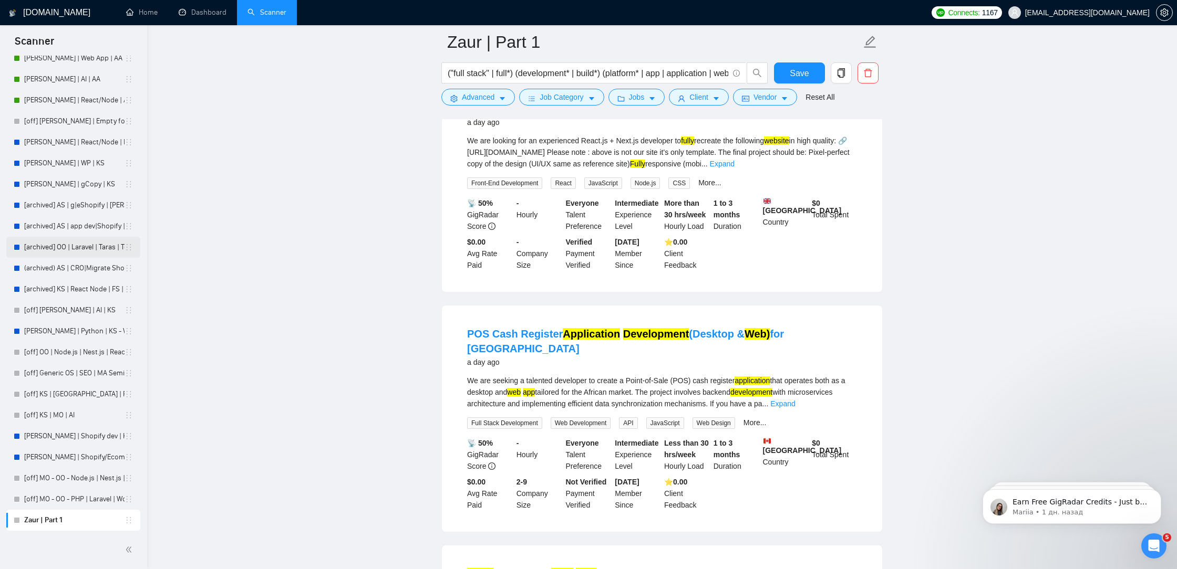
scroll to position [209, 0]
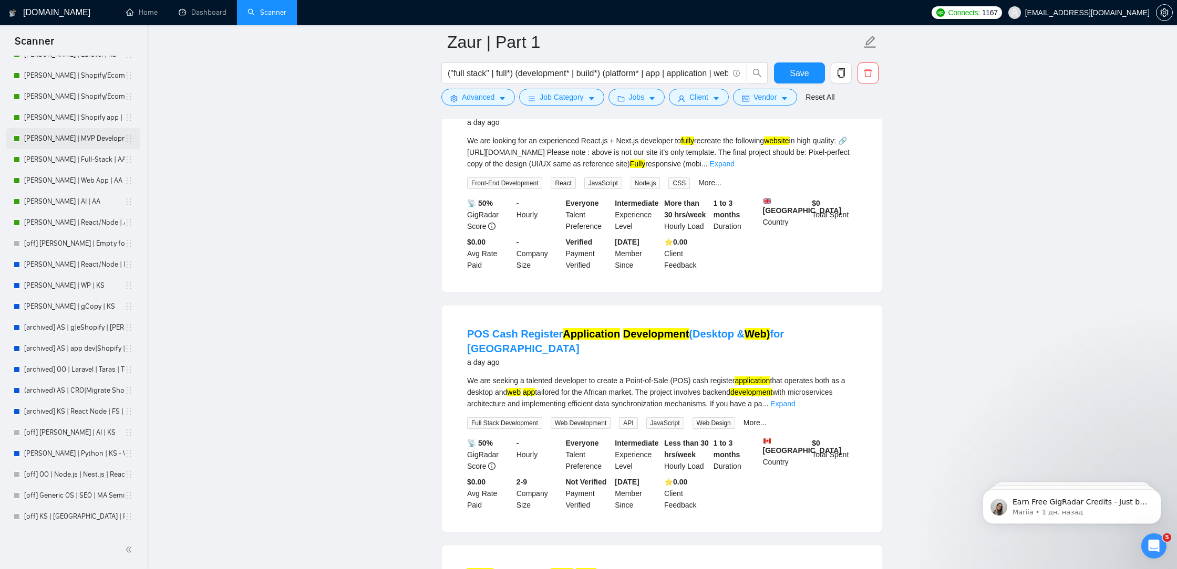
click at [78, 138] on link "[PERSON_NAME] | MVP Development | AA" at bounding box center [74, 138] width 100 height 21
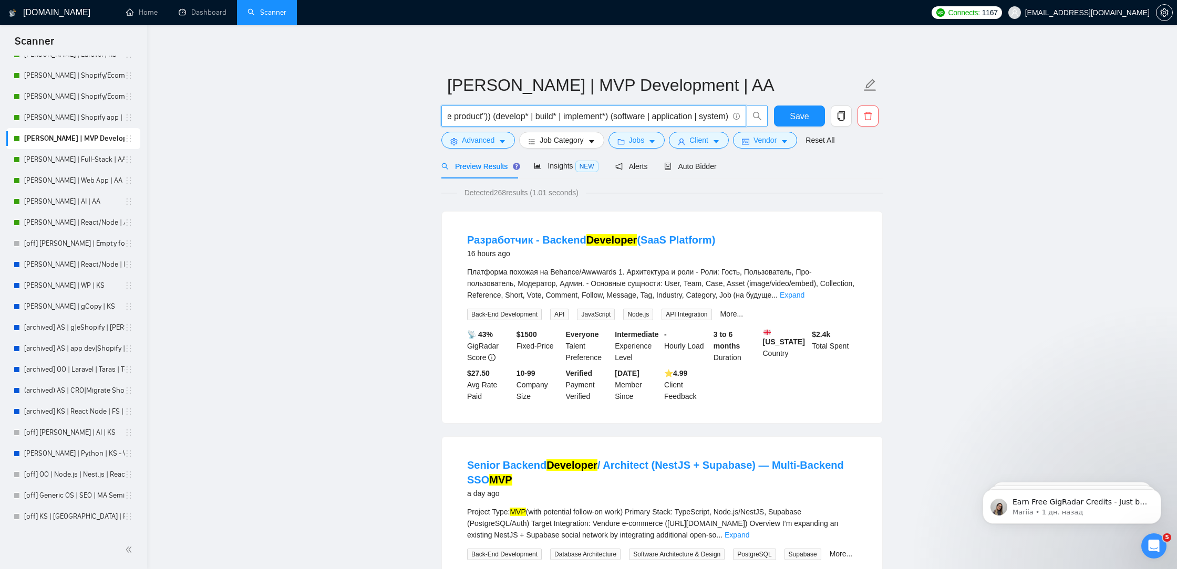
scroll to position [0, 107]
drag, startPoint x: 668, startPoint y: 112, endPoint x: 899, endPoint y: 175, distance: 240.1
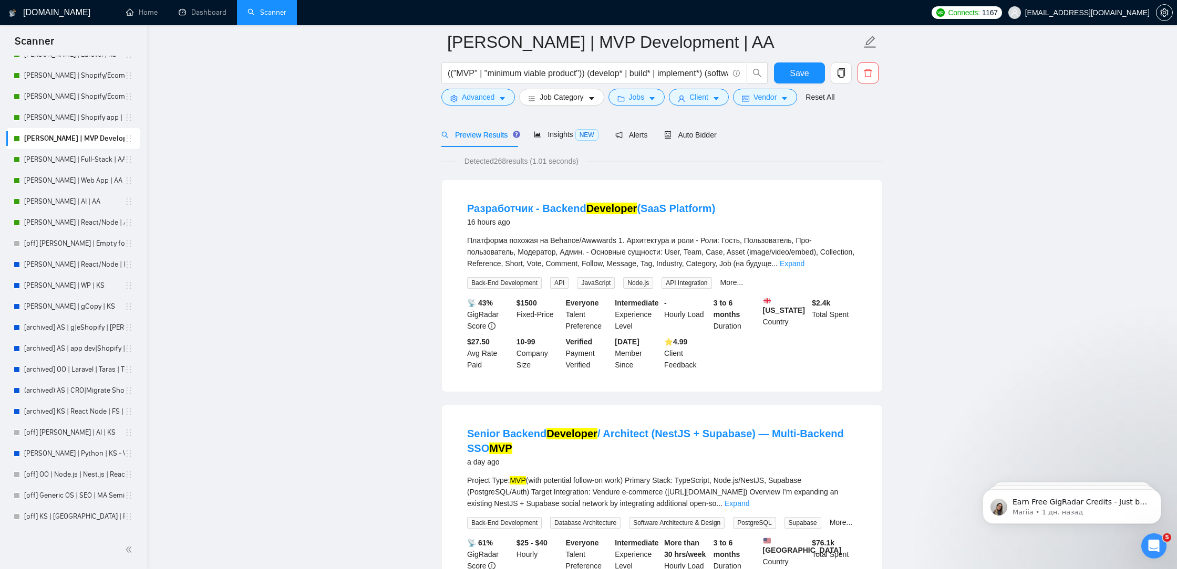
scroll to position [81, 0]
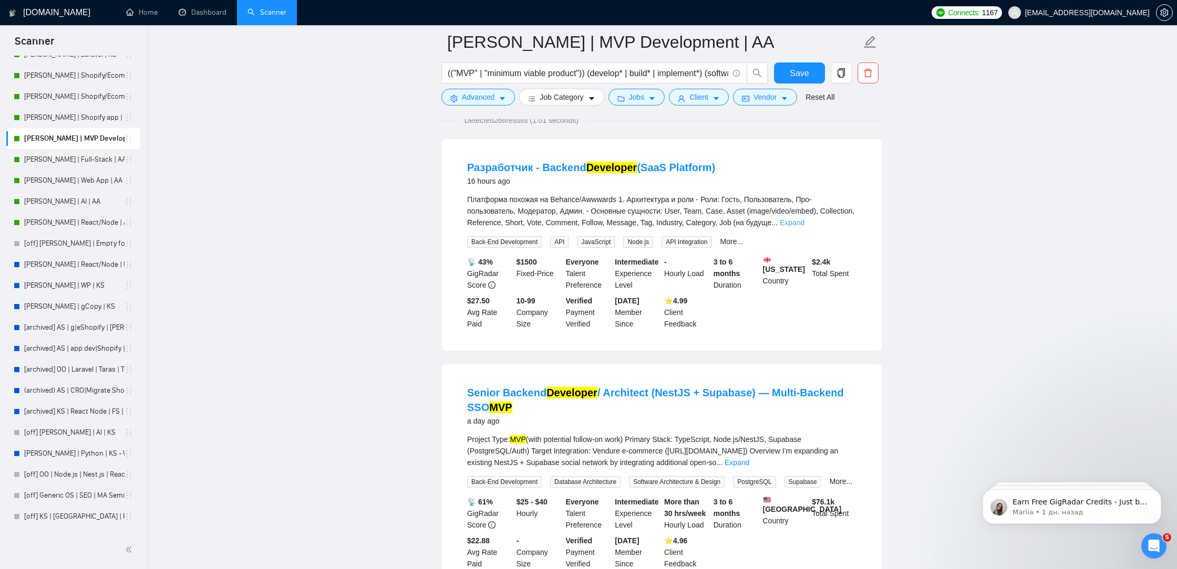
click at [804, 223] on link "Expand" at bounding box center [791, 223] width 25 height 8
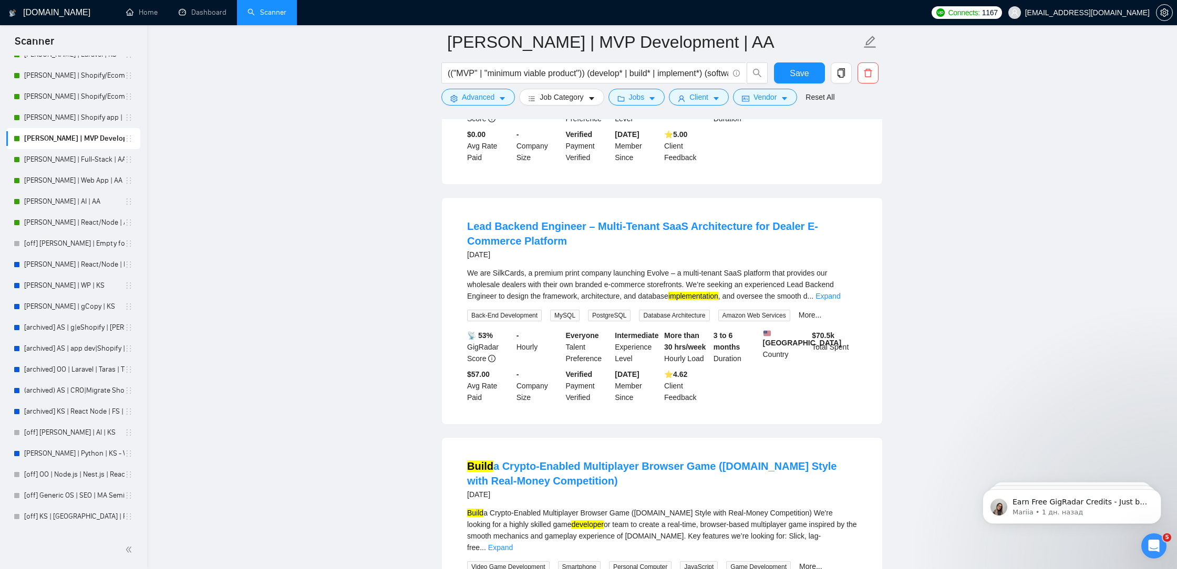
scroll to position [1795, 0]
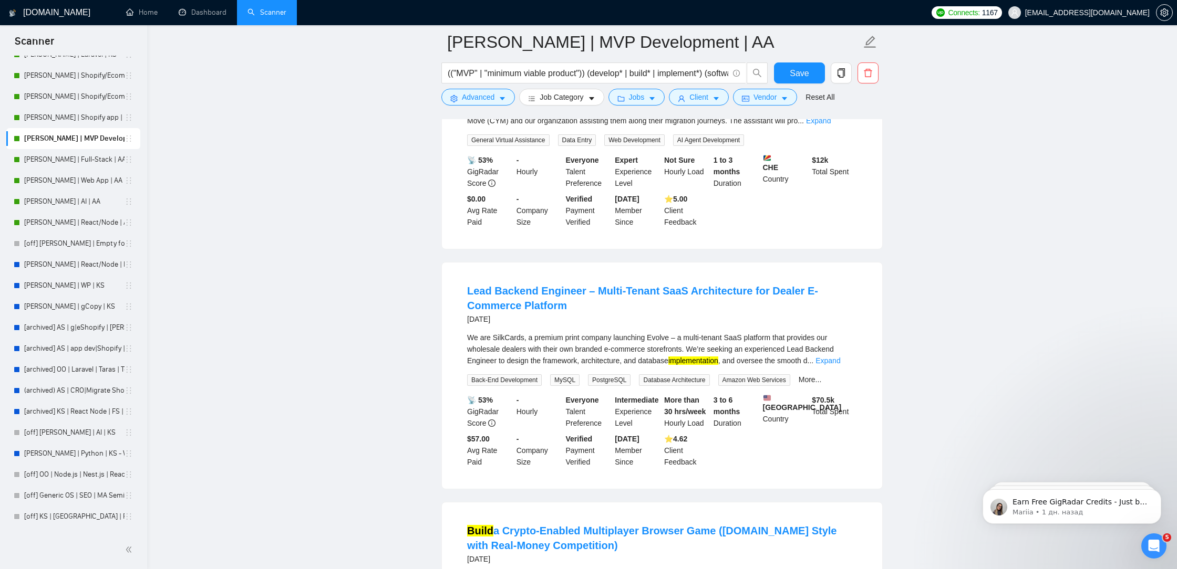
click at [830, 125] on link "Expand" at bounding box center [818, 121] width 25 height 8
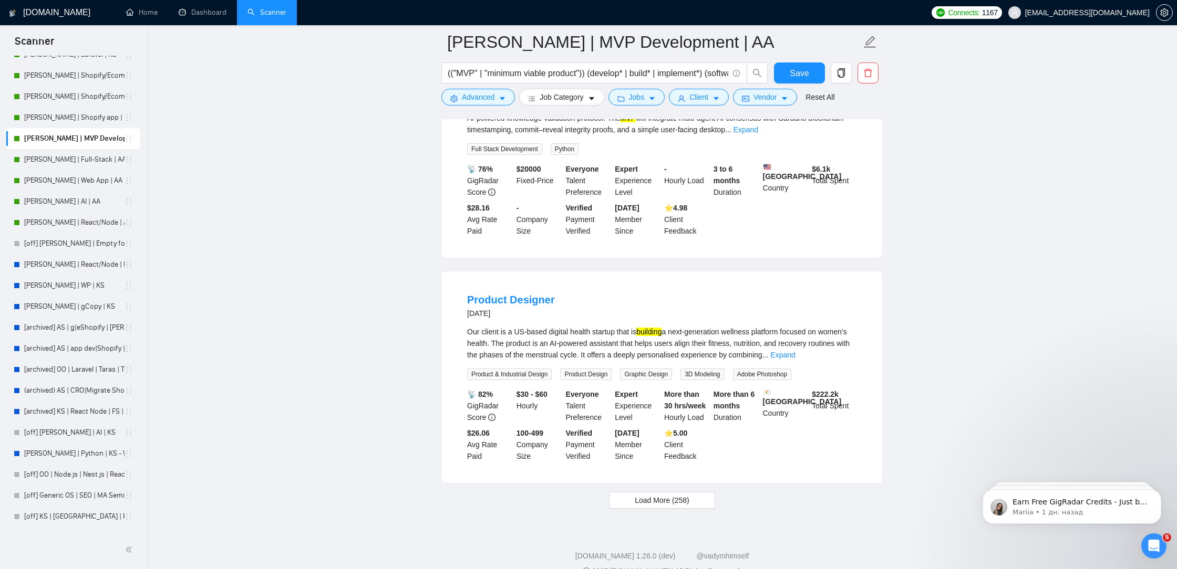
scroll to position [2934, 0]
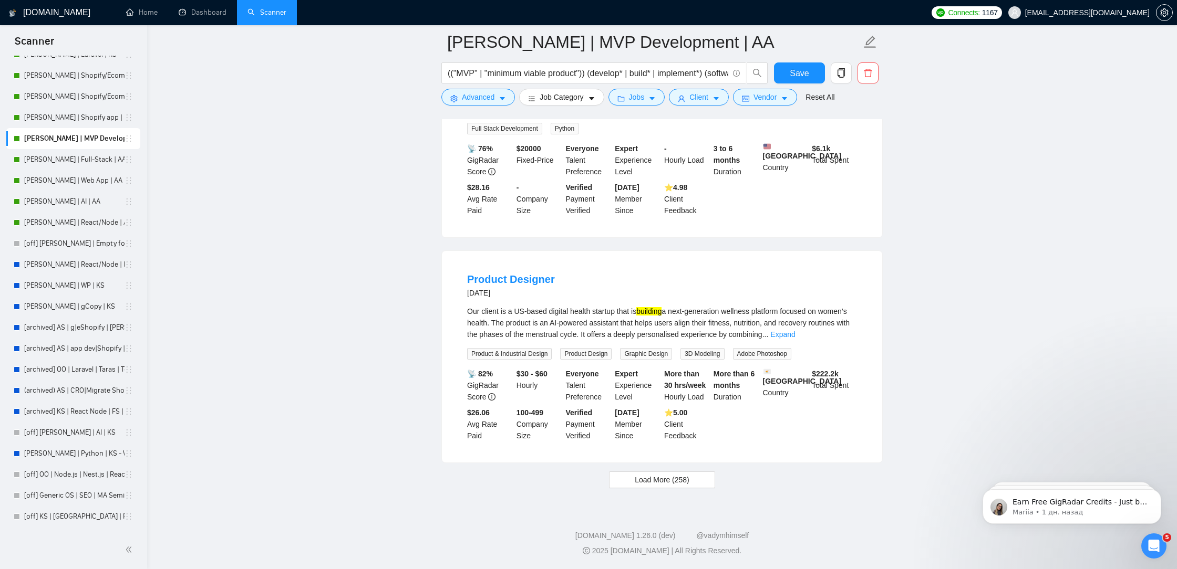
click at [827, 115] on div "We are seeking a skilled developer to build the Minimum Viable Product (MVP) fo…" at bounding box center [662, 97] width 390 height 35
click at [830, 115] on div "We are seeking a skilled developer to build the Minimum Viable Product (MVP) fo…" at bounding box center [662, 97] width 390 height 35
click at [758, 113] on link "Expand" at bounding box center [745, 109] width 25 height 8
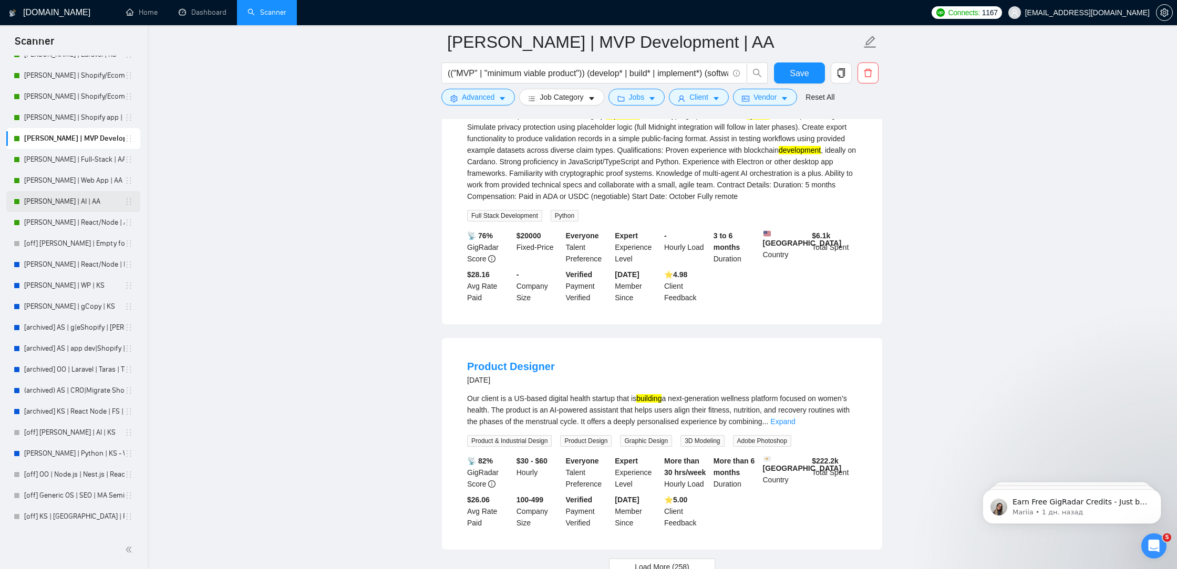
scroll to position [331, 0]
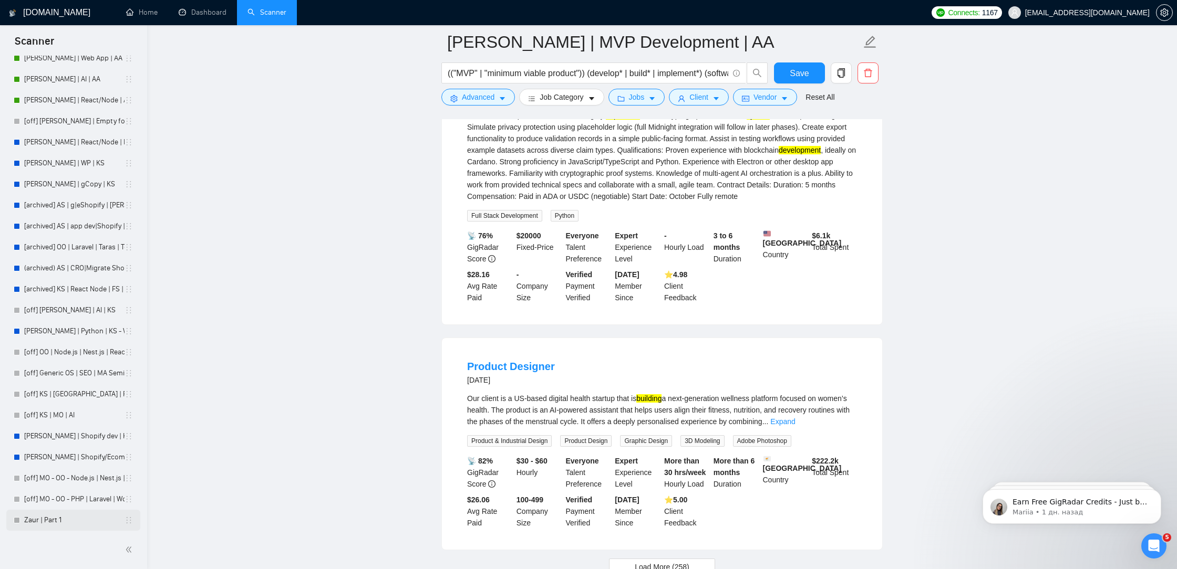
click at [34, 525] on link "Zaur | Part 1" at bounding box center [74, 520] width 100 height 21
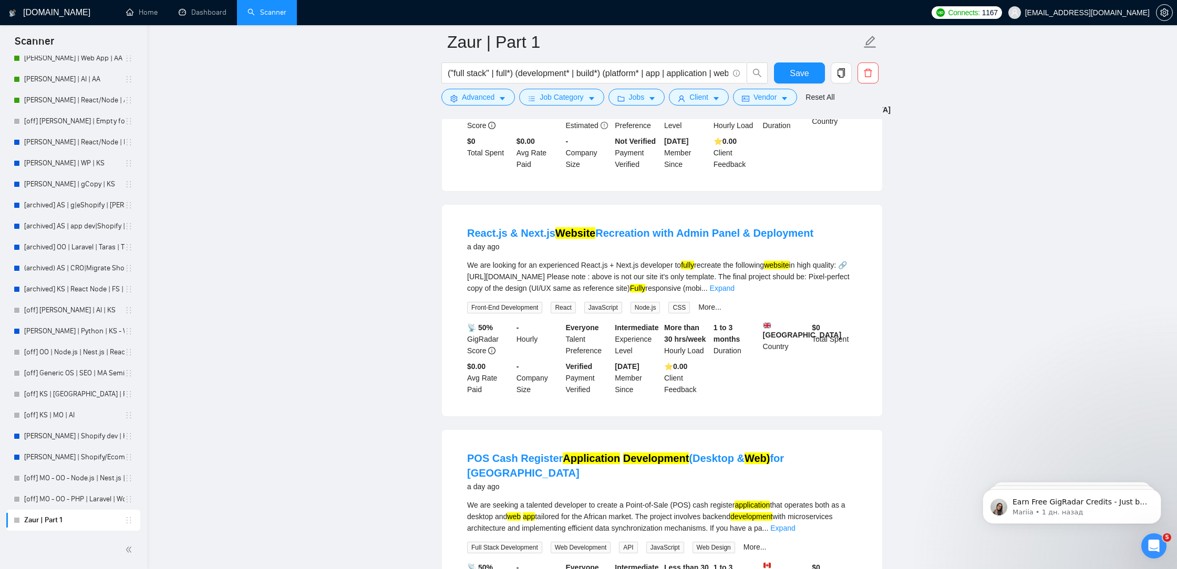
scroll to position [744, 0]
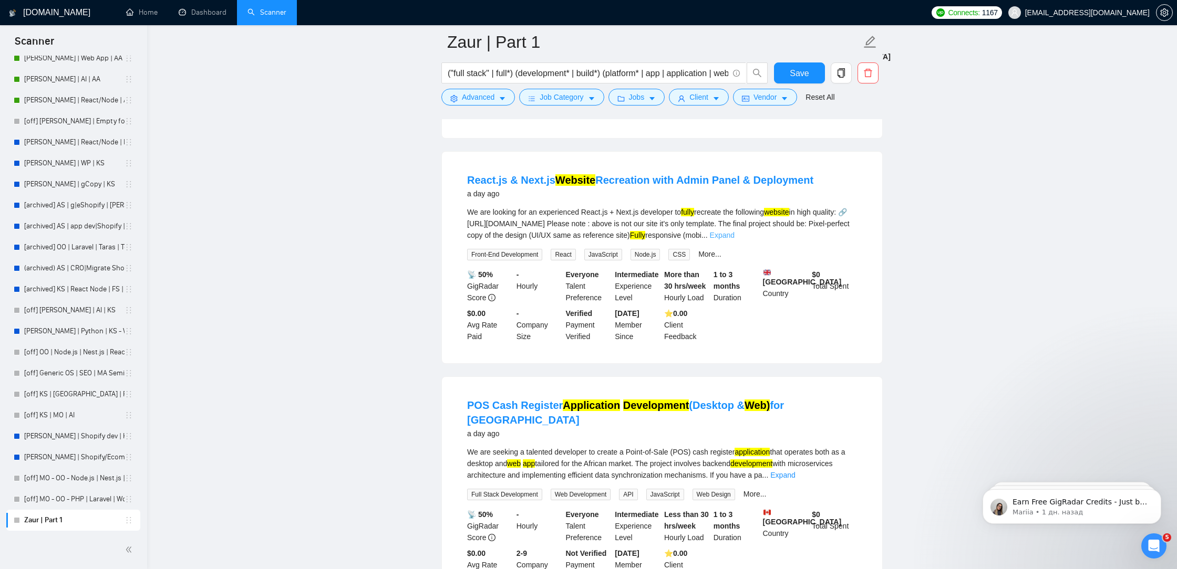
click at [734, 240] on link "Expand" at bounding box center [722, 235] width 25 height 8
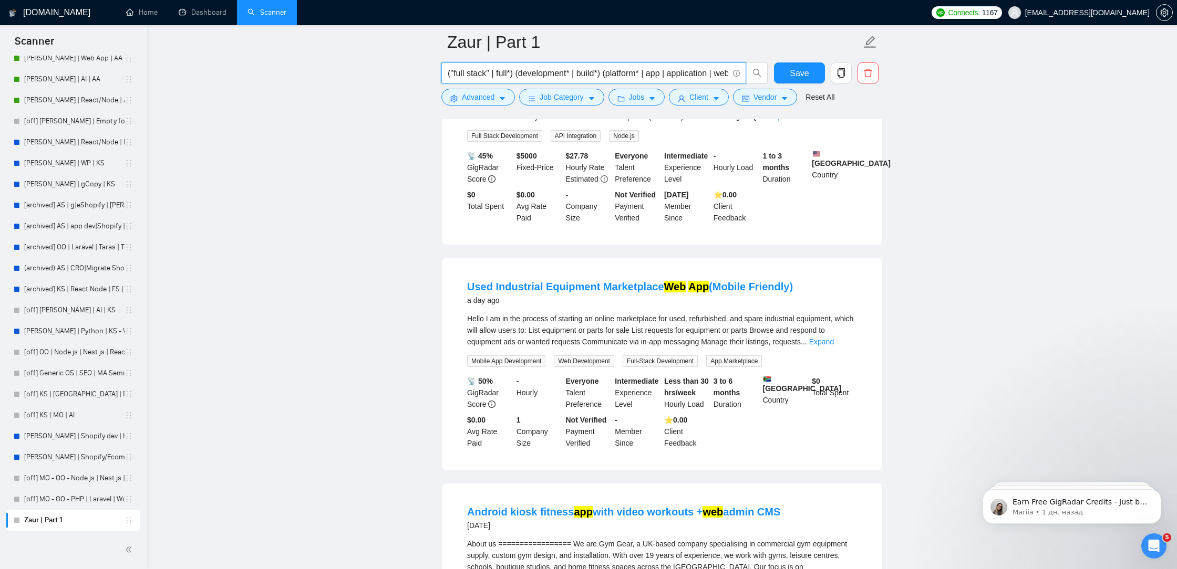
scroll to position [0, 18]
drag, startPoint x: 664, startPoint y: 71, endPoint x: 1000, endPoint y: 83, distance: 335.9
click at [702, 67] on input "("full stack" | full*) (development* | build*) (platform* | app | application |…" at bounding box center [588, 73] width 280 height 13
drag, startPoint x: 652, startPoint y: 73, endPoint x: 700, endPoint y: 71, distance: 47.3
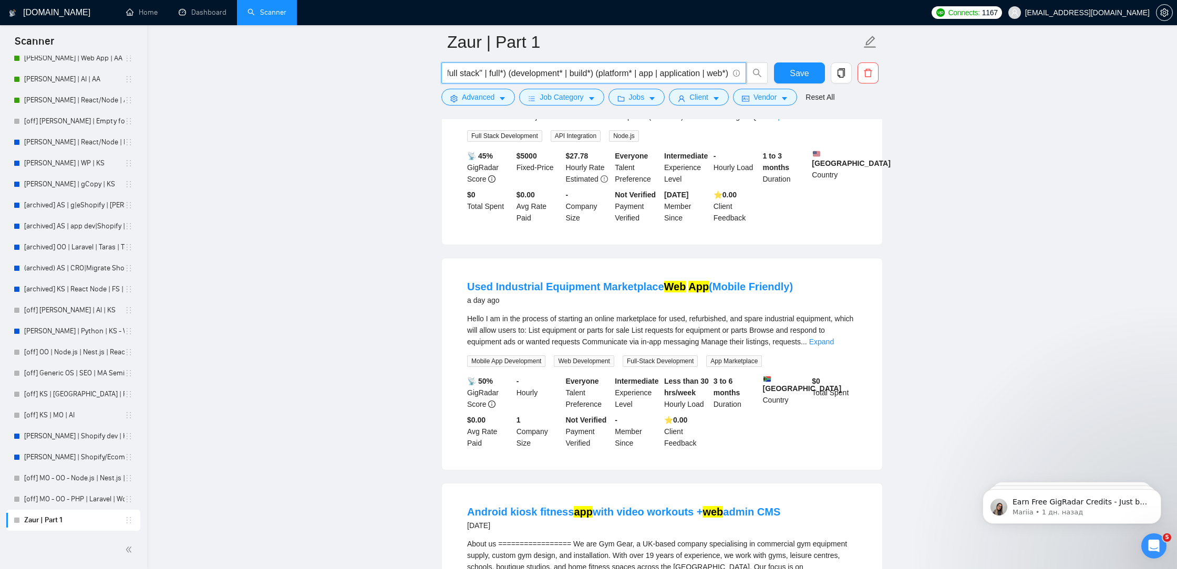
click at [700, 71] on input "("full stack" | full*) (development* | build*) (platform* | app | application |…" at bounding box center [588, 73] width 280 height 13
click at [700, 76] on input "("full stack" | full*) (development* | build*) (platform* | app | application |…" at bounding box center [588, 73] width 280 height 13
paste input "| application"
click at [681, 75] on input "("full stack" | full*) (development* | build*) (platform* | app | application| …" at bounding box center [588, 73] width 280 height 13
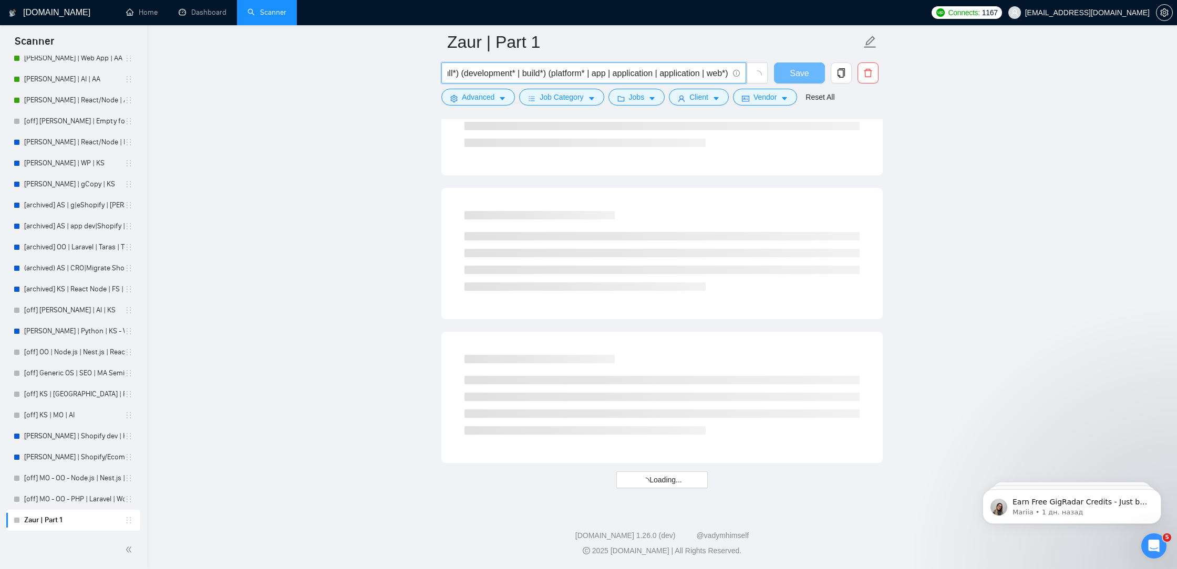
scroll to position [1183, 0]
drag, startPoint x: 689, startPoint y: 73, endPoint x: 700, endPoint y: 68, distance: 11.7
click at [700, 68] on input "("full stack" | full*) (development* | build*) (platform* | app | application |…" at bounding box center [588, 73] width 280 height 13
drag, startPoint x: 633, startPoint y: 67, endPoint x: 790, endPoint y: 87, distance: 157.9
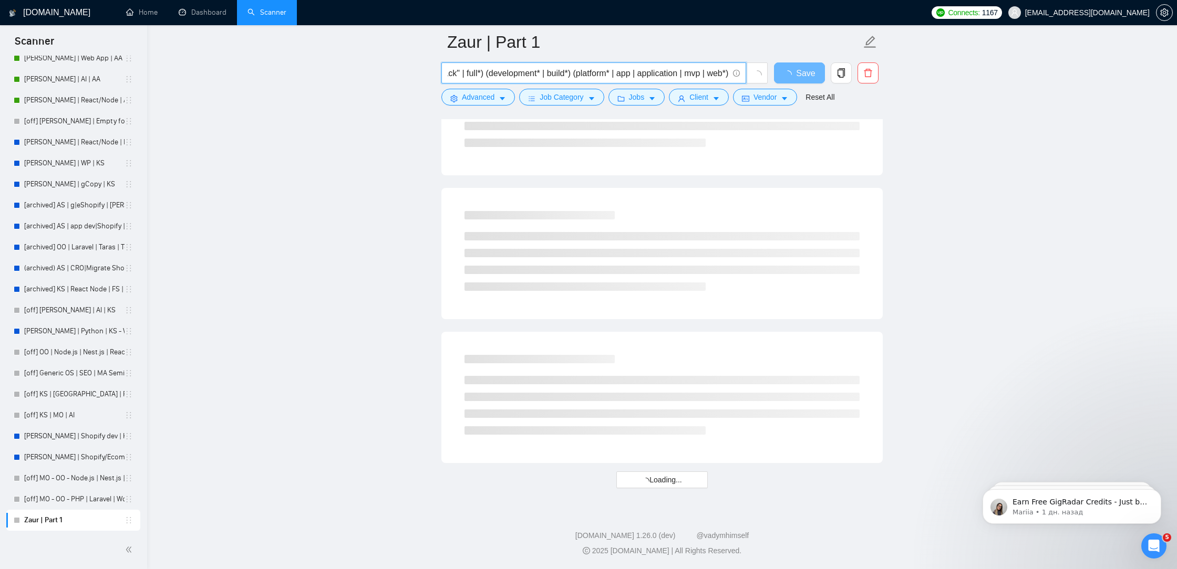
click at [790, 87] on div "("full stack" | full*) (development* | build*) (platform* | app | application |…" at bounding box center [659, 76] width 441 height 26
click at [698, 74] on input "("full stack" | full*) (development* | build*) (platform* | app | application |…" at bounding box center [588, 73] width 280 height 13
paste input "| application"
drag, startPoint x: 728, startPoint y: 76, endPoint x: 682, endPoint y: 72, distance: 46.4
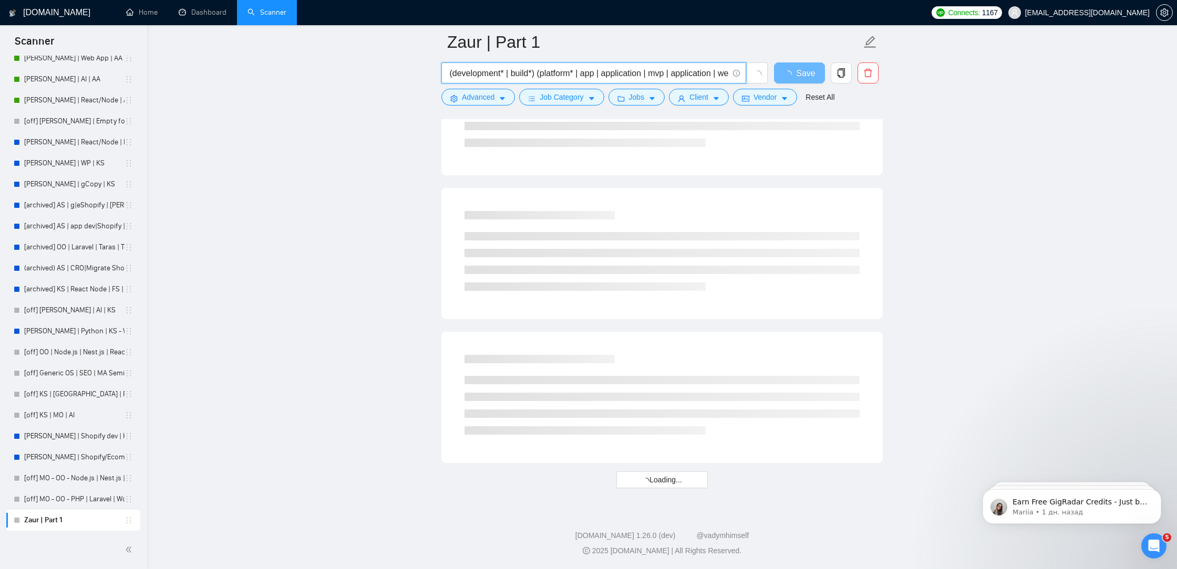
click at [682, 72] on input "("full stack" | full*) (development* | build*) (platform* | app | application |…" at bounding box center [588, 73] width 280 height 13
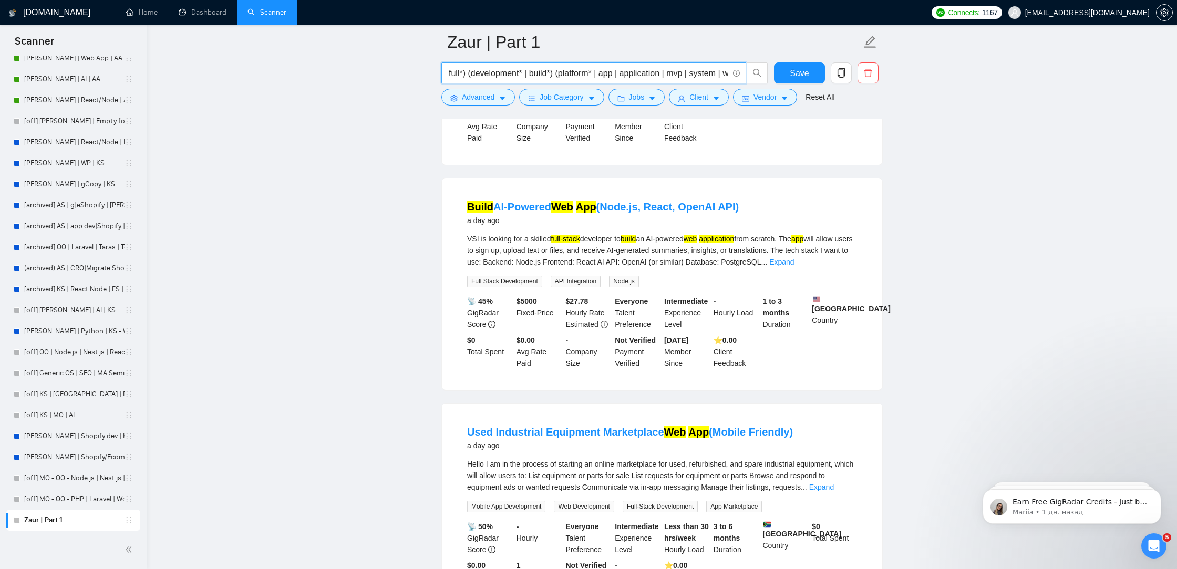
type input "("full stack" | full*) (development* | build*) (platform* | app | application |…"
drag, startPoint x: 682, startPoint y: 65, endPoint x: 847, endPoint y: 66, distance: 164.9
click at [847, 66] on div "("full stack" | full*) (development* | build*) (platform* | app | application |…" at bounding box center [659, 76] width 441 height 26
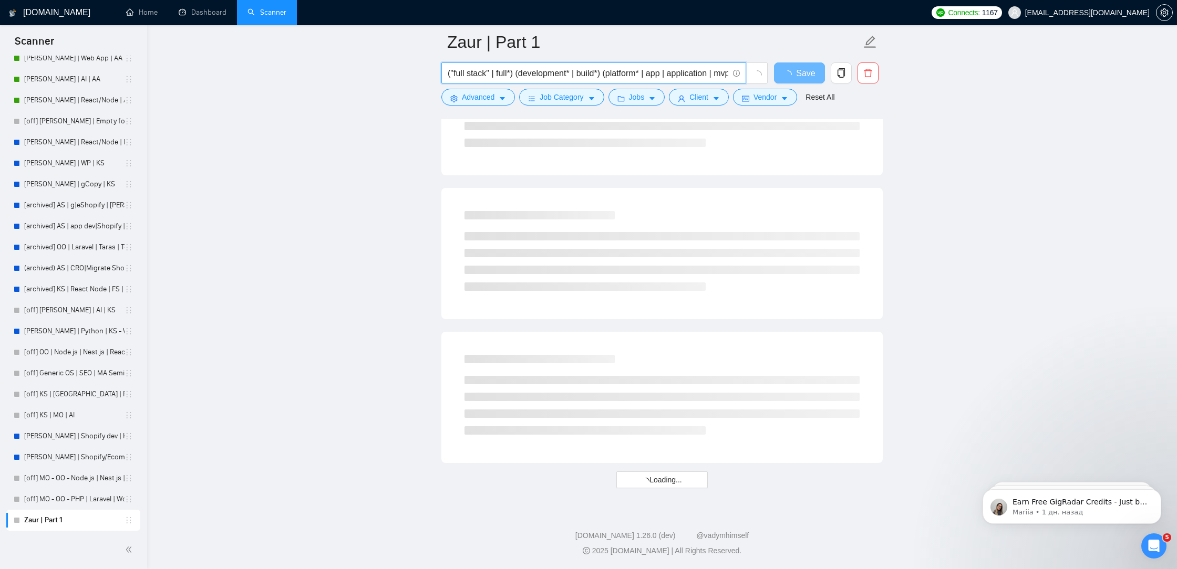
scroll to position [0, 75]
drag, startPoint x: 700, startPoint y: 74, endPoint x: 1032, endPoint y: 89, distance: 332.8
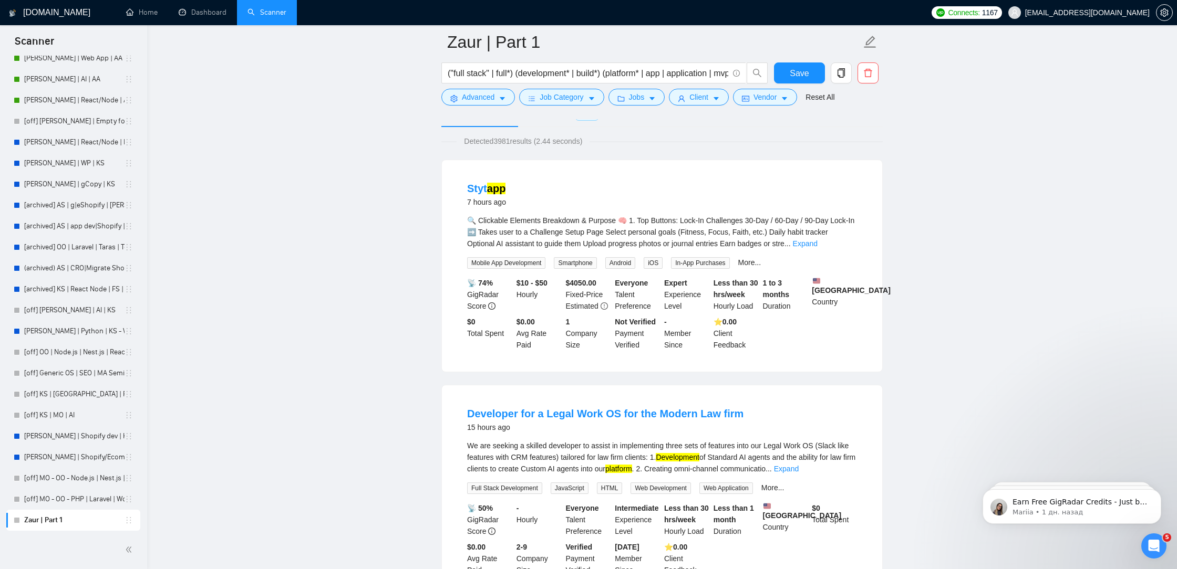
scroll to position [0, 0]
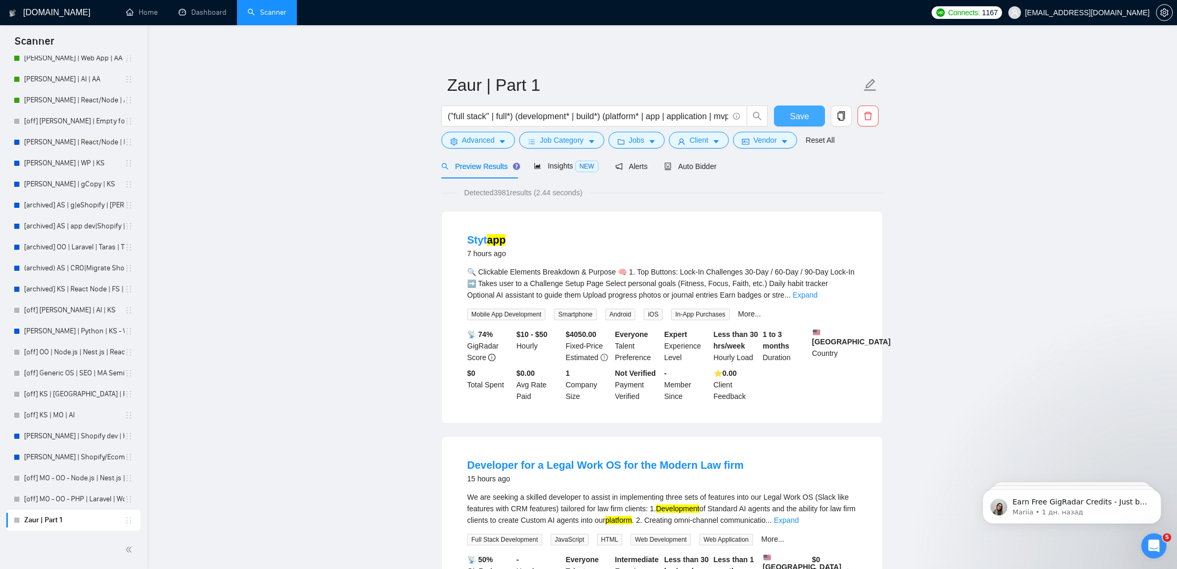
click at [787, 118] on button "Save" at bounding box center [799, 116] width 51 height 21
click at [577, 171] on div "Insights NEW" at bounding box center [566, 166] width 64 height 12
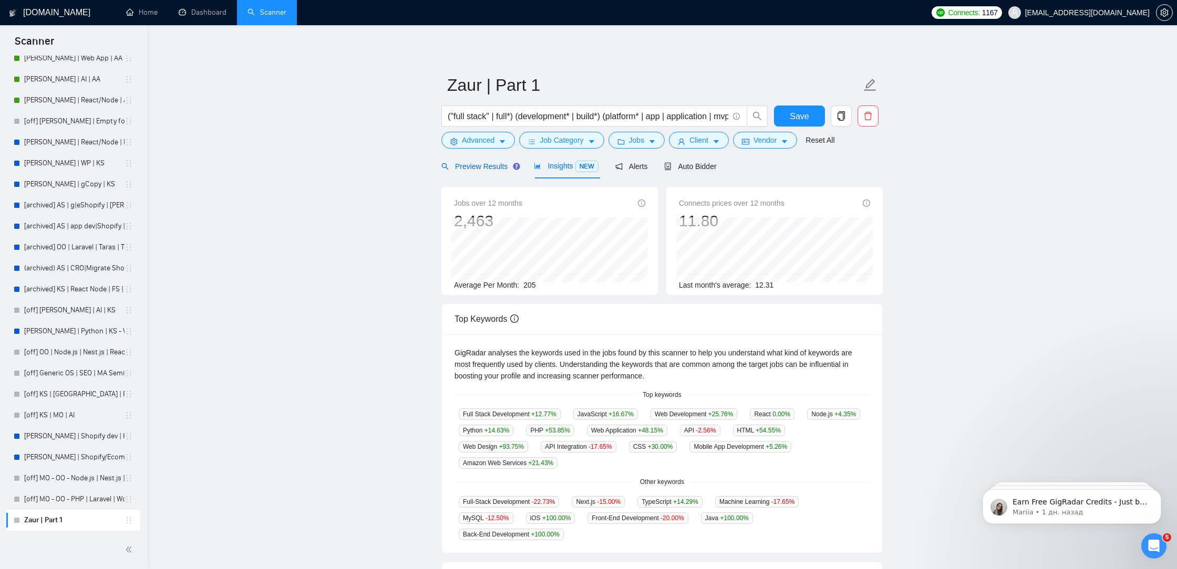
click at [495, 163] on span "Preview Results" at bounding box center [479, 166] width 76 height 8
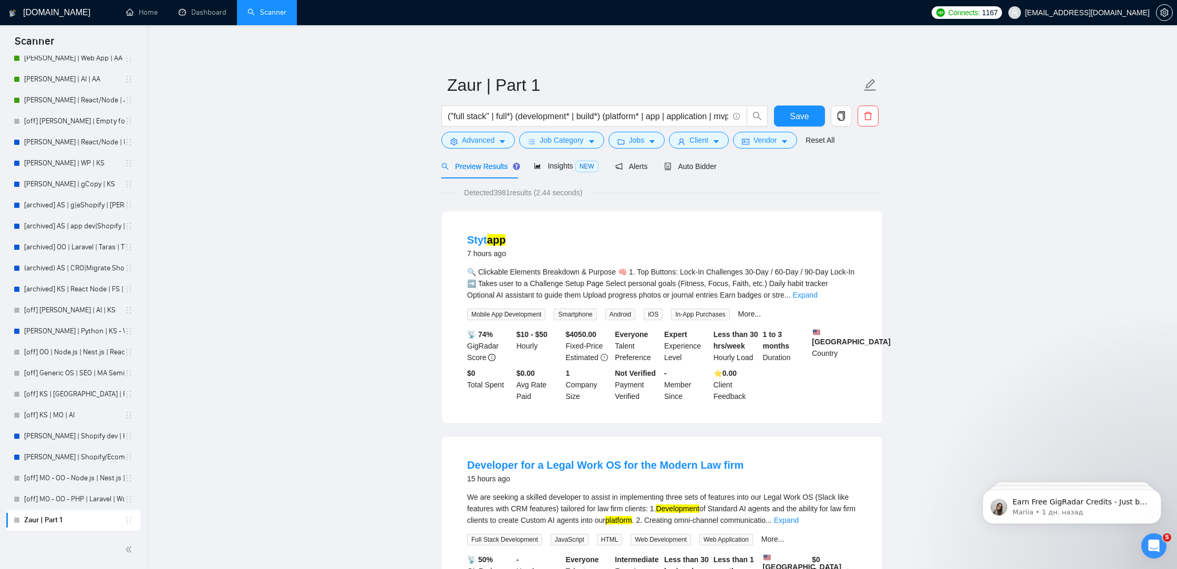
click at [838, 170] on div "Preview Results Insights NEW Alerts Auto Bidder" at bounding box center [661, 166] width 441 height 25
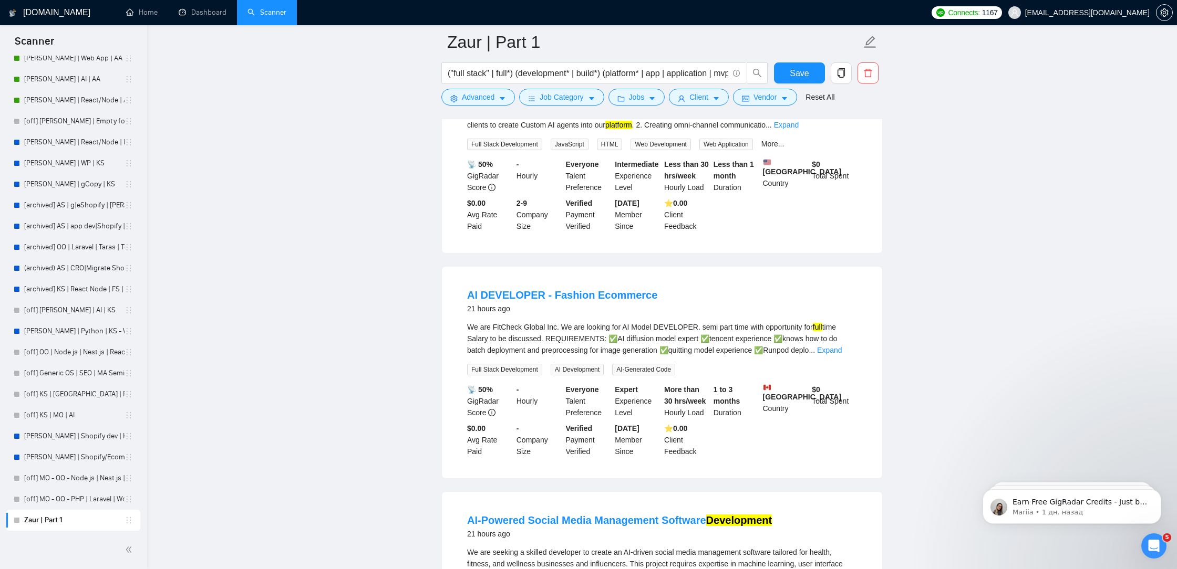
scroll to position [493, 0]
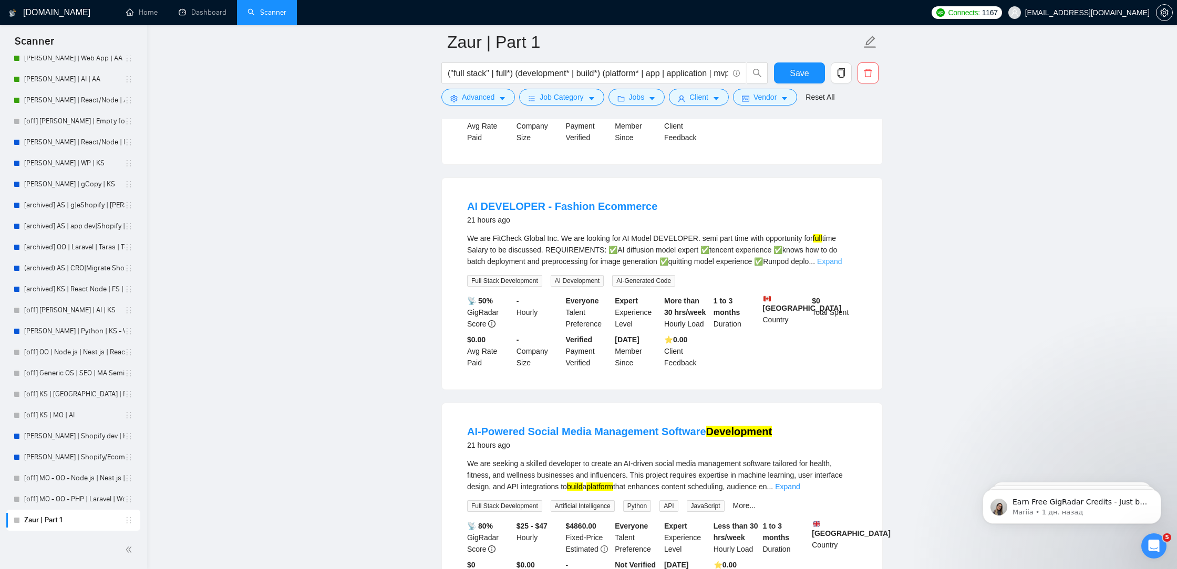
click at [841, 266] on link "Expand" at bounding box center [829, 261] width 25 height 8
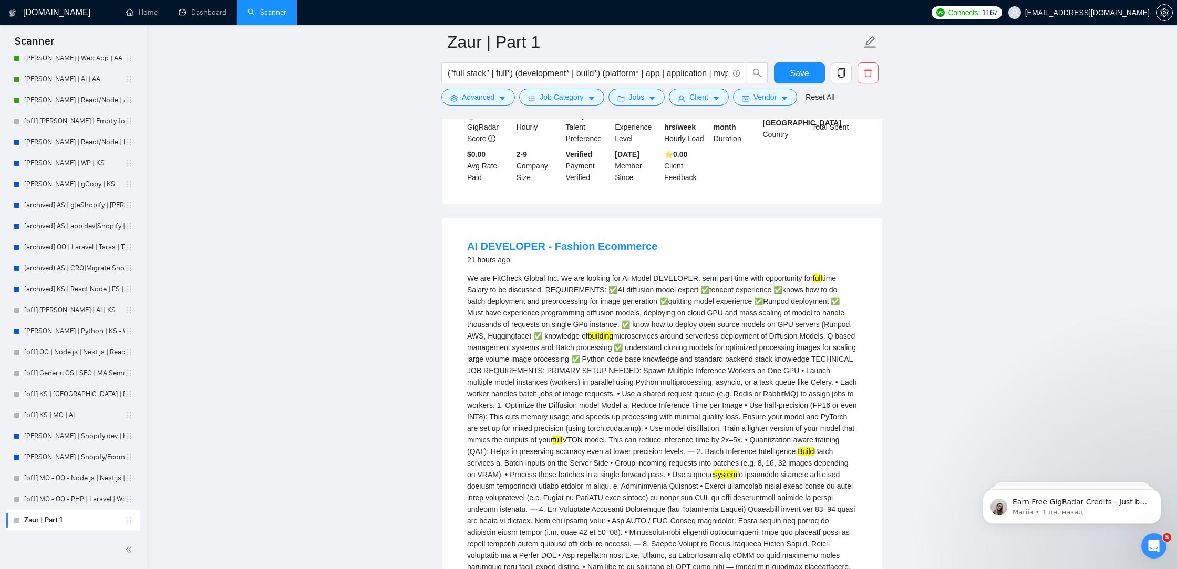
scroll to position [559, 0]
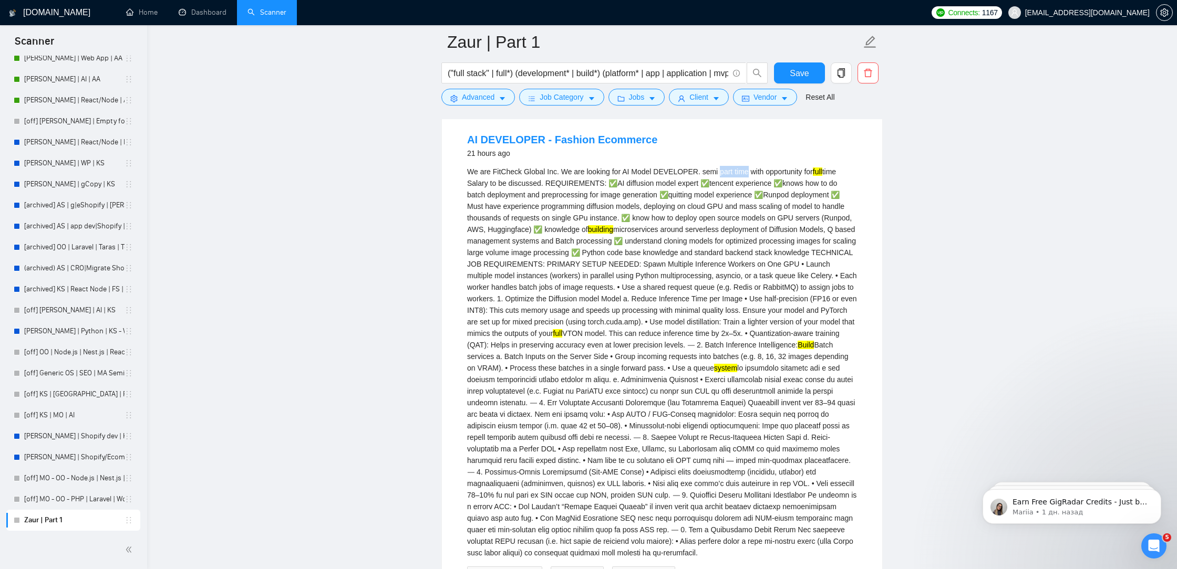
drag, startPoint x: 752, startPoint y: 188, endPoint x: 722, endPoint y: 183, distance: 29.9
click at [722, 183] on div "We are FitCheck Global Inc. We are looking for AI Model DEVELOPER. semi part ti…" at bounding box center [662, 362] width 390 height 393
copy div "part time"
click at [479, 103] on button "Advanced" at bounding box center [478, 97] width 74 height 17
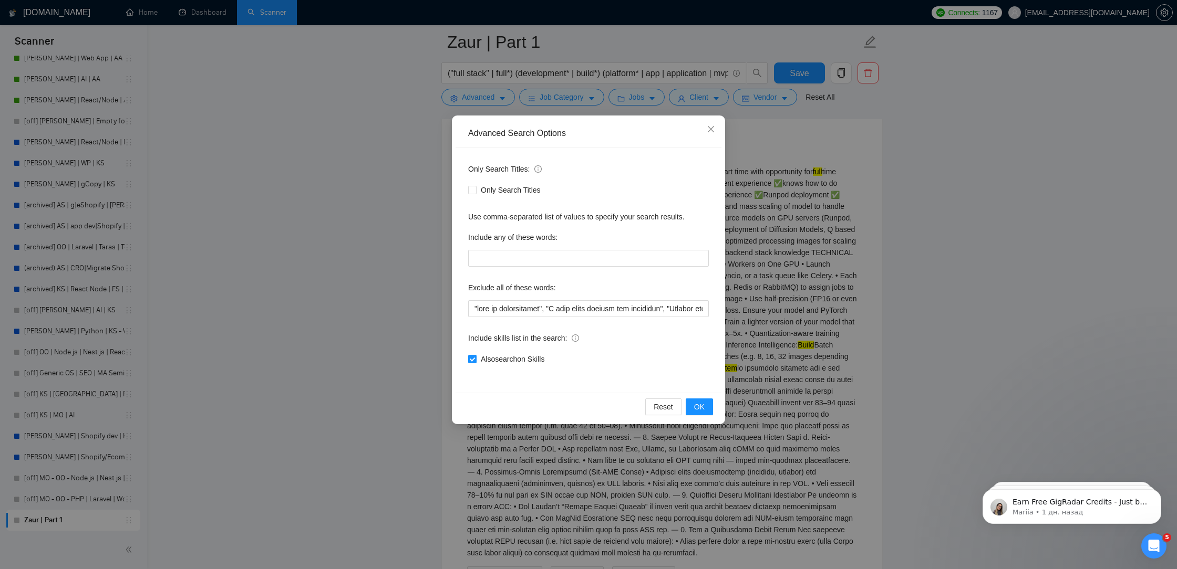
click at [467, 305] on div "Only Search Titles: Only Search Titles Use comma-separated list of values to sp…" at bounding box center [588, 270] width 266 height 245
drag, startPoint x: 472, startPoint y: 308, endPoint x: 483, endPoint y: 307, distance: 11.0
click at [472, 308] on input "text" at bounding box center [588, 308] width 241 height 17
paste input "part time"
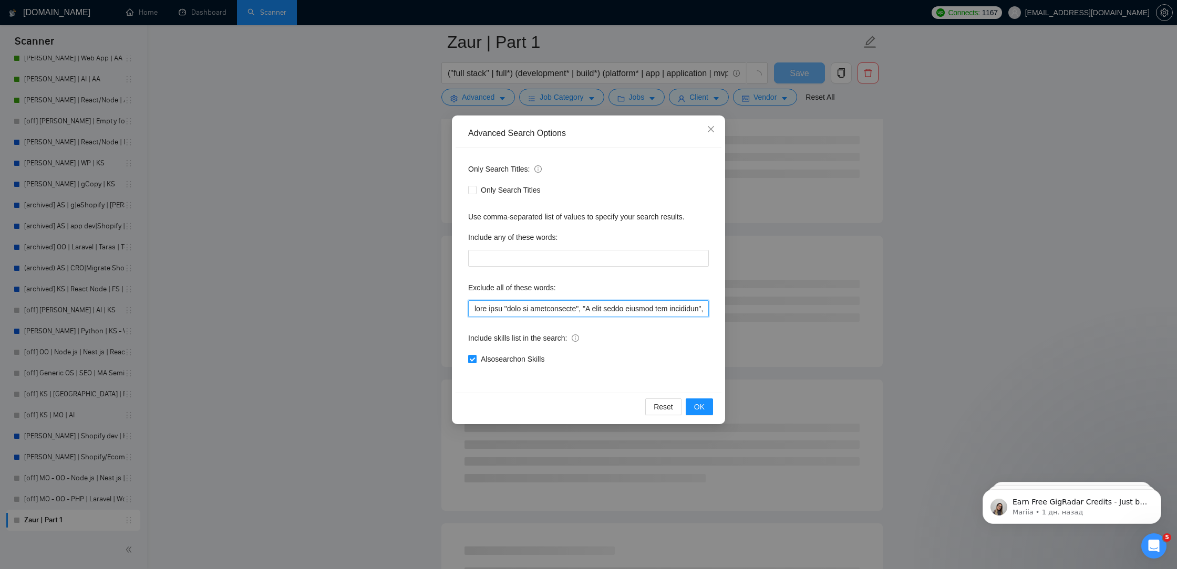
click at [507, 307] on input "text" at bounding box center [588, 308] width 241 height 17
click at [477, 311] on input "text" at bounding box center [588, 308] width 241 height 17
paste input """
click at [508, 313] on input "text" at bounding box center [588, 308] width 241 height 17
paste input """
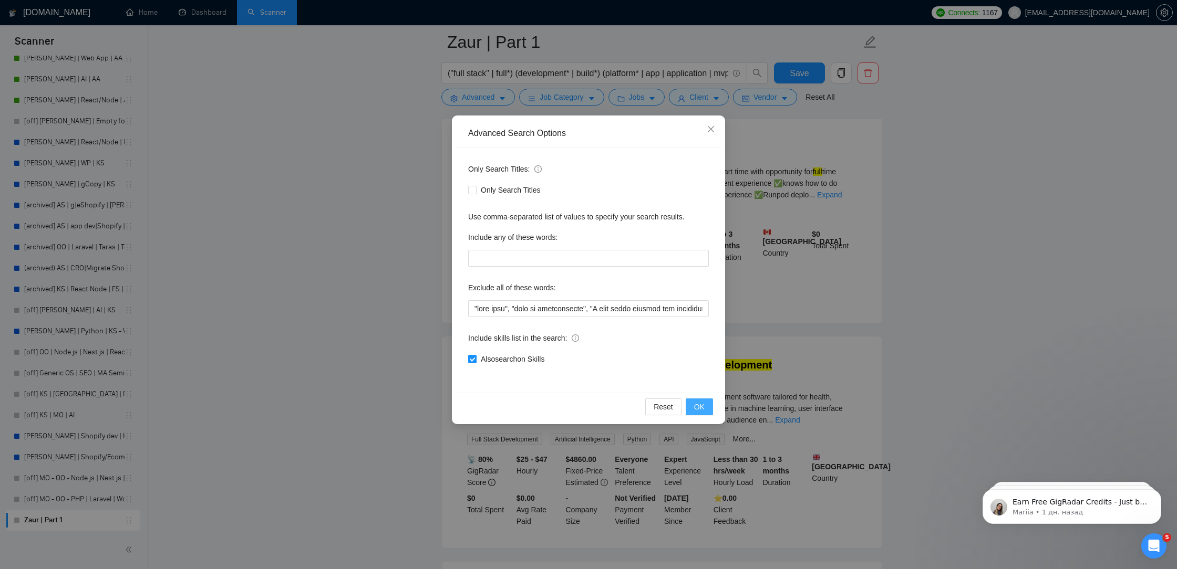
click at [702, 399] on button "OK" at bounding box center [698, 407] width 27 height 17
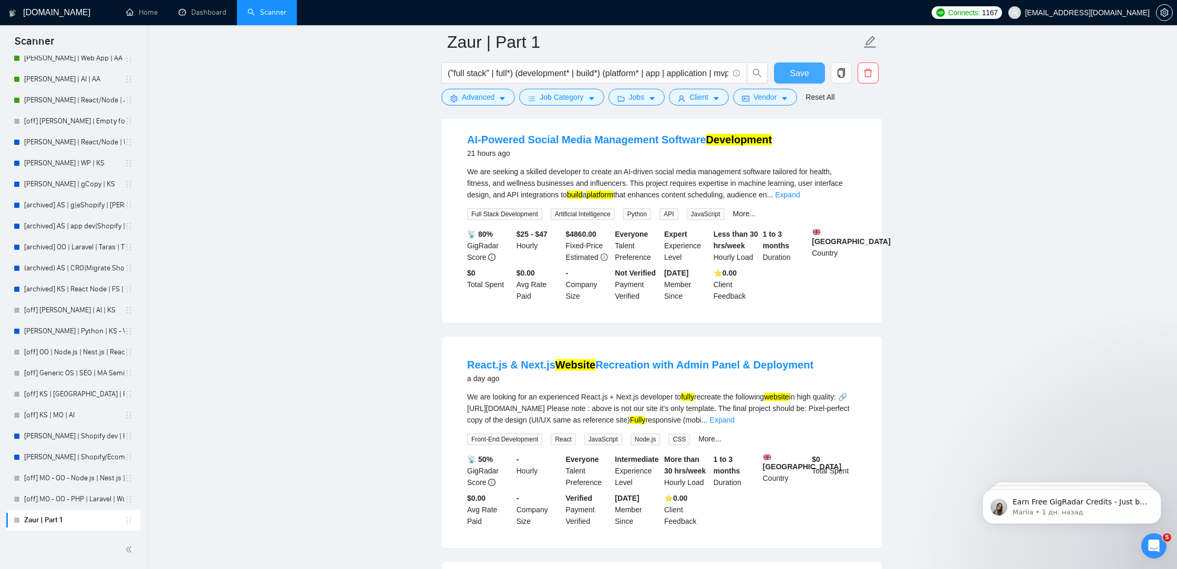
click at [794, 74] on span "Save" at bounding box center [798, 73] width 19 height 13
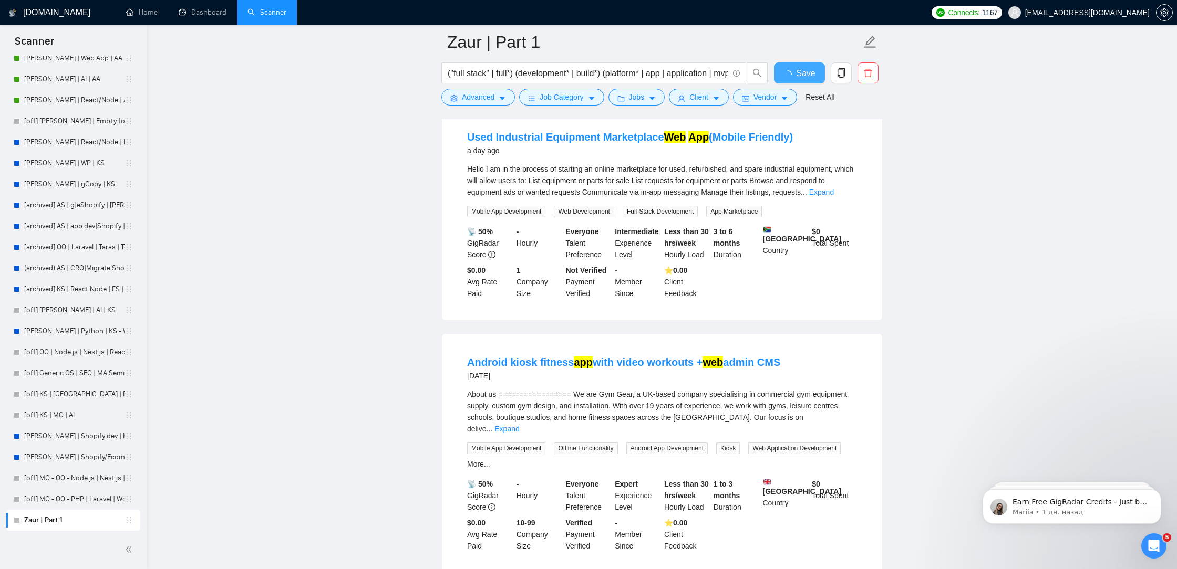
scroll to position [1408, 0]
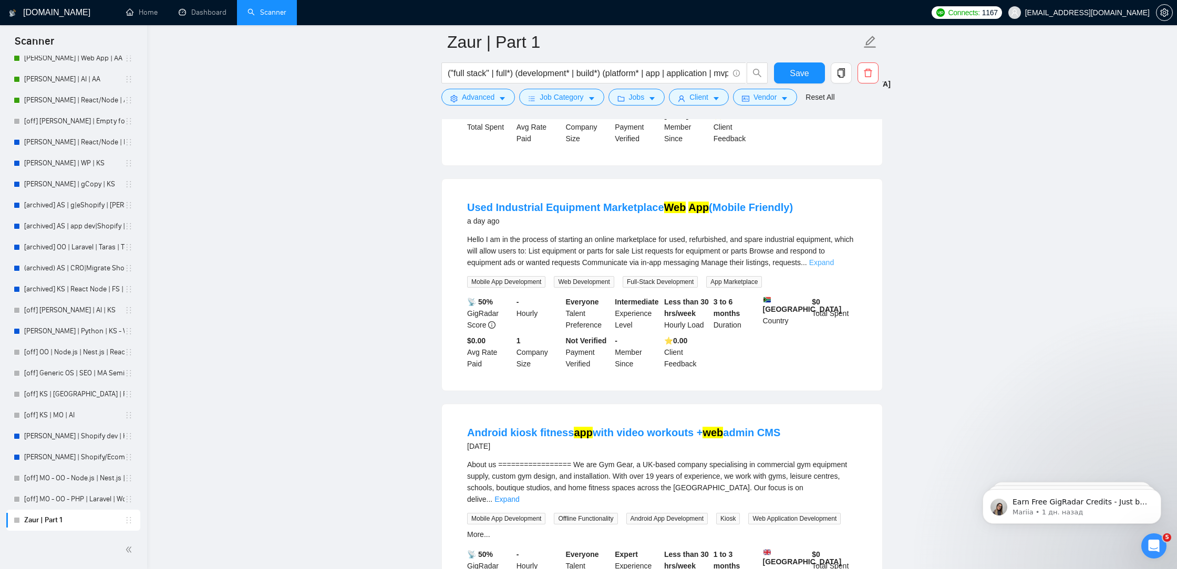
click at [834, 267] on link "Expand" at bounding box center [821, 262] width 25 height 8
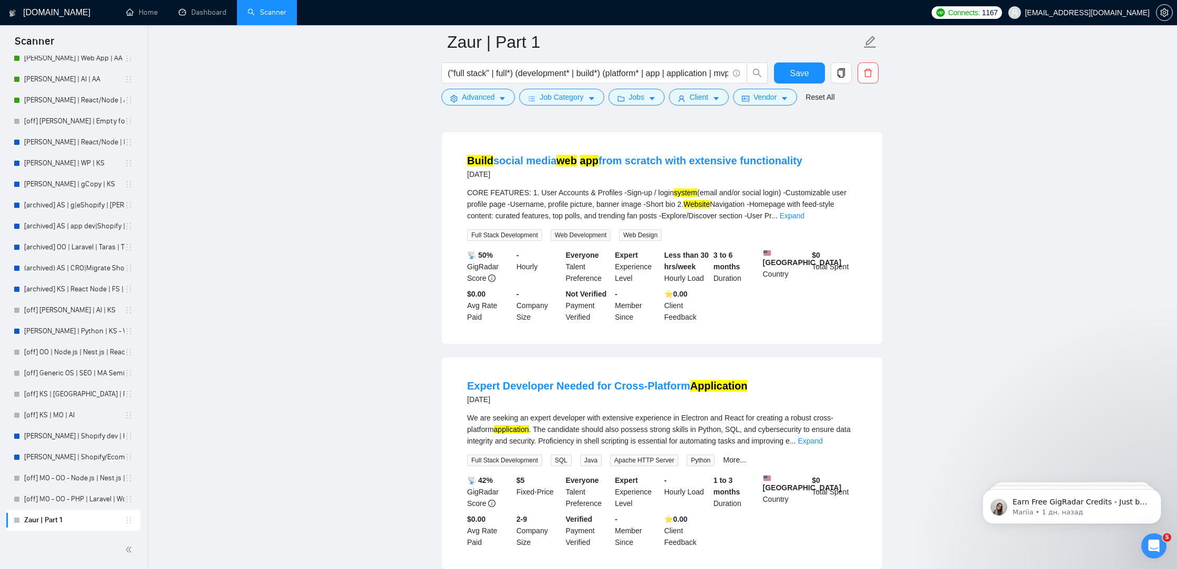
scroll to position [2193, 0]
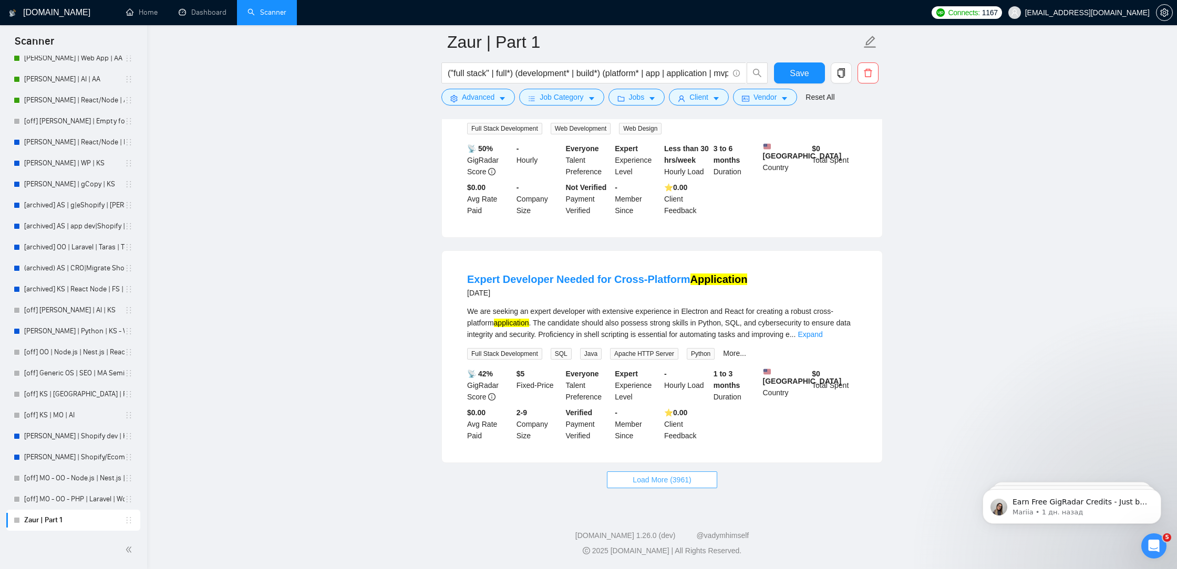
click at [656, 479] on span "Load More (3961)" at bounding box center [661, 480] width 58 height 12
click at [822, 330] on link "Expand" at bounding box center [809, 334] width 25 height 8
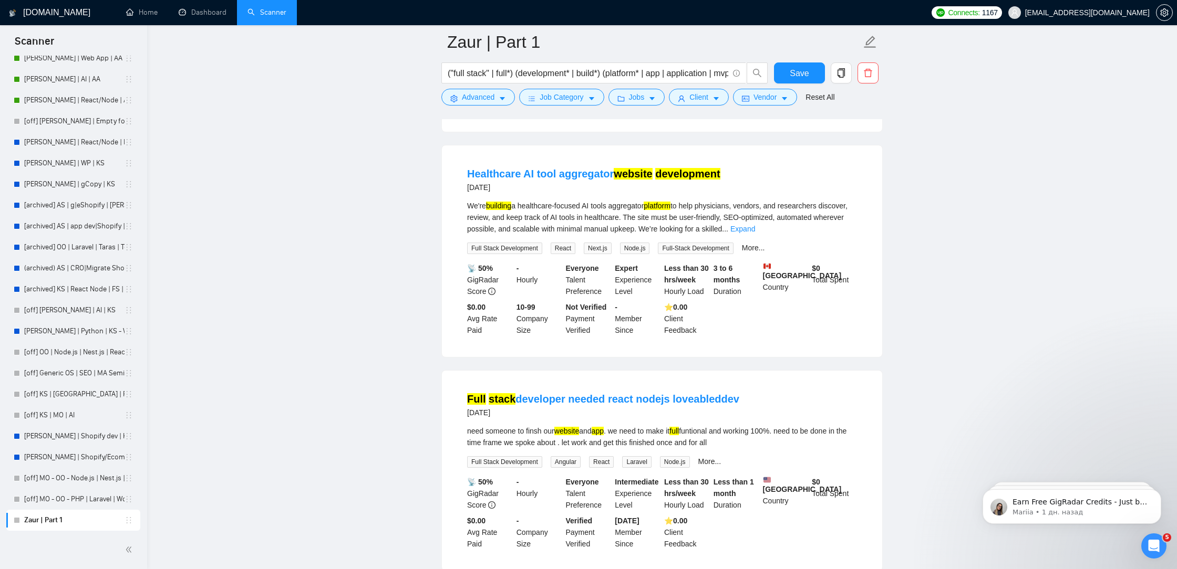
scroll to position [3244, 0]
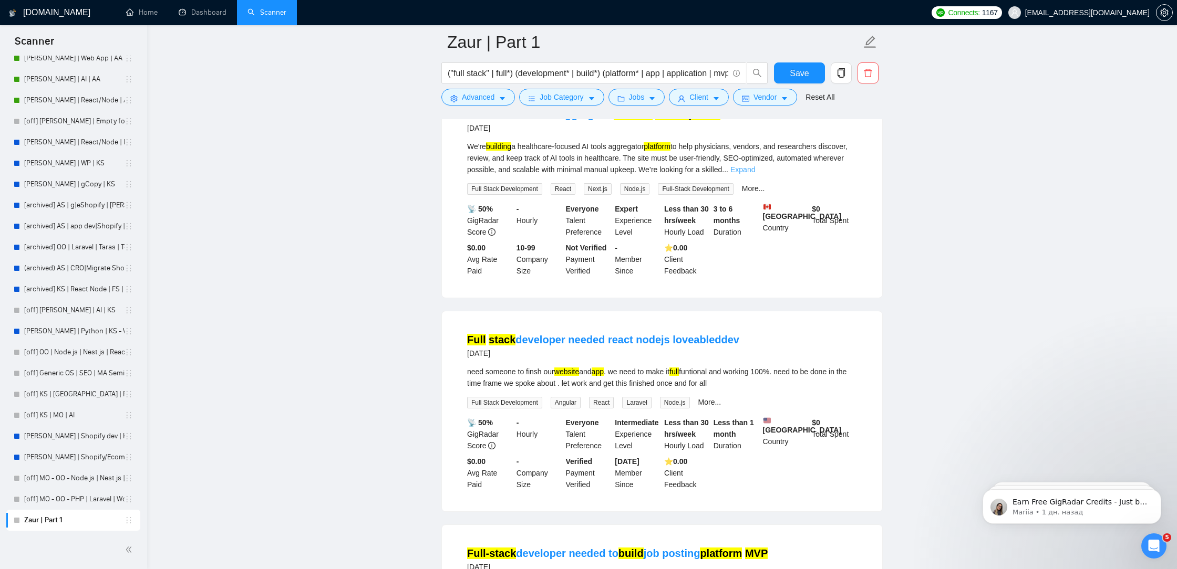
click at [755, 174] on link "Expand" at bounding box center [742, 169] width 25 height 8
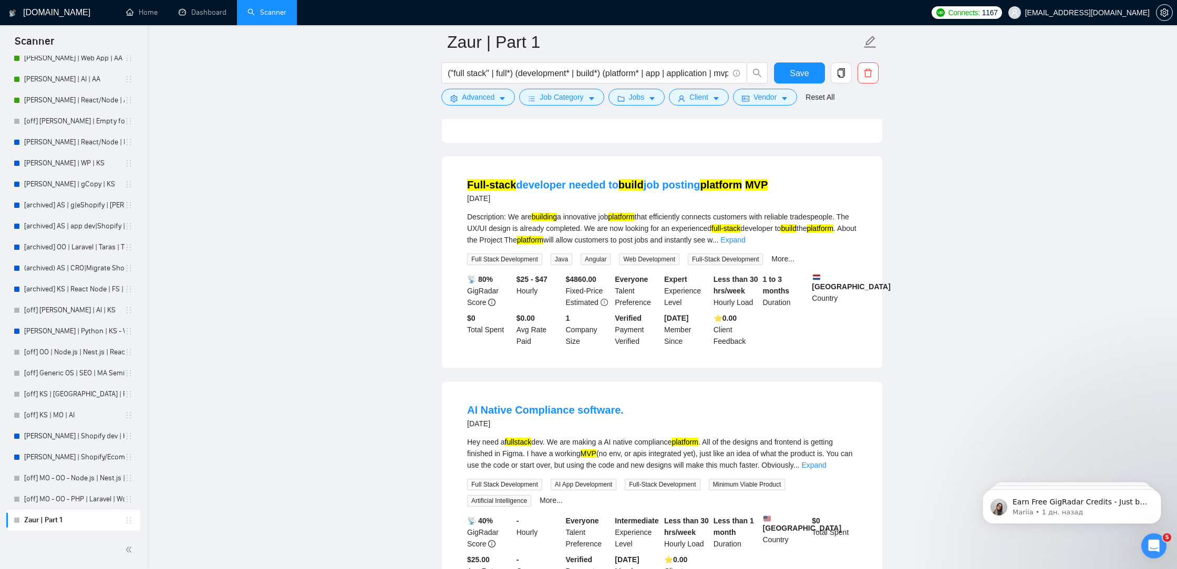
scroll to position [3653, 0]
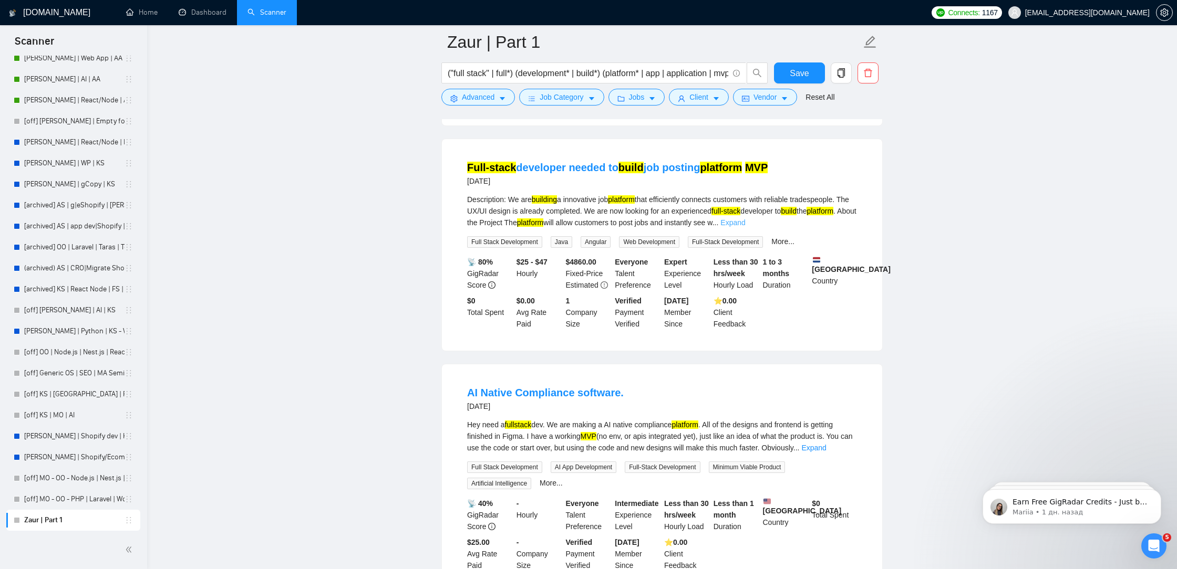
click at [745, 227] on link "Expand" at bounding box center [732, 223] width 25 height 8
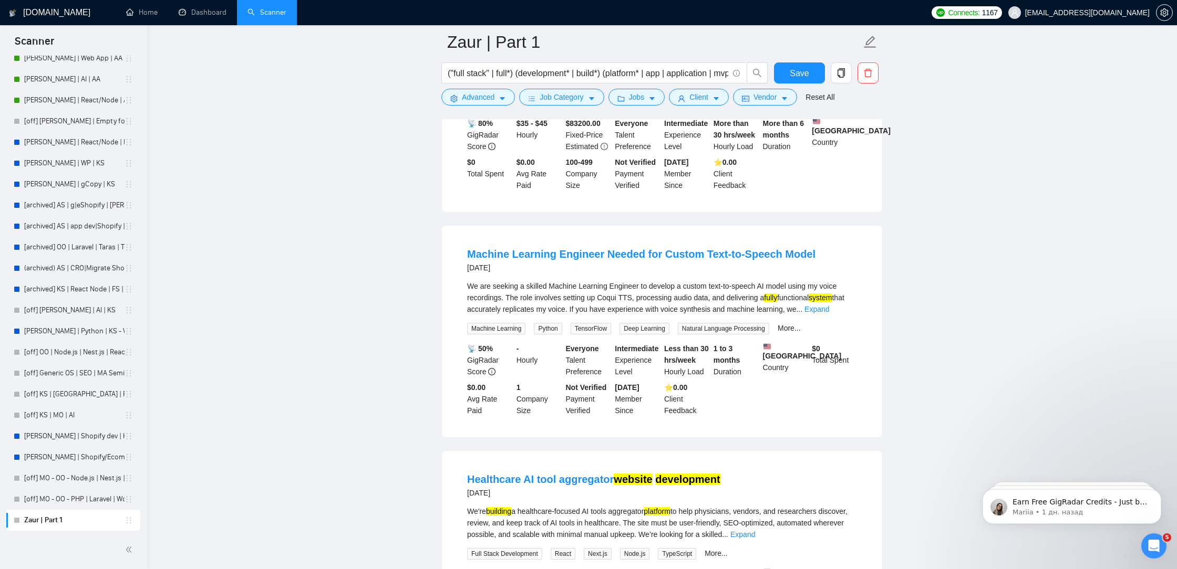
scroll to position [4504, 0]
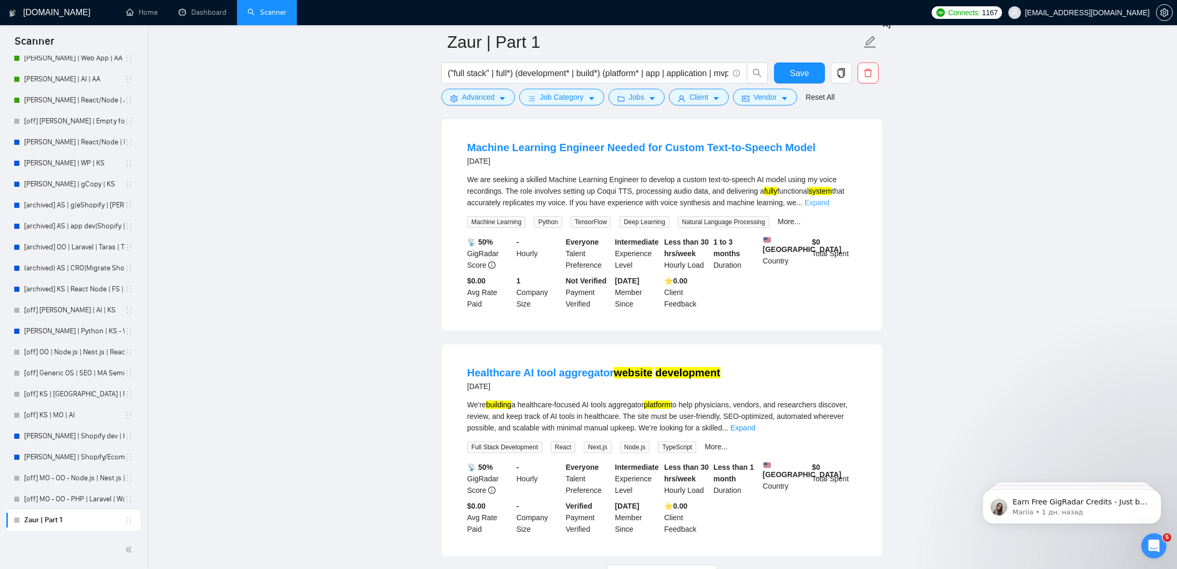
click at [829, 207] on link "Expand" at bounding box center [816, 203] width 25 height 8
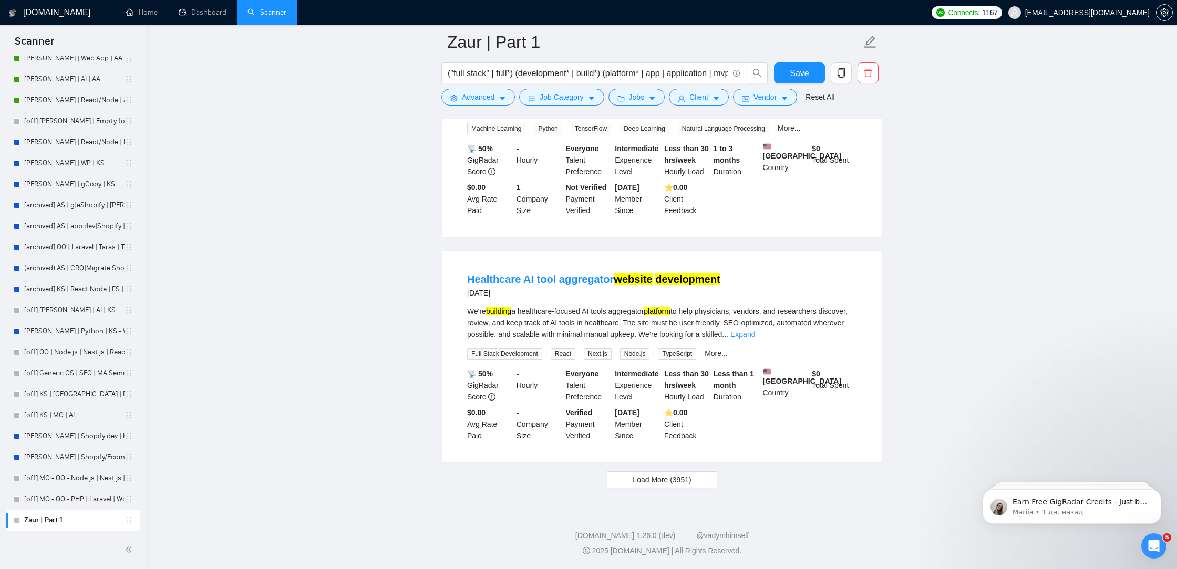
scroll to position [4698, 0]
click at [639, 482] on span "Load More (3951)" at bounding box center [661, 480] width 58 height 12
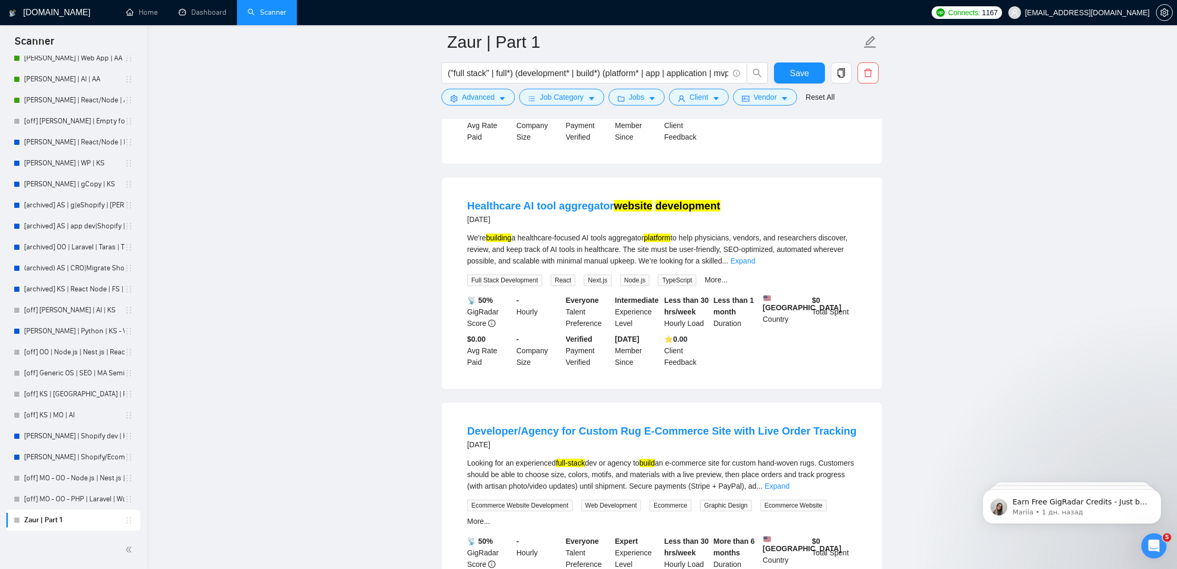
scroll to position [4767, 0]
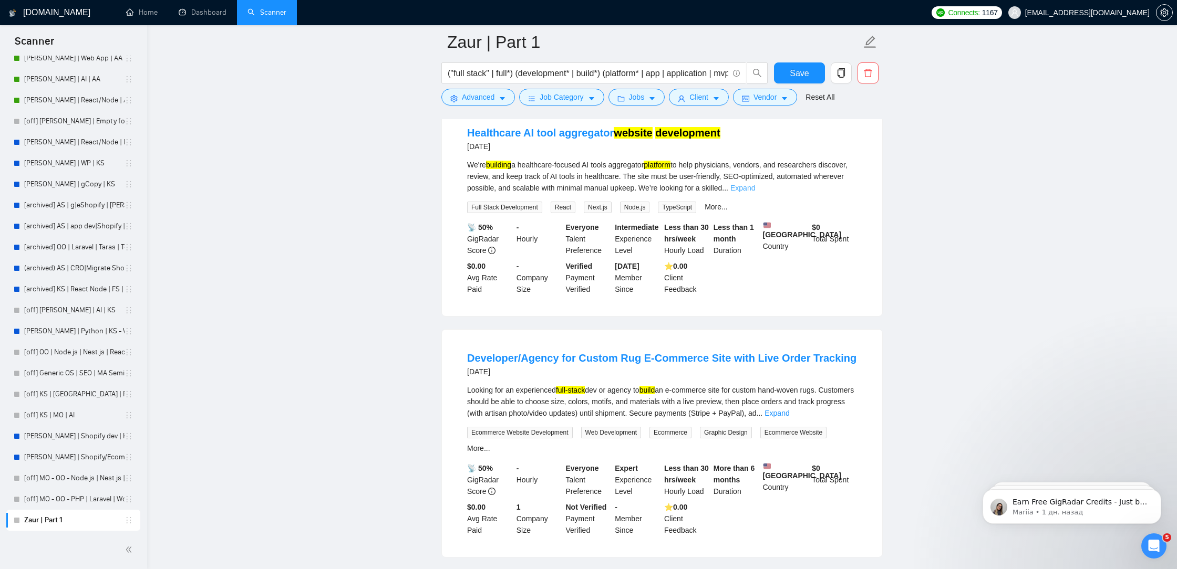
click at [755, 192] on link "Expand" at bounding box center [742, 188] width 25 height 8
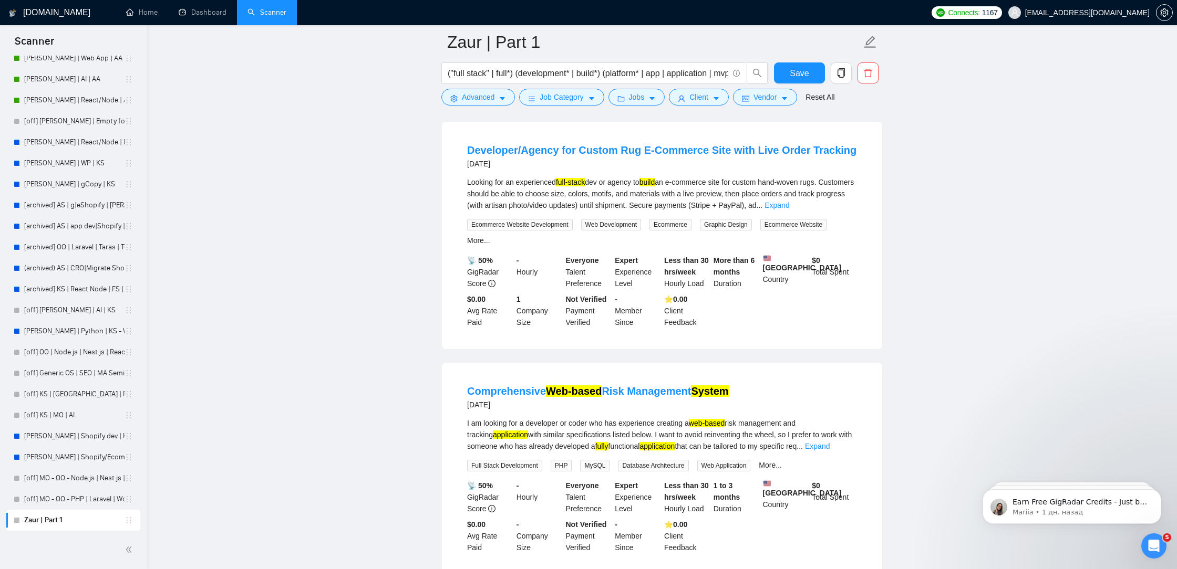
scroll to position [5022, 0]
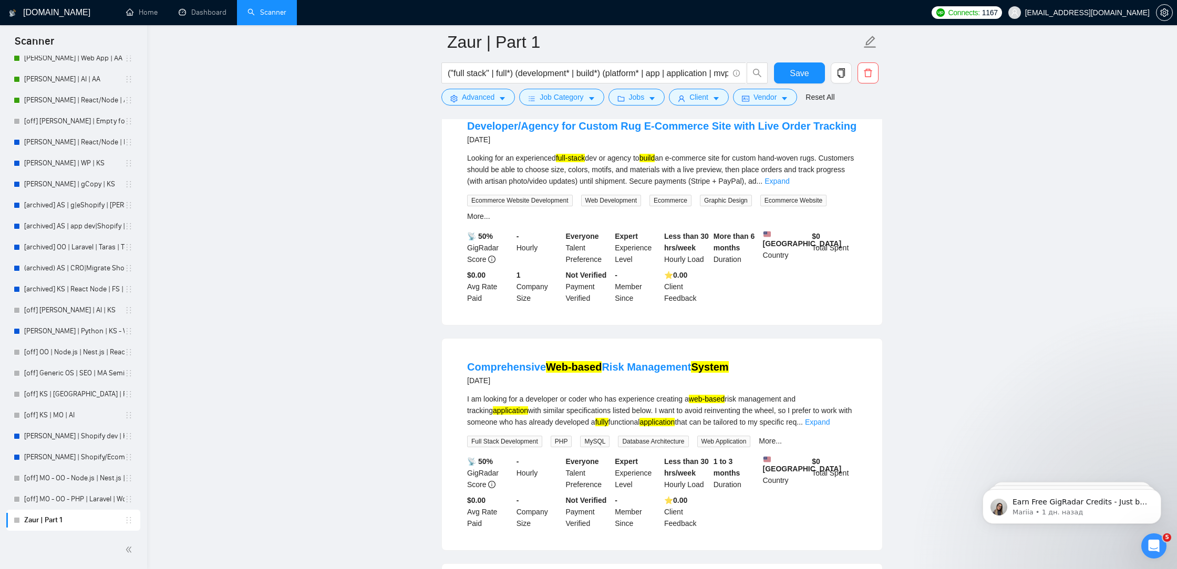
click at [838, 187] on div "Looking for an experienced full-stack dev or agency to build an e-commerce site…" at bounding box center [662, 169] width 390 height 35
click at [789, 185] on link "Expand" at bounding box center [776, 181] width 25 height 8
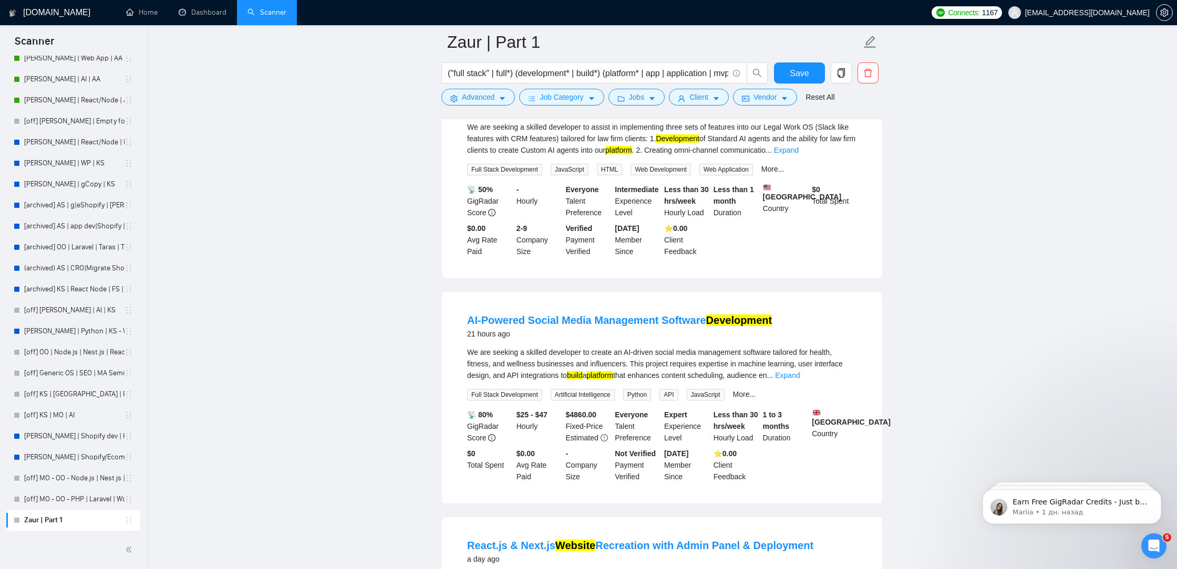
scroll to position [0, 0]
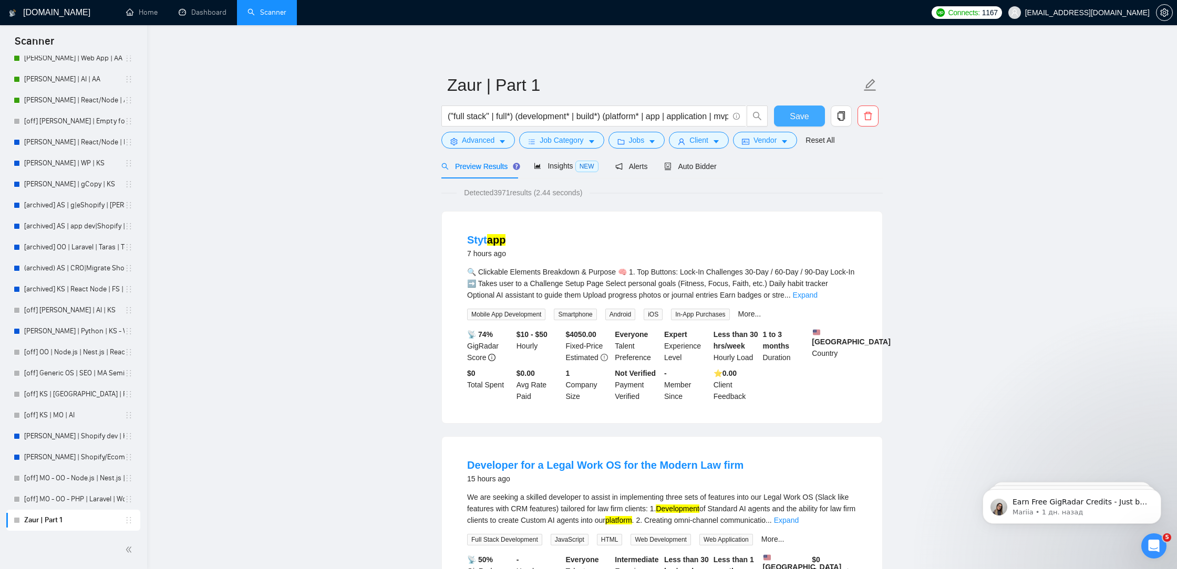
click at [798, 112] on span "Save" at bounding box center [798, 116] width 19 height 13
click at [478, 149] on form "Zaur | Part 1 ("full stack" | full*) (development* | build*) (platform* | app |…" at bounding box center [661, 111] width 441 height 86
click at [476, 140] on span "Advanced" at bounding box center [478, 140] width 33 height 12
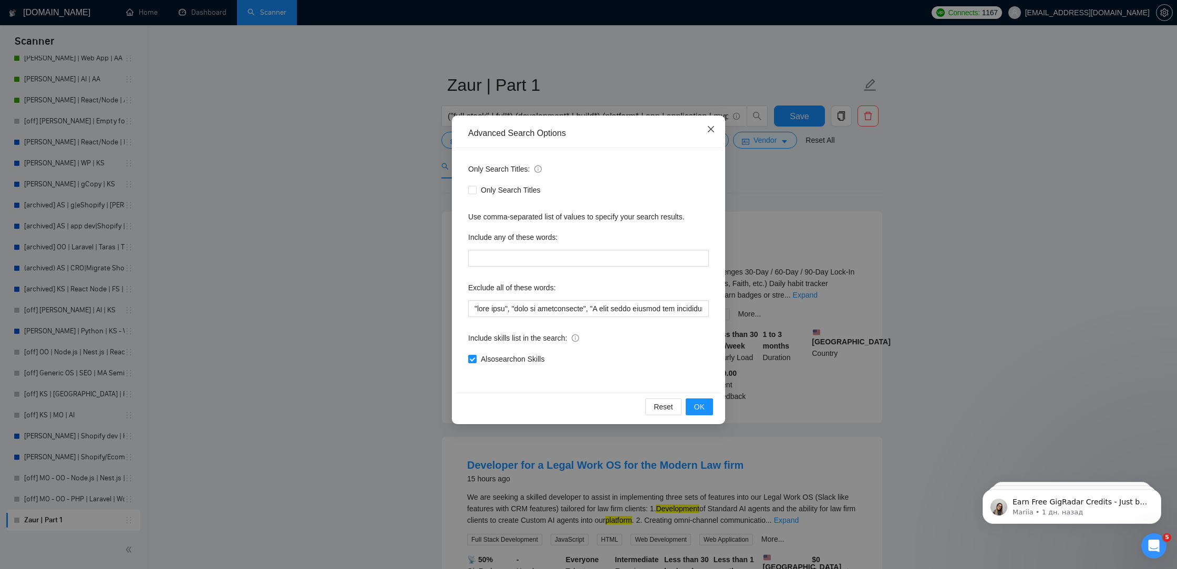
click at [708, 129] on icon "close" at bounding box center [710, 129] width 8 height 8
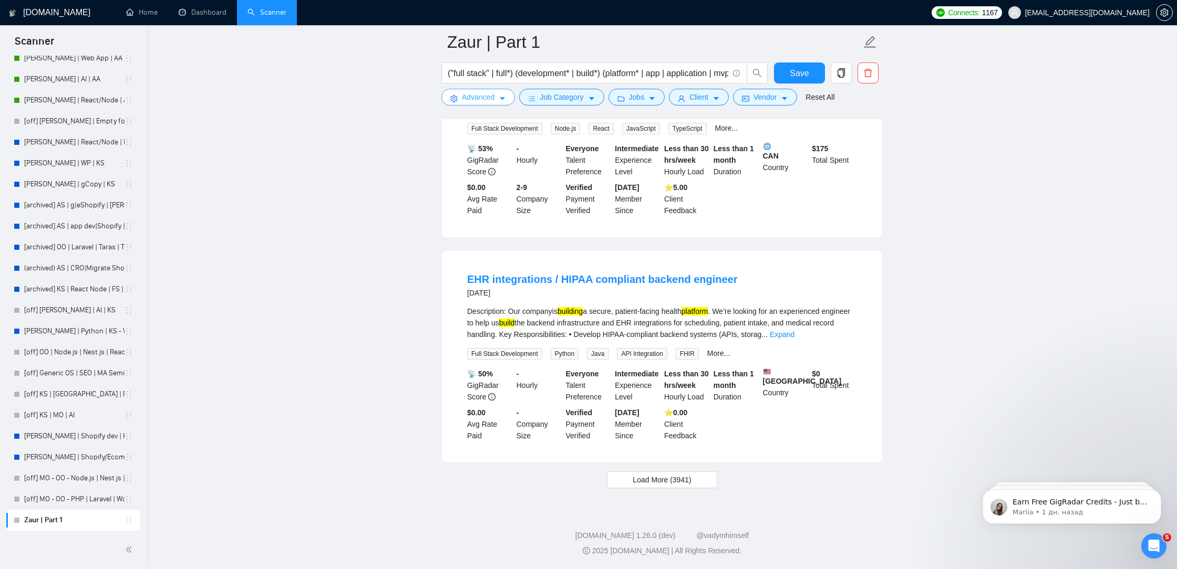
scroll to position [7041, 0]
click at [640, 475] on span "Load More (3941)" at bounding box center [661, 480] width 58 height 12
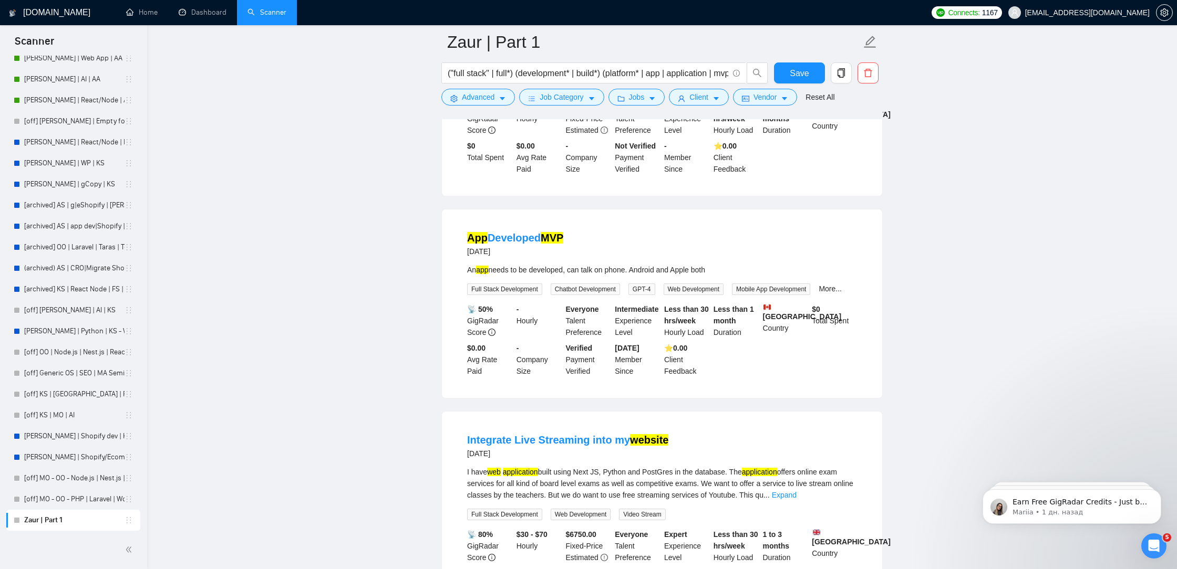
scroll to position [7414, 0]
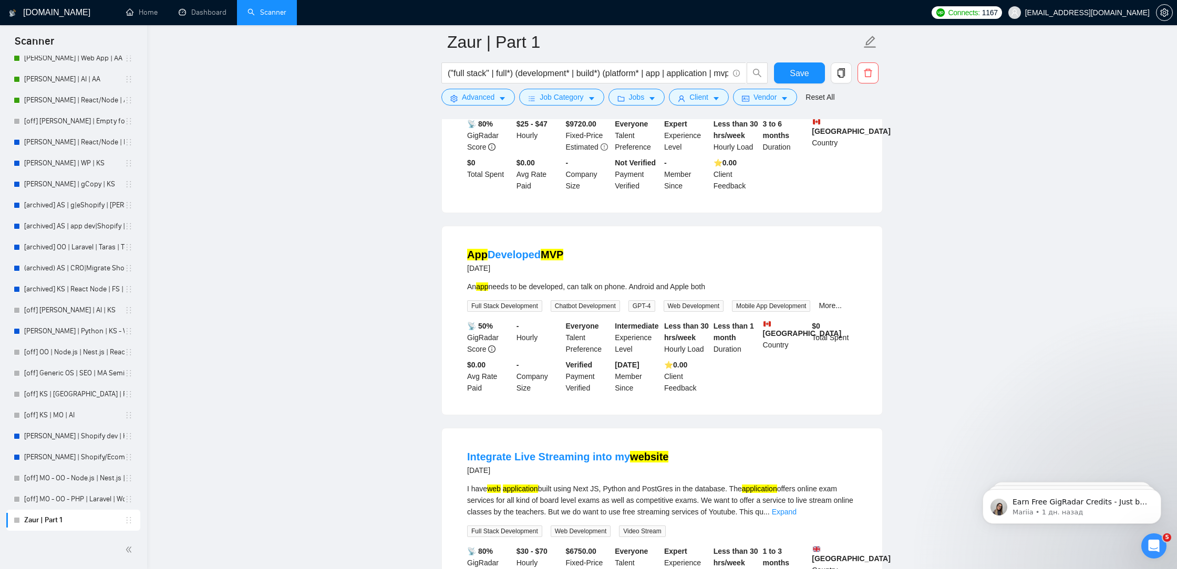
click at [772, 89] on link "Expand" at bounding box center [759, 84] width 25 height 8
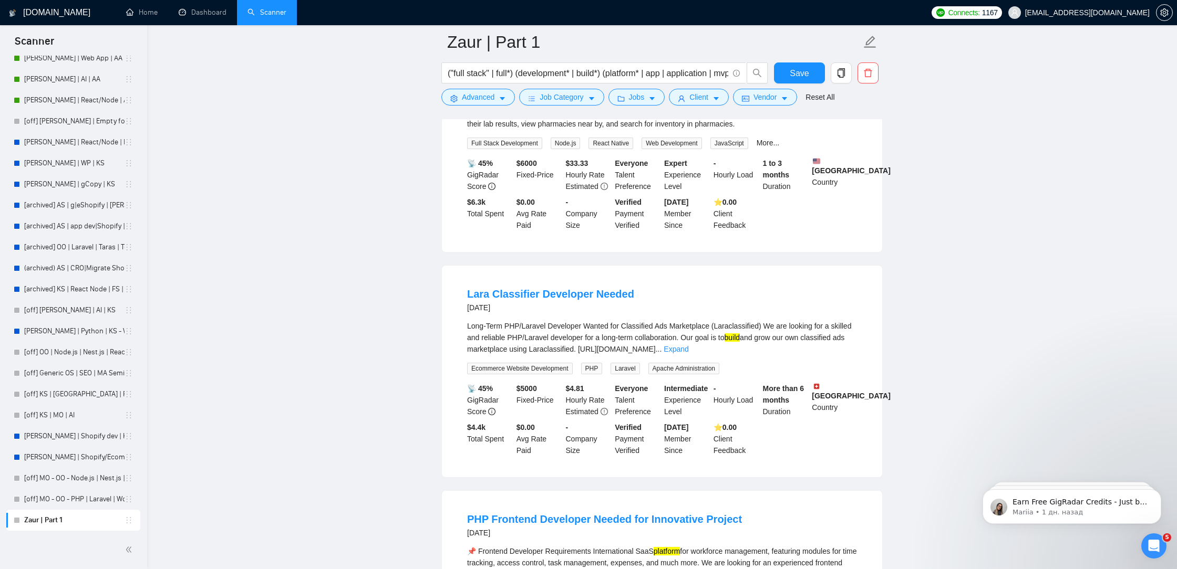
scroll to position [8266, 0]
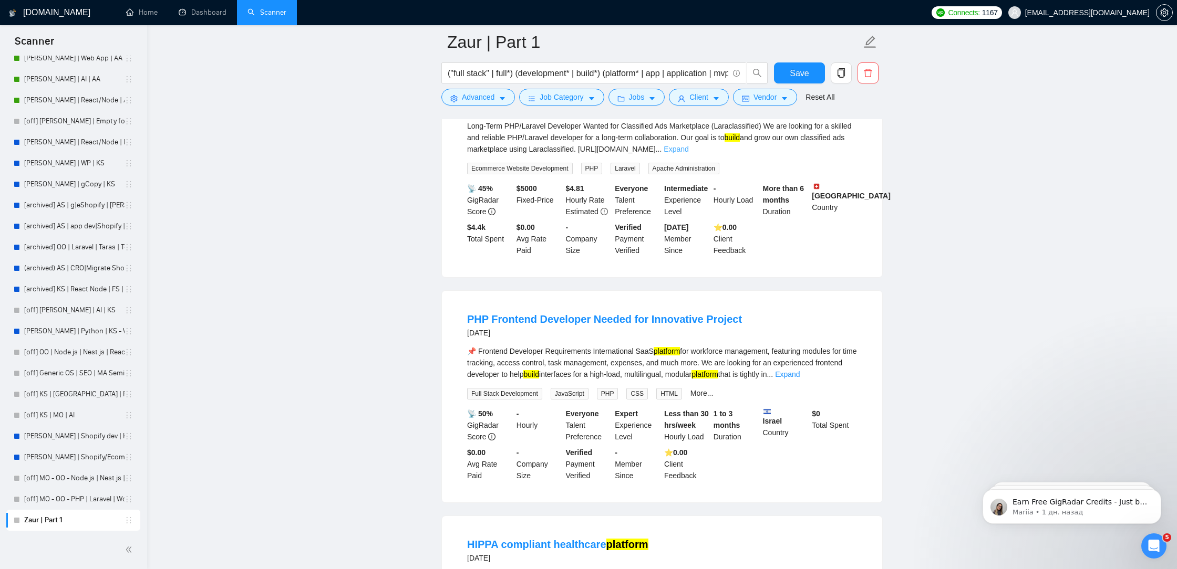
click at [688, 153] on link "Expand" at bounding box center [675, 149] width 25 height 8
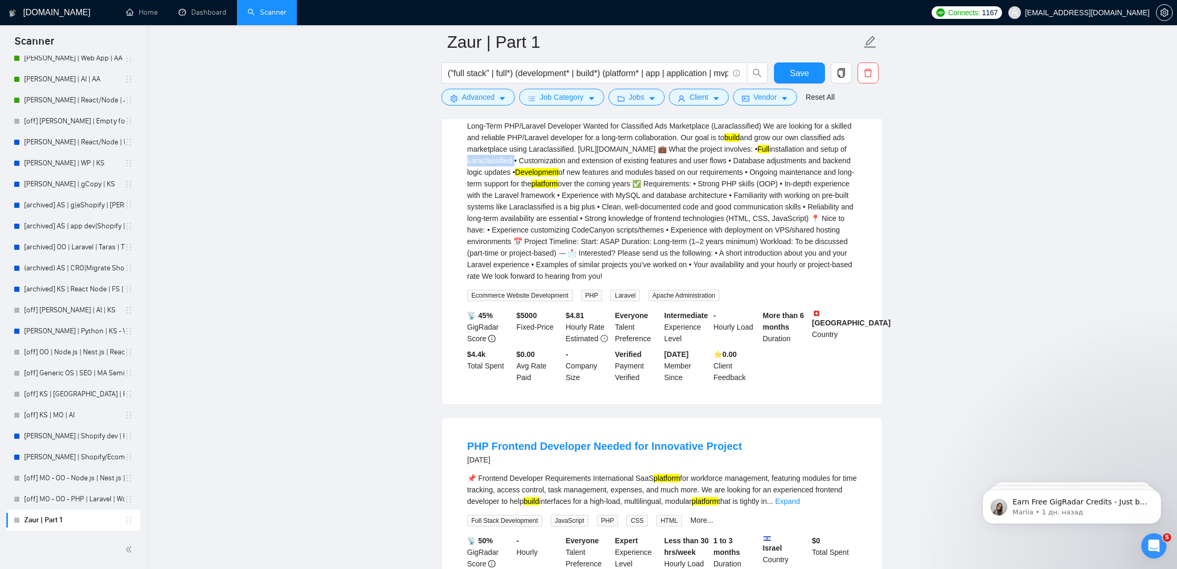
drag, startPoint x: 772, startPoint y: 267, endPoint x: 722, endPoint y: 266, distance: 49.4
click at [722, 266] on div "Long-Term PHP/Laravel Developer Wanted for Classified Ads Marketplace (Laraclas…" at bounding box center [662, 201] width 390 height 162
copy div "Laraclassified"
click at [483, 92] on span "Advanced" at bounding box center [478, 97] width 33 height 12
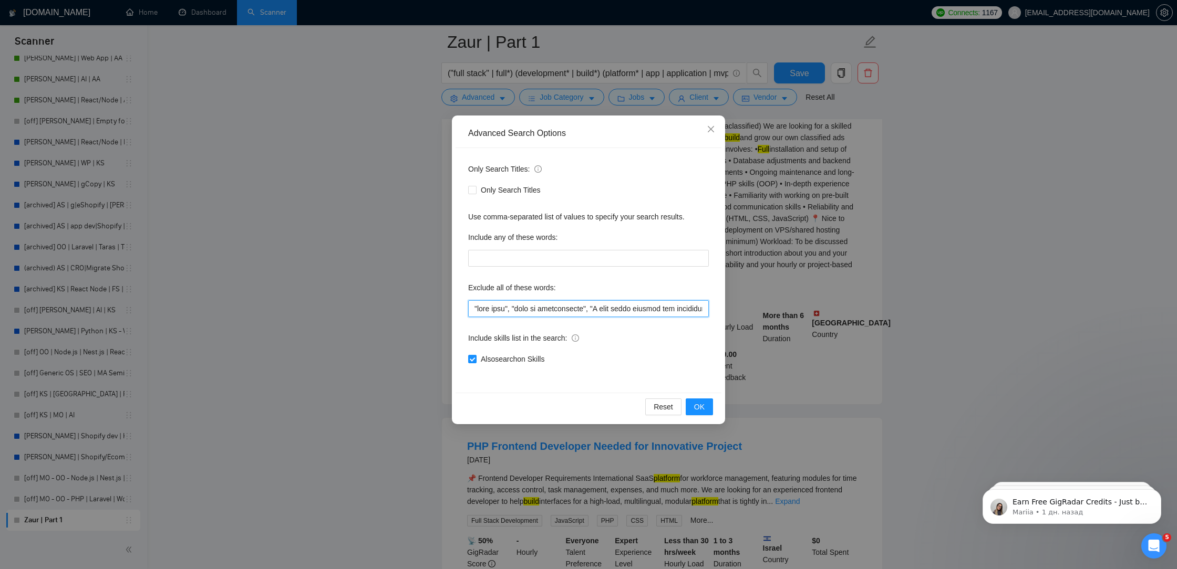
click at [468, 309] on input "text" at bounding box center [588, 308] width 241 height 17
paste input "Laraclassified"
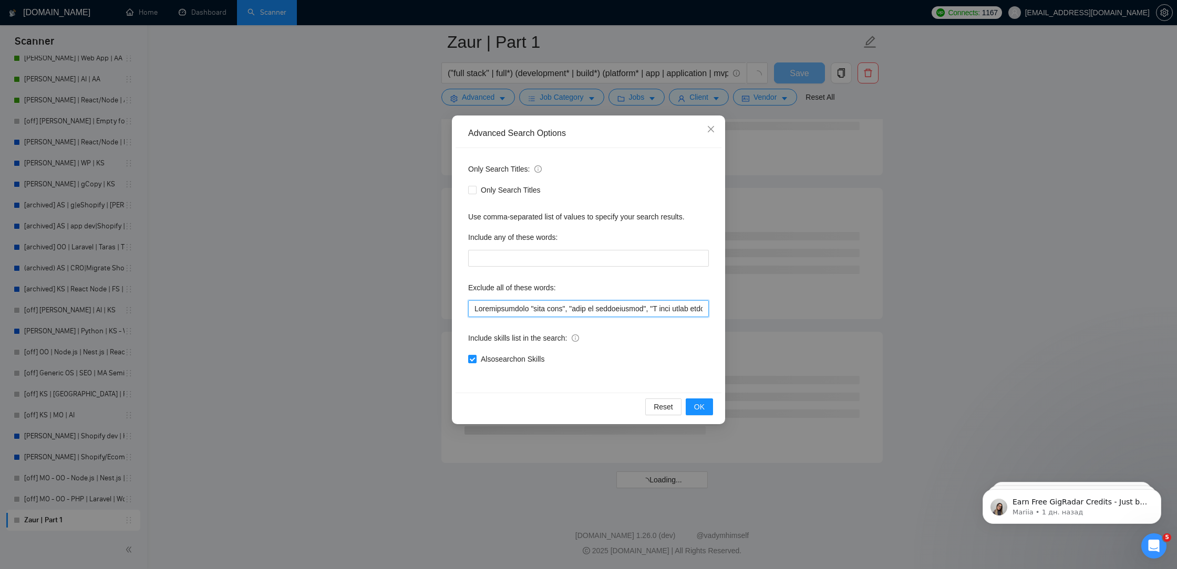
scroll to position [5500, 0]
click at [524, 307] on input "text" at bounding box center [588, 308] width 241 height 17
click at [469, 307] on input "text" at bounding box center [588, 308] width 241 height 17
paste input """
click at [523, 309] on input "text" at bounding box center [588, 308] width 241 height 17
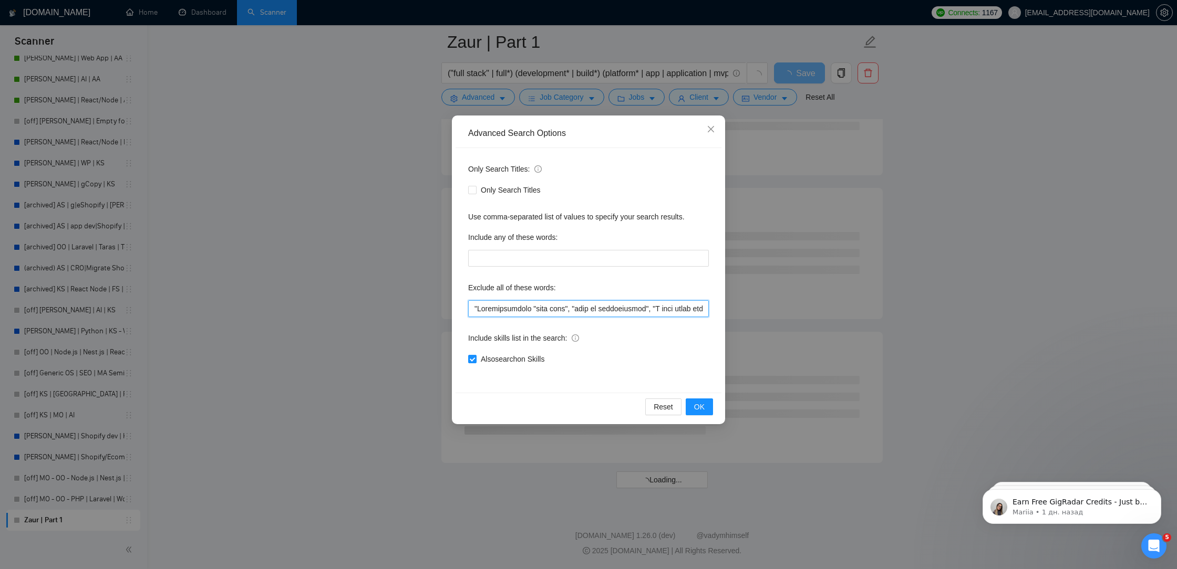
paste input """
click at [696, 410] on span "OK" at bounding box center [699, 407] width 11 height 12
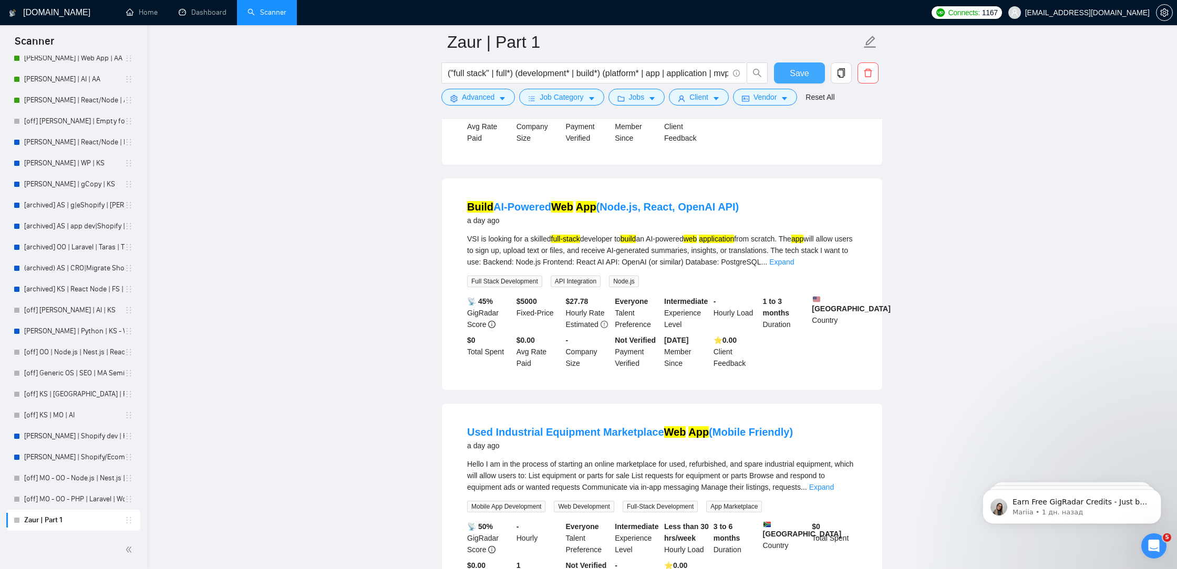
click at [802, 70] on span "Save" at bounding box center [798, 73] width 19 height 13
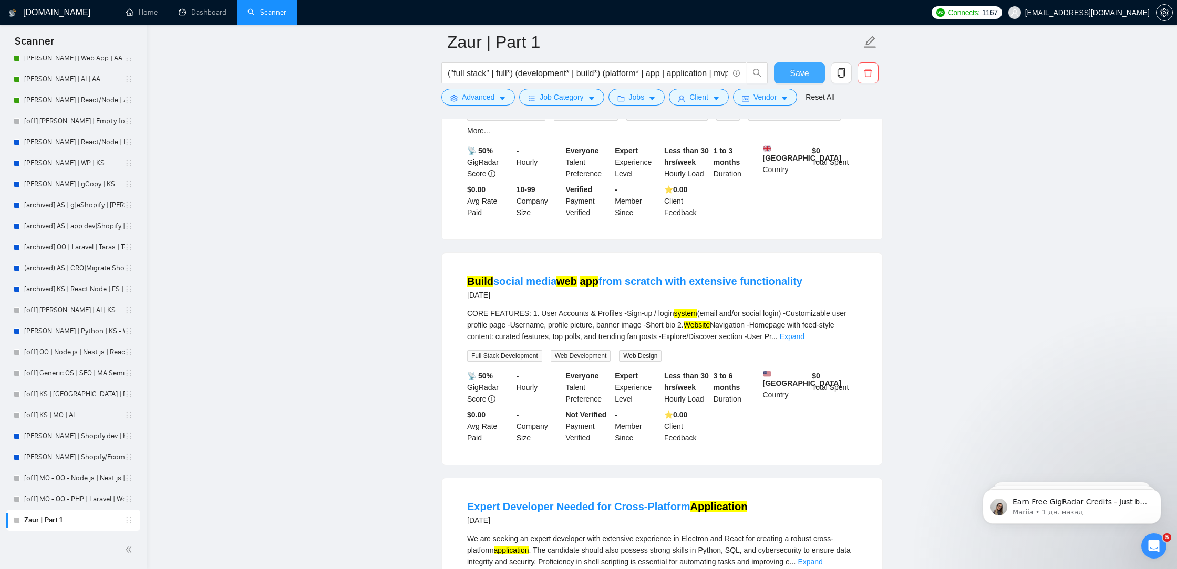
scroll to position [2066, 0]
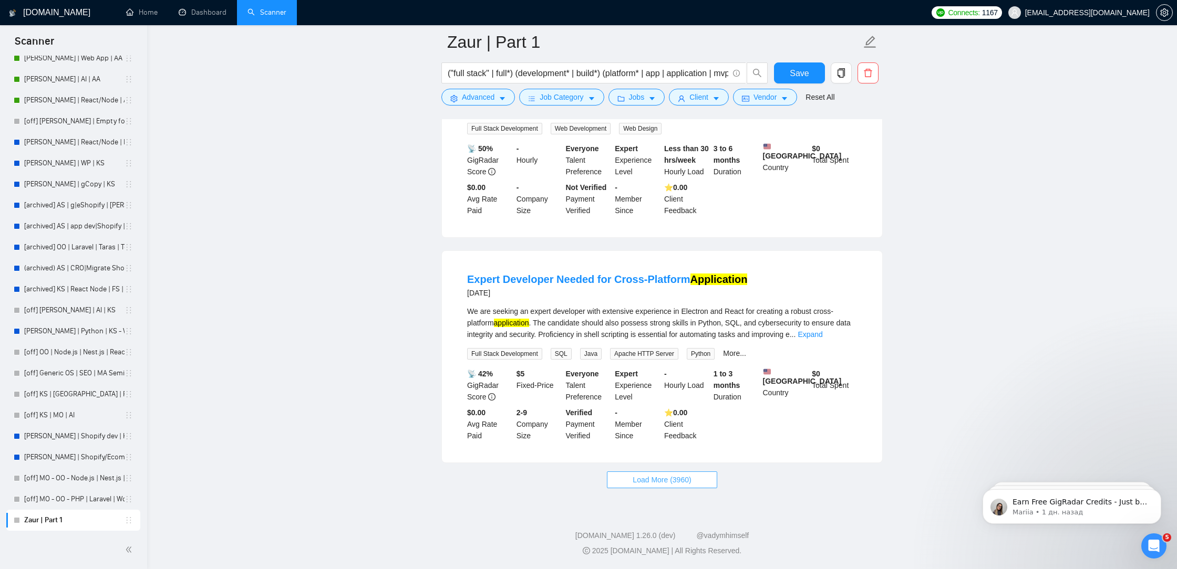
click at [647, 477] on span "Load More (3960)" at bounding box center [661, 480] width 58 height 12
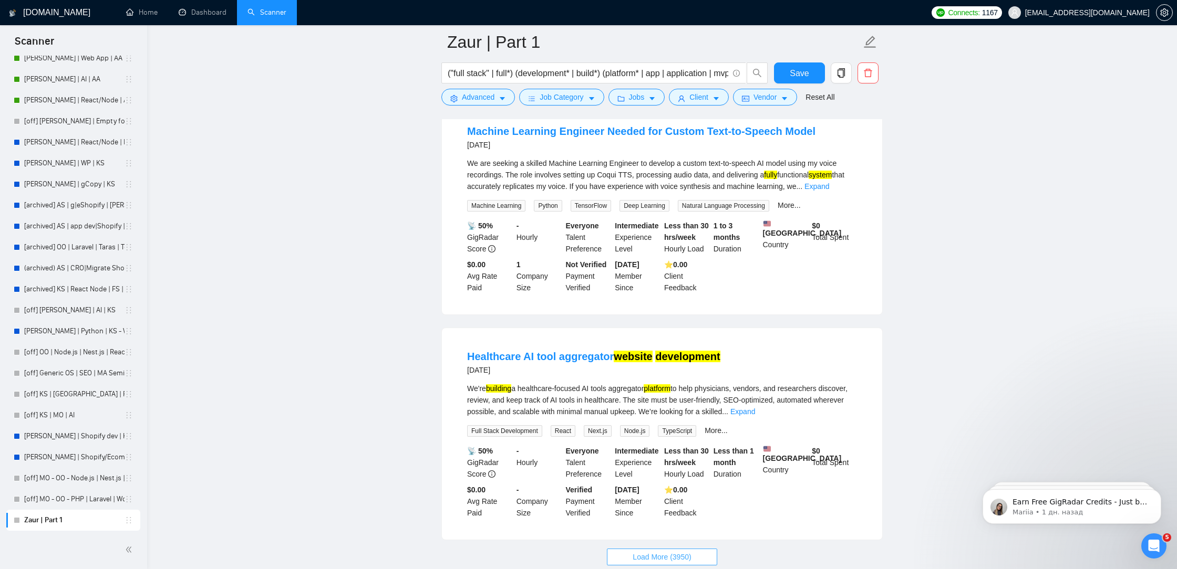
scroll to position [4363, 0]
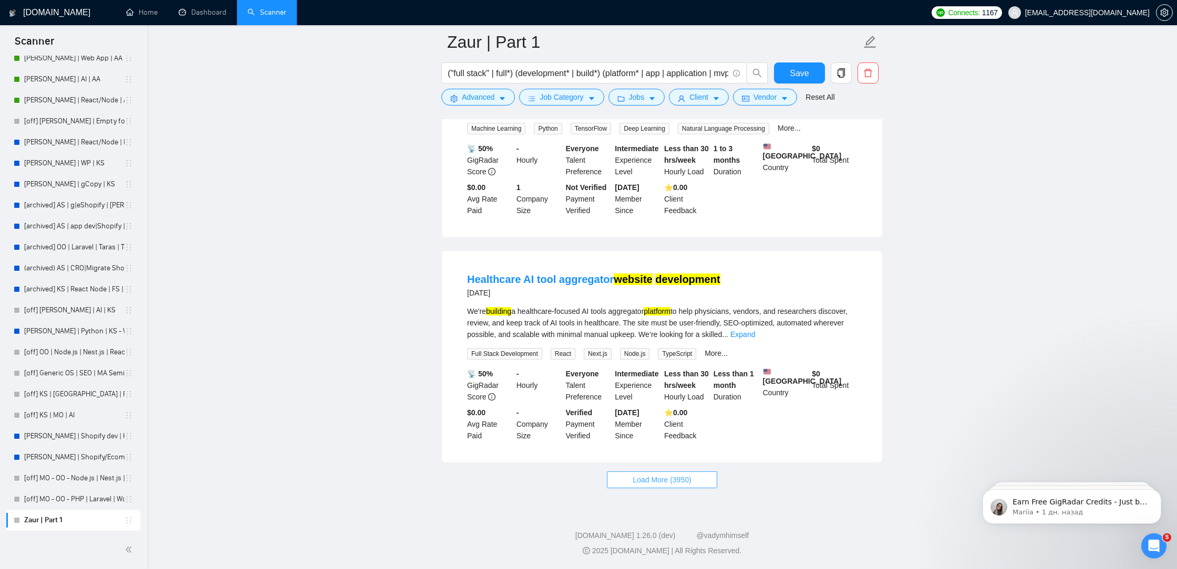
click at [652, 481] on span "Load More (3950)" at bounding box center [661, 480] width 58 height 12
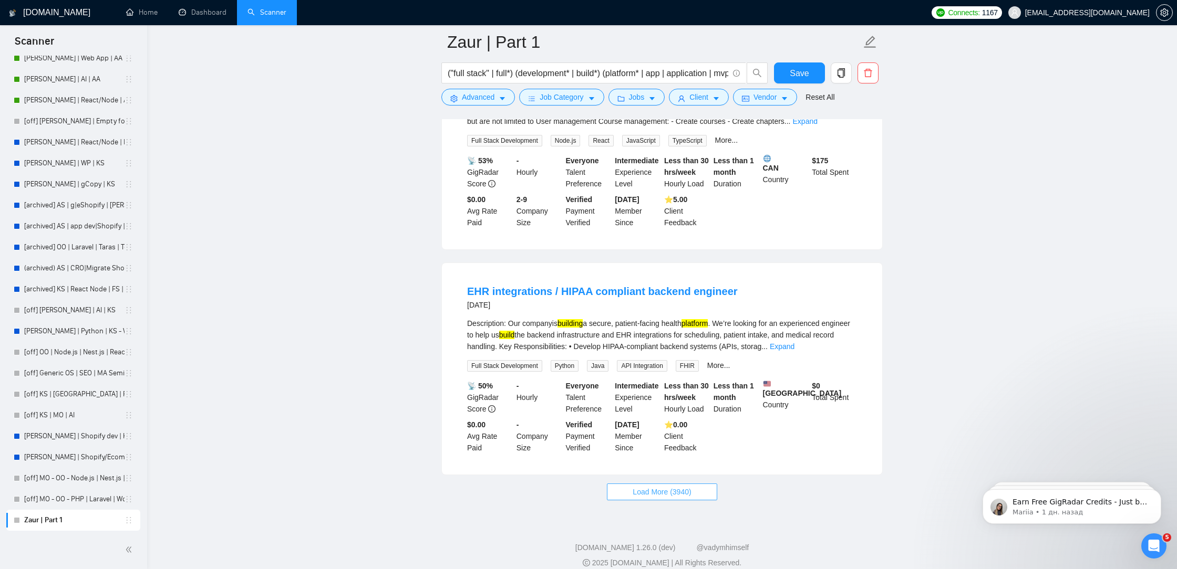
scroll to position [6660, 0]
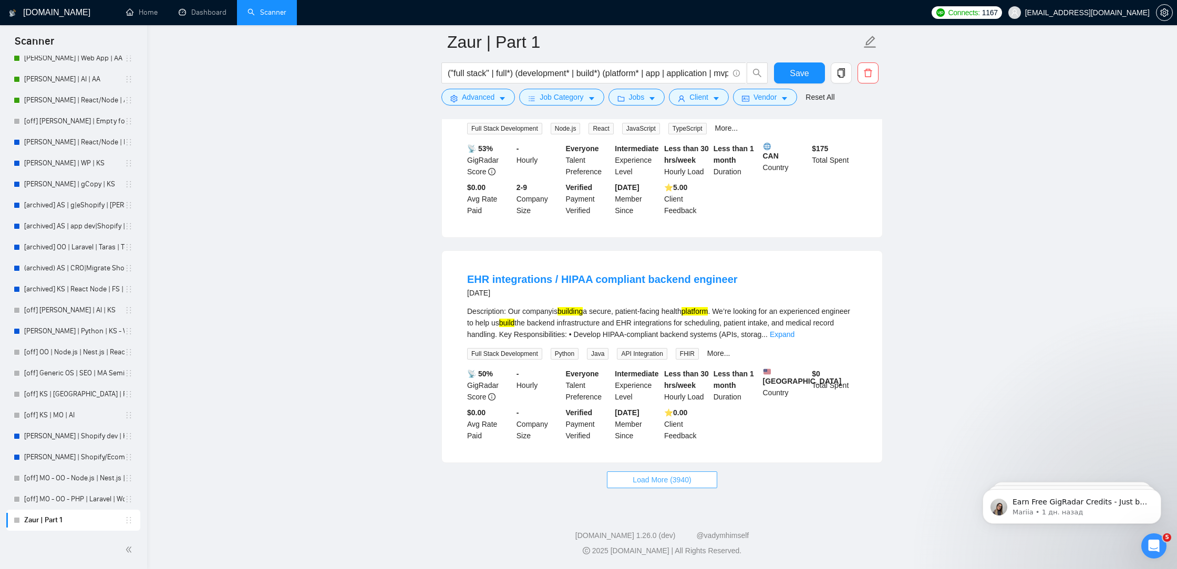
click at [672, 483] on span "Load More (3940)" at bounding box center [661, 480] width 58 height 12
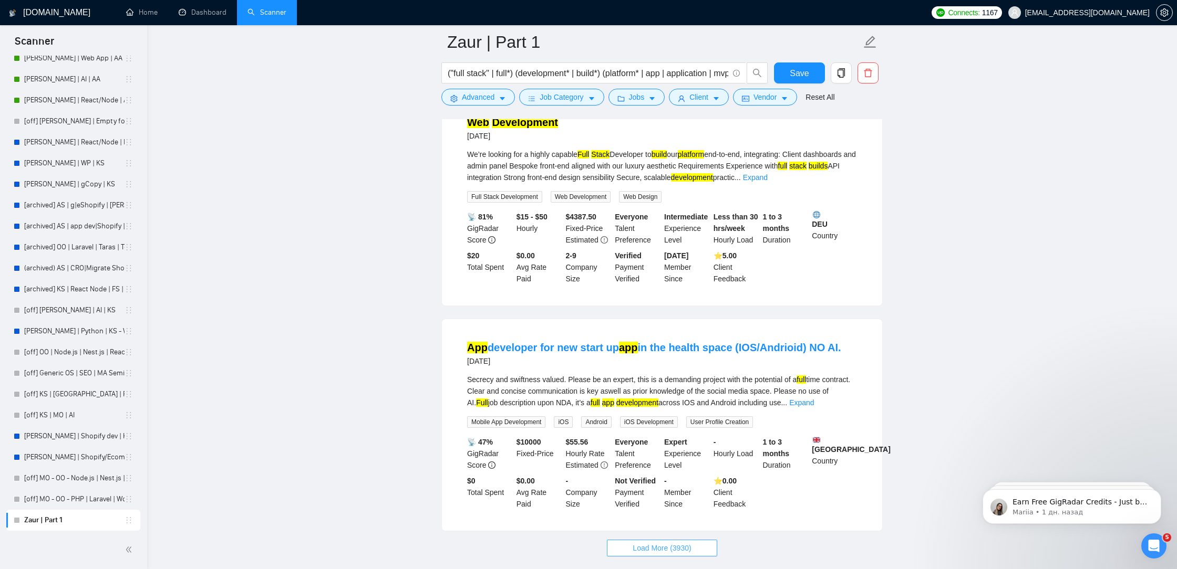
scroll to position [8944, 0]
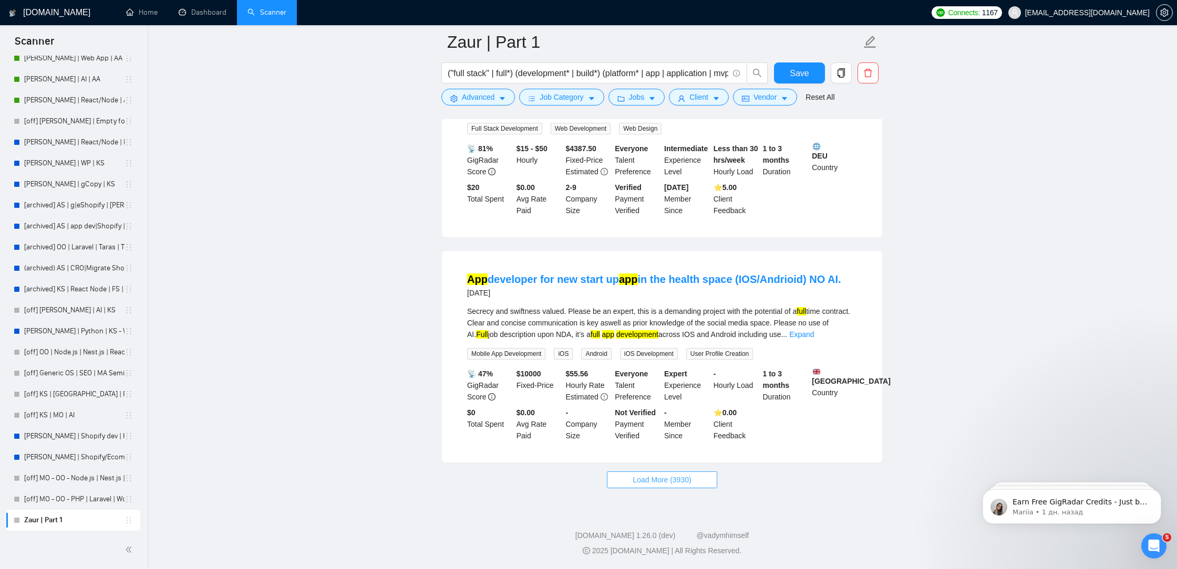
click at [663, 482] on span "Load More (3930)" at bounding box center [661, 480] width 58 height 12
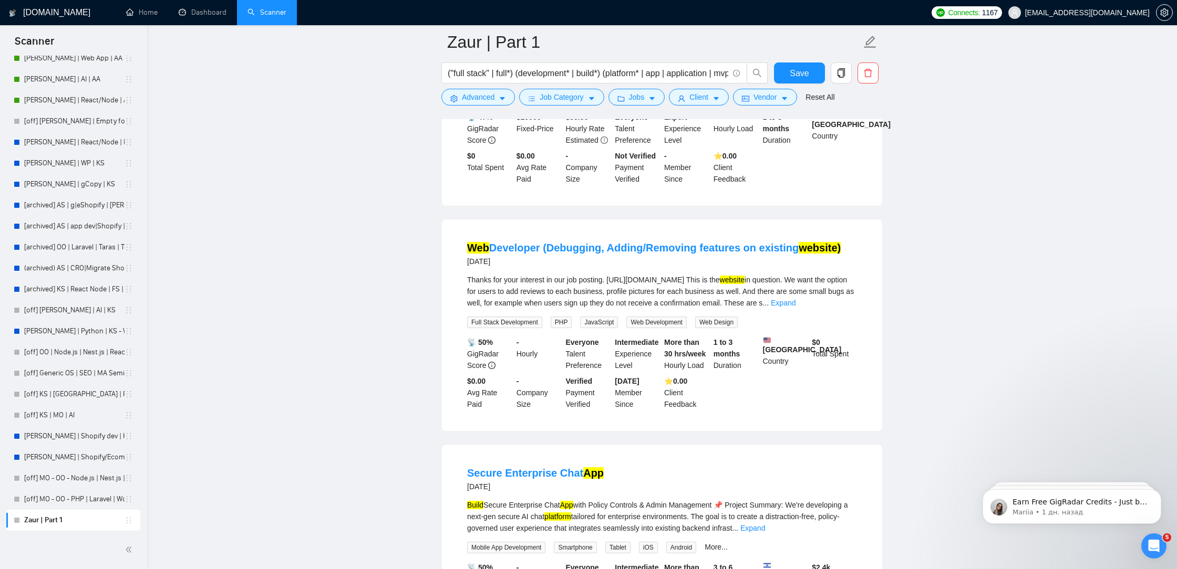
scroll to position [9246, 0]
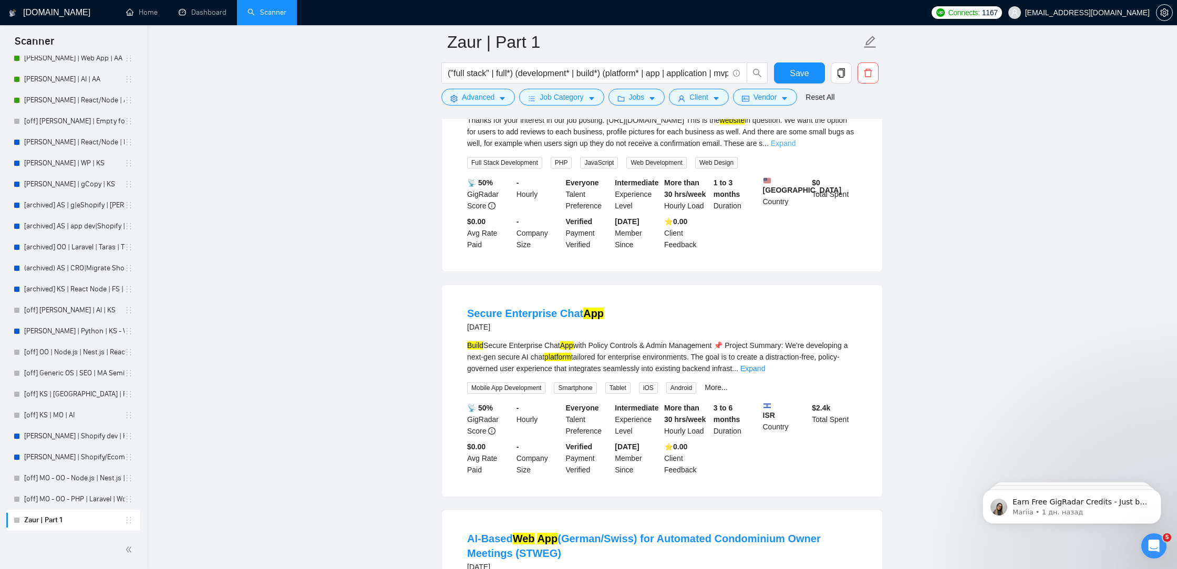
click at [795, 148] on link "Expand" at bounding box center [783, 143] width 25 height 8
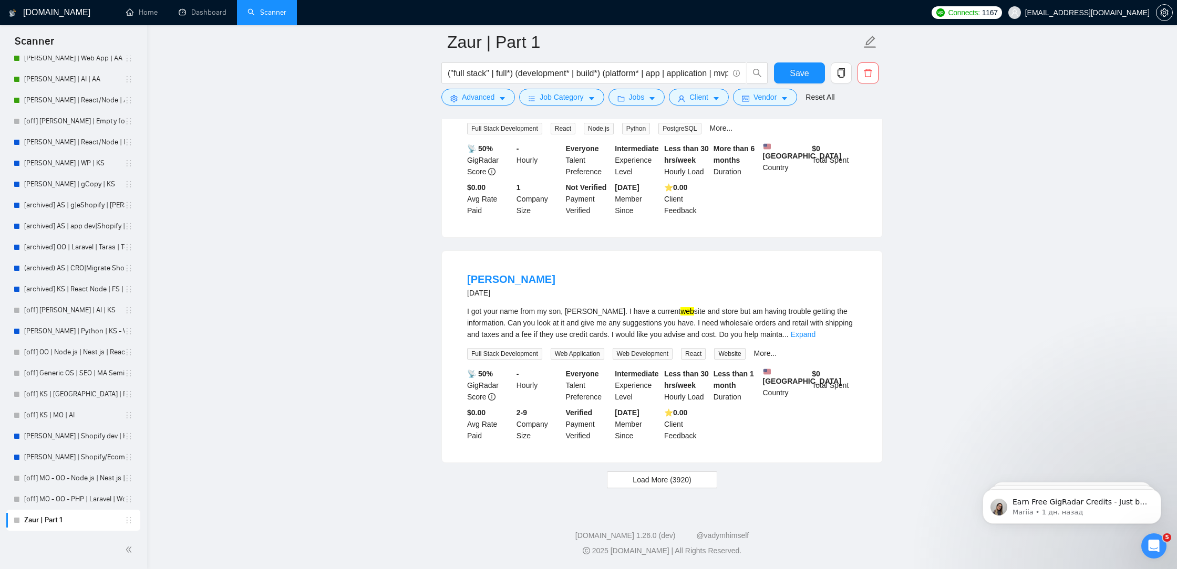
scroll to position [11255, 0]
click at [665, 479] on span "Load More (3920)" at bounding box center [661, 480] width 58 height 12
click at [837, 321] on div "I got your name from my son, Solomon. I have a current web site and store but a…" at bounding box center [662, 323] width 390 height 35
click at [849, 321] on div "I got your name from my son, Solomon. I have a current web site and store but a…" at bounding box center [662, 323] width 390 height 35
click at [815, 330] on link "Expand" at bounding box center [803, 334] width 25 height 8
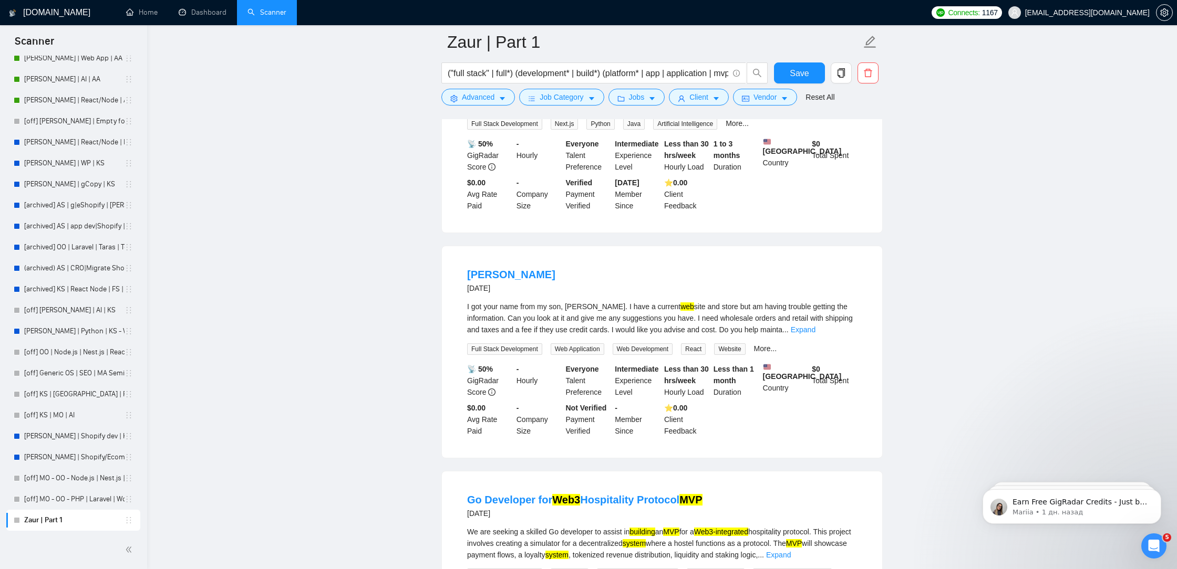
scroll to position [11927, 0]
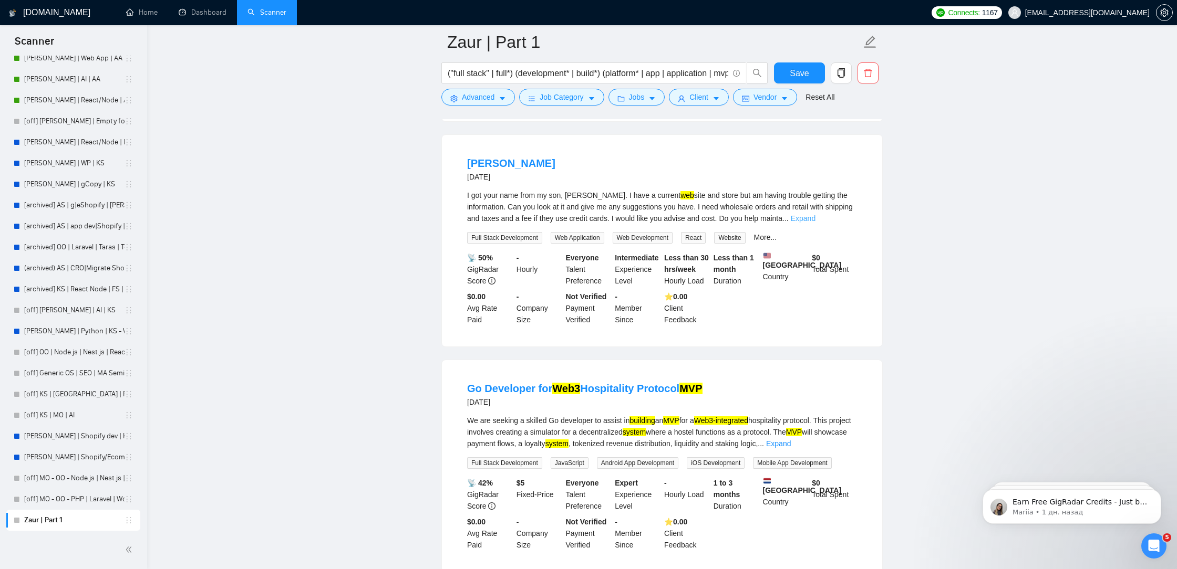
click at [815, 223] on link "Expand" at bounding box center [803, 218] width 25 height 8
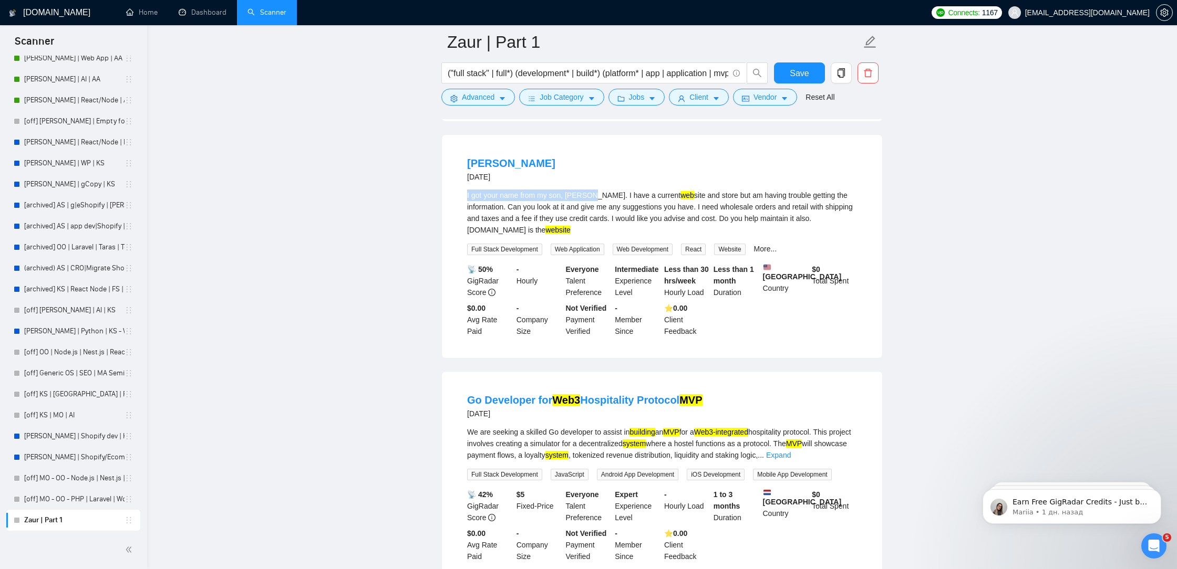
drag, startPoint x: 598, startPoint y: 333, endPoint x: 435, endPoint y: 327, distance: 162.4
copy div "I got your name from my son, Solomon"
click at [484, 103] on button "Advanced" at bounding box center [478, 97] width 74 height 17
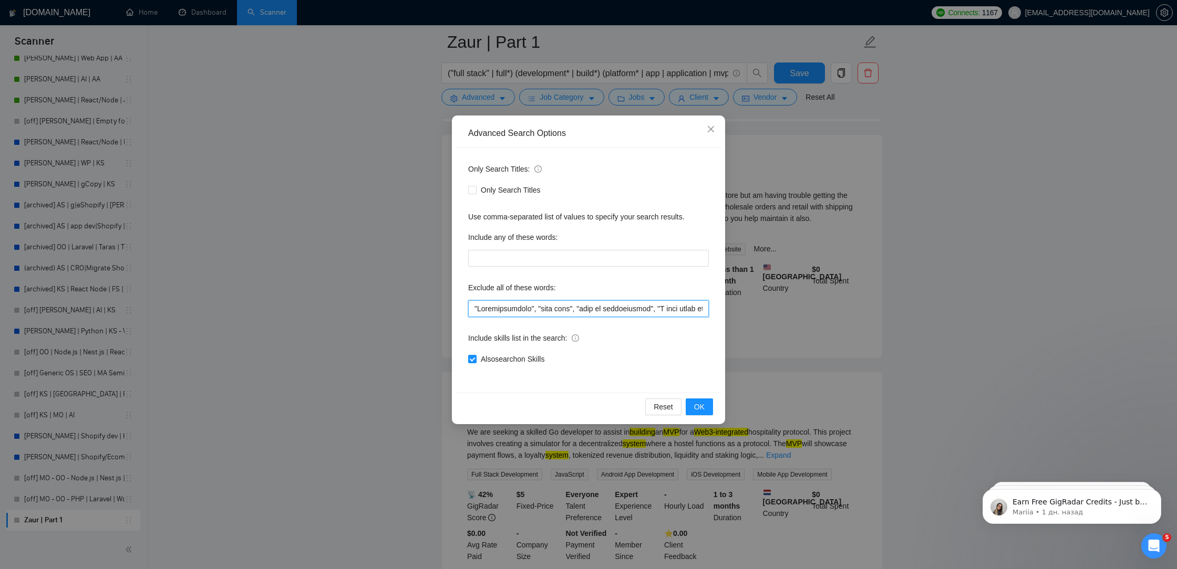
click at [469, 303] on input "text" at bounding box center [588, 308] width 241 height 17
paste input "I got your name from my son, Solomon"
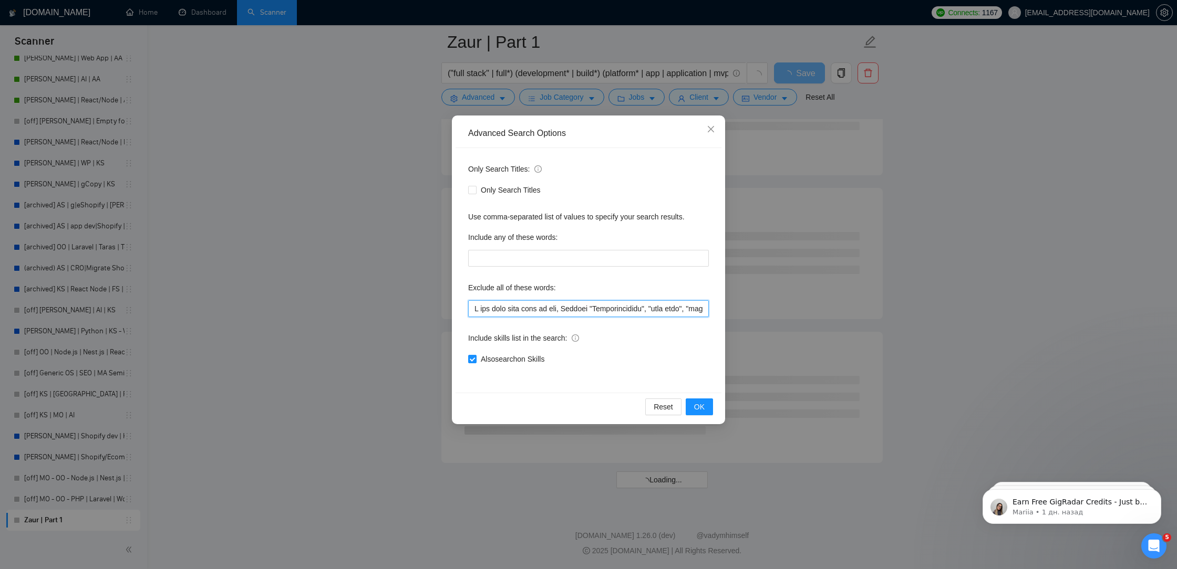
click at [608, 306] on input "text" at bounding box center [588, 308] width 241 height 17
click at [471, 308] on input "text" at bounding box center [588, 308] width 241 height 17
paste input """
click at [606, 308] on input "text" at bounding box center [588, 308] width 241 height 17
paste input """
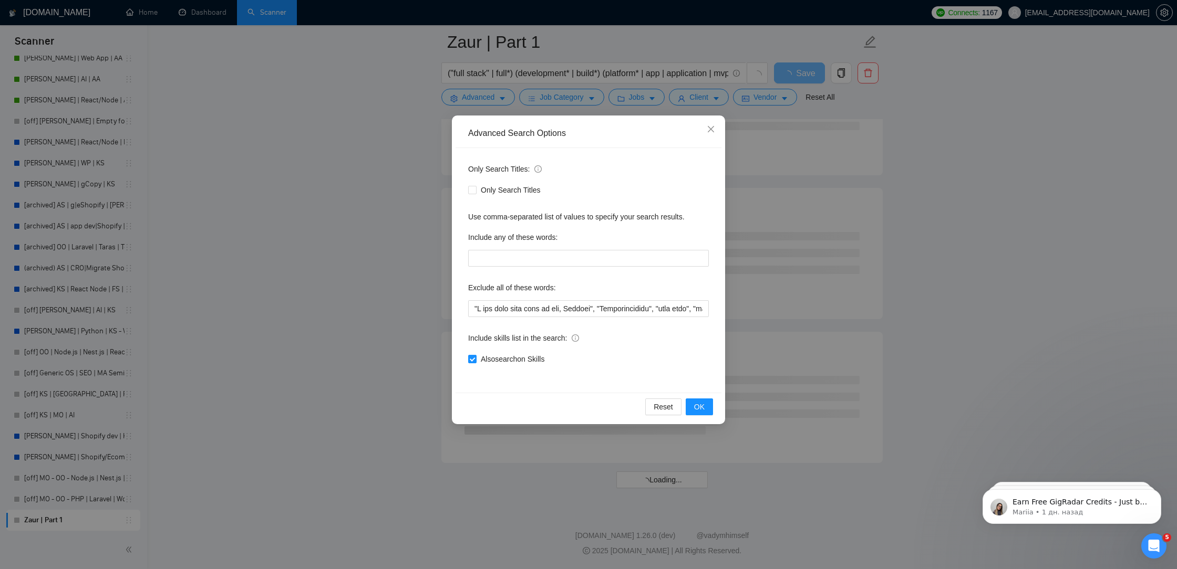
click at [716, 401] on div "Reset OK" at bounding box center [588, 407] width 266 height 28
click at [705, 401] on button "OK" at bounding box center [698, 407] width 27 height 17
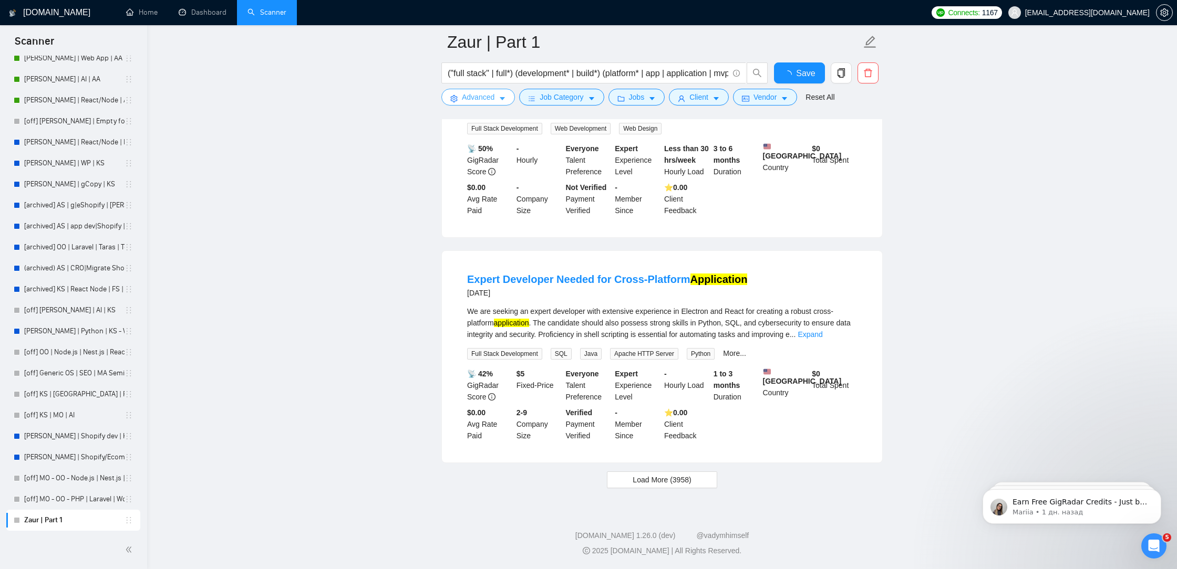
scroll to position [2066, 0]
click at [796, 71] on span "Save" at bounding box center [798, 73] width 19 height 13
click at [646, 480] on span "Load More (3958)" at bounding box center [661, 480] width 58 height 12
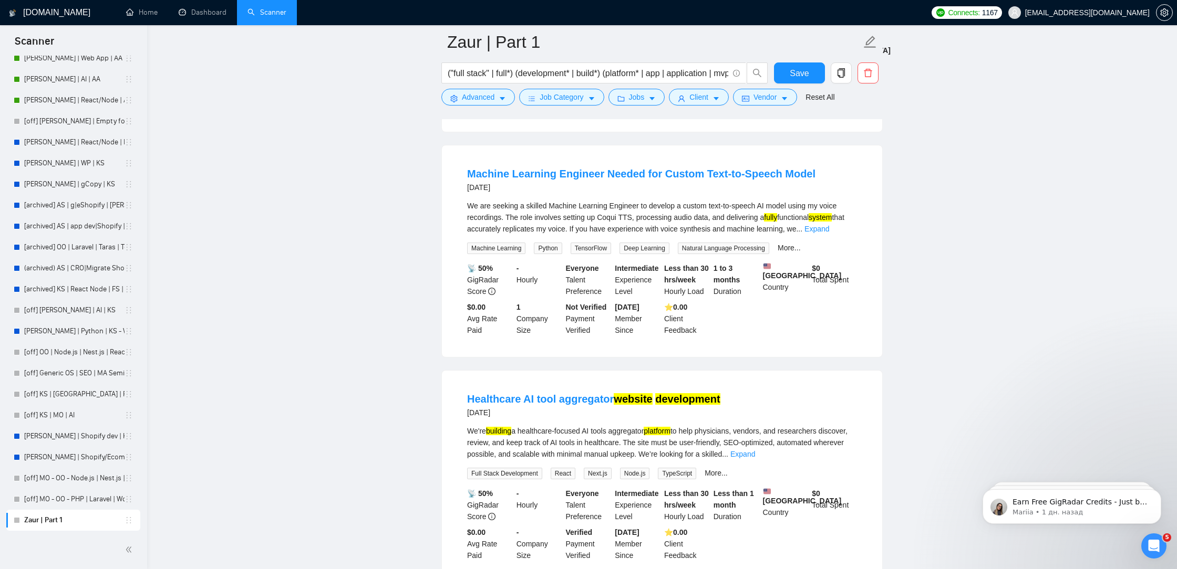
scroll to position [4363, 0]
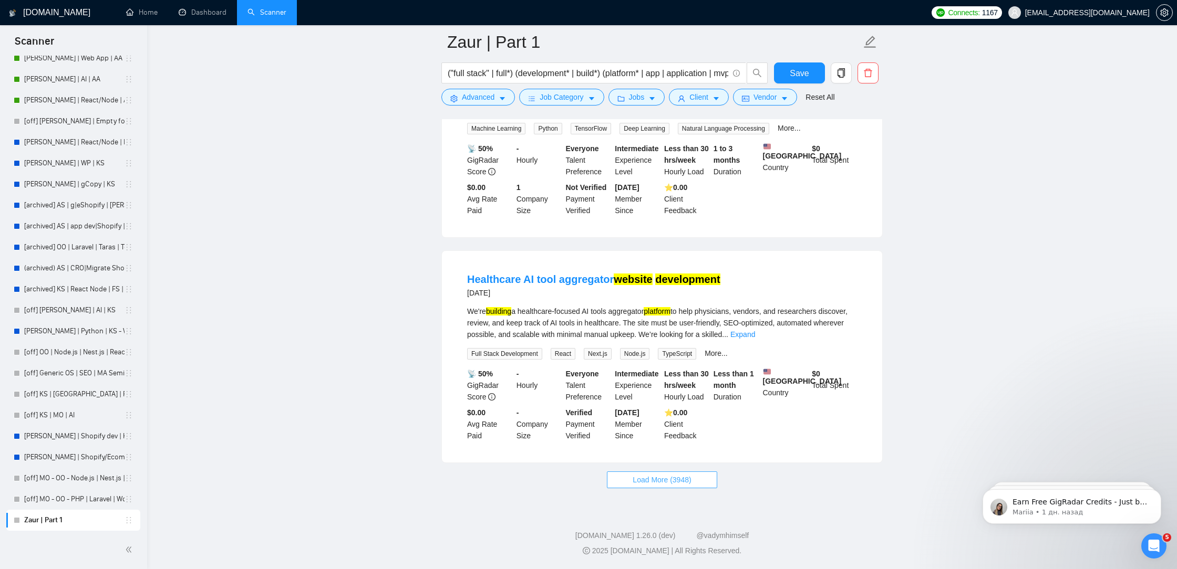
click at [654, 479] on span "Load More (3948)" at bounding box center [661, 480] width 58 height 12
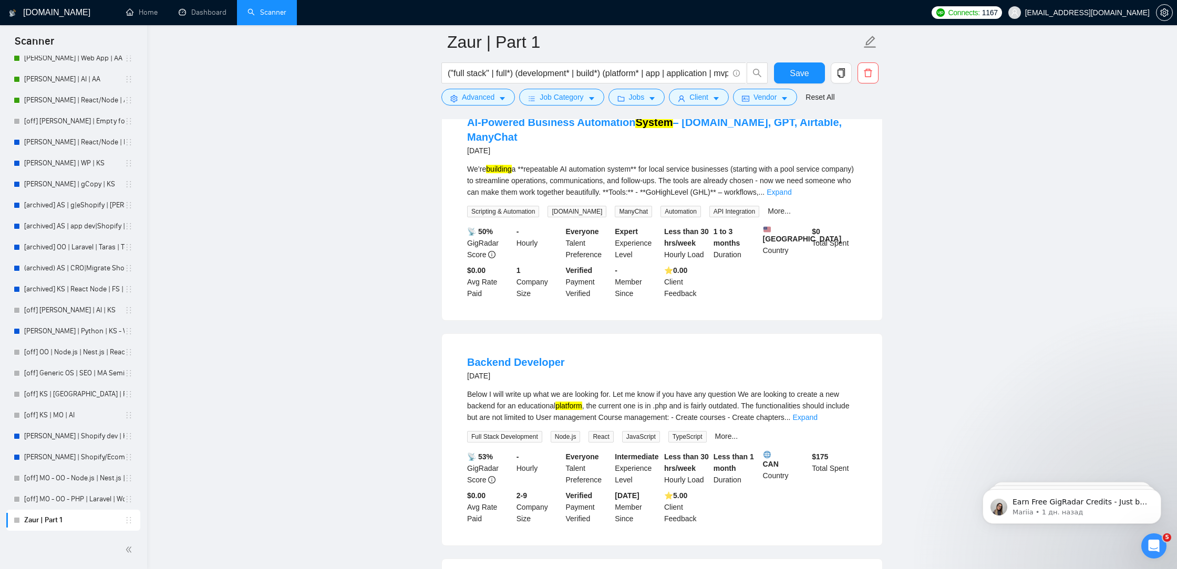
scroll to position [6660, 0]
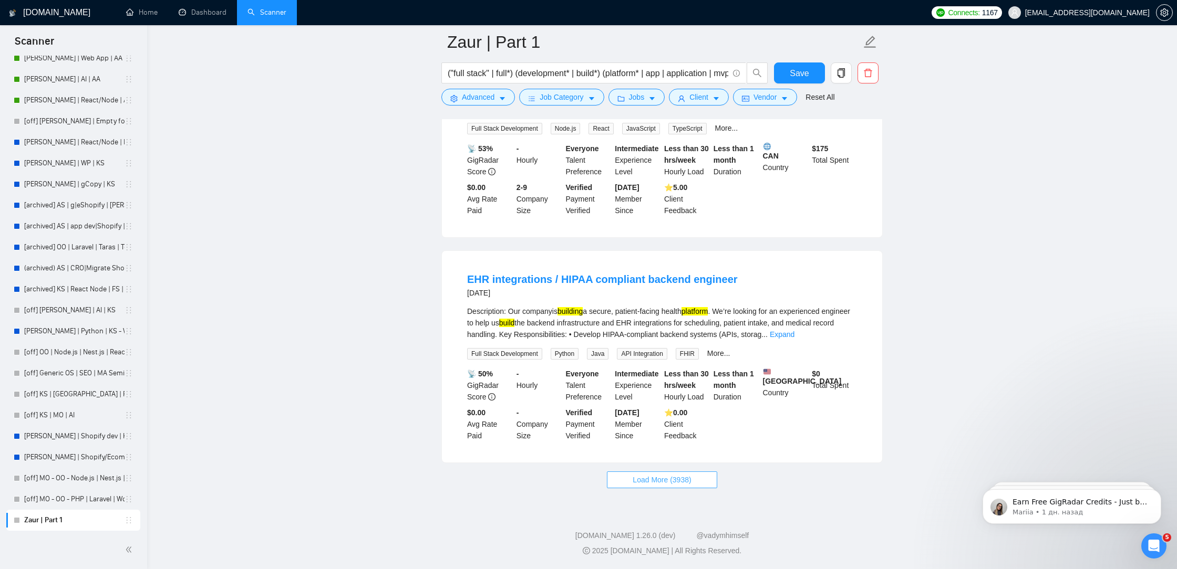
click at [627, 483] on button "Load More (3938)" at bounding box center [662, 480] width 110 height 17
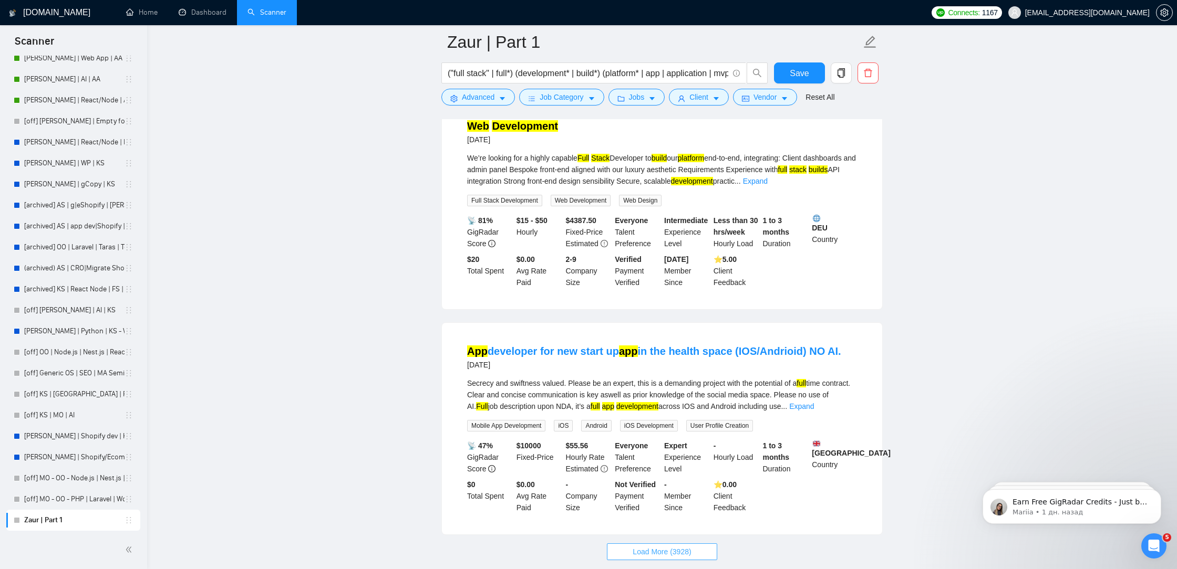
scroll to position [8944, 0]
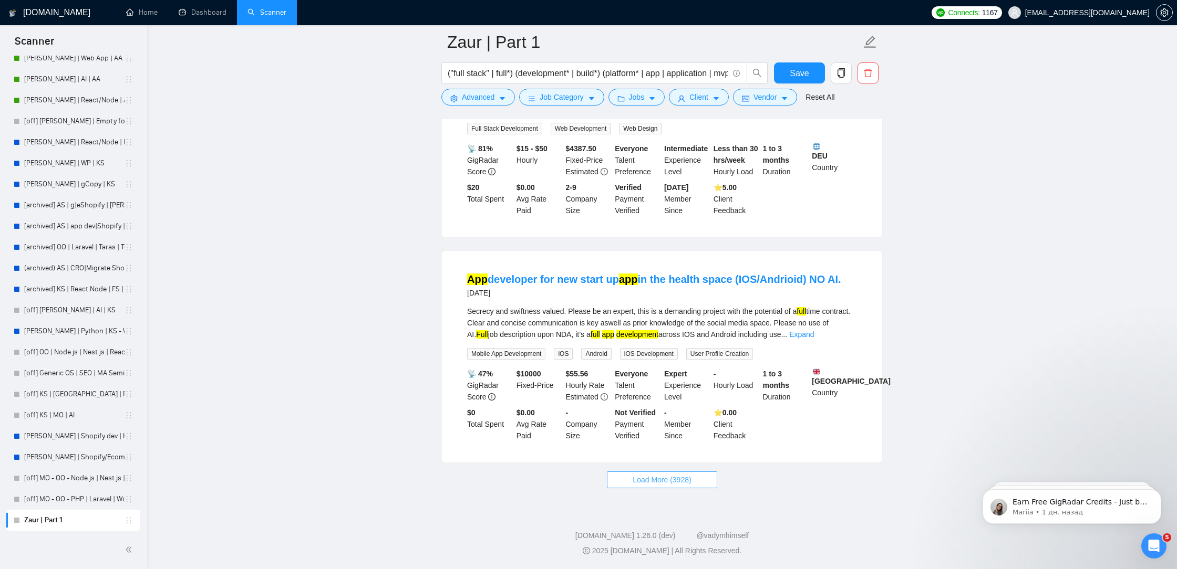
click at [668, 482] on span "Load More (3928)" at bounding box center [661, 480] width 58 height 12
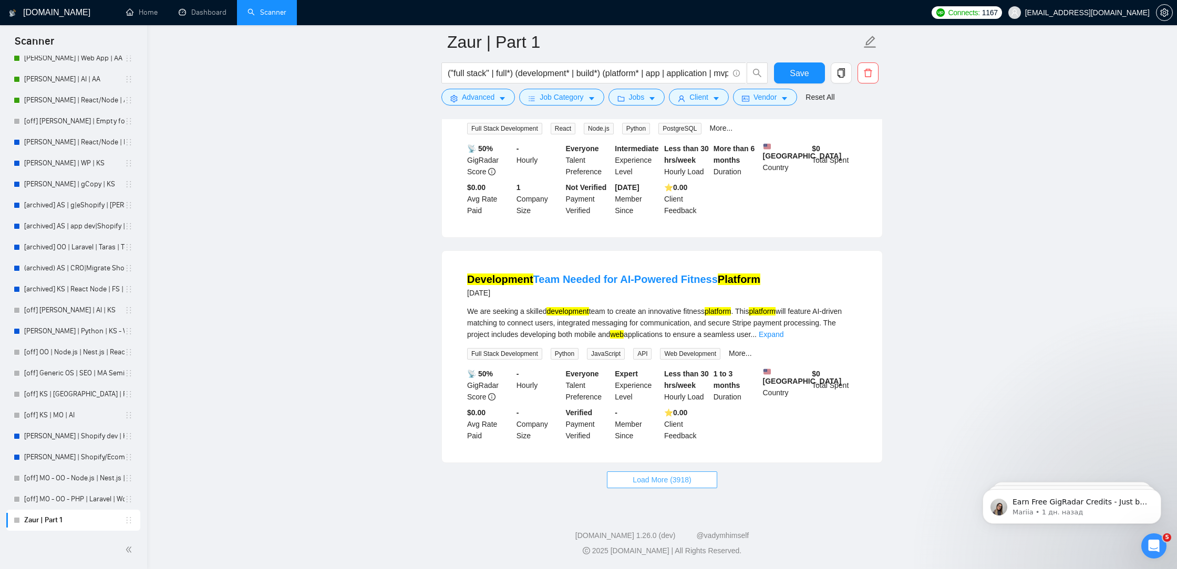
scroll to position [11232, 0]
click at [679, 483] on span "Load More (3918)" at bounding box center [661, 480] width 58 height 12
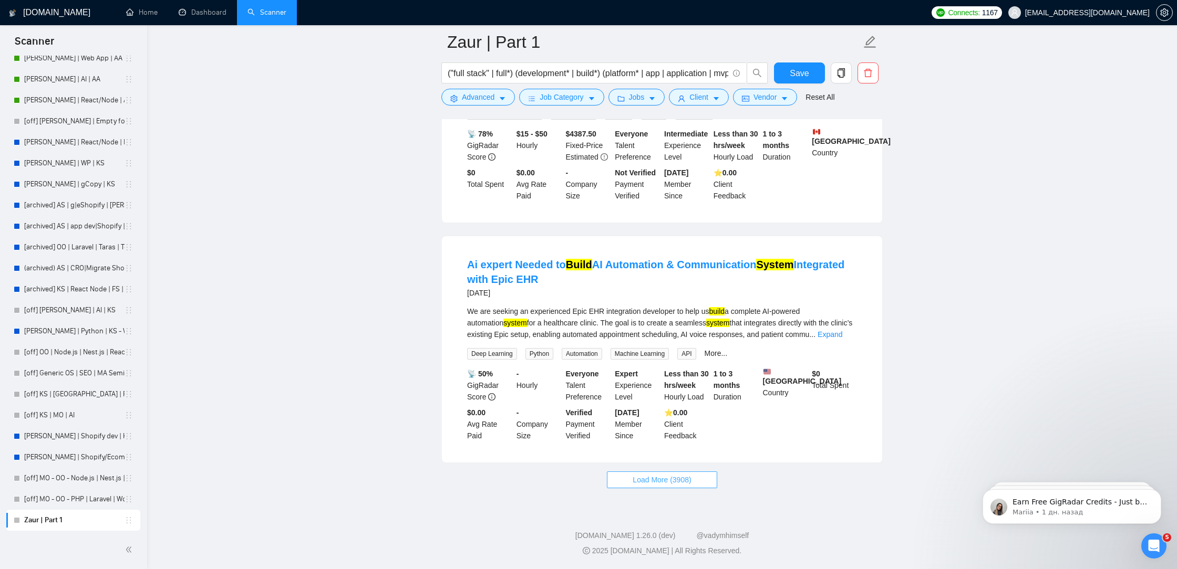
scroll to position [13546, 0]
click at [662, 473] on button "Load More (3908)" at bounding box center [662, 480] width 110 height 17
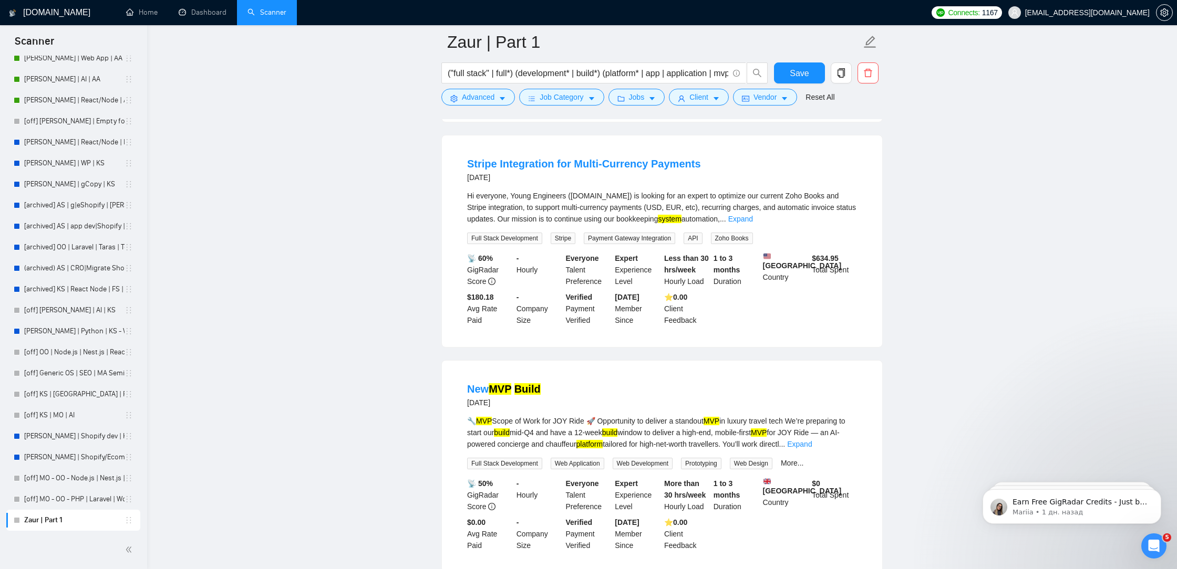
scroll to position [14040, 0]
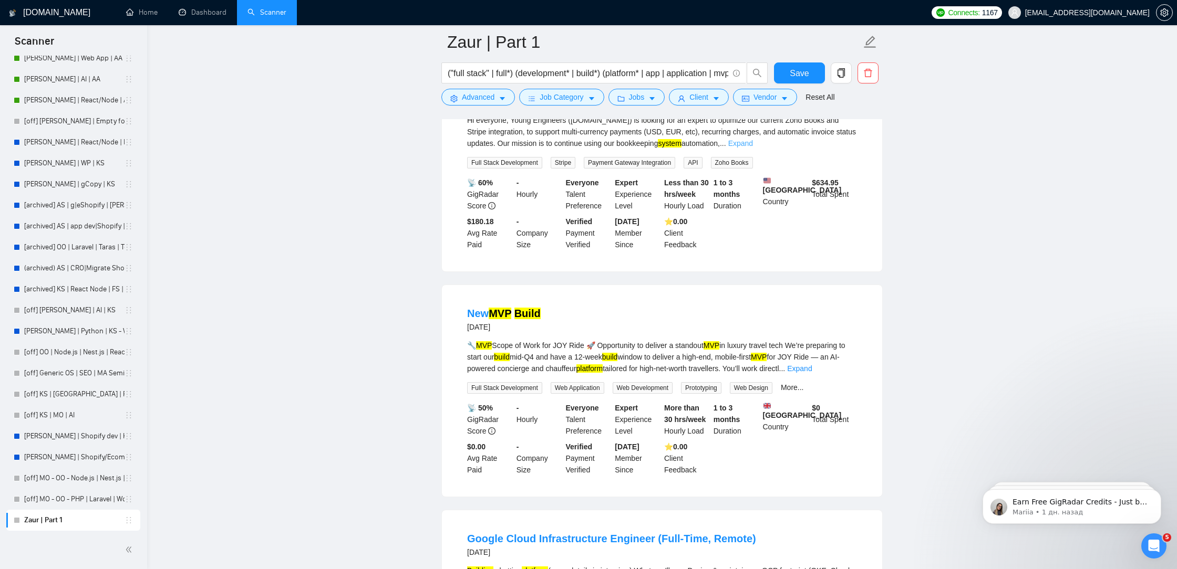
click at [753, 148] on link "Expand" at bounding box center [740, 143] width 25 height 8
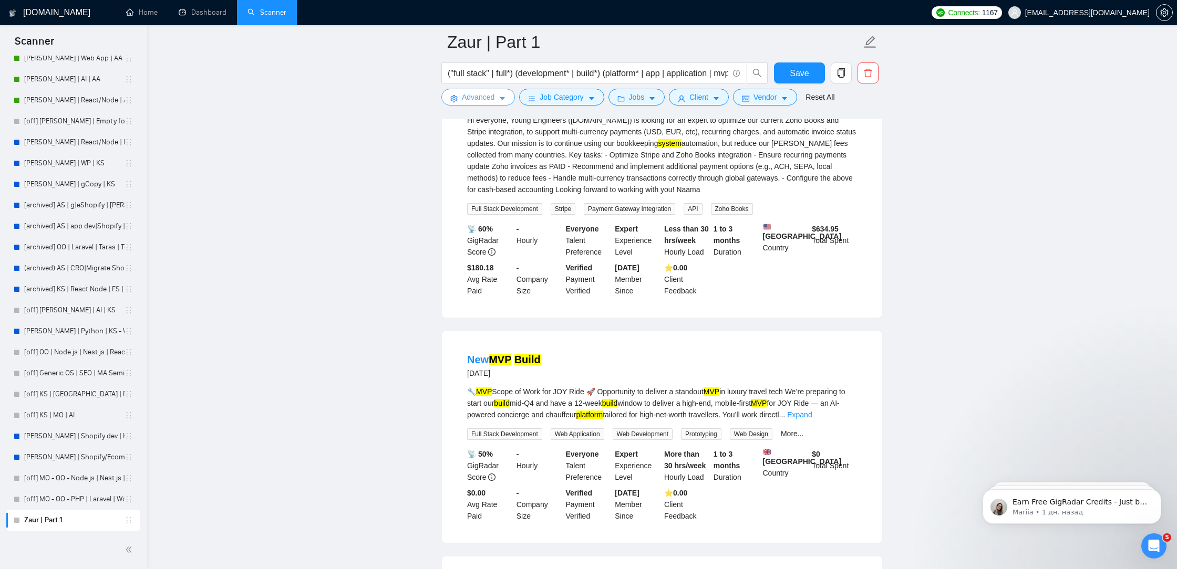
click at [474, 99] on span "Advanced" at bounding box center [478, 97] width 33 height 12
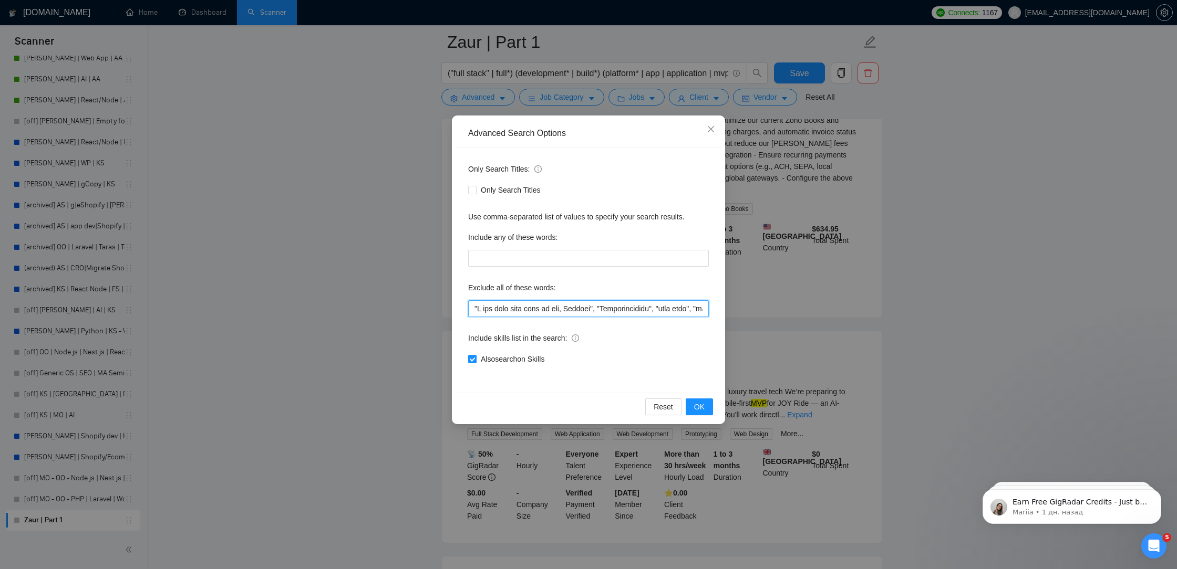
drag, startPoint x: 478, startPoint y: 305, endPoint x: 469, endPoint y: 305, distance: 8.9
click at [469, 305] on input "text" at bounding box center [588, 308] width 241 height 17
click at [471, 306] on input "text" at bounding box center [588, 308] width 241 height 17
paste input """
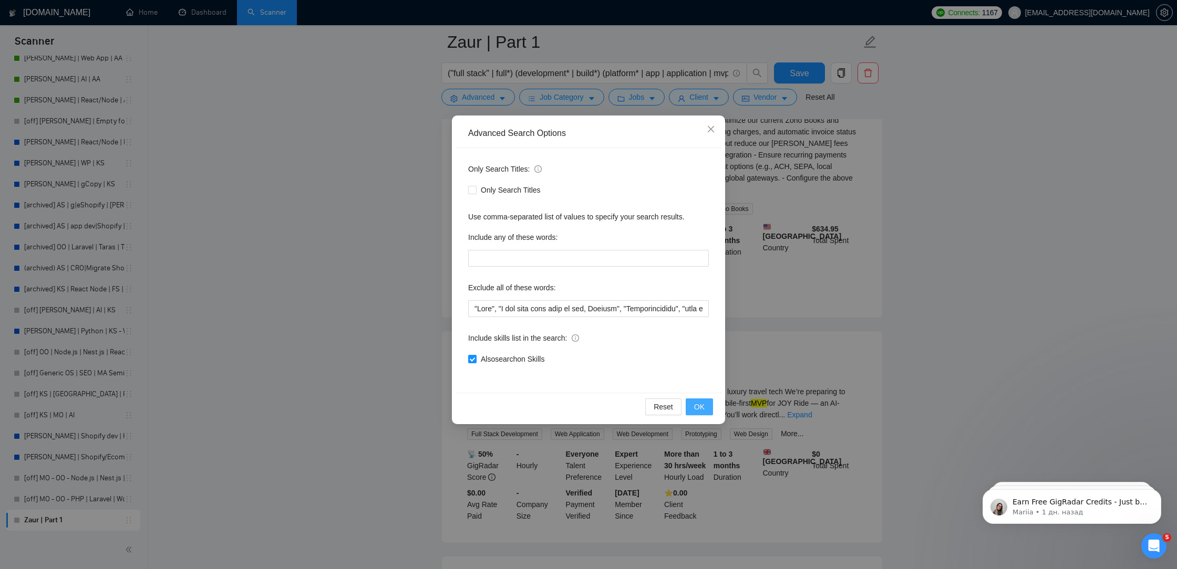
click at [695, 409] on span "OK" at bounding box center [699, 407] width 11 height 12
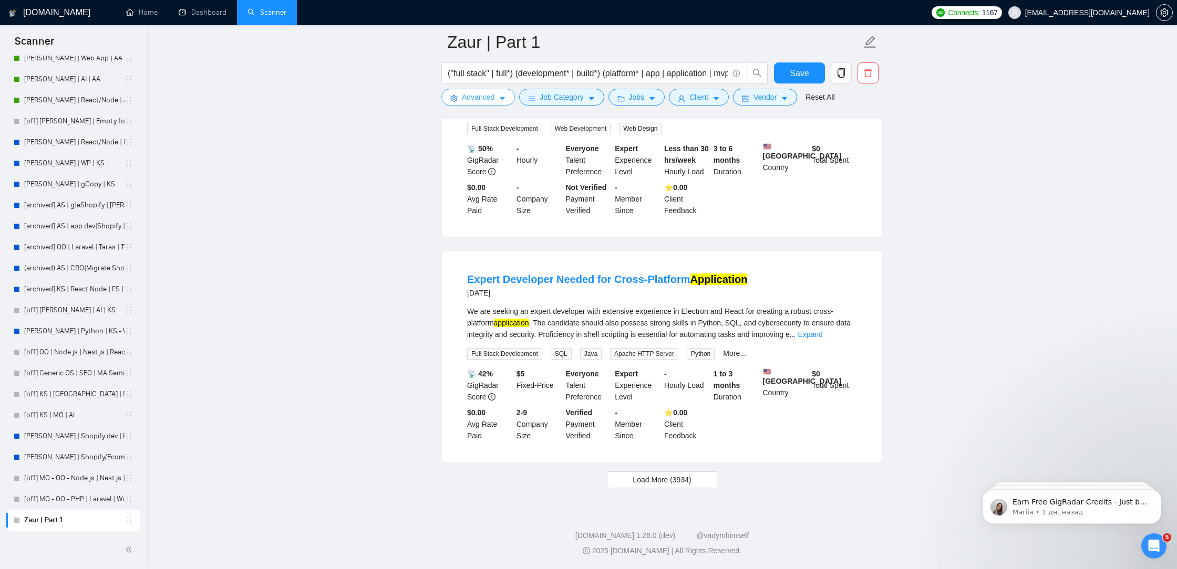
scroll to position [2066, 0]
click at [804, 75] on span "Save" at bounding box center [798, 73] width 19 height 13
click at [659, 474] on span "Load More (3934)" at bounding box center [661, 480] width 58 height 12
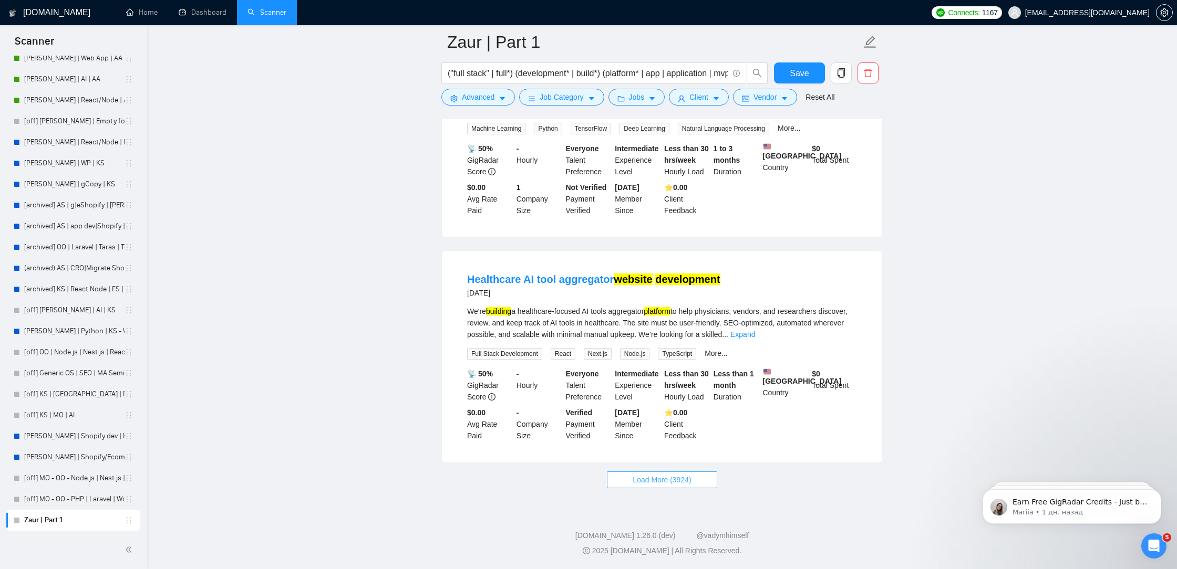
scroll to position [4363, 0]
click at [640, 482] on span "Load More (3924)" at bounding box center [661, 480] width 58 height 12
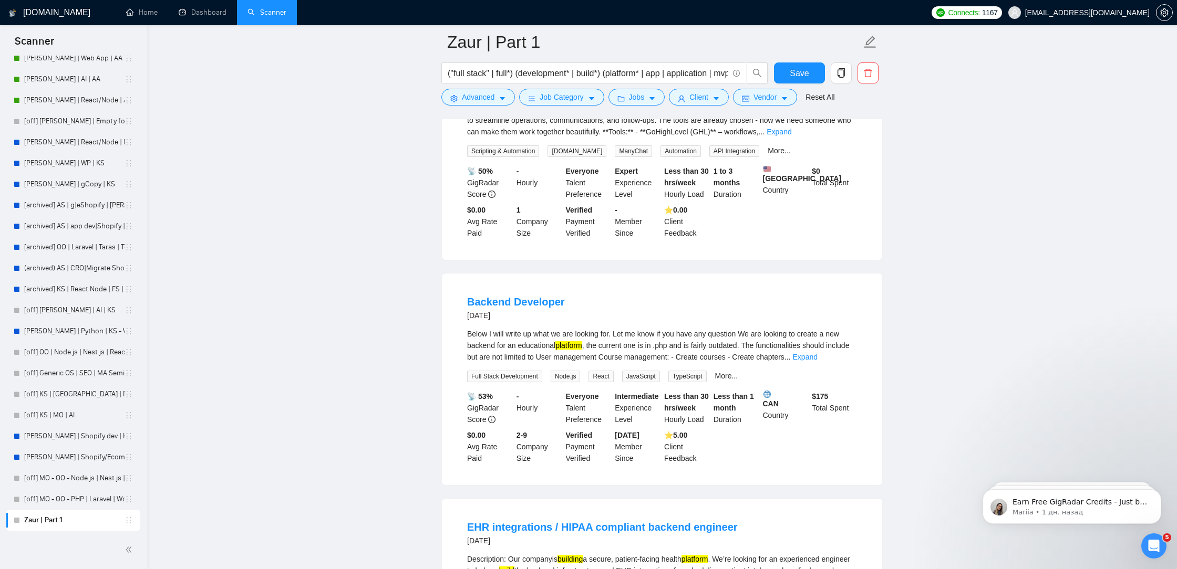
scroll to position [6660, 0]
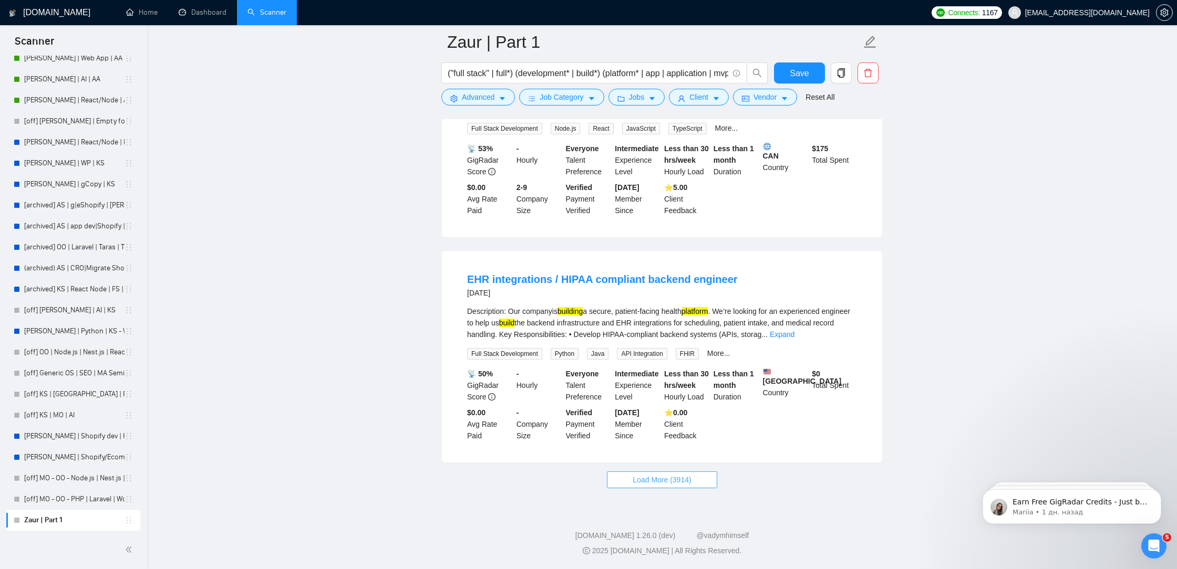
click at [661, 480] on span "Load More (3914)" at bounding box center [661, 480] width 58 height 12
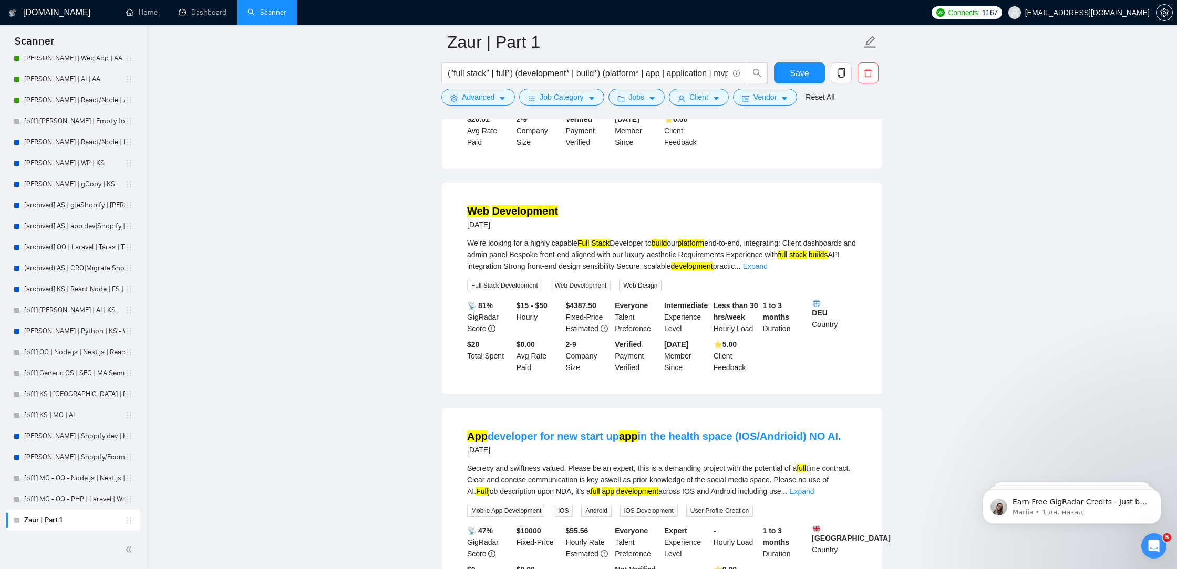
scroll to position [8944, 0]
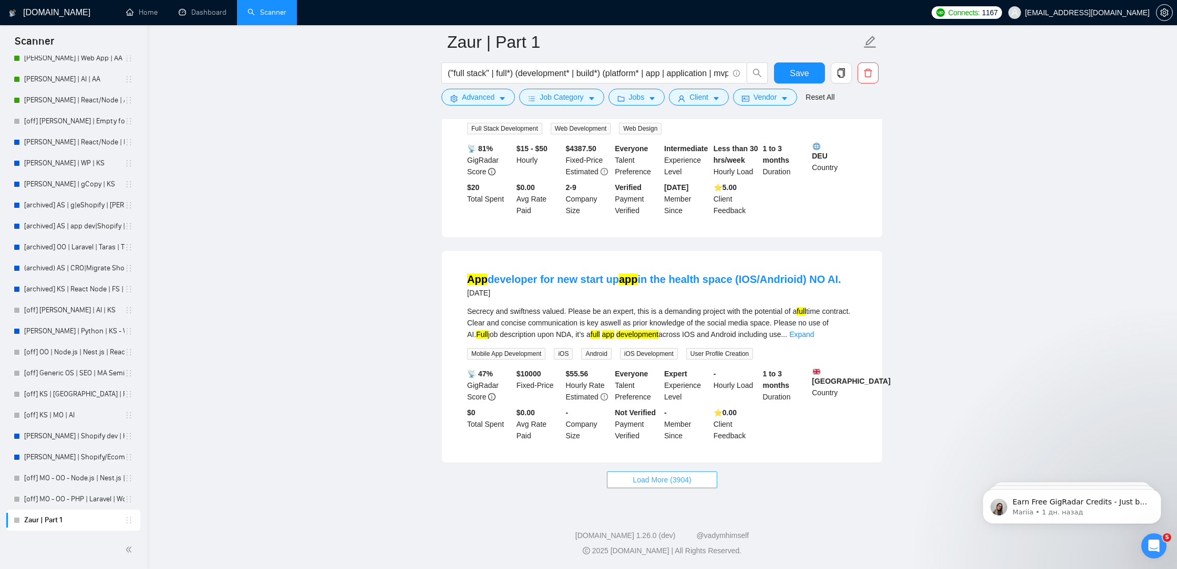
click at [685, 477] on span "Load More (3904)" at bounding box center [661, 480] width 58 height 12
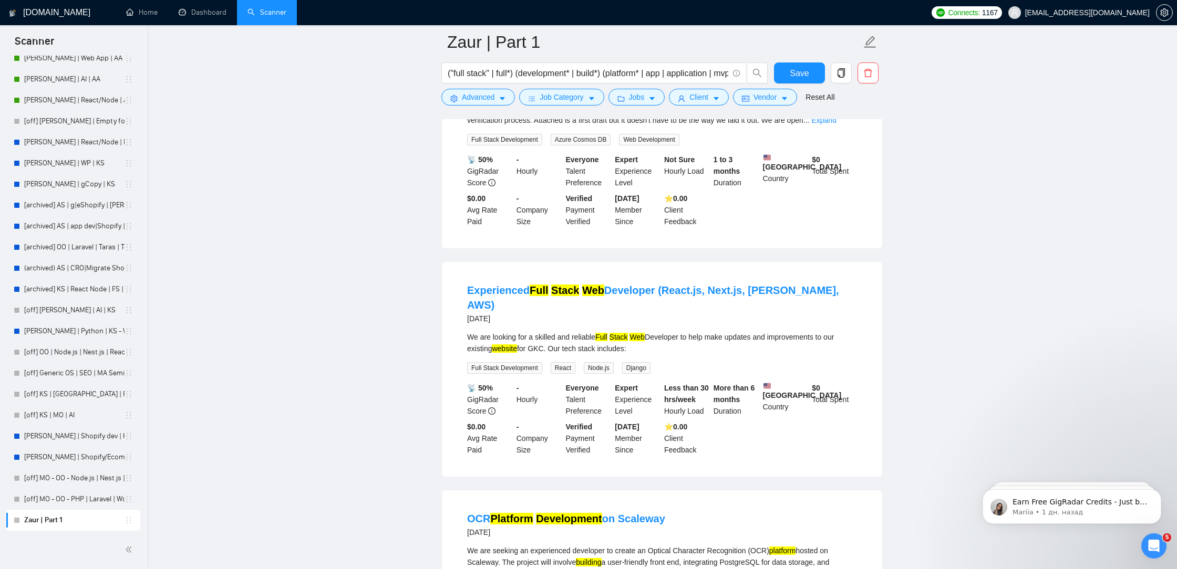
scroll to position [11232, 0]
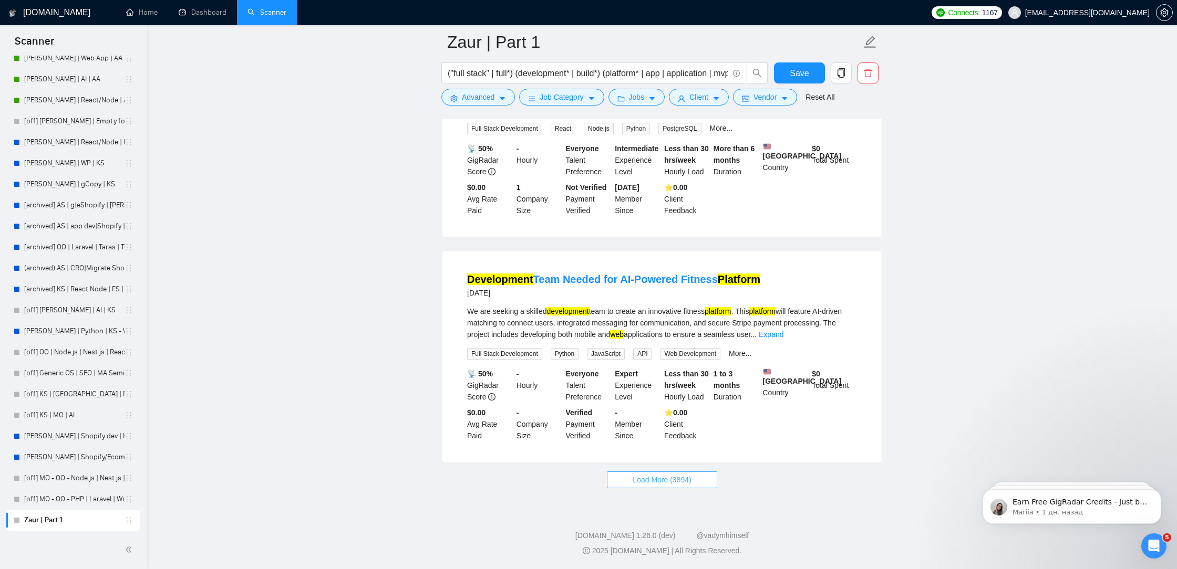
click at [644, 479] on span "Load More (3894)" at bounding box center [661, 480] width 58 height 12
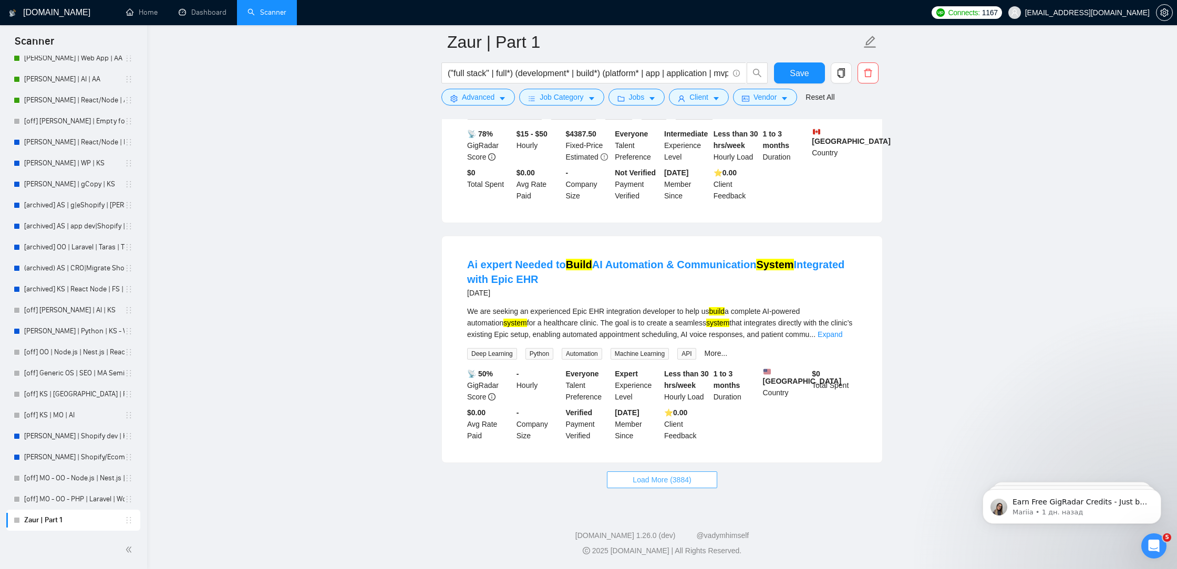
scroll to position [13546, 0]
click at [650, 481] on span "Load More (3884)" at bounding box center [661, 480] width 58 height 12
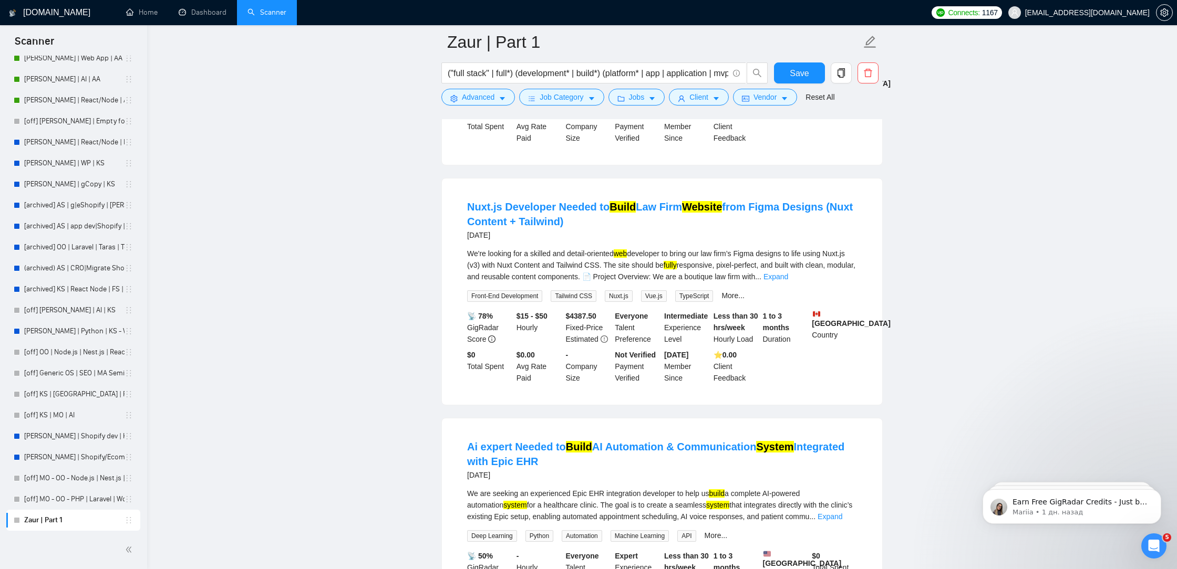
scroll to position [13295, 0]
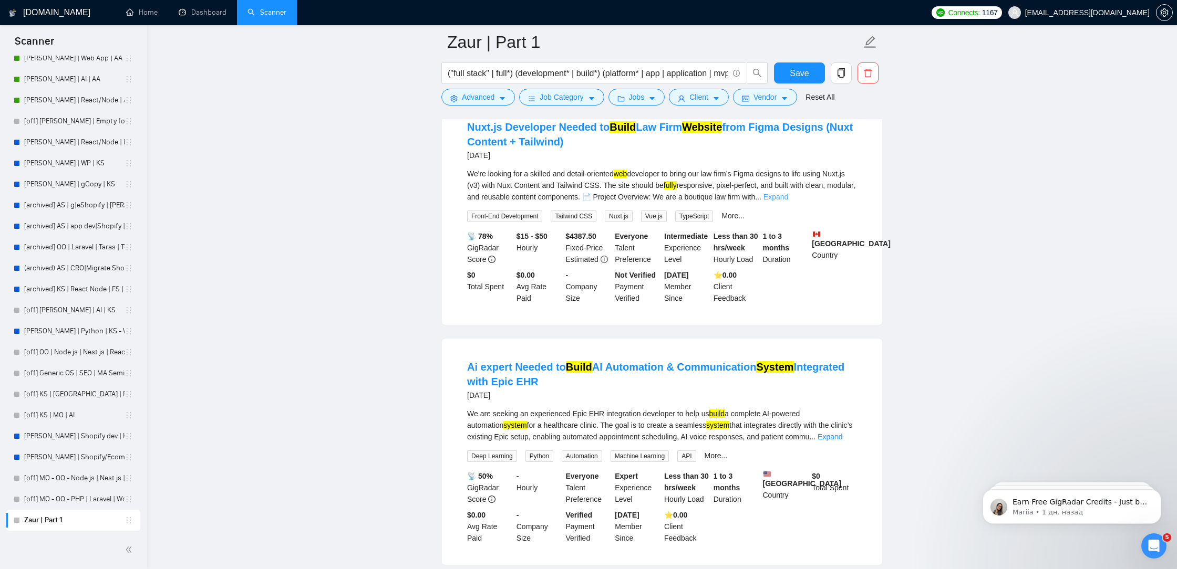
click at [788, 201] on link "Expand" at bounding box center [775, 197] width 25 height 8
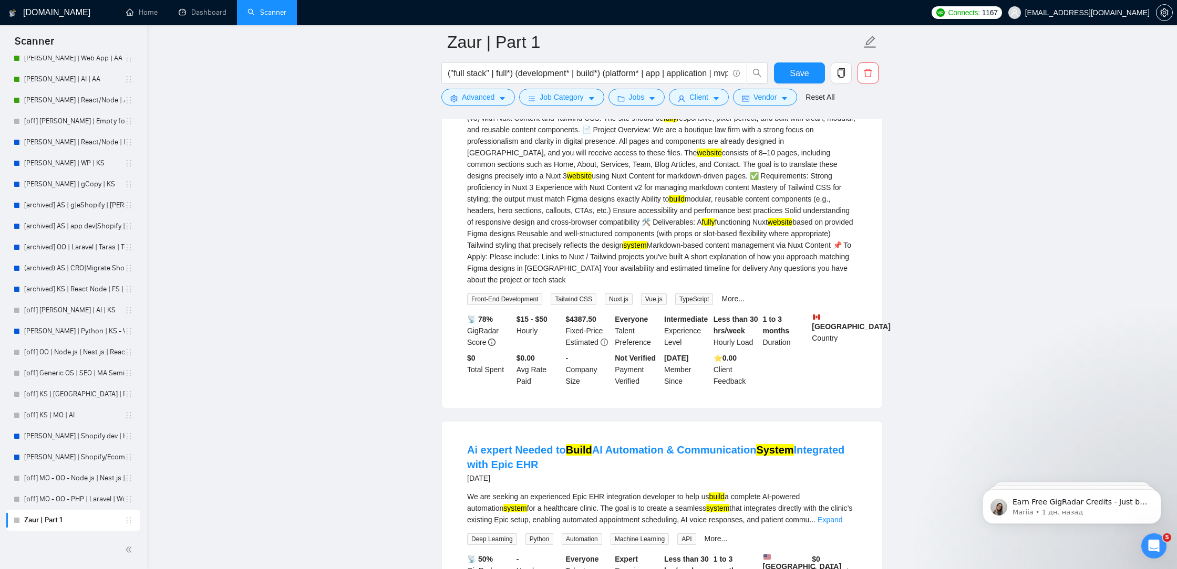
scroll to position [13386, 0]
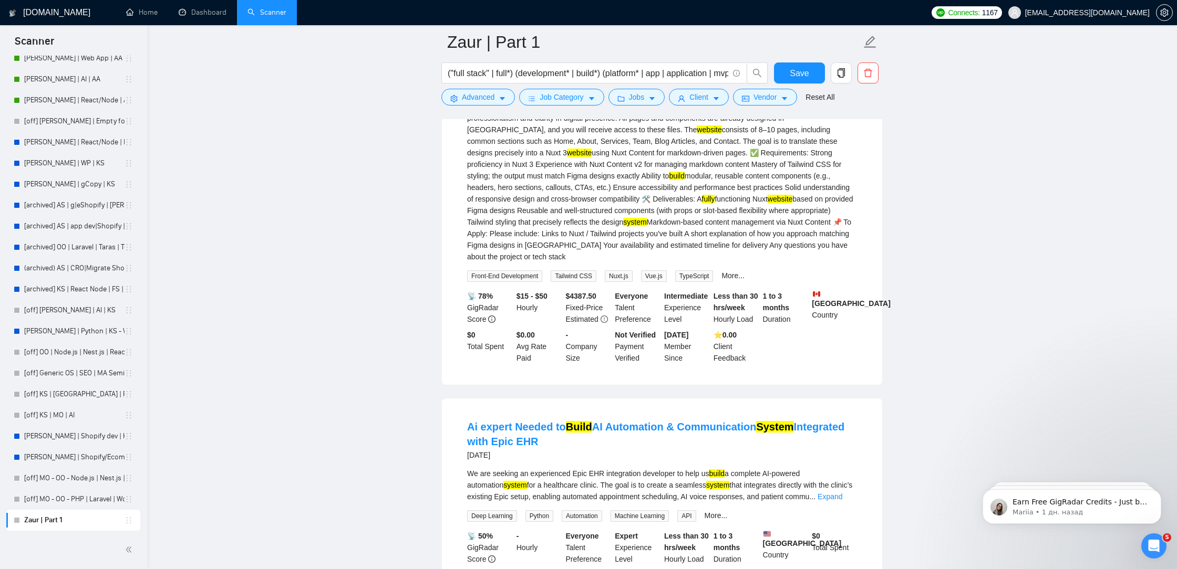
drag, startPoint x: 776, startPoint y: 340, endPoint x: 761, endPoint y: 339, distance: 15.3
click at [761, 263] on div "We're looking for a skilled and detail-oriented web developer to bring our law …" at bounding box center [662, 170] width 390 height 185
copy div "Nuxt"
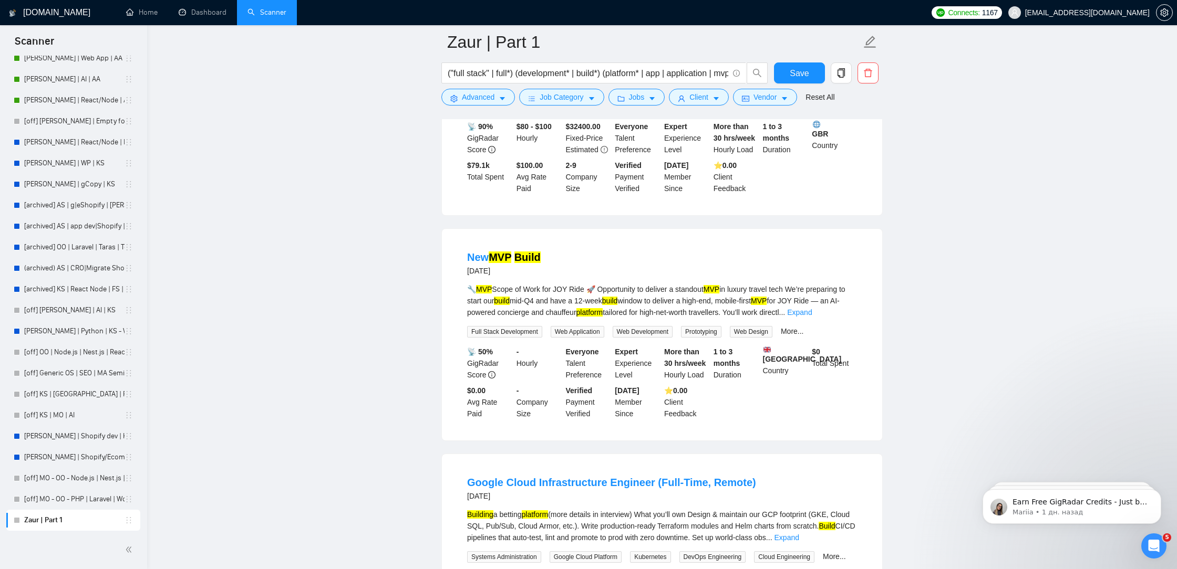
scroll to position [14237, 0]
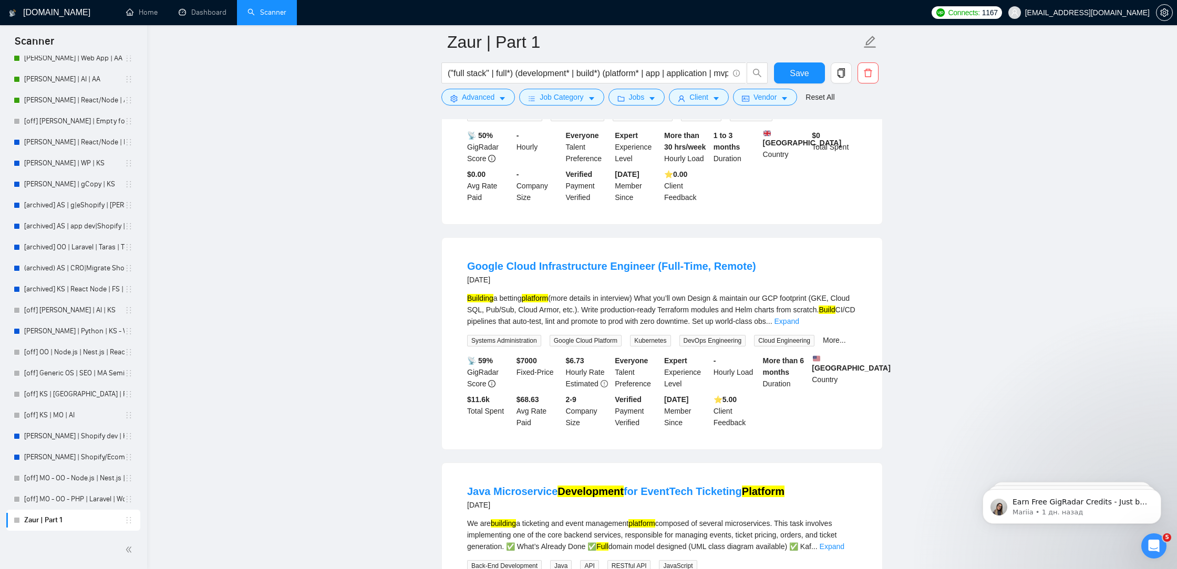
click at [812, 100] on link "Expand" at bounding box center [799, 96] width 25 height 8
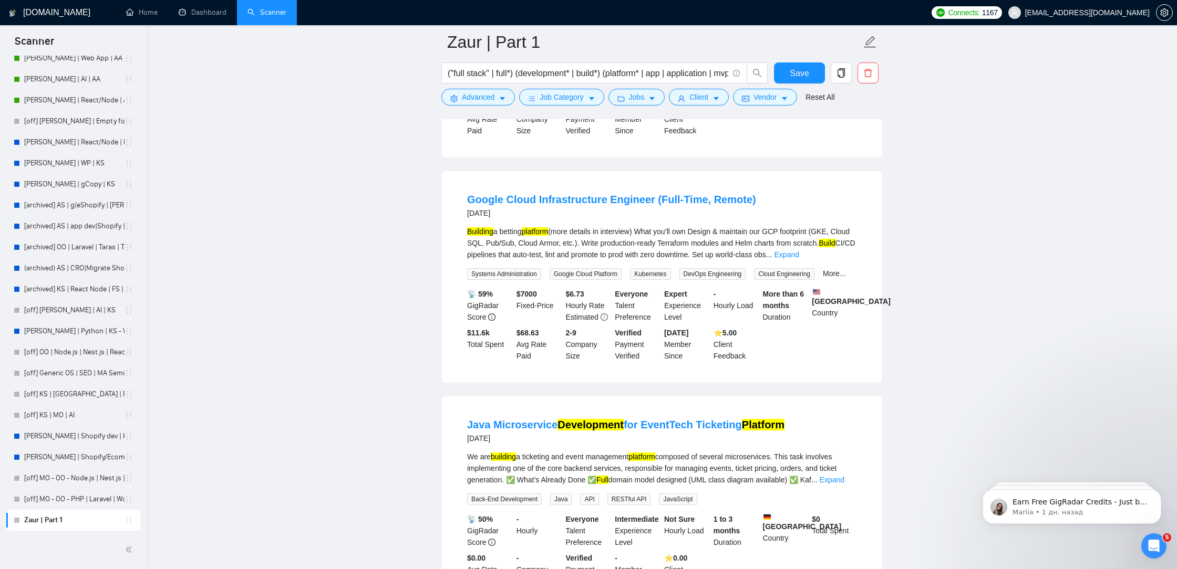
scroll to position [14500, 0]
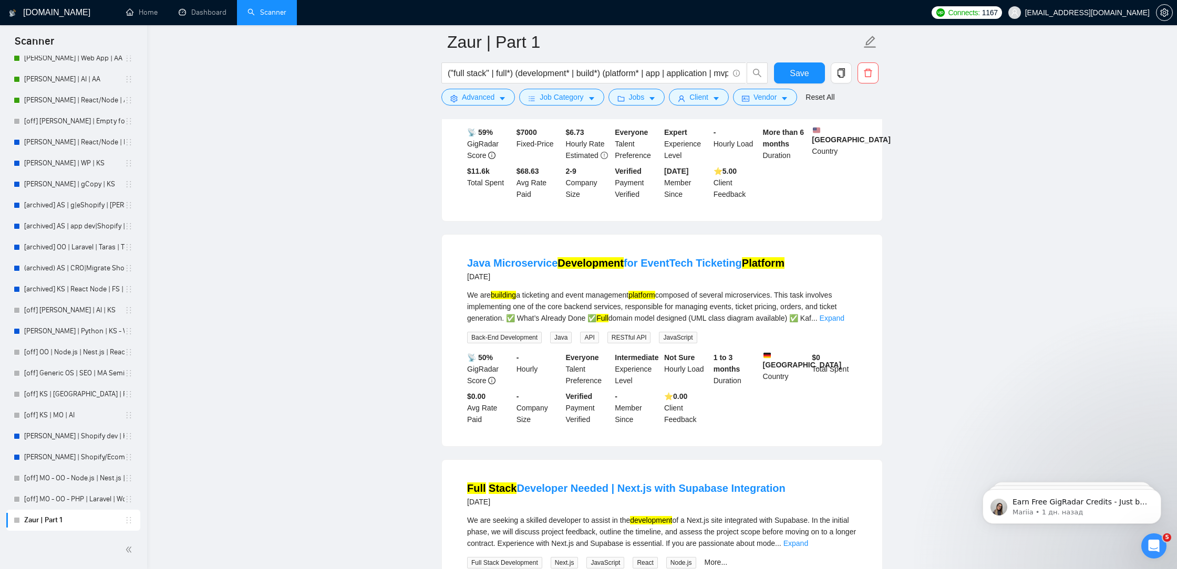
click at [846, 118] on div "Building a betting platform (more details in interview) What you’ll own Design …" at bounding box center [662, 91] width 390 height 54
click at [845, 118] on div "Building a betting platform (more details in interview) What you’ll own Design …" at bounding box center [662, 91] width 390 height 54
click at [799, 97] on link "Expand" at bounding box center [786, 93] width 25 height 8
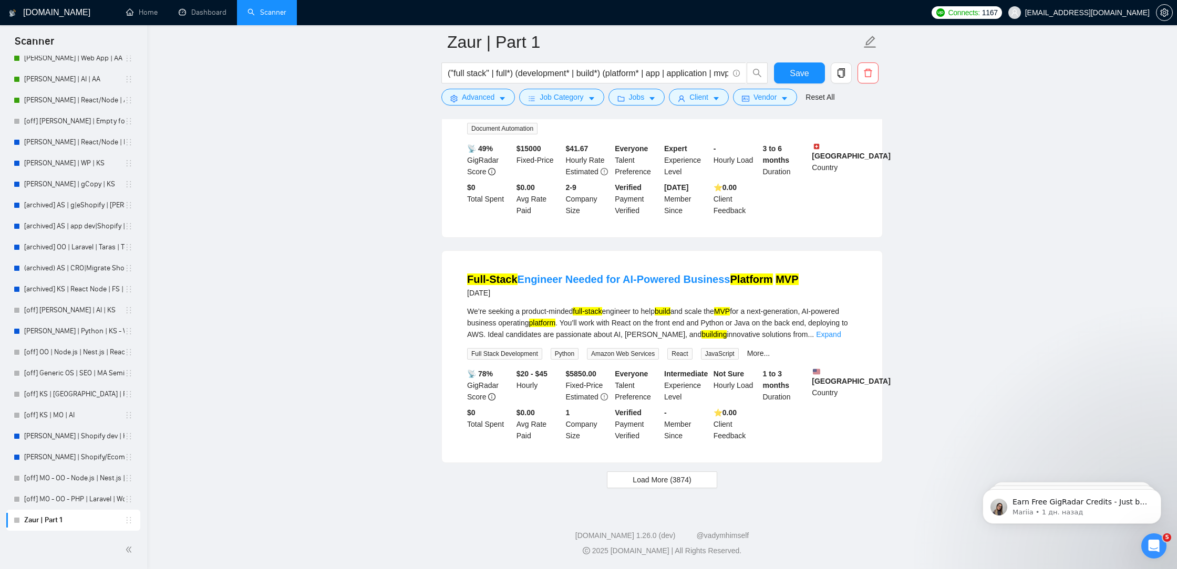
scroll to position [16128, 0]
click at [478, 91] on span "Advanced" at bounding box center [478, 97] width 33 height 12
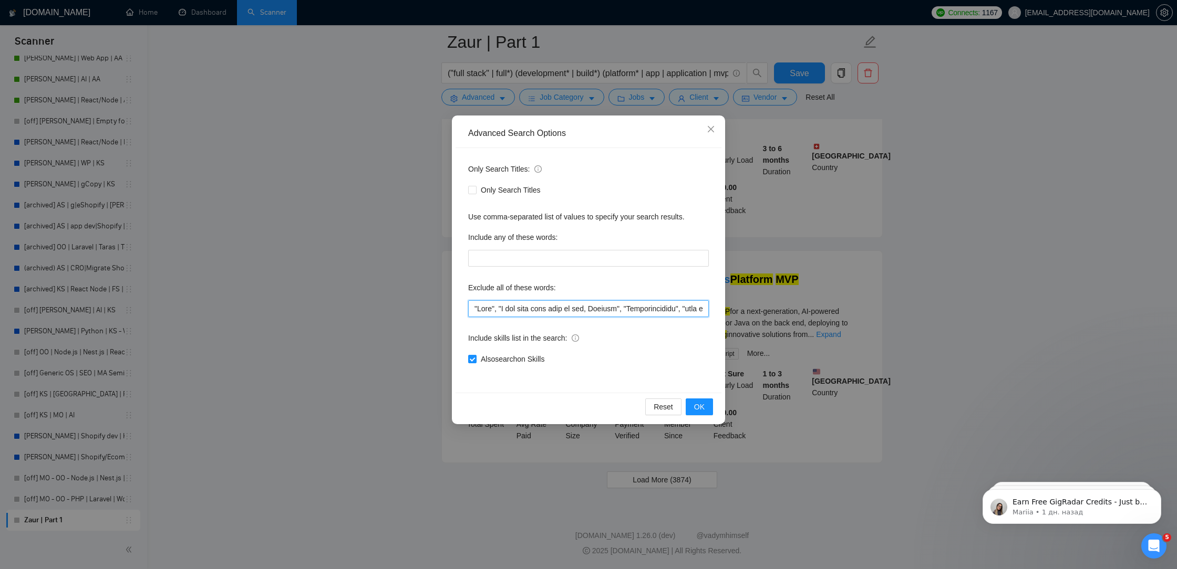
click at [474, 307] on input "text" at bounding box center [588, 308] width 241 height 17
paste input "Nuxt"
click at [476, 313] on input "text" at bounding box center [588, 308] width 241 height 17
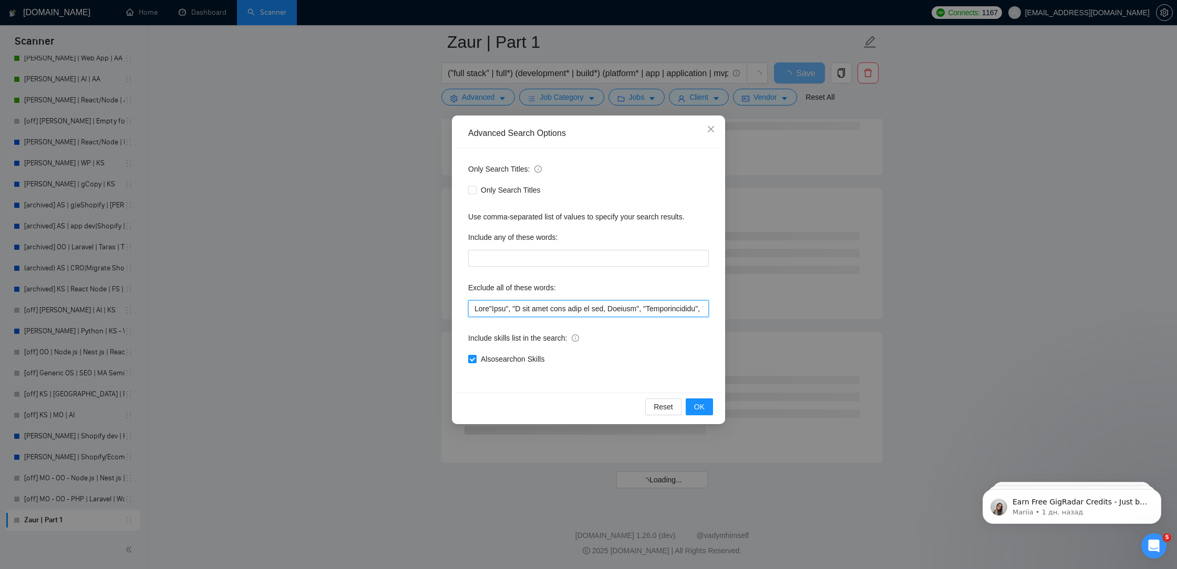
click at [491, 309] on input "text" at bounding box center [588, 308] width 241 height 17
click at [472, 310] on input "text" at bounding box center [588, 308] width 241 height 17
paste input """
click at [494, 310] on input "text" at bounding box center [588, 308] width 241 height 17
paste input """
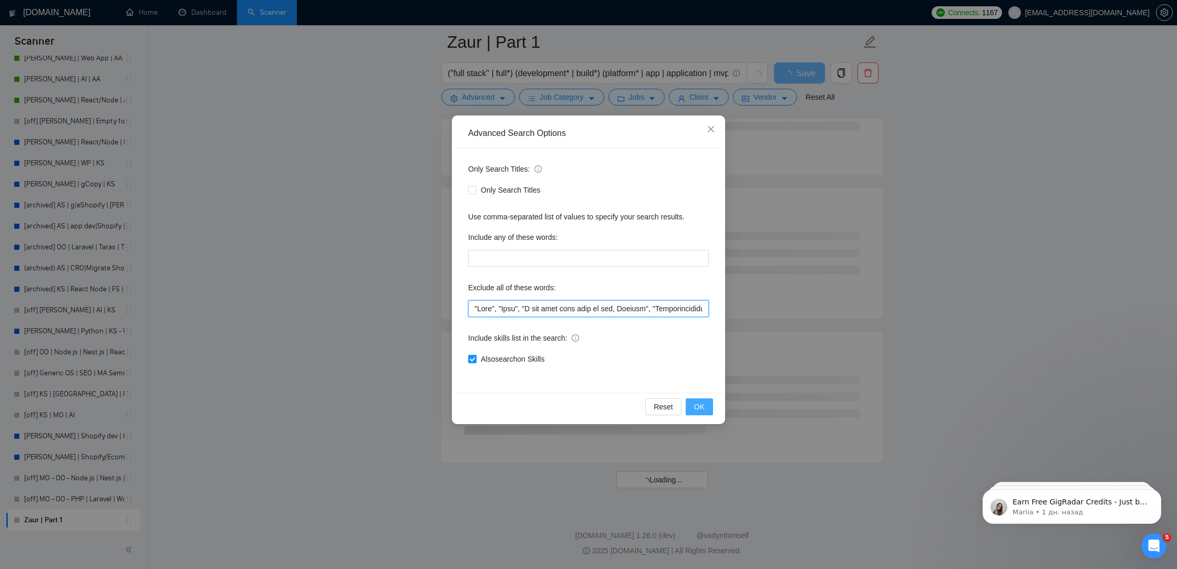
type input ""Nuxt", "Zoho", "I got your name from my son, Solomon", "Laraclassified", "part…"
click at [696, 414] on button "OK" at bounding box center [698, 407] width 27 height 17
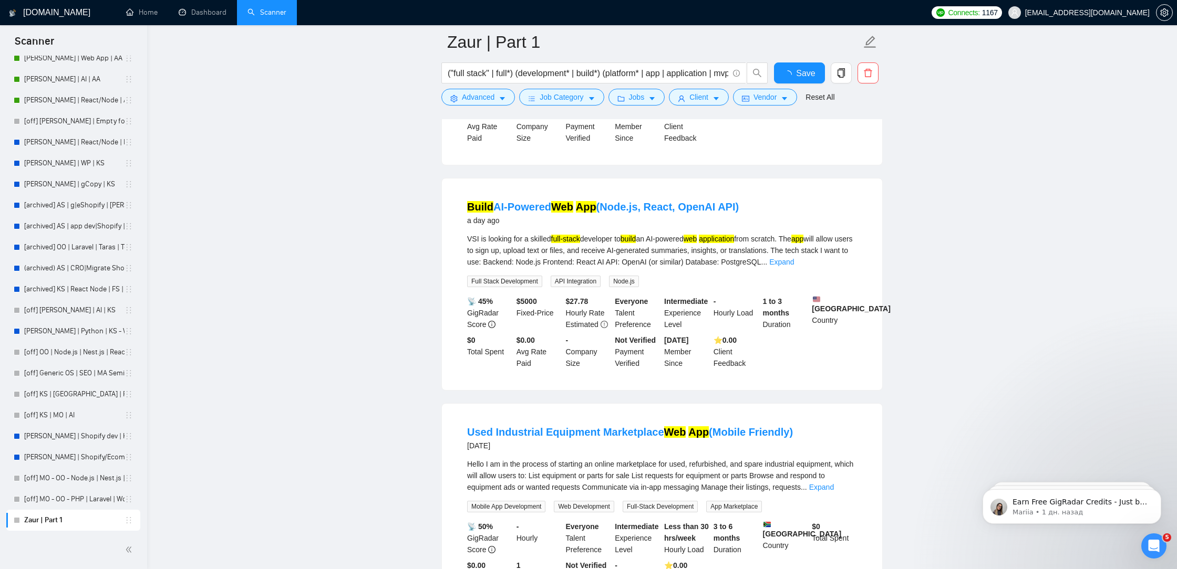
scroll to position [2066, 0]
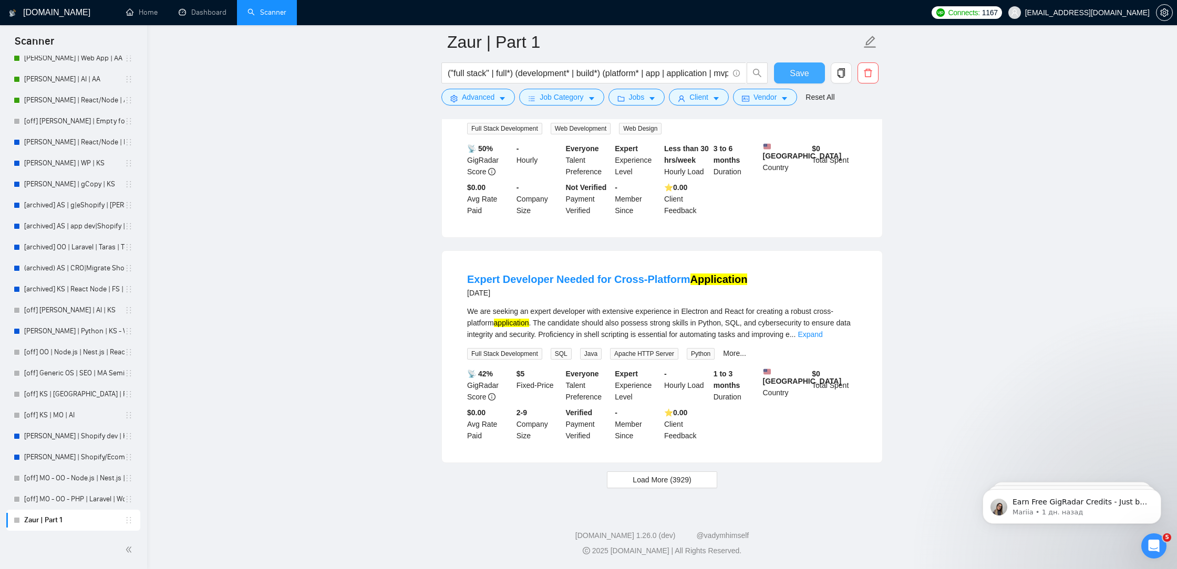
click at [794, 71] on span "Save" at bounding box center [798, 73] width 19 height 13
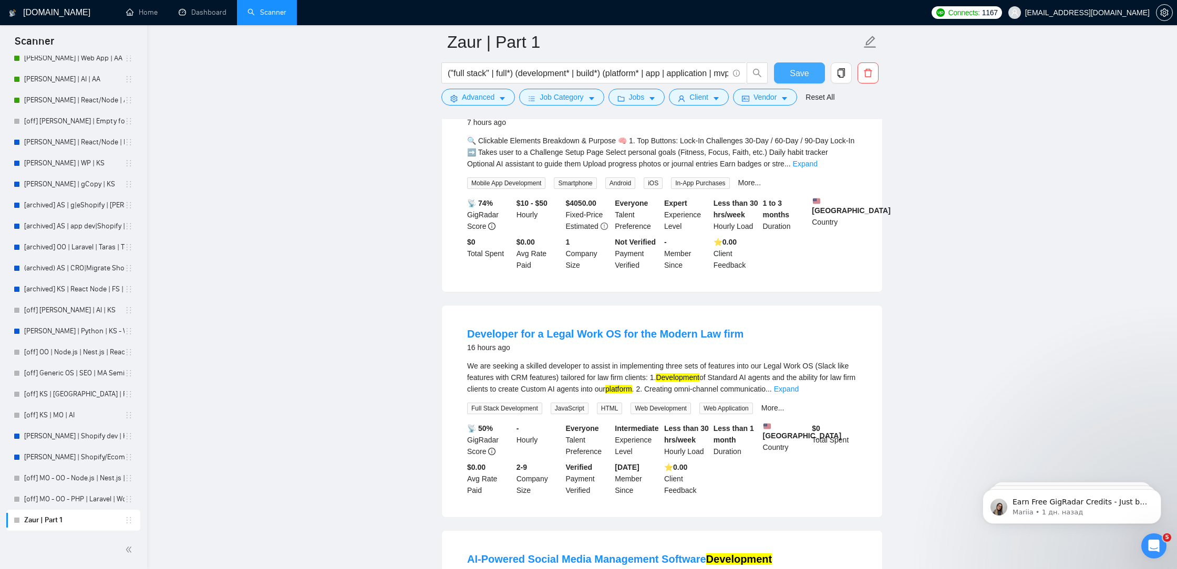
scroll to position [0, 0]
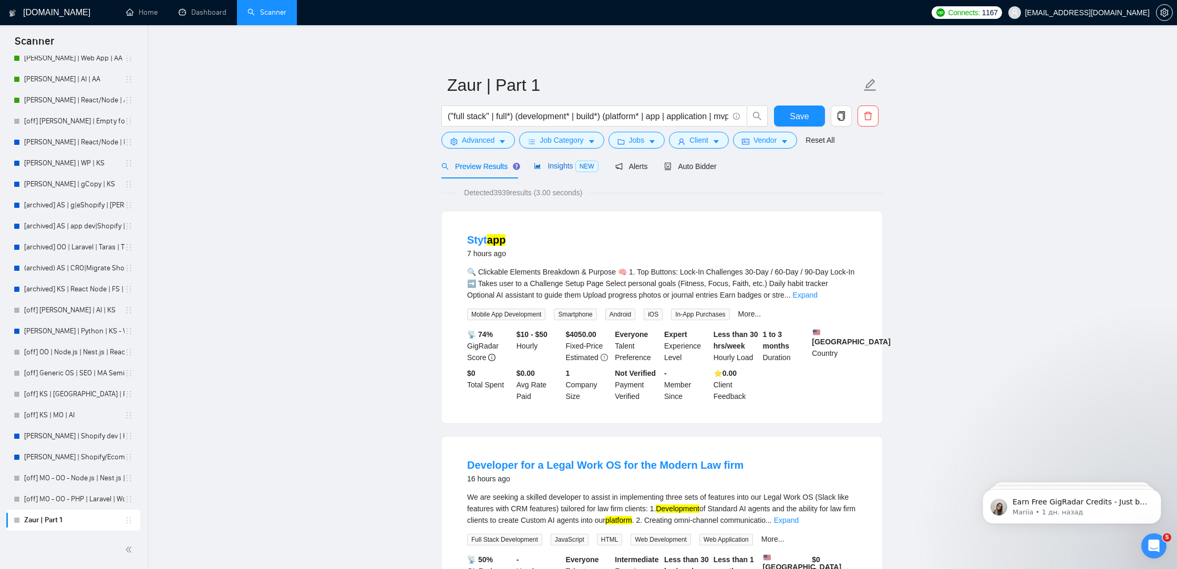
click at [557, 165] on span "Insights NEW" at bounding box center [566, 166] width 64 height 8
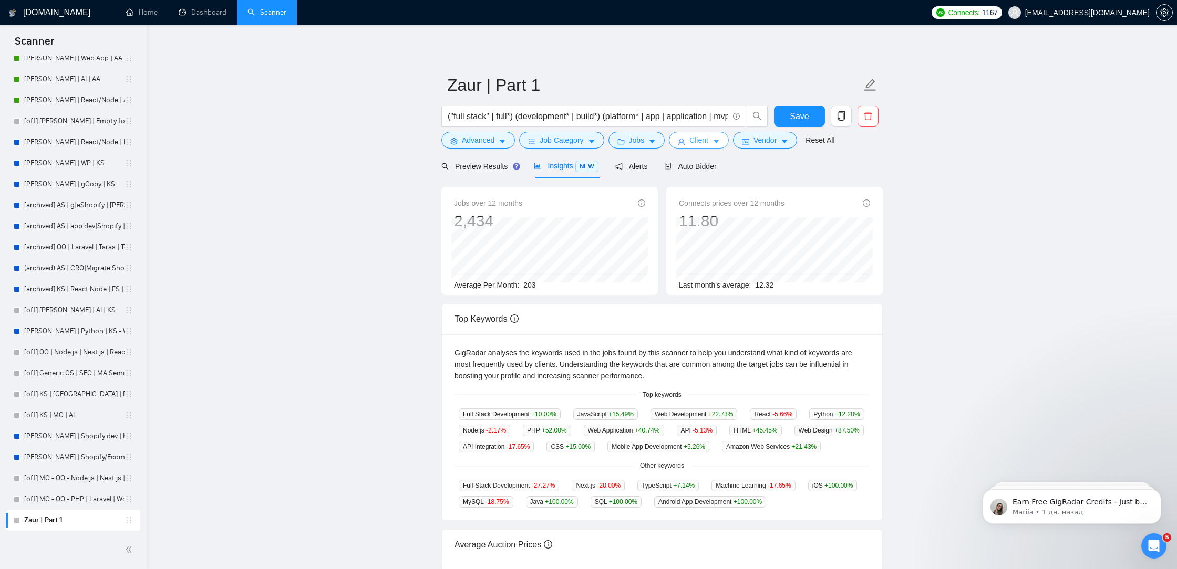
click at [681, 141] on icon "user" at bounding box center [681, 141] width 7 height 7
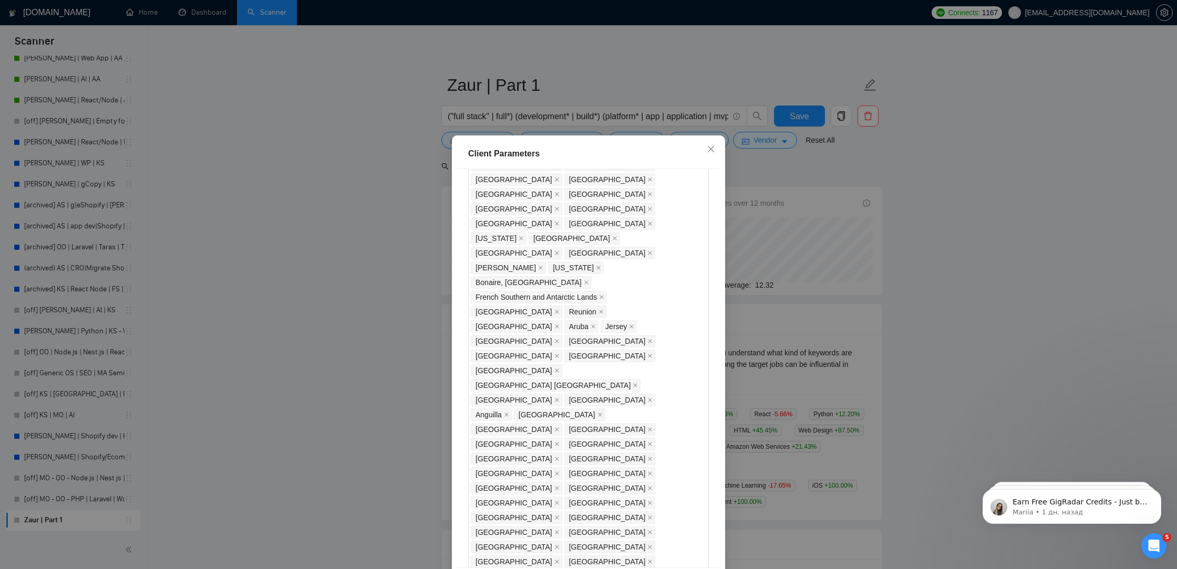
scroll to position [521, 0]
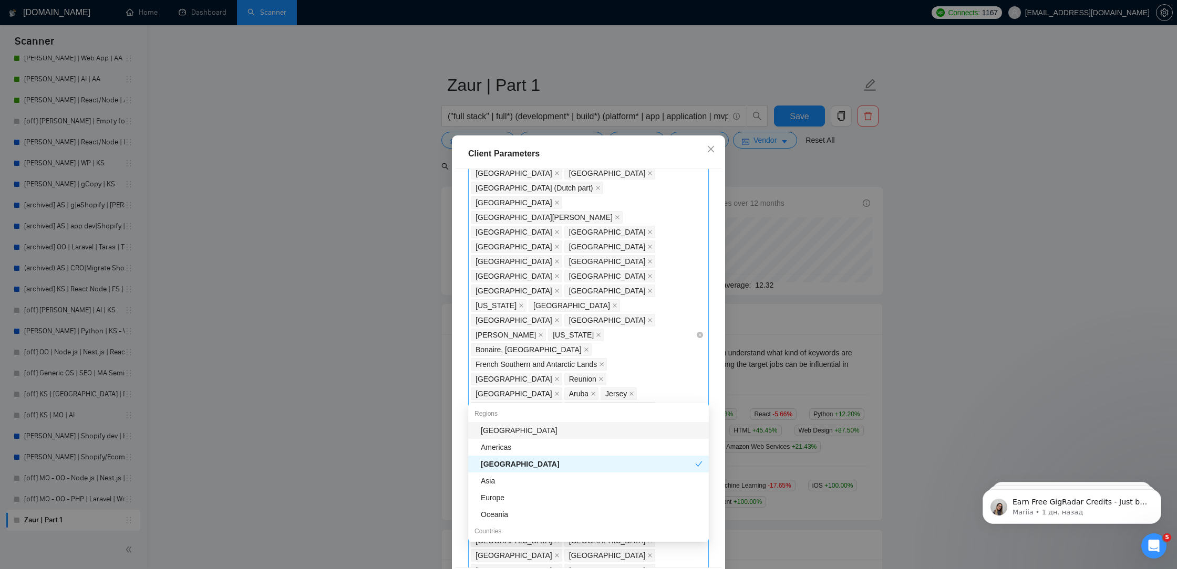
drag, startPoint x: 640, startPoint y: 386, endPoint x: 642, endPoint y: 391, distance: 5.5
click at [642, 391] on div "[GEOGRAPHIC_DATA] [GEOGRAPHIC_DATA] [GEOGRAPHIC_DATA] [GEOGRAPHIC_DATA] [GEOGRA…" at bounding box center [583, 334] width 225 height 1191
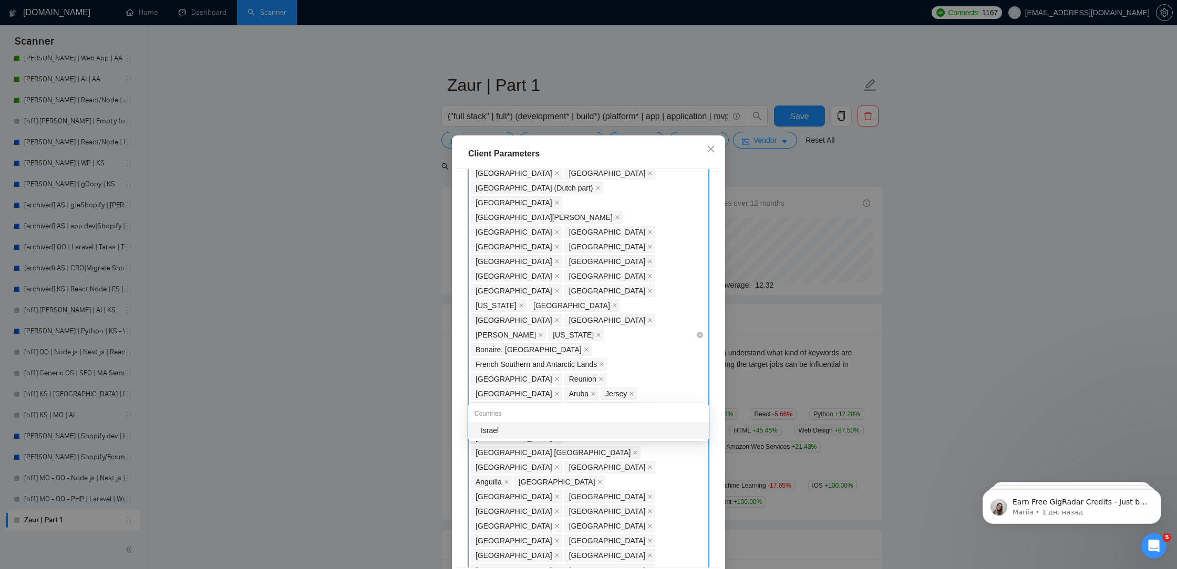
type input "israe"
click at [592, 432] on div "Israel" at bounding box center [592, 431] width 222 height 12
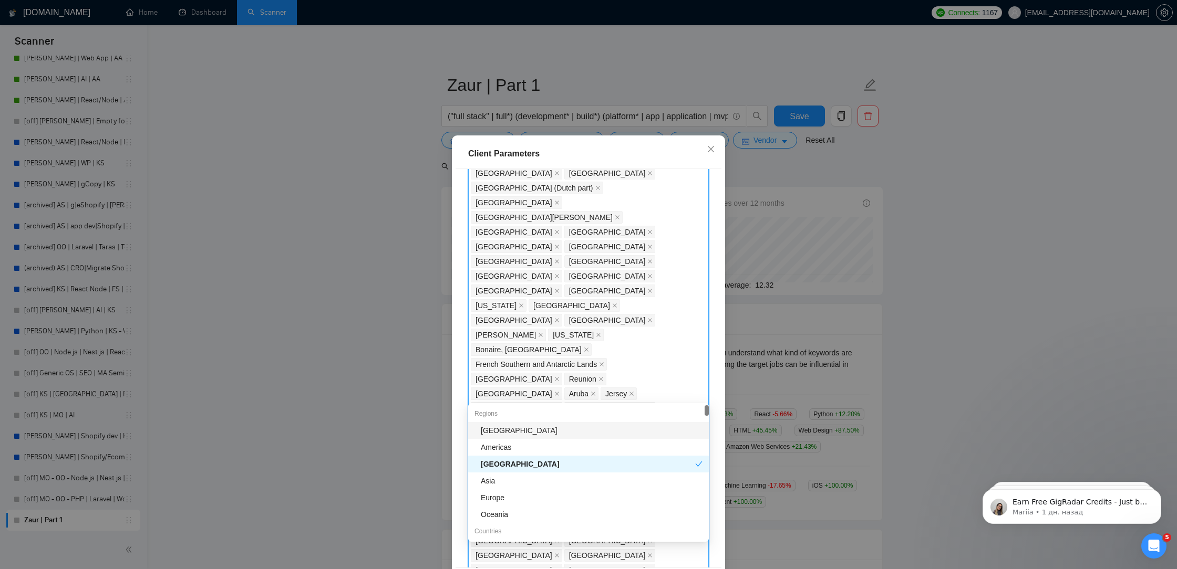
click at [717, 423] on div "Client Location Include Client Countries Select Exclude Client Countries India …" at bounding box center [588, 368] width 266 height 399
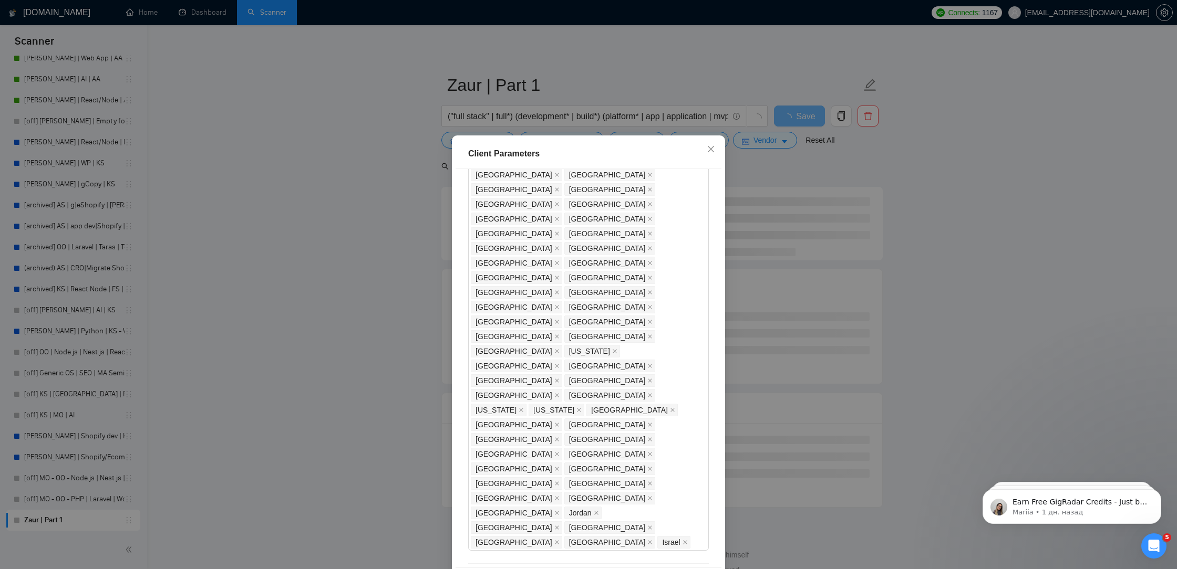
scroll to position [44, 0]
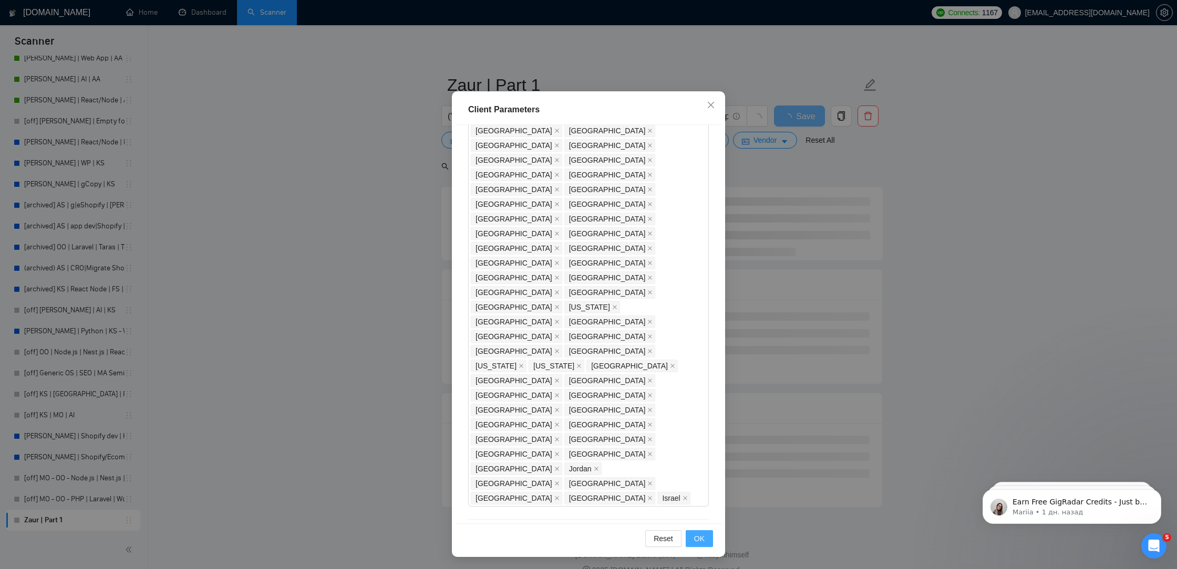
click at [700, 544] on button "OK" at bounding box center [698, 539] width 27 height 17
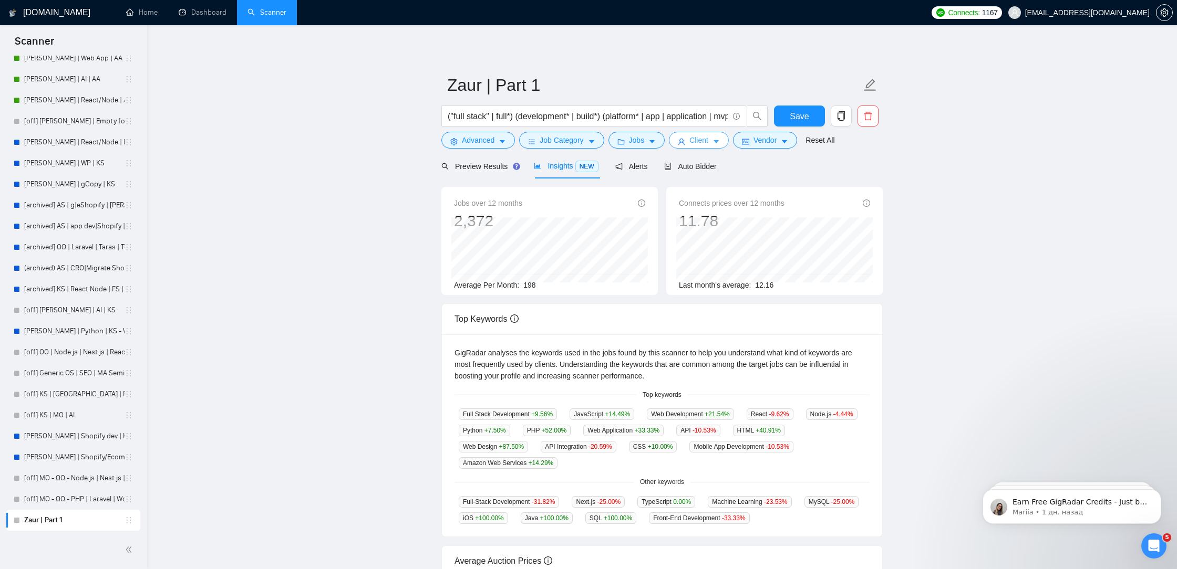
click at [702, 141] on span "Client" at bounding box center [698, 140] width 19 height 12
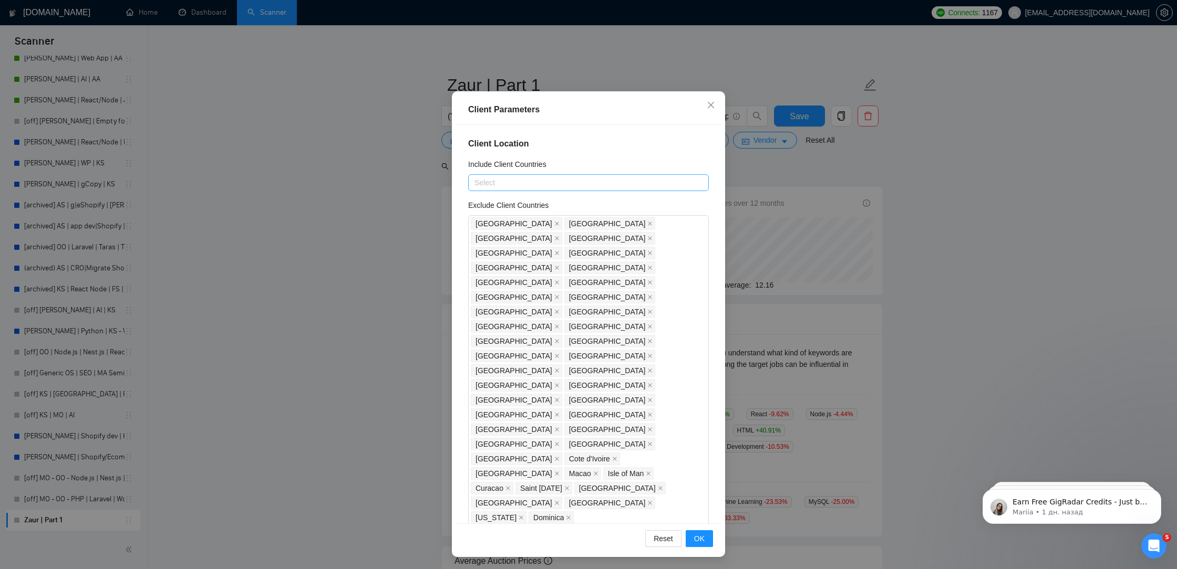
click at [611, 184] on div at bounding box center [583, 182] width 225 height 13
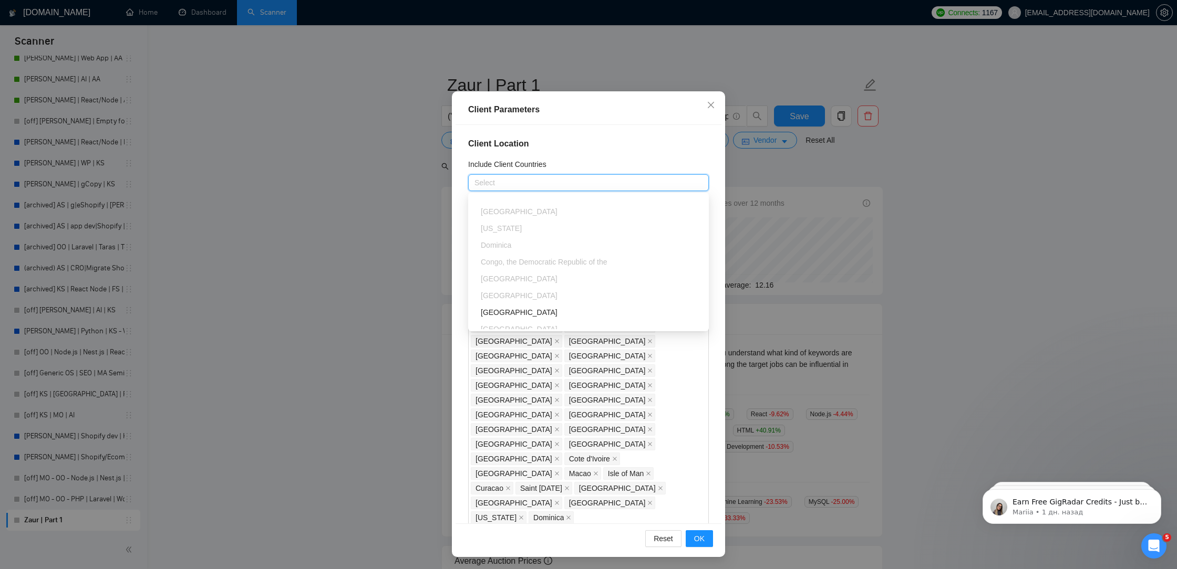
scroll to position [2799, 0]
click at [648, 116] on div "Client Parameters" at bounding box center [588, 109] width 241 height 13
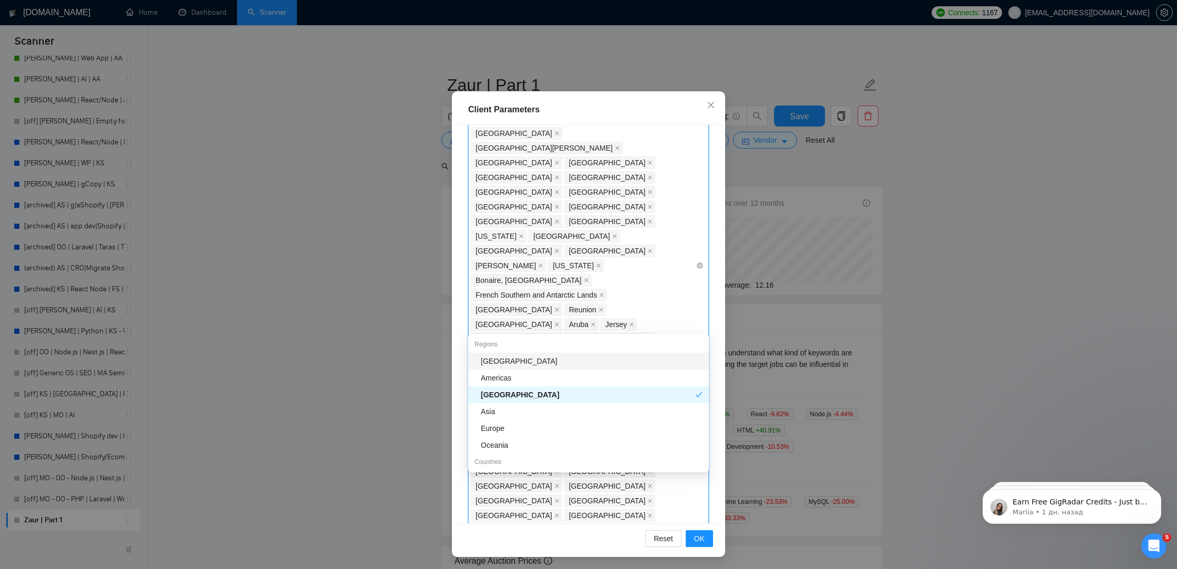
type input "e"
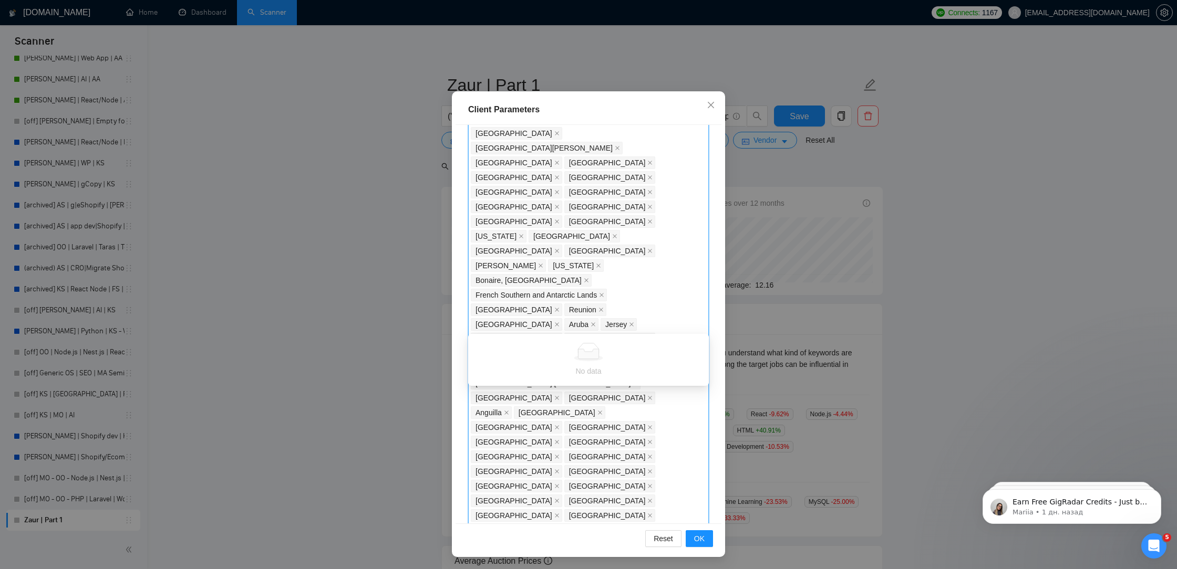
type input "swa"
click at [569, 379] on div "Swaziland" at bounding box center [592, 378] width 222 height 12
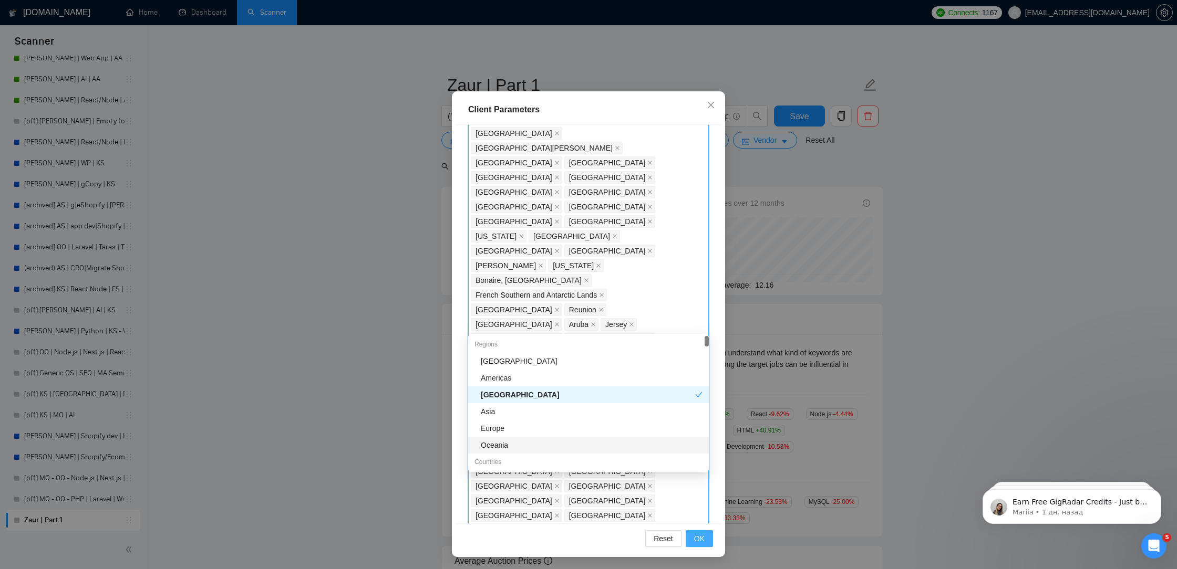
click at [698, 535] on span "OK" at bounding box center [699, 539] width 11 height 12
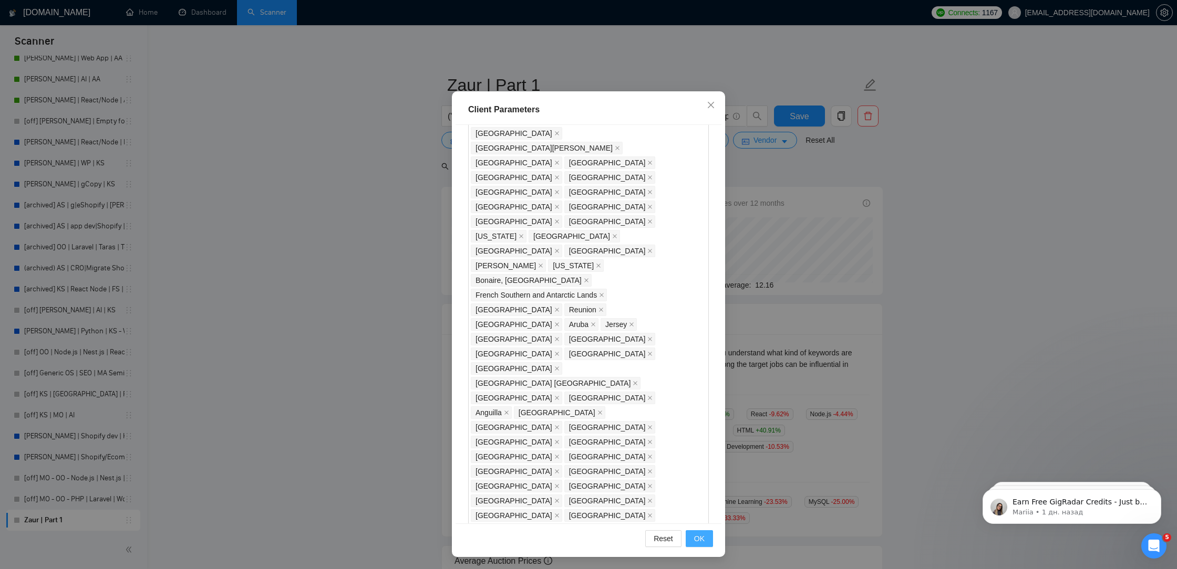
scroll to position [0, 0]
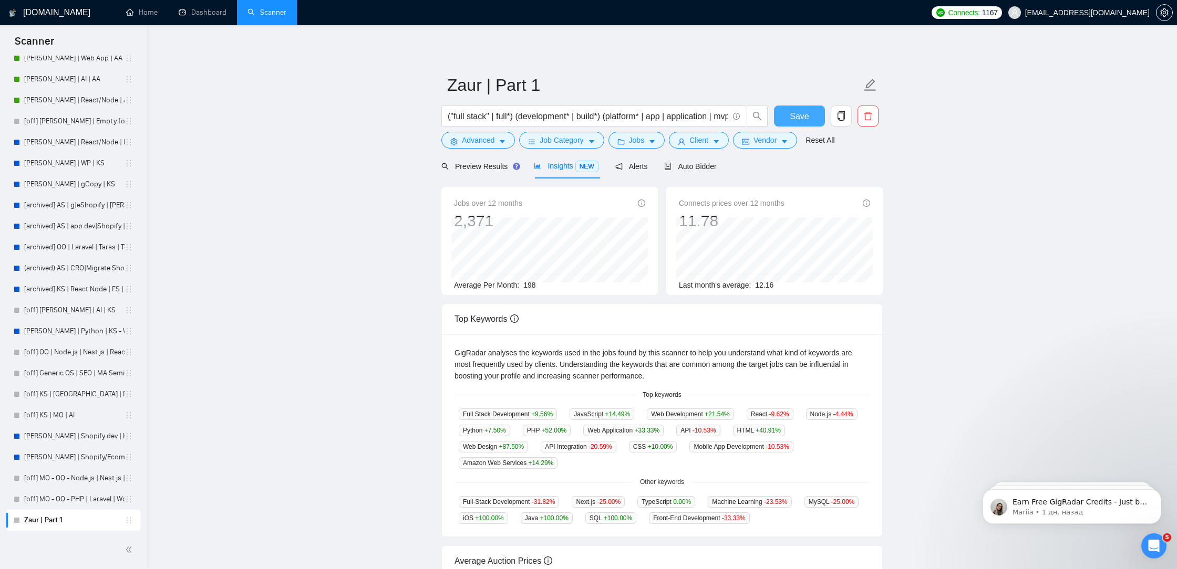
click at [781, 118] on button "Save" at bounding box center [799, 116] width 51 height 21
click at [788, 116] on button "Save" at bounding box center [799, 116] width 51 height 21
click at [795, 116] on span "Save" at bounding box center [798, 116] width 19 height 13
click at [639, 138] on span "Jobs" at bounding box center [637, 140] width 16 height 12
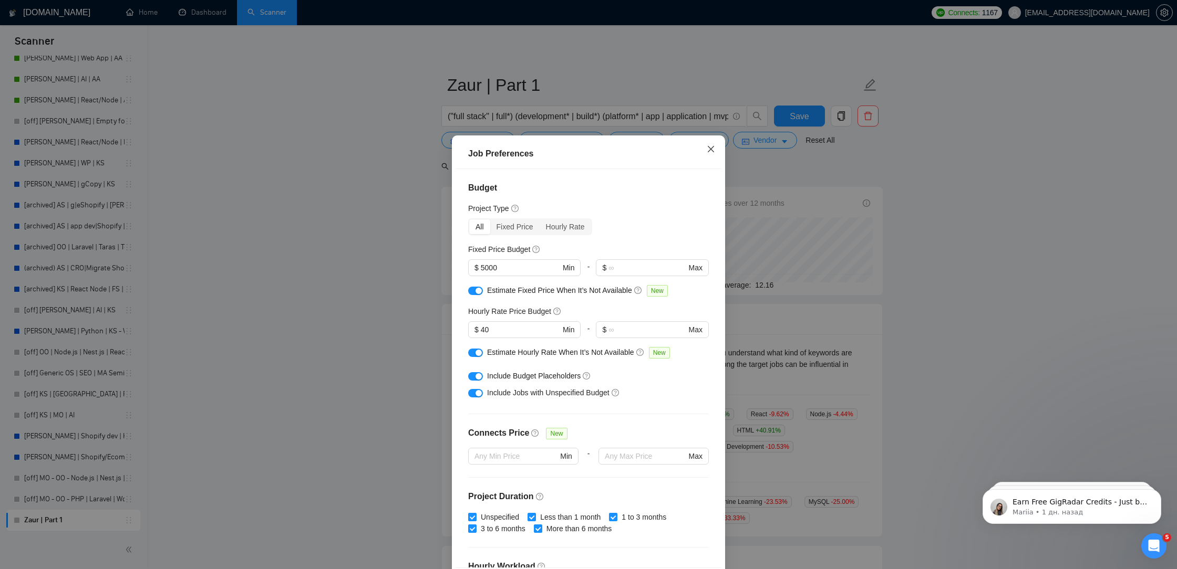
click at [713, 149] on icon "close" at bounding box center [710, 149] width 8 height 8
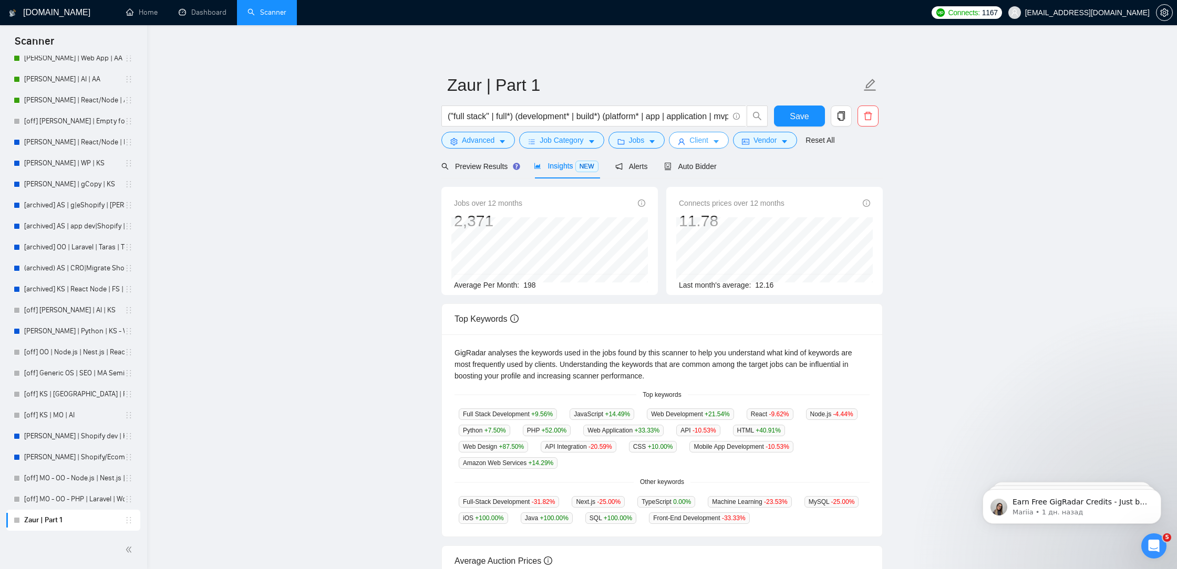
click at [704, 145] on span "Client" at bounding box center [698, 140] width 19 height 12
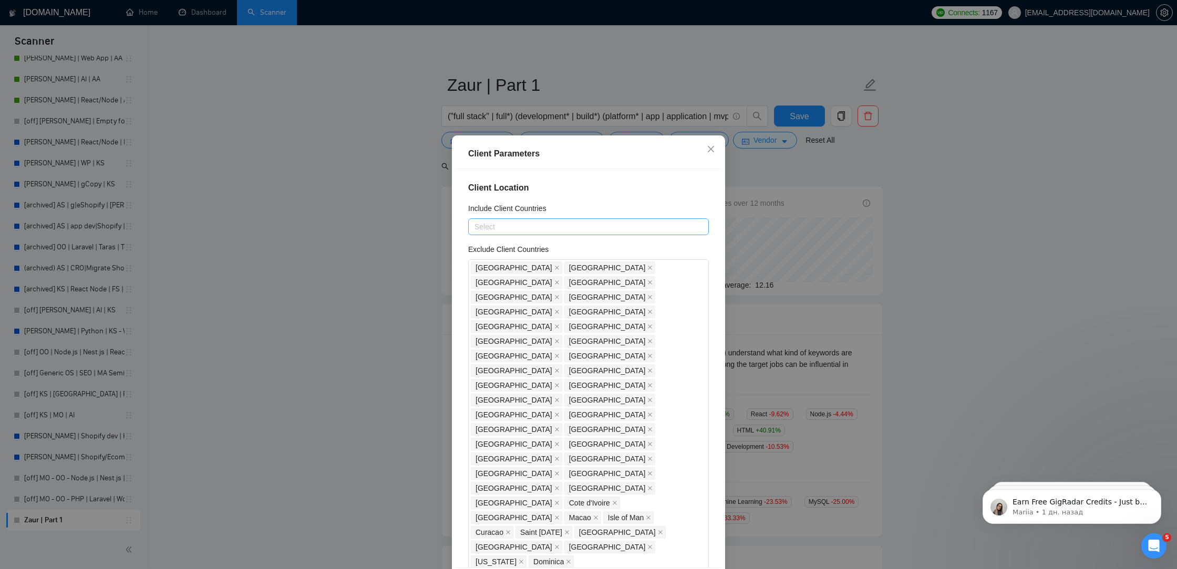
scroll to position [414, 0]
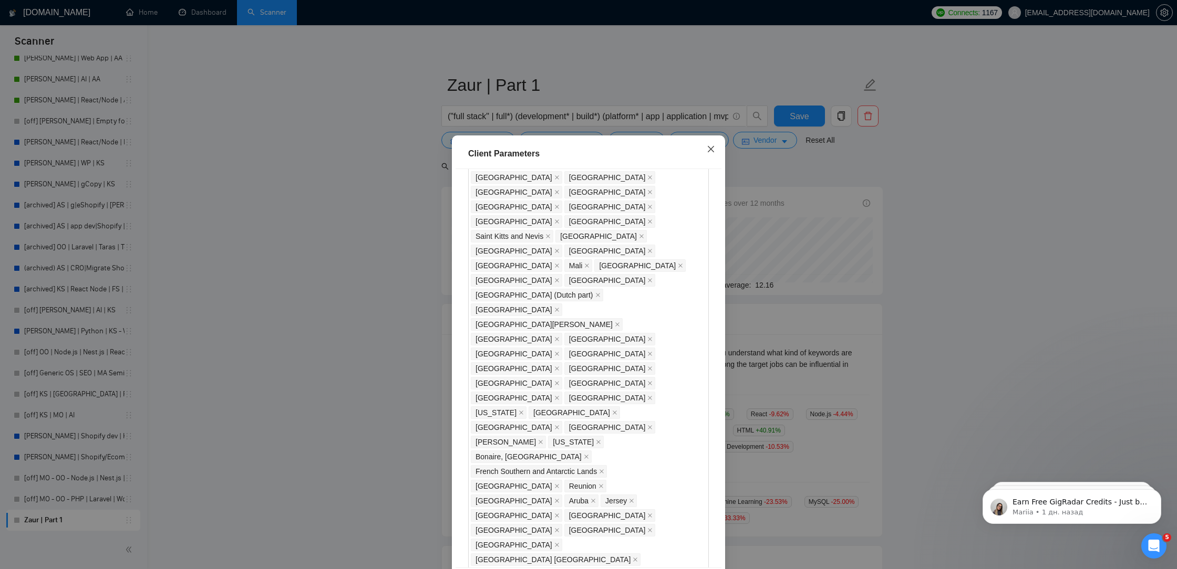
click at [711, 150] on icon "close" at bounding box center [710, 149] width 8 height 8
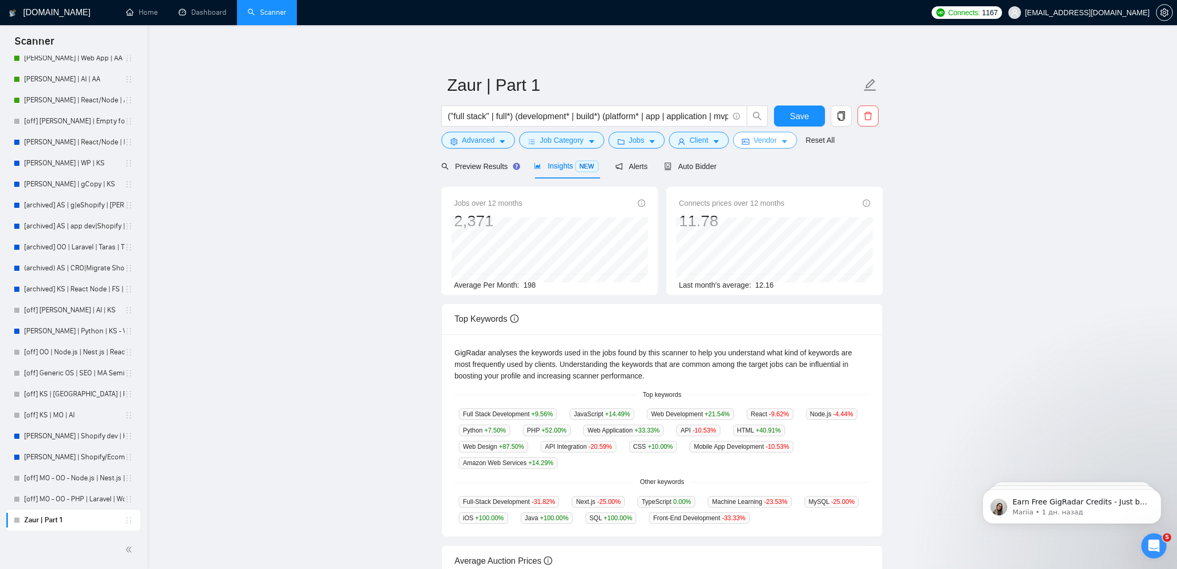
click at [776, 141] on span "Vendor" at bounding box center [764, 140] width 23 height 12
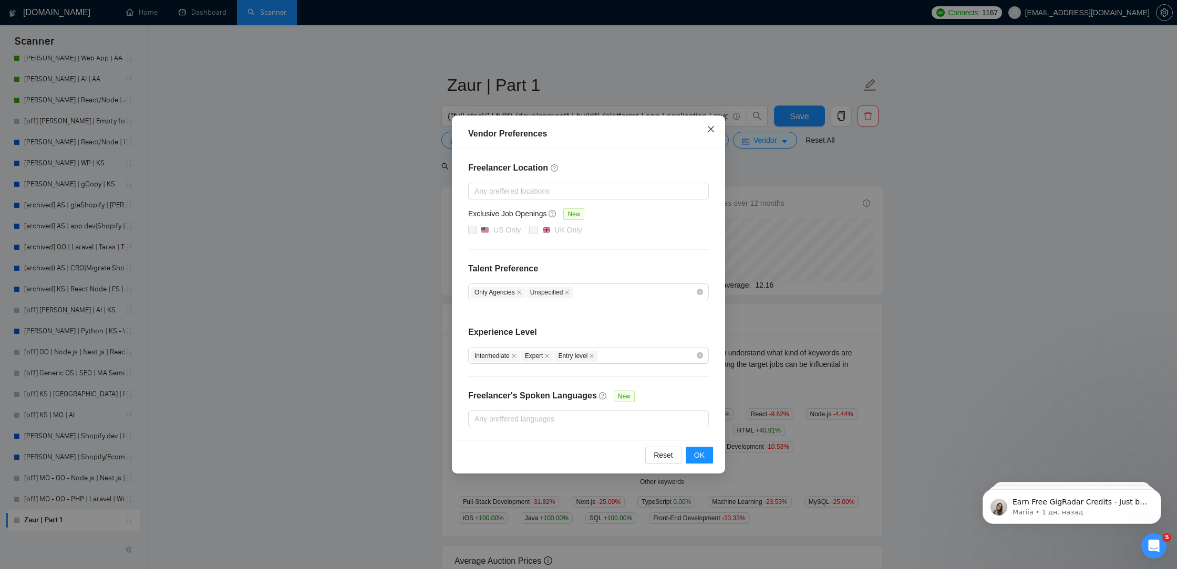
click at [715, 122] on span "Close" at bounding box center [710, 130] width 28 height 28
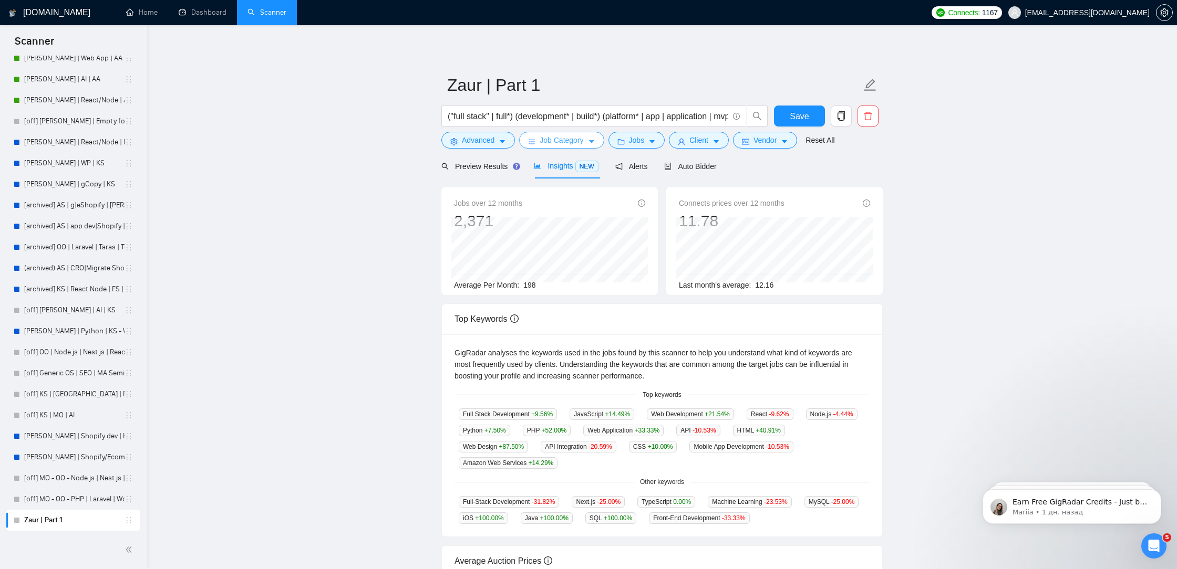
click at [595, 144] on icon "caret-down" at bounding box center [591, 141] width 7 height 7
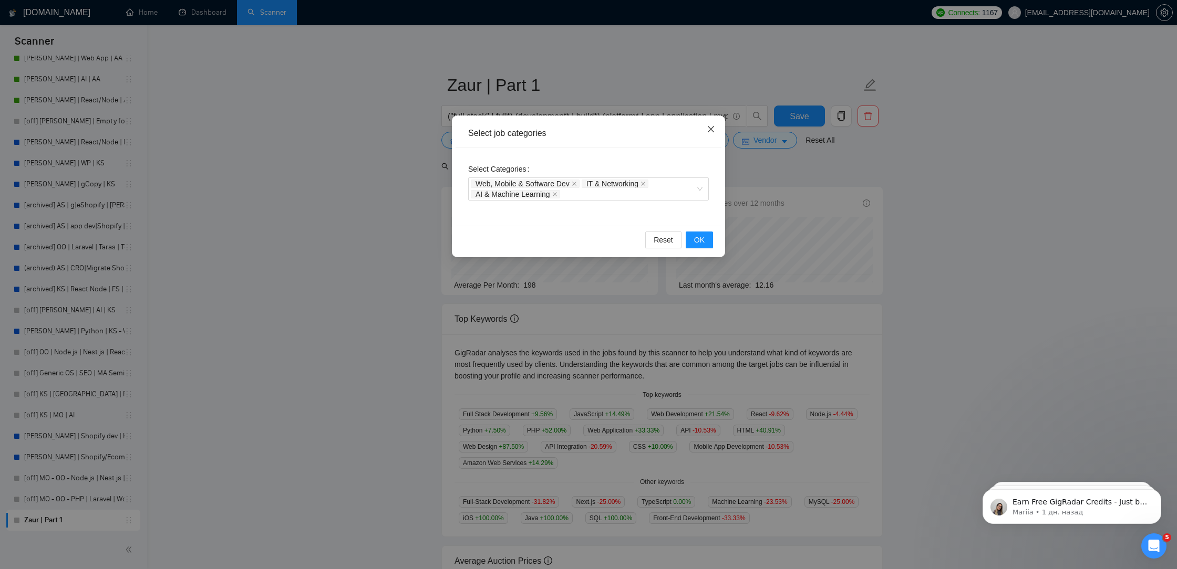
click at [712, 123] on span "Close" at bounding box center [710, 130] width 28 height 28
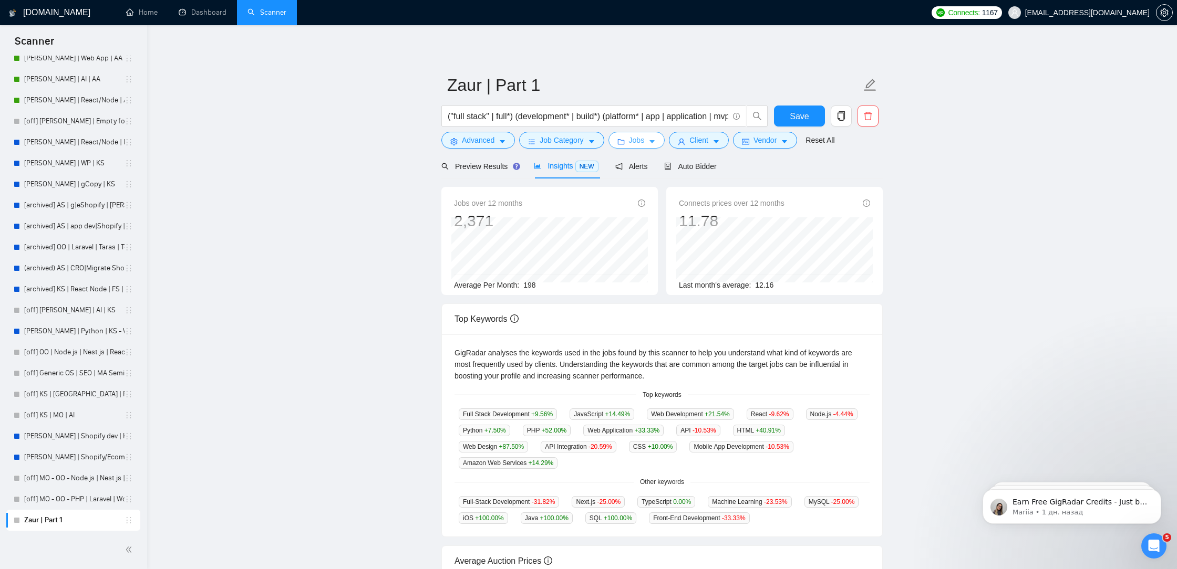
click at [654, 144] on icon "caret-down" at bounding box center [651, 141] width 7 height 7
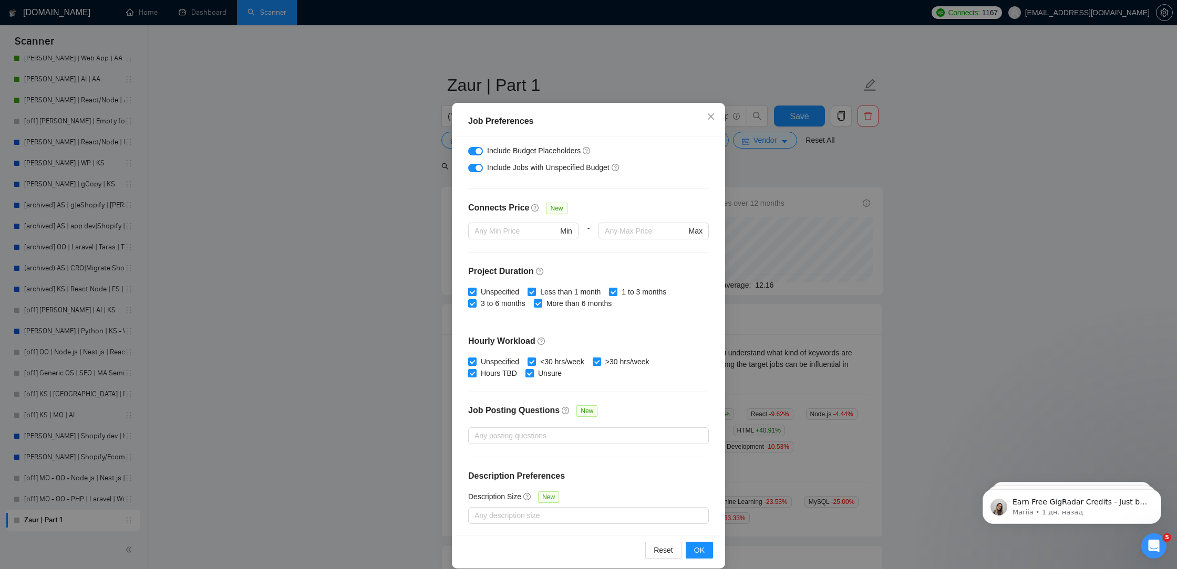
scroll to position [44, 0]
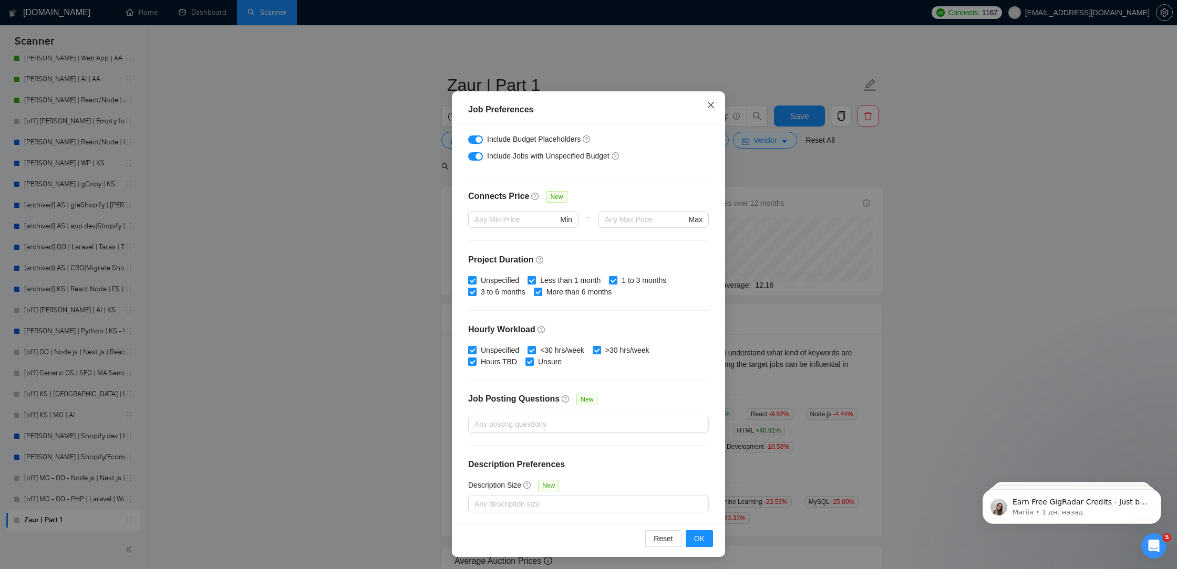
click at [715, 111] on span "Close" at bounding box center [710, 105] width 28 height 28
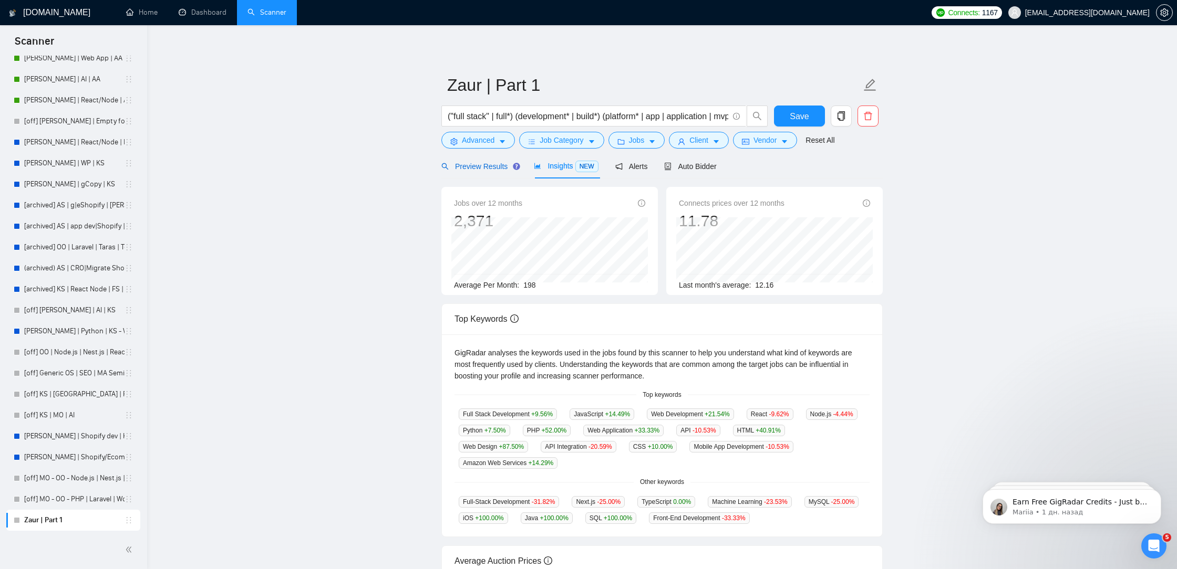
click at [476, 165] on span "Preview Results" at bounding box center [479, 166] width 76 height 8
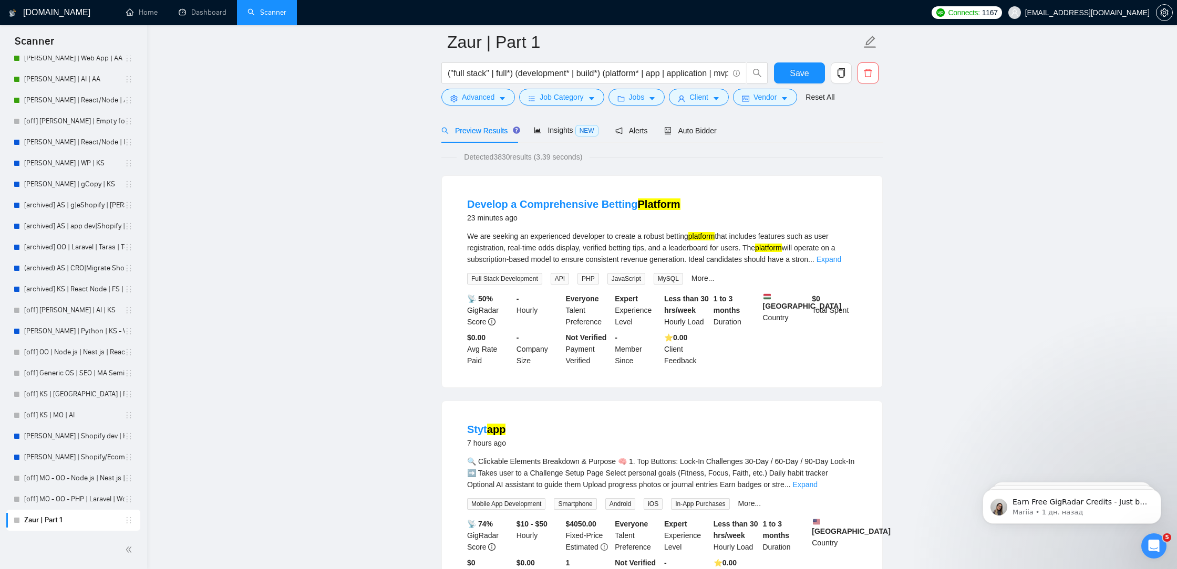
scroll to position [77, 0]
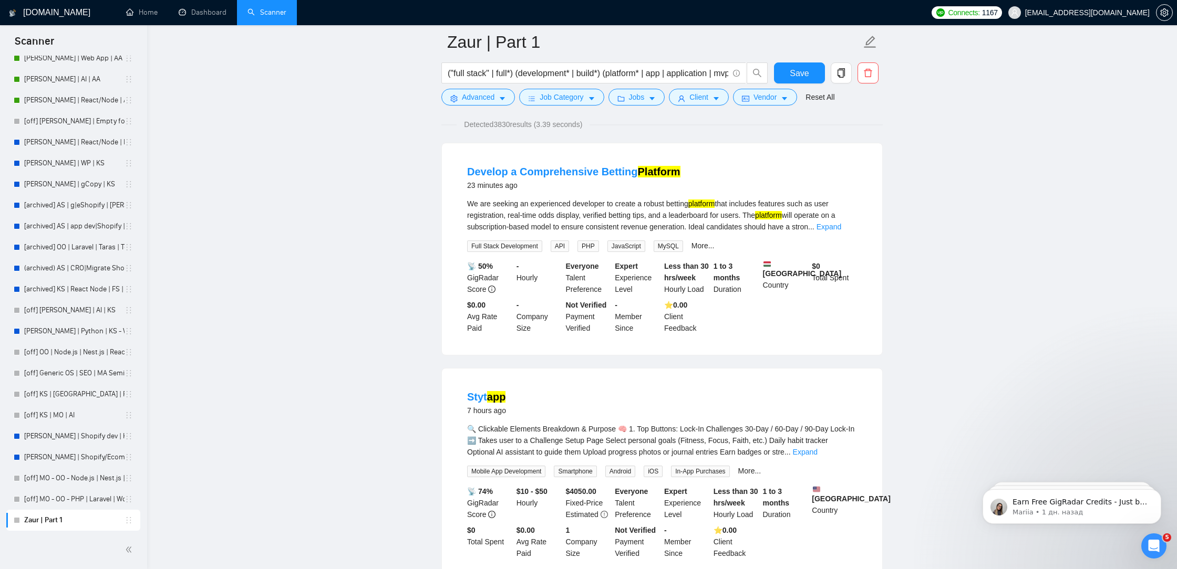
click at [837, 221] on div "We are seeking an experienced developer to create a robust betting platform tha…" at bounding box center [662, 215] width 390 height 35
click at [839, 224] on link "Expand" at bounding box center [828, 227] width 25 height 8
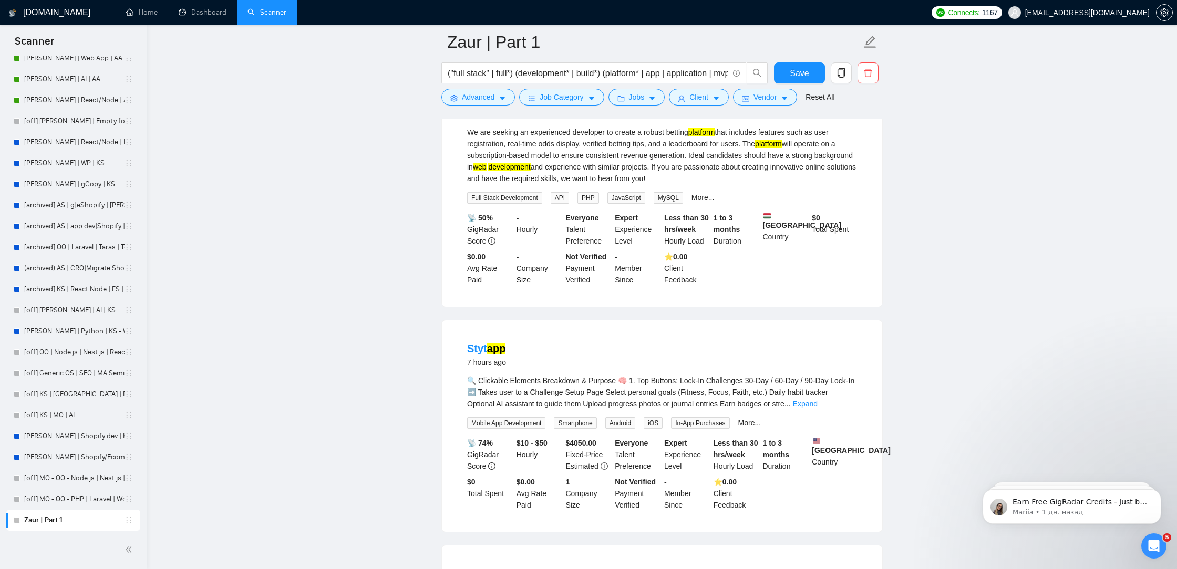
scroll to position [171, 0]
